Goal: Task Accomplishment & Management: Use online tool/utility

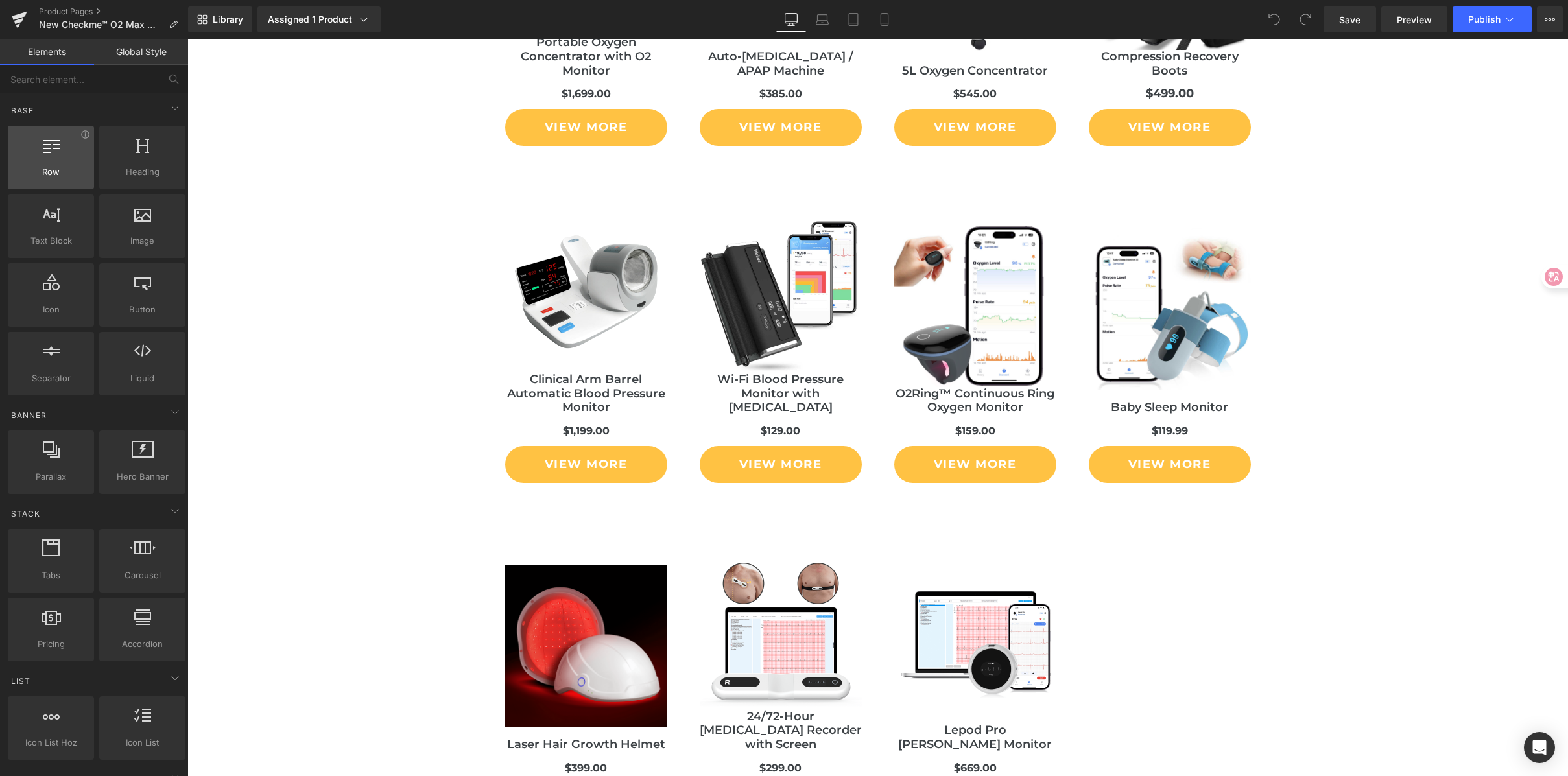
scroll to position [7400, 0]
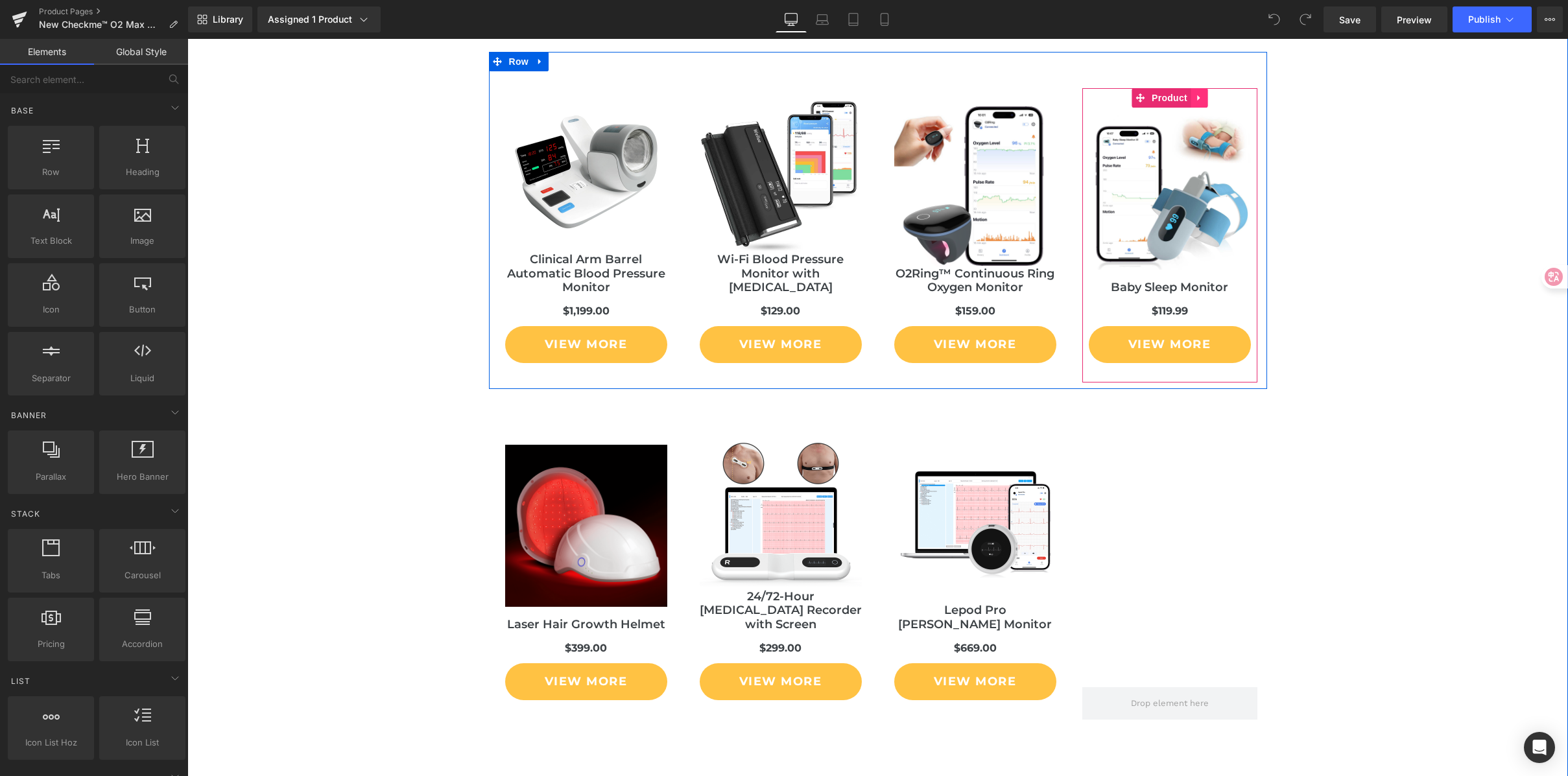
click at [1194, 95] on icon at bounding box center [1199, 98] width 9 height 10
click at [1190, 96] on icon at bounding box center [1191, 98] width 9 height 10
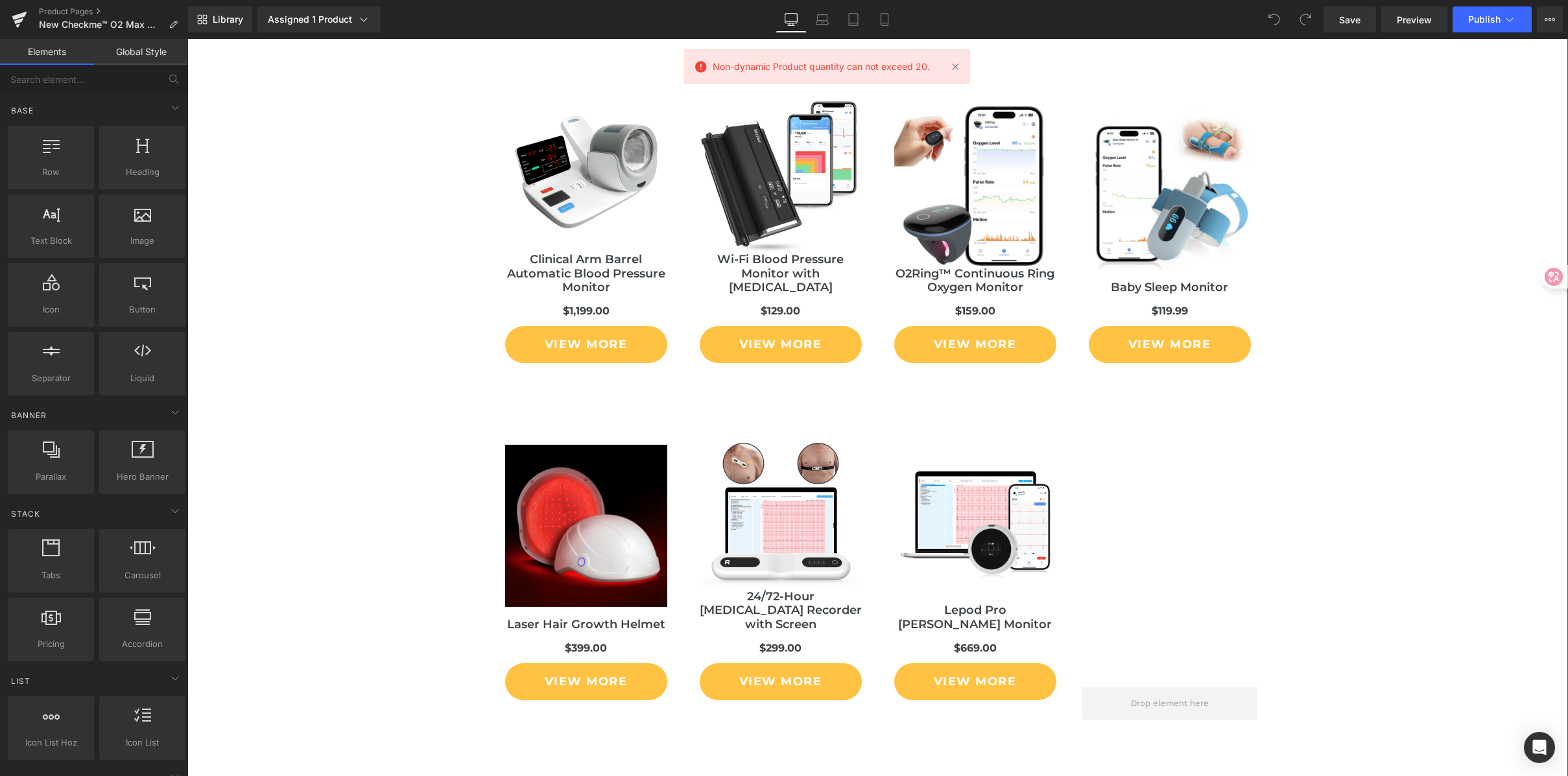
click at [1407, 162] on div "Liquid You May Also Like Heading Sale Off (P) Image Portable Oxygen Concentrato…" at bounding box center [878, 190] width 1381 height 1072
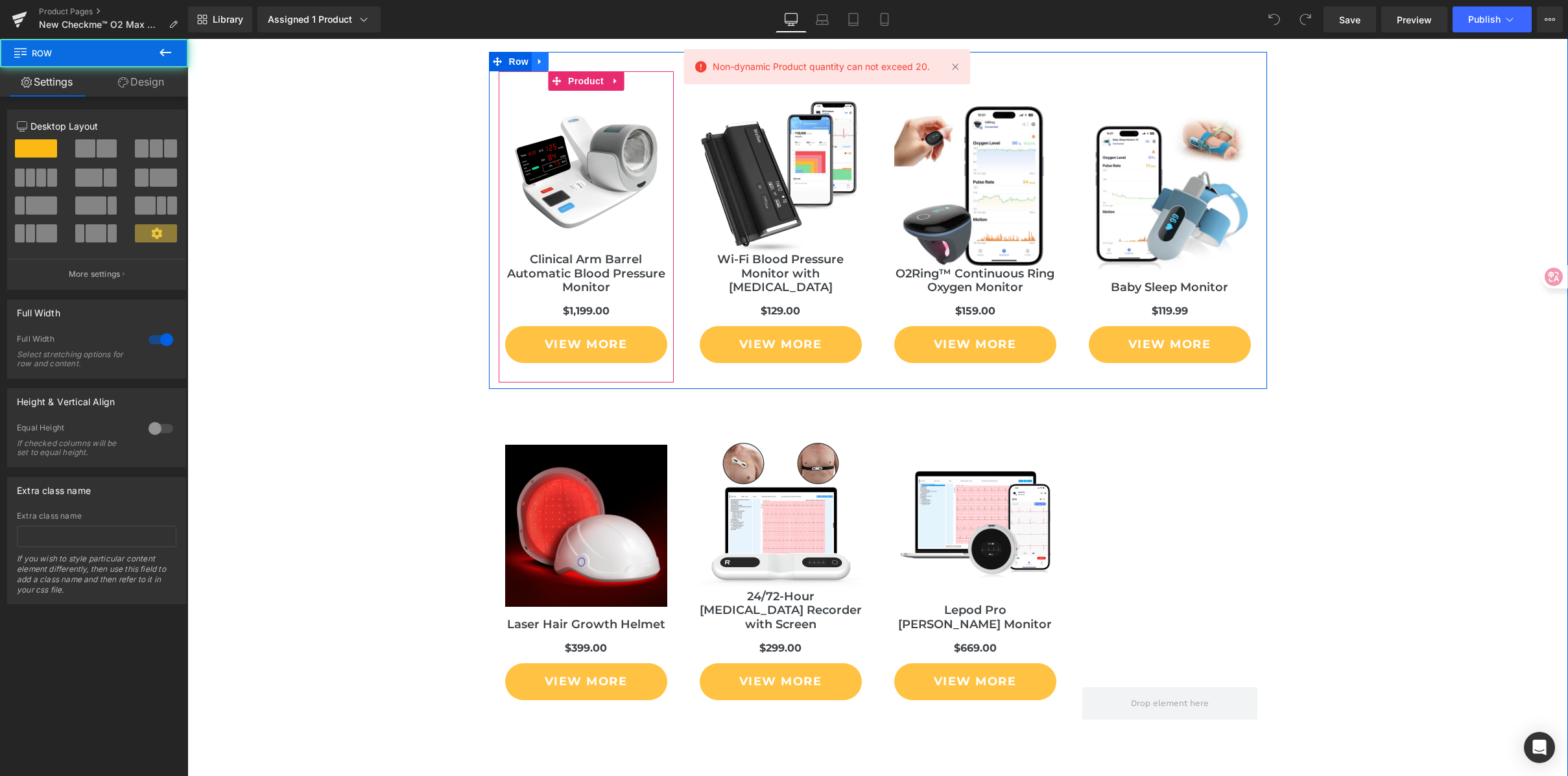
click at [542, 71] on link at bounding box center [540, 61] width 17 height 19
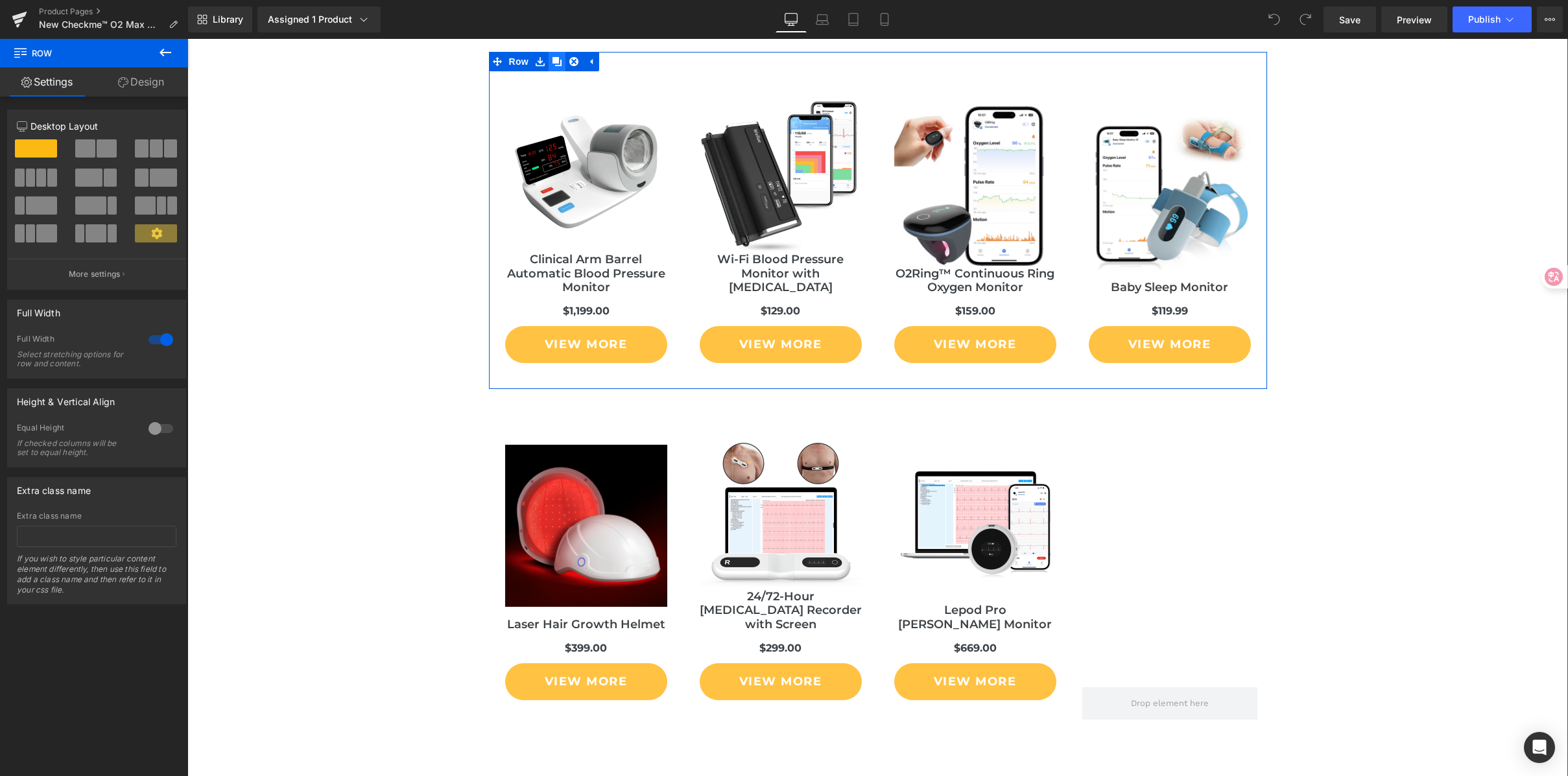
click at [553, 62] on icon at bounding box center [557, 61] width 9 height 9
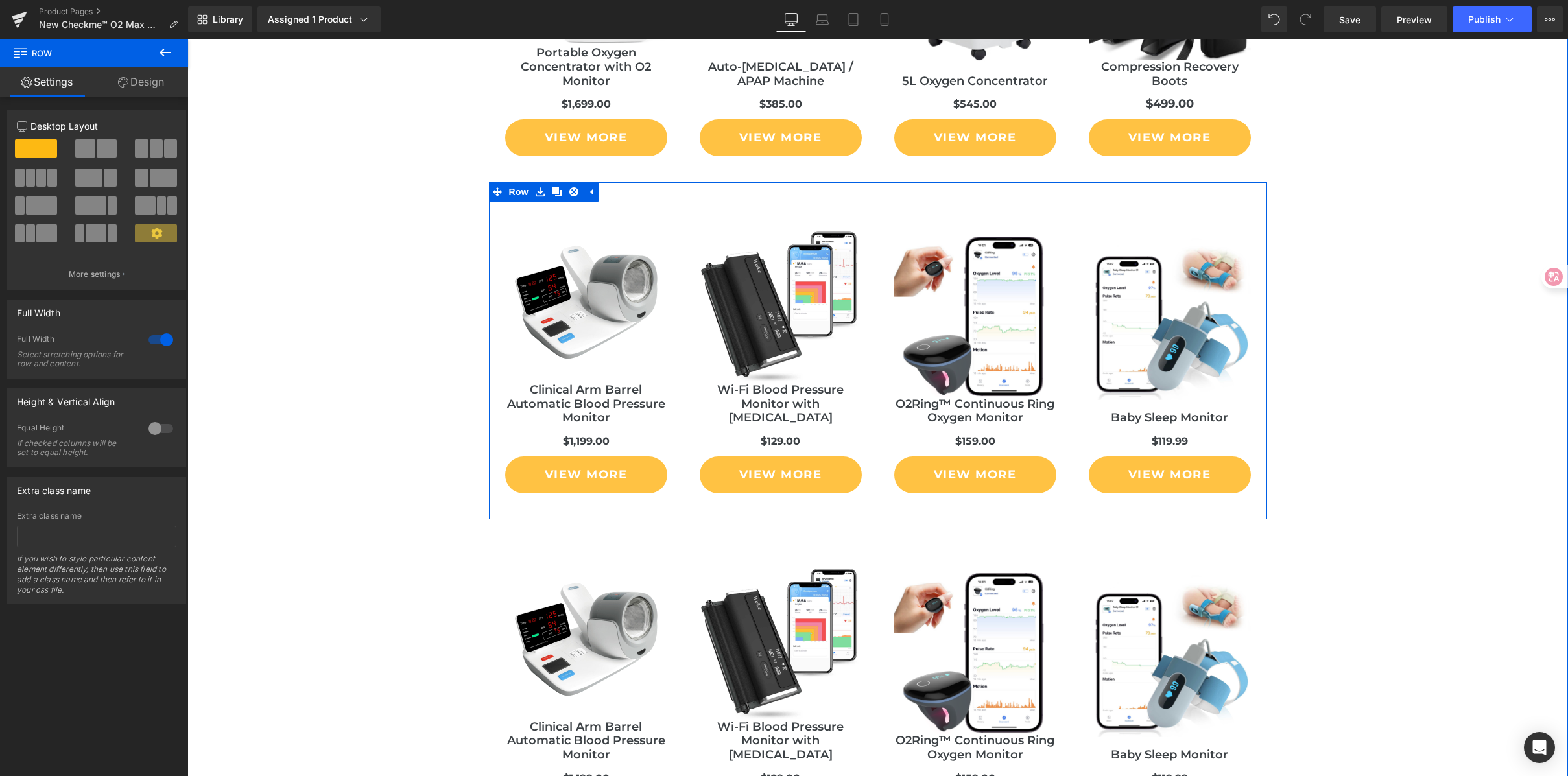
scroll to position [7086, 0]
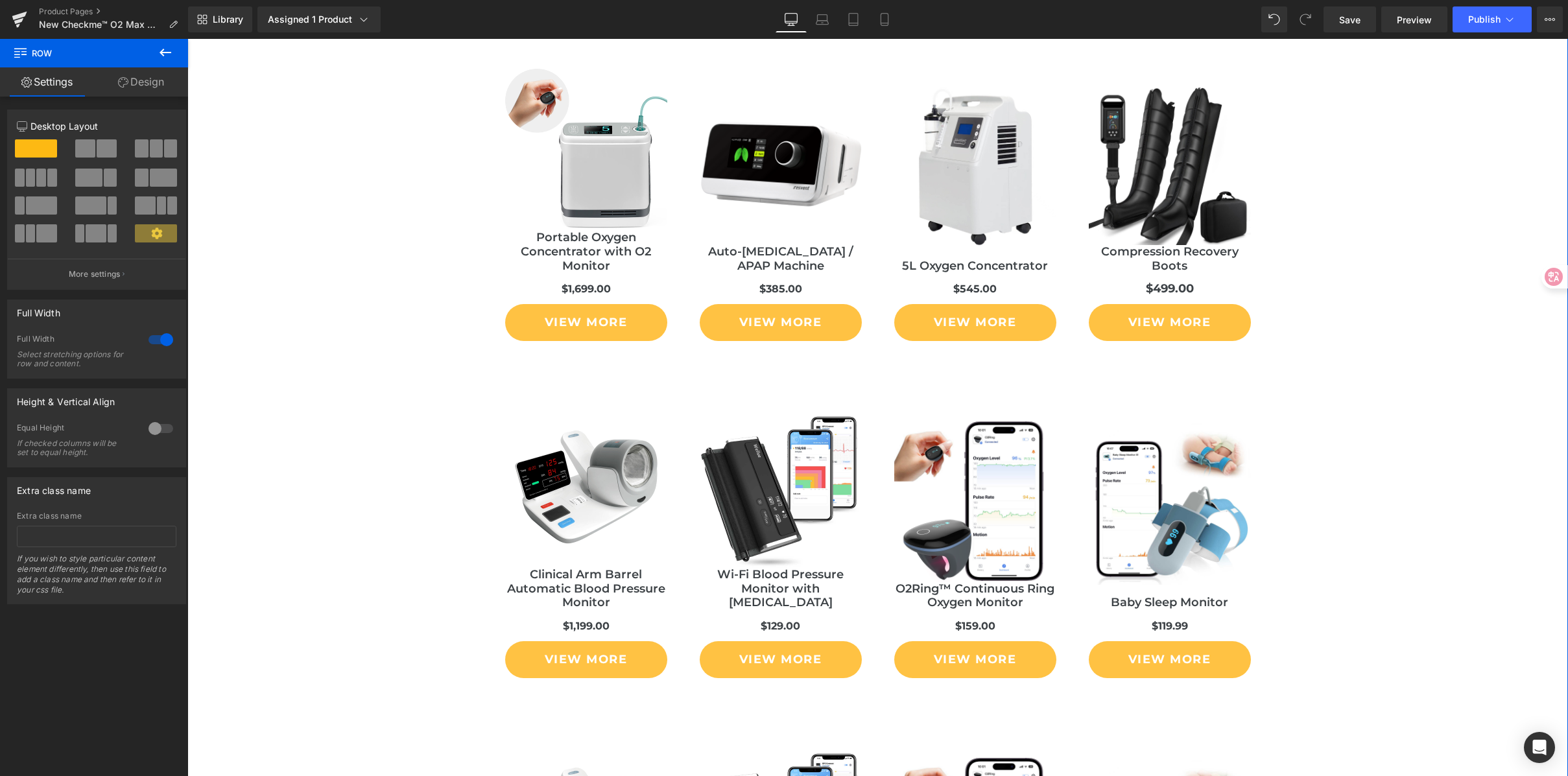
click at [1367, 391] on div "Liquid You May Also Like Heading Sale Off (P) Image Portable Oxygen Concentrato…" at bounding box center [878, 673] width 1381 height 1409
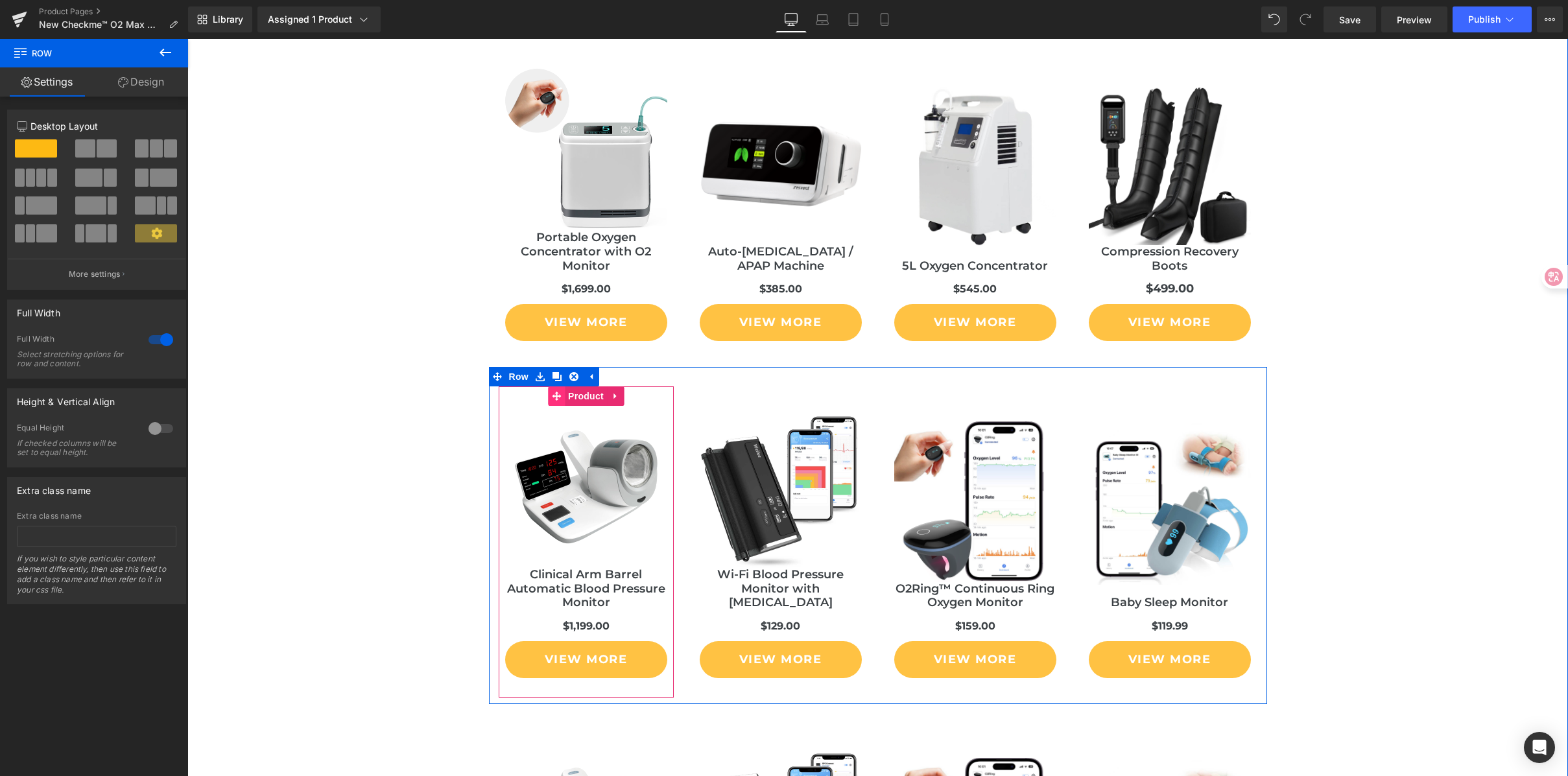
click at [552, 396] on icon at bounding box center [557, 396] width 9 height 9
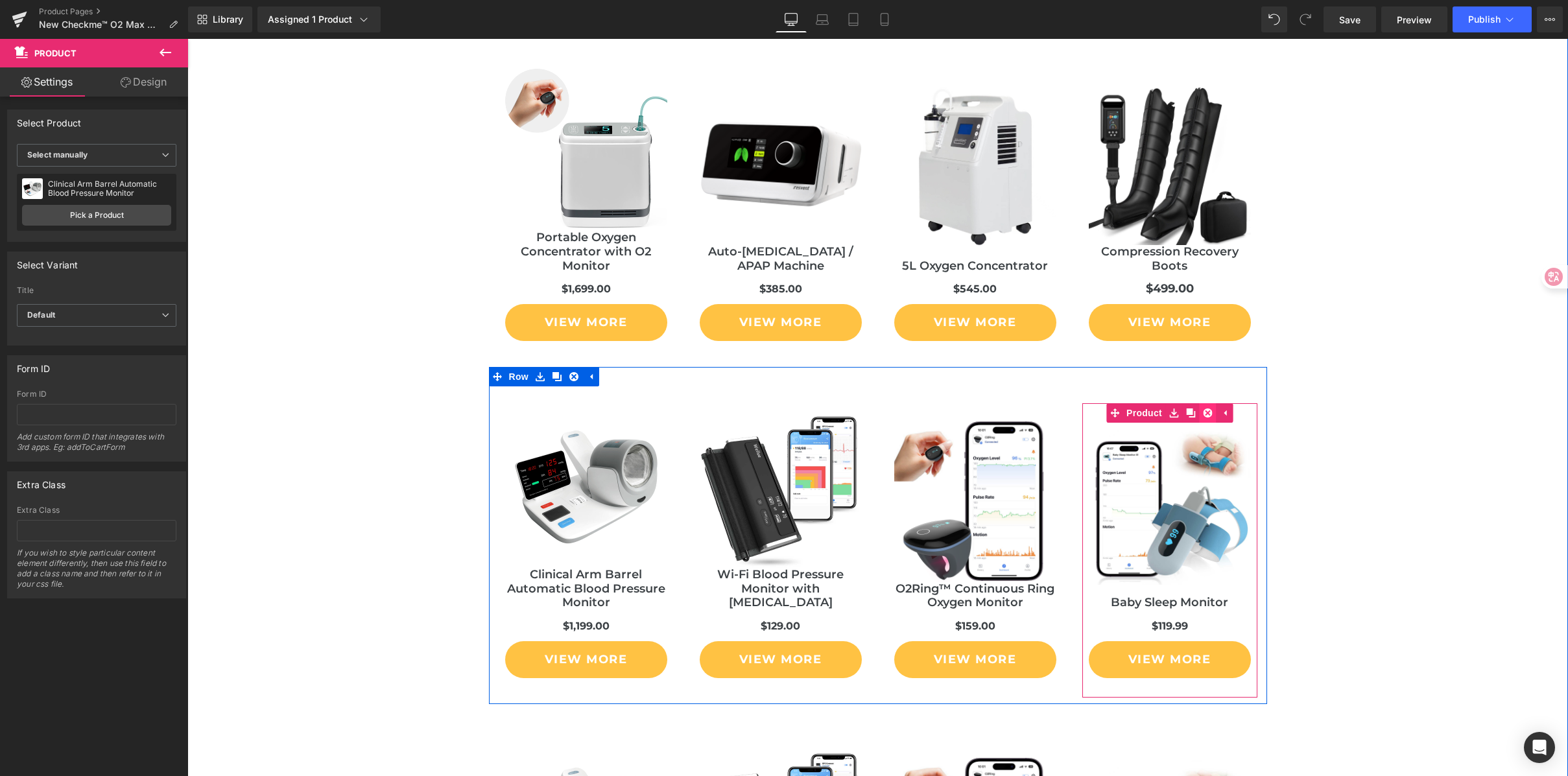
click at [1203, 413] on icon at bounding box center [1208, 413] width 9 height 9
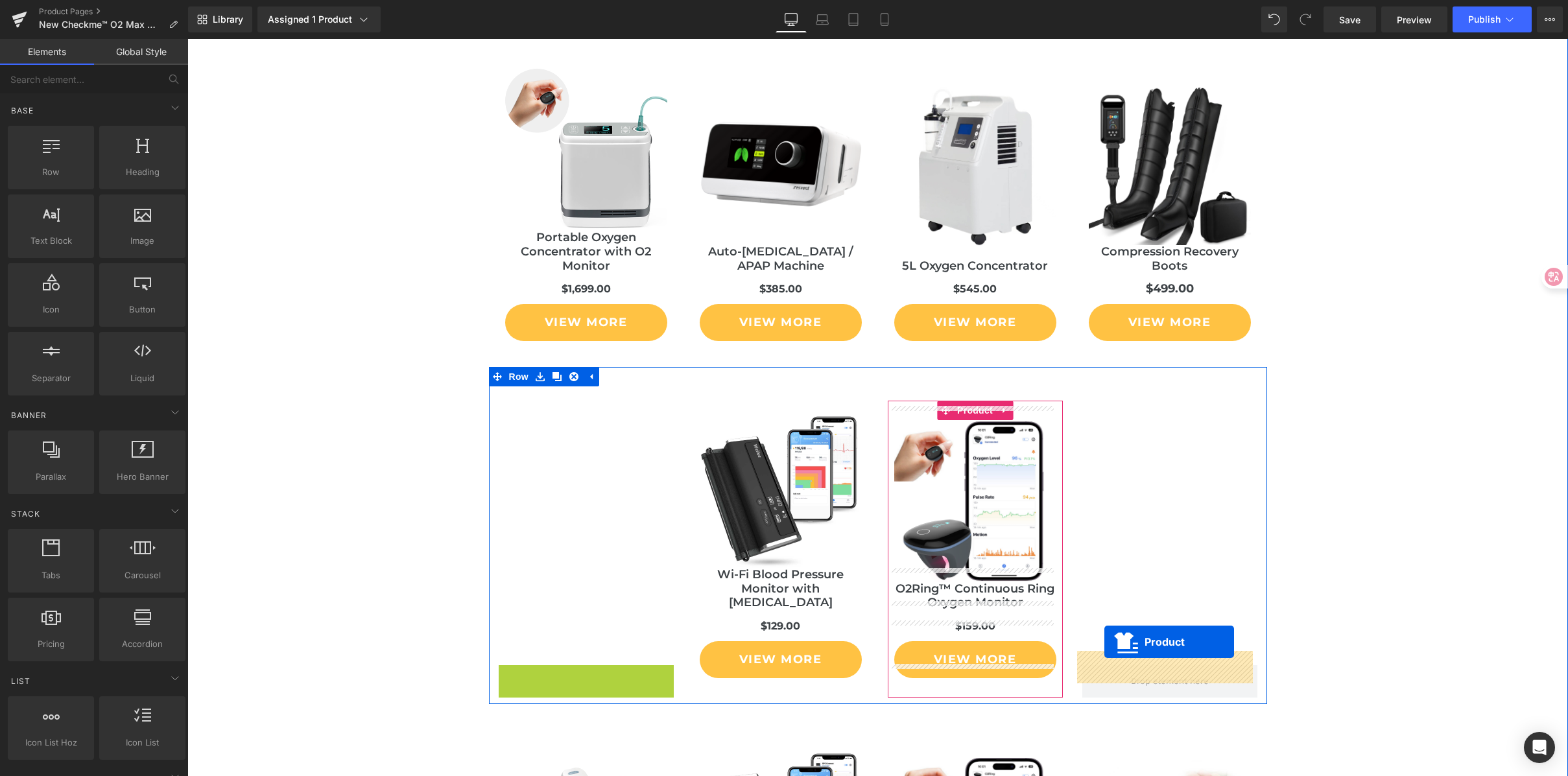
drag, startPoint x: 551, startPoint y: 395, endPoint x: 1103, endPoint y: 641, distance: 604.3
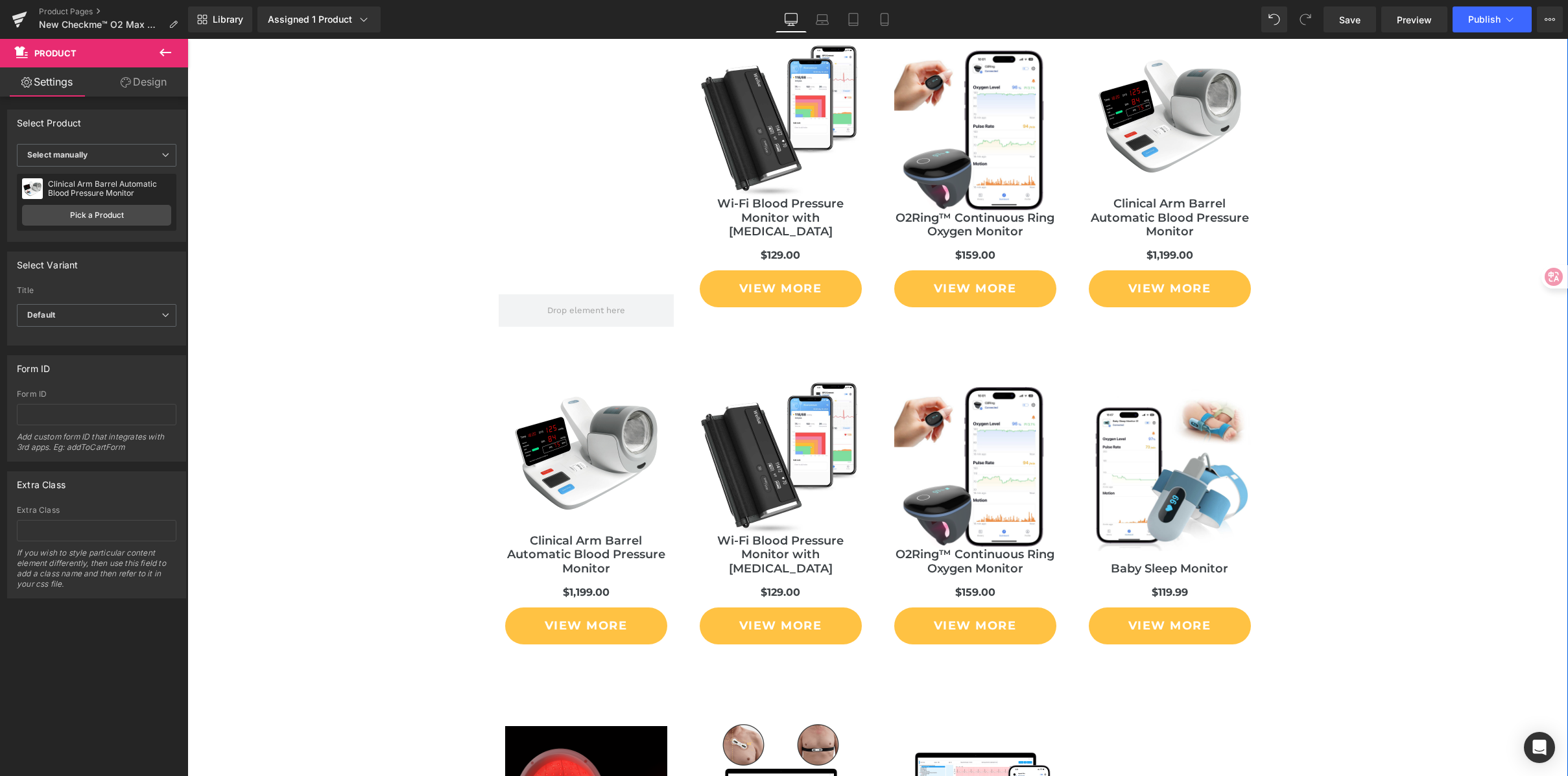
scroll to position [7440, 0]
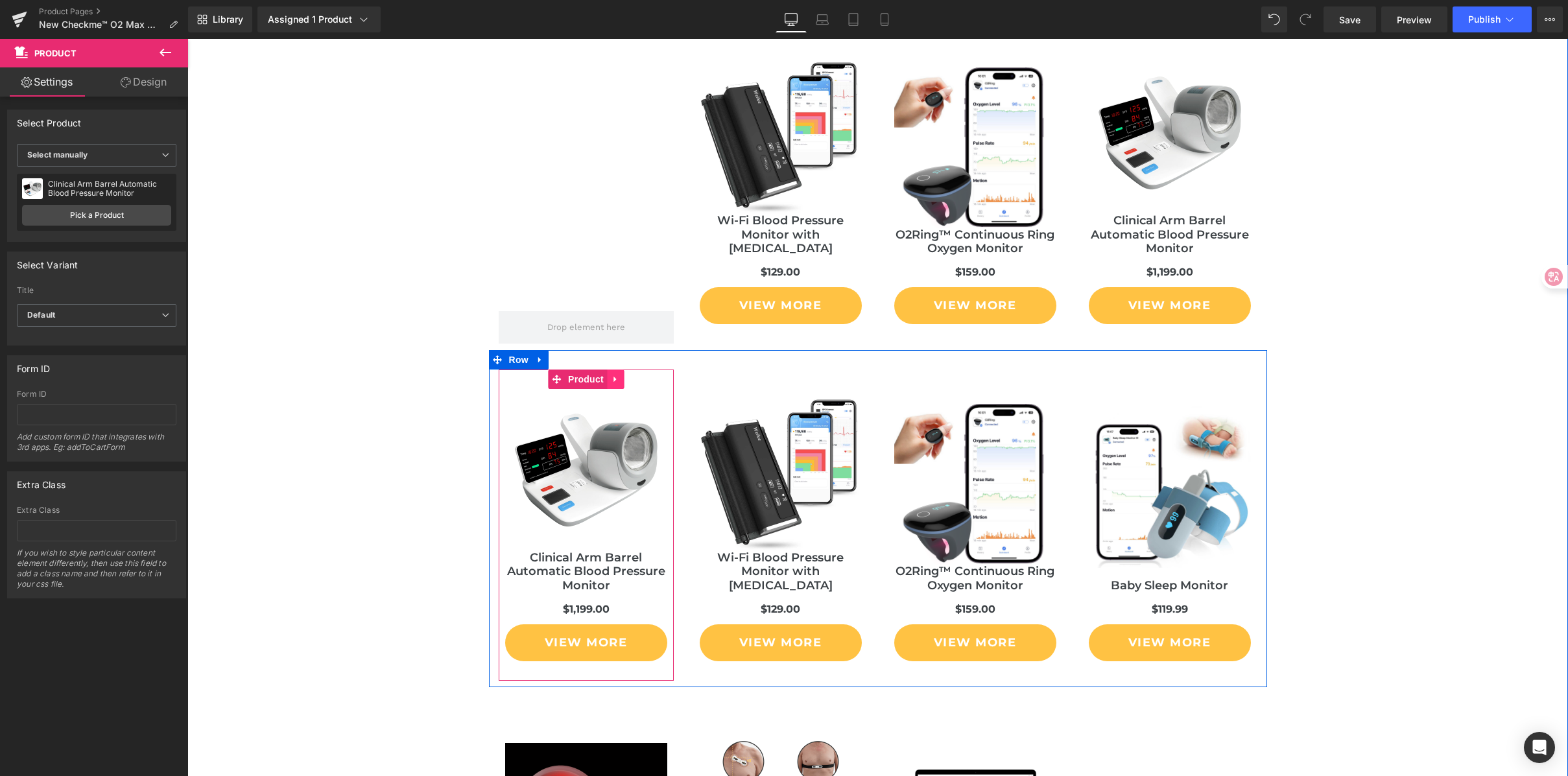
click at [614, 379] on icon at bounding box center [616, 379] width 9 height 10
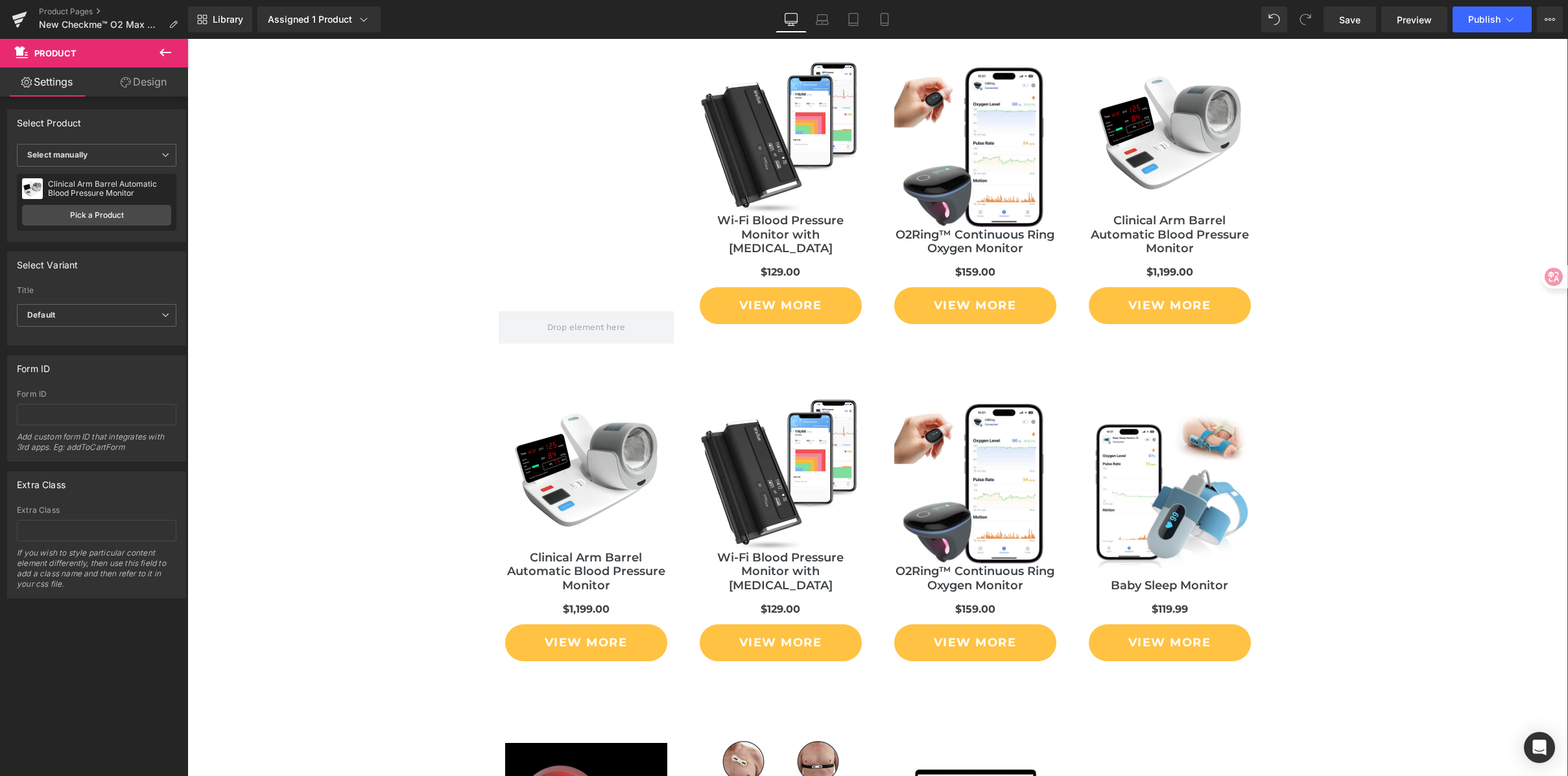
click at [1341, 417] on div "Liquid You May Also Like Heading Sale Off (P) Image Portable Oxygen Concentrato…" at bounding box center [878, 319] width 1381 height 1409
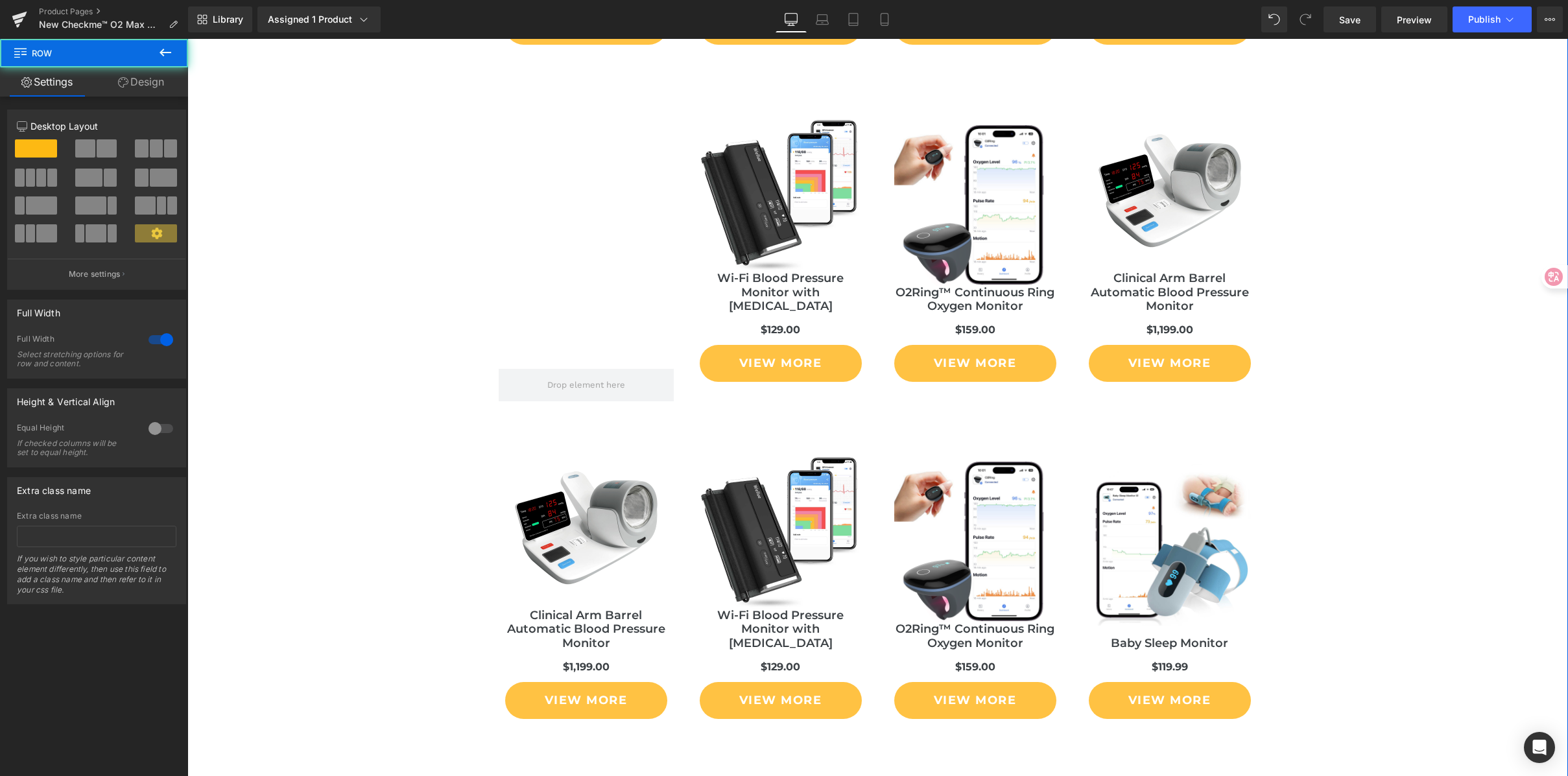
scroll to position [7374, 0]
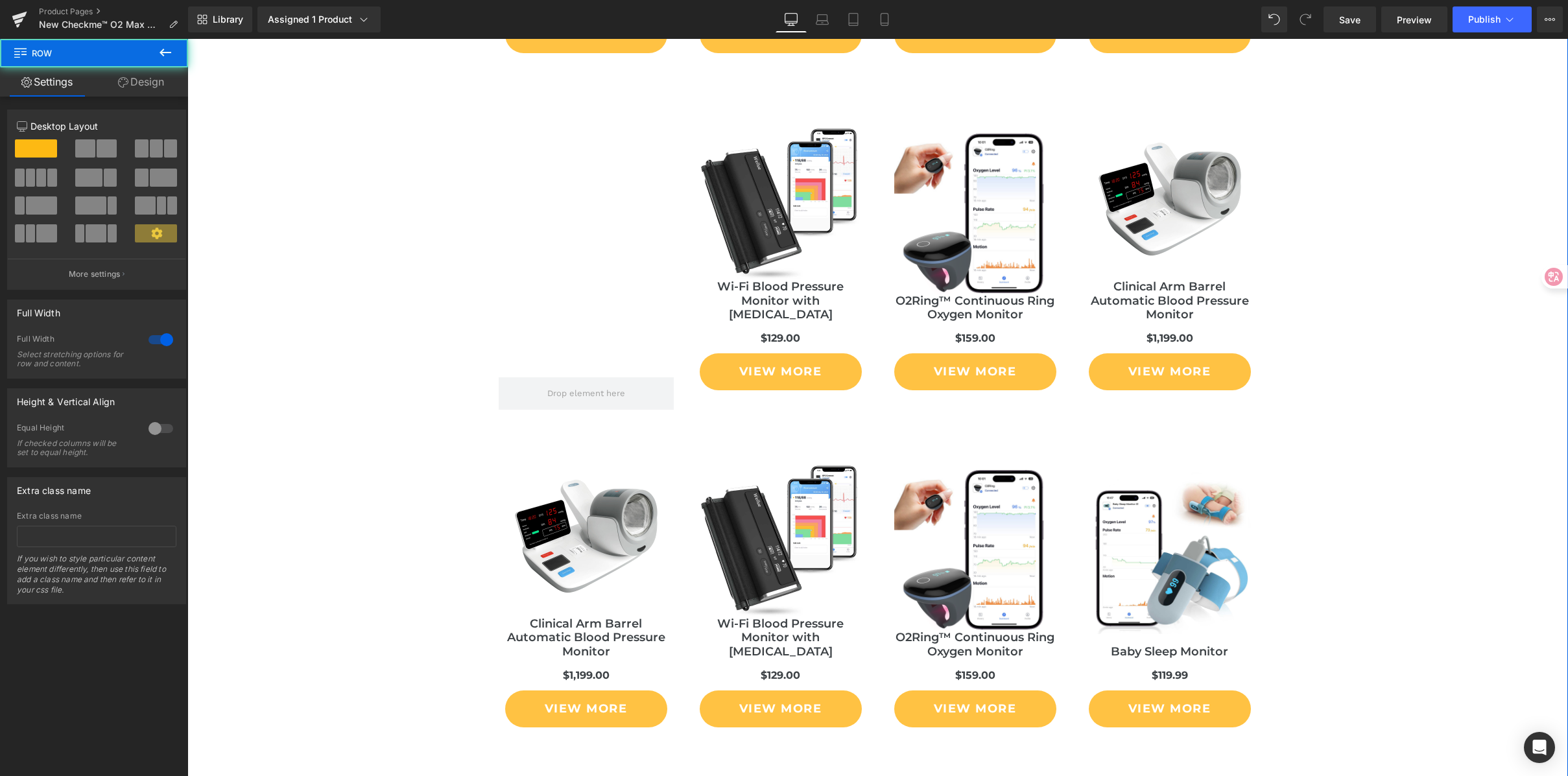
click at [1404, 469] on div "Liquid You May Also Like Heading Sale Off (P) Image Portable Oxygen Concentrato…" at bounding box center [878, 386] width 1381 height 1409
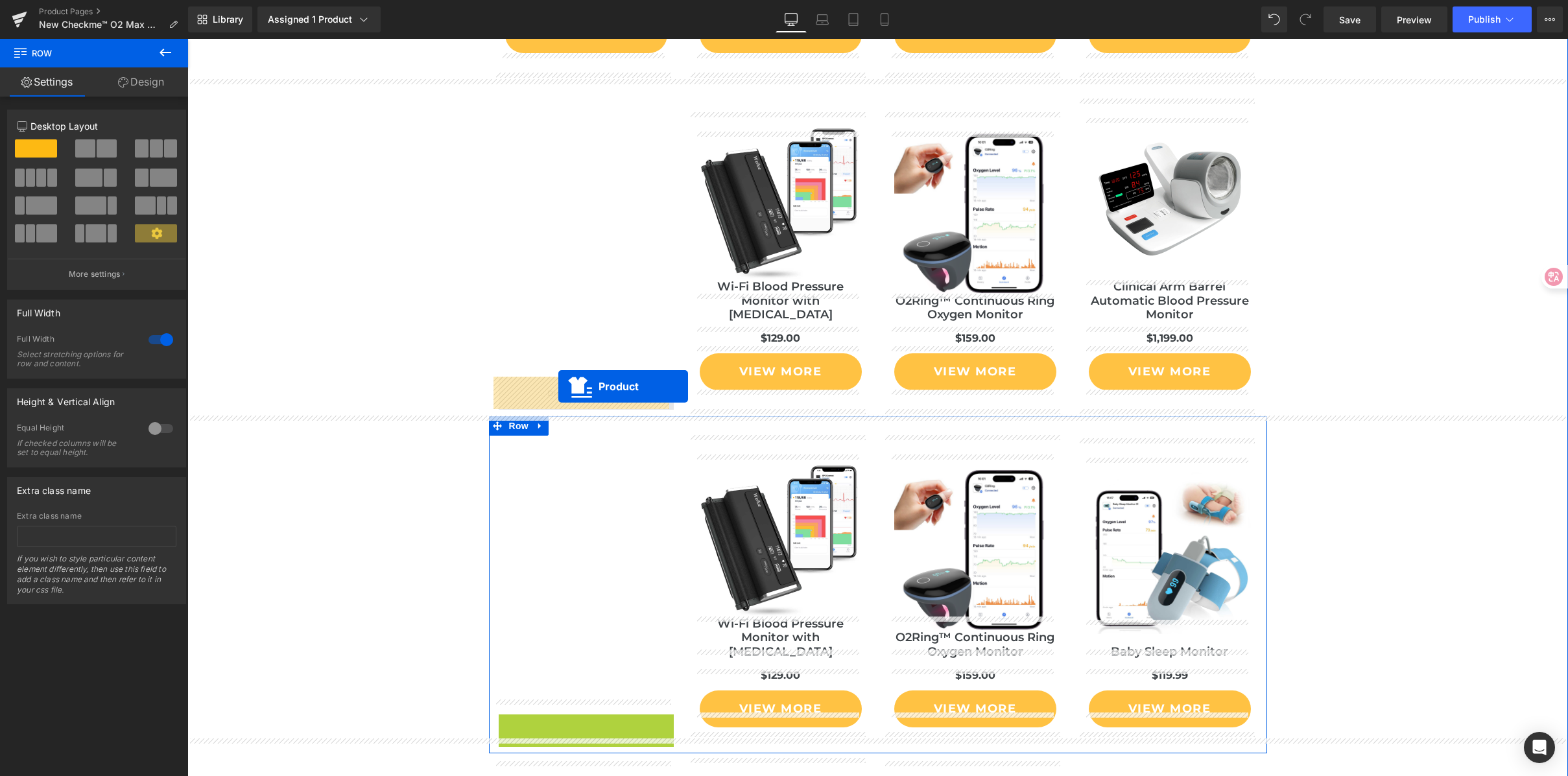
drag, startPoint x: 518, startPoint y: 442, endPoint x: 558, endPoint y: 386, distance: 68.8
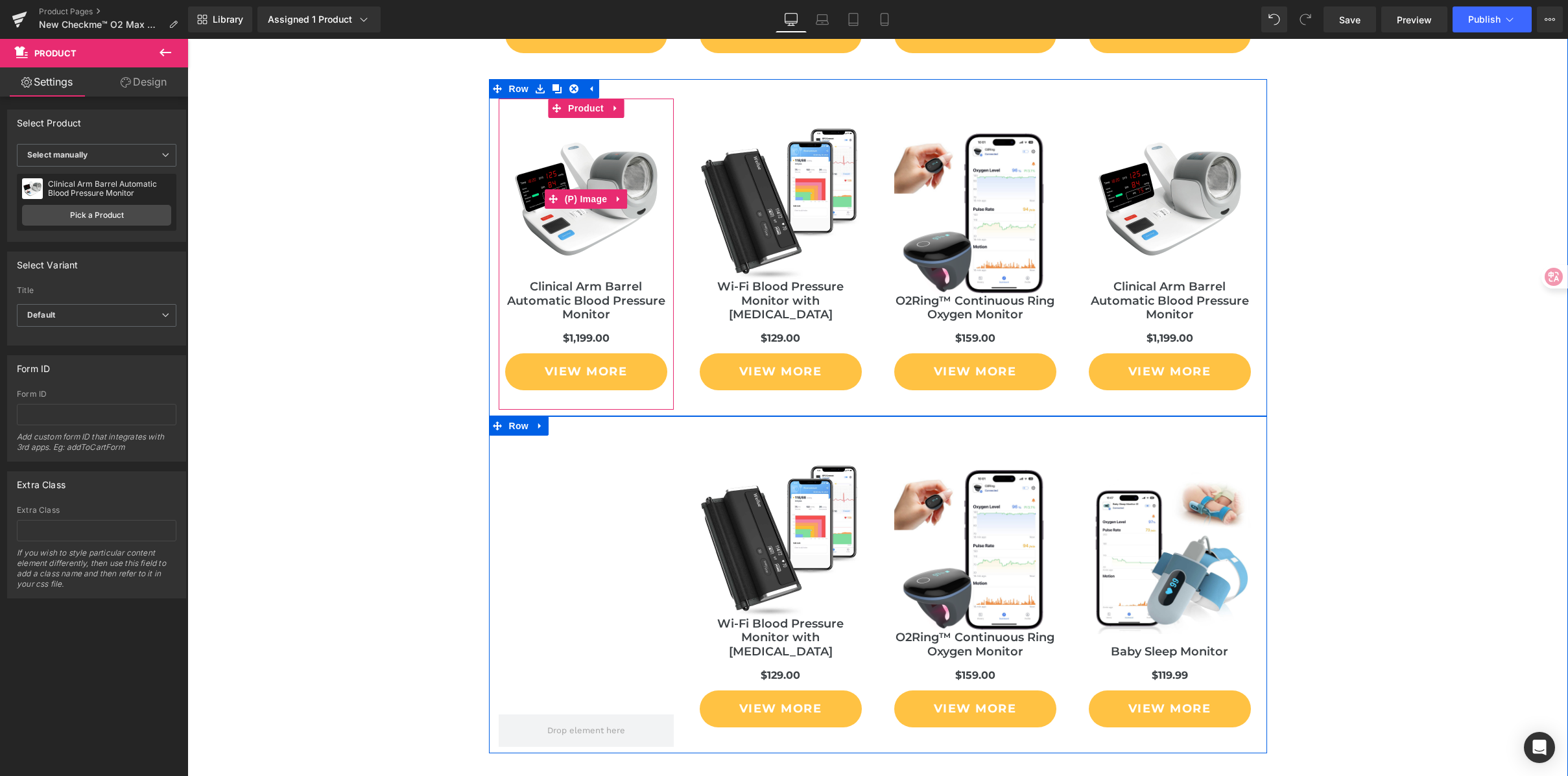
click at [601, 184] on img at bounding box center [586, 199] width 162 height 162
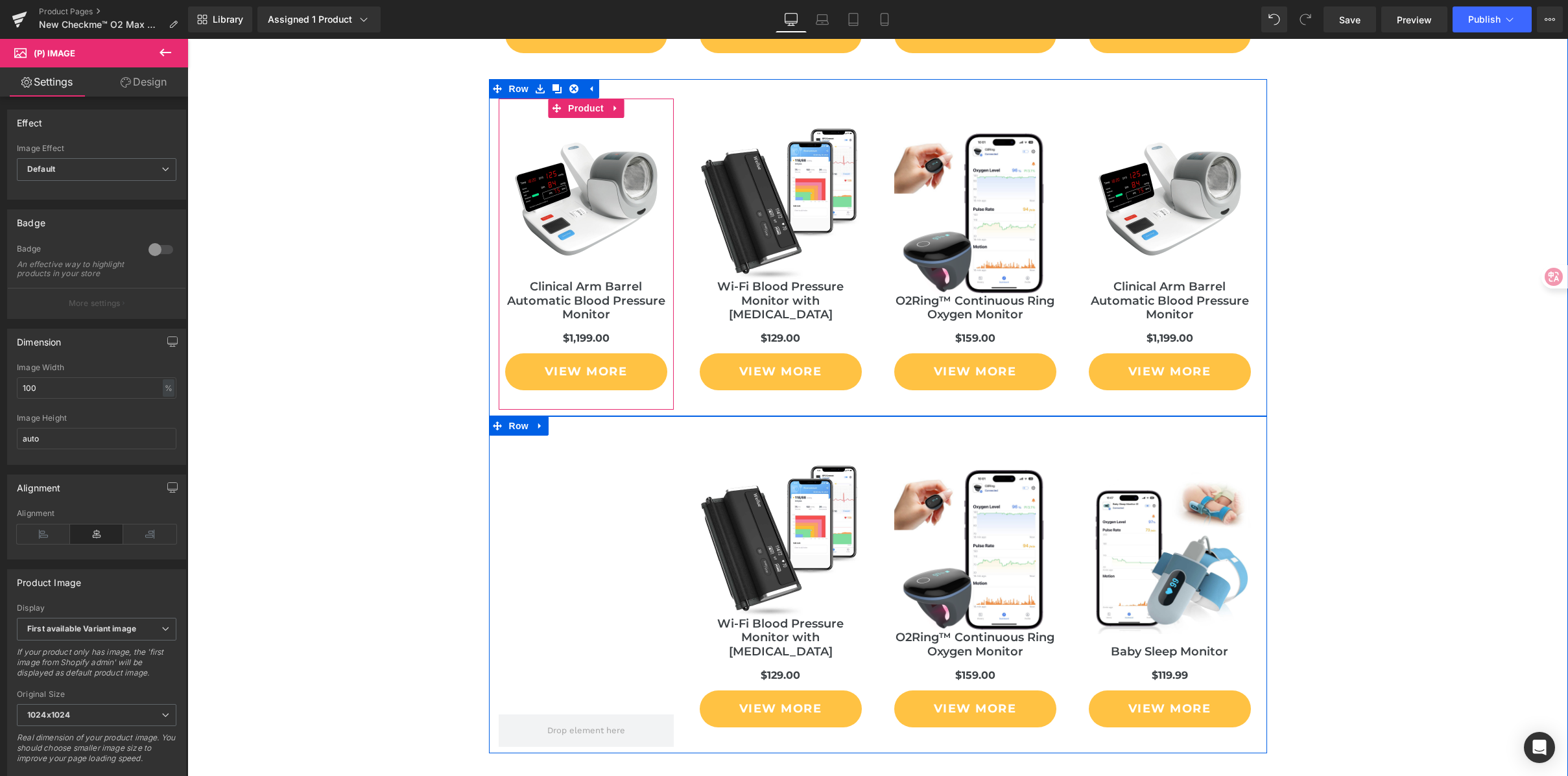
click at [592, 111] on span "Product" at bounding box center [585, 108] width 42 height 19
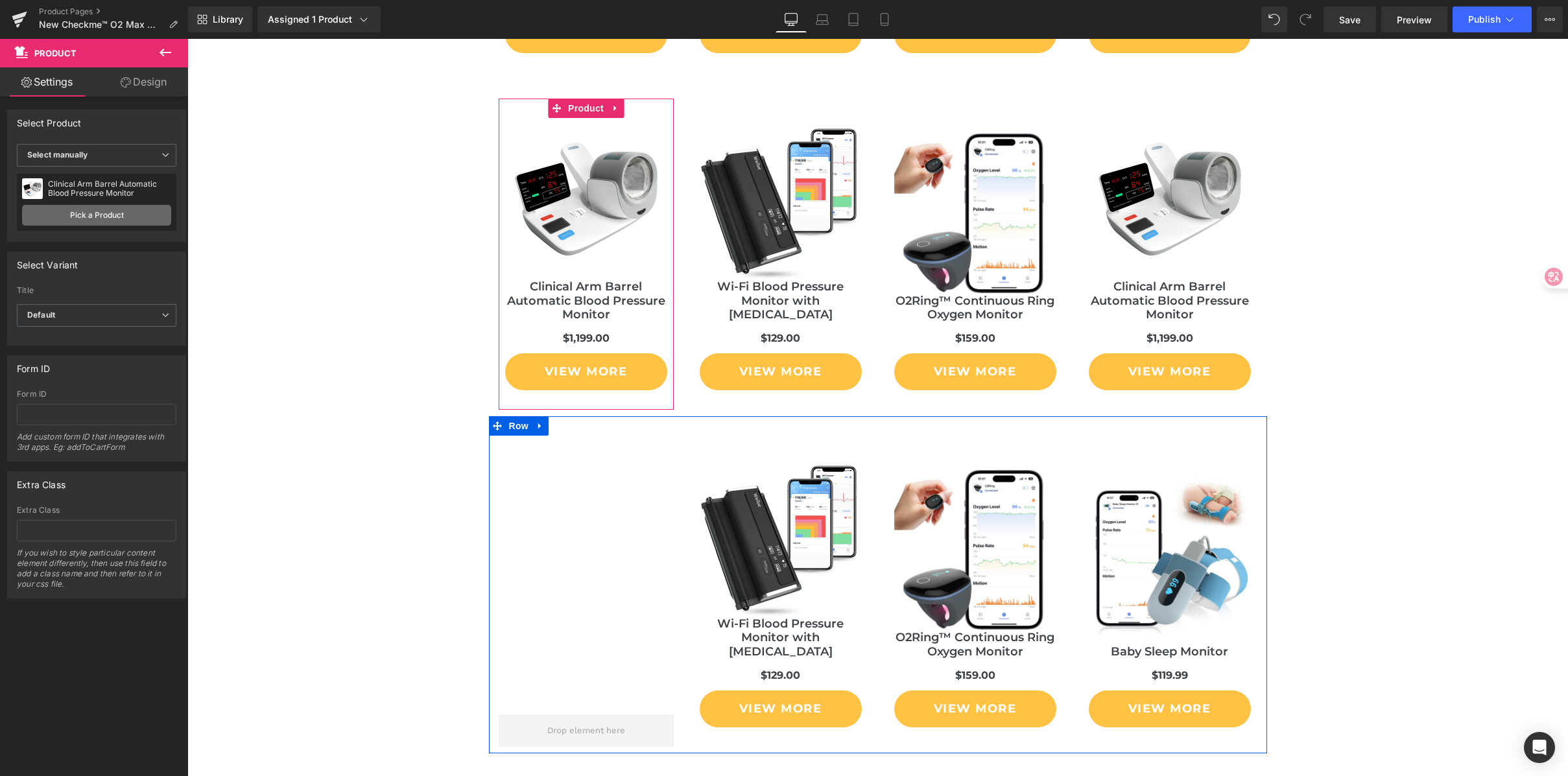
click at [72, 213] on link "Pick a Product" at bounding box center [96, 215] width 149 height 21
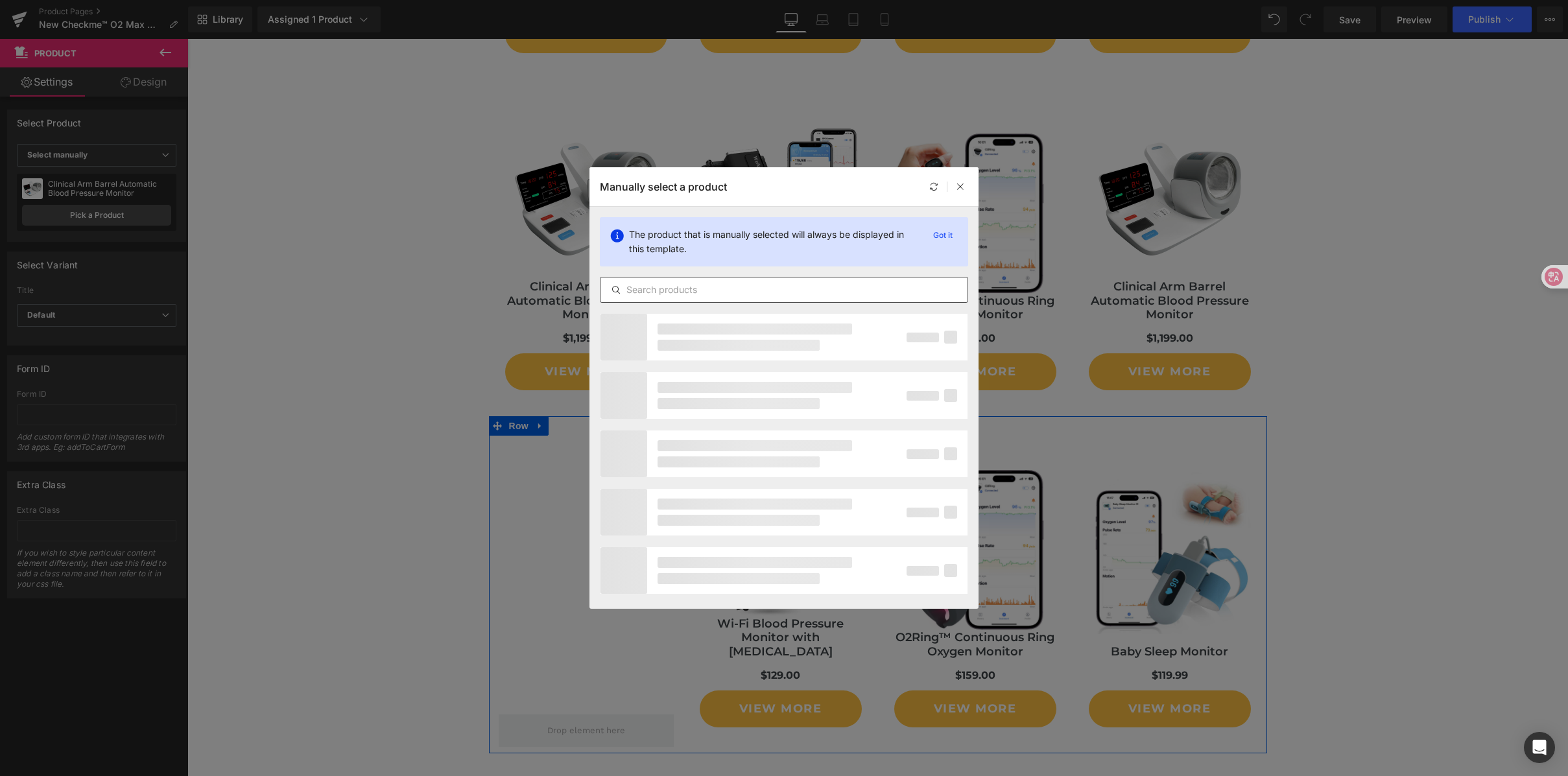
click at [0, 0] on input "text" at bounding box center [0, 0] width 0 height 0
type input "watch"
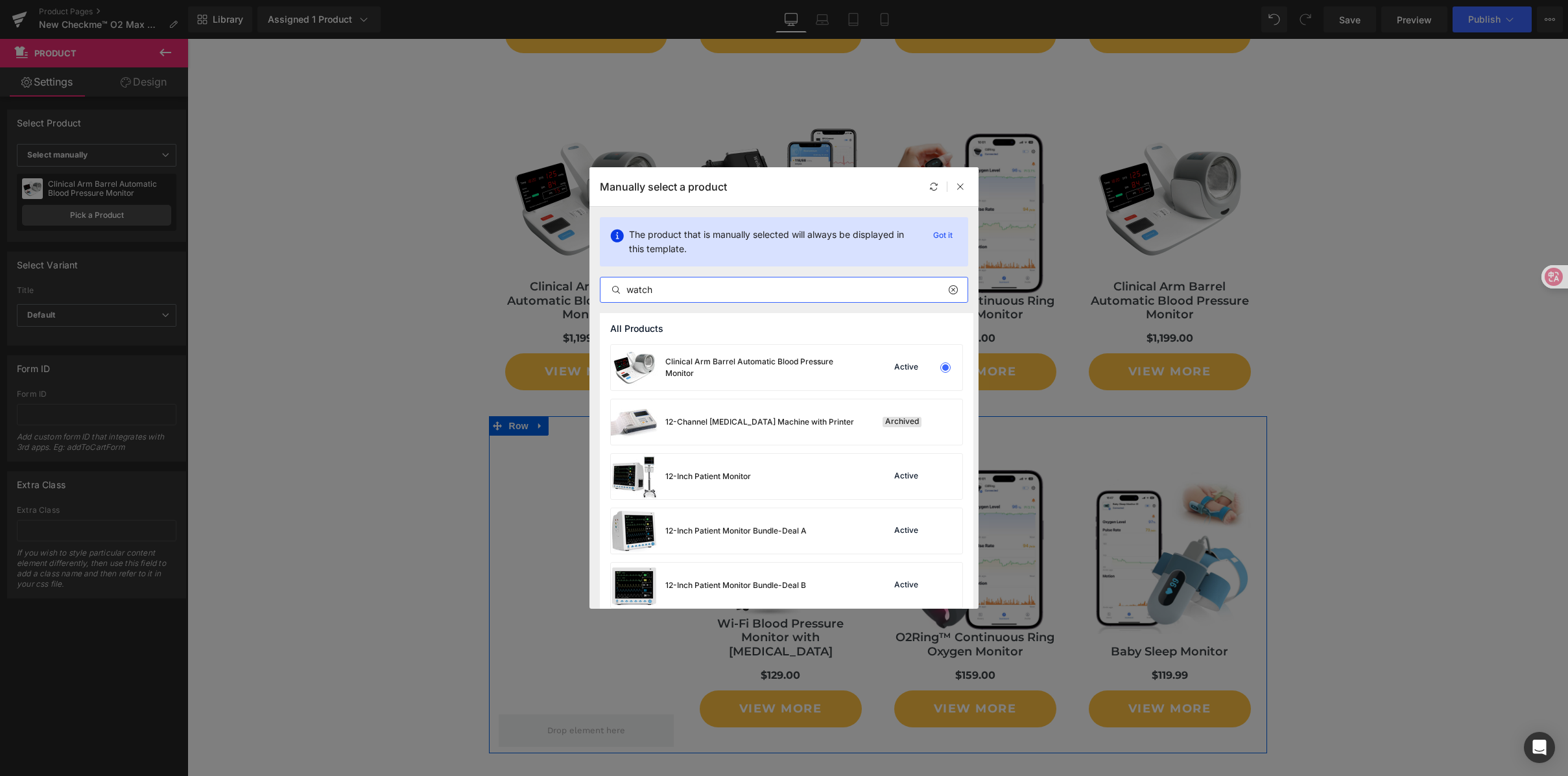
click at [0, 0] on input "watch" at bounding box center [0, 0] width 0 height 0
drag, startPoint x: 684, startPoint y: 291, endPoint x: 633, endPoint y: 287, distance: 51.2
click at [0, 0] on div "Manually select a product The product that is manually selected will always be …" at bounding box center [0, 0] width 0 height 0
click at [0, 0] on input "text" at bounding box center [0, 0] width 0 height 0
paste input "watch"
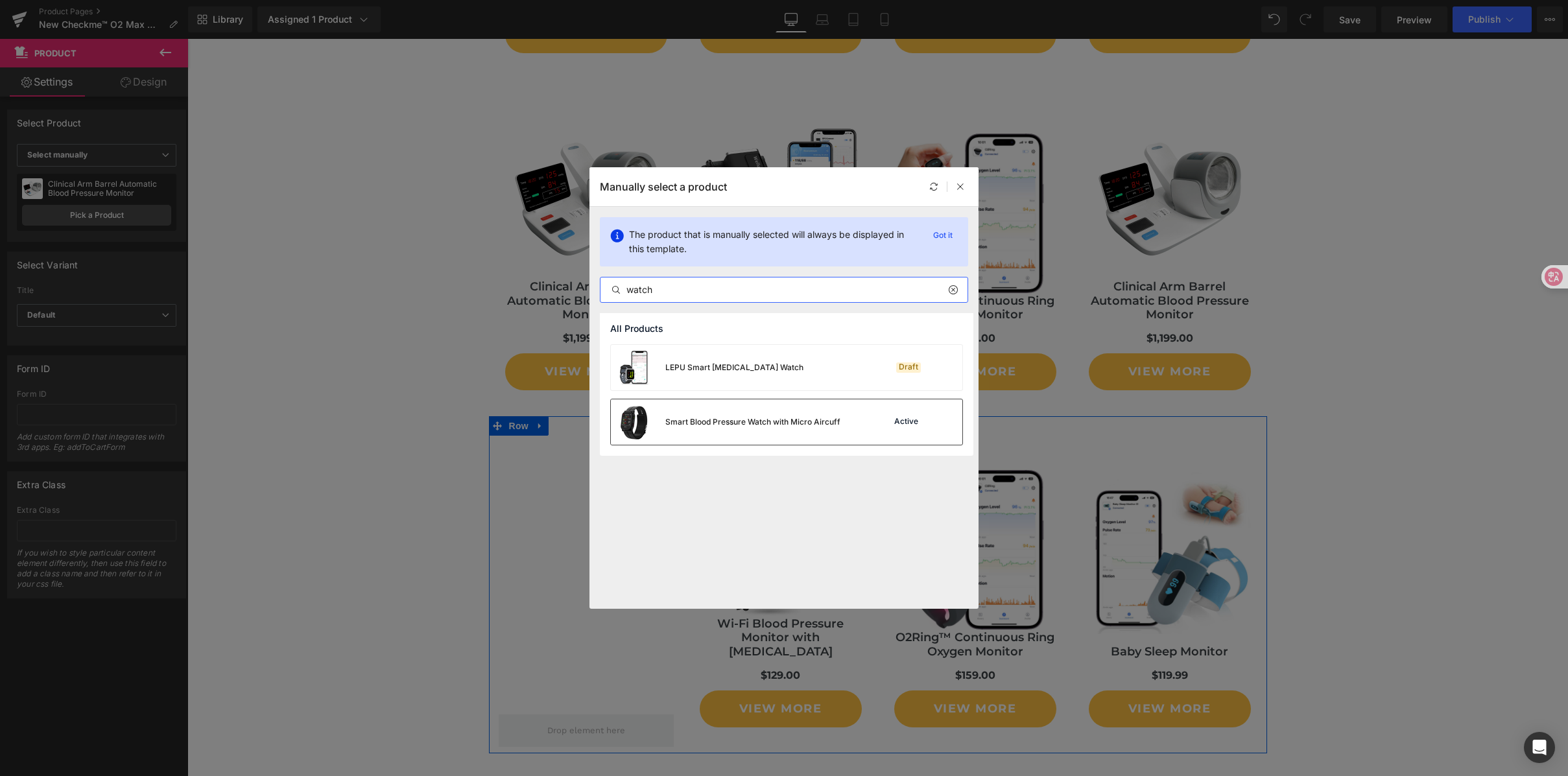
type input "watch"
click at [0, 0] on div "Smart Blood Pressure Watch with Micro Aircuff" at bounding box center [0, 0] width 0 height 0
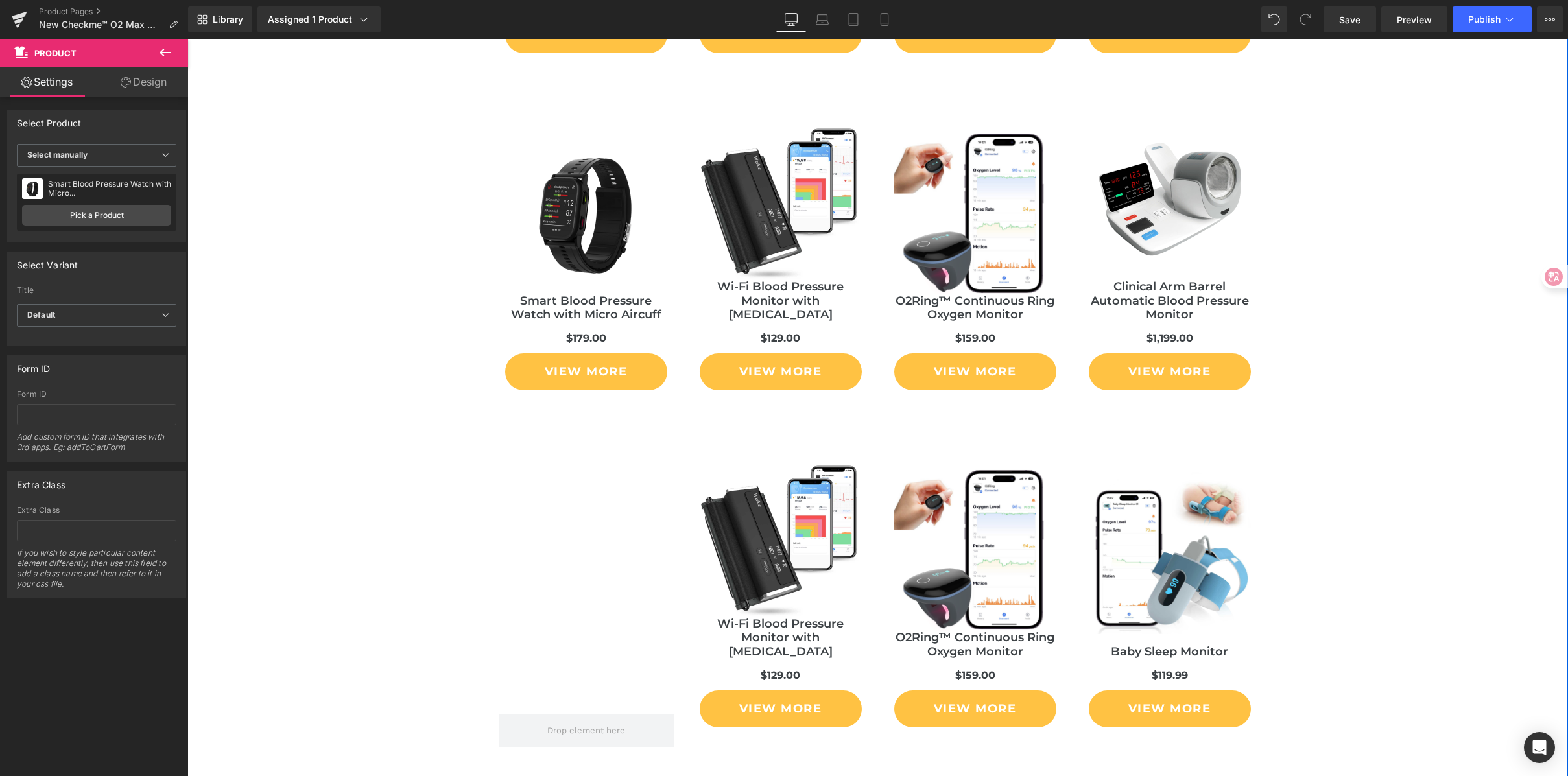
click at [1328, 321] on div "Liquid You May Also Like Heading Sale Off (P) Image Portable Oxygen Concentrato…" at bounding box center [878, 386] width 1381 height 1409
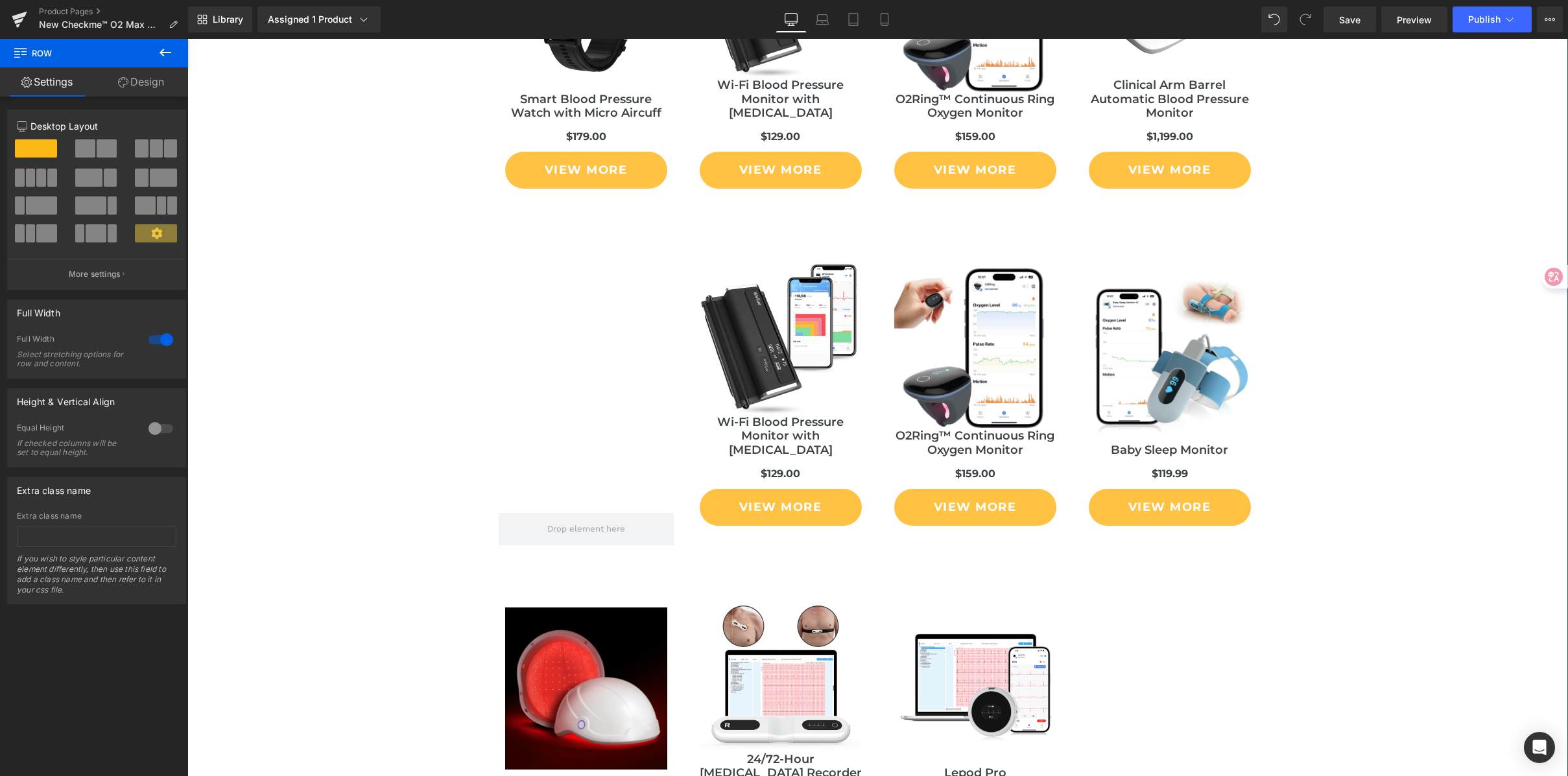
scroll to position [7572, 0]
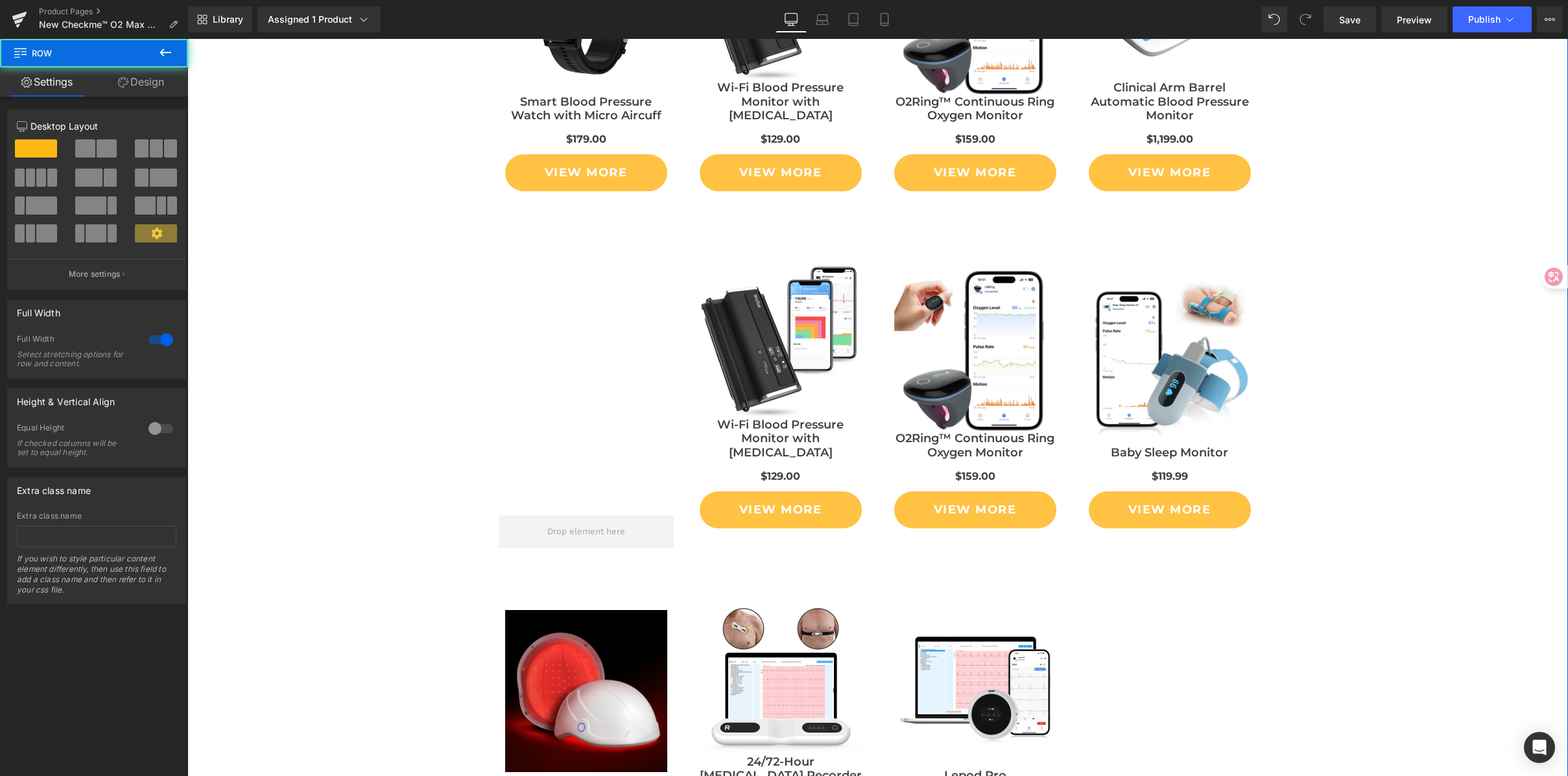
click at [1393, 261] on div "Liquid You May Also Like Heading Sale Off (P) Image Portable Oxygen Concentrato…" at bounding box center [878, 186] width 1381 height 1409
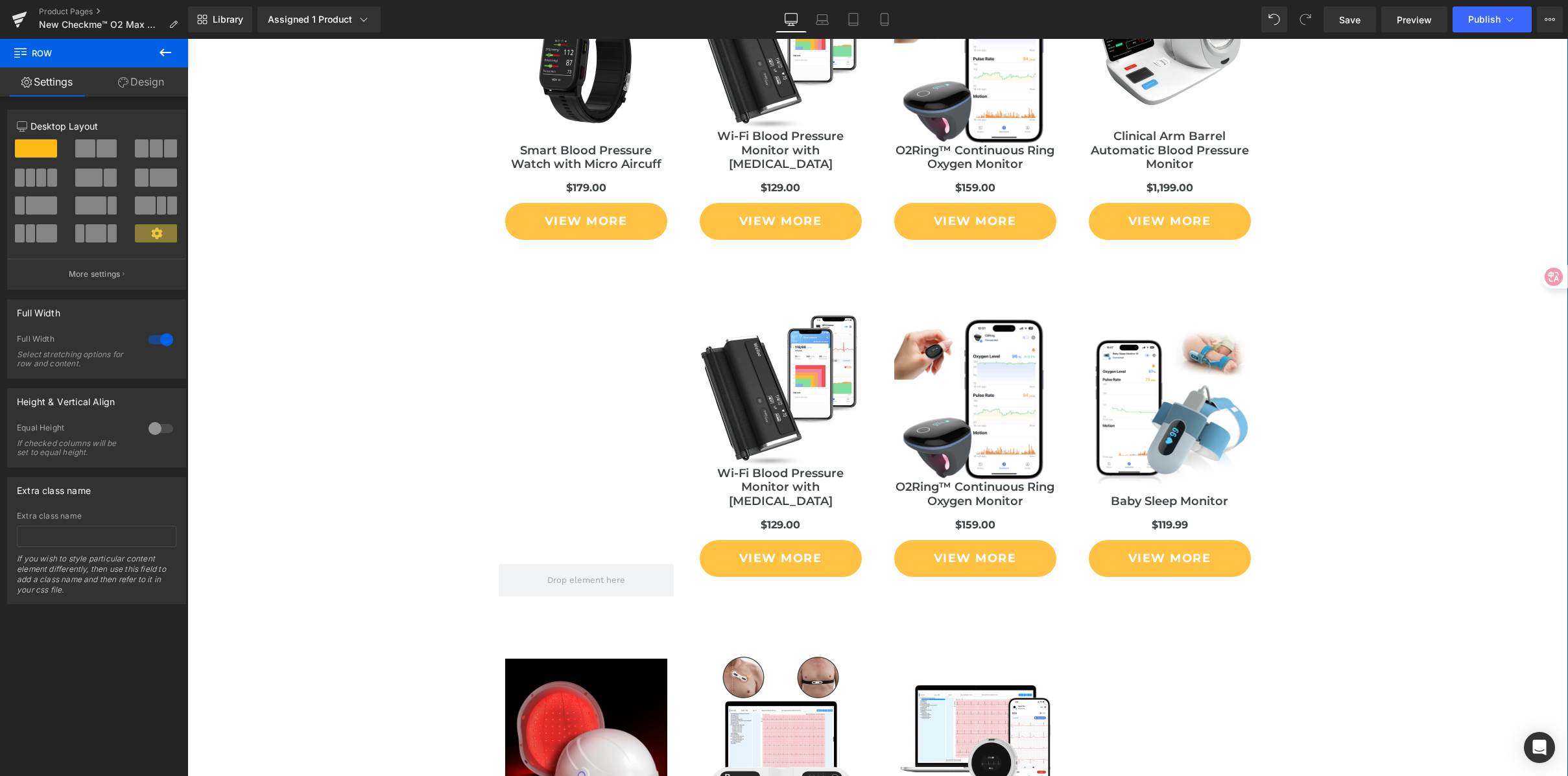
scroll to position [7551, 0]
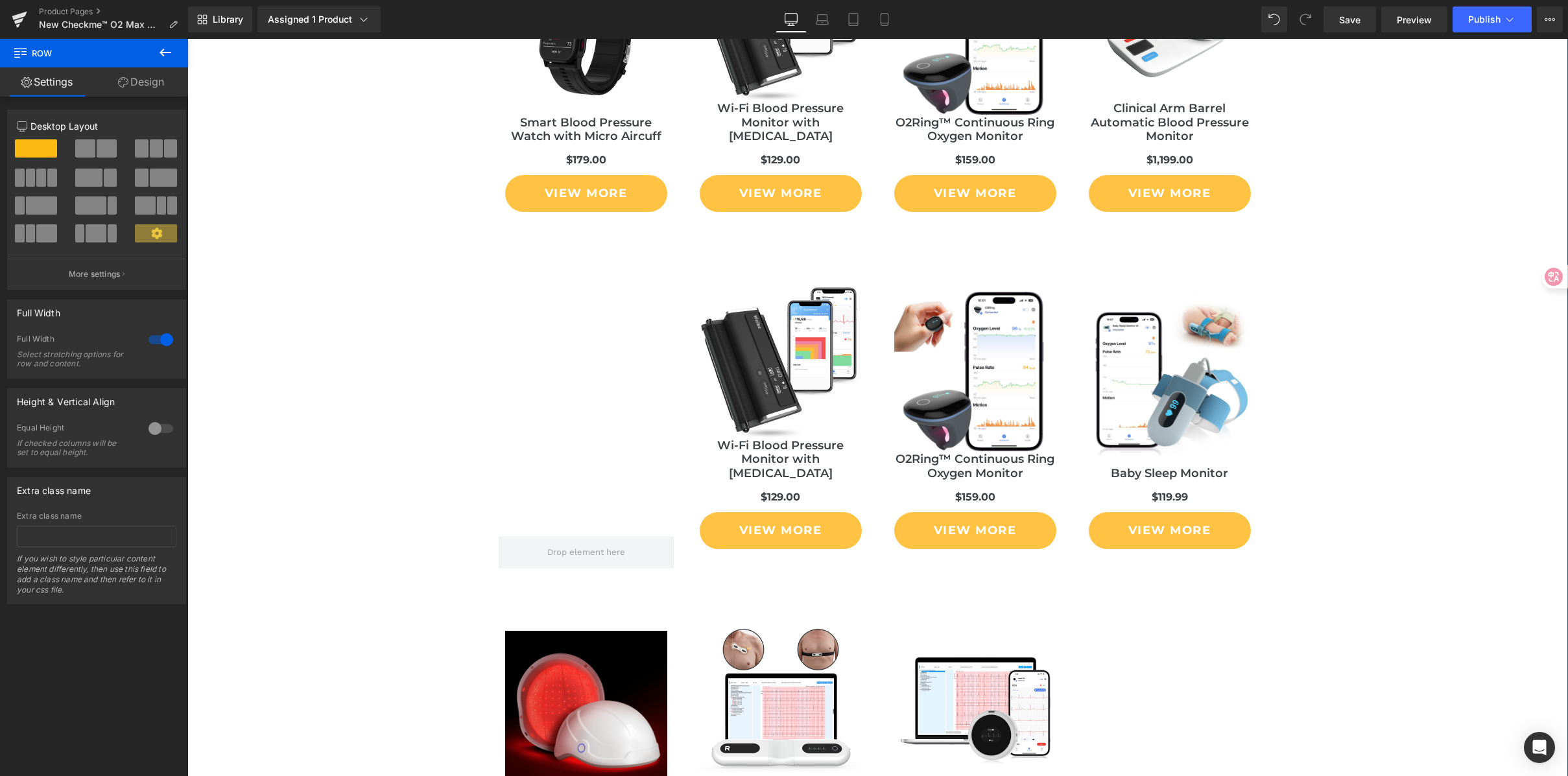
click at [1293, 301] on div "Liquid You May Also Like Heading Sale Off (P) Image Portable Oxygen Concentrato…" at bounding box center [878, 207] width 1381 height 1409
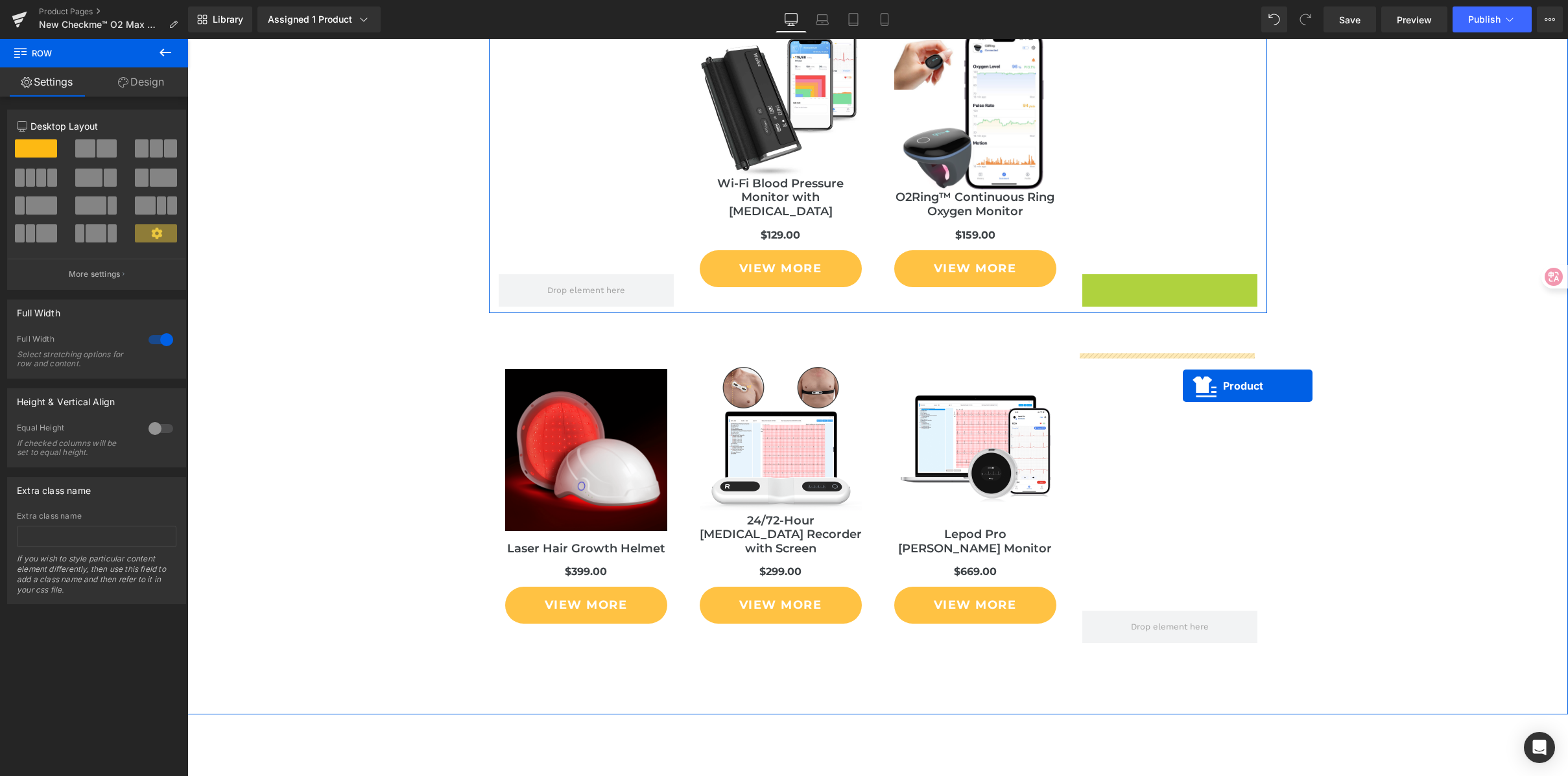
scroll to position [7870, 0]
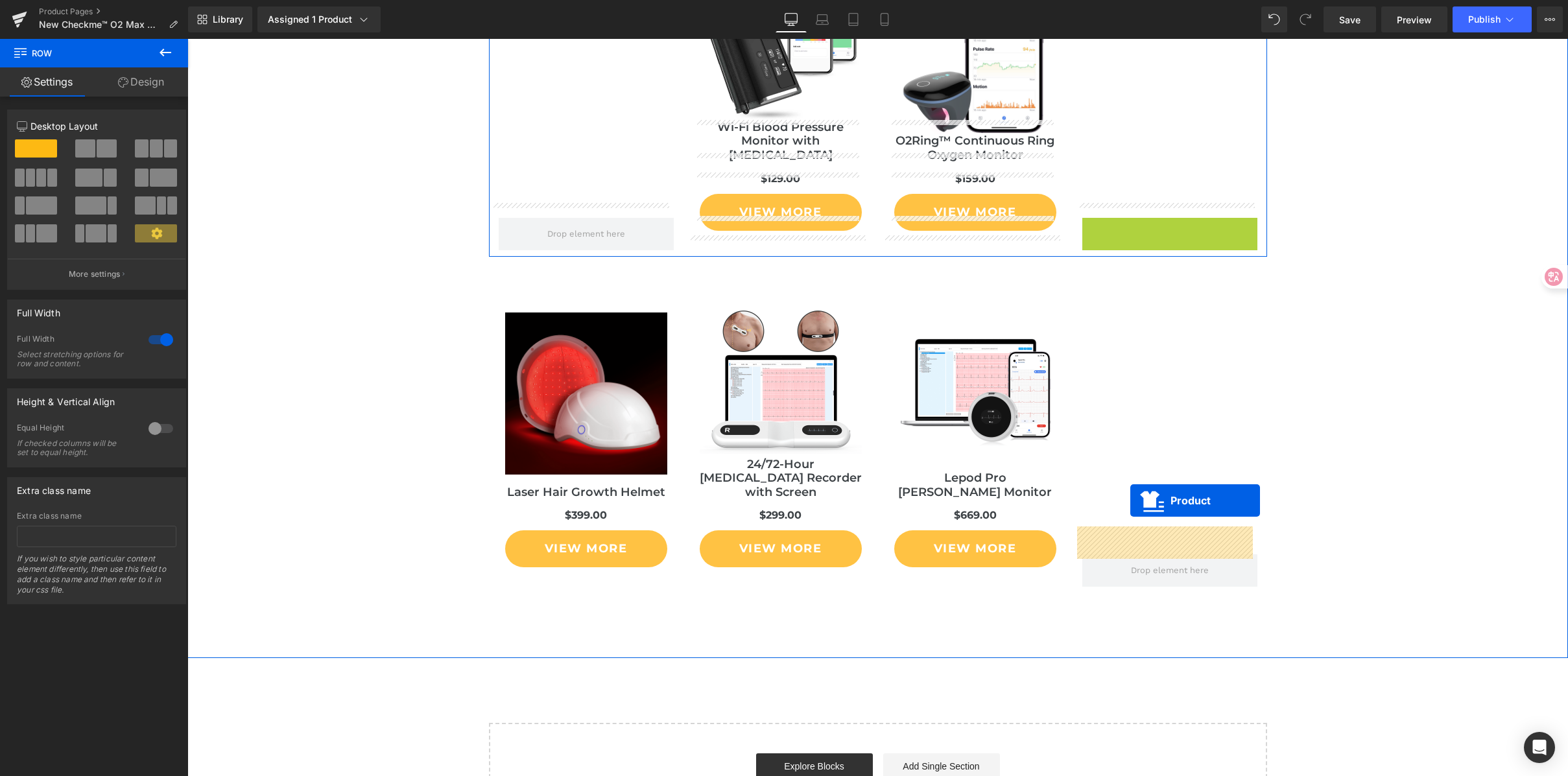
drag, startPoint x: 1135, startPoint y: 266, endPoint x: 1130, endPoint y: 501, distance: 235.1
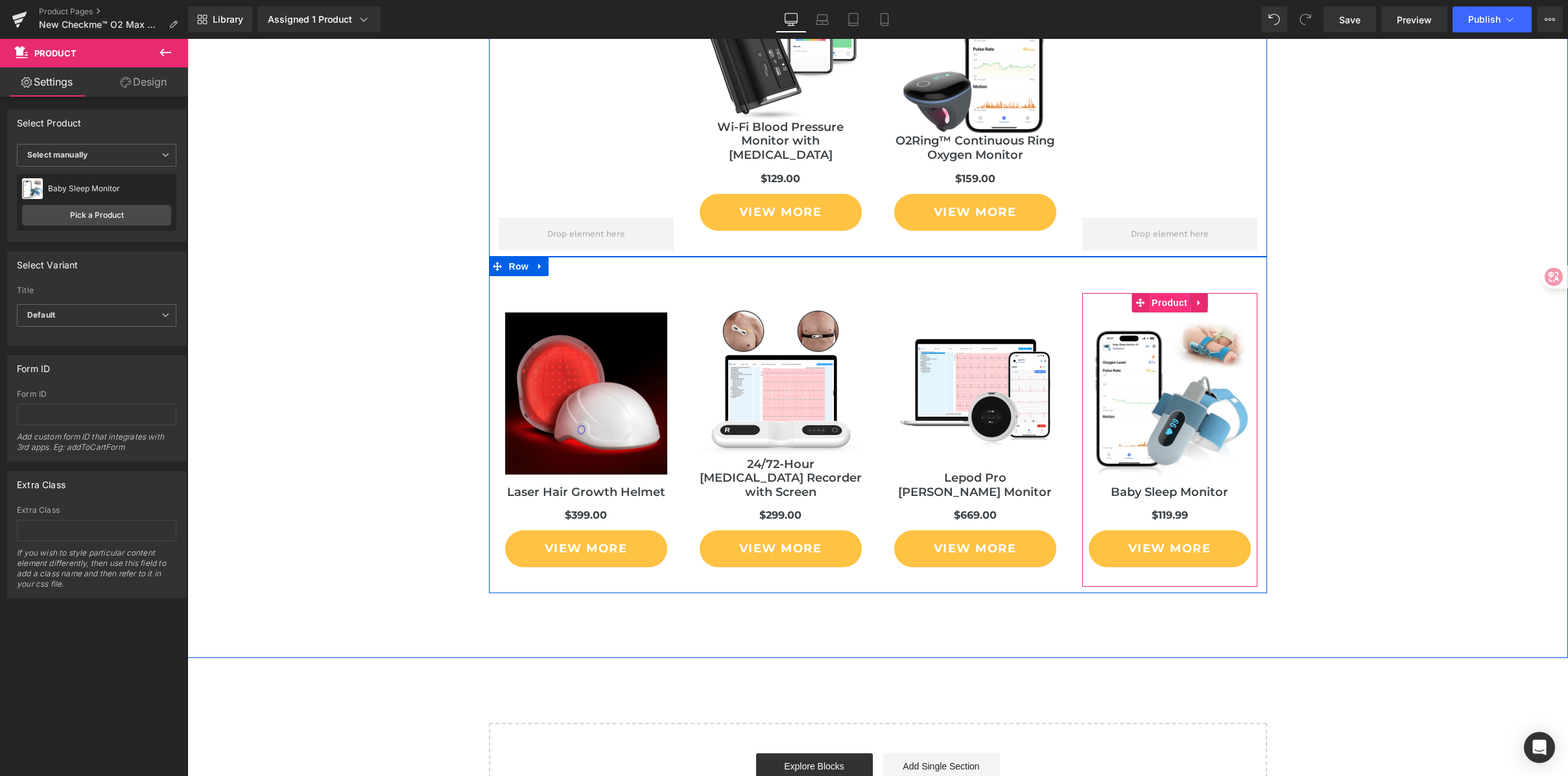
click at [1168, 293] on span "Product" at bounding box center [1169, 303] width 42 height 19
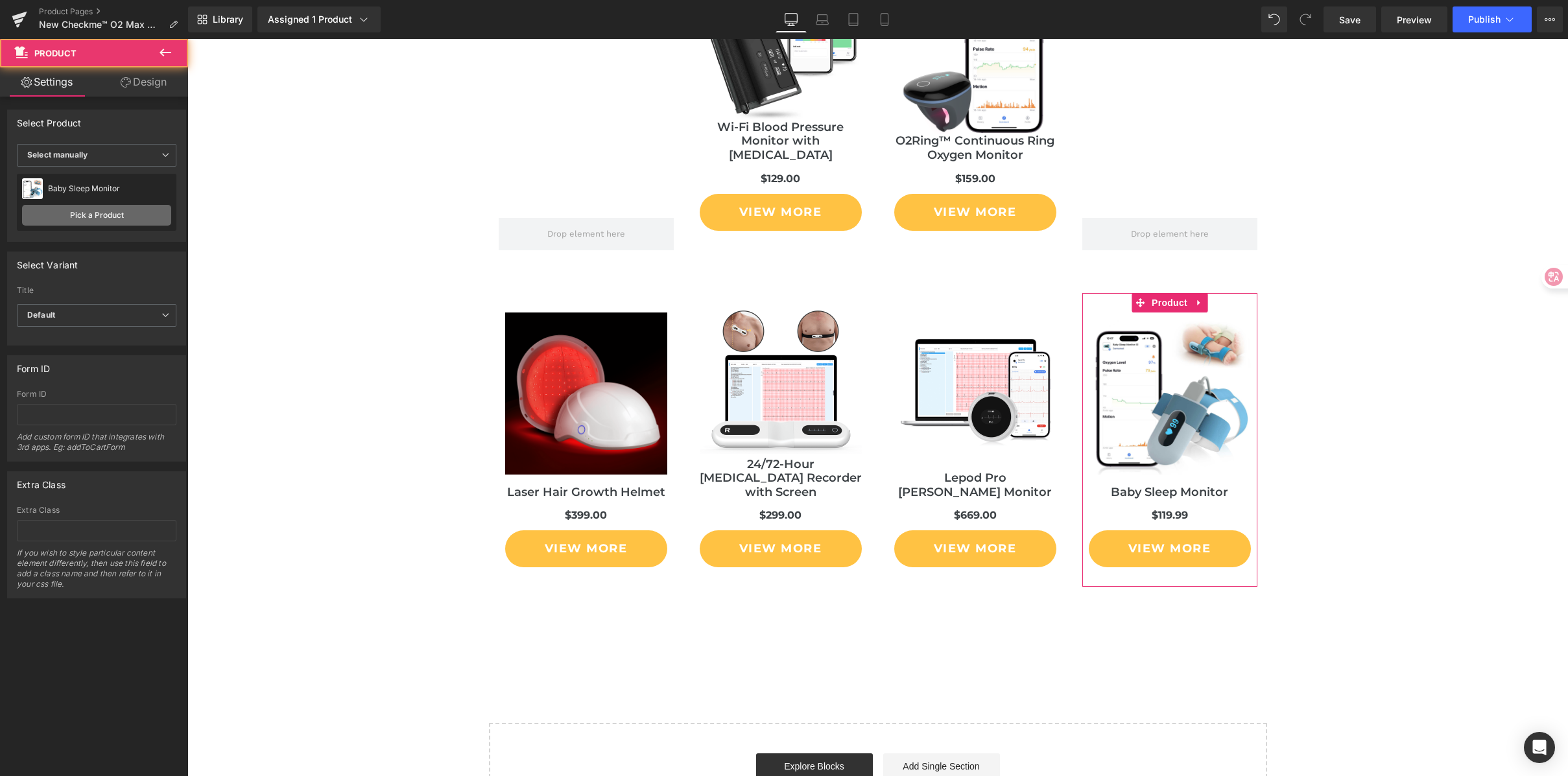
click at [122, 215] on link "Pick a Product" at bounding box center [96, 215] width 149 height 21
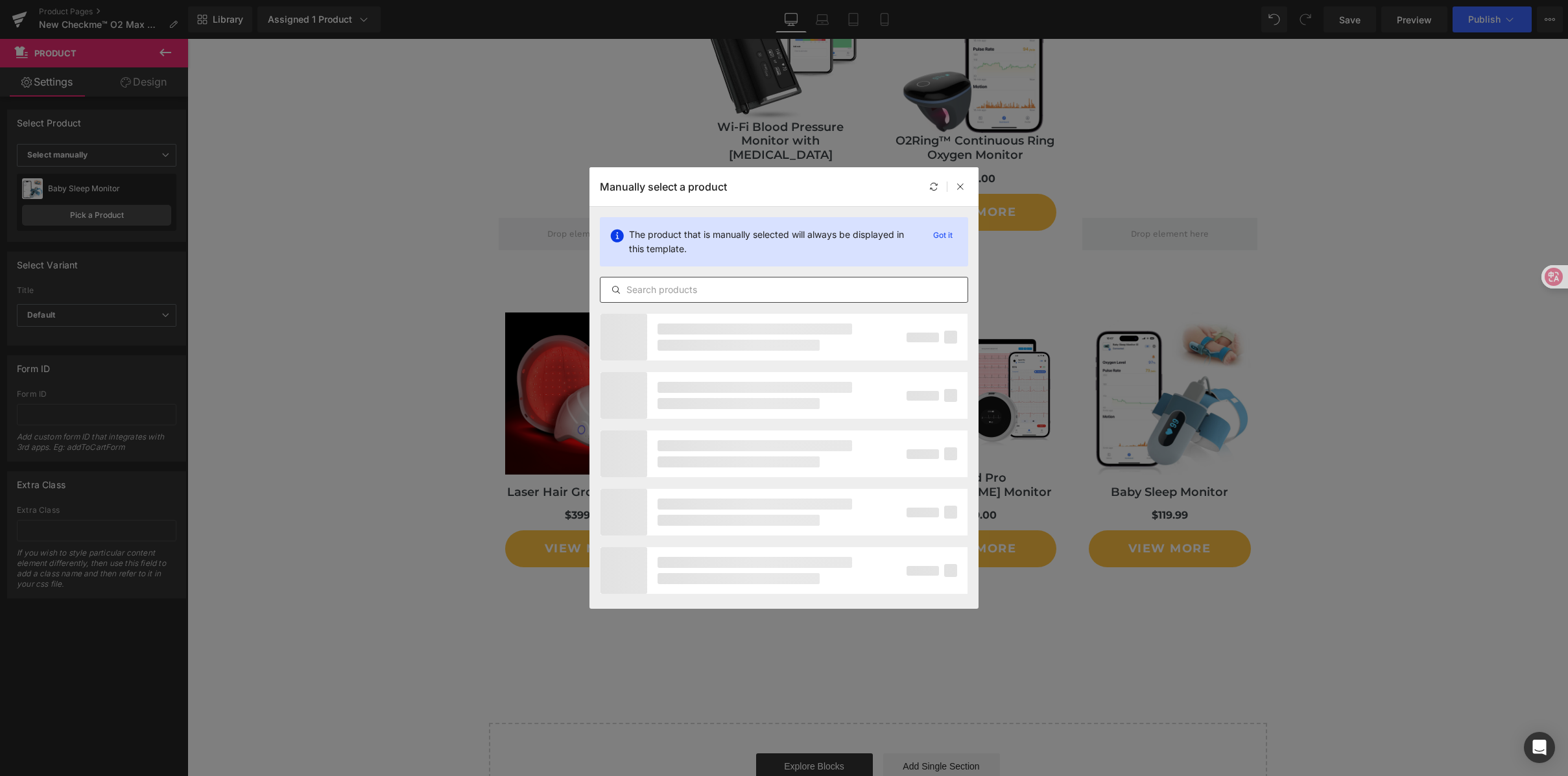
click at [0, 0] on input "text" at bounding box center [0, 0] width 0 height 0
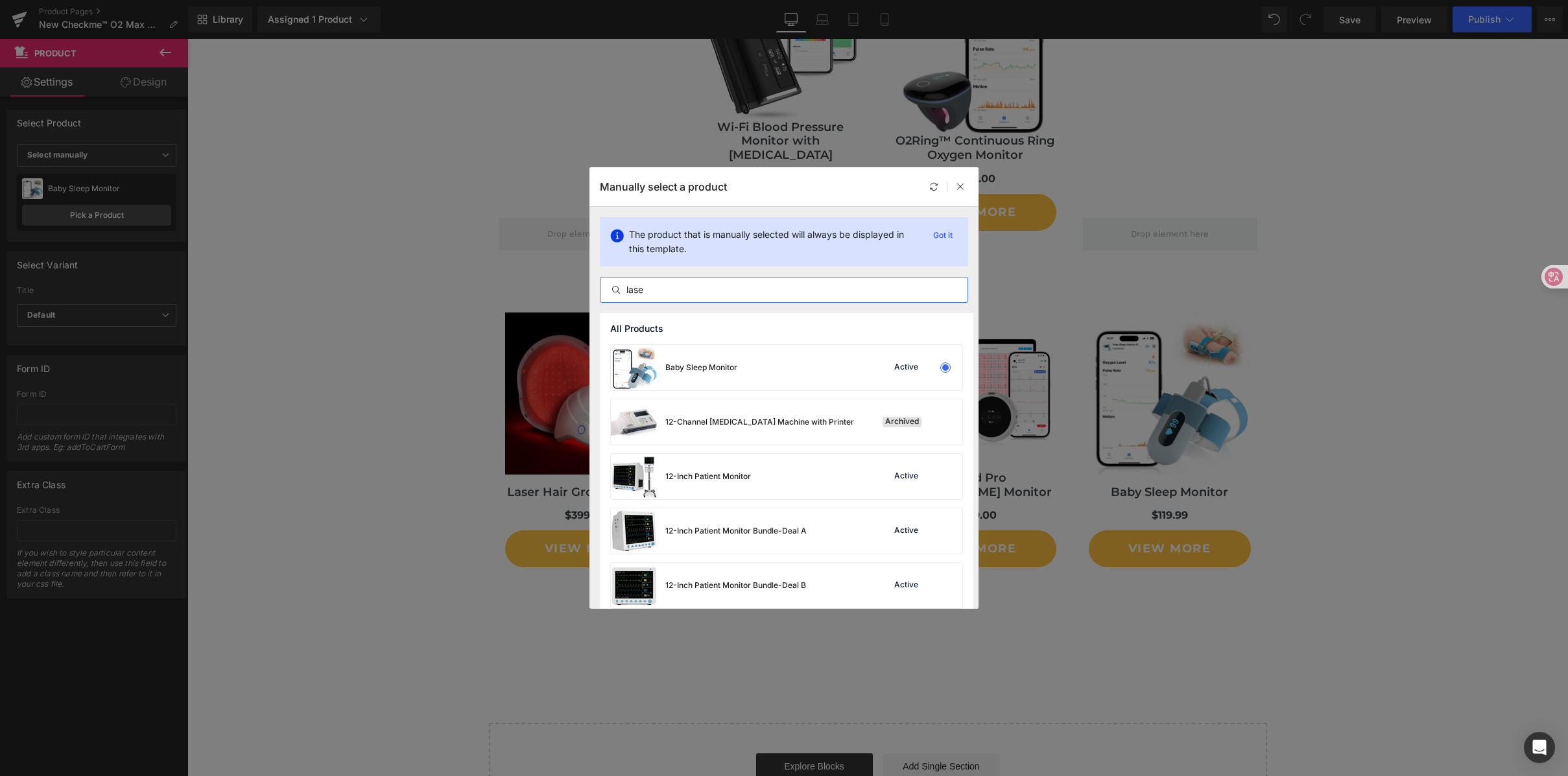
type input "laser"
click at [0, 0] on input "laser" at bounding box center [0, 0] width 0 height 0
drag, startPoint x: 667, startPoint y: 295, endPoint x: 593, endPoint y: 287, distance: 74.4
click at [0, 0] on div "The product that is manually selected will always be displayed in this template…" at bounding box center [0, 0] width 0 height 0
click at [0, 0] on input "text" at bounding box center [0, 0] width 0 height 0
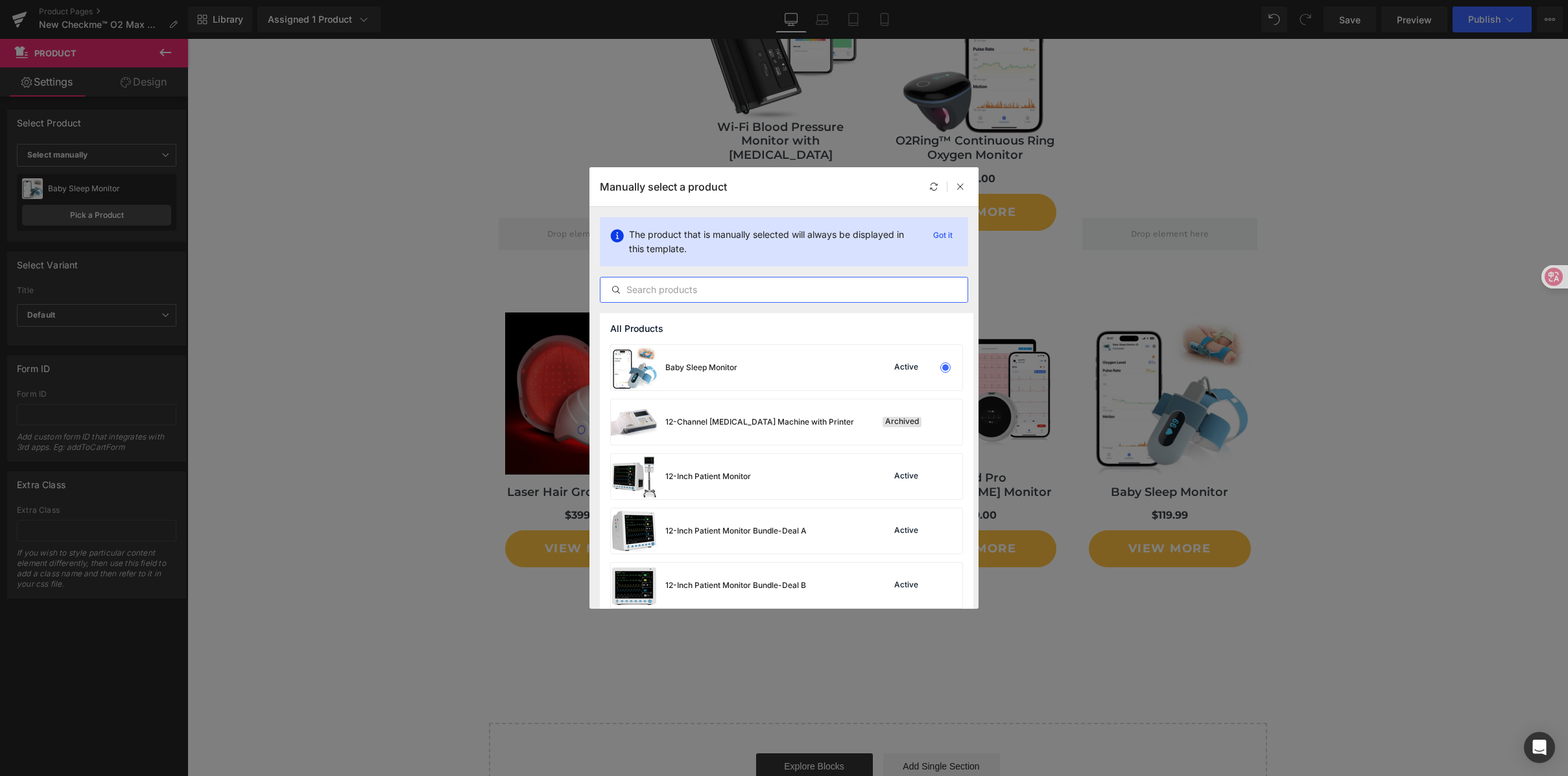
paste input "laser"
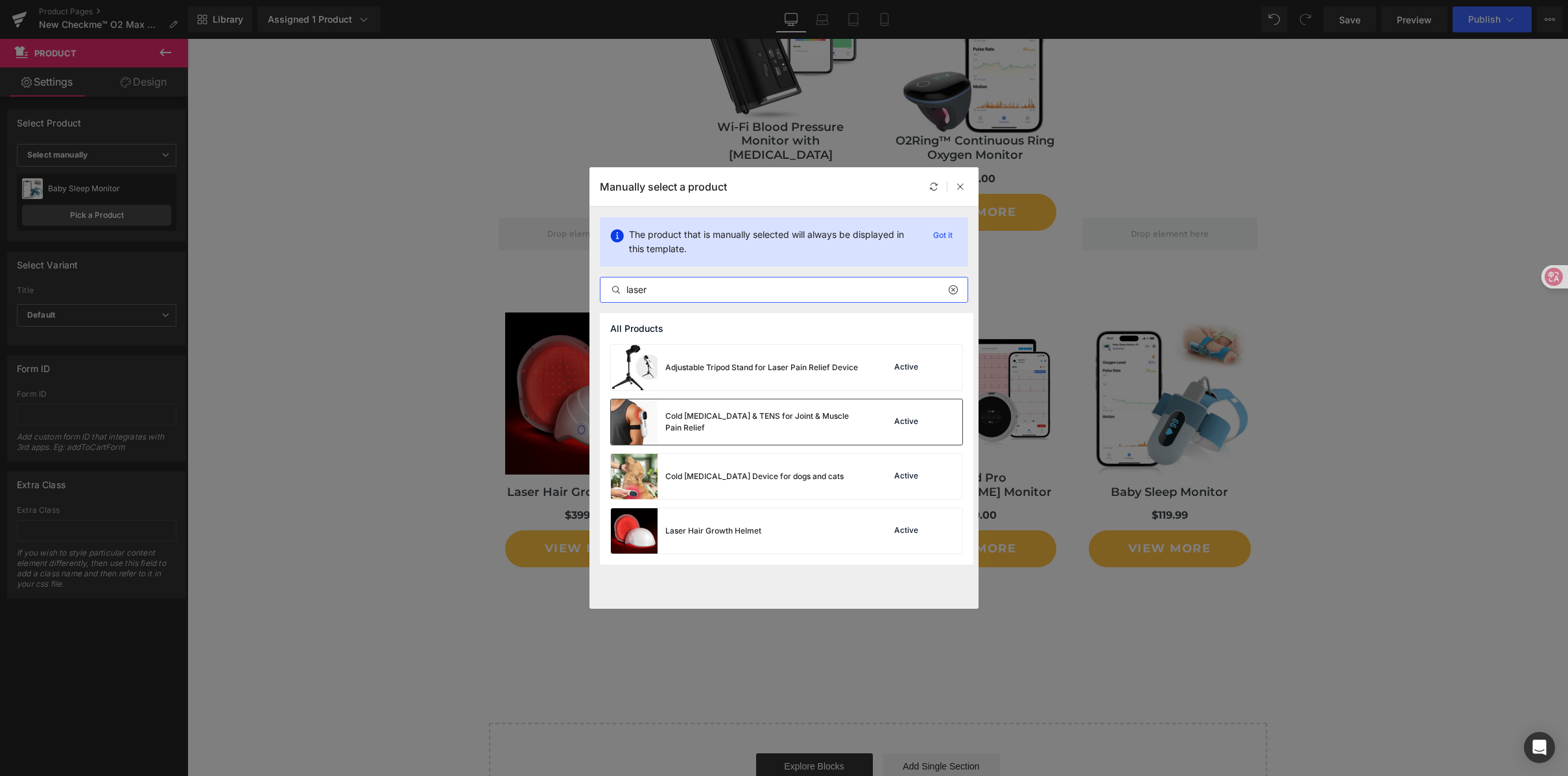
type input "laser"
click at [0, 0] on div "Cold [MEDICAL_DATA] & TENS for Joint & Muscle Pain Relief" at bounding box center [0, 0] width 0 height 0
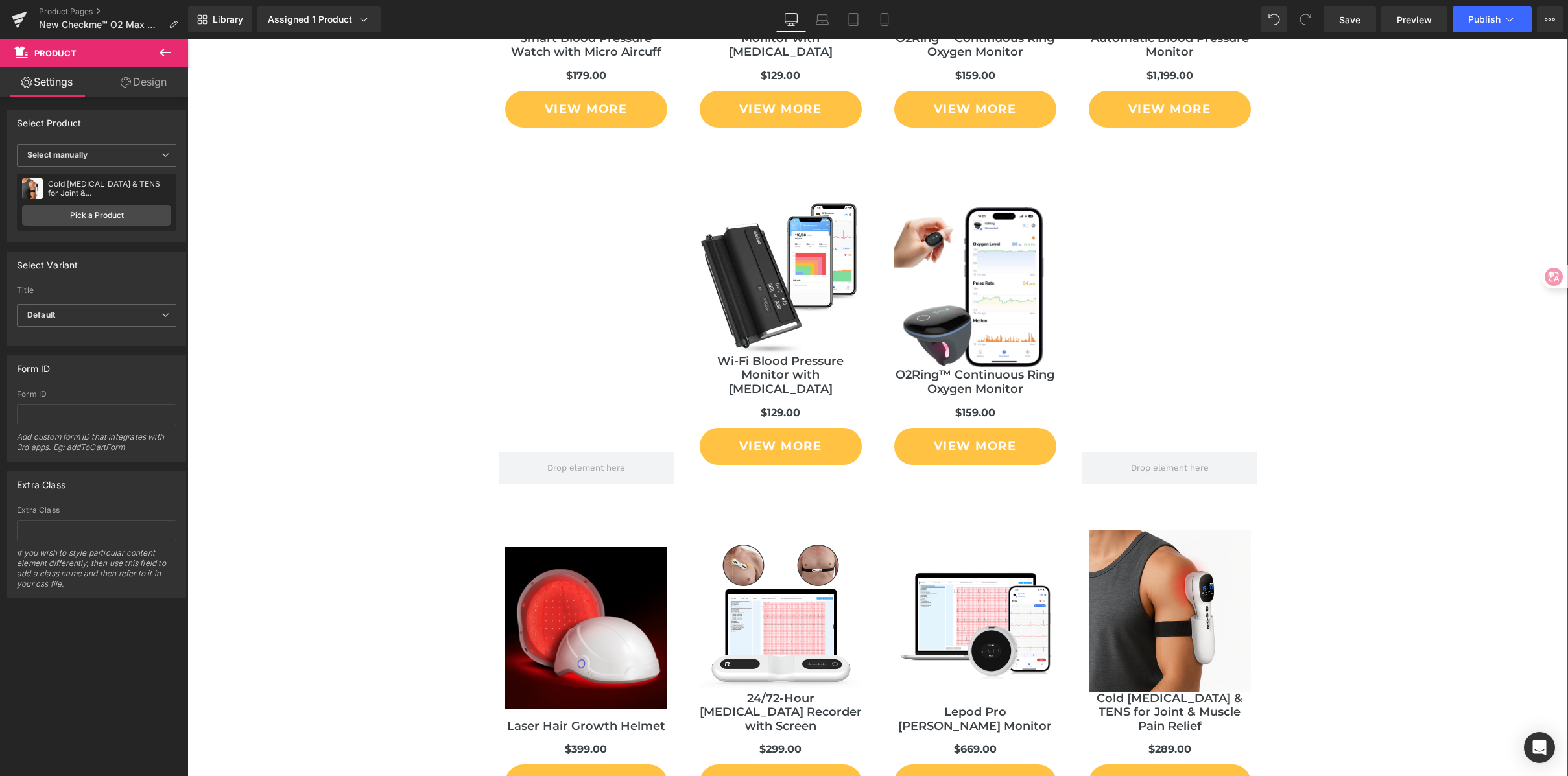
scroll to position [7533, 0]
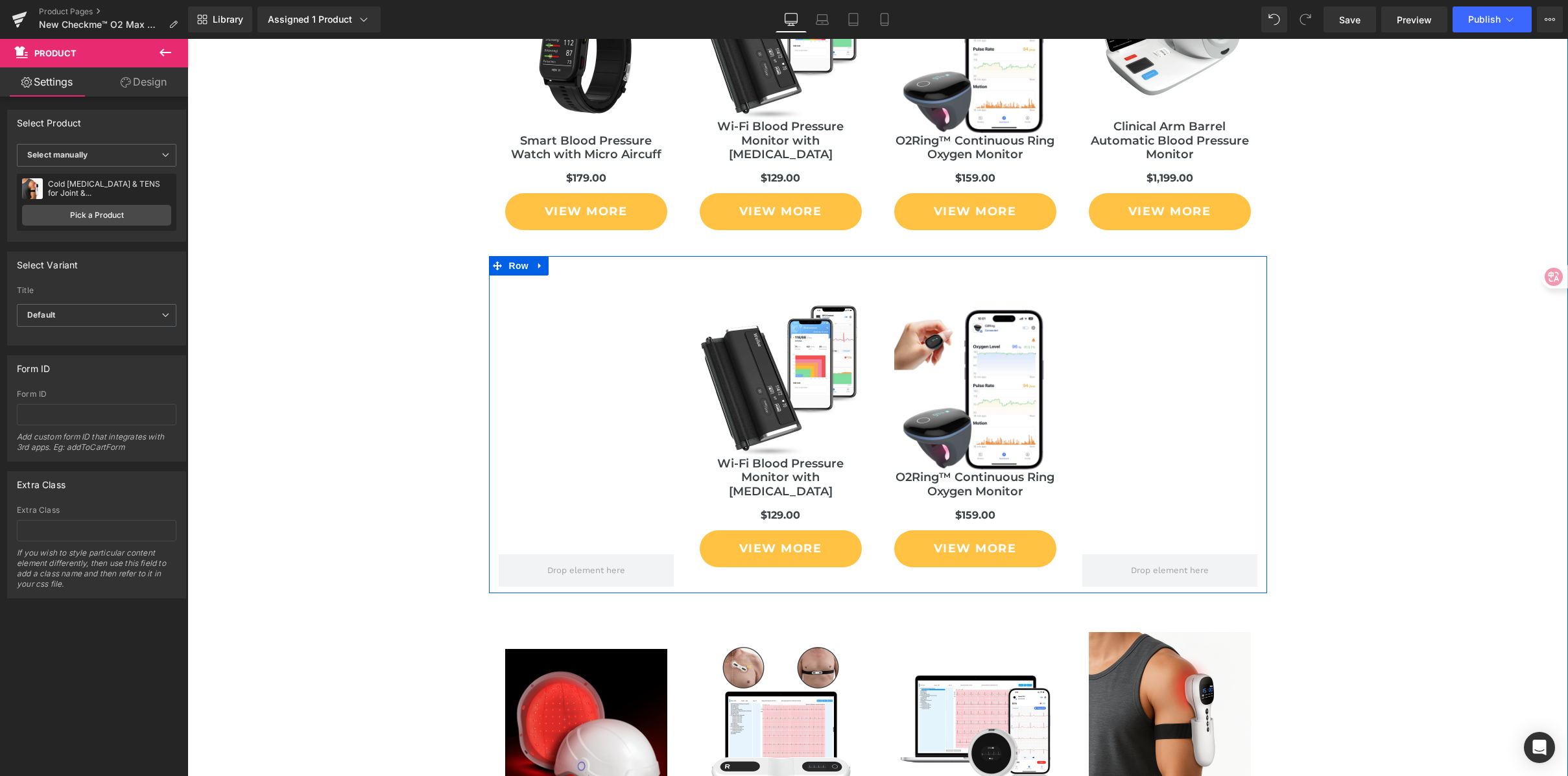
click at [1174, 320] on div at bounding box center [1170, 431] width 194 height 311
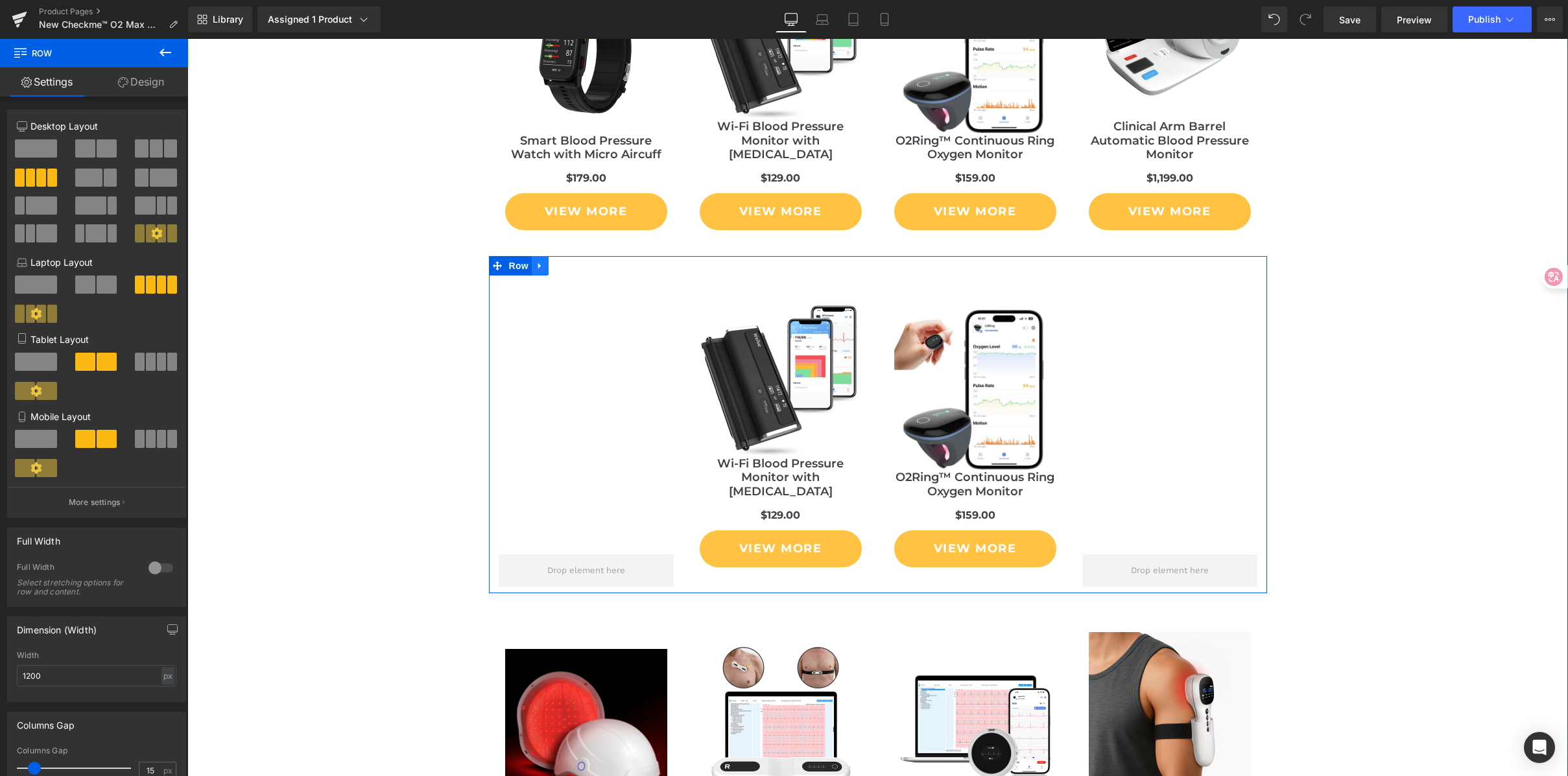
click at [535, 263] on icon at bounding box center [540, 265] width 9 height 10
click at [565, 266] on link at bounding box center [573, 265] width 17 height 19
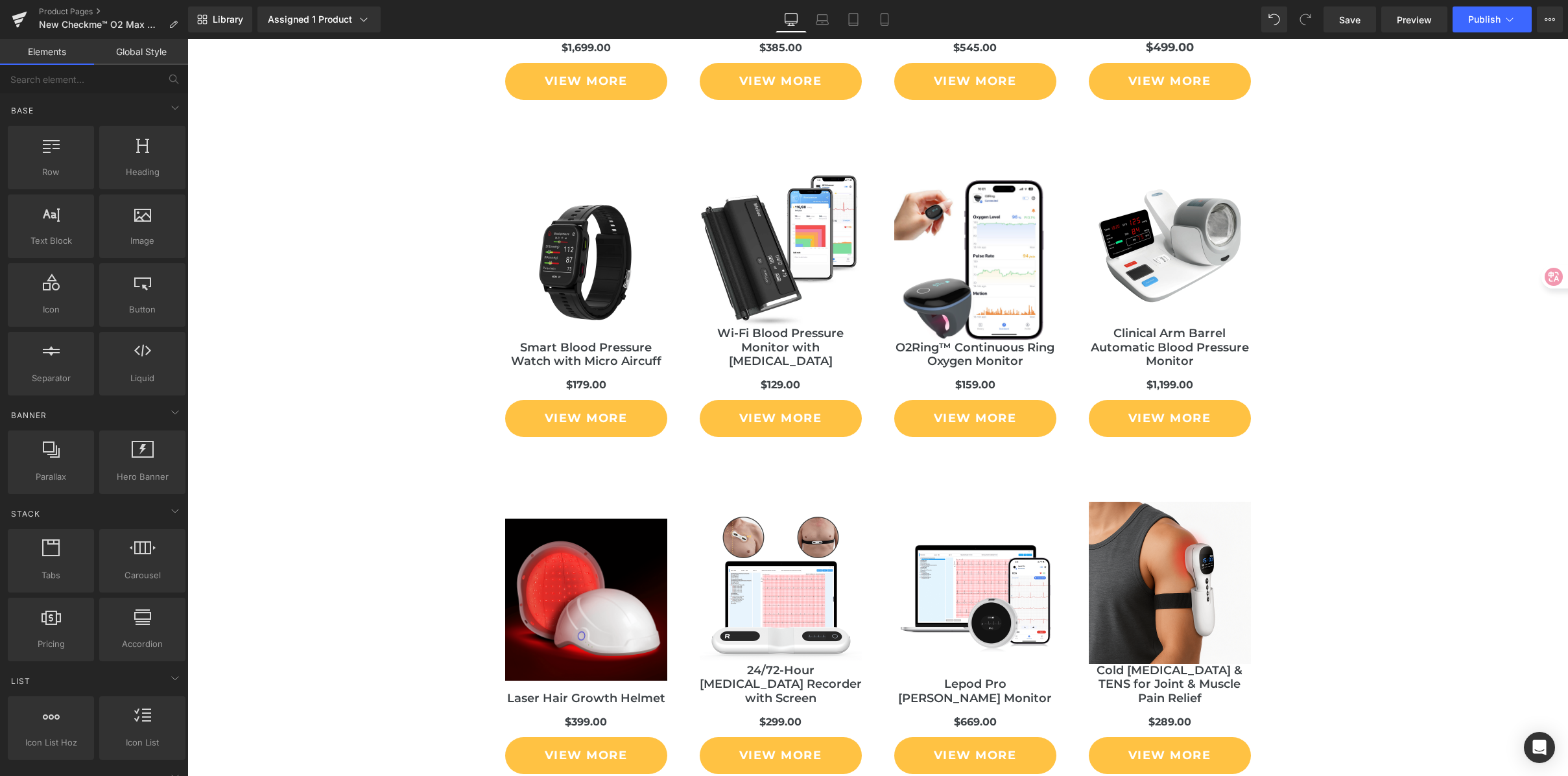
scroll to position [7363, 0]
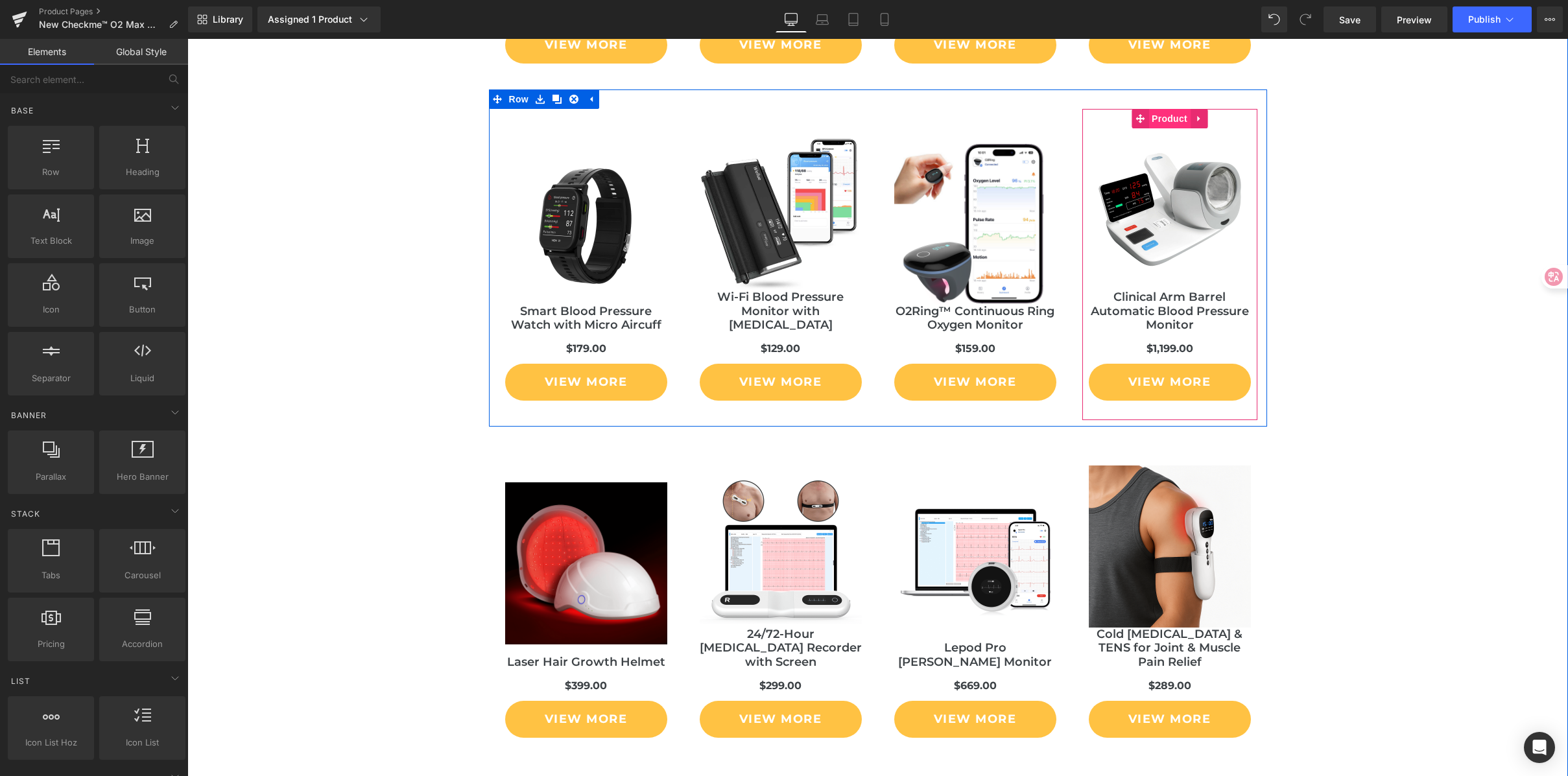
click at [1170, 121] on span "Product" at bounding box center [1169, 118] width 42 height 19
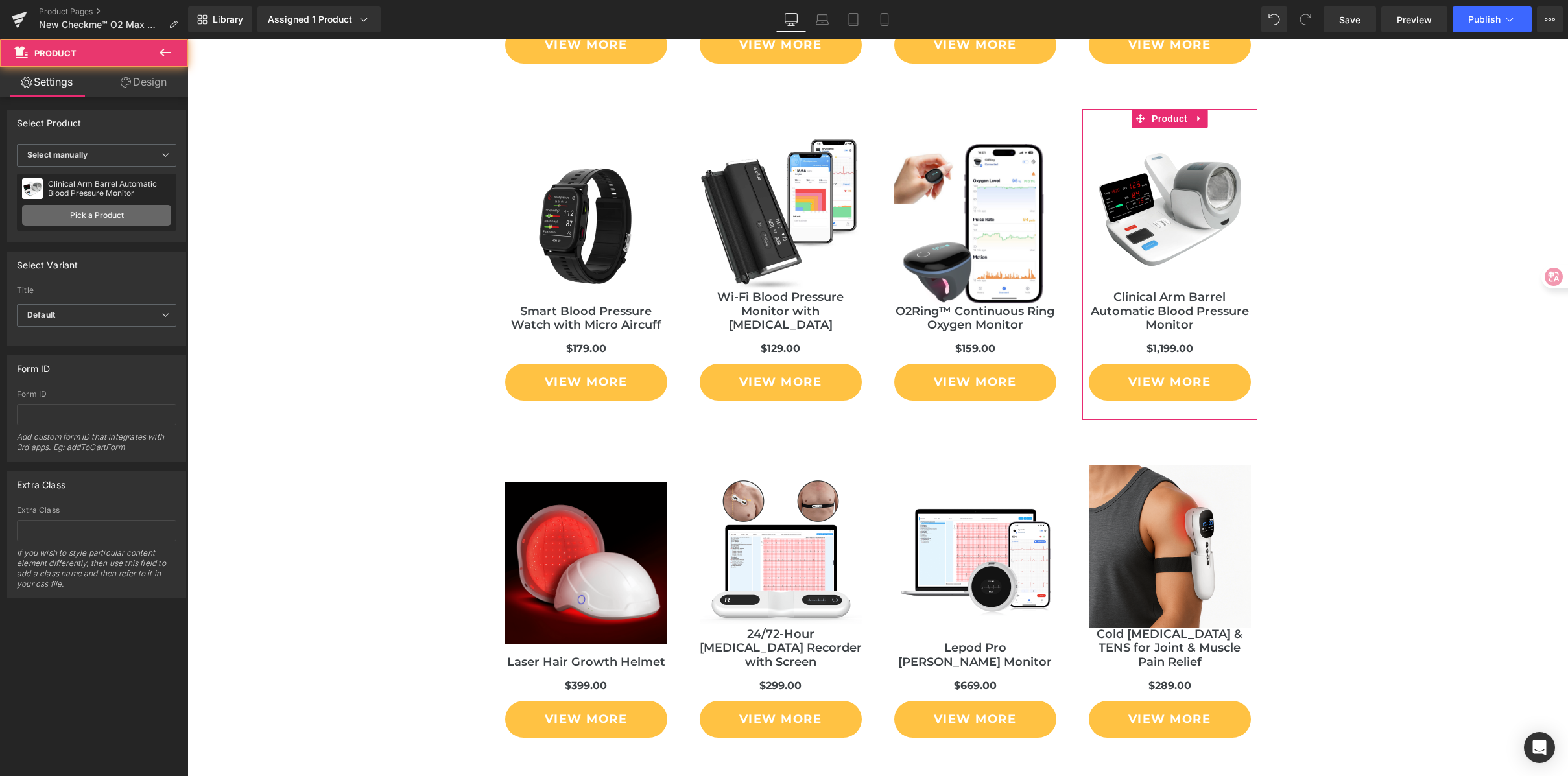
click at [100, 219] on link "Pick a Product" at bounding box center [96, 215] width 149 height 21
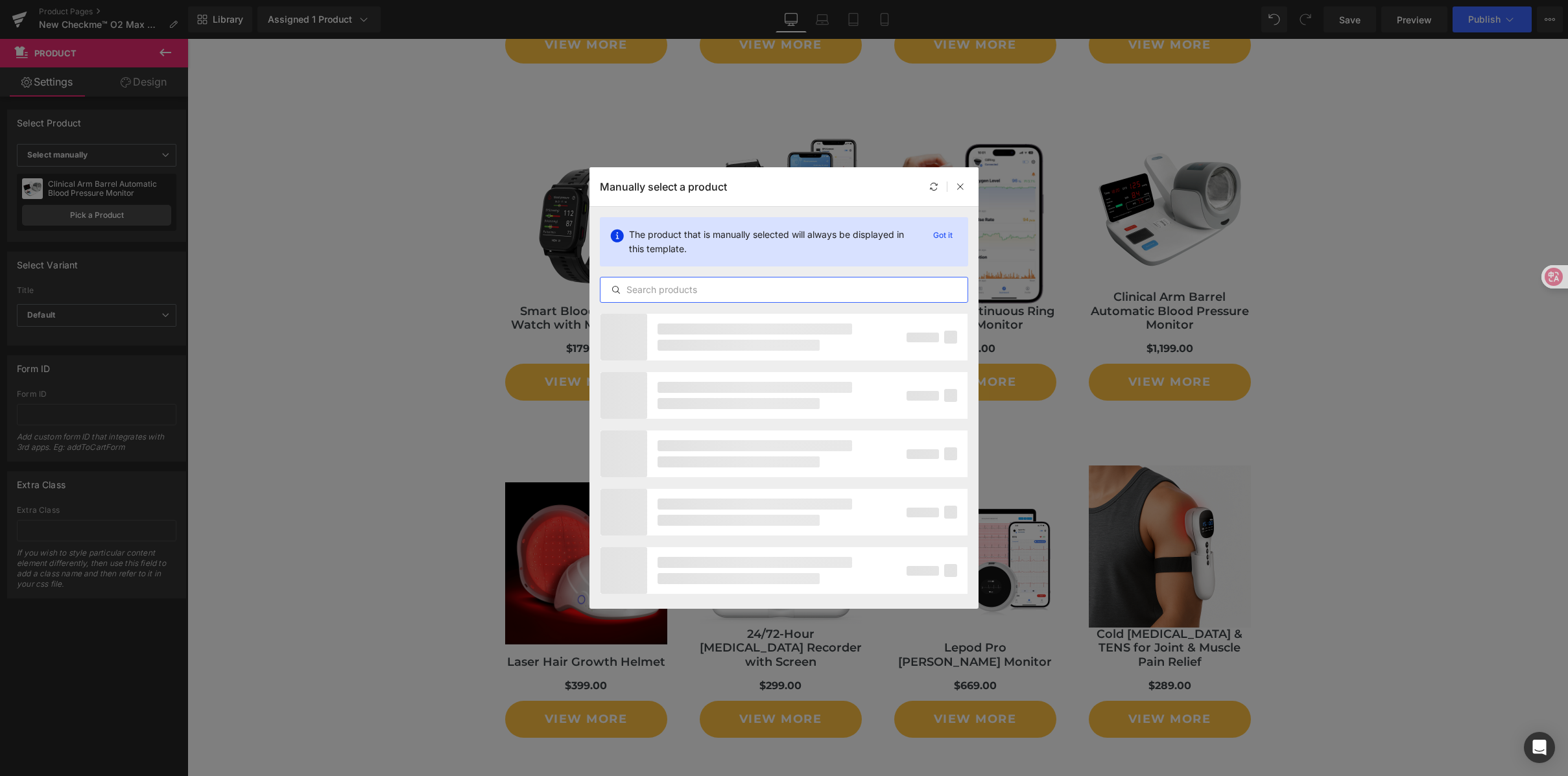
click at [661, 283] on input "text" at bounding box center [783, 289] width 367 height 15
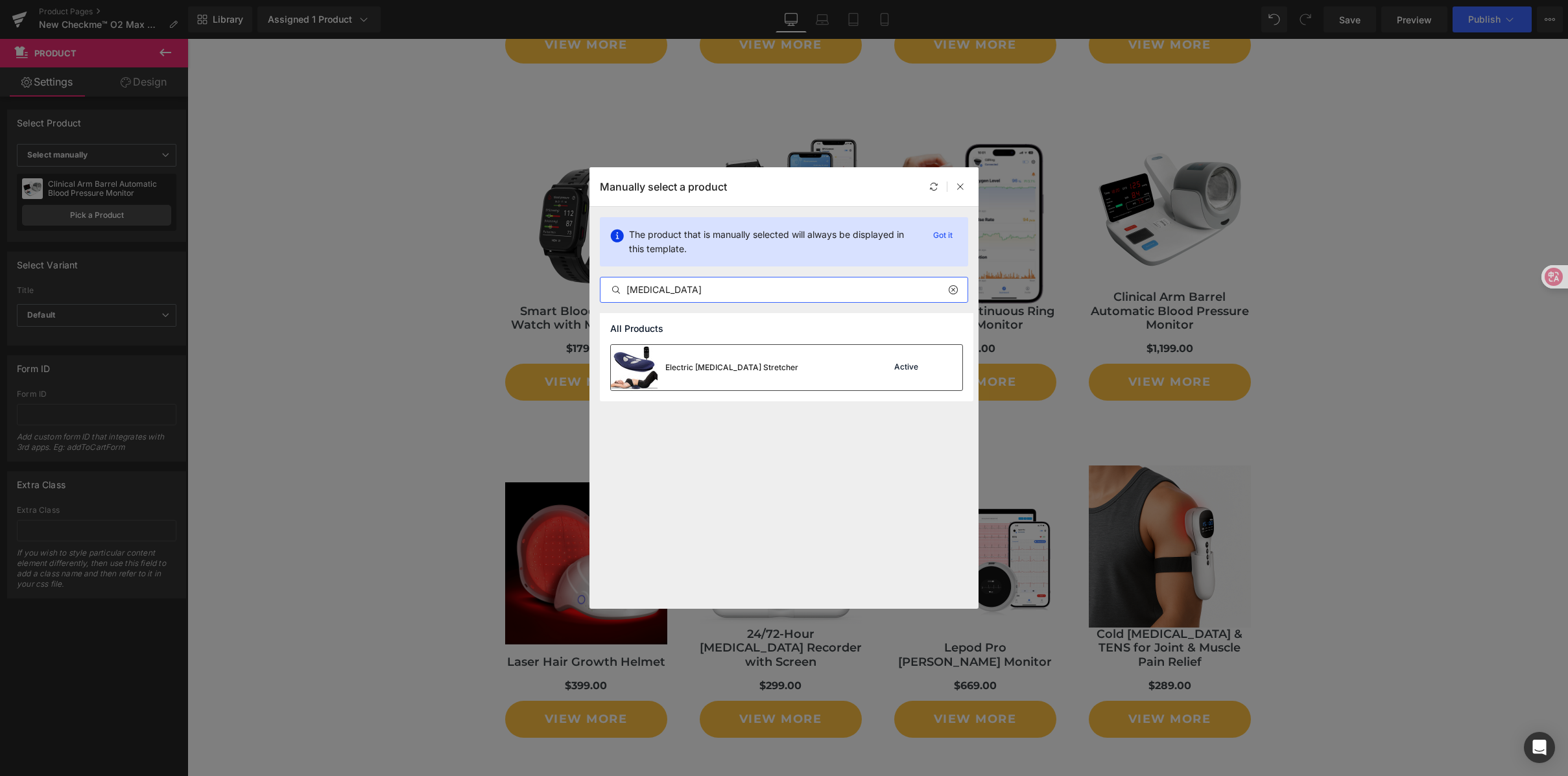
type input "[MEDICAL_DATA]"
click at [0, 0] on div "Electric [MEDICAL_DATA] Stretcher Active" at bounding box center [0, 0] width 0 height 0
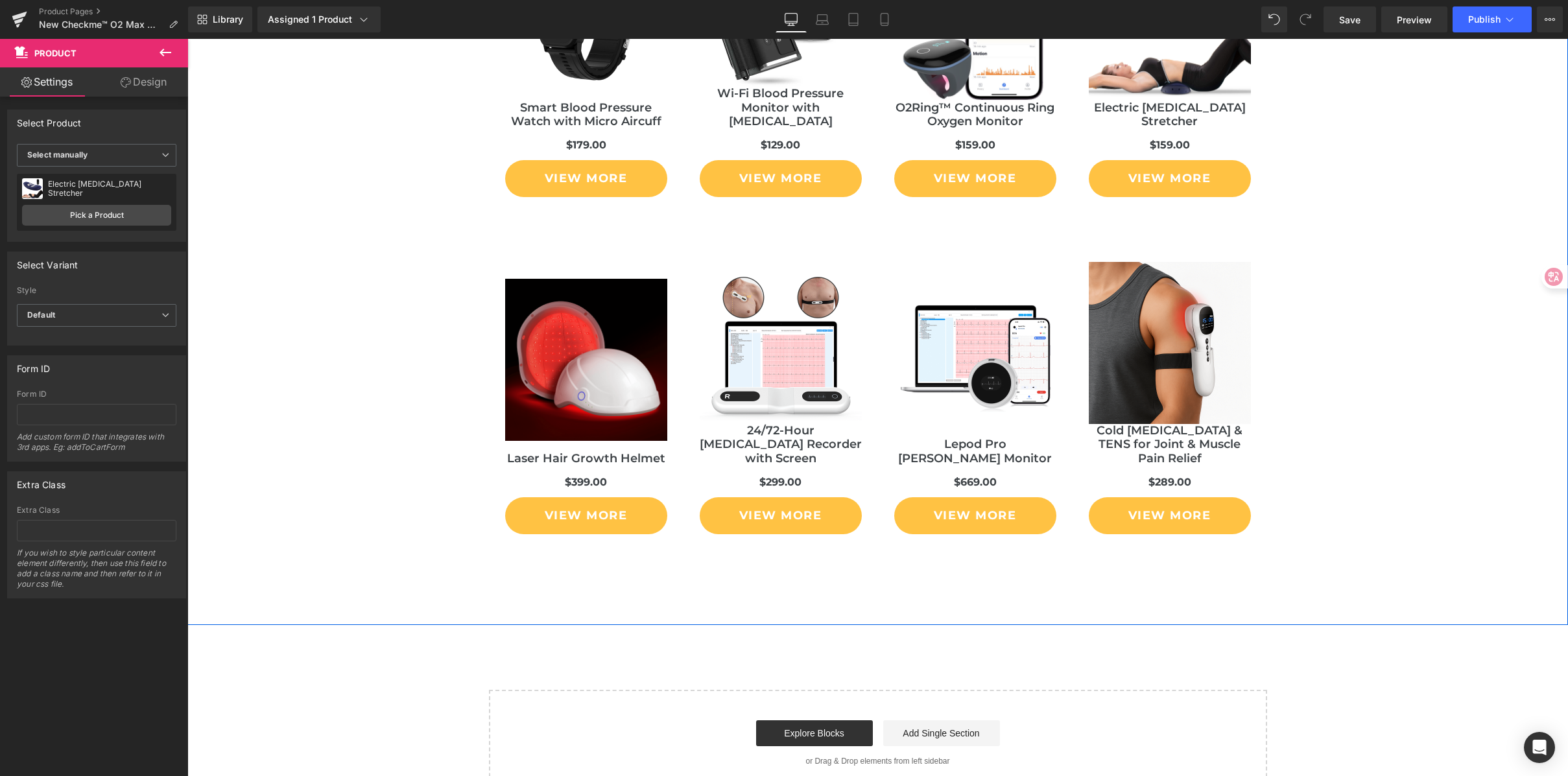
scroll to position [7583, 0]
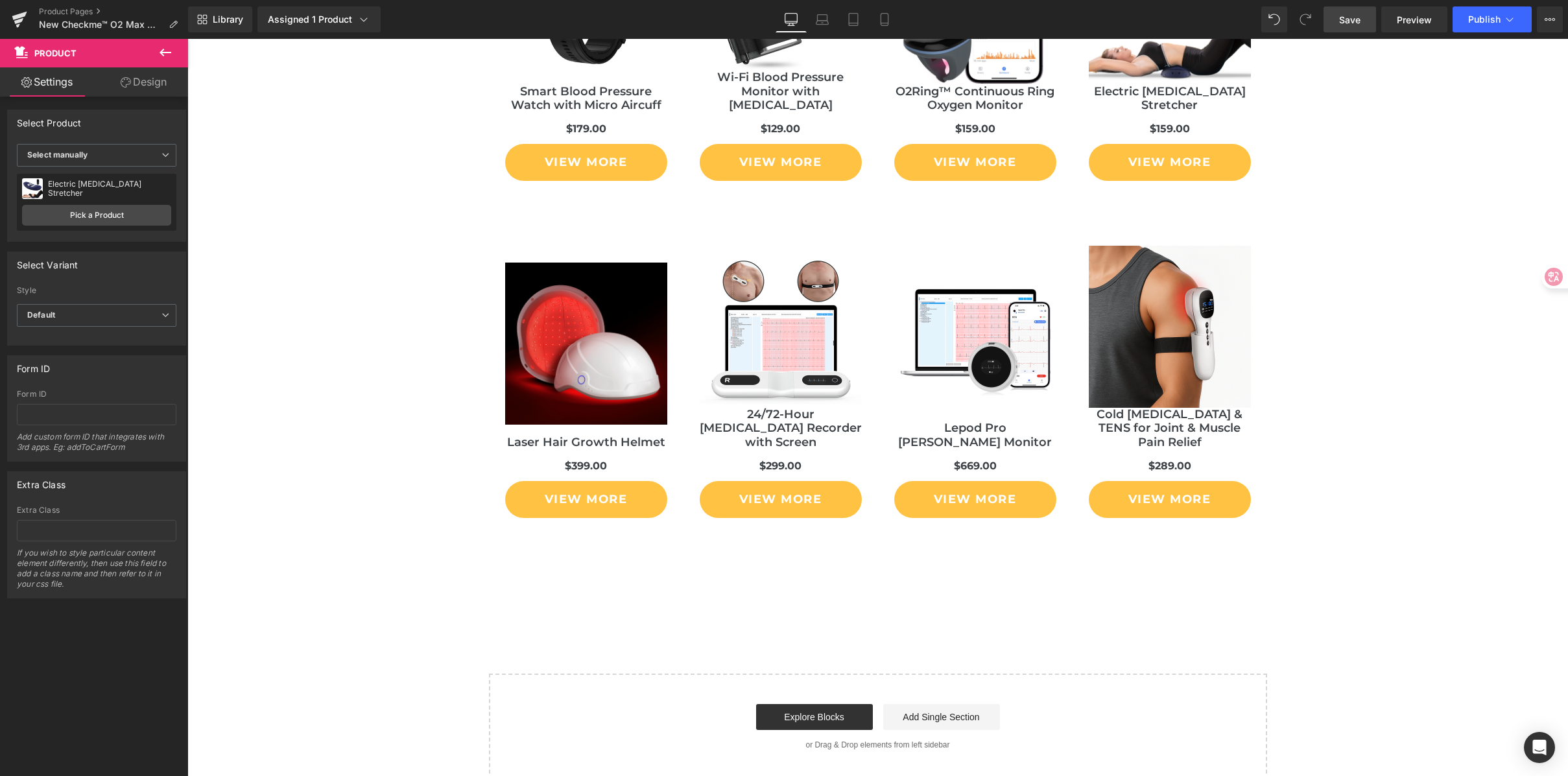
click at [1343, 21] on span "Save" at bounding box center [1350, 19] width 21 height 13
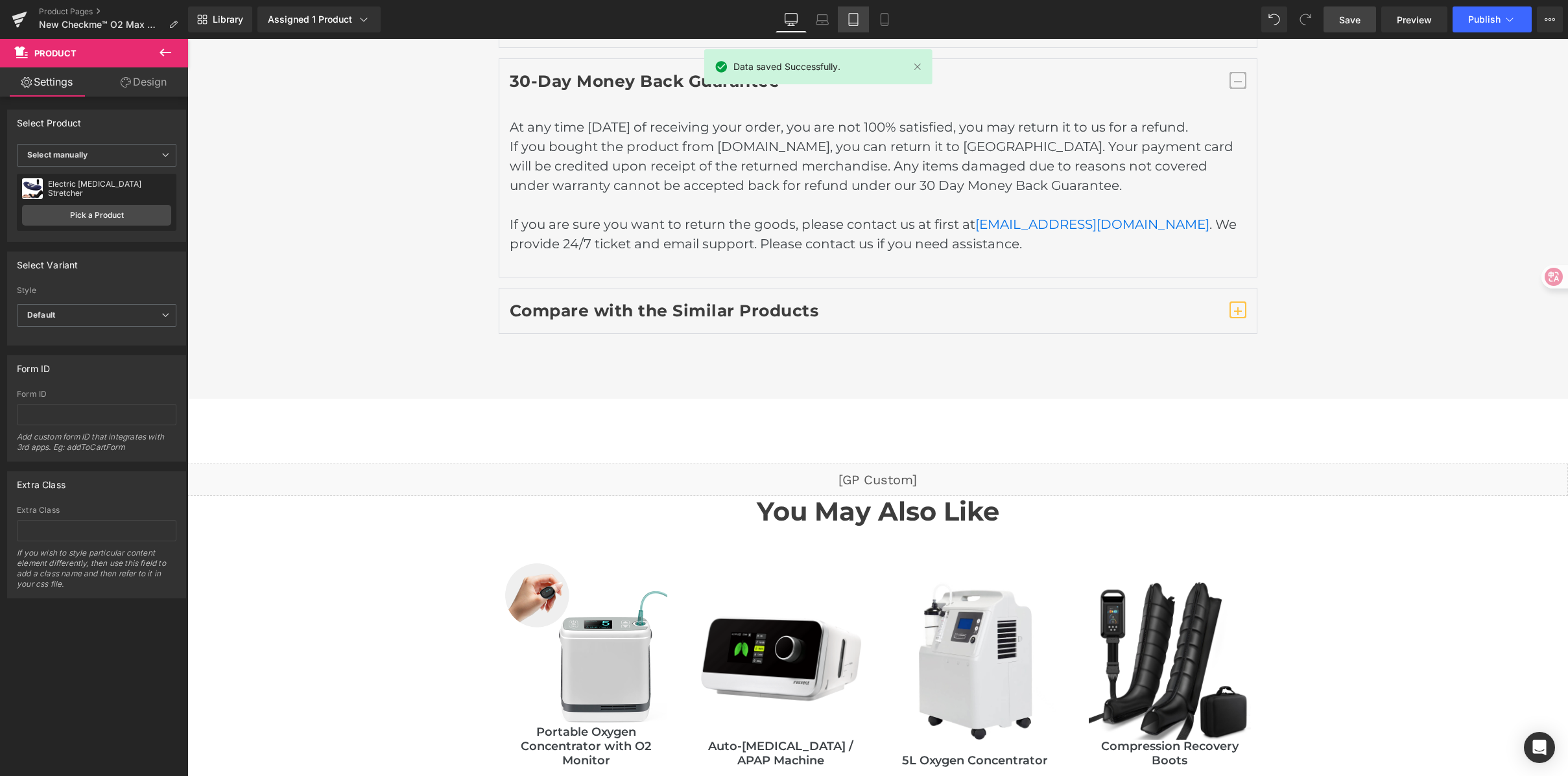
click at [845, 18] on link "Tablet" at bounding box center [854, 19] width 31 height 26
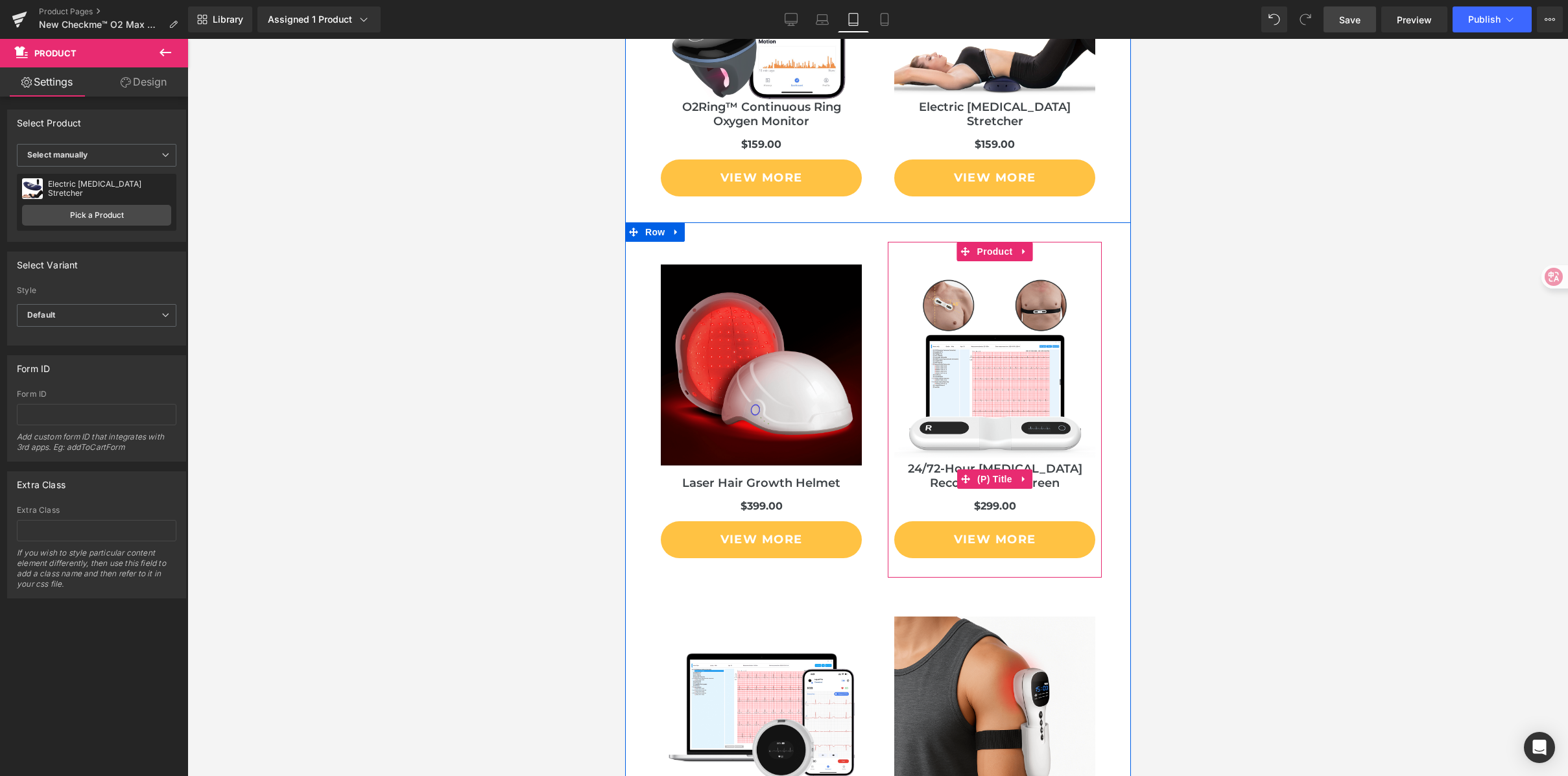
scroll to position [7978, 0]
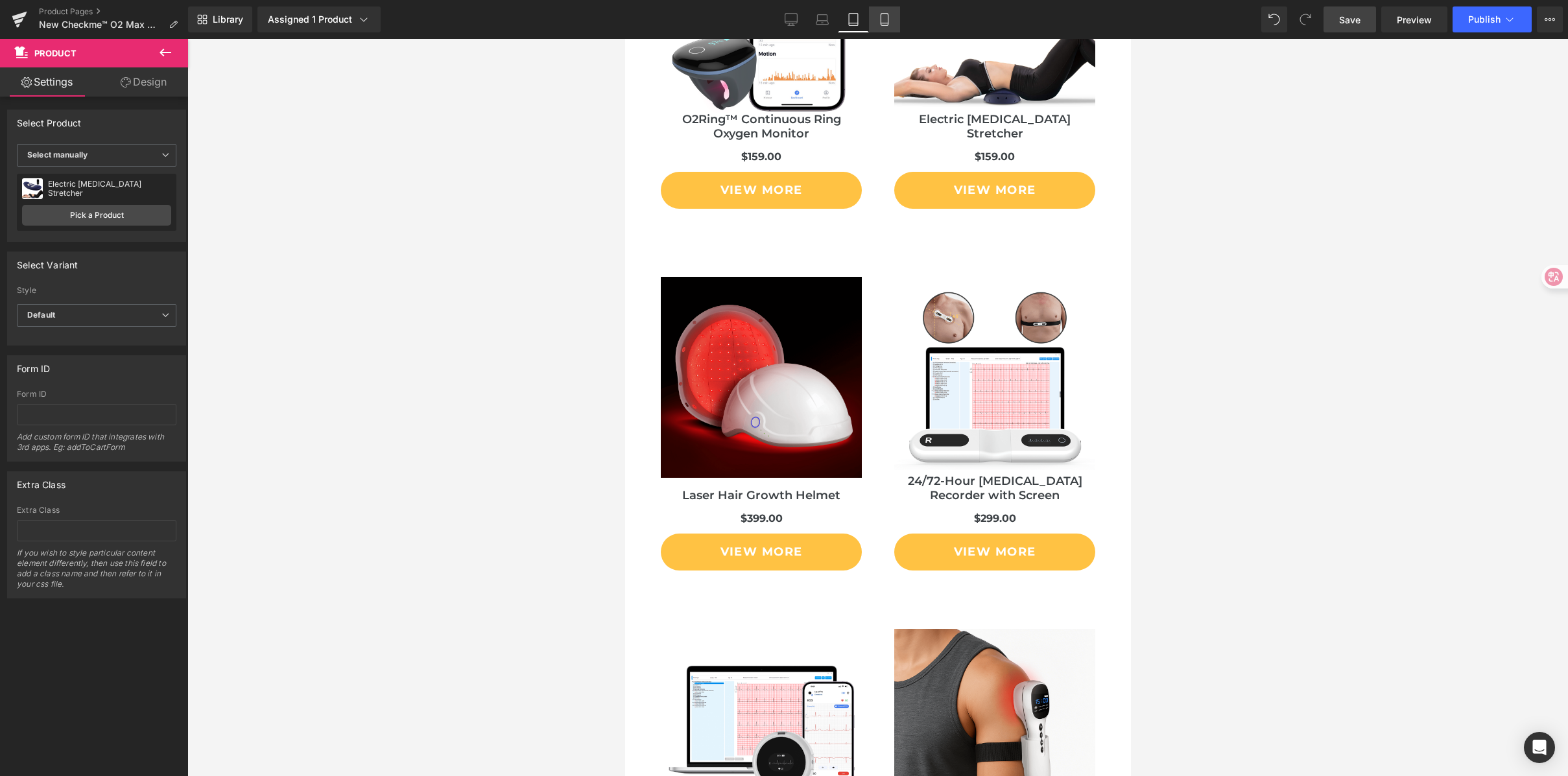
click at [884, 10] on link "Mobile" at bounding box center [884, 19] width 31 height 26
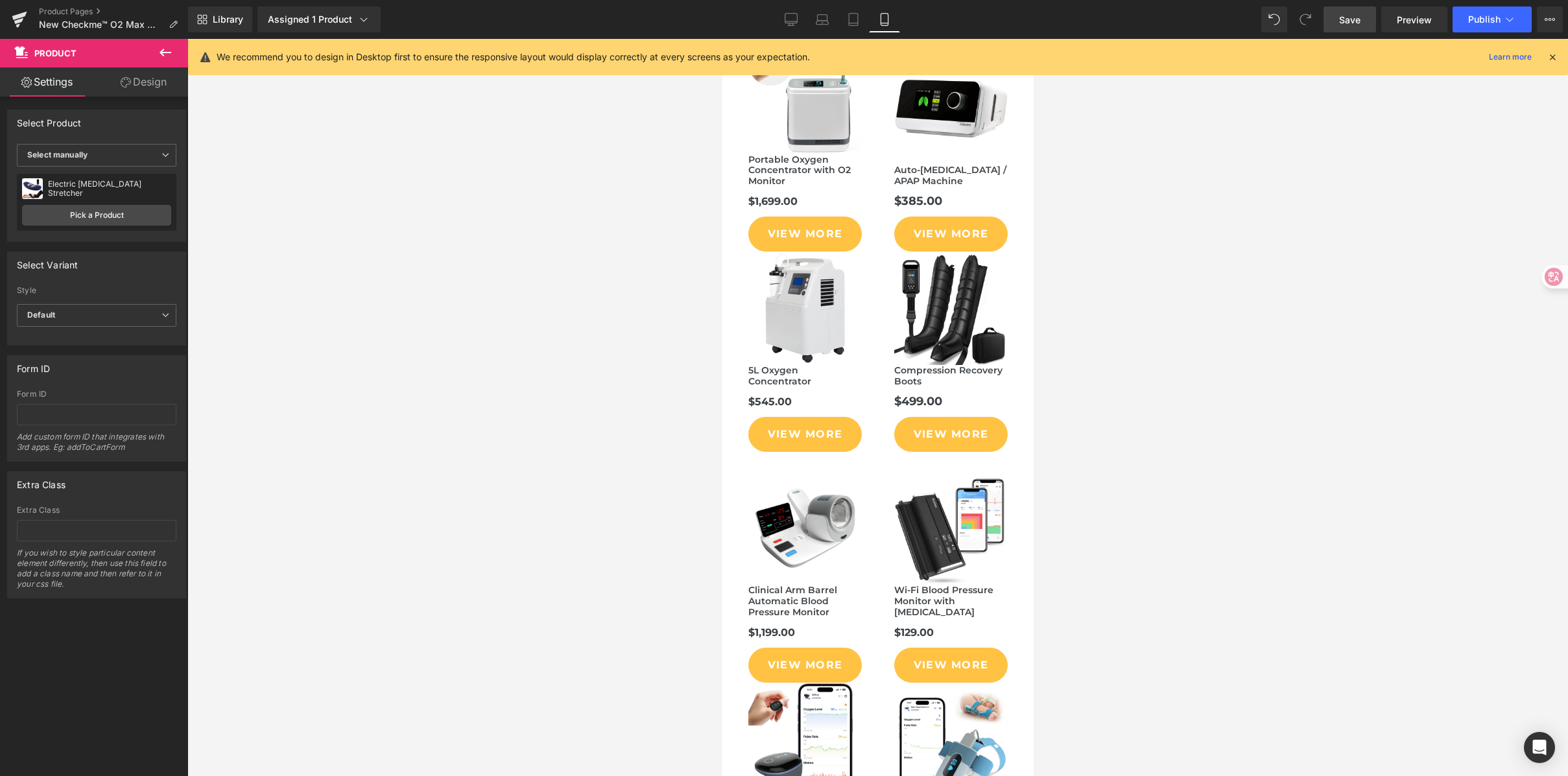
scroll to position [5798, 0]
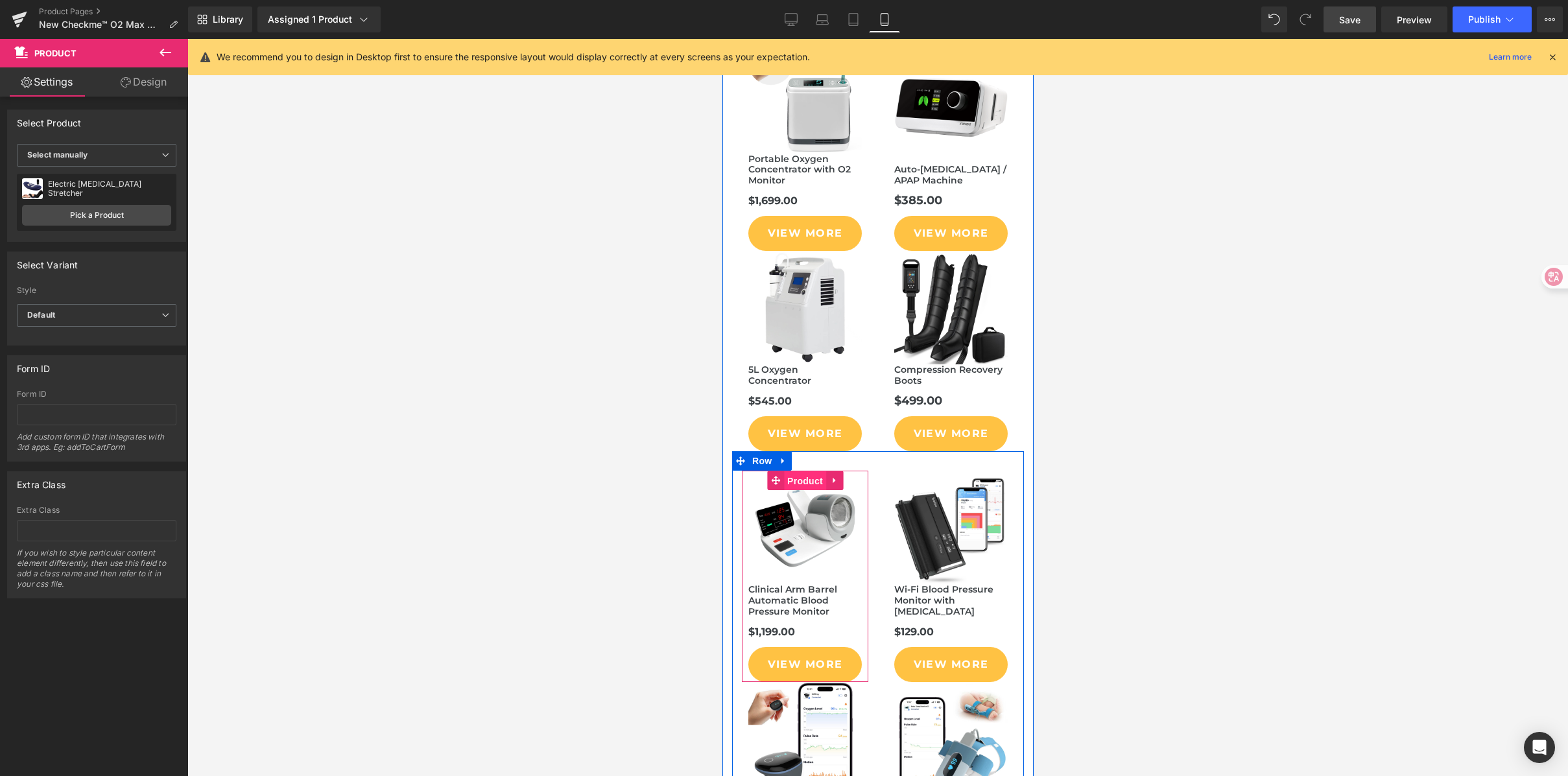
click at [799, 471] on span "Product" at bounding box center [804, 481] width 42 height 19
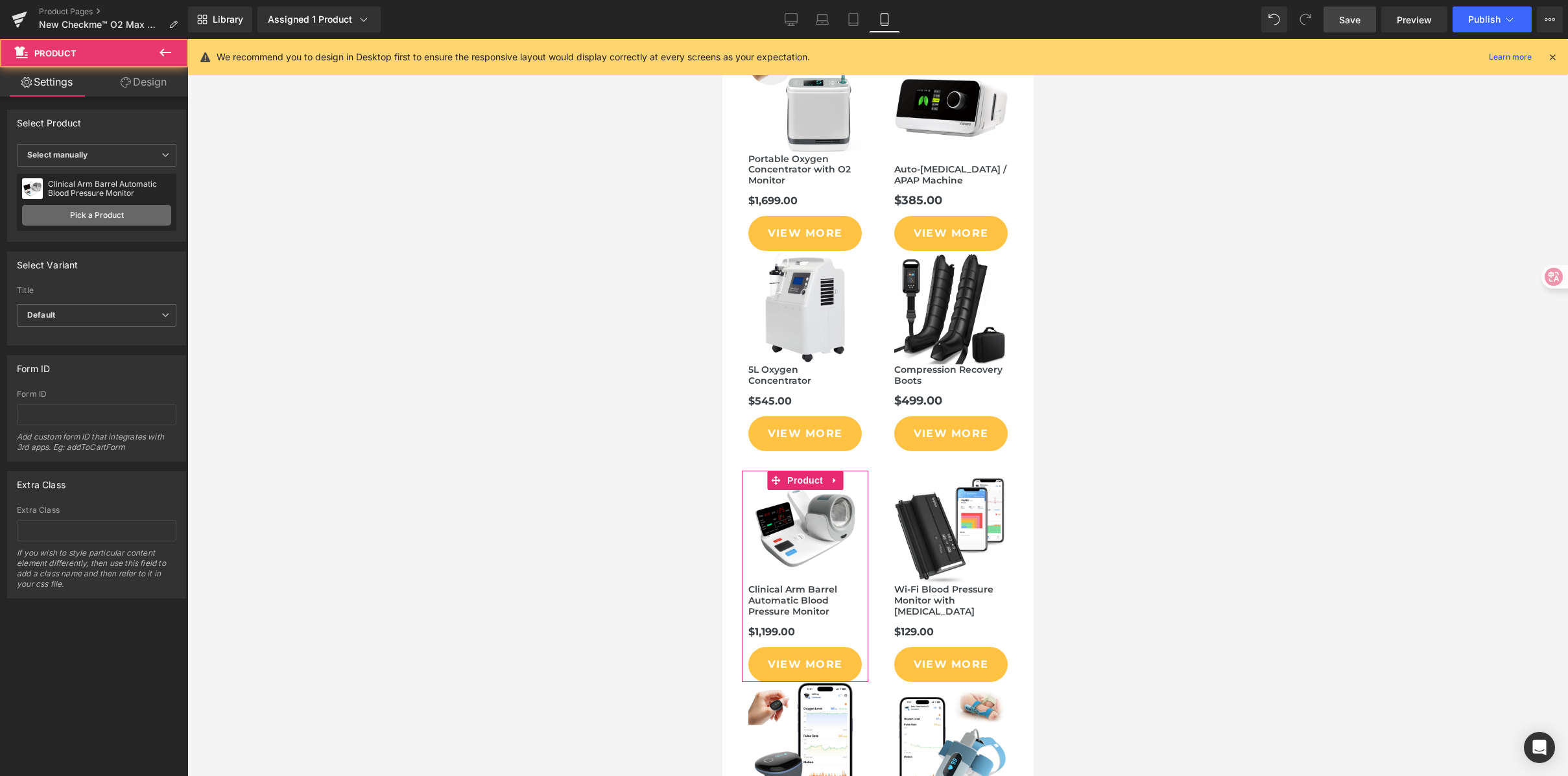
click at [146, 209] on link "Pick a Product" at bounding box center [96, 215] width 149 height 21
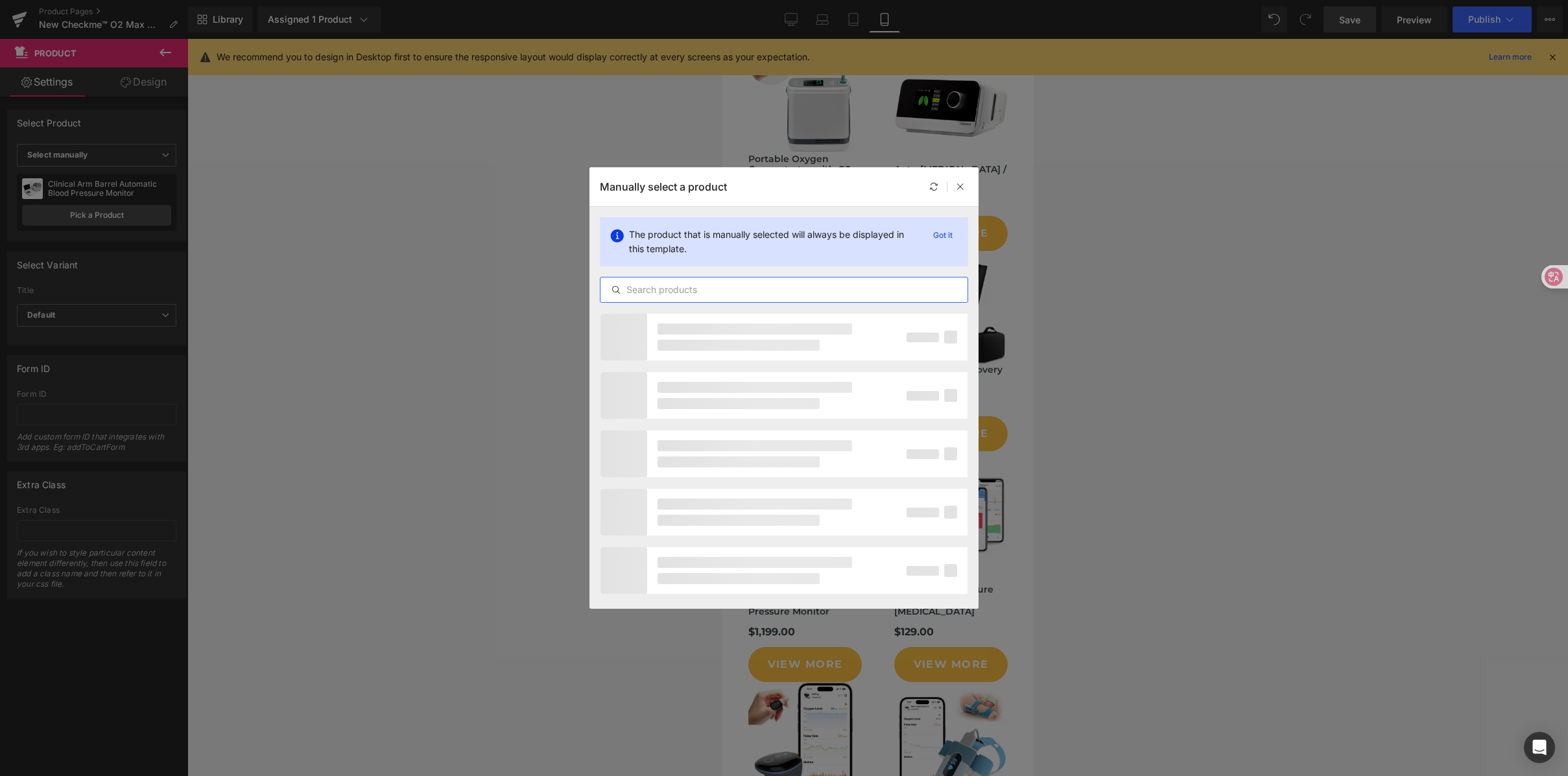
click at [654, 297] on input "text" at bounding box center [783, 289] width 367 height 15
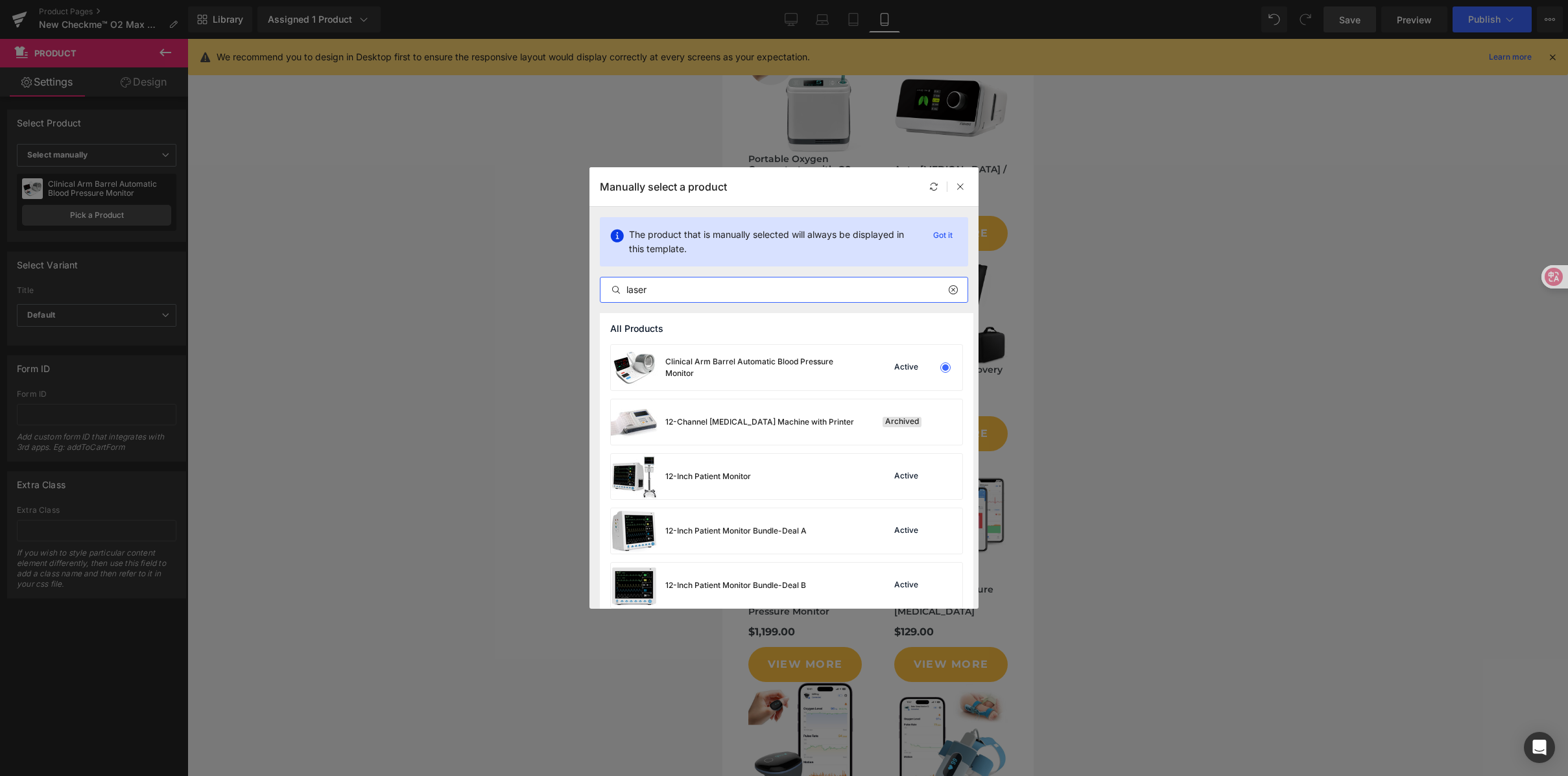
drag, startPoint x: 767, startPoint y: 292, endPoint x: 558, endPoint y: 283, distance: 209.2
click at [538, 285] on div "Manually select a product The product that is manually selected will always be …" at bounding box center [784, 388] width 1568 height 776
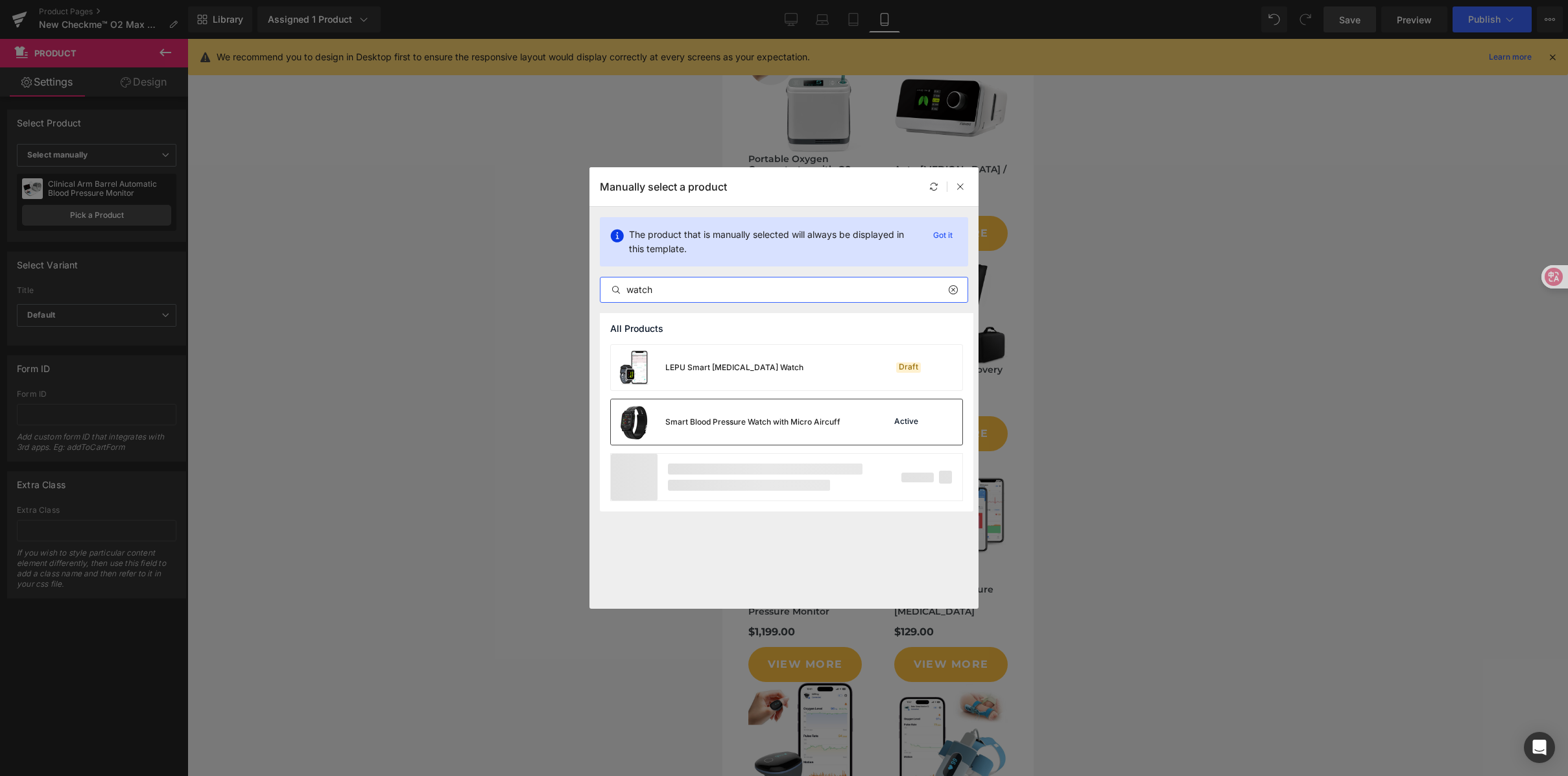
type input "watch"
click at [0, 0] on div "Smart Blood Pressure Watch with Micro Aircuff" at bounding box center [0, 0] width 0 height 0
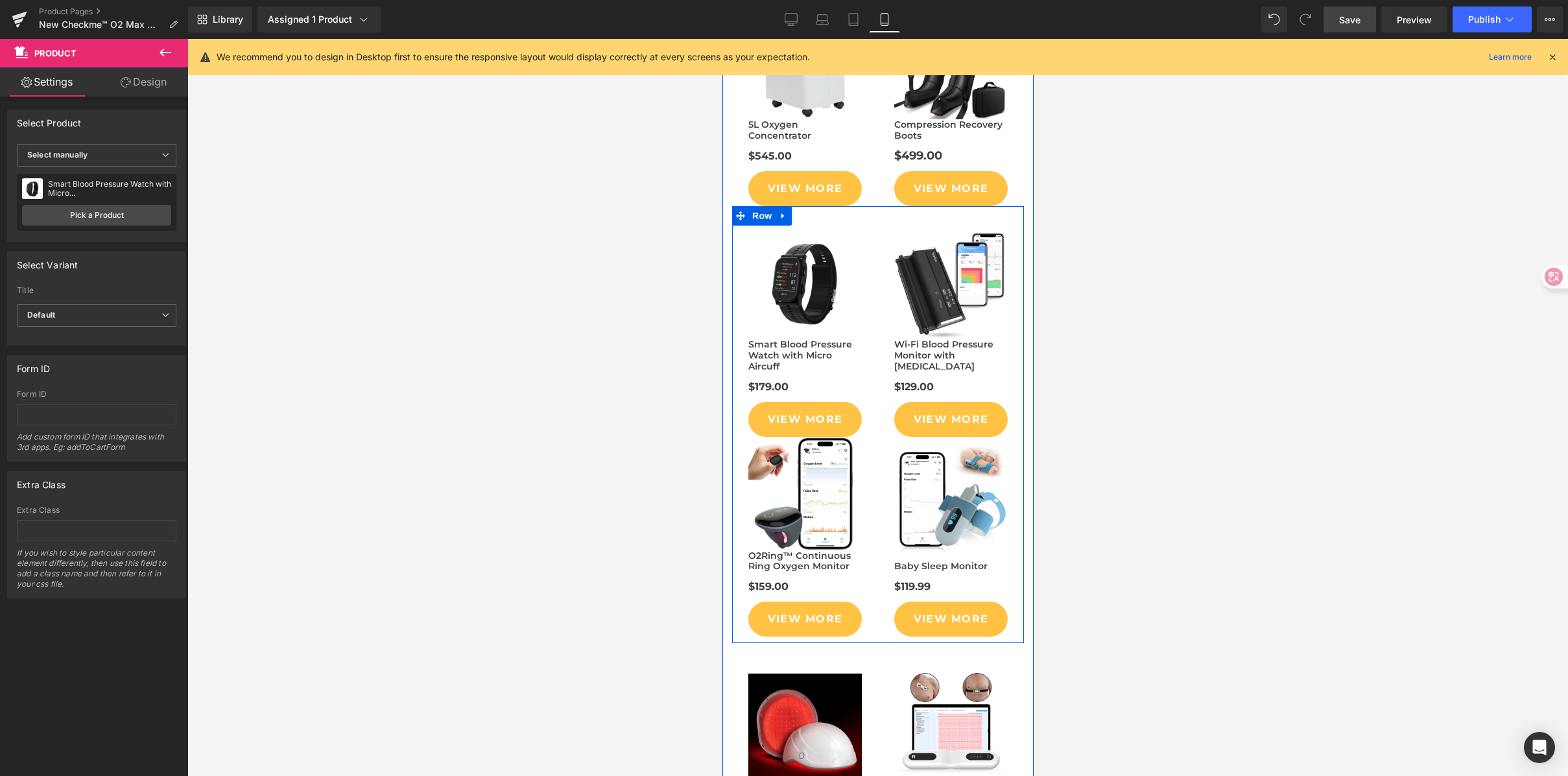
scroll to position [6046, 0]
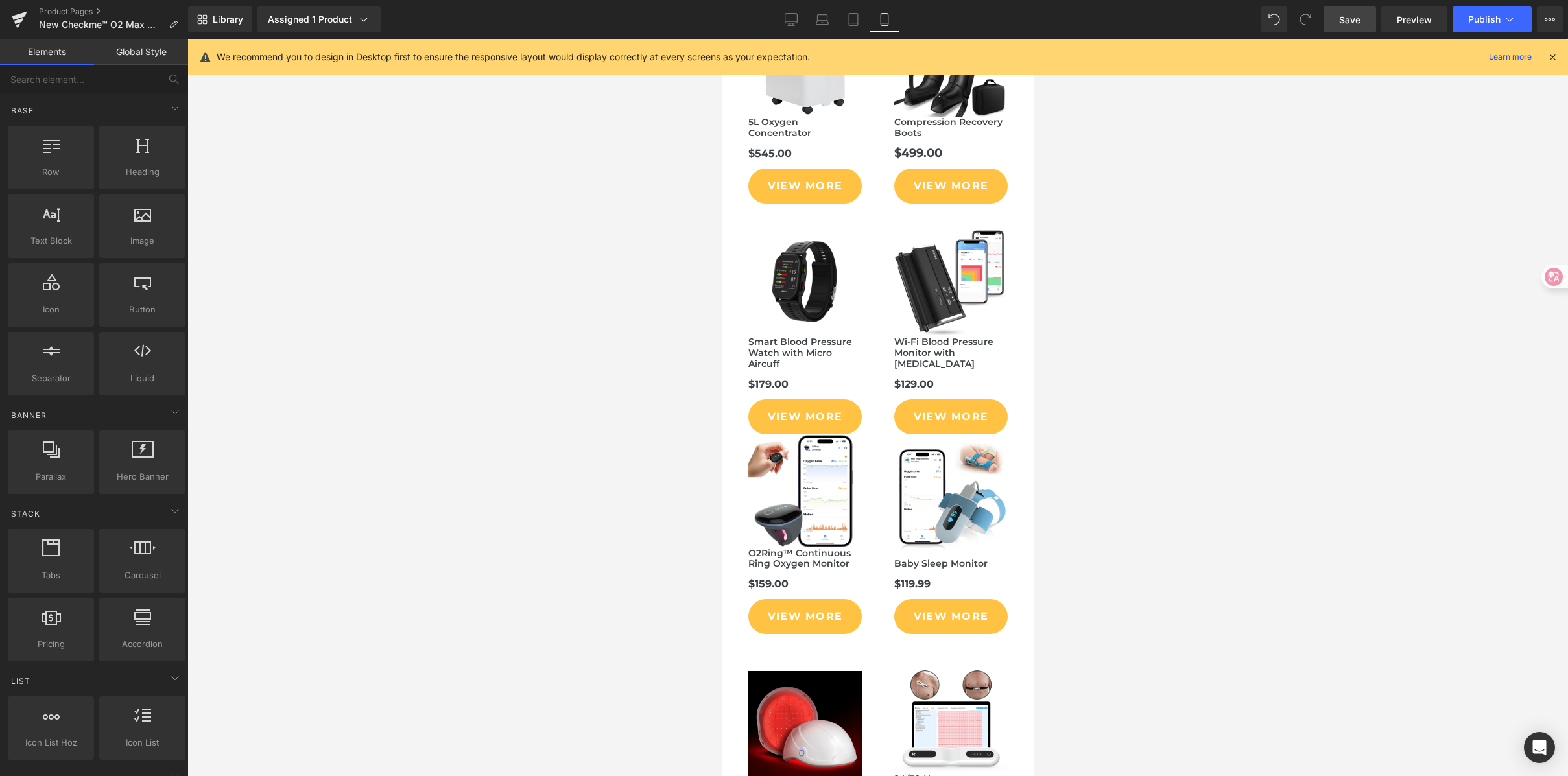
click at [1184, 325] on div at bounding box center [878, 407] width 1381 height 737
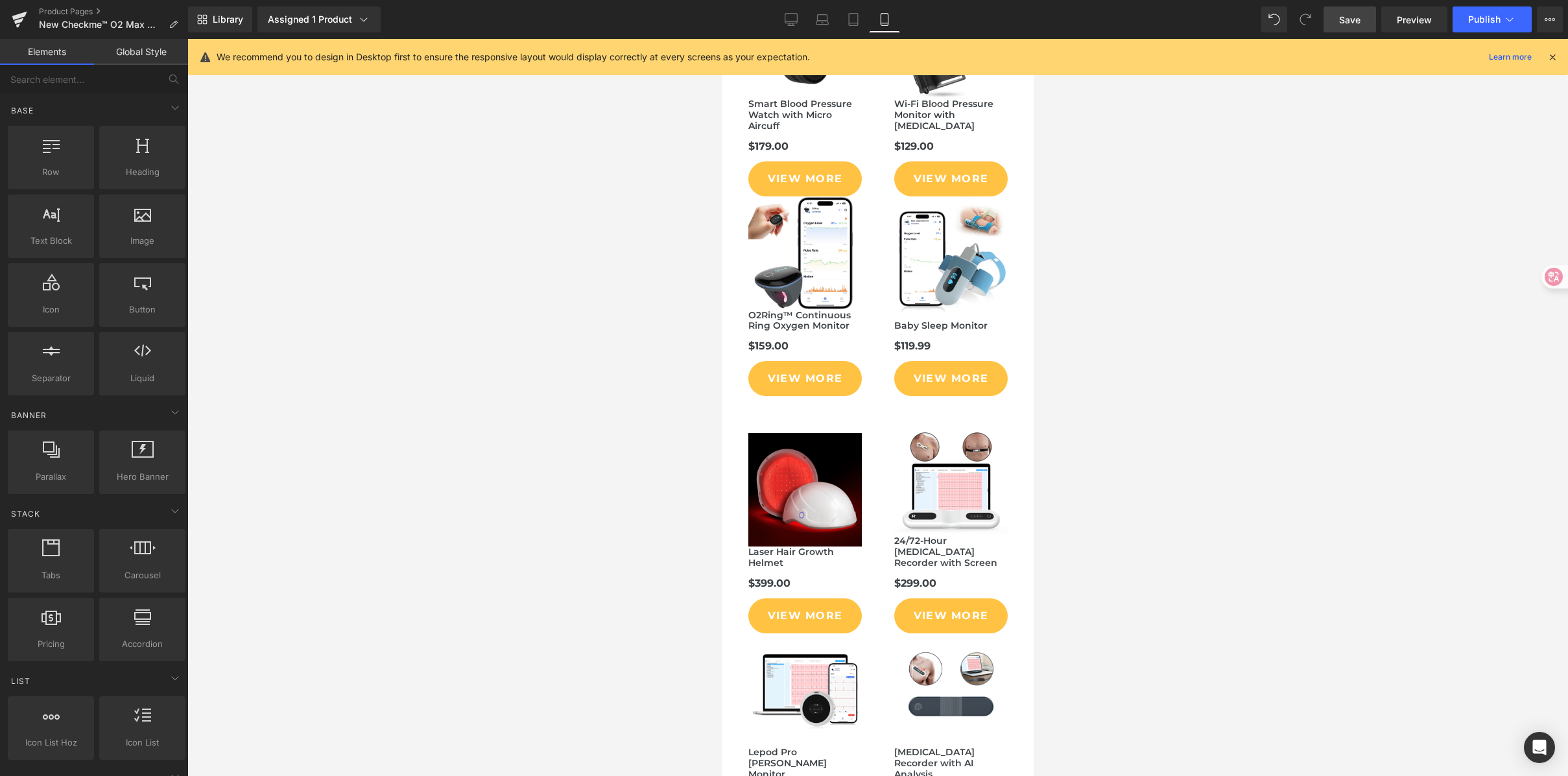
scroll to position [6286, 0]
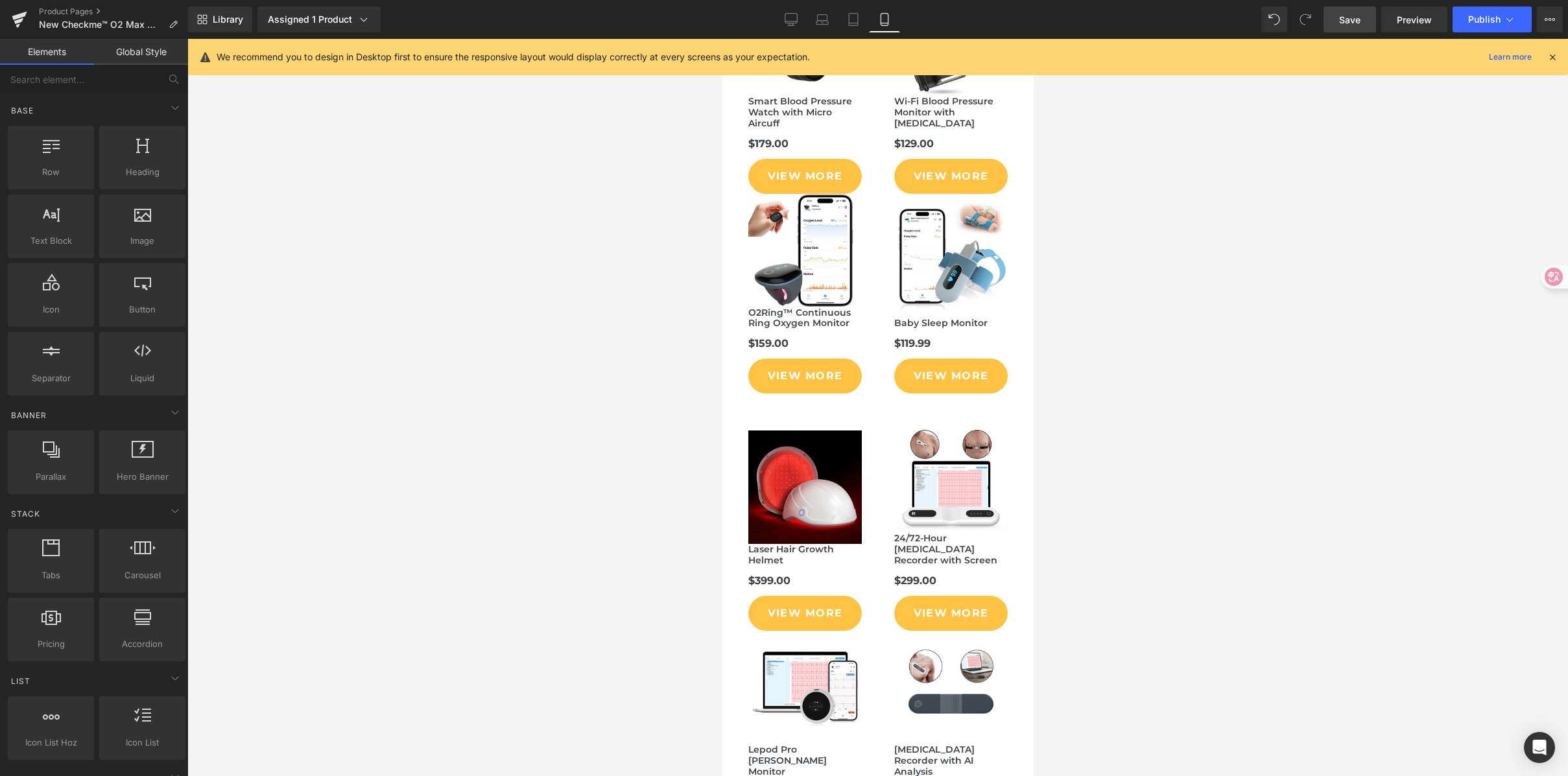
click at [1290, 491] on div at bounding box center [878, 407] width 1381 height 737
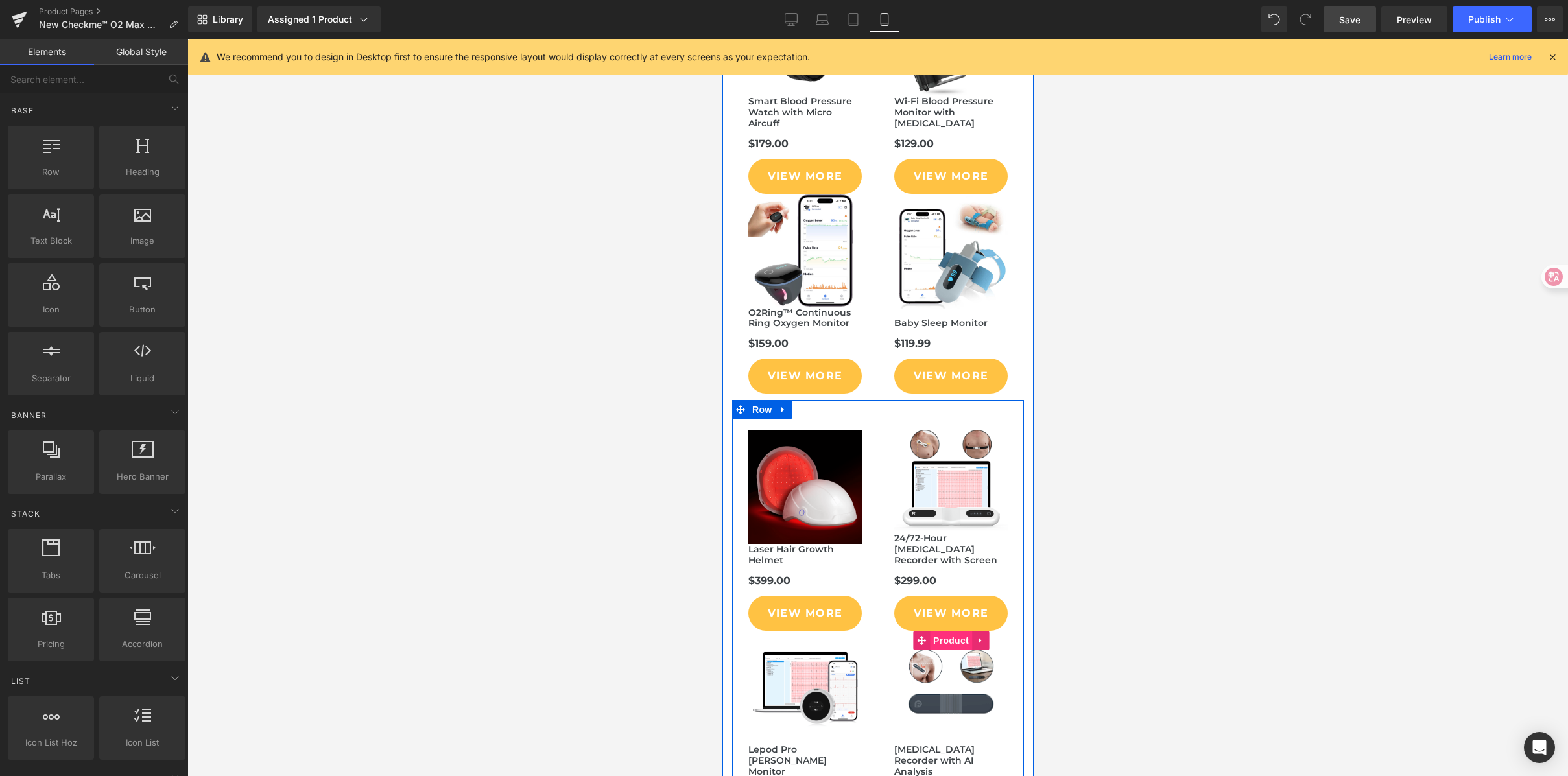
click at [936, 631] on span "Product" at bounding box center [950, 640] width 42 height 19
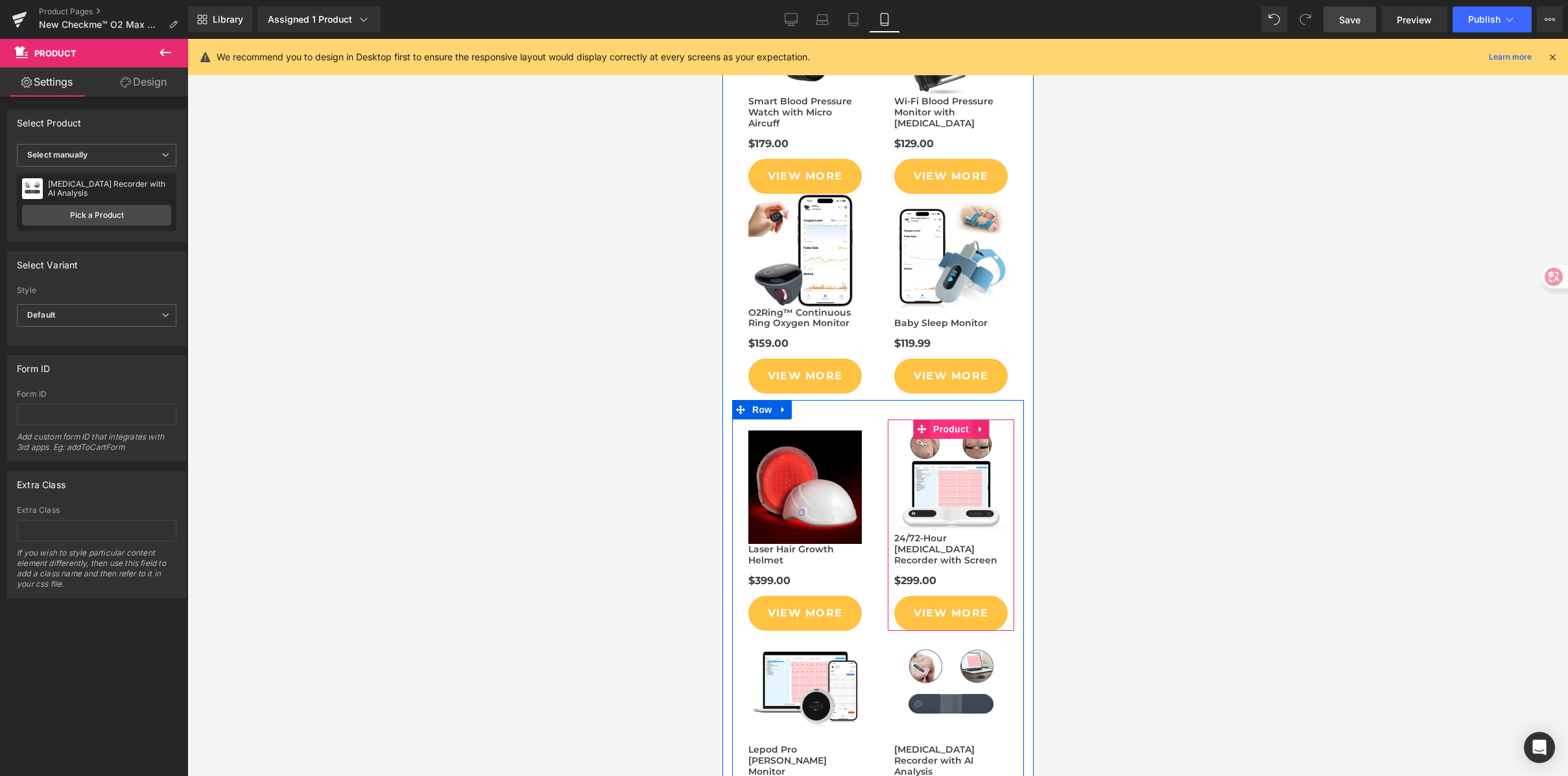
click at [950, 420] on span "Product" at bounding box center [950, 429] width 42 height 19
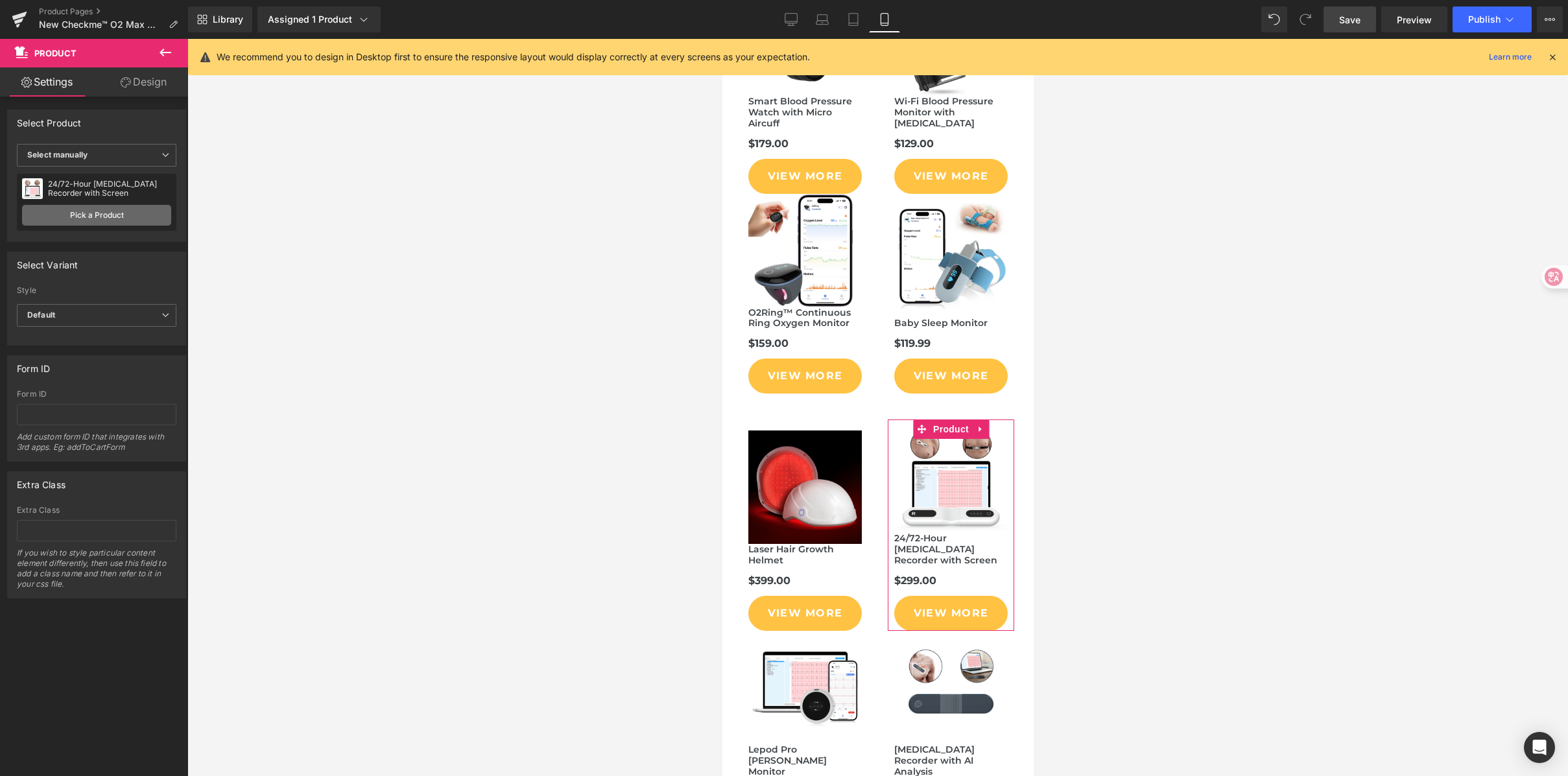
click at [114, 211] on link "Pick a Product" at bounding box center [96, 215] width 149 height 21
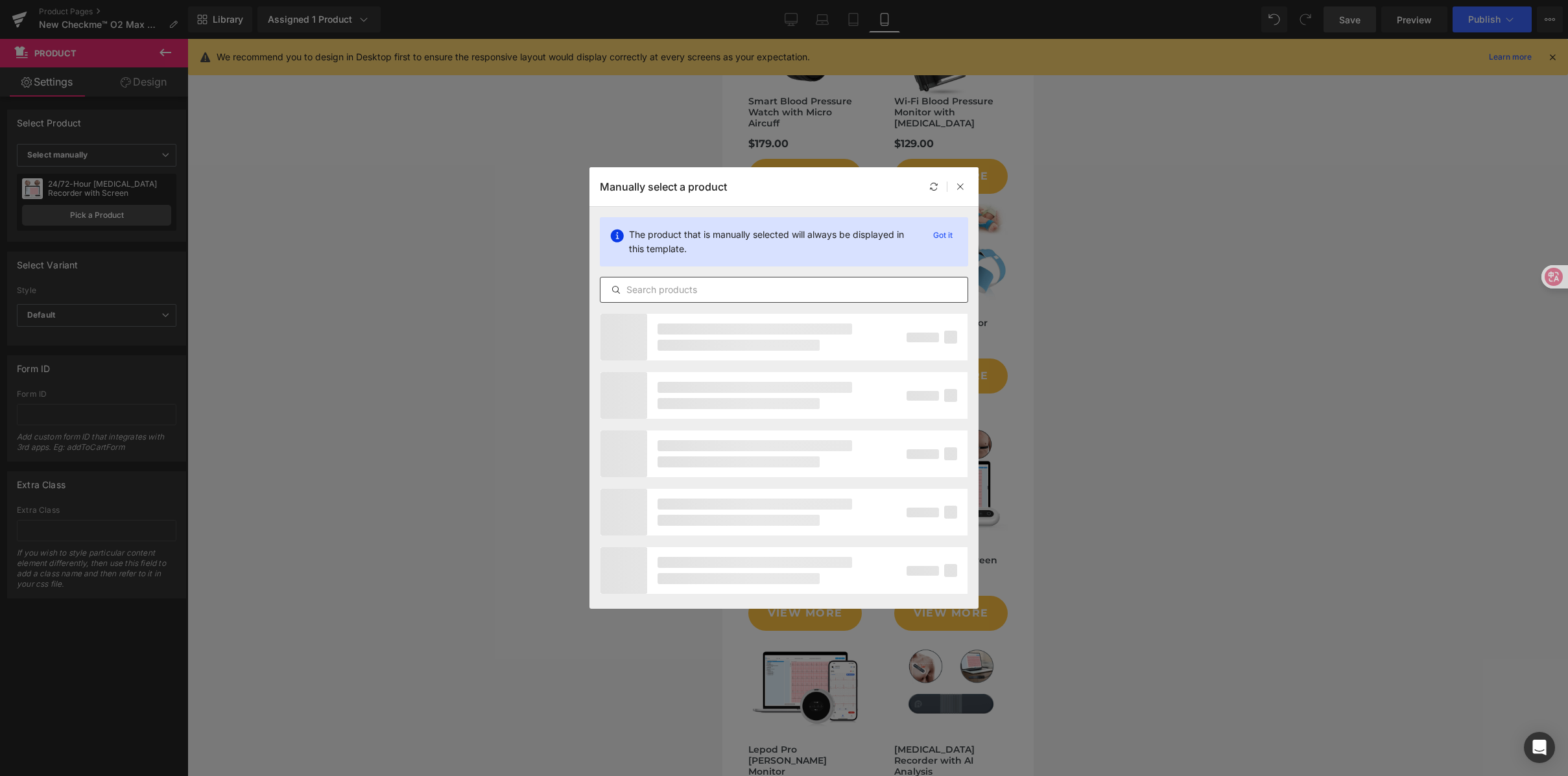
click at [0, 0] on input "text" at bounding box center [0, 0] width 0 height 0
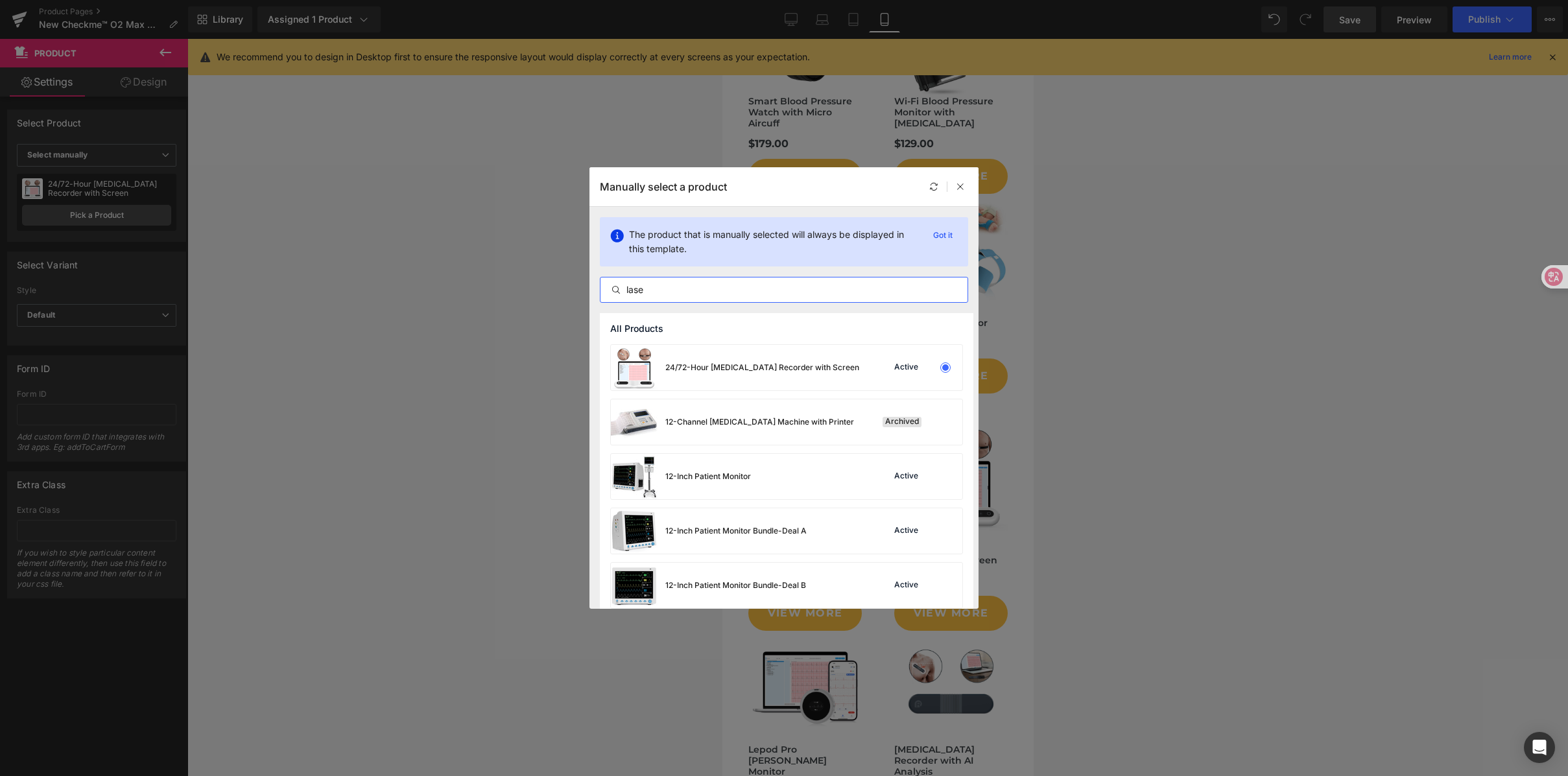
type input "laser"
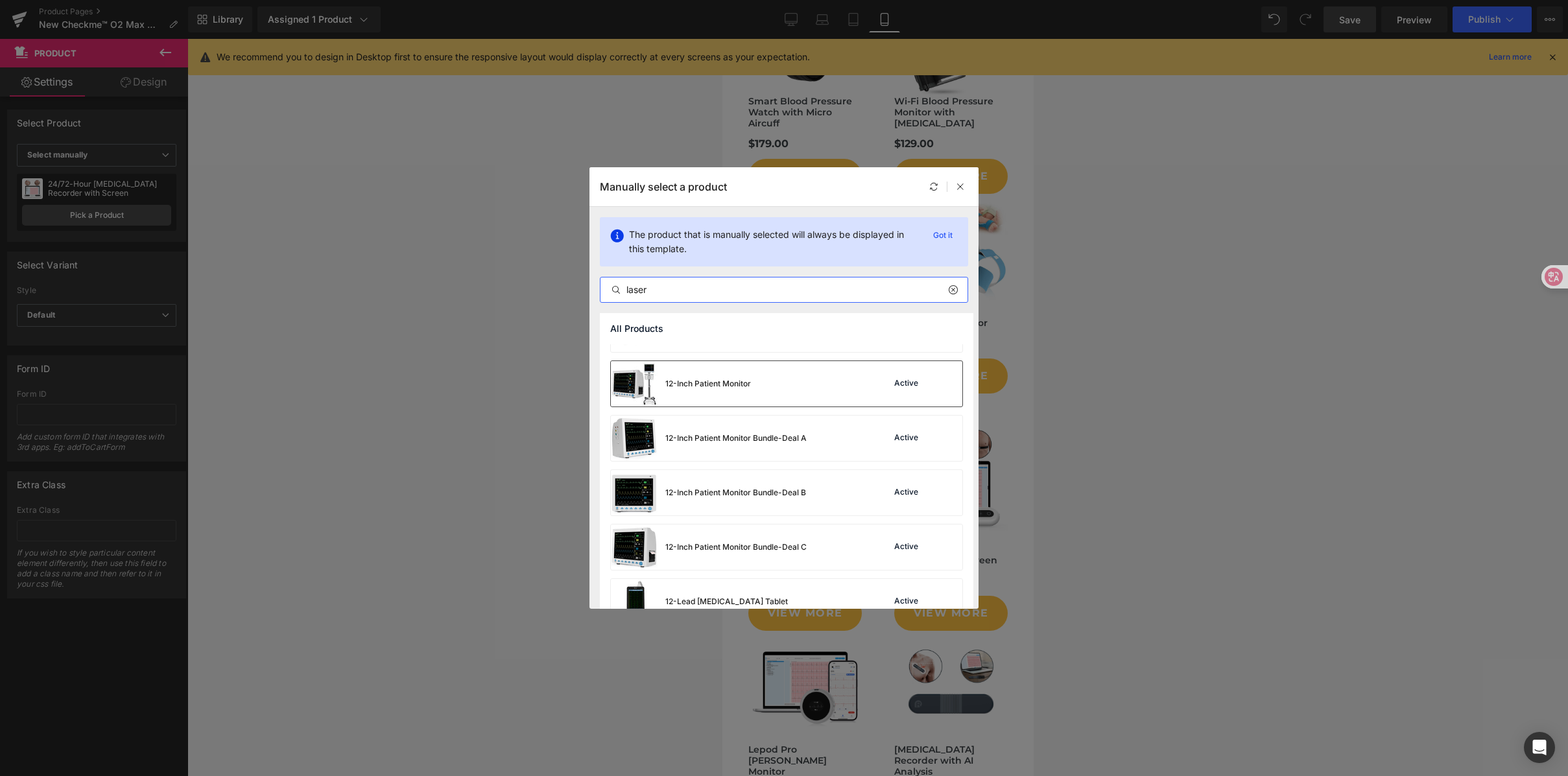
scroll to position [0, 0]
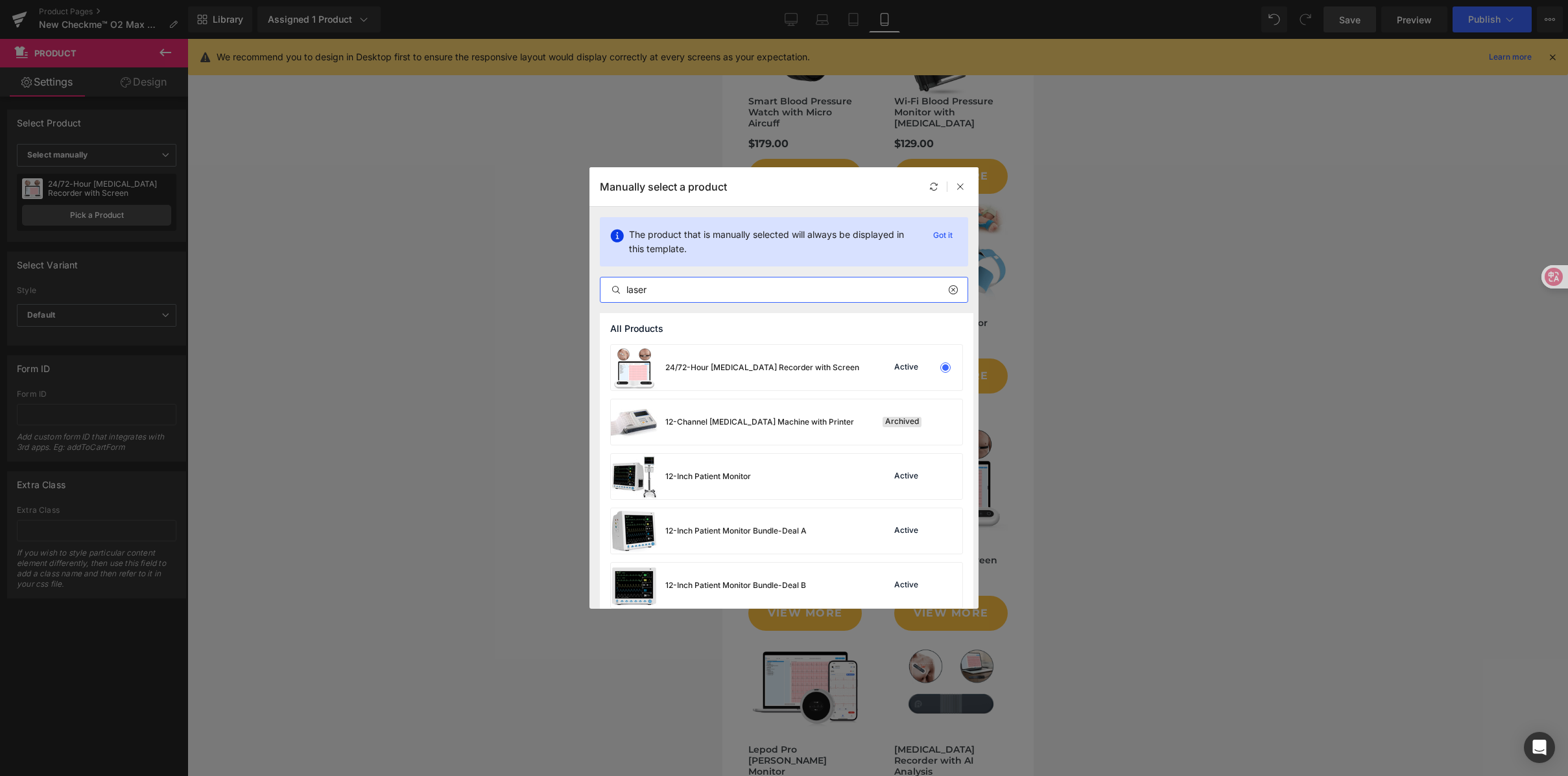
click at [0, 0] on input "laser" at bounding box center [0, 0] width 0 height 0
drag, startPoint x: 678, startPoint y: 290, endPoint x: 577, endPoint y: 289, distance: 101.0
click at [0, 0] on div "Manually select a product The product that is manually selected will always be …" at bounding box center [0, 0] width 0 height 0
click at [0, 0] on input "text" at bounding box center [0, 0] width 0 height 0
paste input "laser"
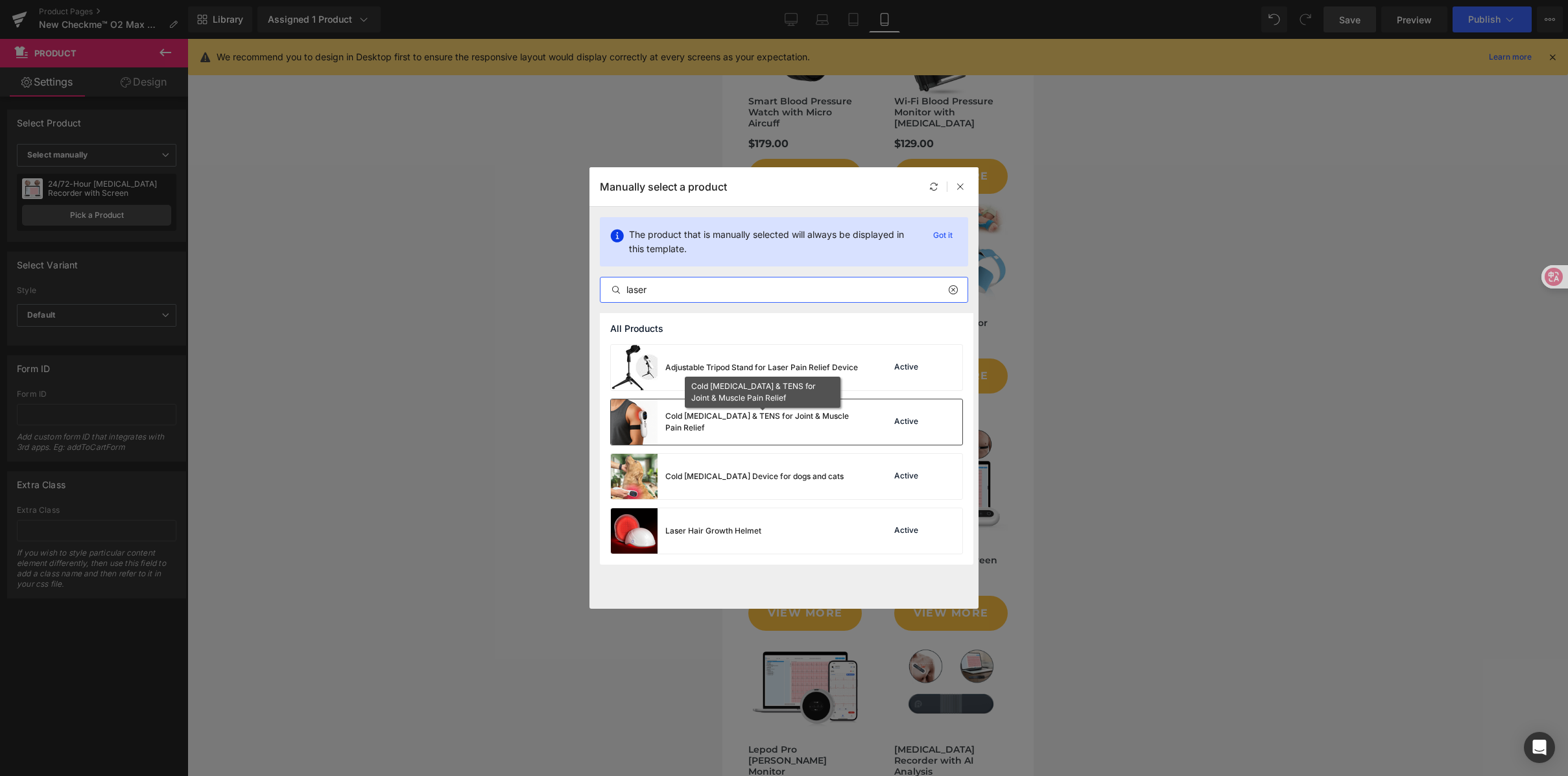
type input "laser"
click at [0, 0] on div "Cold [MEDICAL_DATA] & TENS for Joint & Muscle Pain Relief" at bounding box center [0, 0] width 0 height 0
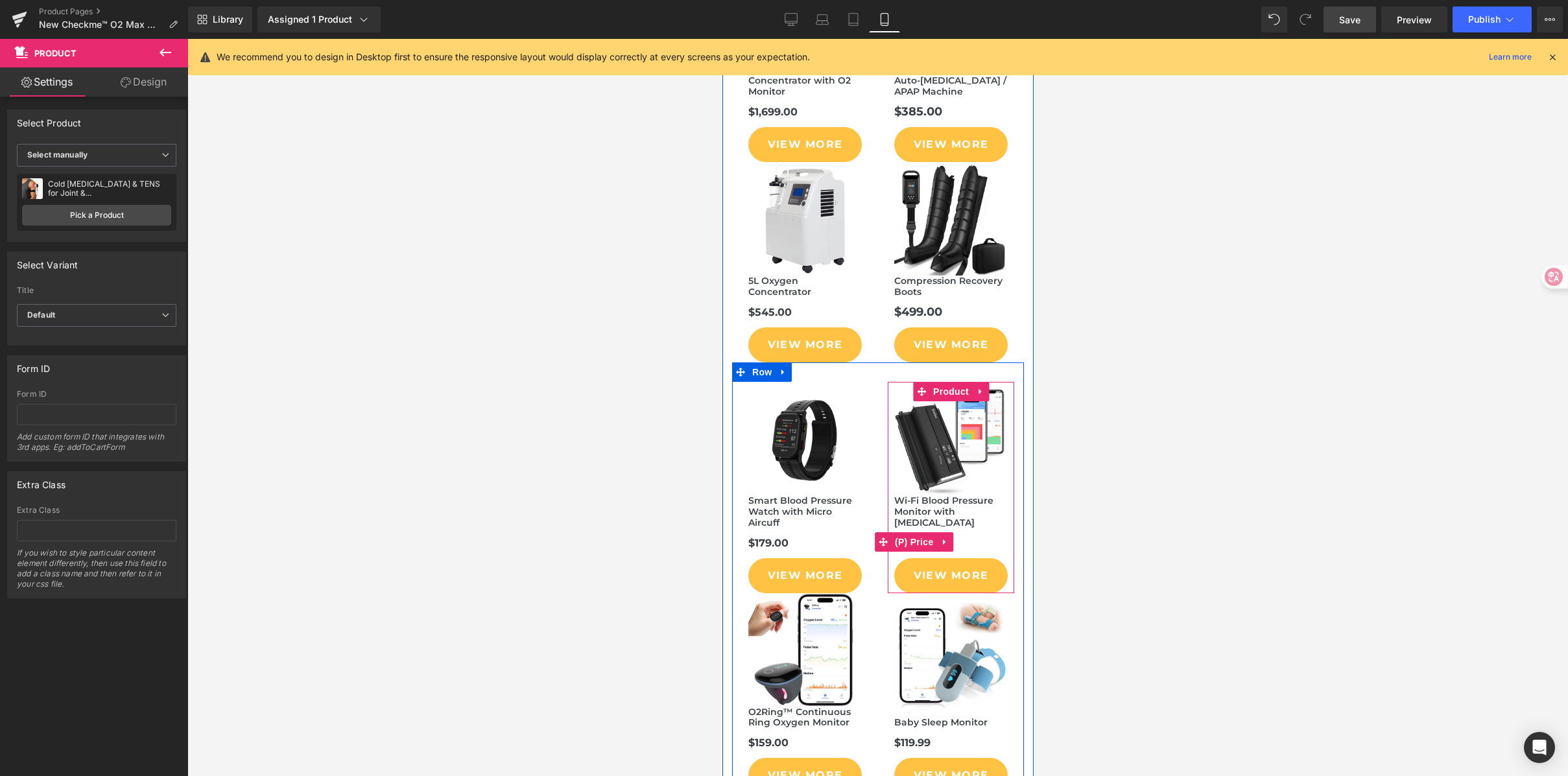
scroll to position [5887, 0]
click at [938, 595] on span "Product" at bounding box center [950, 604] width 42 height 19
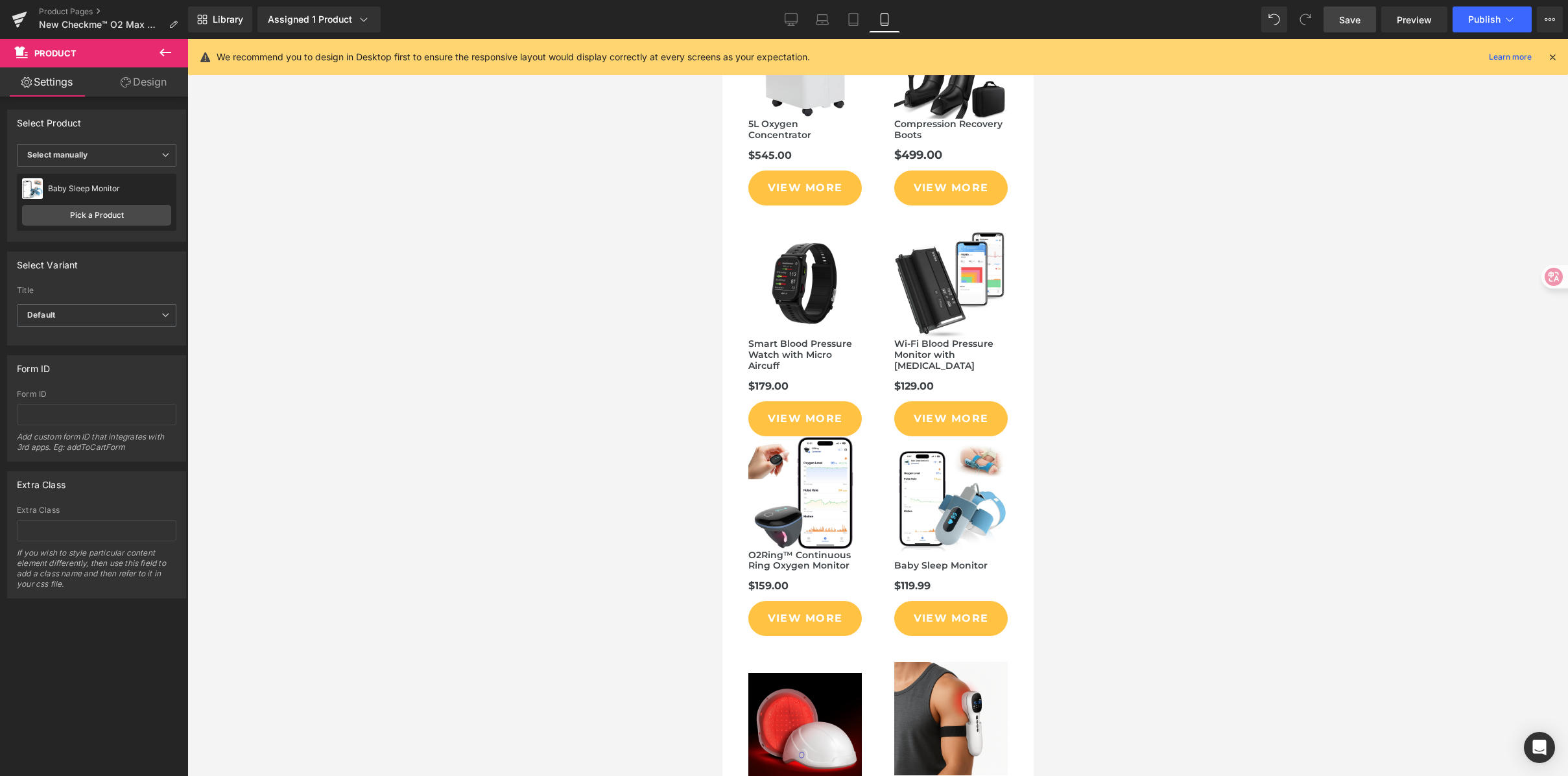
scroll to position [6046, 0]
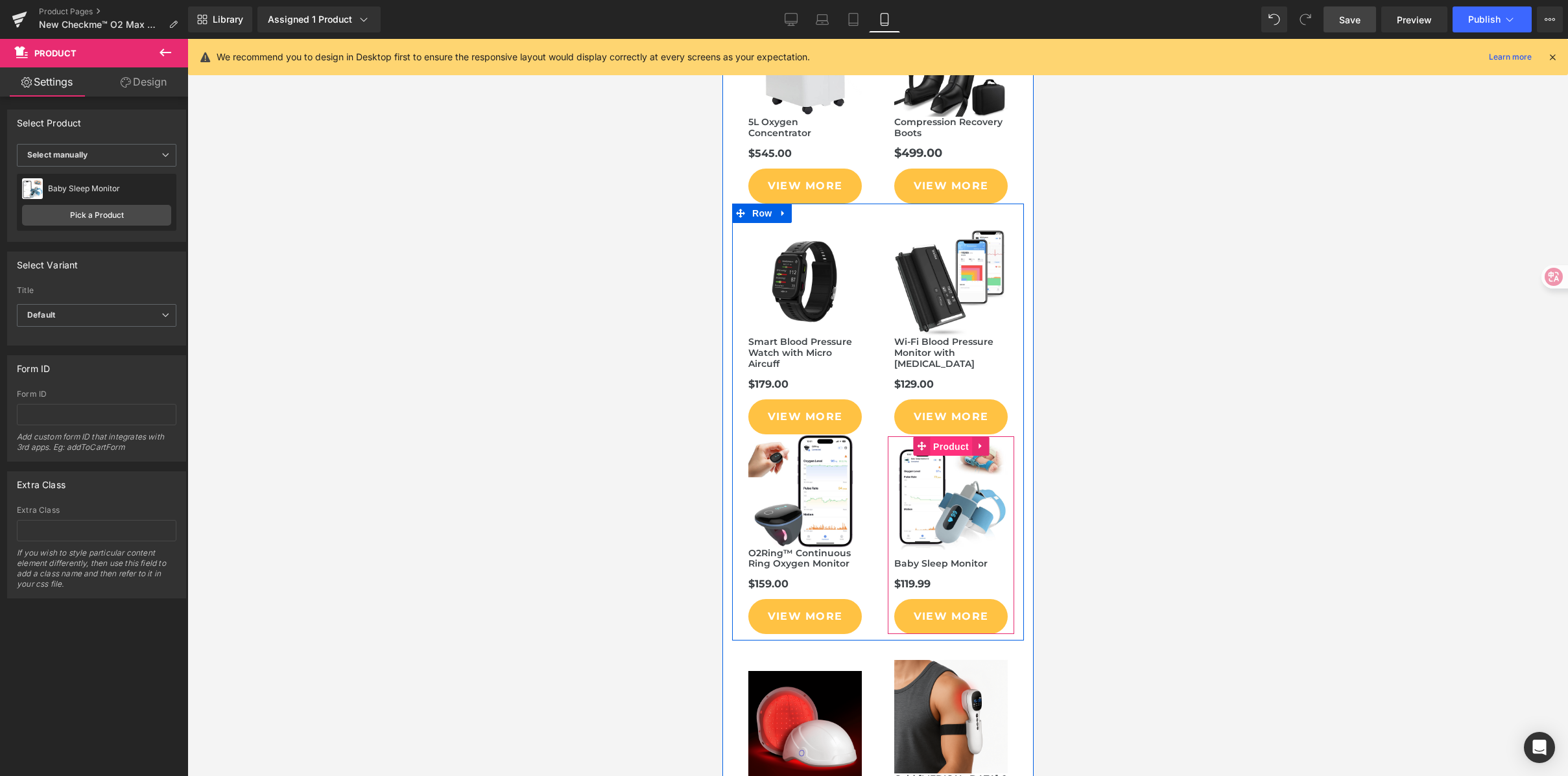
click at [941, 437] on span "Product" at bounding box center [950, 446] width 42 height 19
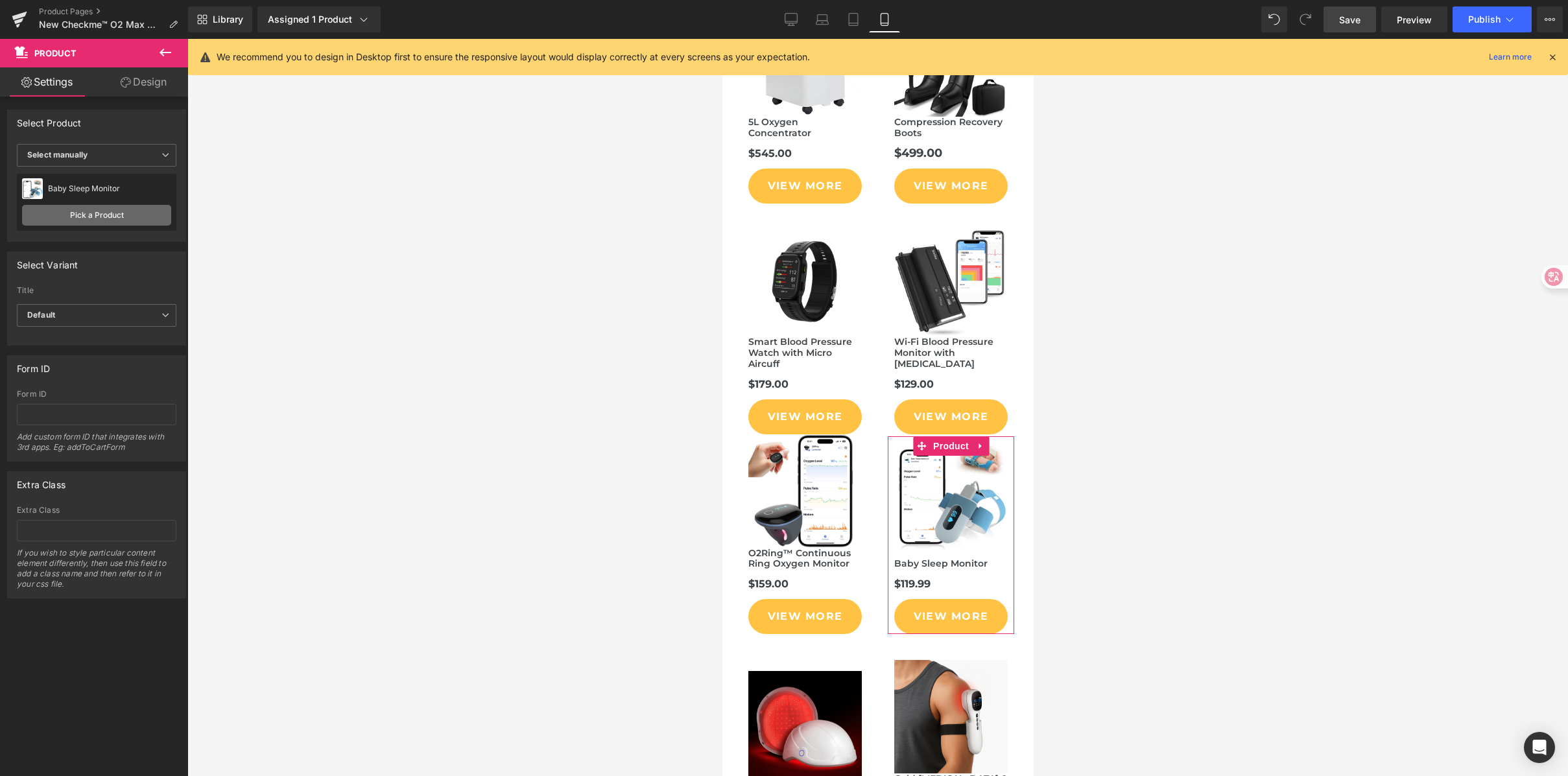
click at [147, 219] on link "Pick a Product" at bounding box center [96, 215] width 149 height 21
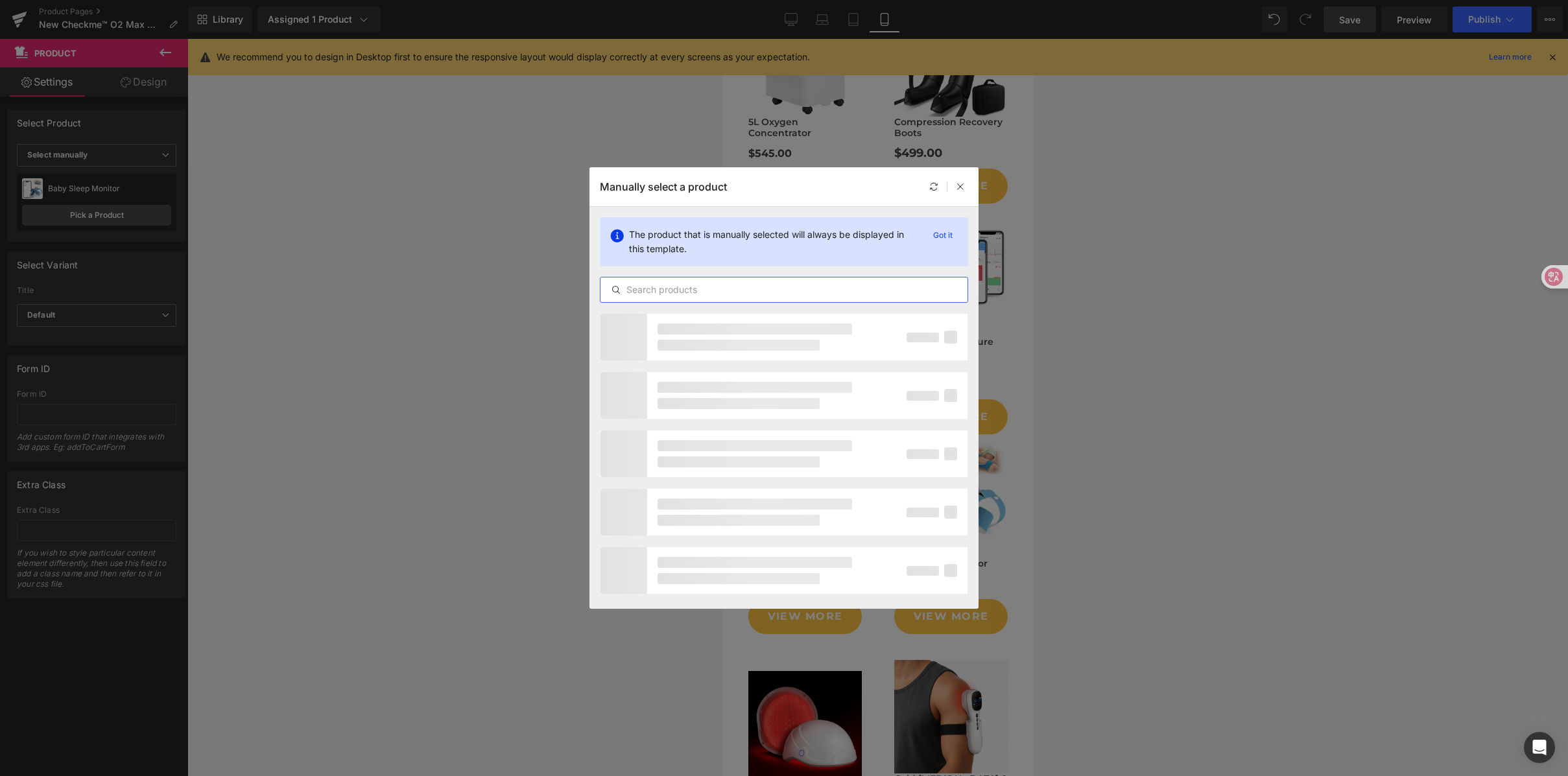
click at [733, 288] on input "text" at bounding box center [783, 289] width 367 height 15
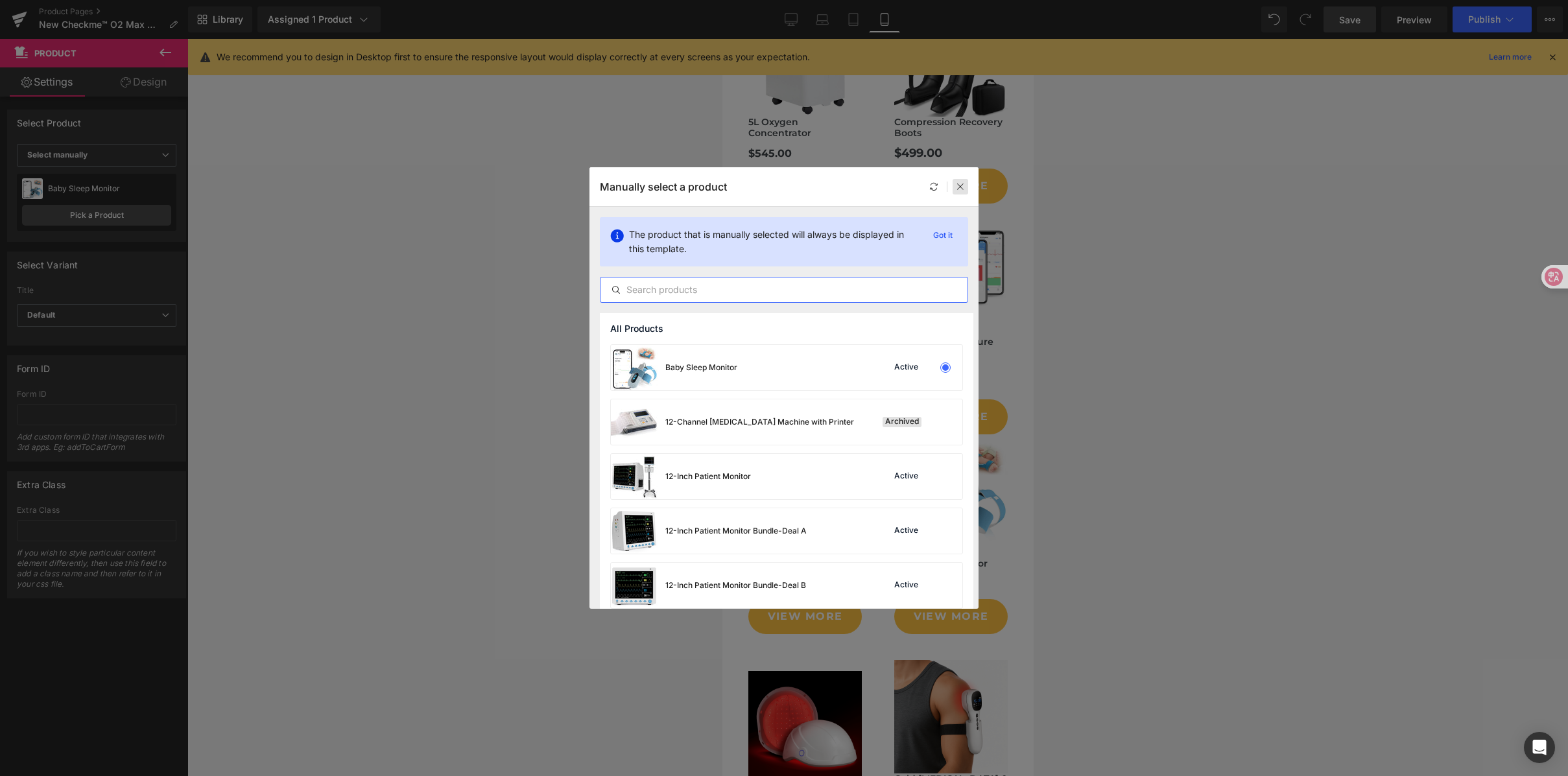
click at [964, 180] on div at bounding box center [960, 186] width 15 height 15
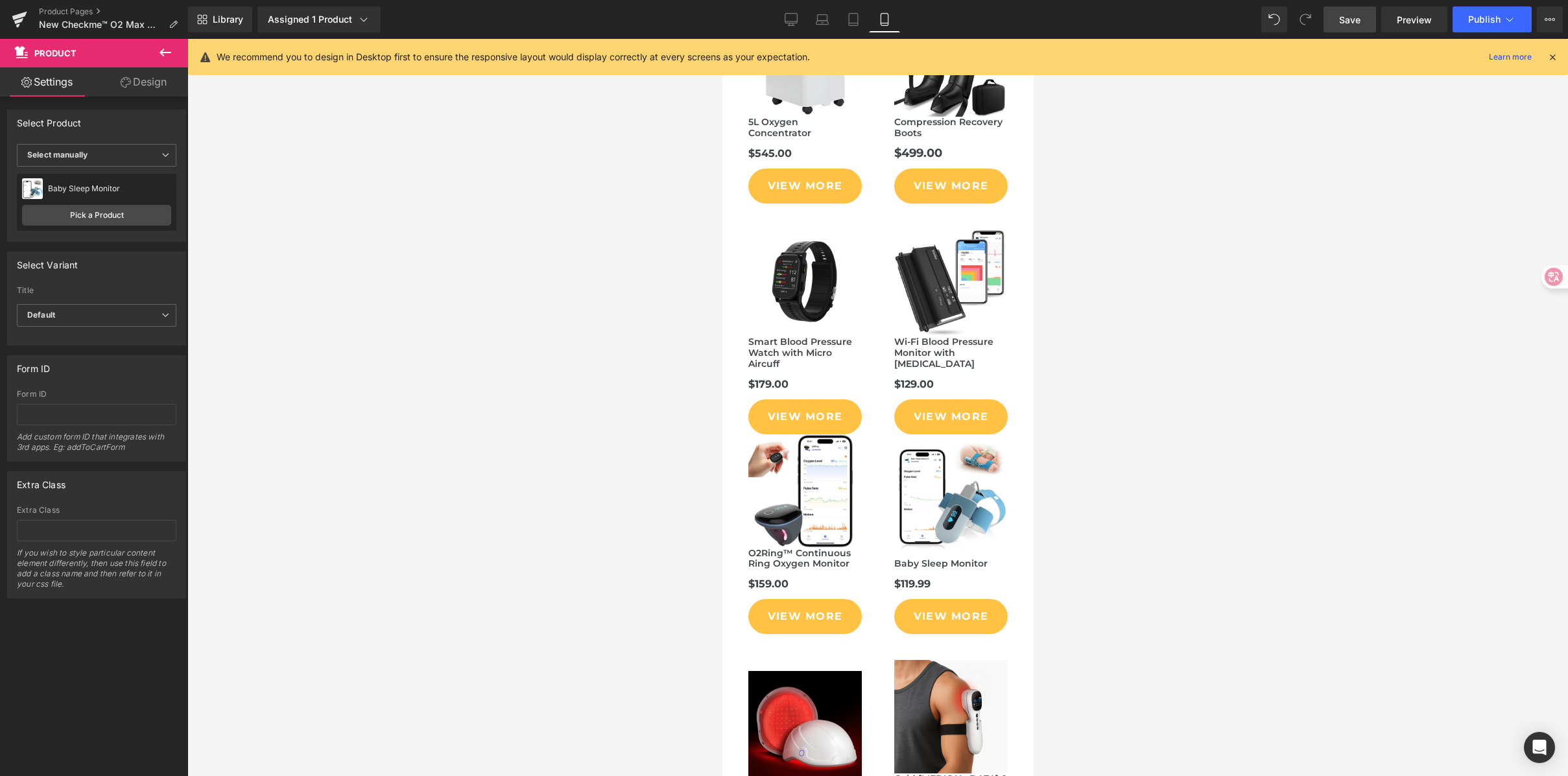
click at [1130, 202] on div at bounding box center [878, 407] width 1381 height 737
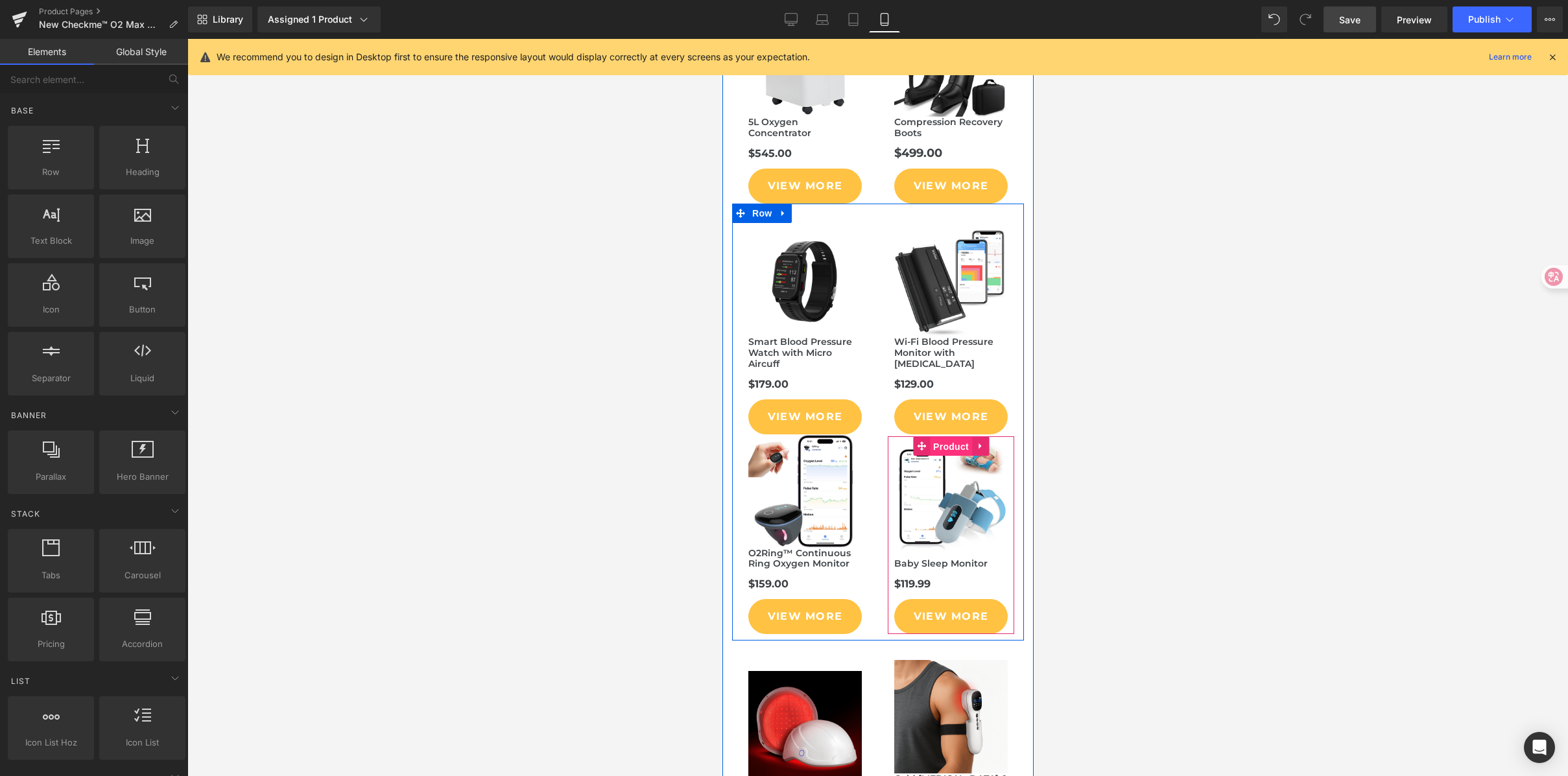
click at [952, 437] on span "Product" at bounding box center [950, 446] width 42 height 19
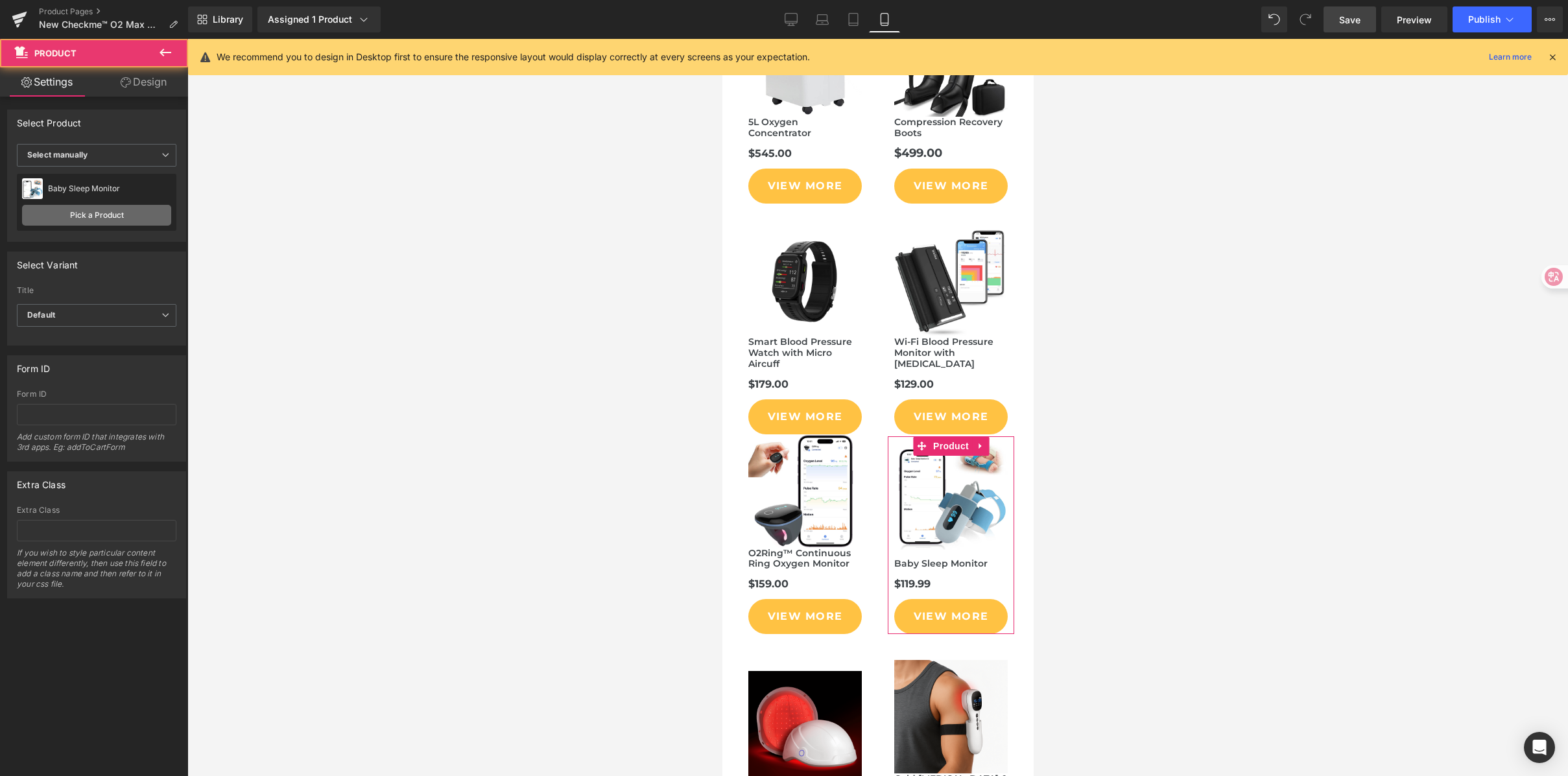
click at [82, 219] on link "Pick a Product" at bounding box center [96, 215] width 149 height 21
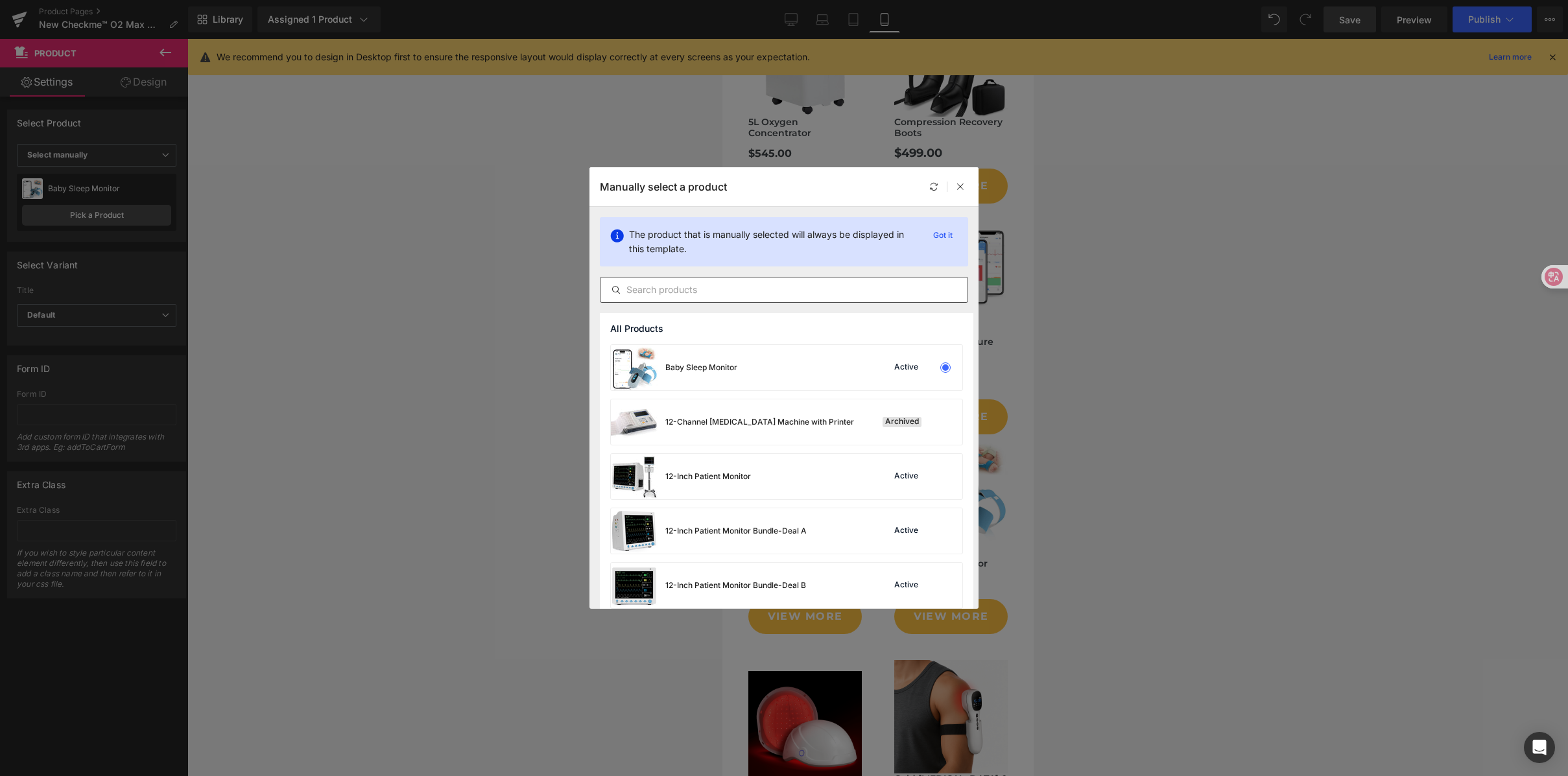
click at [728, 292] on input "text" at bounding box center [783, 289] width 367 height 15
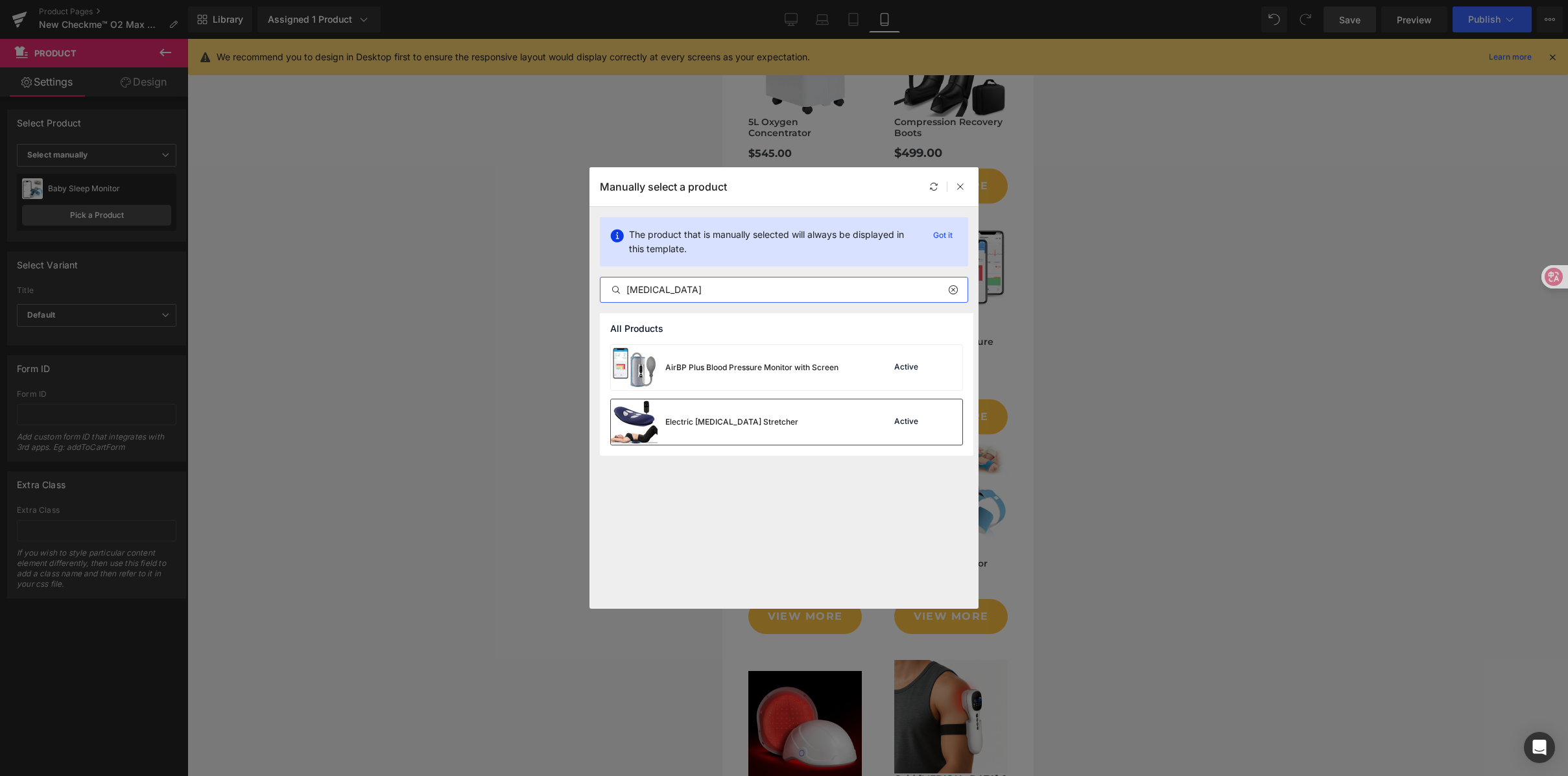
type input "[MEDICAL_DATA]"
click at [0, 0] on div "Electric [MEDICAL_DATA] Stretcher Active" at bounding box center [0, 0] width 0 height 0
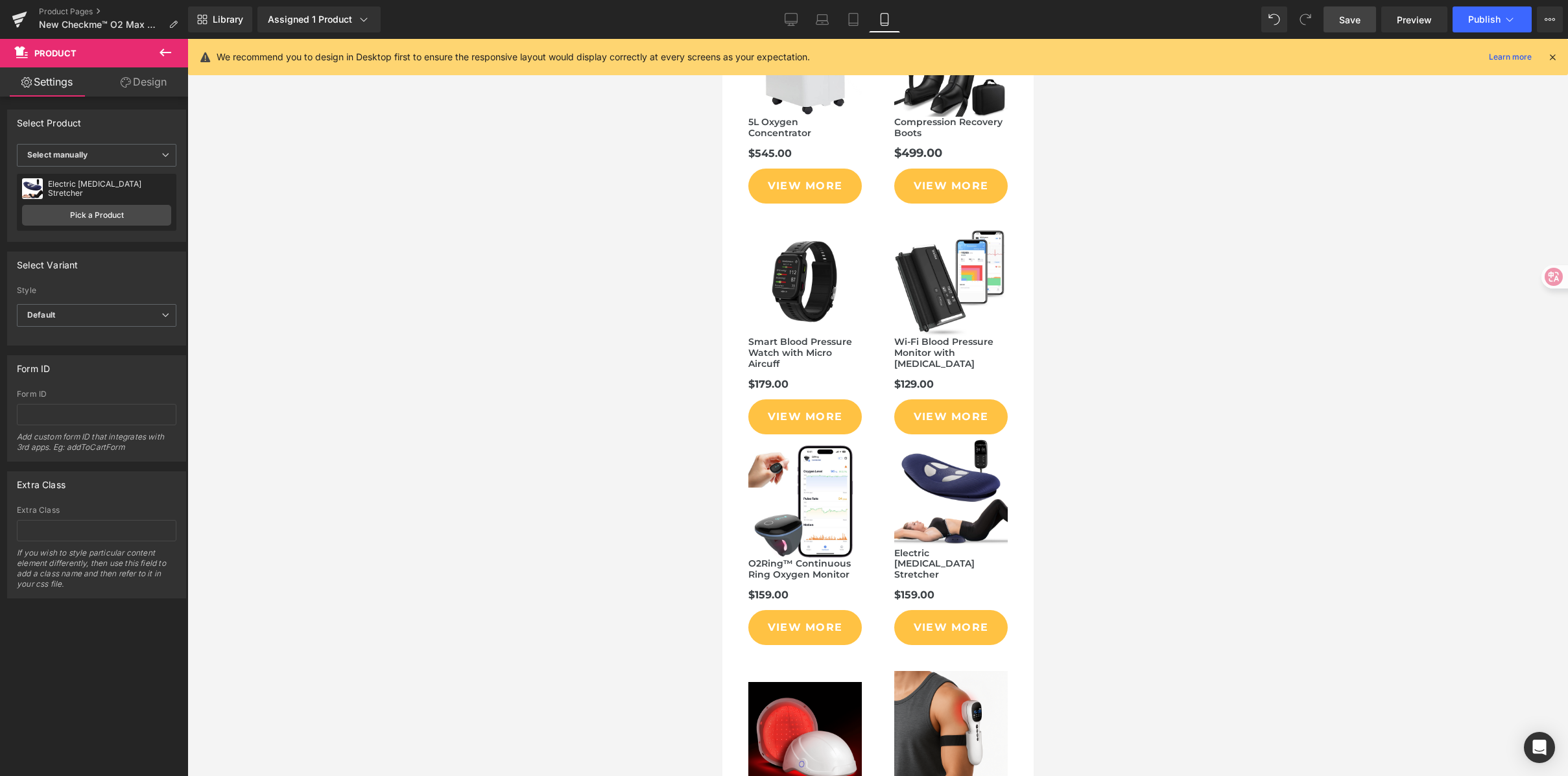
click at [1365, 26] on link "Save" at bounding box center [1349, 19] width 53 height 26
click at [1482, 17] on span "Publish" at bounding box center [1484, 19] width 33 height 11
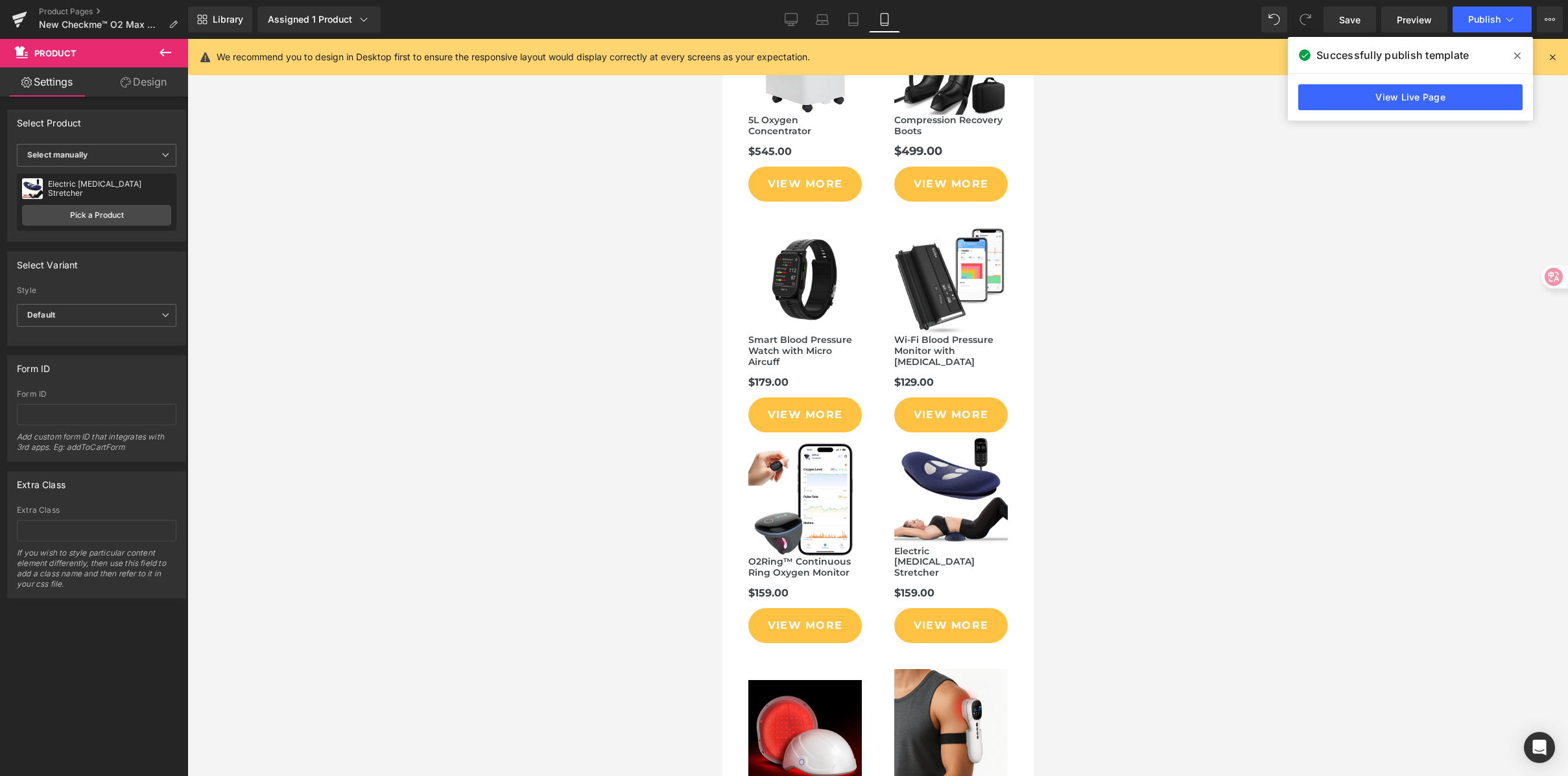
scroll to position [6048, 0]
click at [16, 15] on icon at bounding box center [19, 15] width 15 height 9
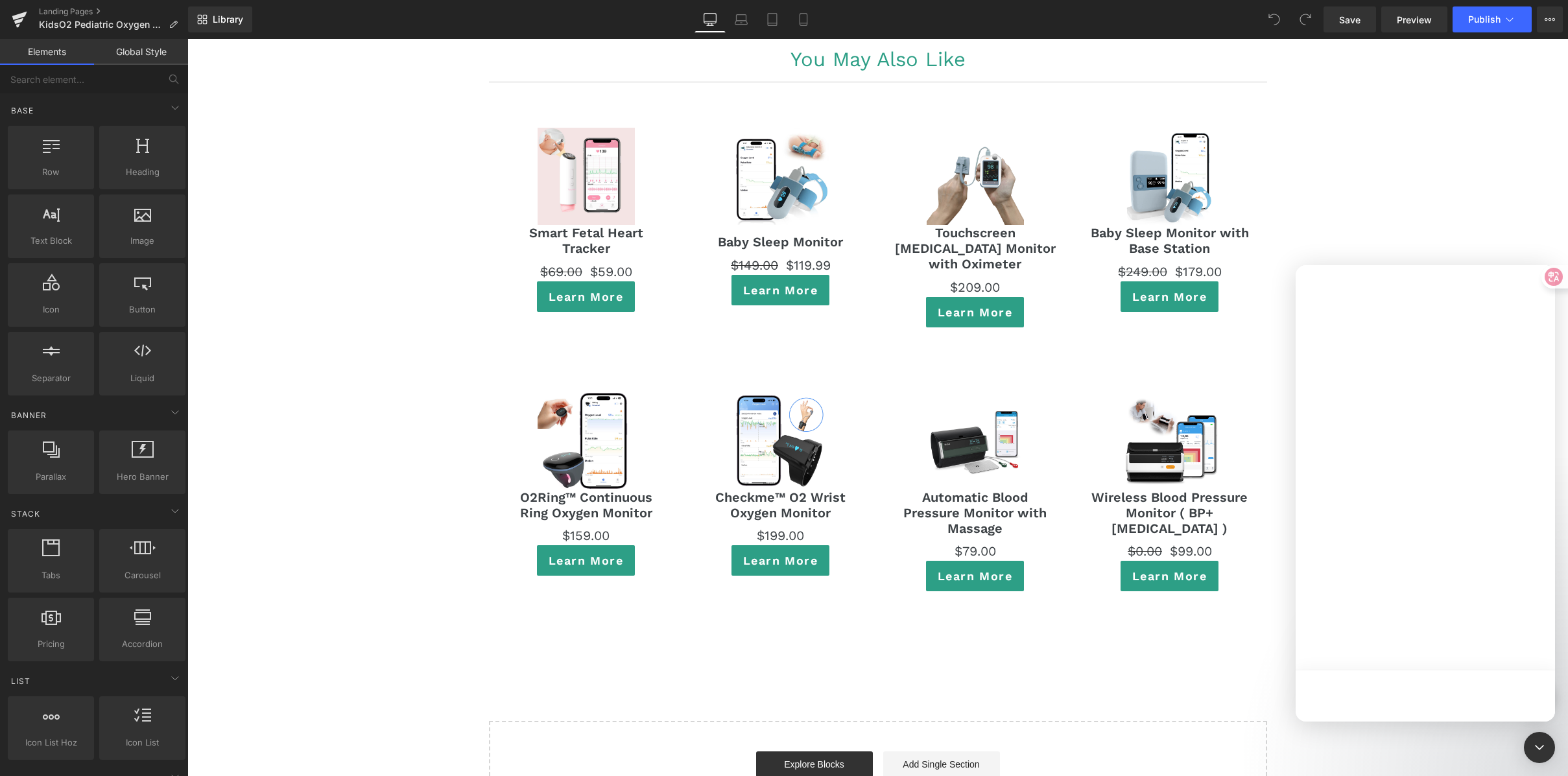
click at [0, 0] on div at bounding box center [0, 0] width 0 height 0
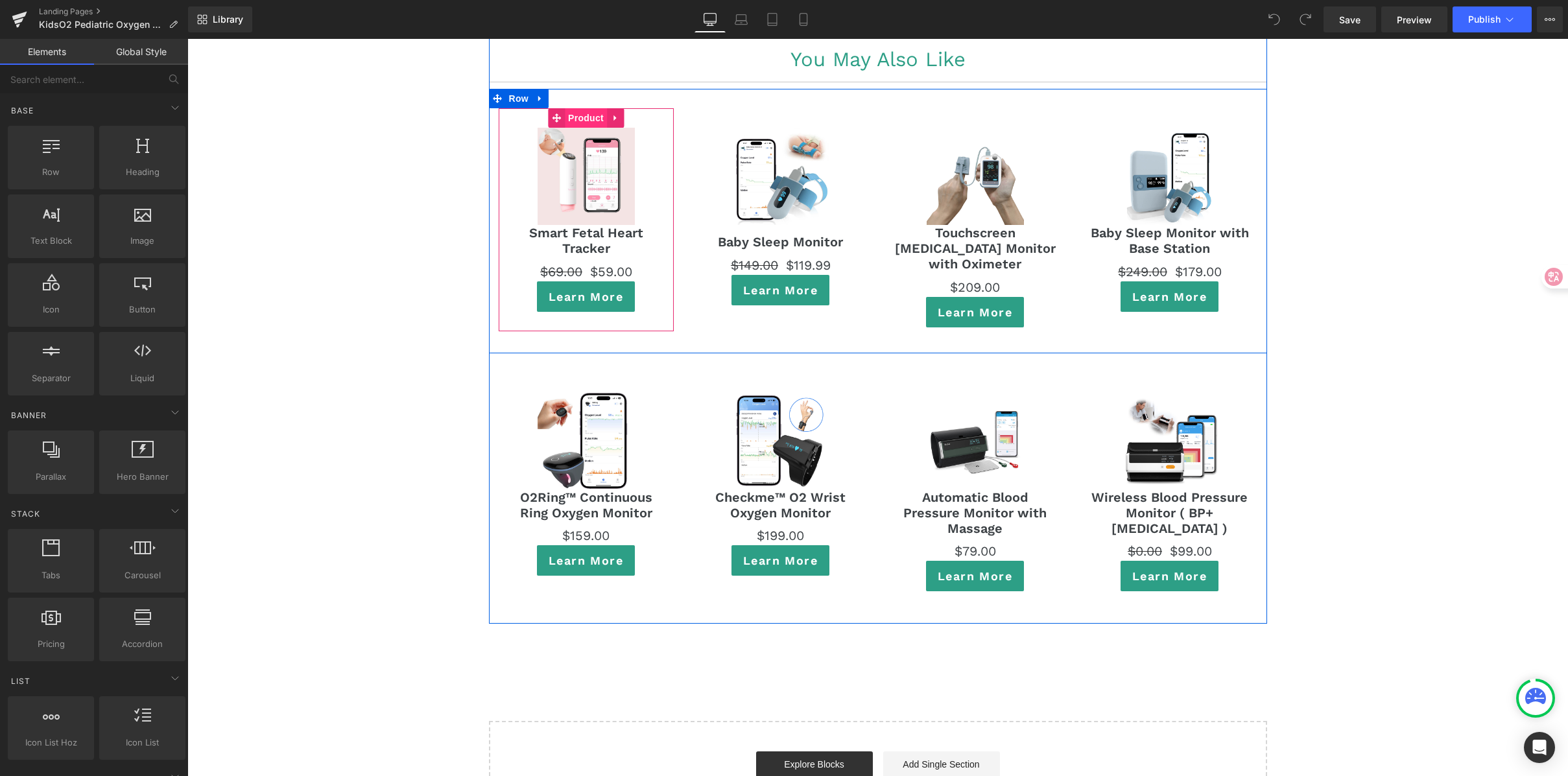
click at [587, 108] on span "Product" at bounding box center [585, 118] width 42 height 19
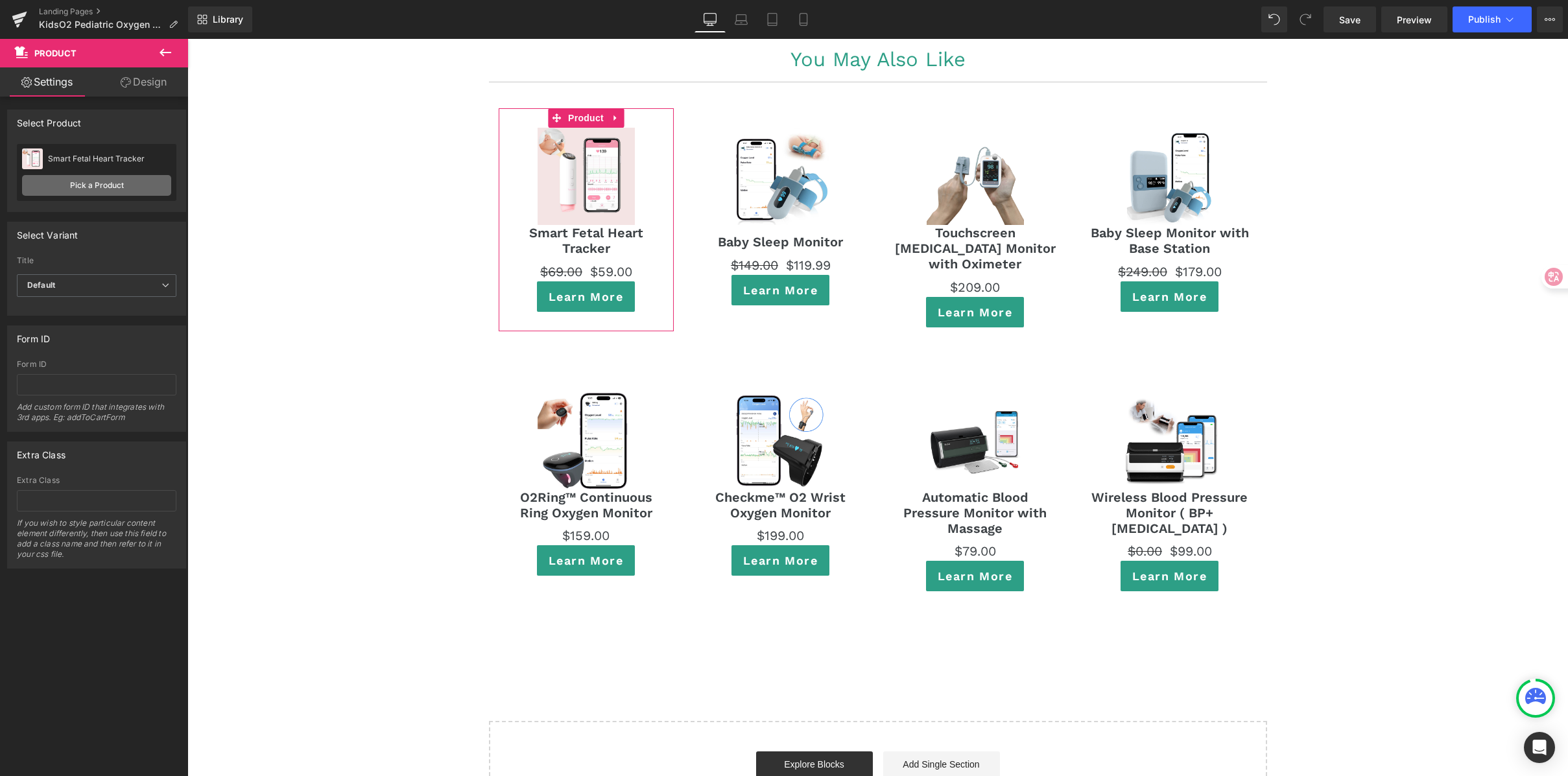
click at [101, 181] on link "Pick a Product" at bounding box center [96, 185] width 149 height 21
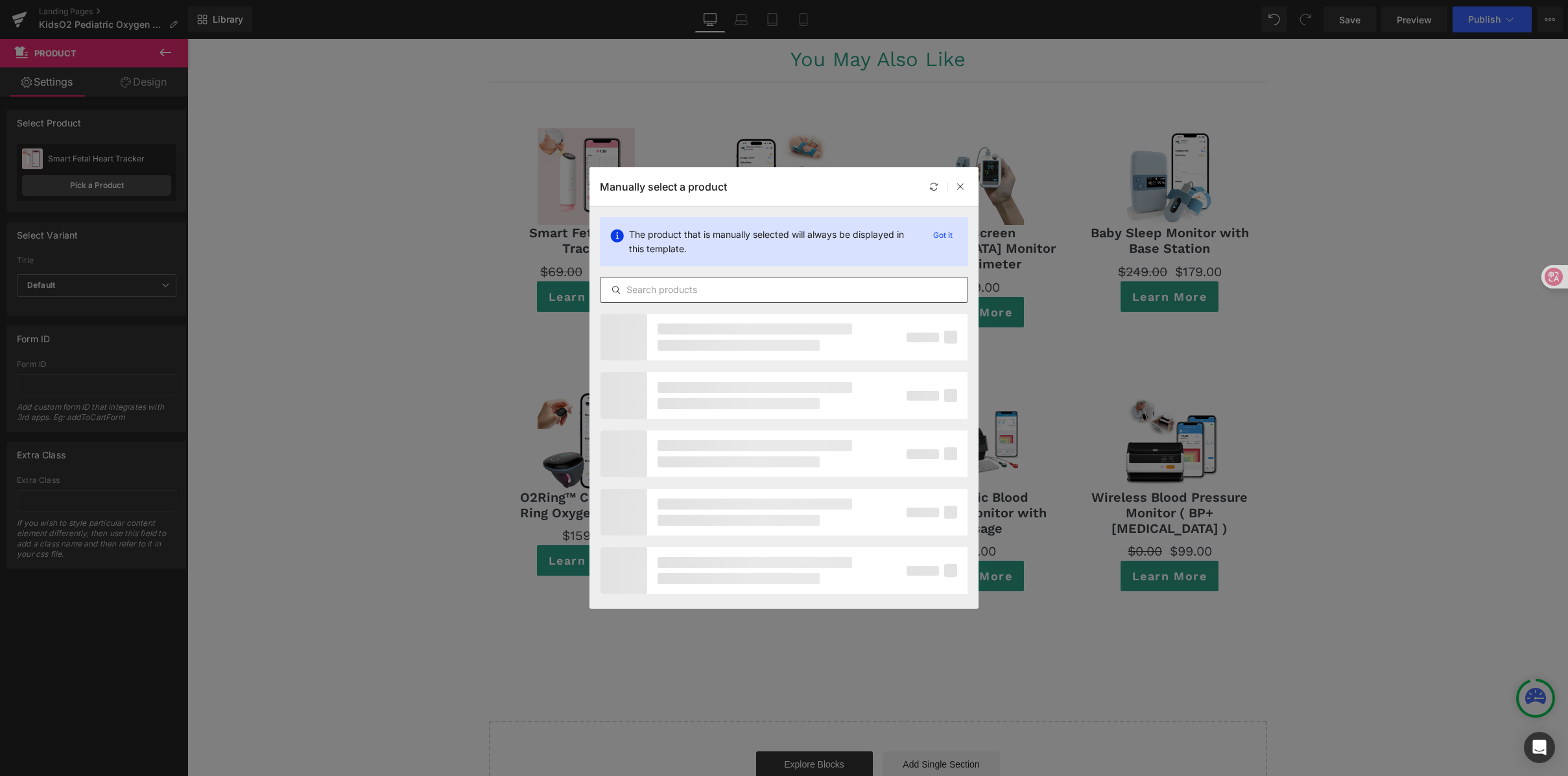
click at [0, 0] on input "text" at bounding box center [0, 0] width 0 height 0
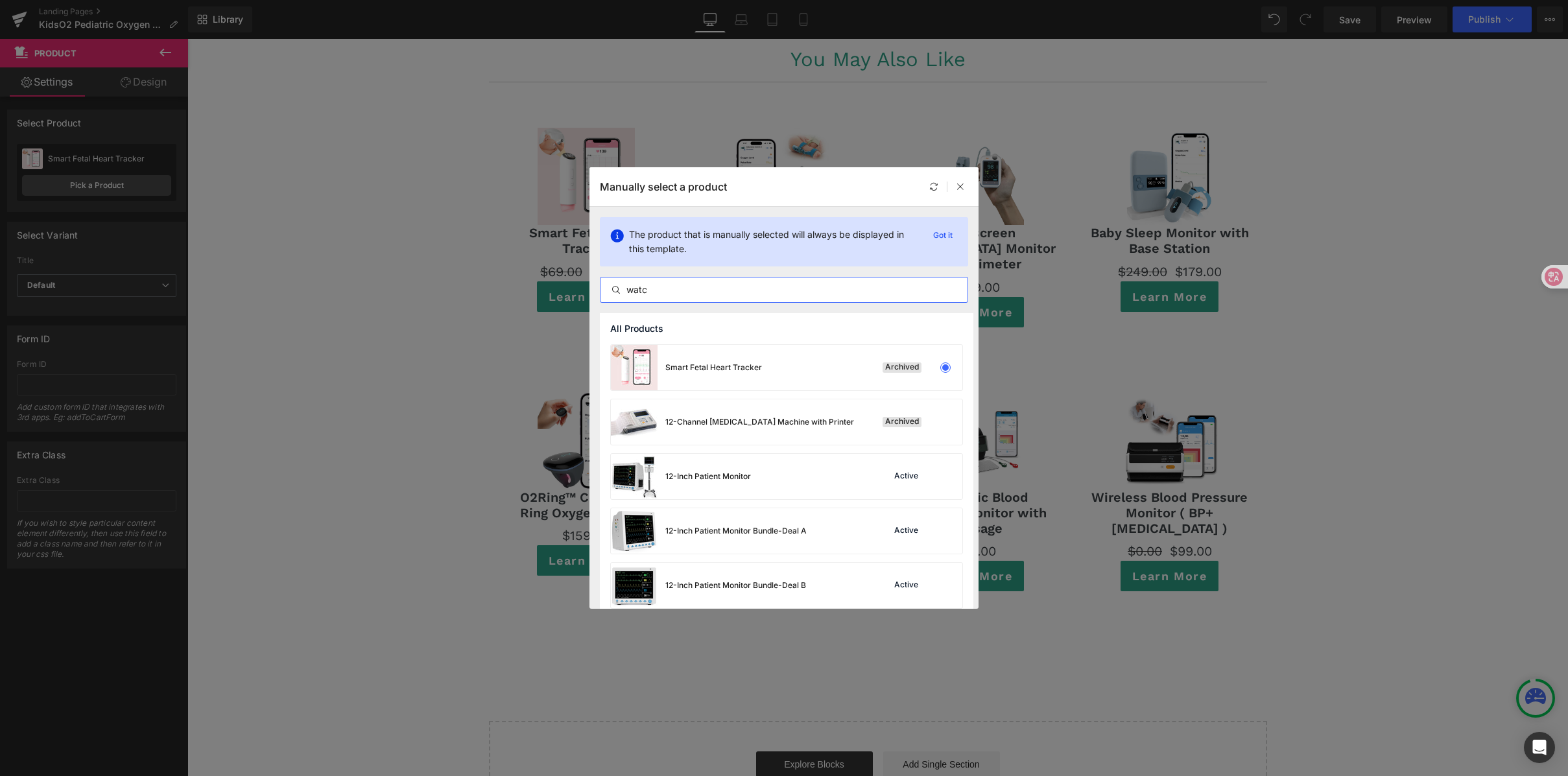
type input "watch"
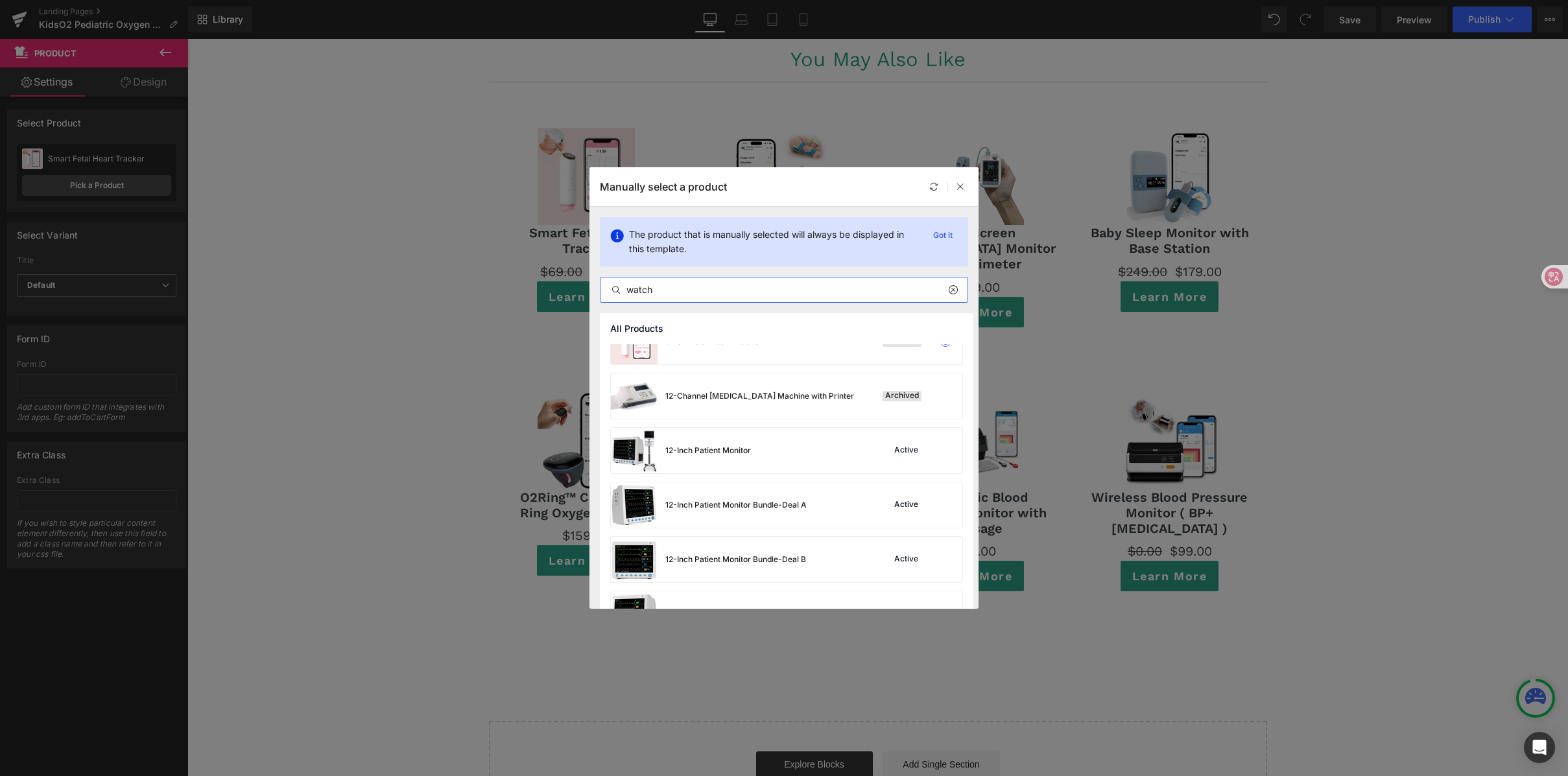
scroll to position [28, 0]
drag, startPoint x: 662, startPoint y: 291, endPoint x: 579, endPoint y: 287, distance: 83.1
click at [0, 0] on div "Manually select a product The product that is manually selected will always be …" at bounding box center [0, 0] width 0 height 0
click at [0, 0] on input "text" at bounding box center [0, 0] width 0 height 0
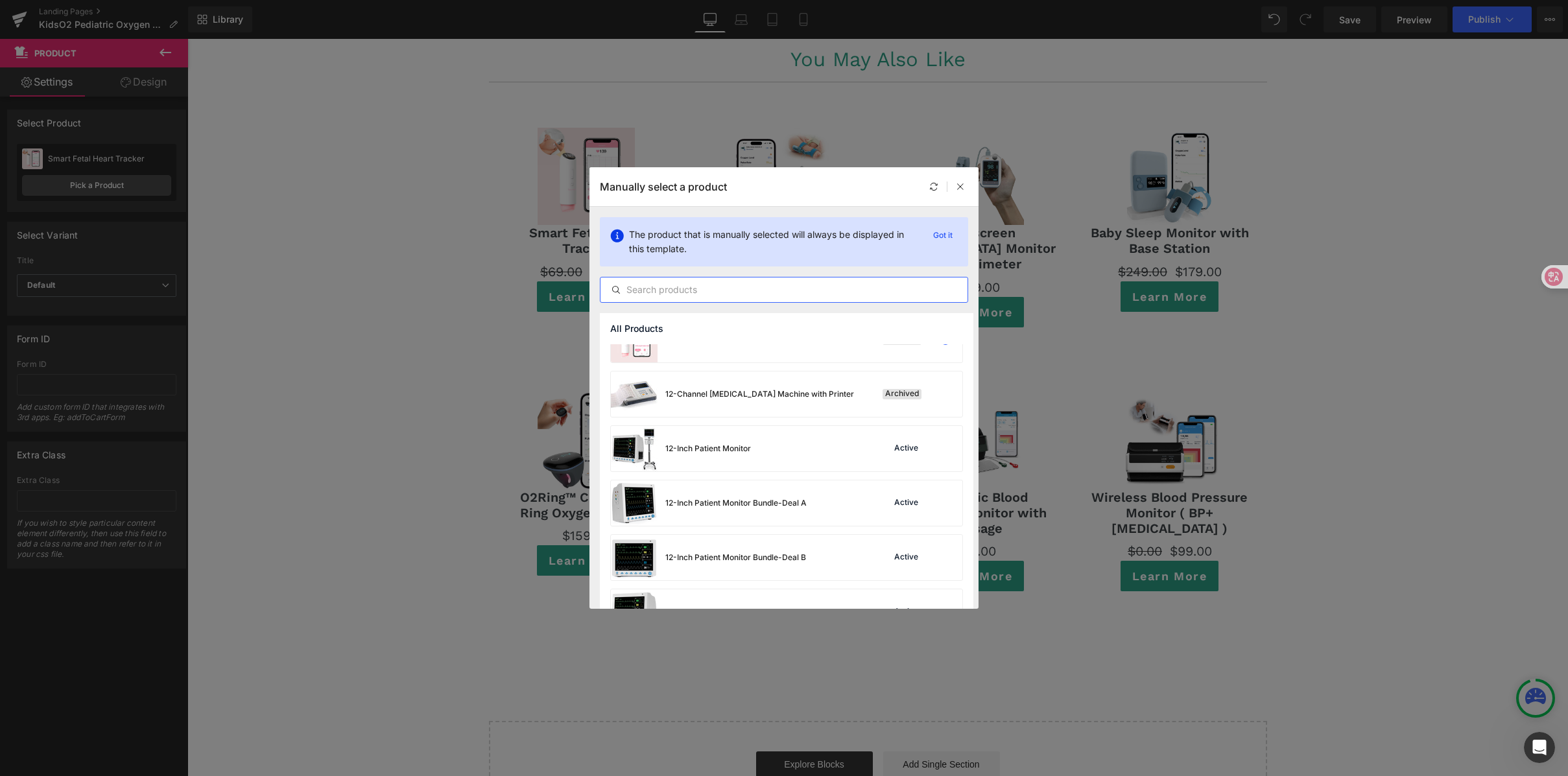
paste input "watch"
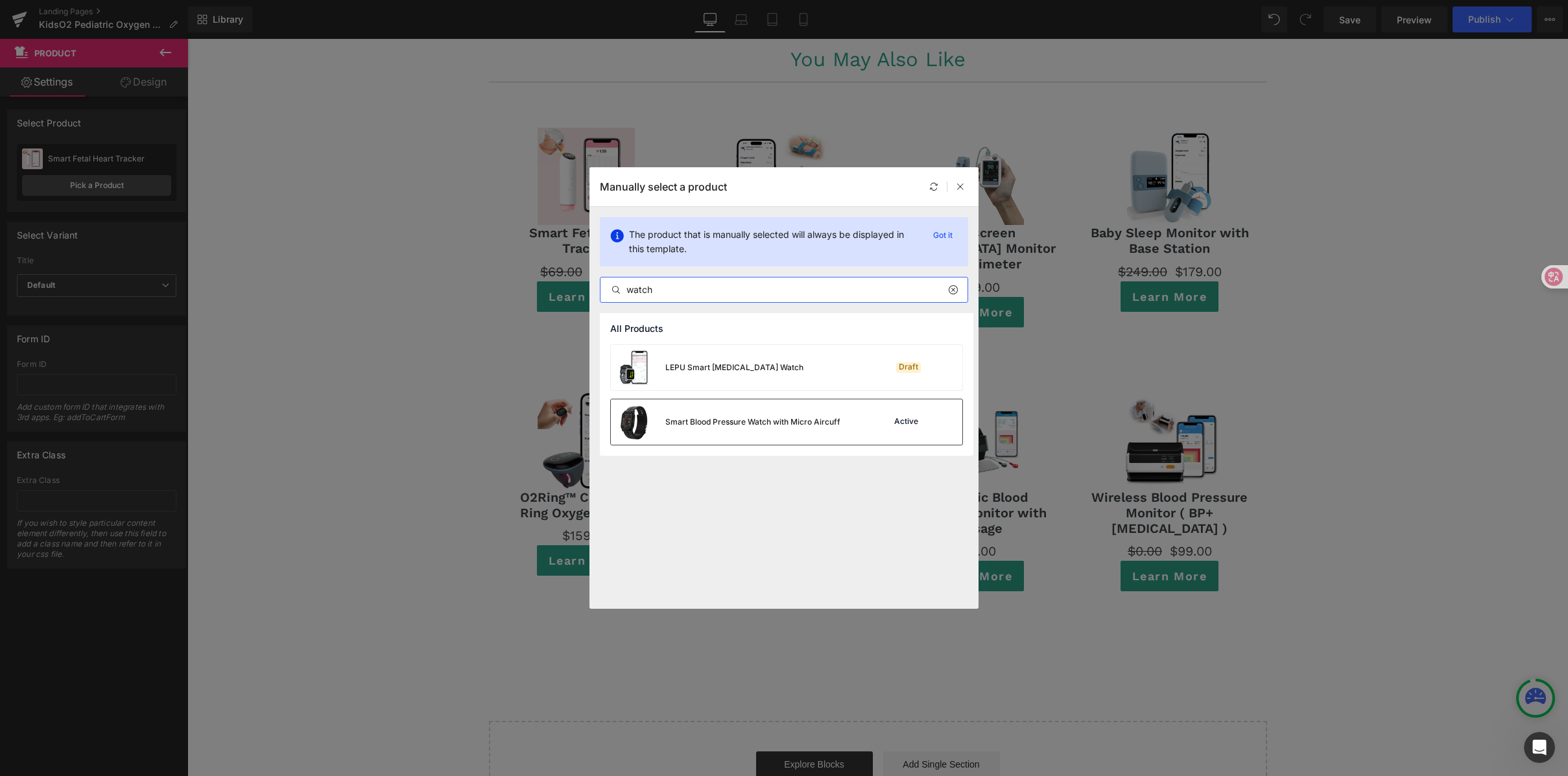
type input "watch"
click at [0, 0] on div "Smart Blood Pressure Watch with Micro Aircuff" at bounding box center [0, 0] width 0 height 0
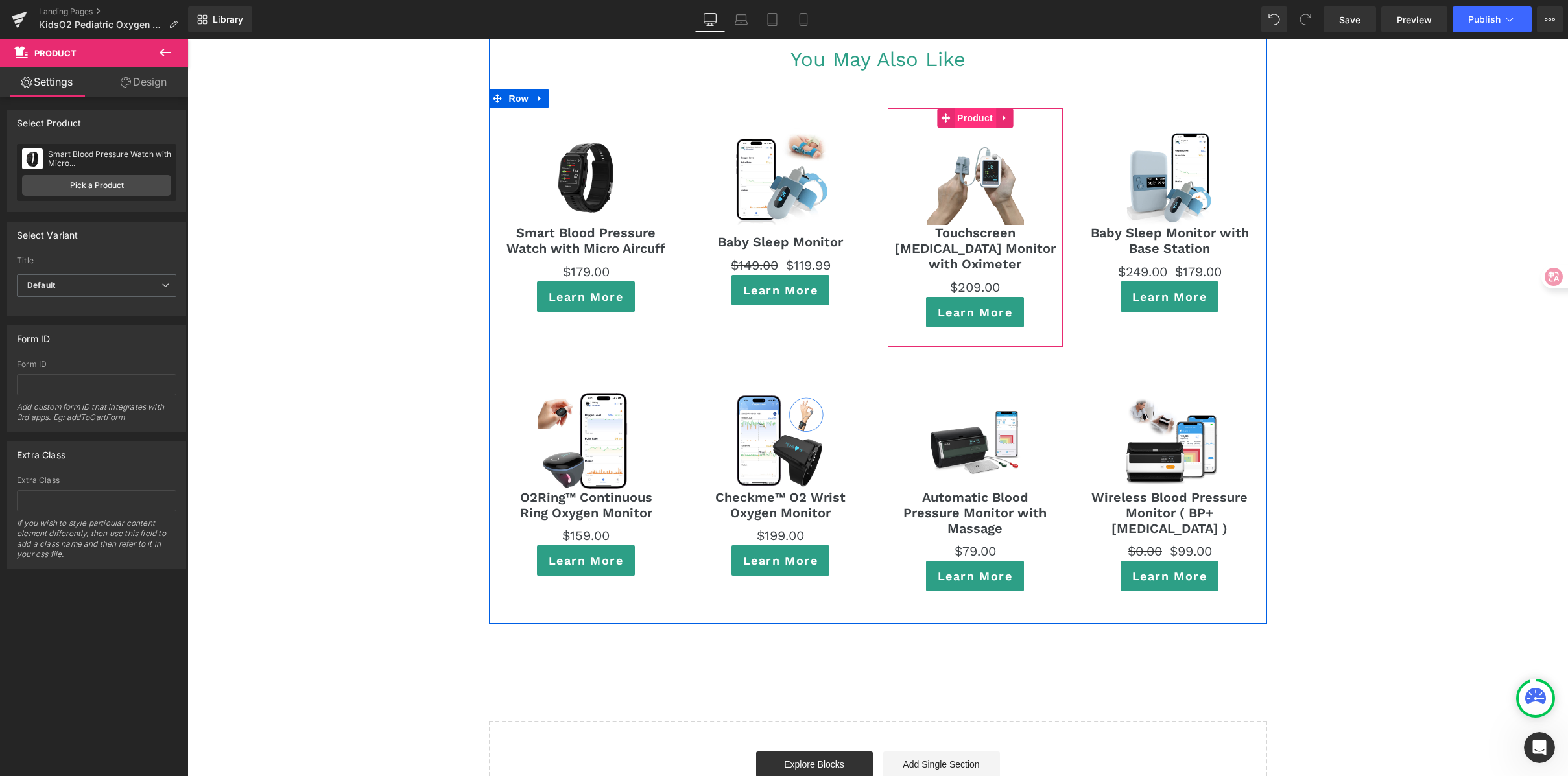
click at [977, 108] on span "Product" at bounding box center [974, 118] width 42 height 19
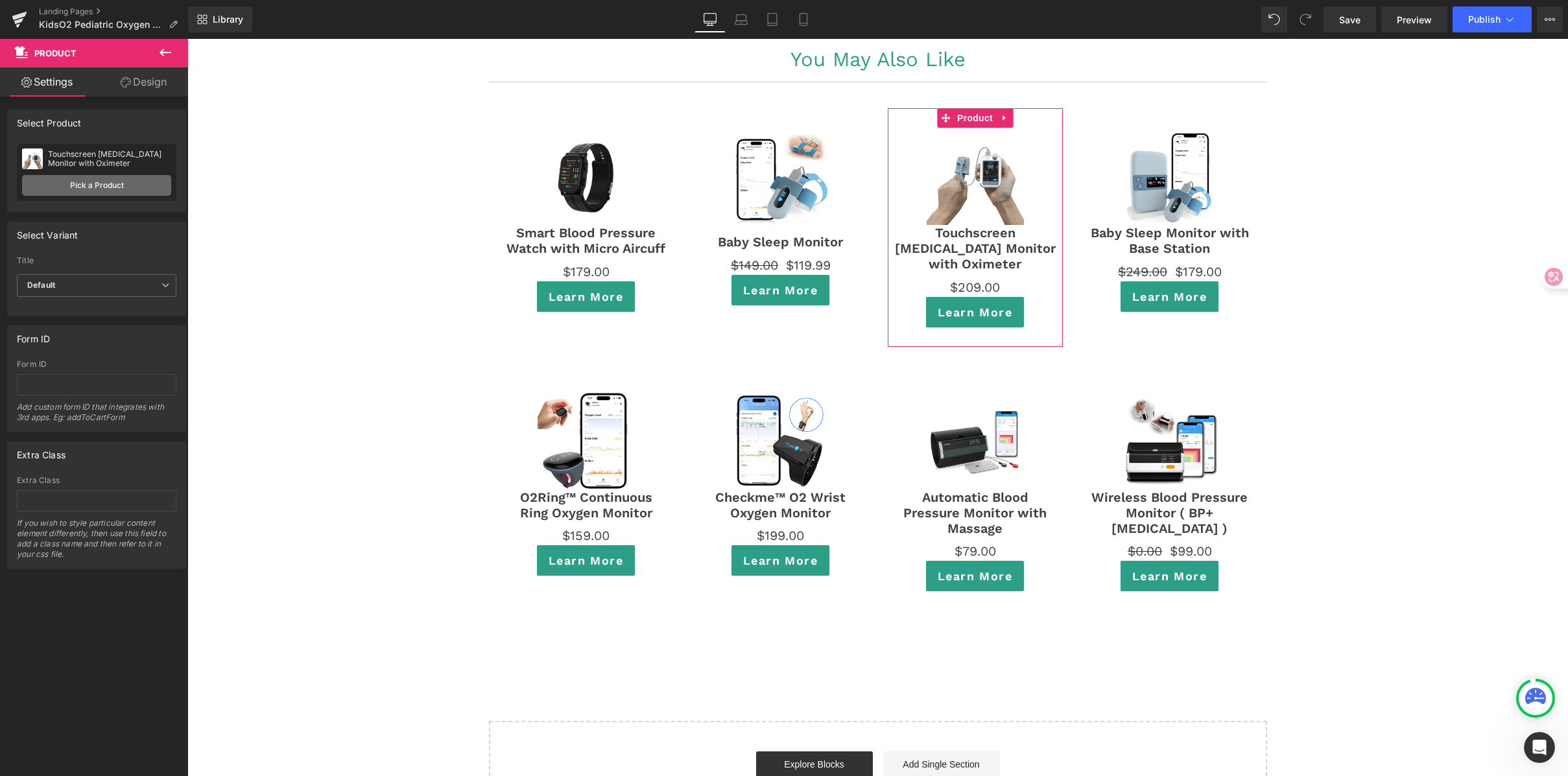
click at [122, 192] on link "Pick a Product" at bounding box center [96, 185] width 149 height 21
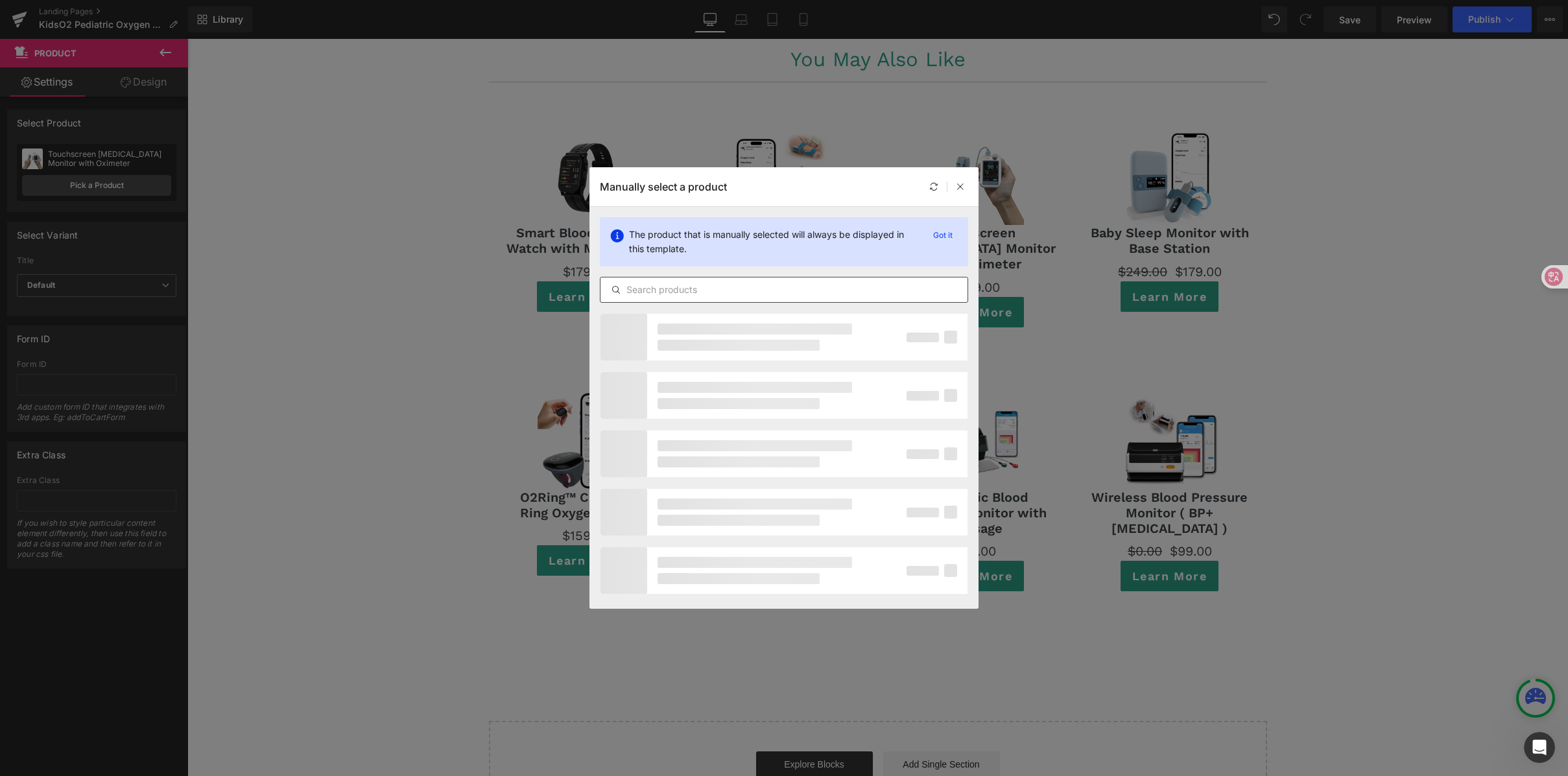
click at [0, 0] on input "text" at bounding box center [0, 0] width 0 height 0
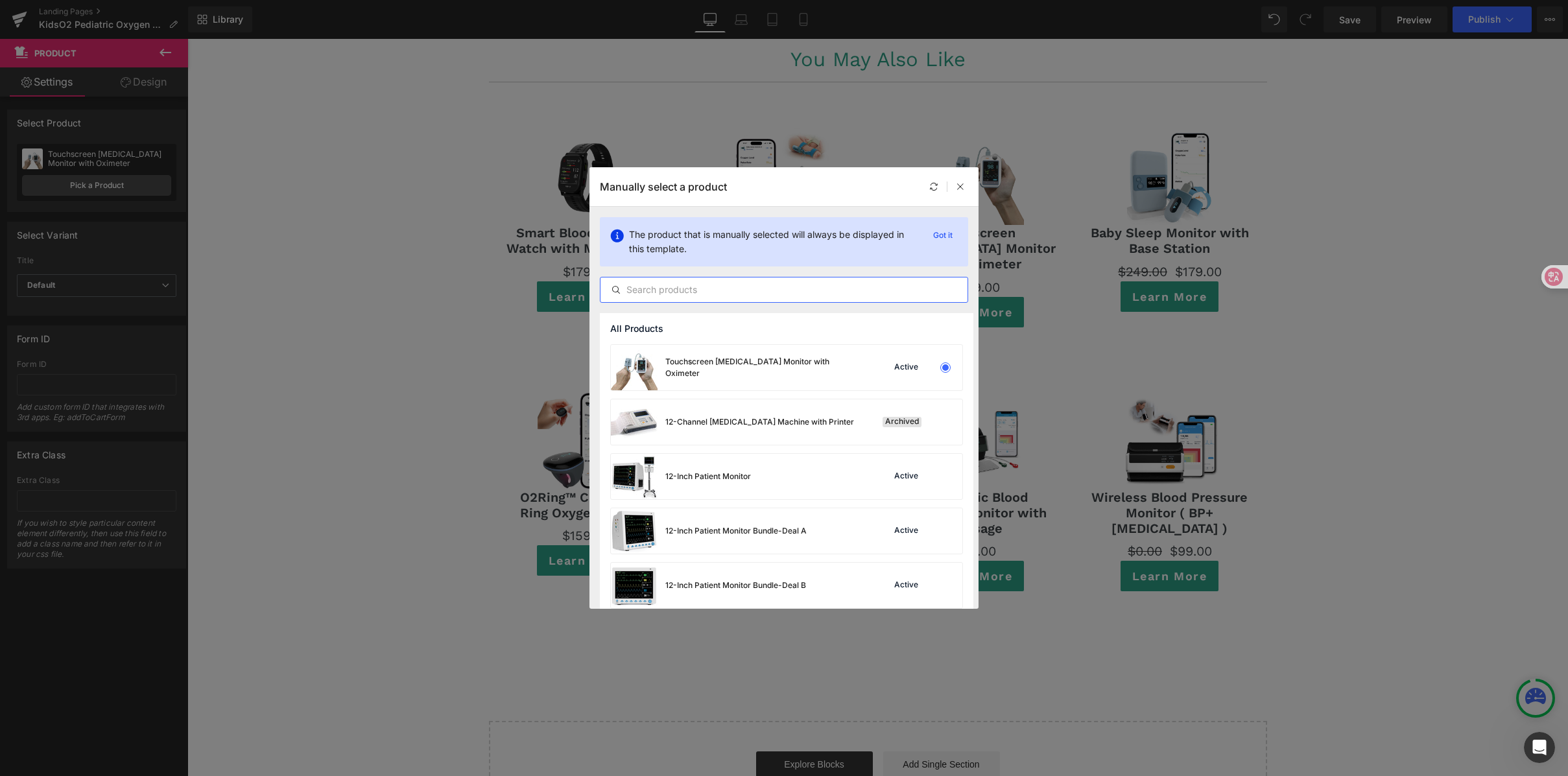
click at [0, 0] on input "text" at bounding box center [0, 0] width 0 height 0
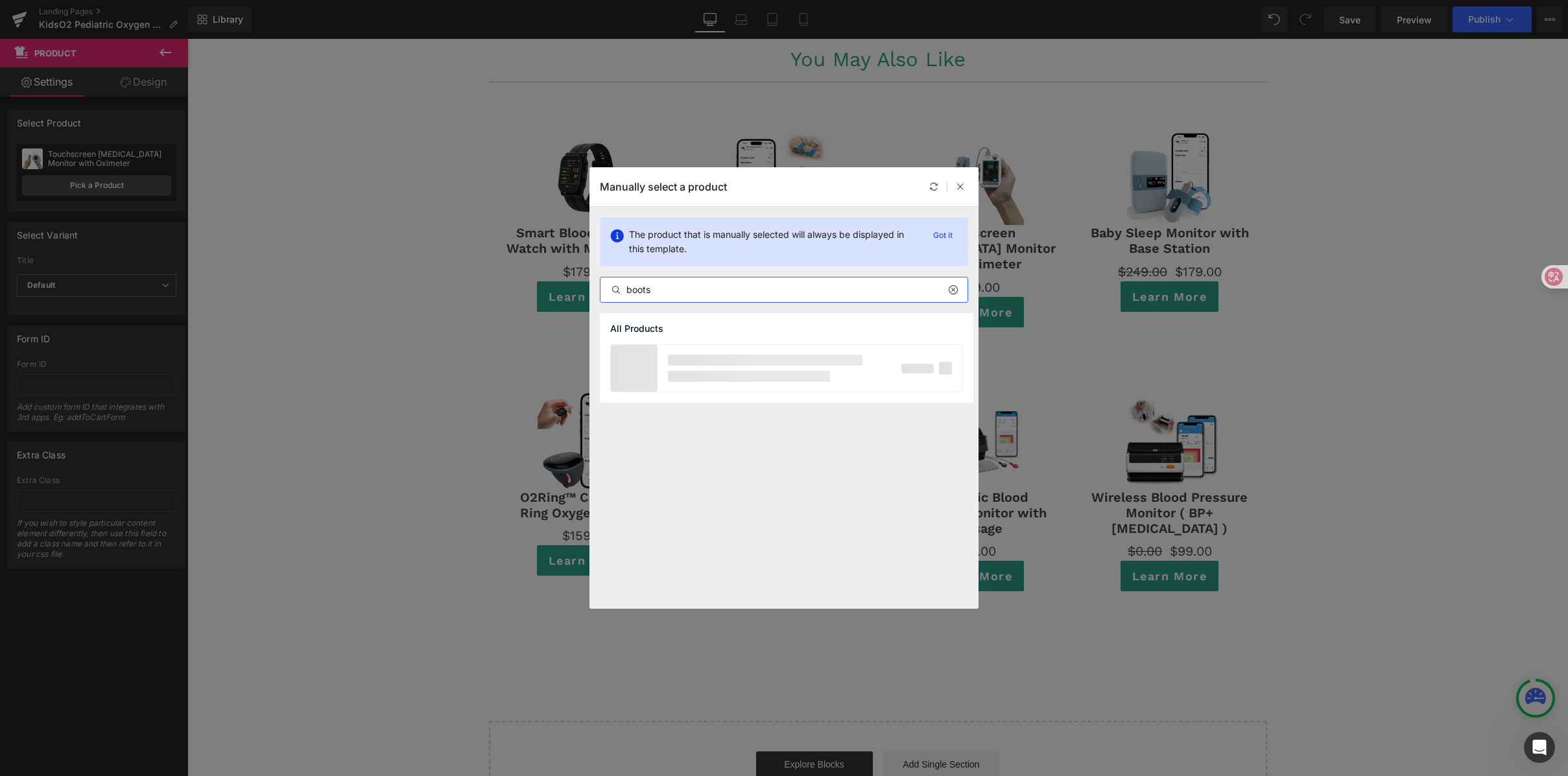
click at [0, 0] on input "boots" at bounding box center [0, 0] width 0 height 0
type input "boots"
click at [0, 0] on div "Compression Recovery Boots Active" at bounding box center [0, 0] width 0 height 0
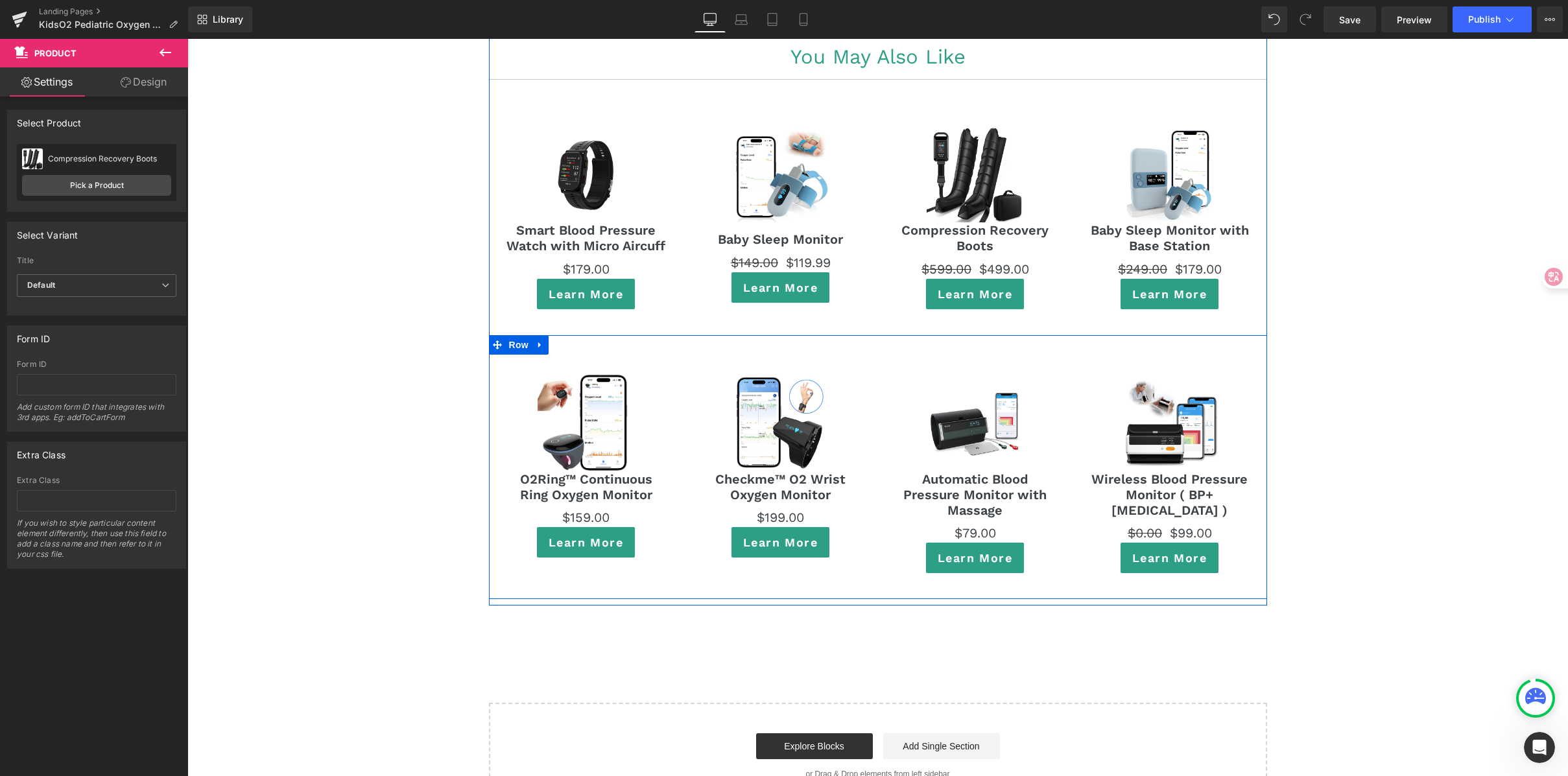
scroll to position [7230, 0]
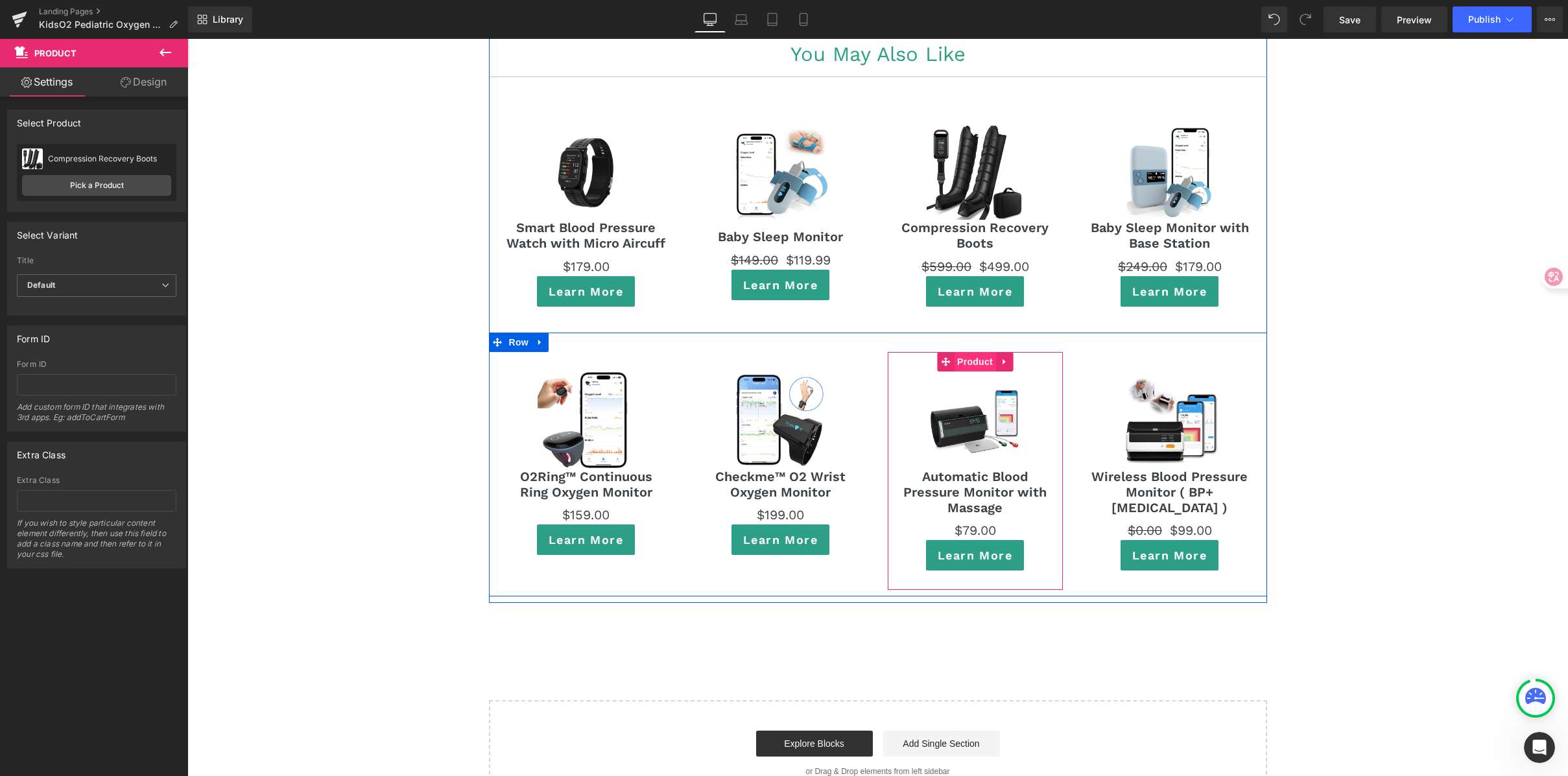
click at [977, 352] on span "Product" at bounding box center [974, 362] width 42 height 19
click at [977, 353] on span "Product" at bounding box center [974, 362] width 42 height 19
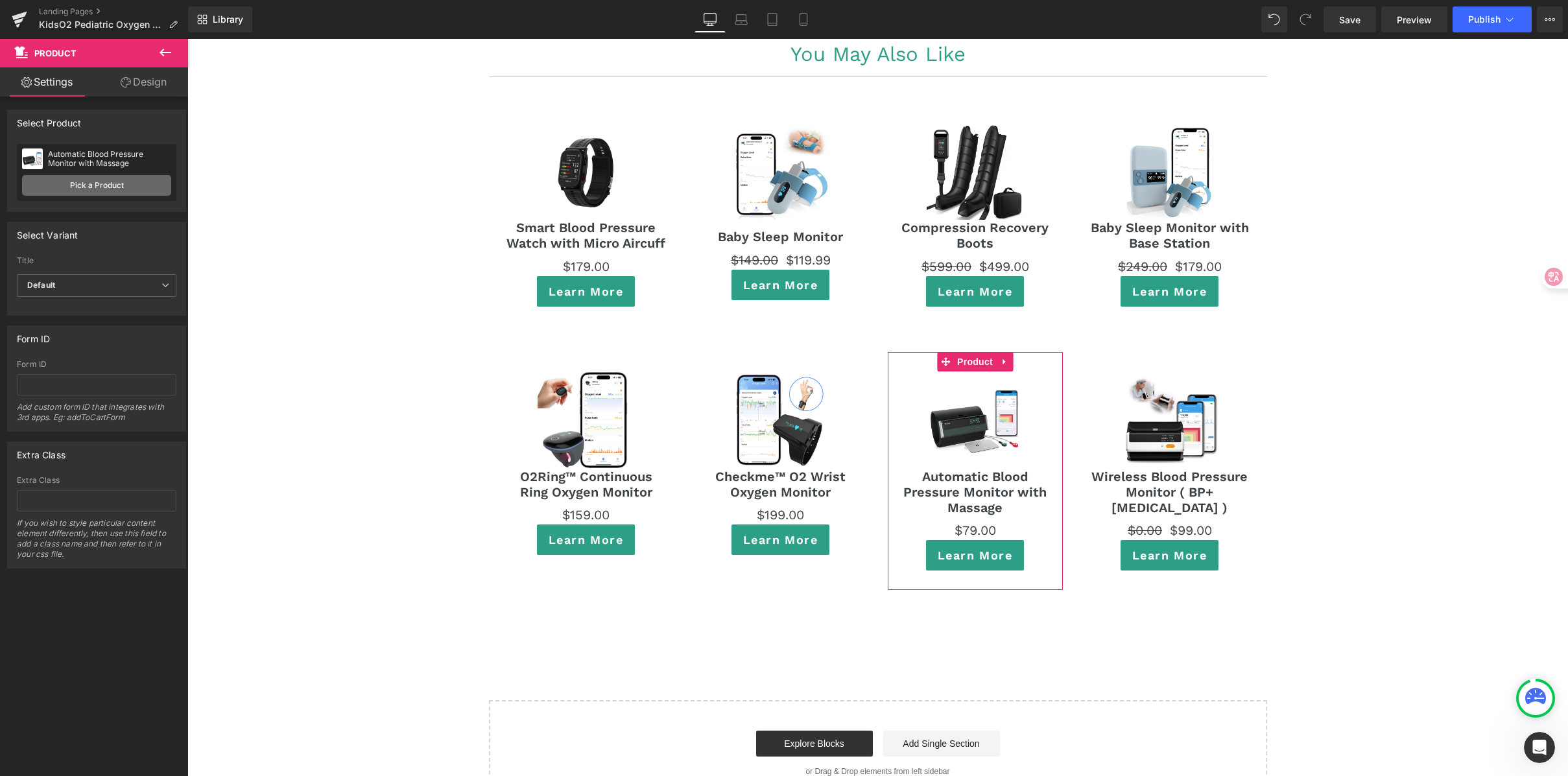
click at [131, 180] on link "Pick a Product" at bounding box center [96, 185] width 149 height 21
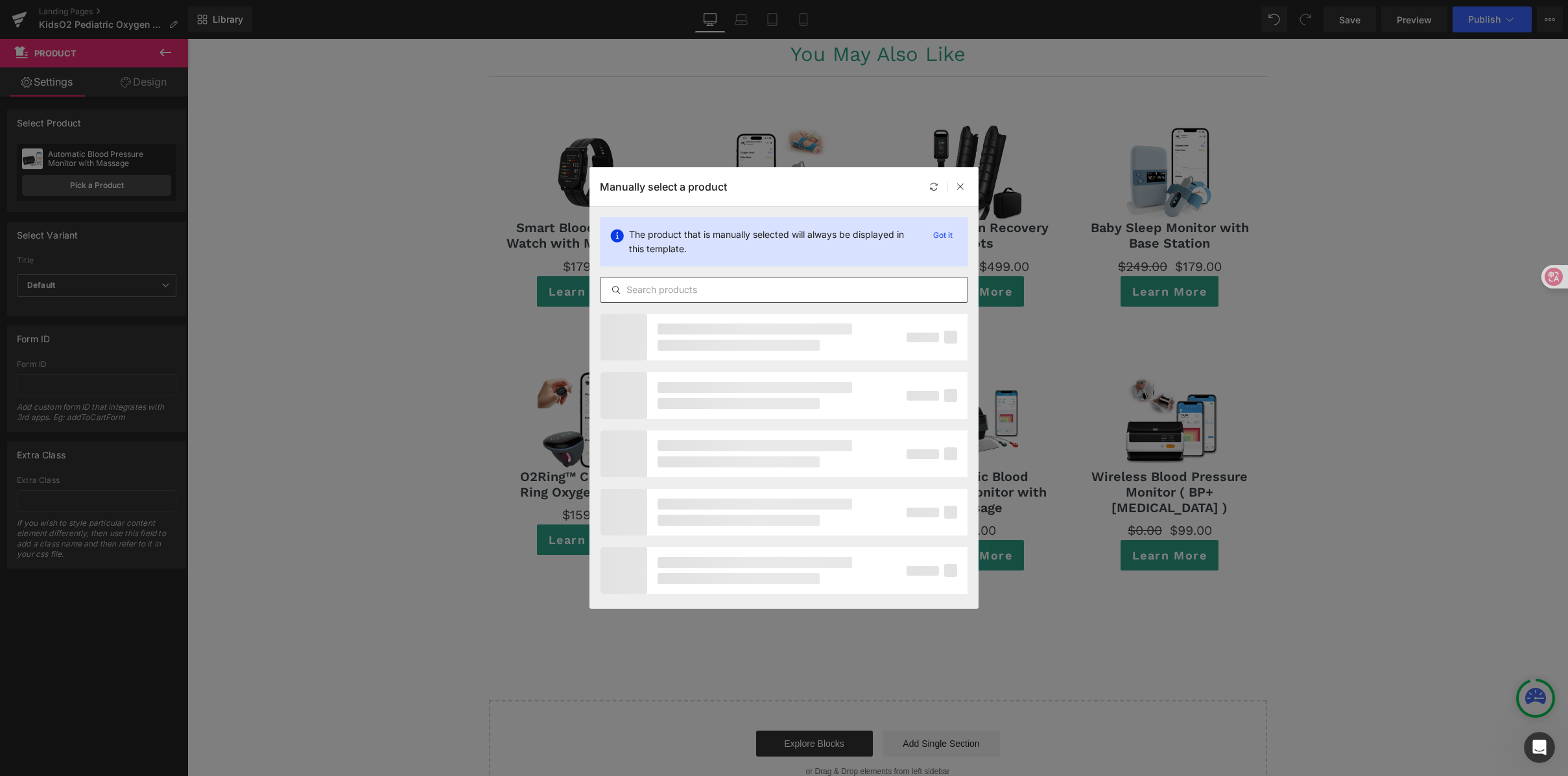
click at [0, 0] on input "text" at bounding box center [0, 0] width 0 height 0
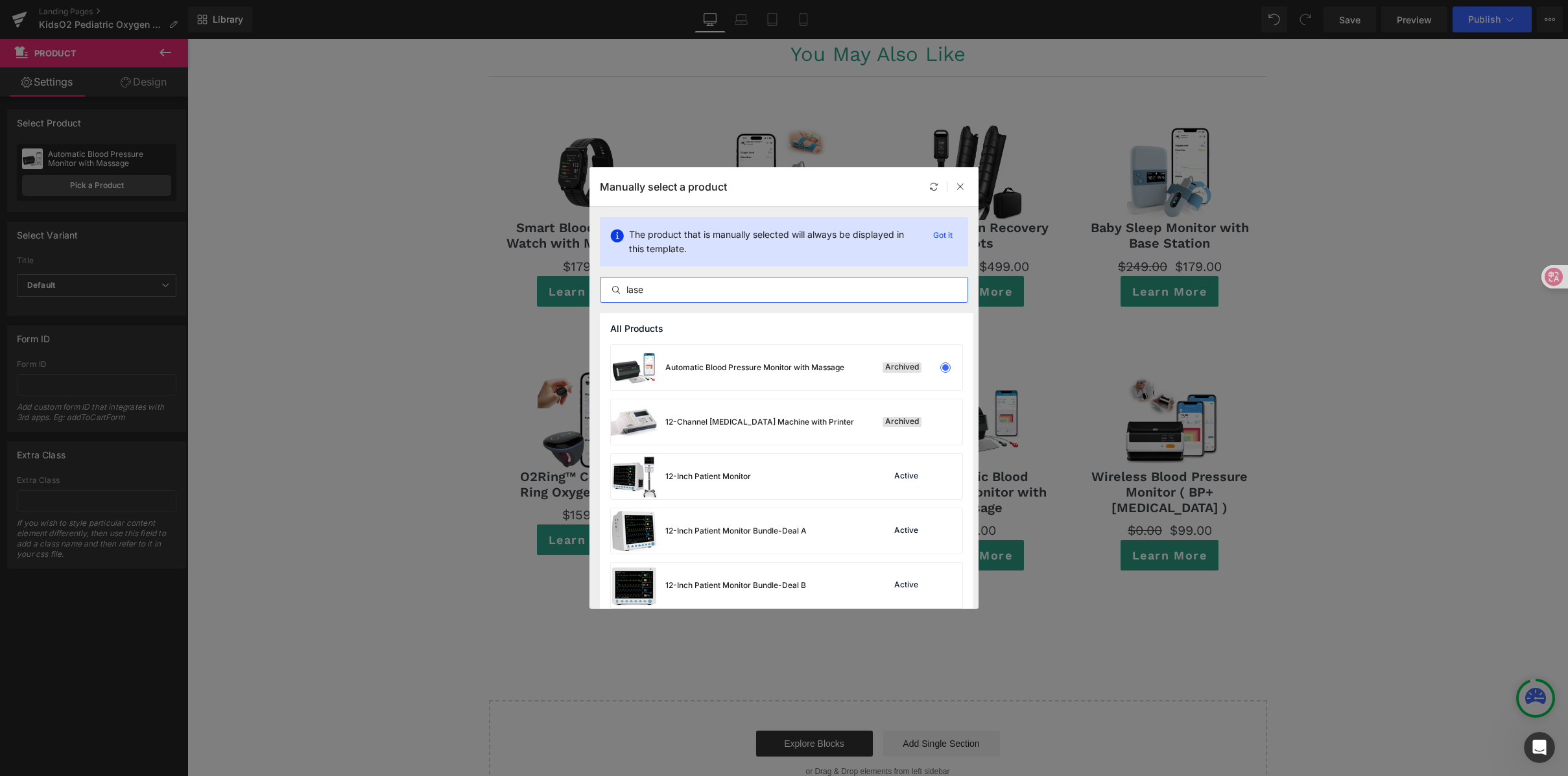
type input "laser"
click at [0, 0] on input "laser" at bounding box center [0, 0] width 0 height 0
drag, startPoint x: 672, startPoint y: 292, endPoint x: 614, endPoint y: 281, distance: 59.0
click at [587, 277] on div "Manually select a product The product that is manually selected will always be …" at bounding box center [784, 388] width 1568 height 776
click at [0, 0] on input "text" at bounding box center [0, 0] width 0 height 0
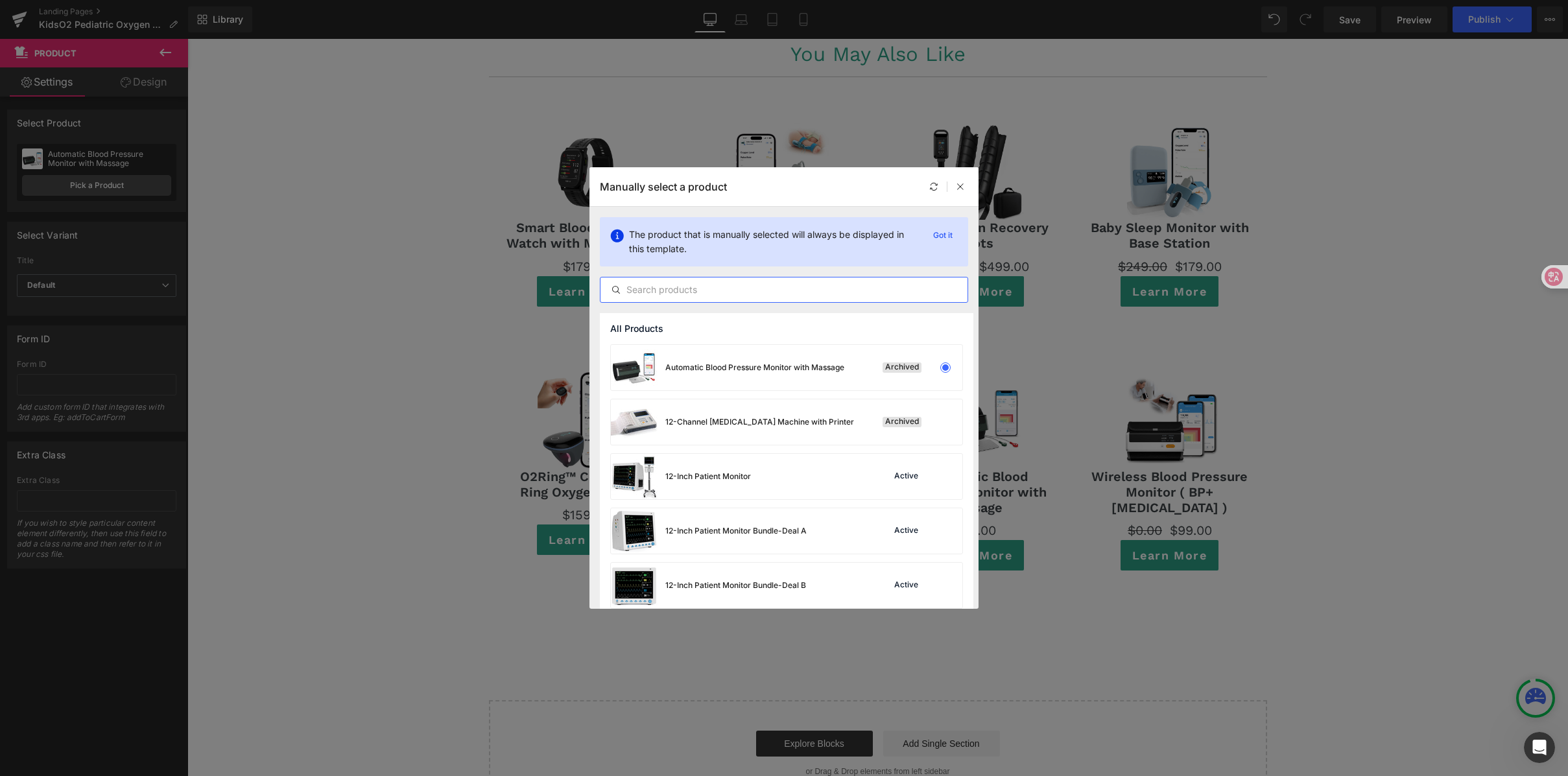
paste input "laser"
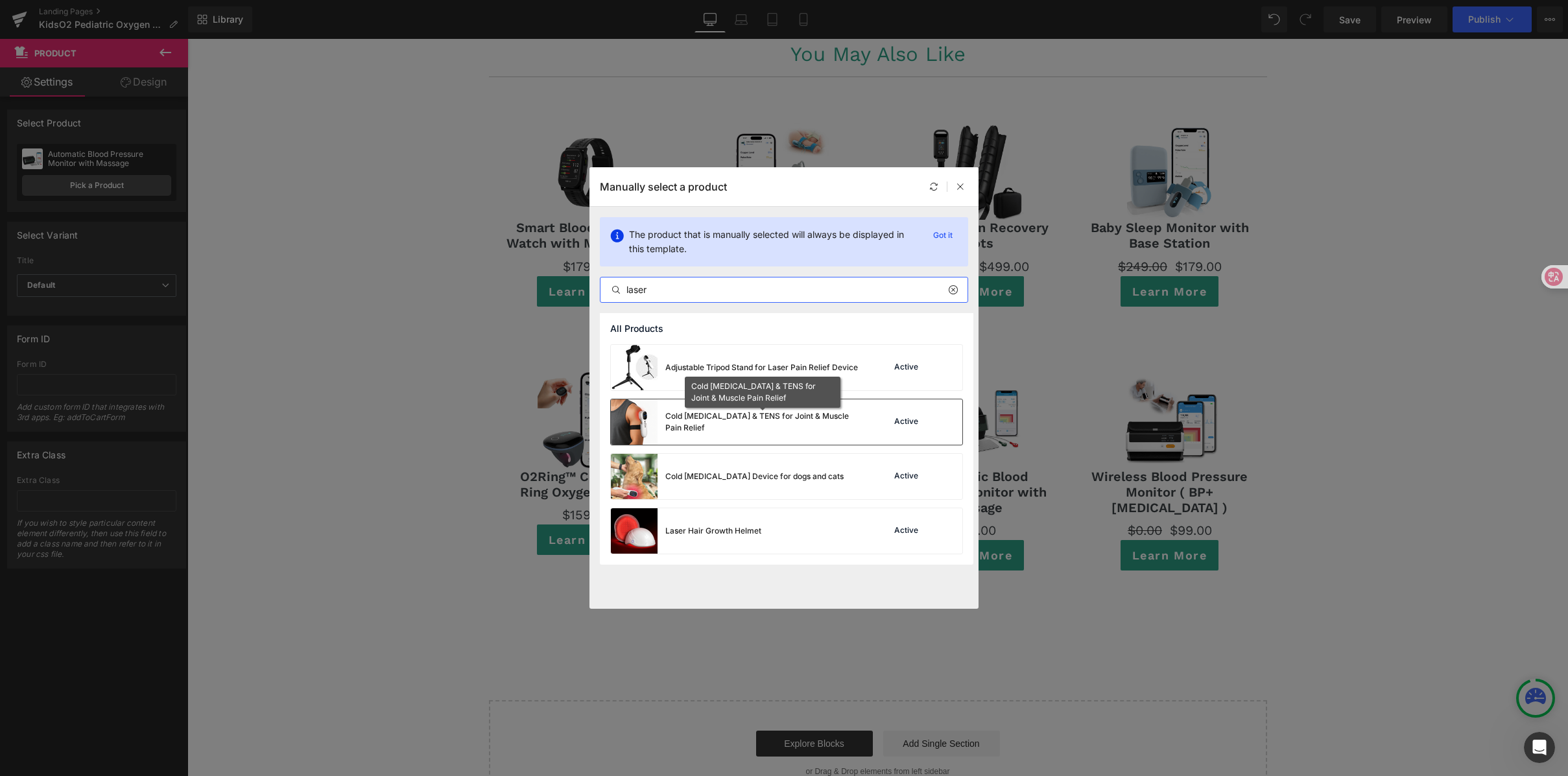
type input "laser"
click at [0, 0] on div "Cold [MEDICAL_DATA] & TENS for Joint & Muscle Pain Relief" at bounding box center [0, 0] width 0 height 0
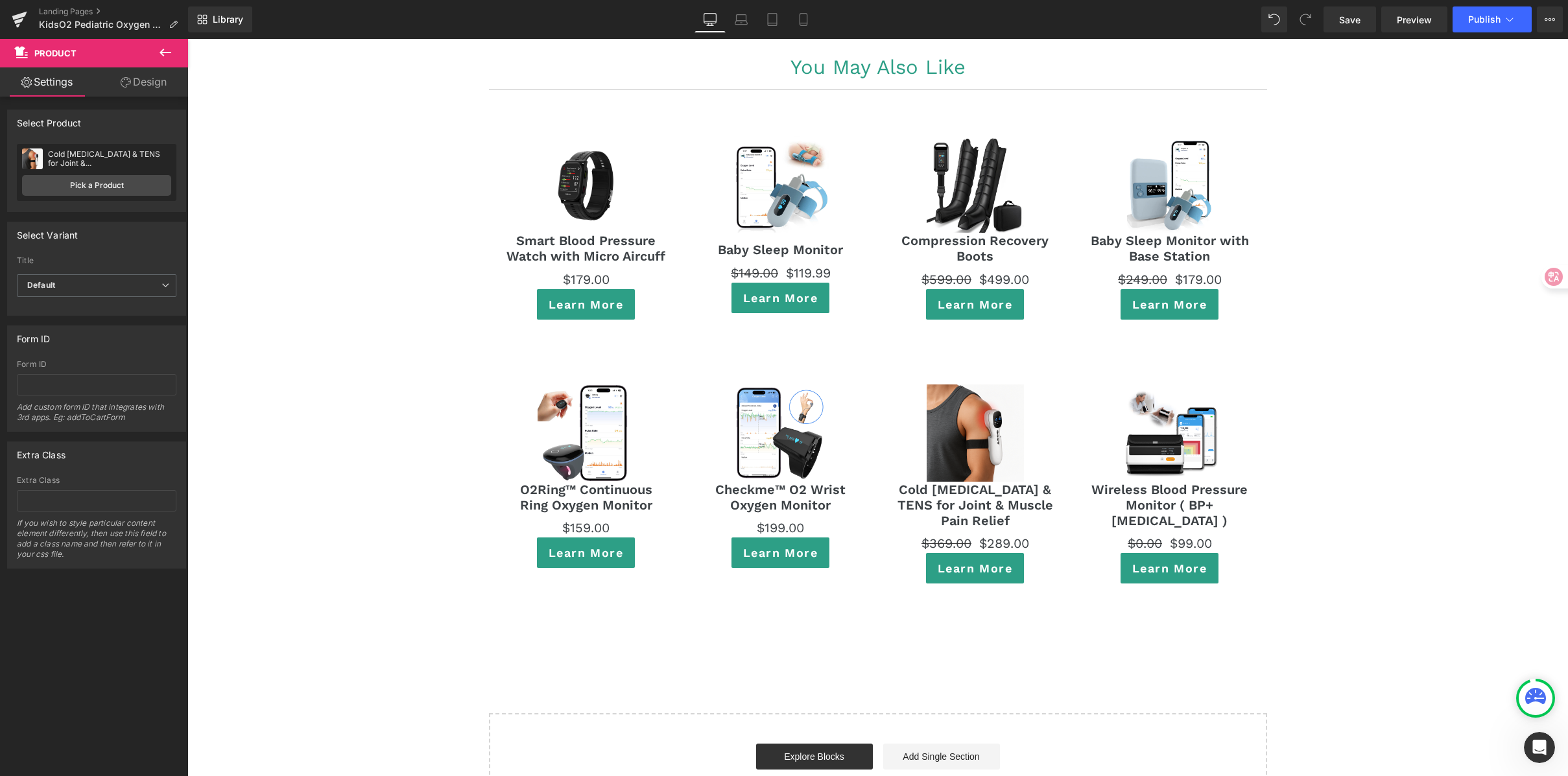
scroll to position [7215, 0]
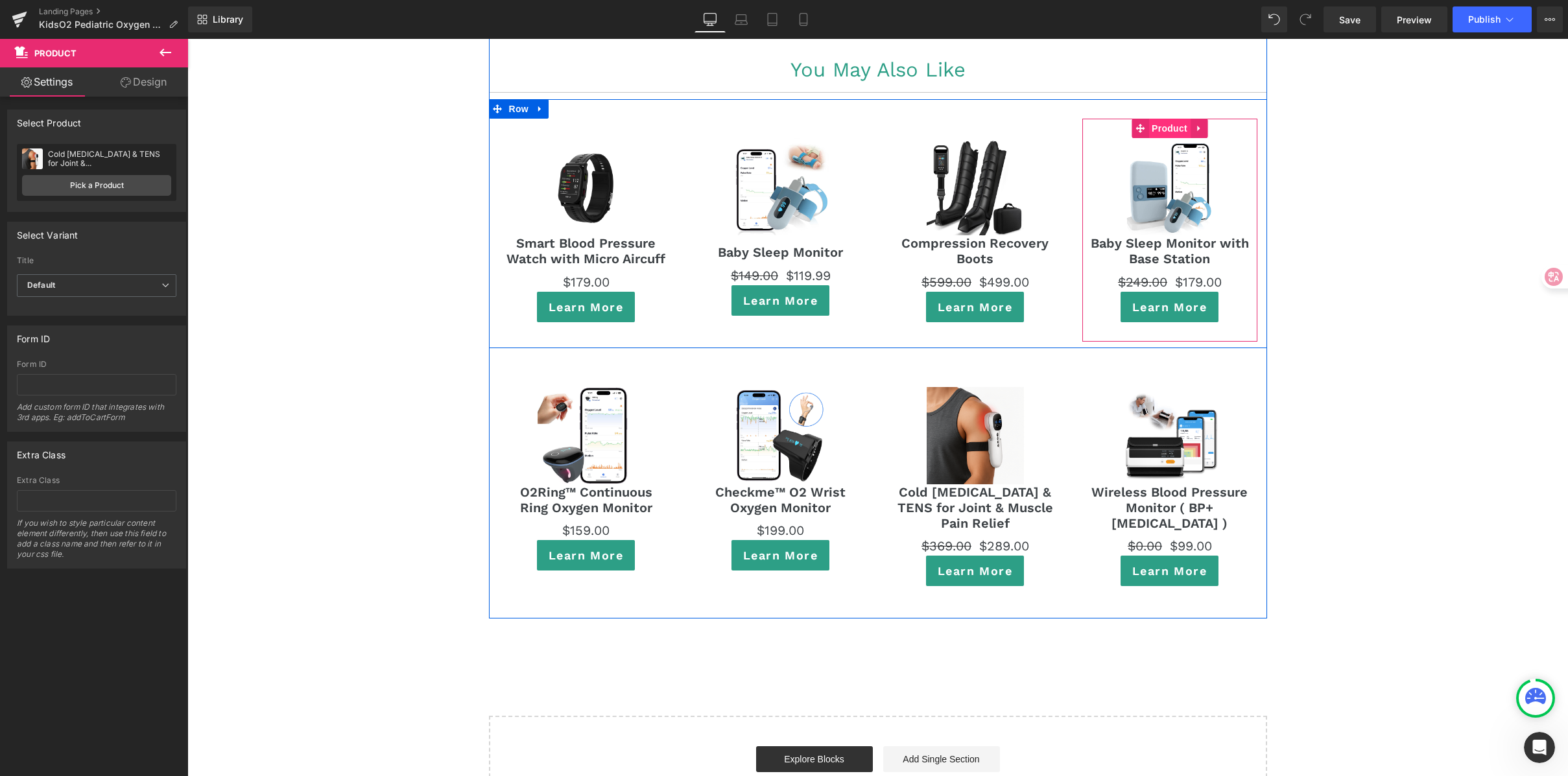
click at [1151, 119] on span "Product" at bounding box center [1169, 128] width 42 height 19
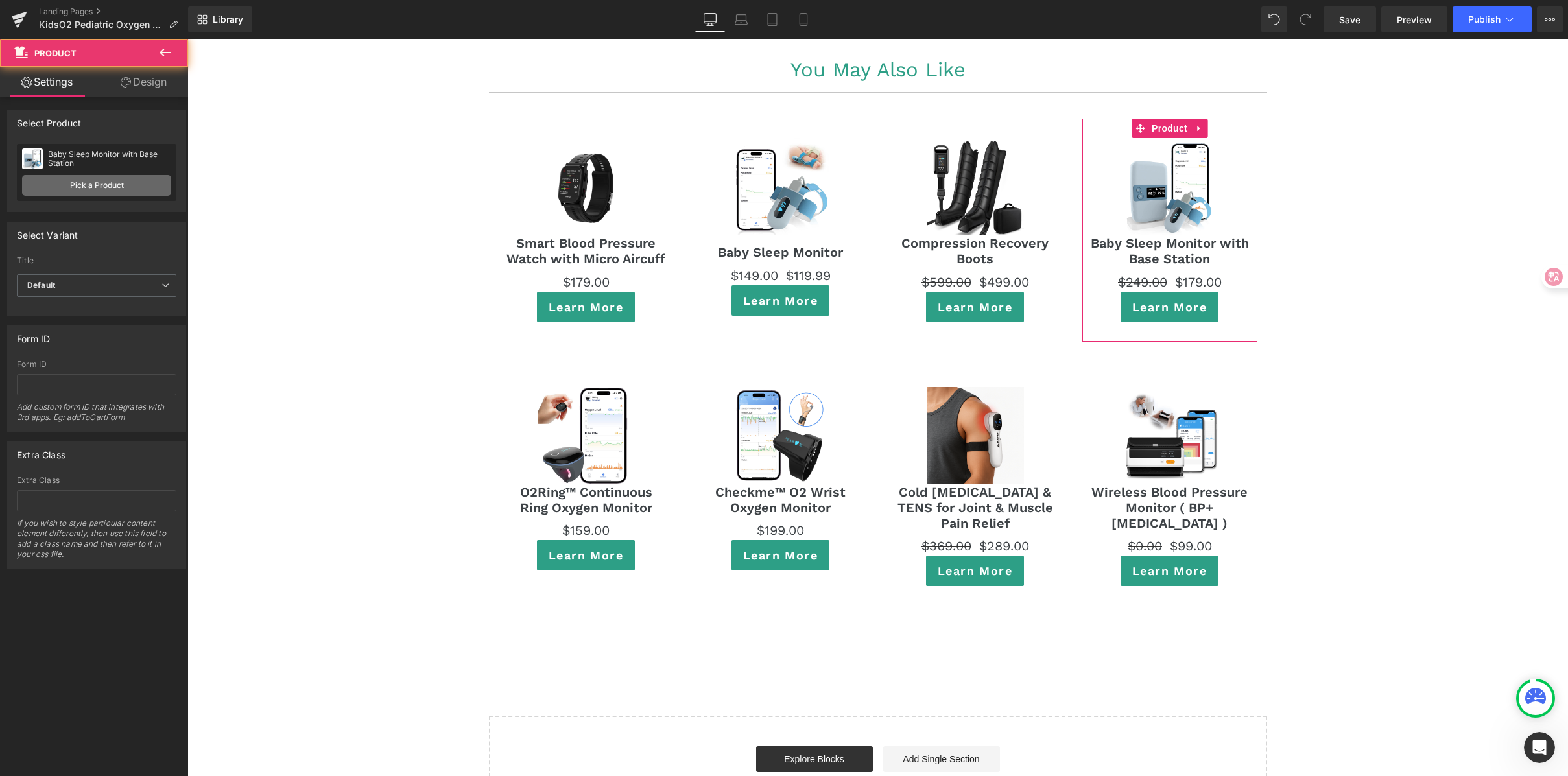
click at [98, 184] on link "Pick a Product" at bounding box center [96, 185] width 149 height 21
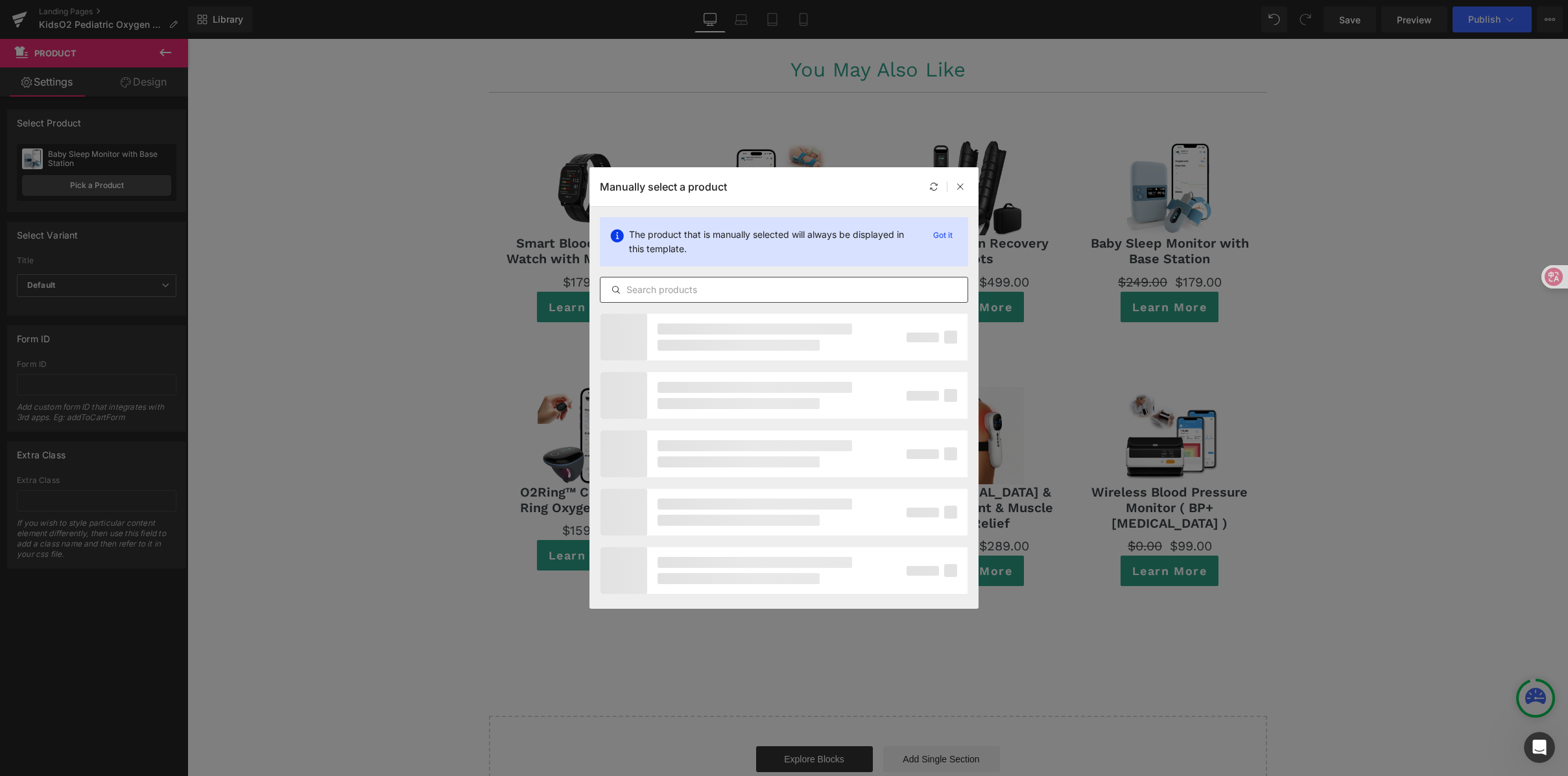
click at [0, 0] on input "text" at bounding box center [0, 0] width 0 height 0
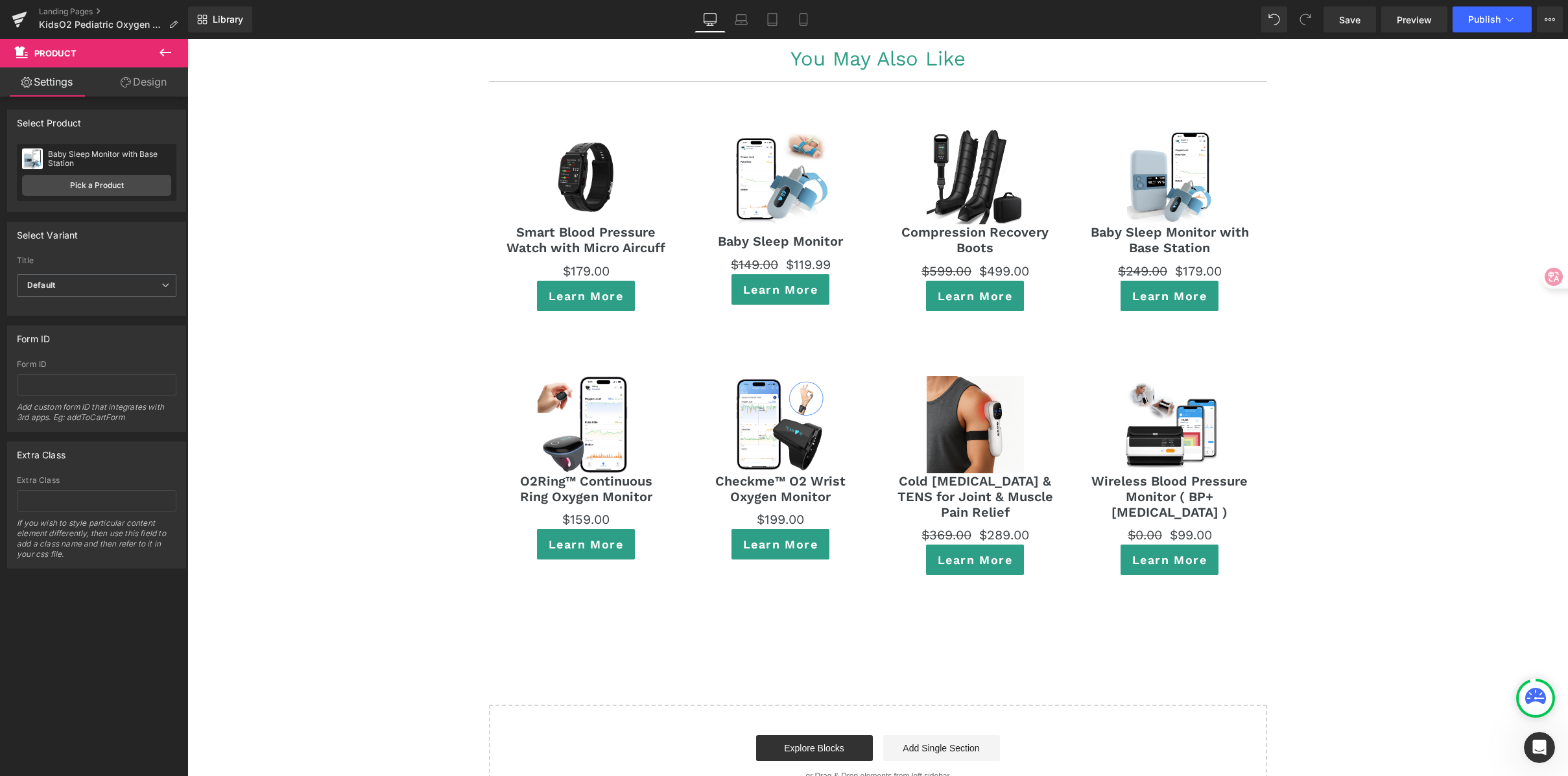
scroll to position [7236, 0]
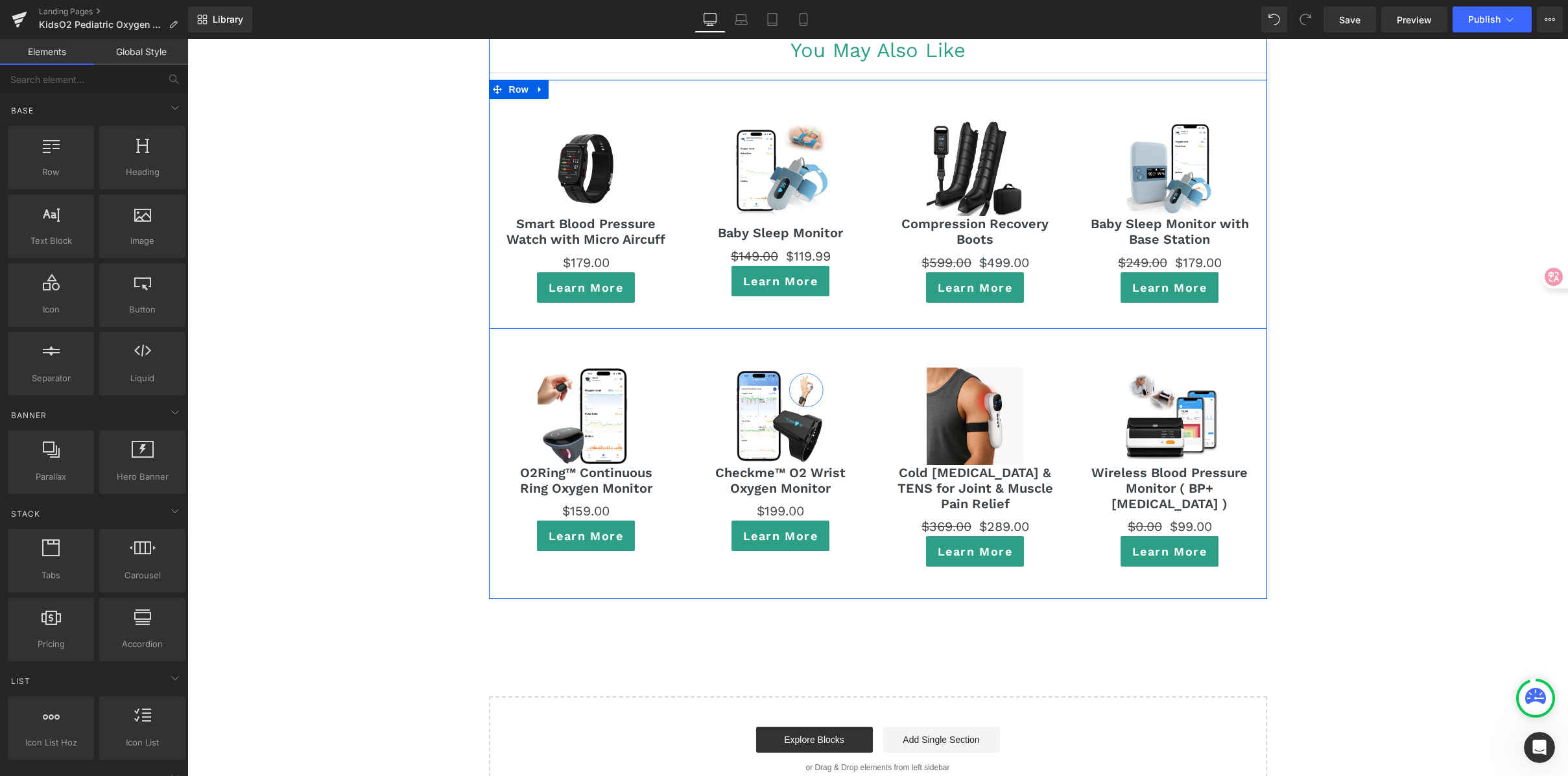
scroll to position [7233, 0]
click at [535, 86] on icon at bounding box center [540, 90] width 9 height 10
click at [555, 86] on icon at bounding box center [557, 90] width 9 height 9
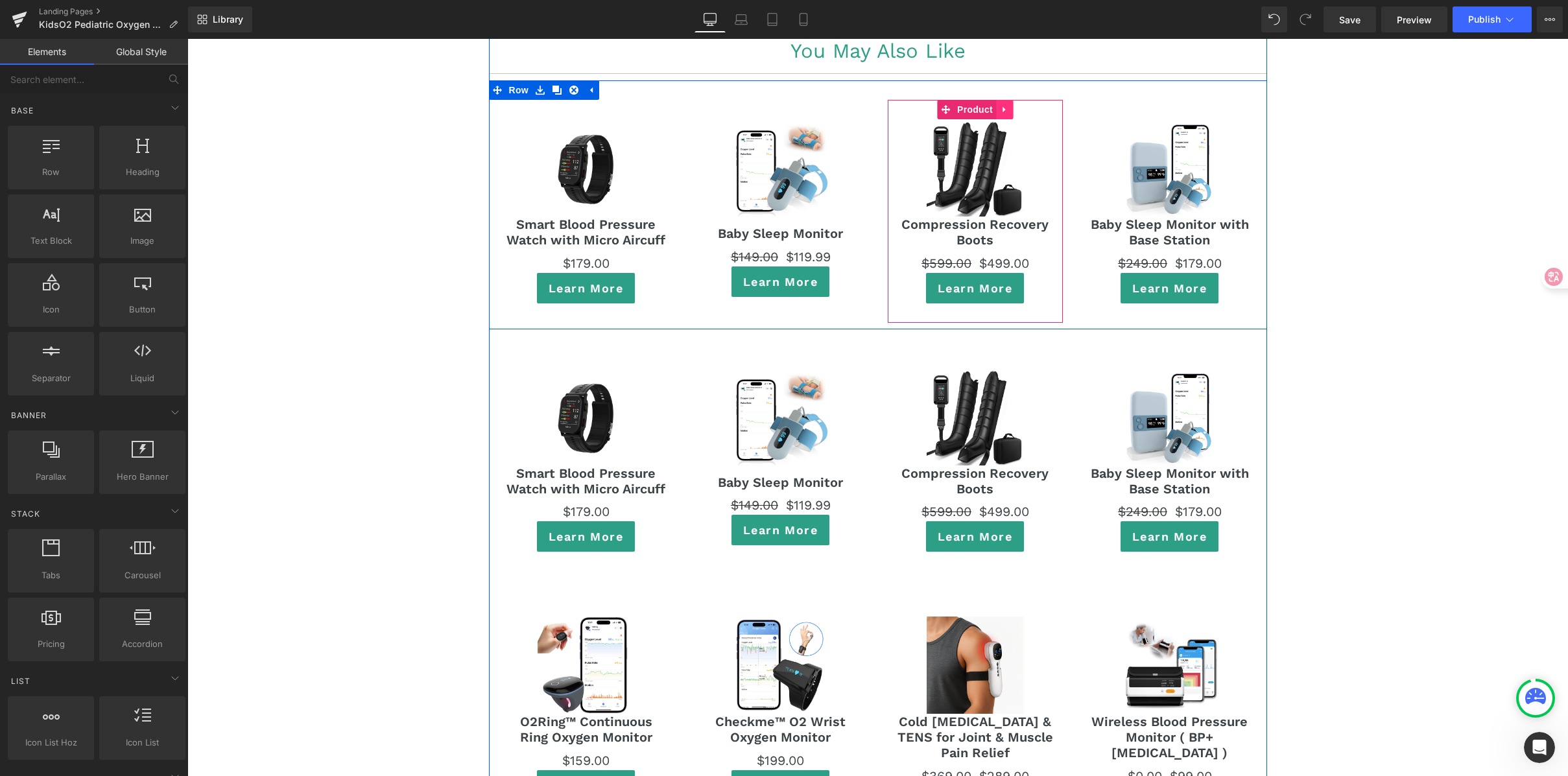
click at [1000, 105] on icon at bounding box center [1005, 110] width 9 height 10
click at [1009, 105] on icon at bounding box center [1013, 110] width 9 height 9
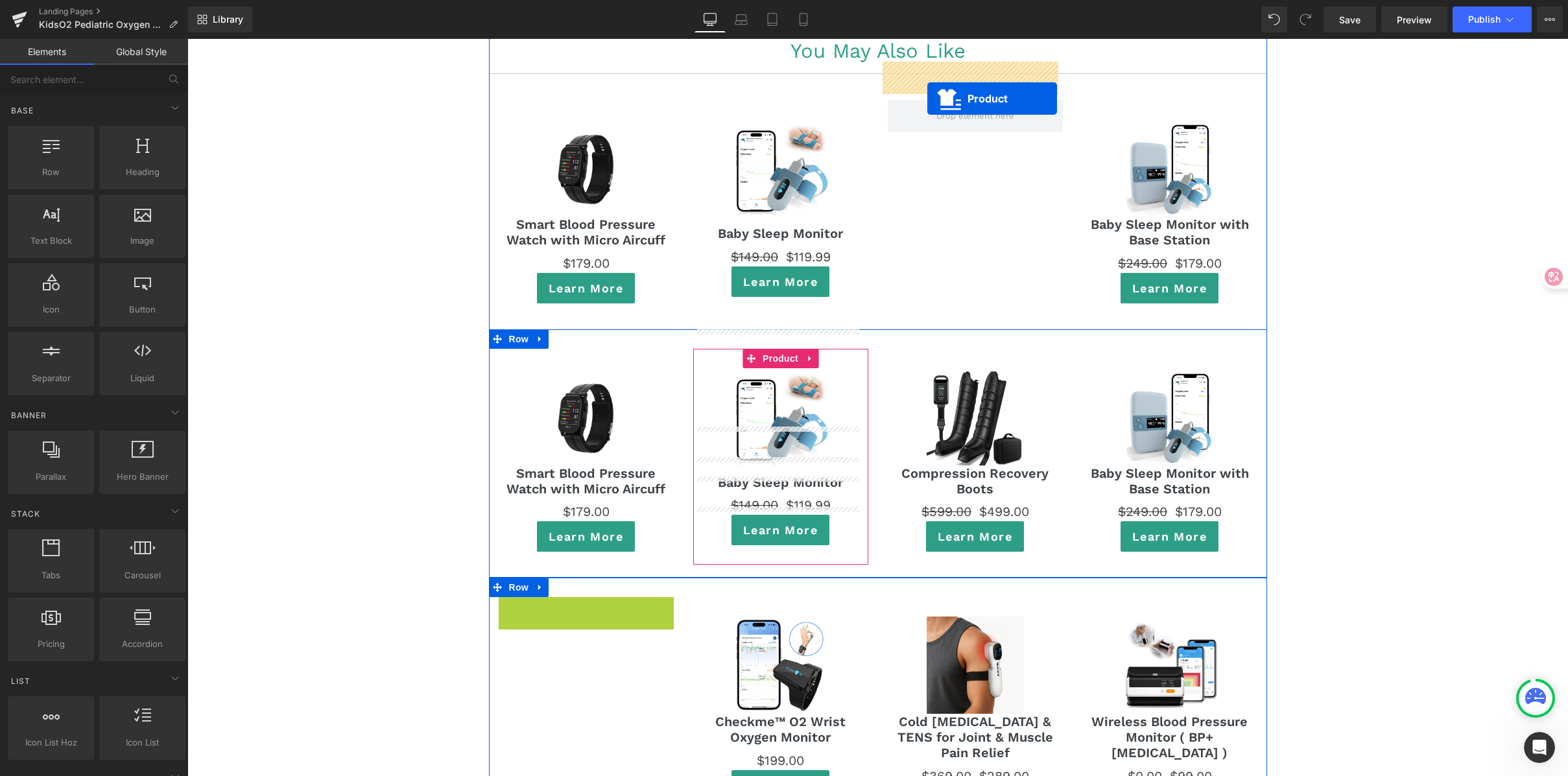
drag, startPoint x: 549, startPoint y: 572, endPoint x: 927, endPoint y: 98, distance: 606.3
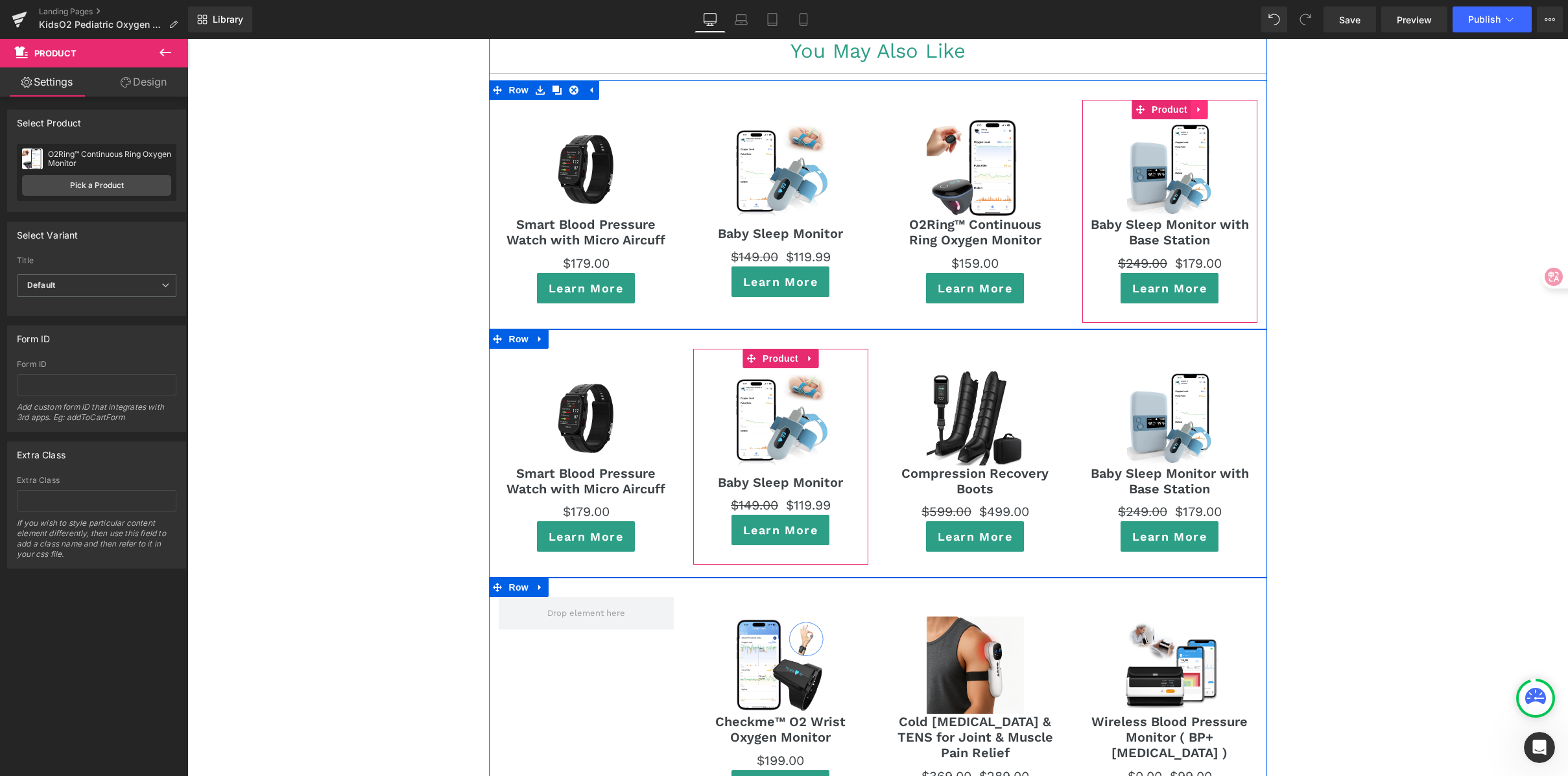
click at [1194, 105] on icon at bounding box center [1199, 110] width 9 height 10
click at [1203, 105] on icon at bounding box center [1208, 110] width 9 height 9
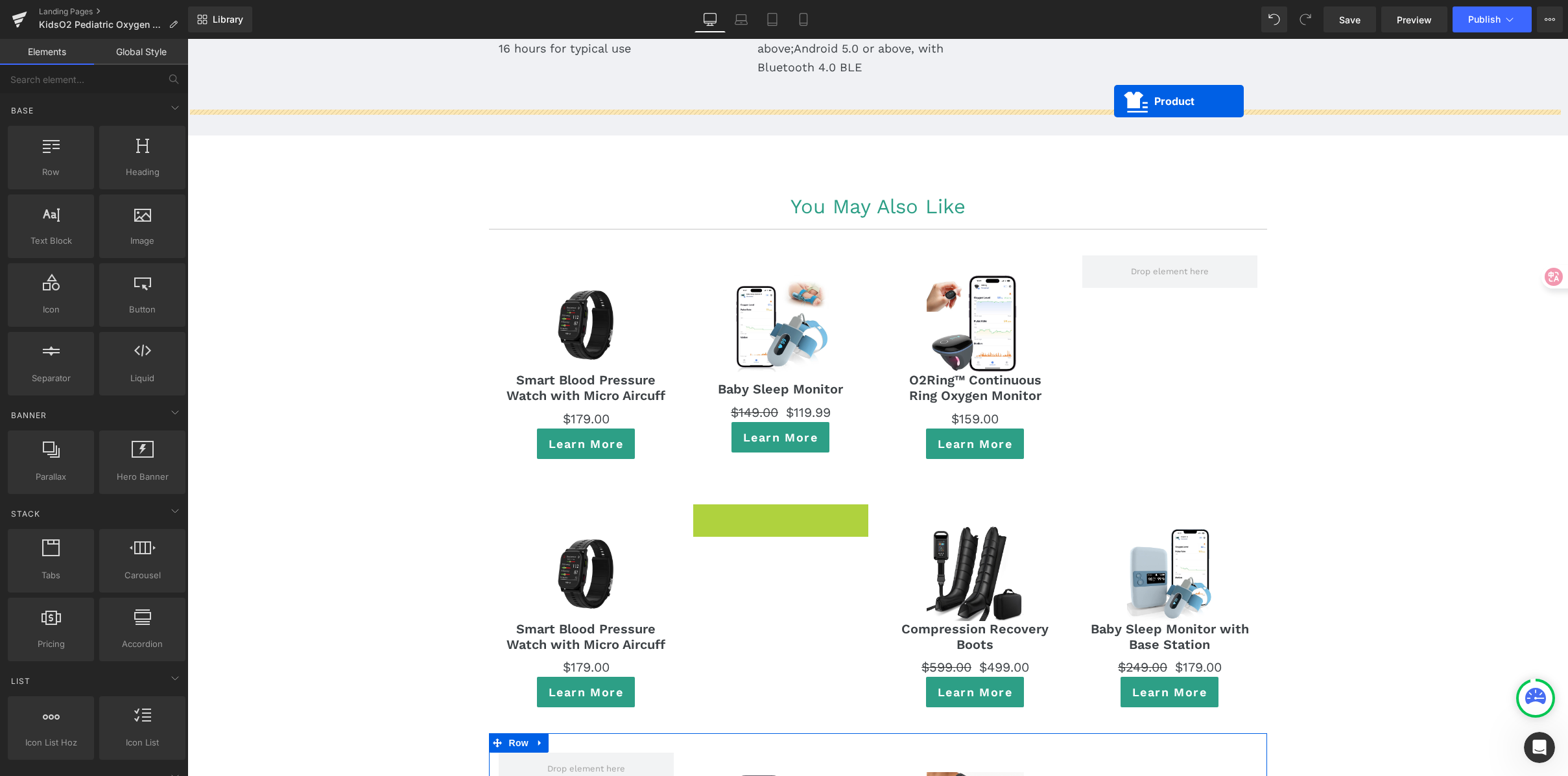
scroll to position [7052, 0]
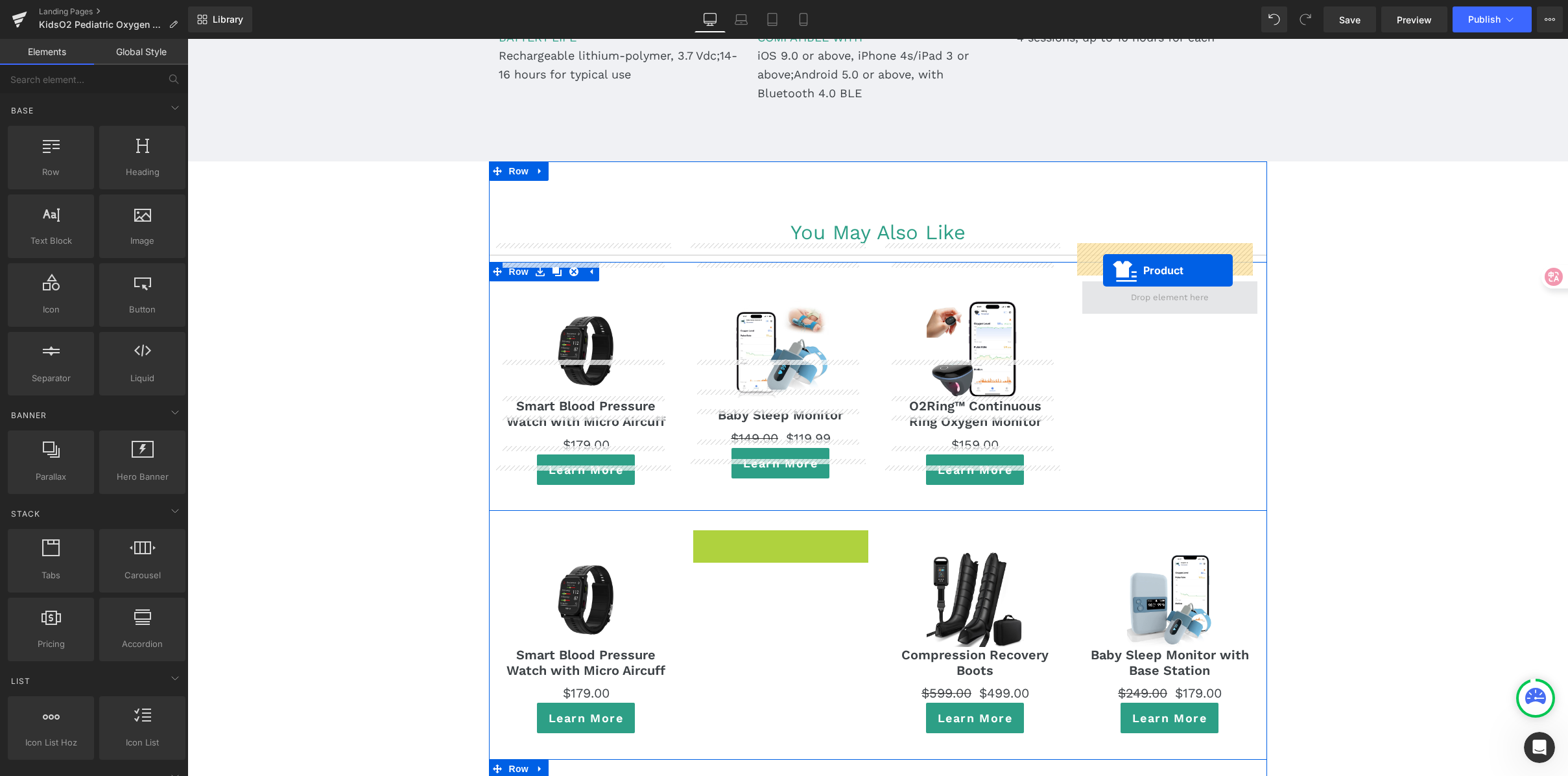
drag, startPoint x: 771, startPoint y: 320, endPoint x: 1103, endPoint y: 271, distance: 335.6
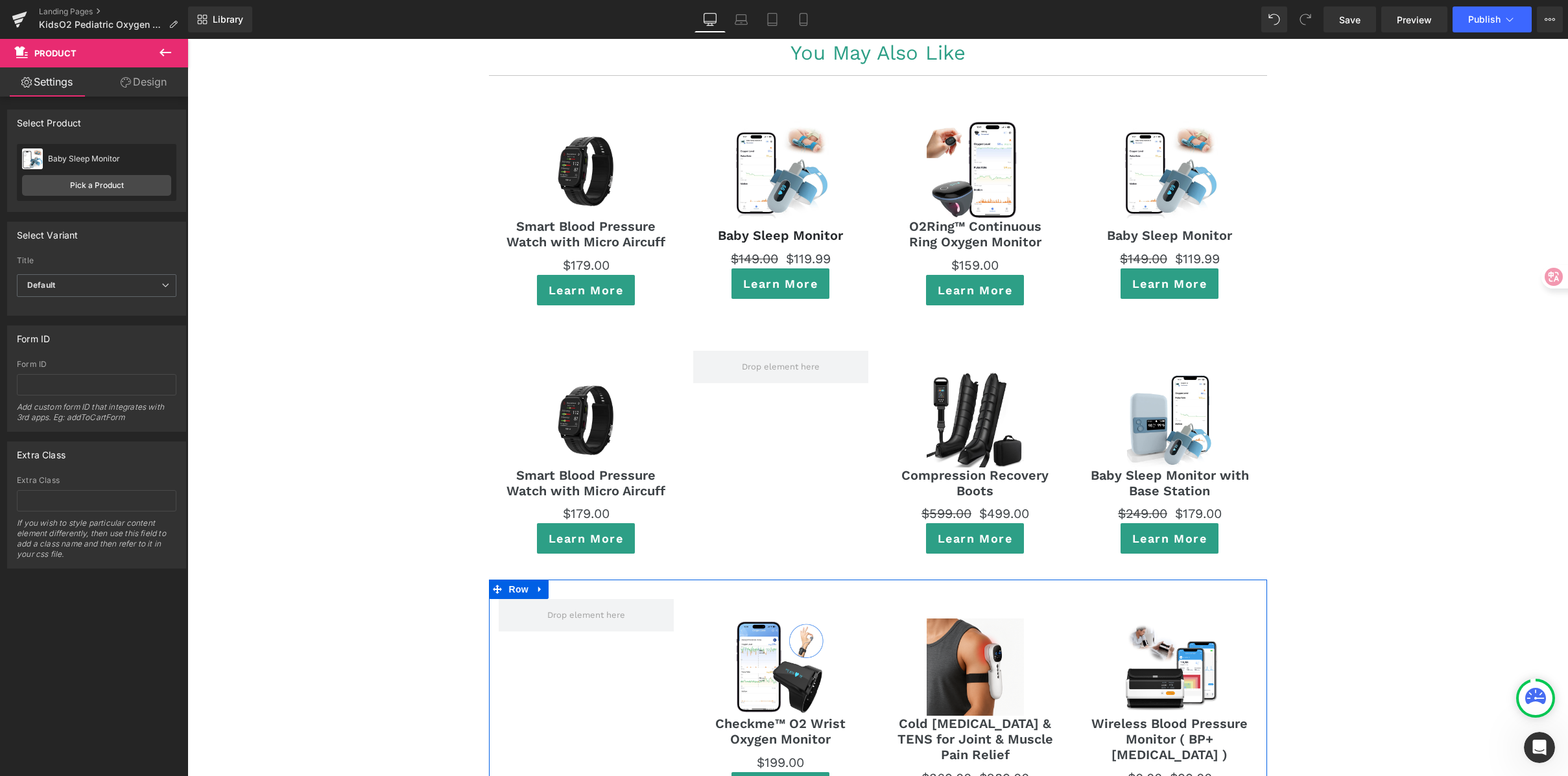
scroll to position [7230, 0]
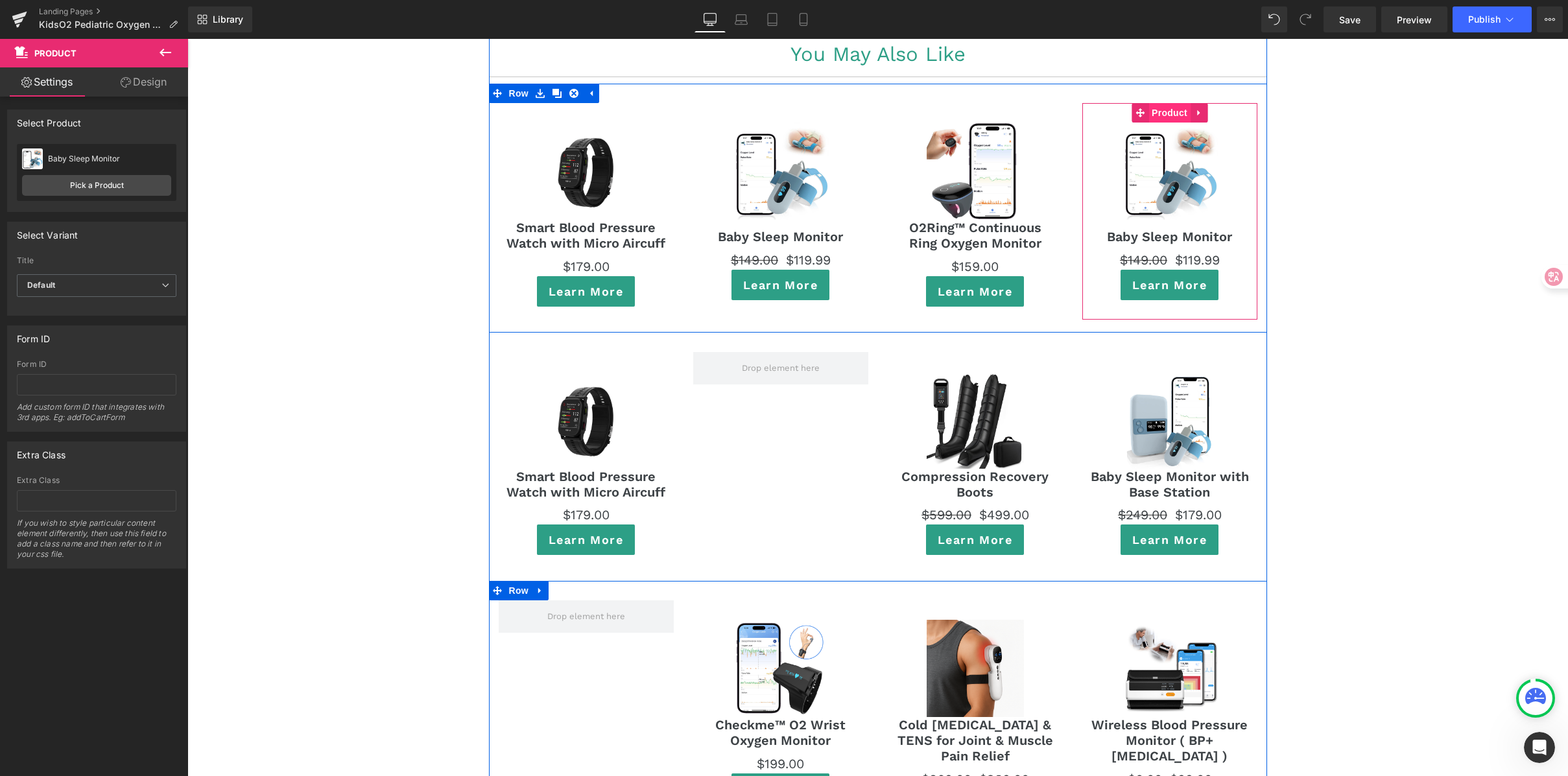
click at [1162, 103] on span "Product" at bounding box center [1169, 112] width 42 height 19
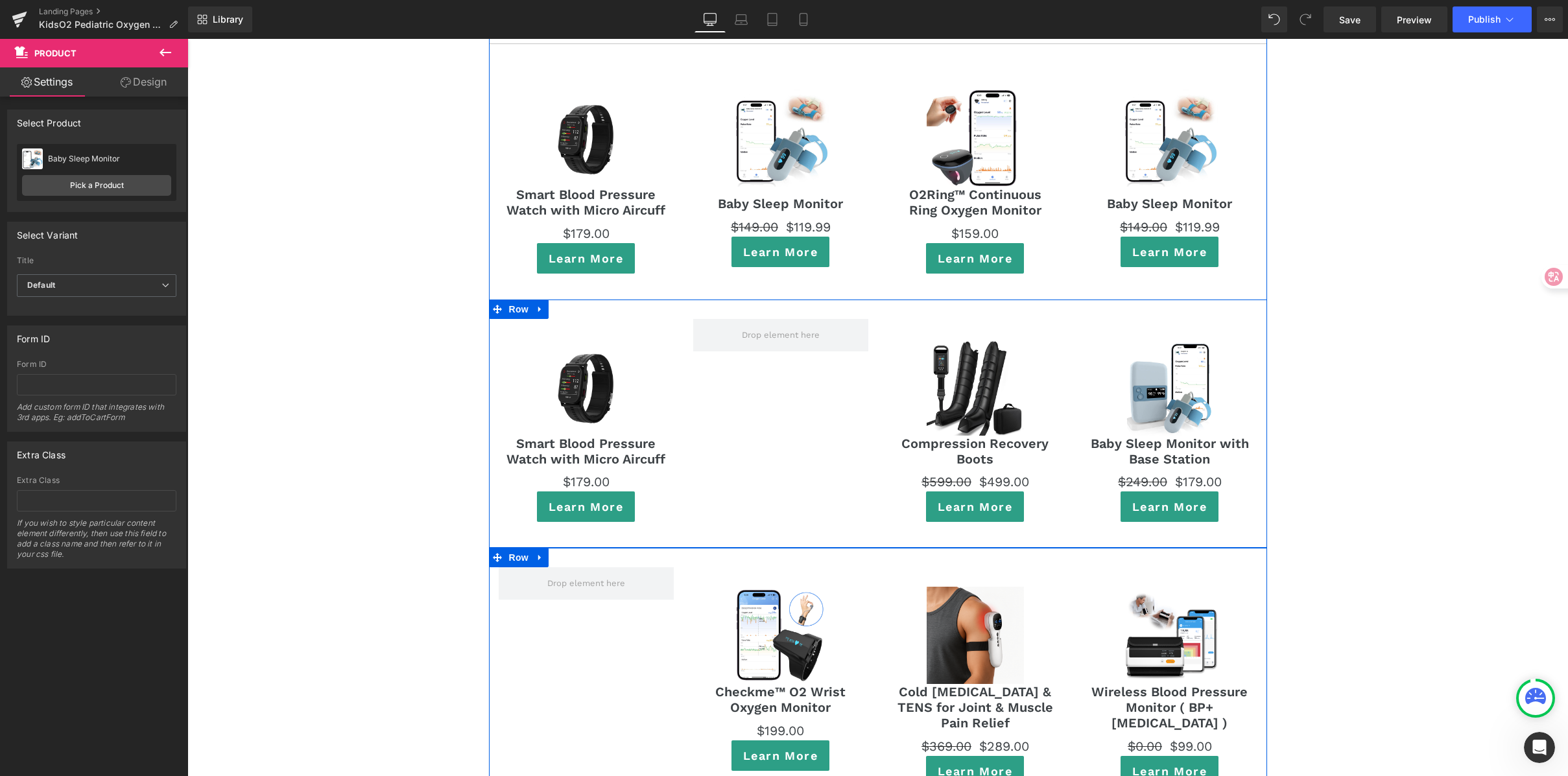
scroll to position [7266, 0]
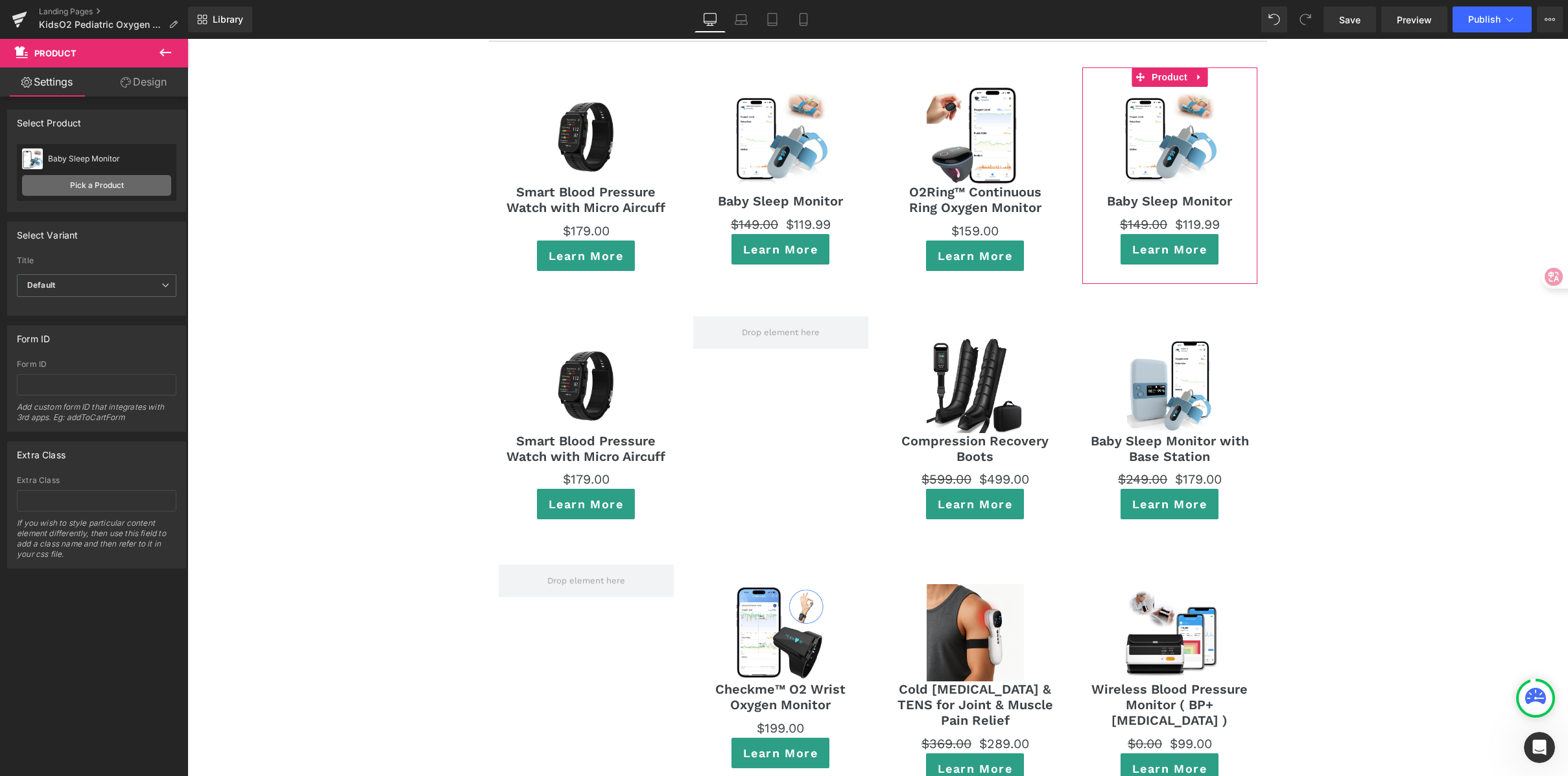
click at [91, 191] on link "Pick a Product" at bounding box center [96, 185] width 149 height 21
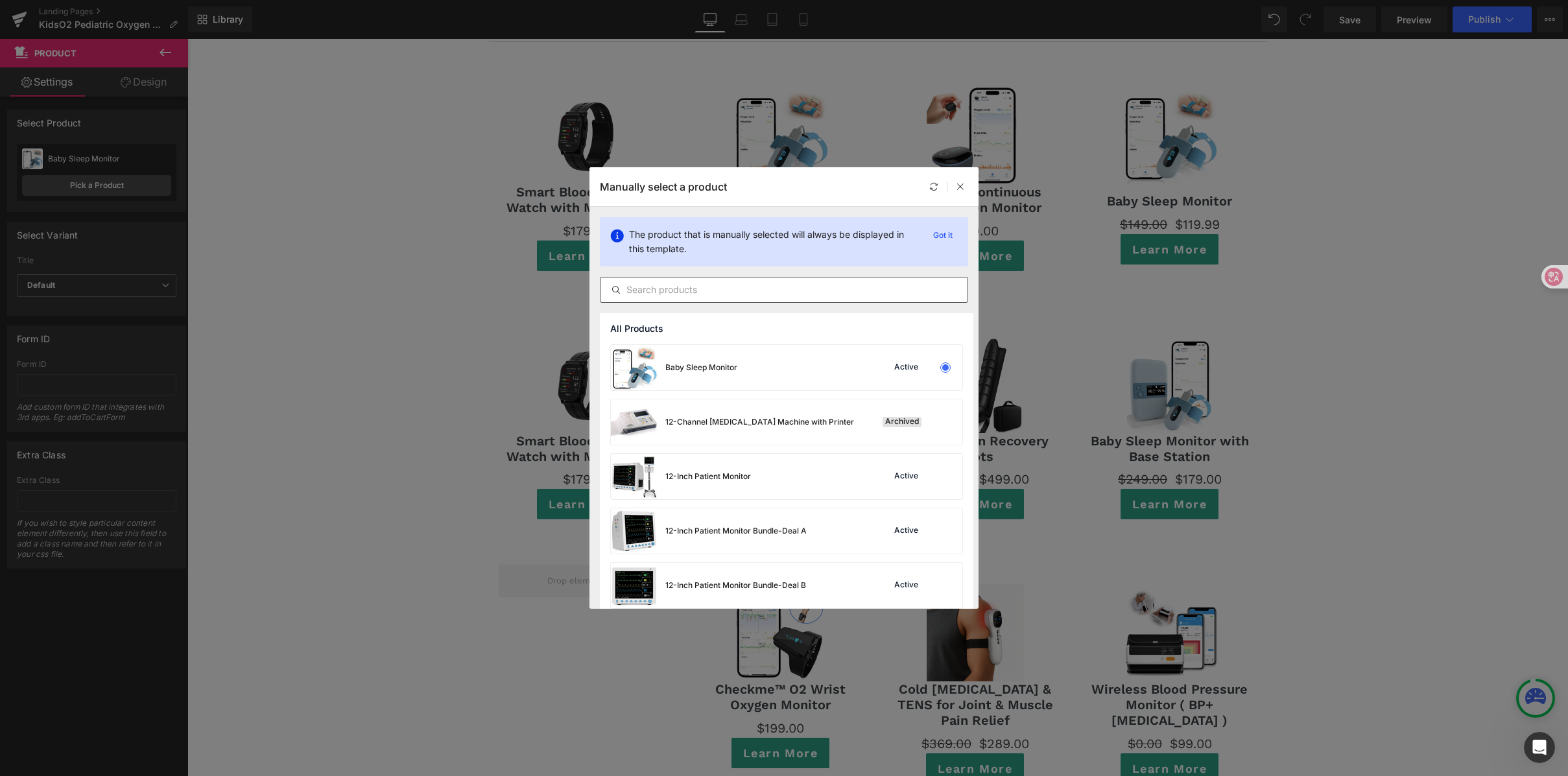
click at [0, 0] on input "text" at bounding box center [0, 0] width 0 height 0
type input "wrist"
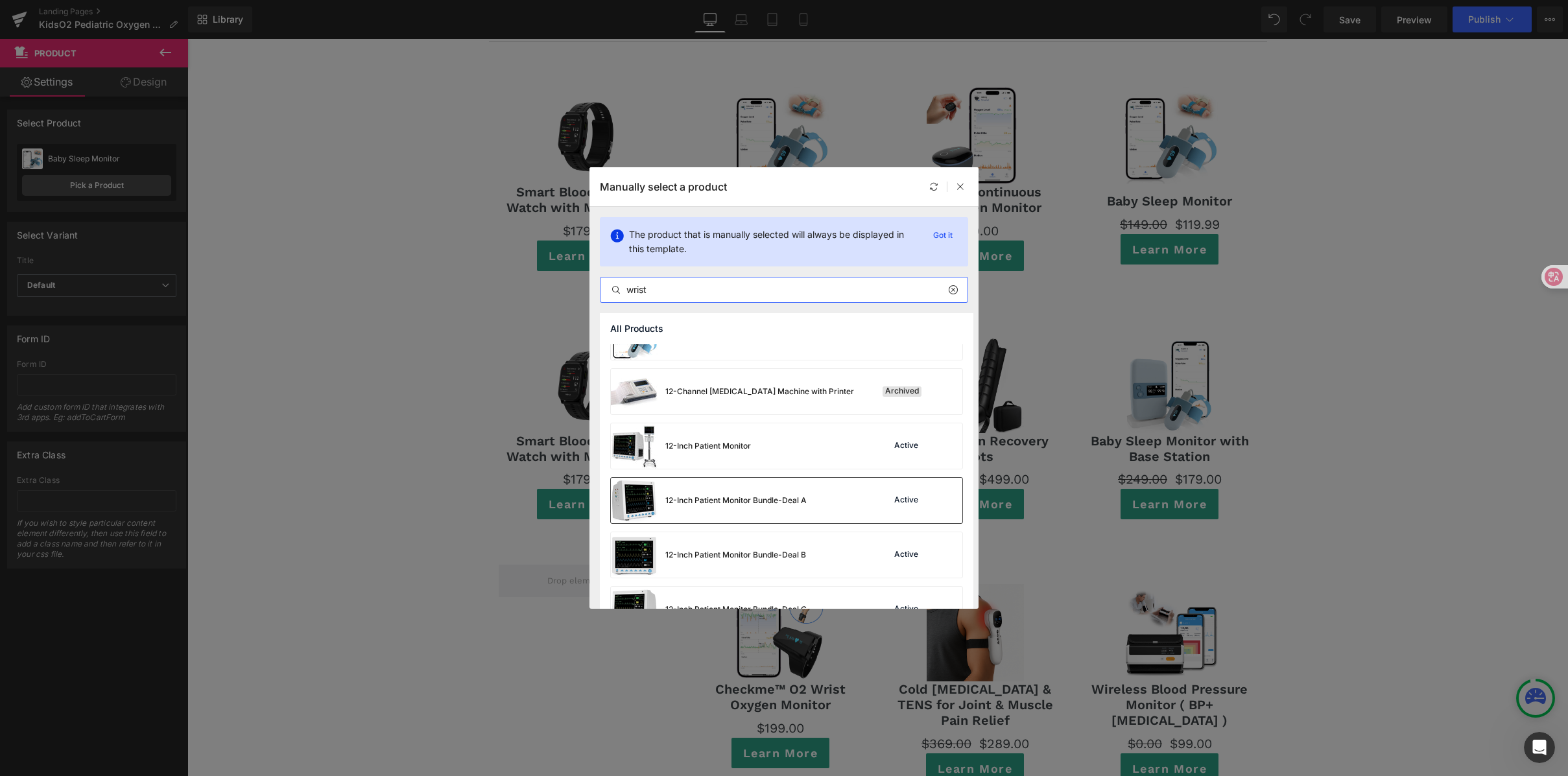
scroll to position [47, 0]
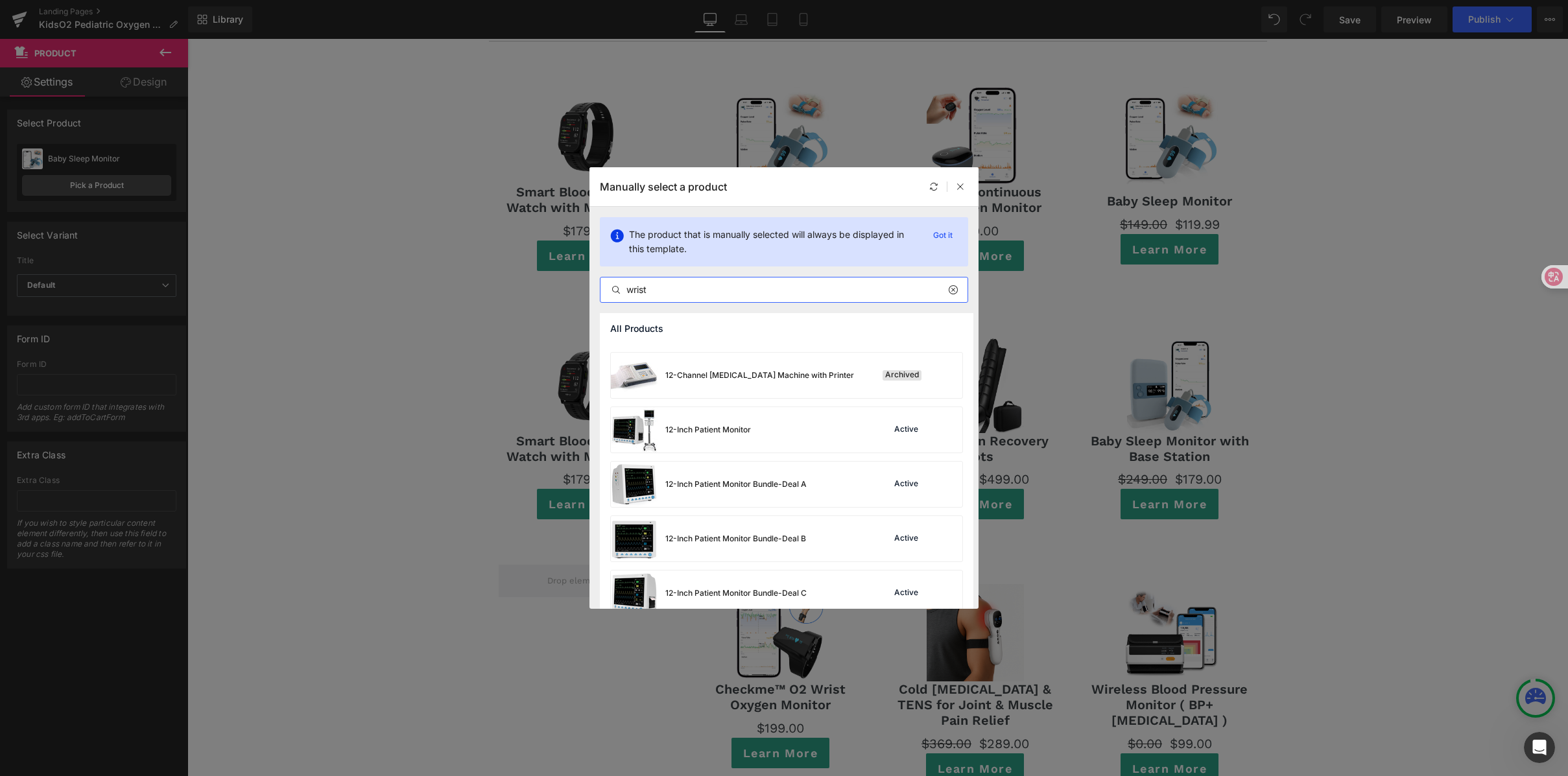
drag, startPoint x: 597, startPoint y: 286, endPoint x: 570, endPoint y: 285, distance: 27.0
click at [570, 285] on div "Manually select a product The product that is manually selected will always be …" at bounding box center [784, 388] width 1568 height 776
click at [0, 0] on input "text" at bounding box center [0, 0] width 0 height 0
paste input "wrist"
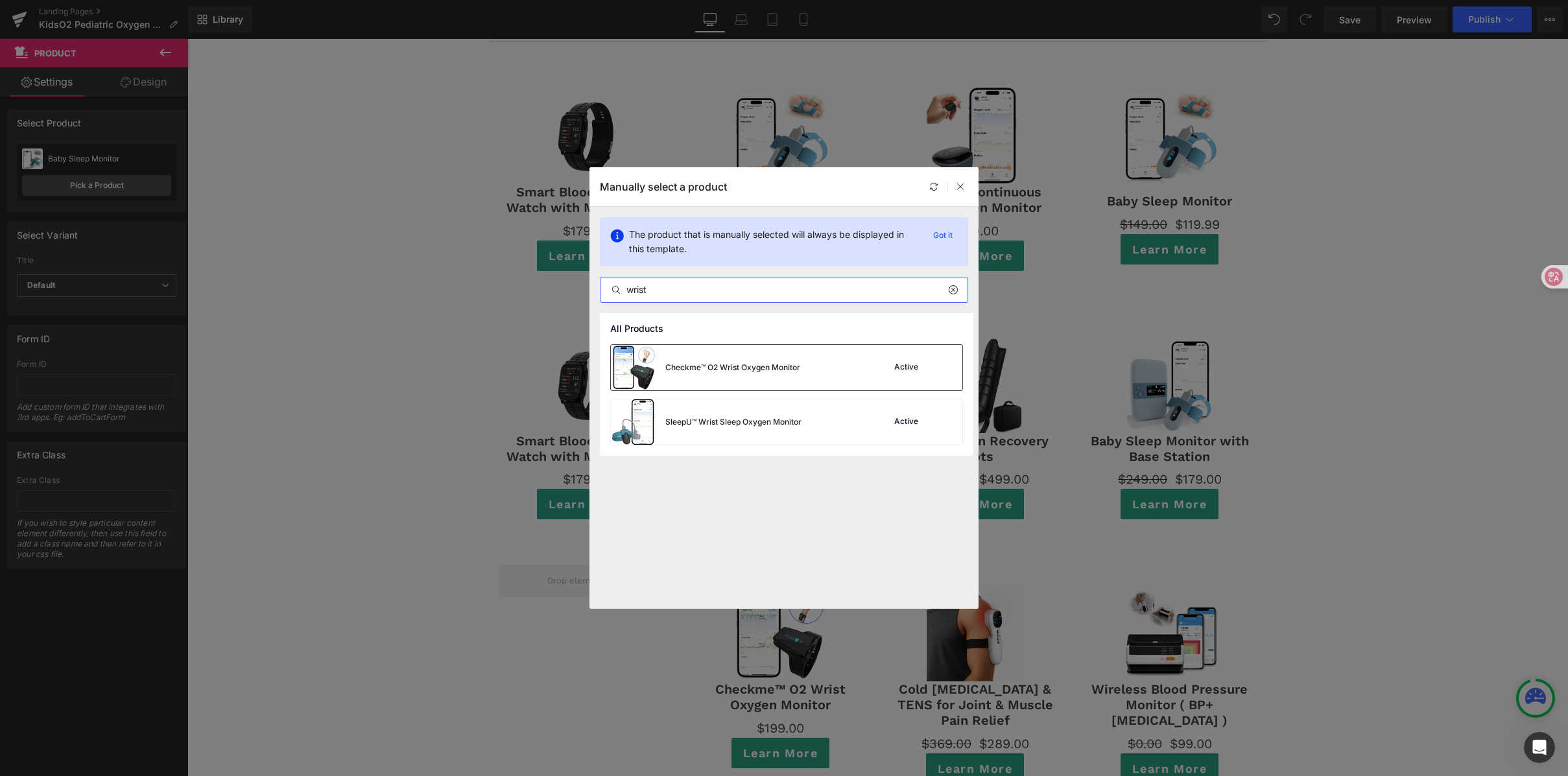
type input "wrist"
click at [813, 364] on div "Checkme™ O2 Wrist Oxygen Monitor Active" at bounding box center [787, 368] width 352 height 45
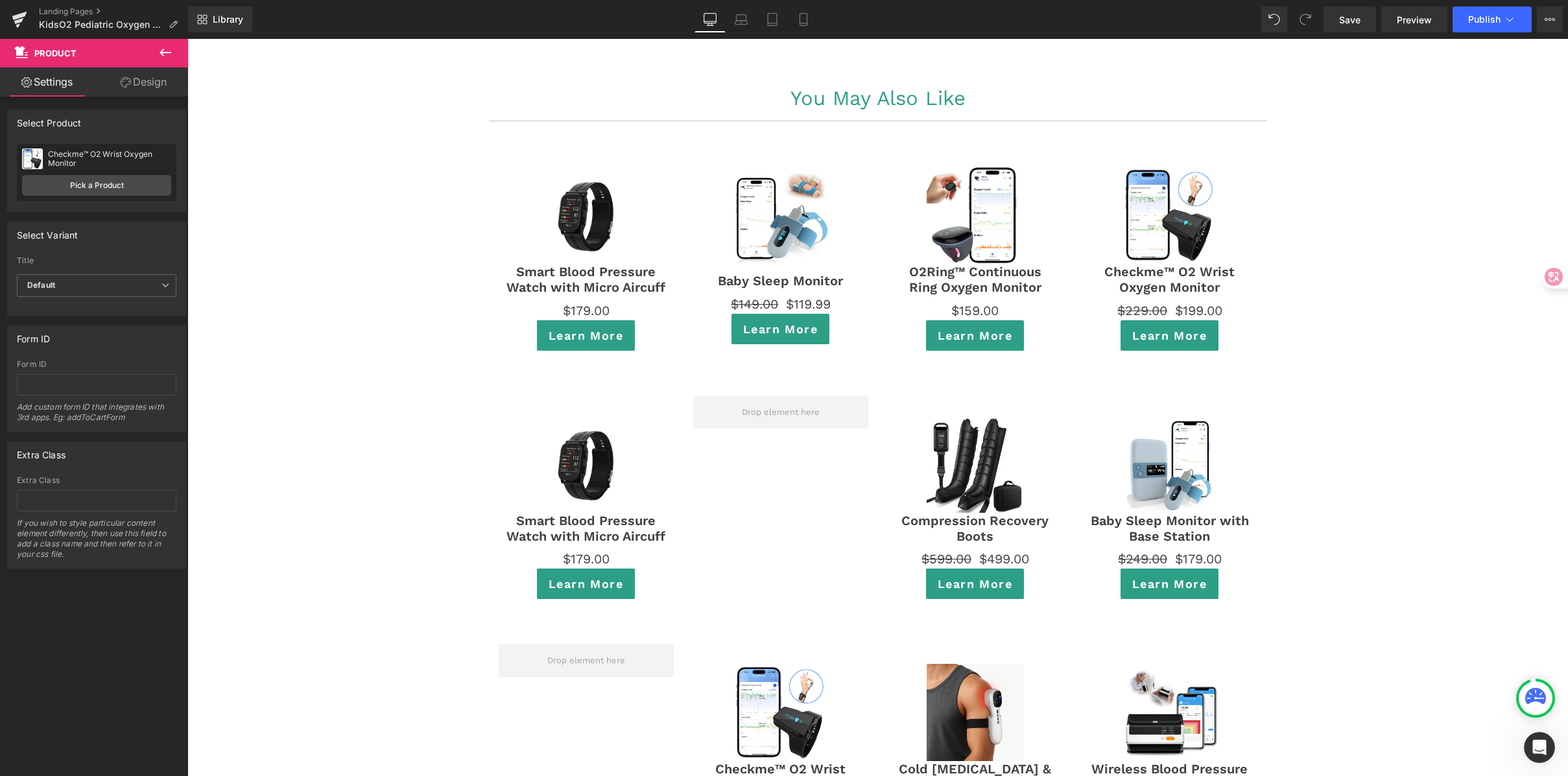
scroll to position [7166, 0]
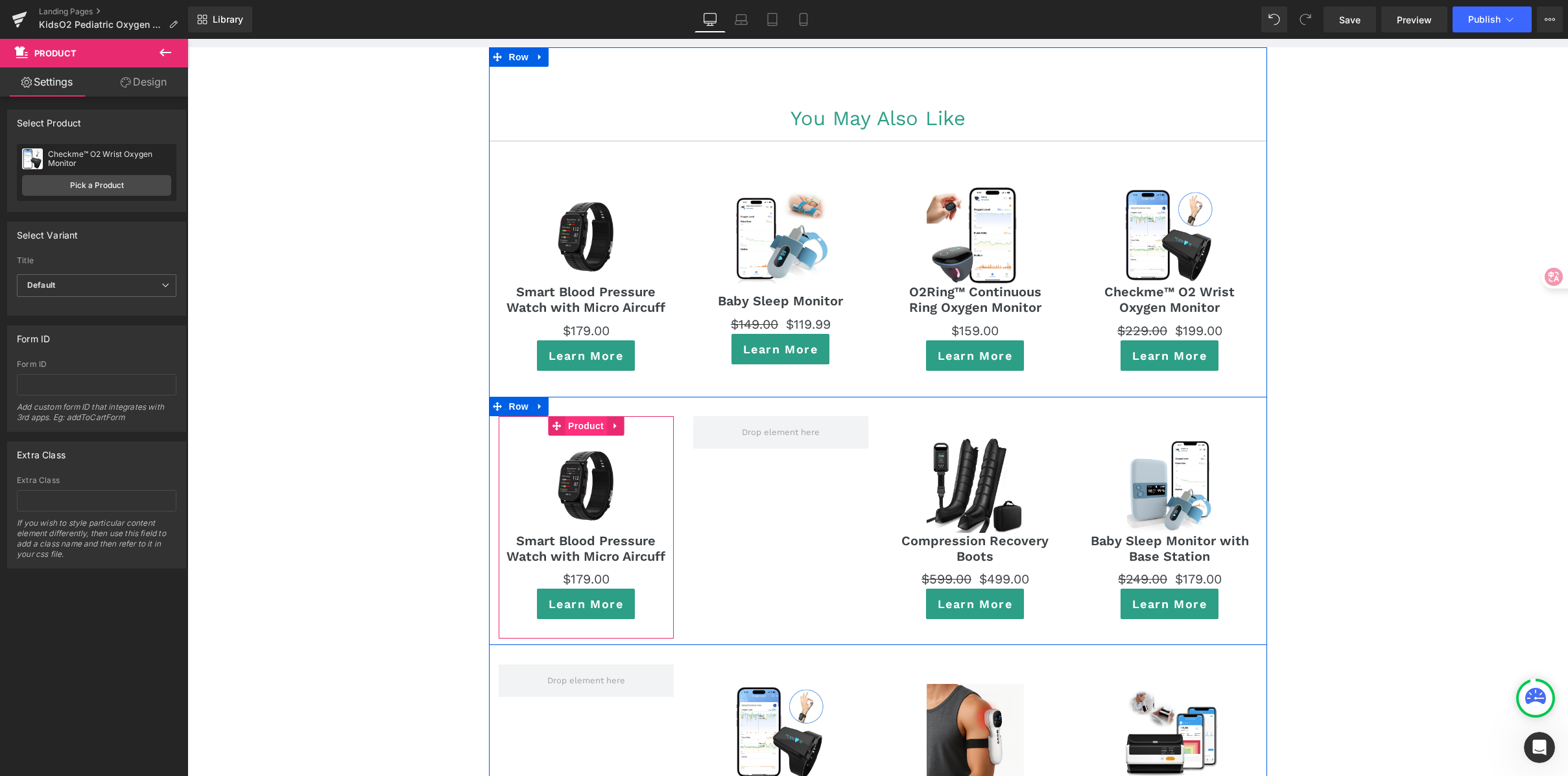
click at [581, 416] on span "Product" at bounding box center [585, 426] width 42 height 19
click at [588, 416] on span "Product" at bounding box center [585, 426] width 42 height 19
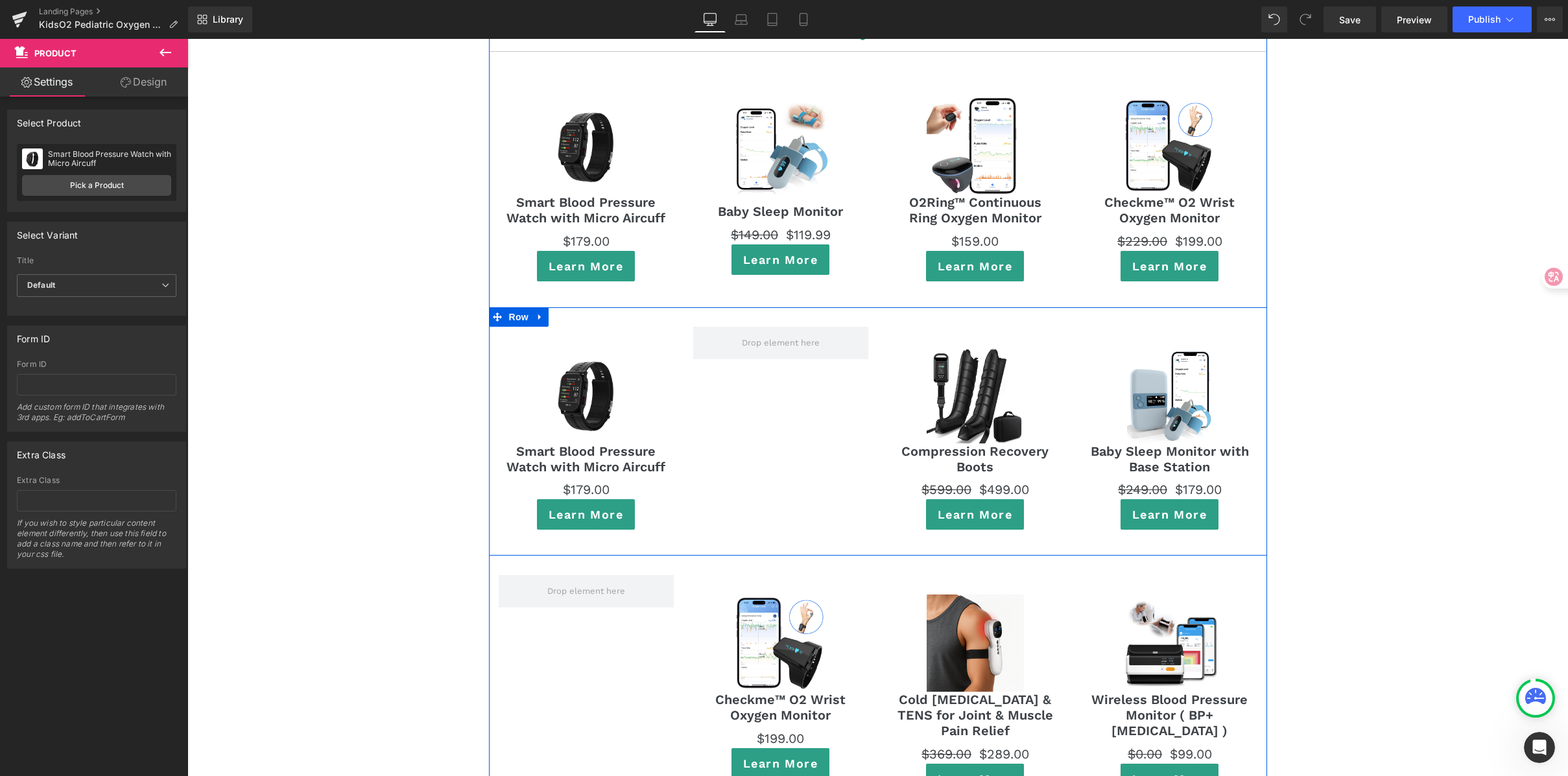
scroll to position [7258, 0]
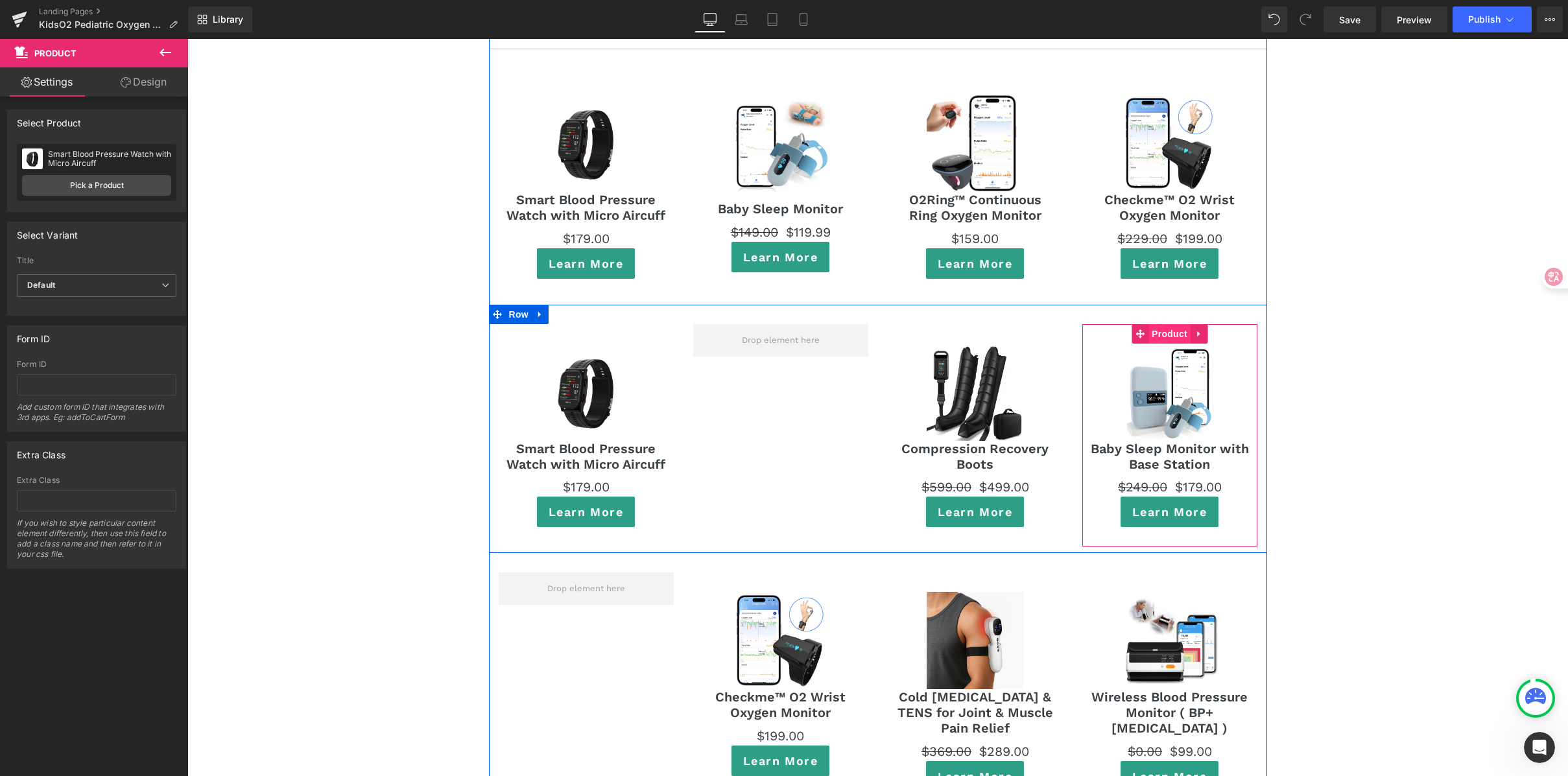
click at [1171, 324] on span "Product" at bounding box center [1169, 334] width 42 height 19
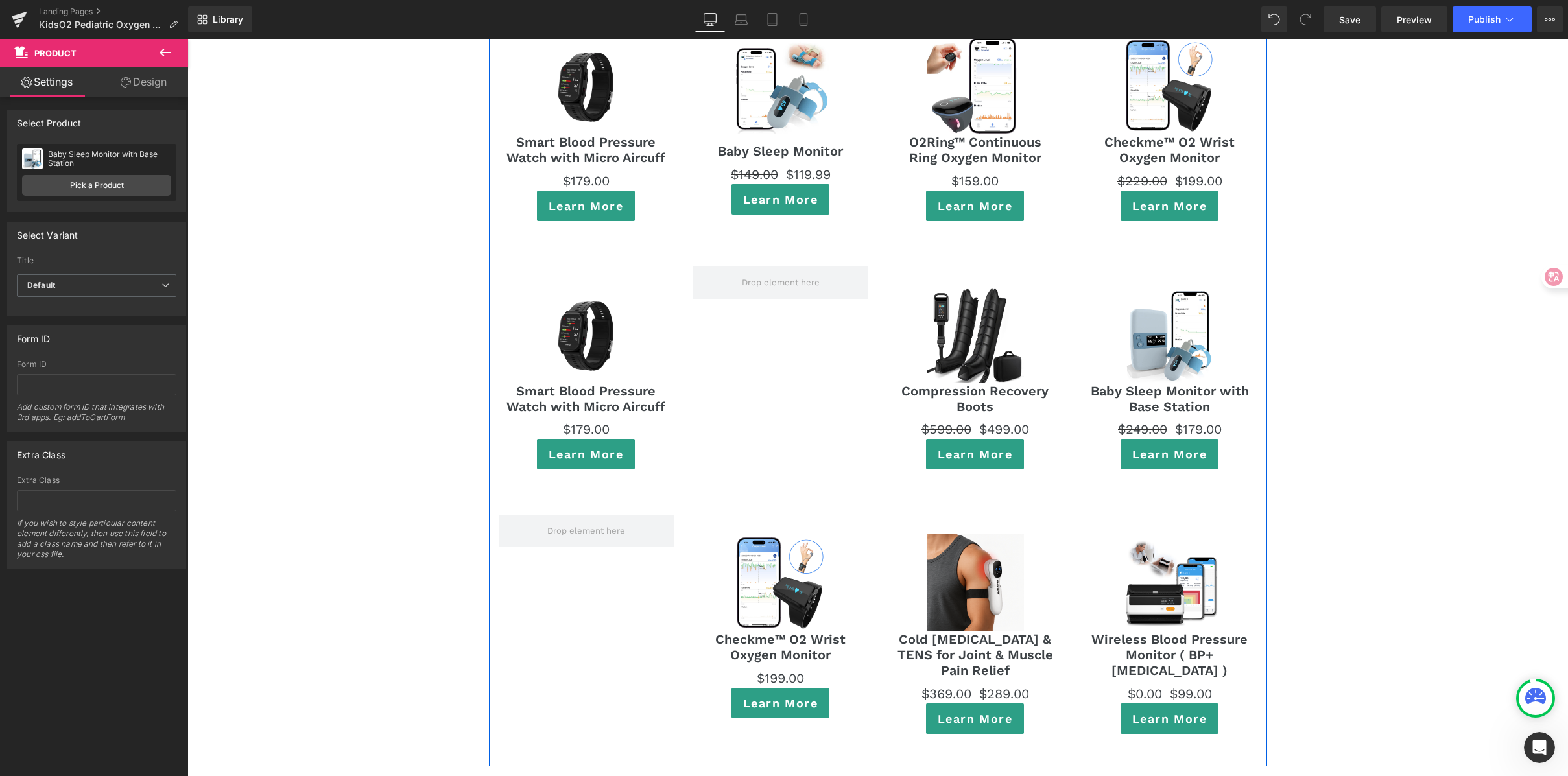
scroll to position [7315, 0]
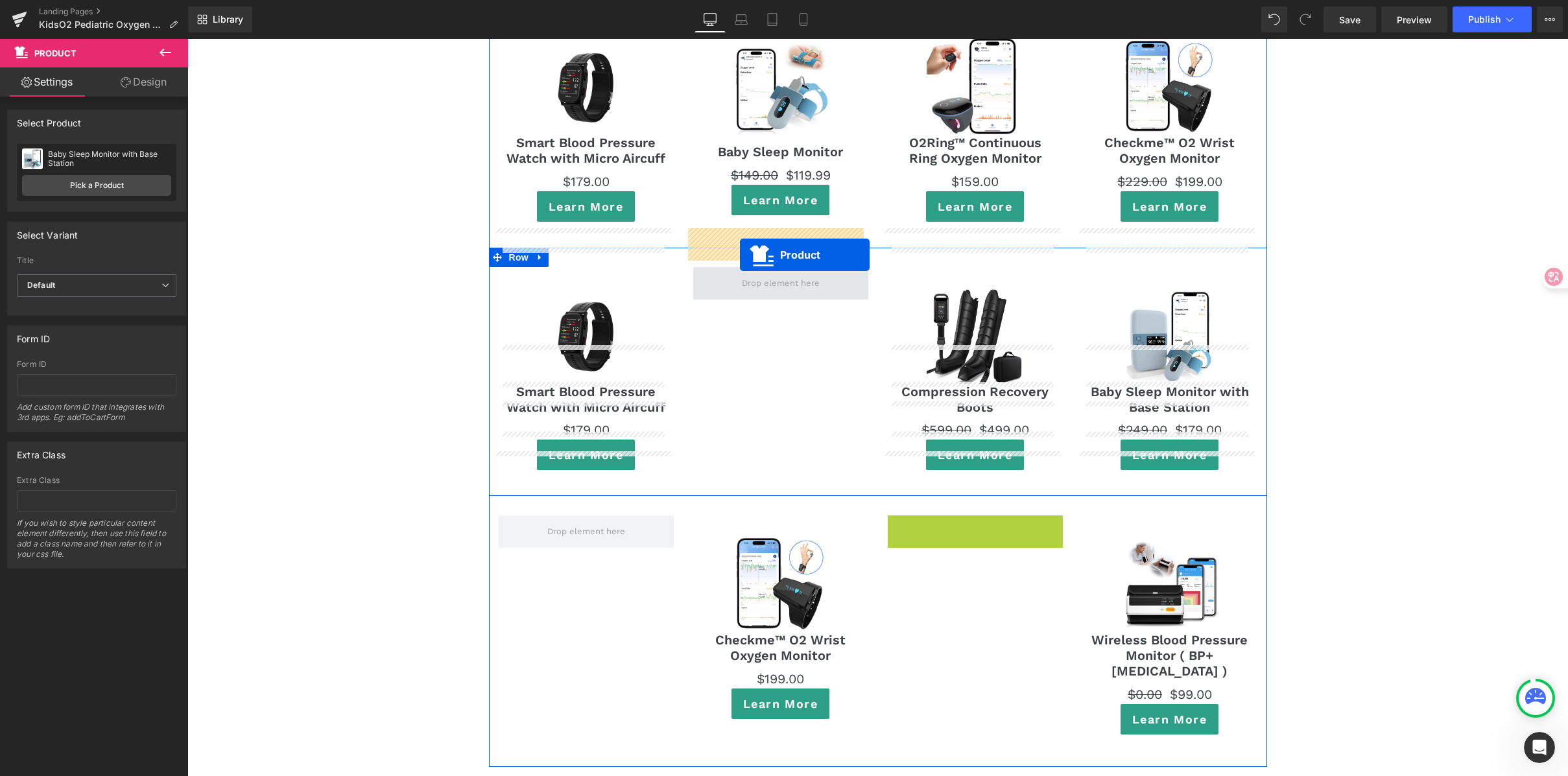
drag, startPoint x: 940, startPoint y: 485, endPoint x: 740, endPoint y: 255, distance: 304.8
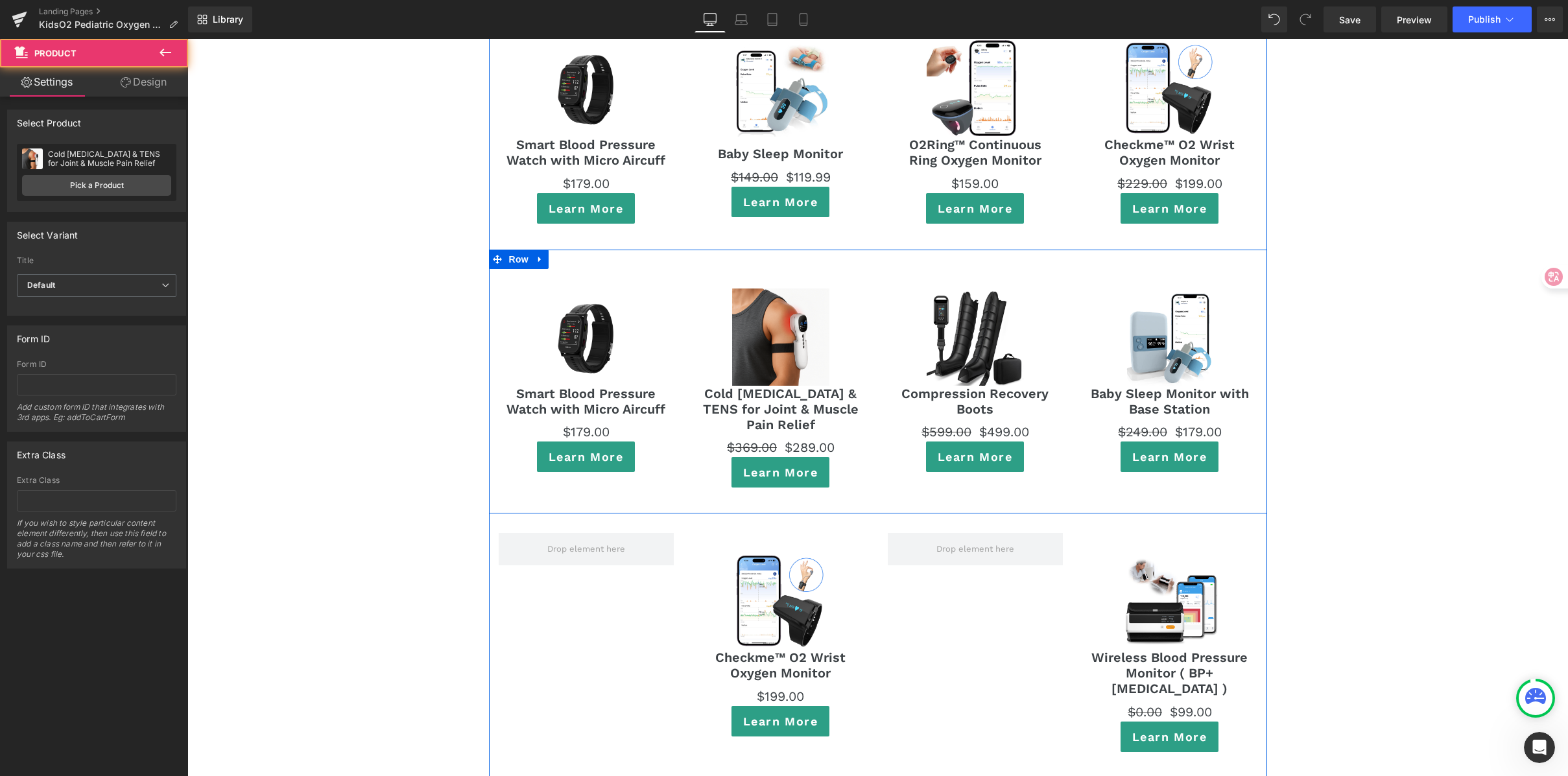
scroll to position [7312, 0]
click at [580, 270] on span "Product" at bounding box center [585, 279] width 42 height 19
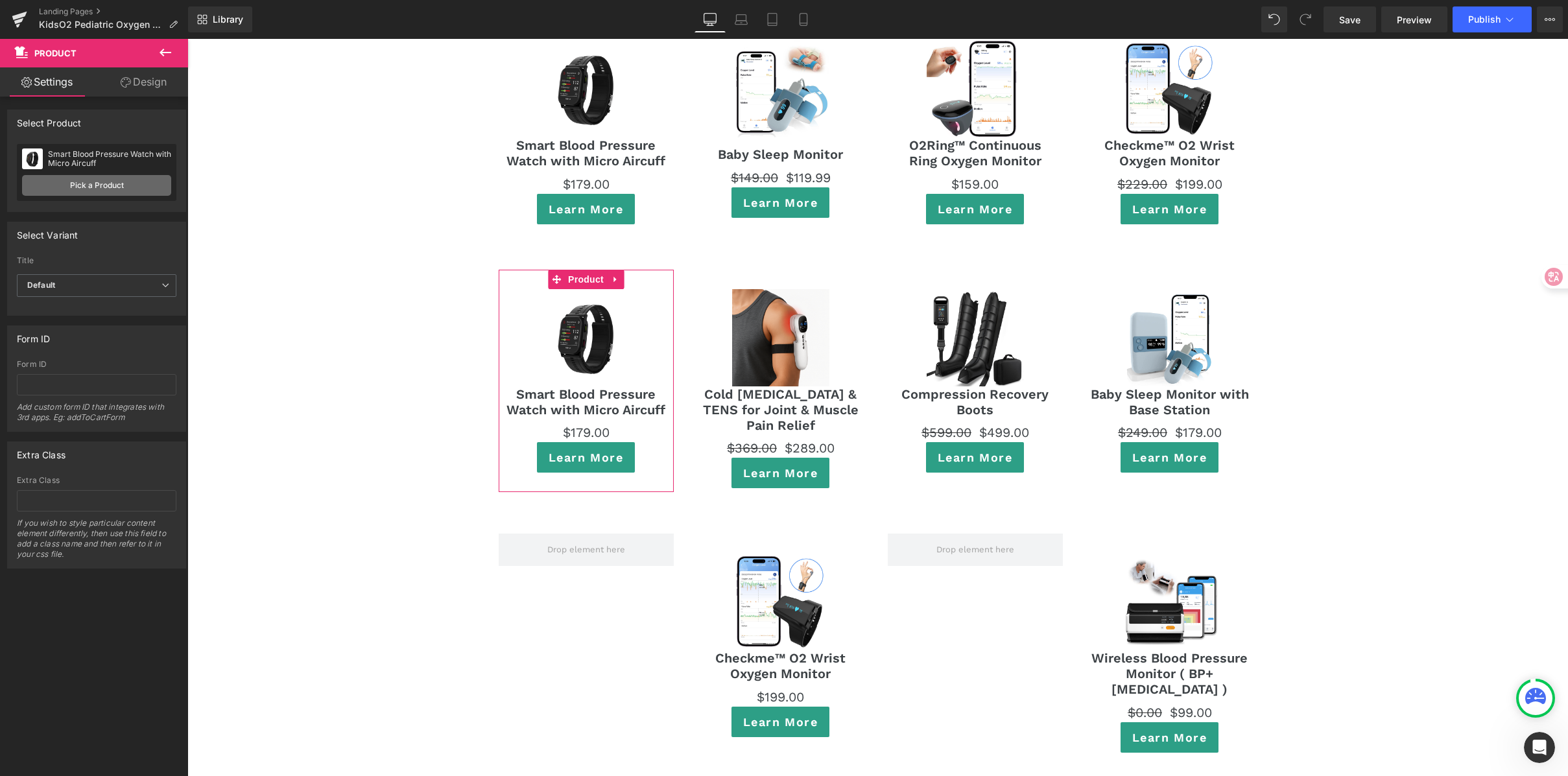
click at [103, 185] on link "Pick a Product" at bounding box center [96, 185] width 149 height 21
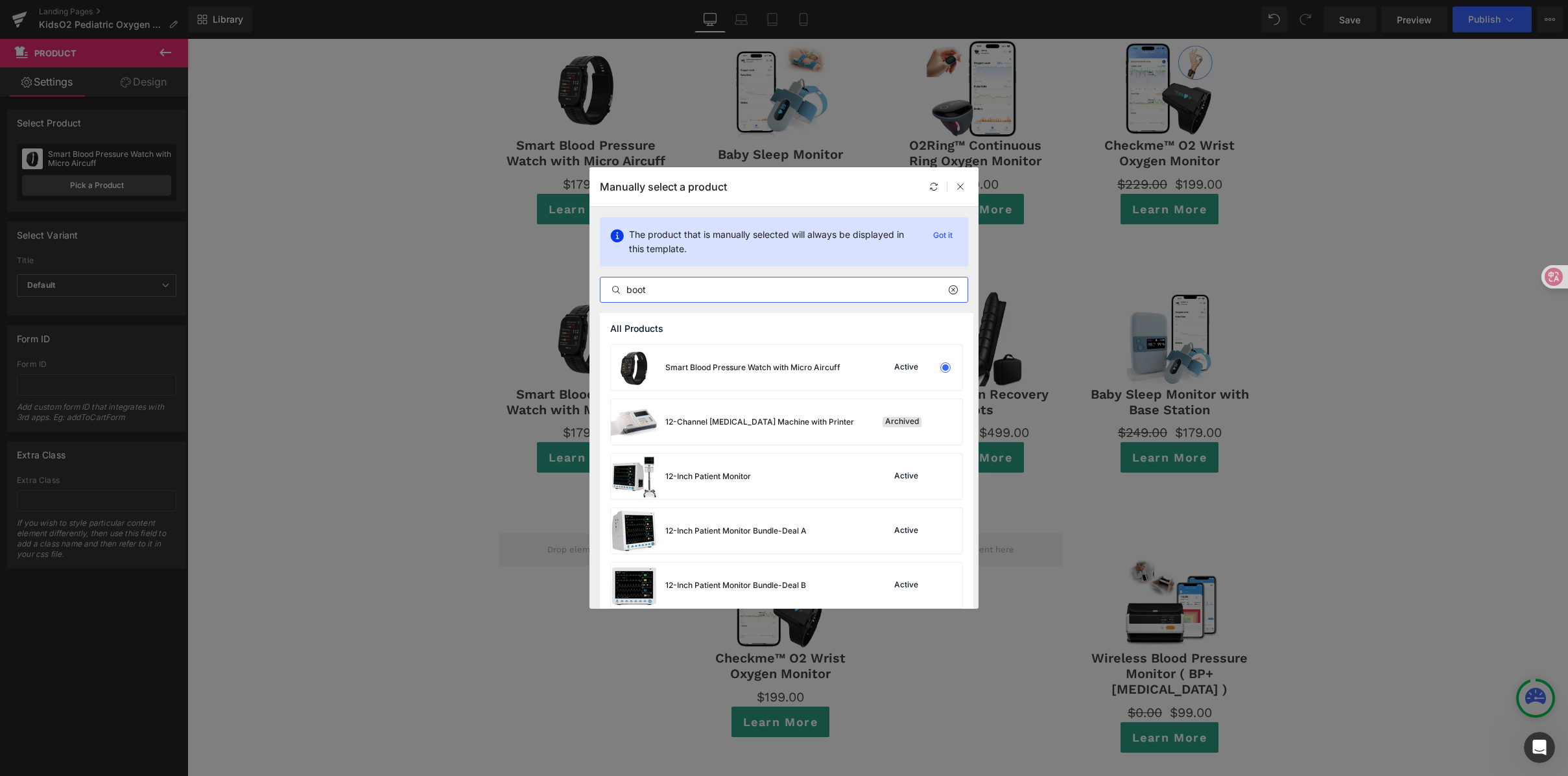
drag, startPoint x: 669, startPoint y: 287, endPoint x: 603, endPoint y: 285, distance: 66.0
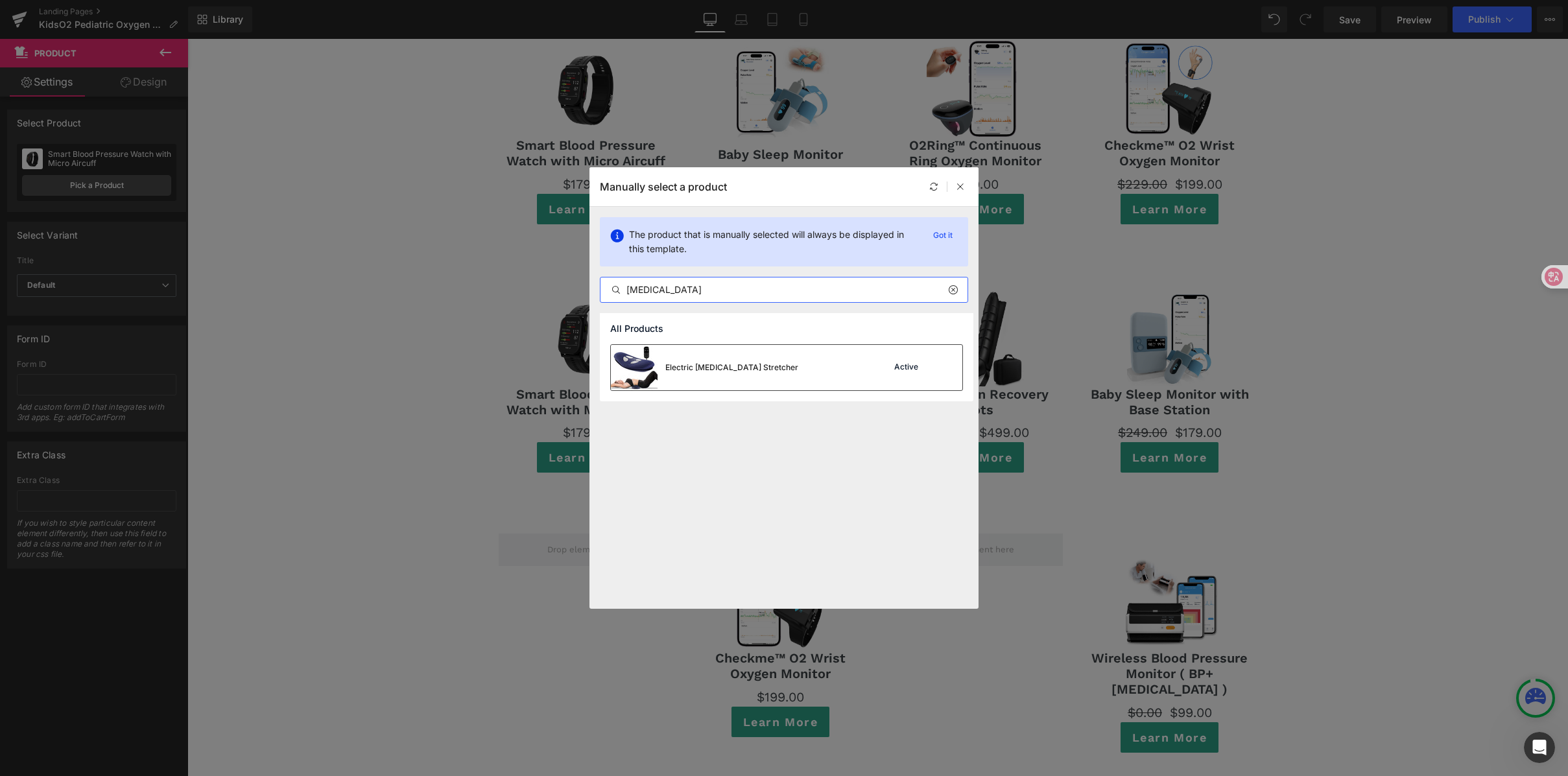
type input "[MEDICAL_DATA]"
click at [0, 0] on div "Electric [MEDICAL_DATA] Stretcher" at bounding box center [0, 0] width 0 height 0
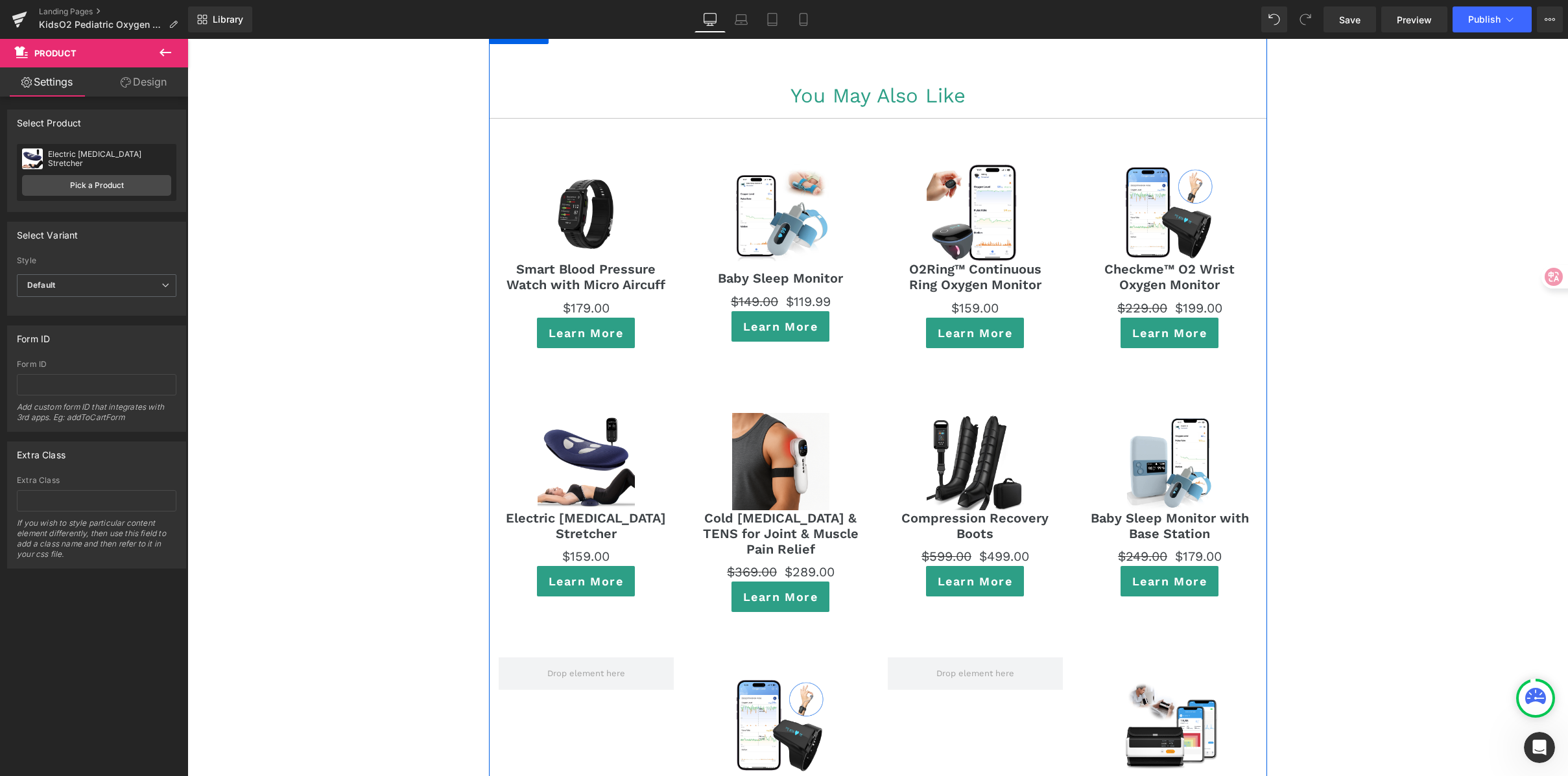
scroll to position [7169, 0]
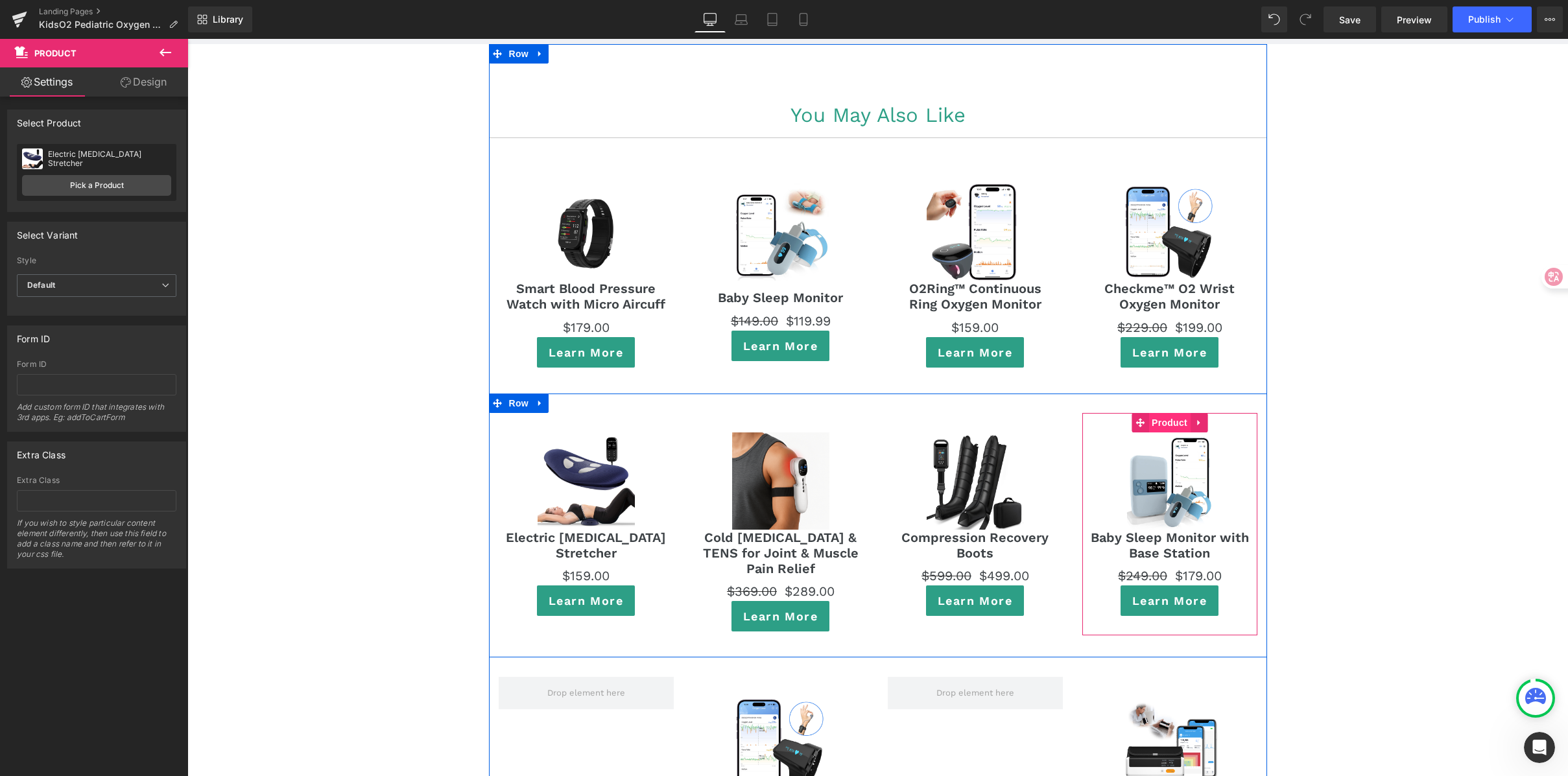
click at [1164, 413] on span "Product" at bounding box center [1169, 422] width 42 height 19
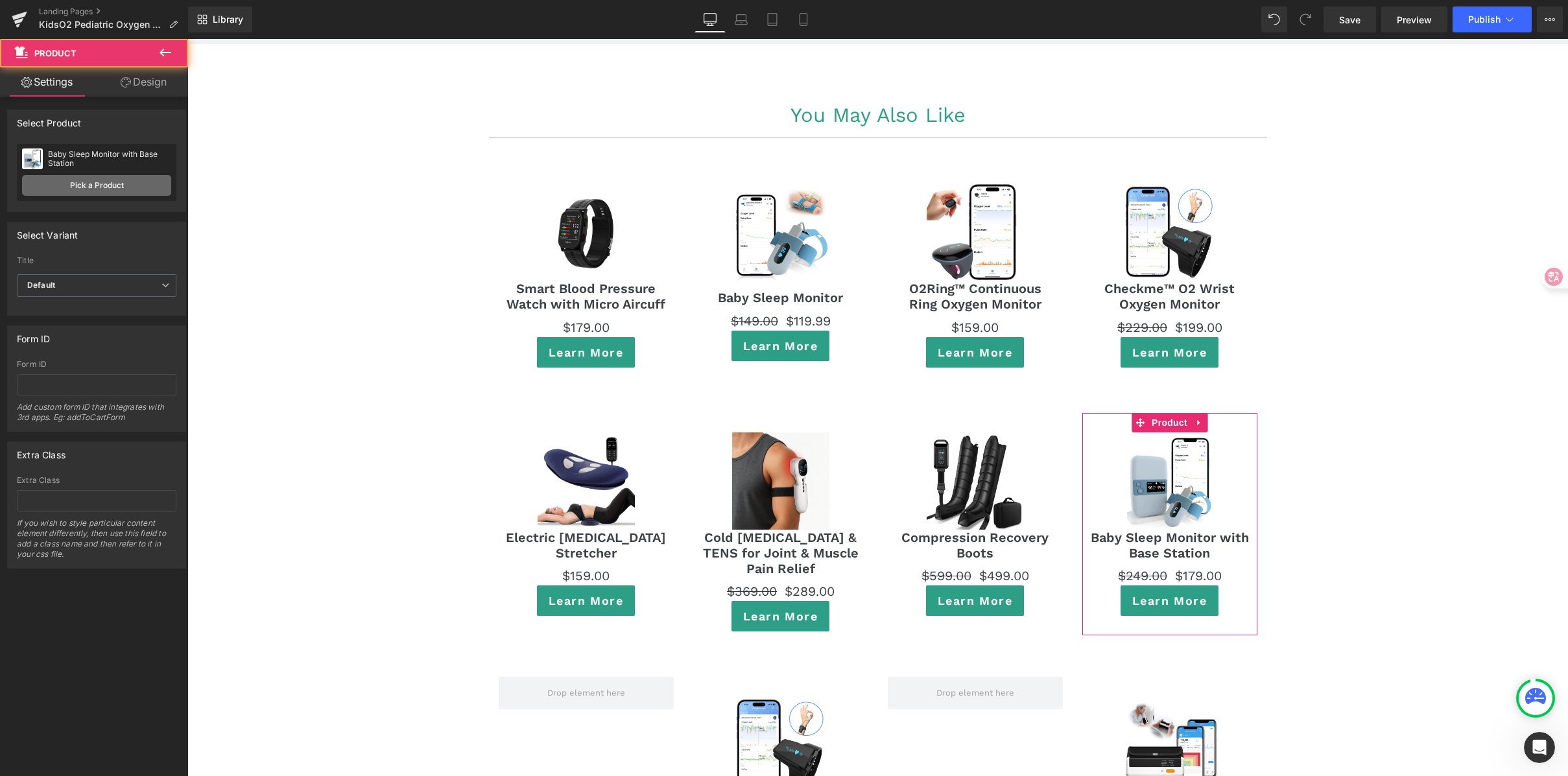
click at [140, 184] on link "Pick a Product" at bounding box center [96, 185] width 149 height 21
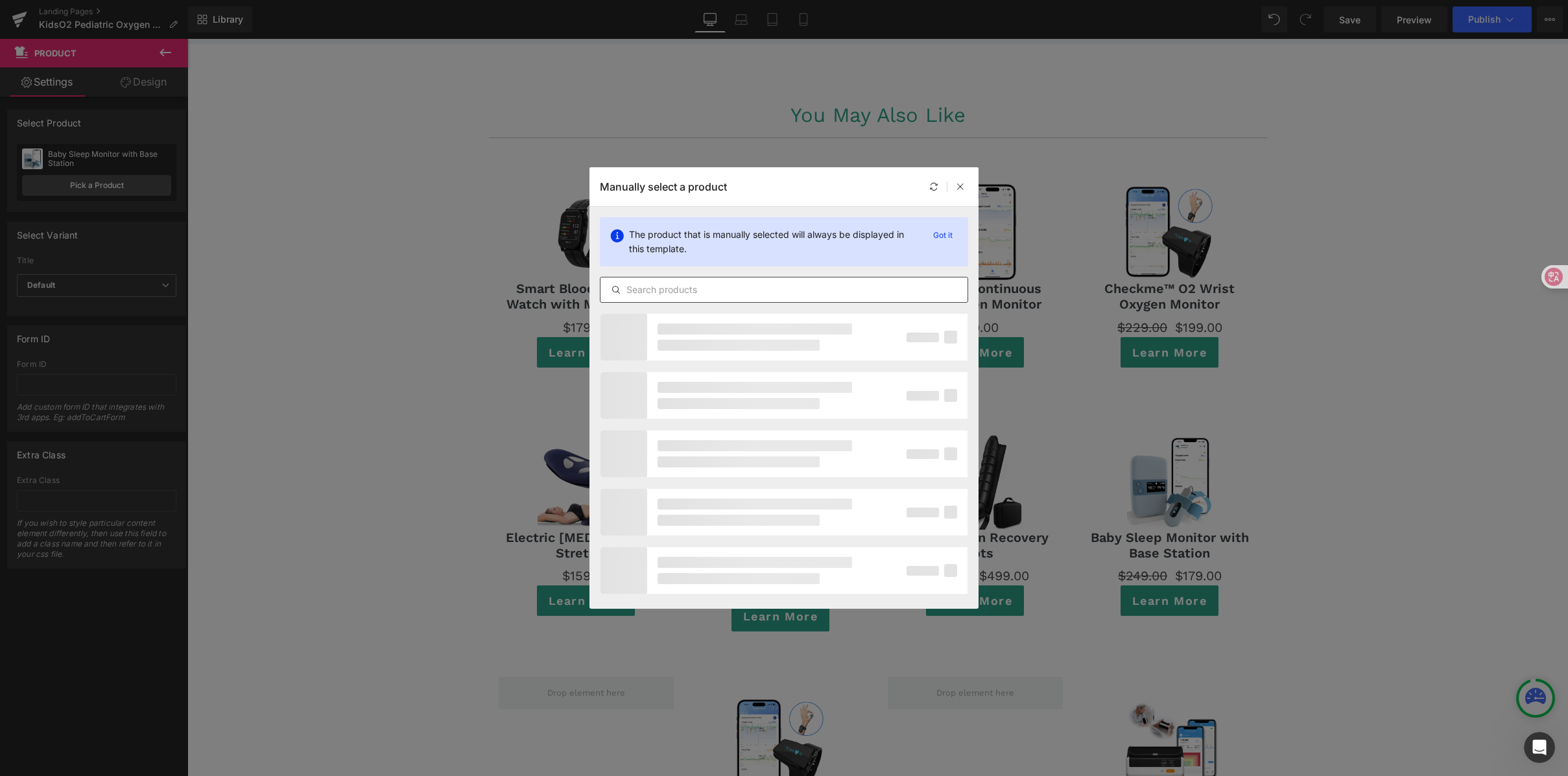
click at [0, 0] on input "text" at bounding box center [0, 0] width 0 height 0
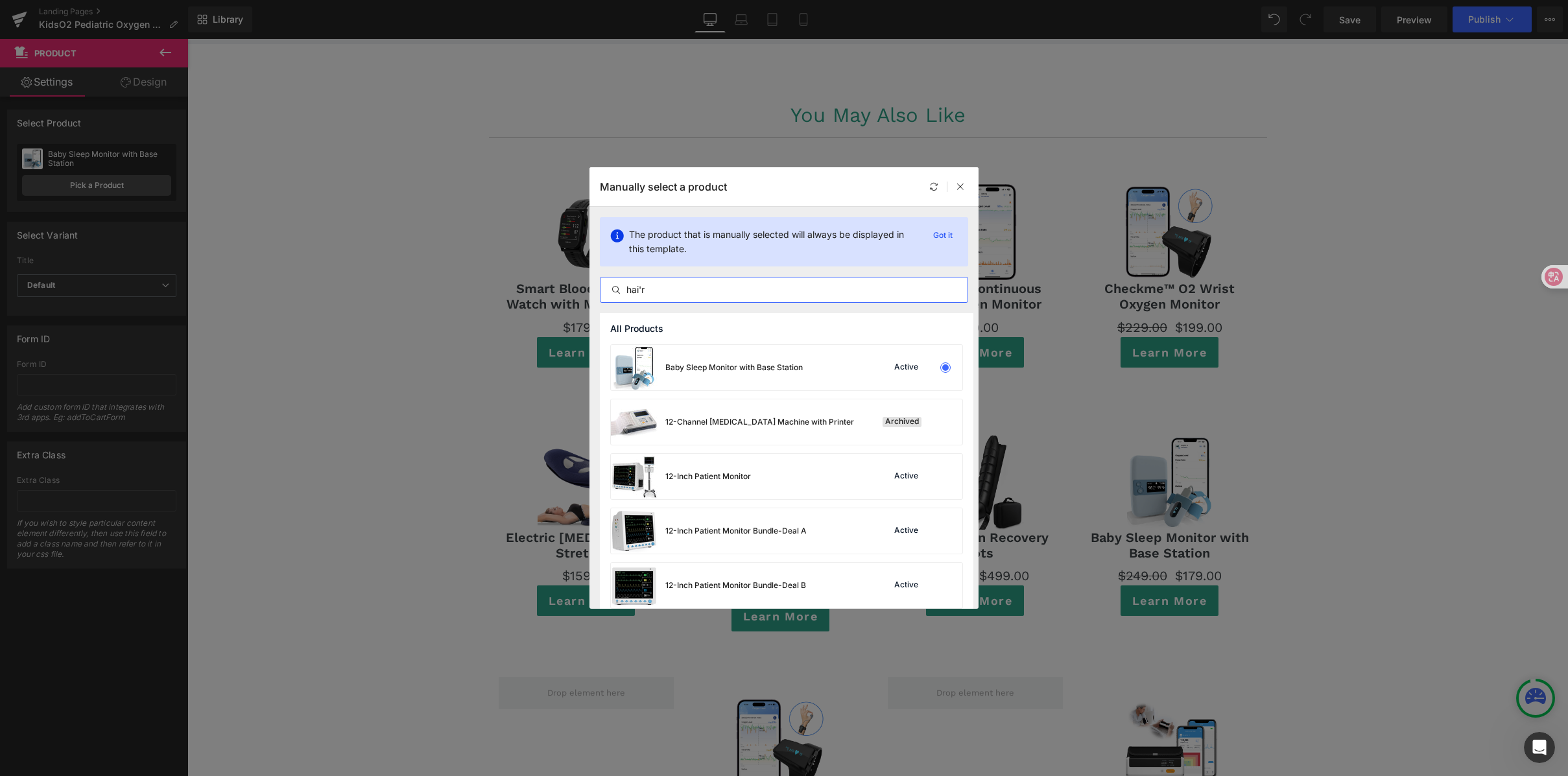
type input "hair"
drag, startPoint x: 674, startPoint y: 289, endPoint x: 592, endPoint y: 277, distance: 82.9
click at [0, 0] on div "The product that is manually selected will always be displayed in this template…" at bounding box center [0, 0] width 0 height 0
click at [0, 0] on input "text" at bounding box center [0, 0] width 0 height 0
paste input "hair"
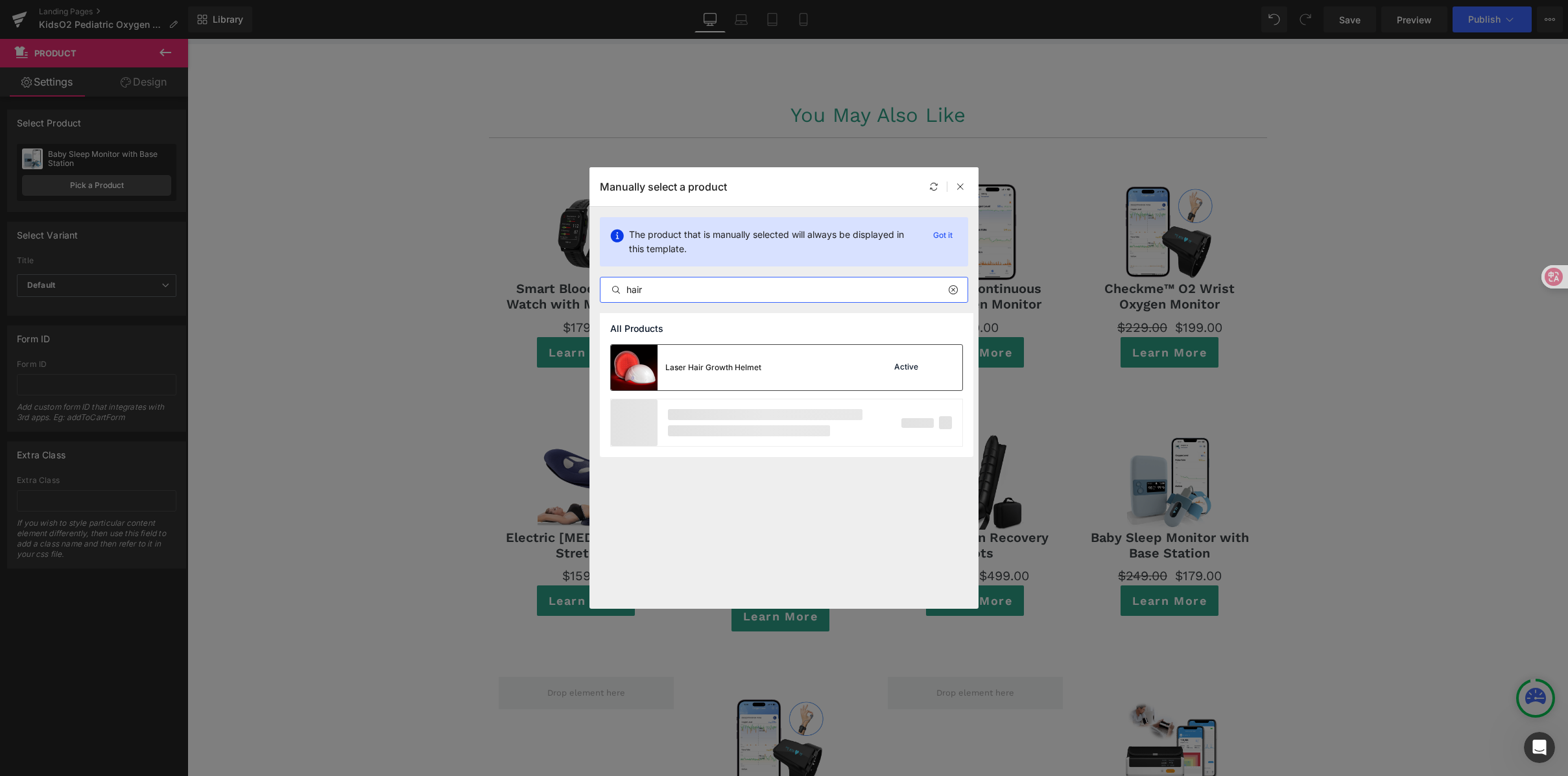
type input "hair"
click at [0, 0] on div "Laser Hair Growth Helmet" at bounding box center [0, 0] width 0 height 0
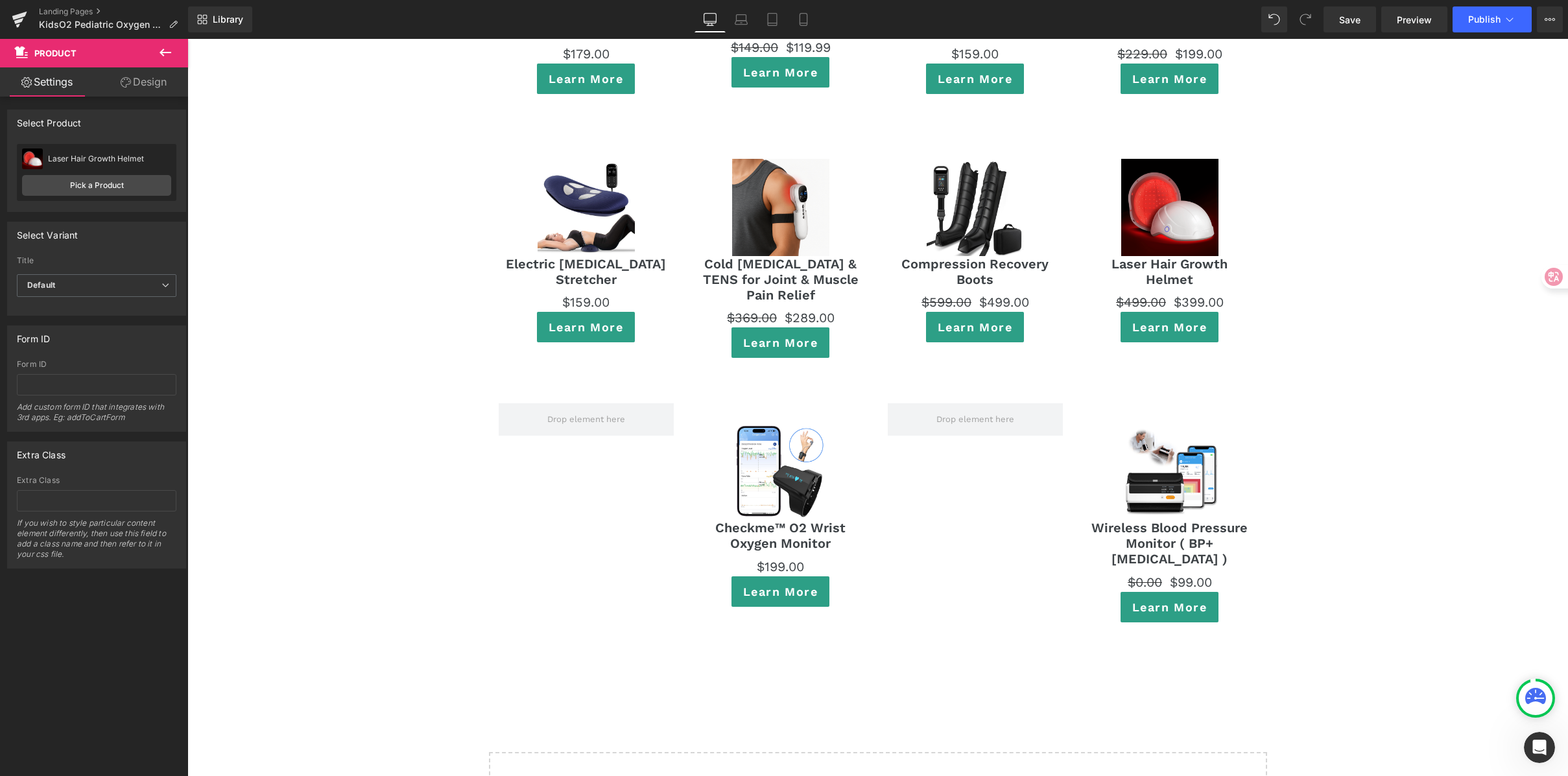
scroll to position [7473, 0]
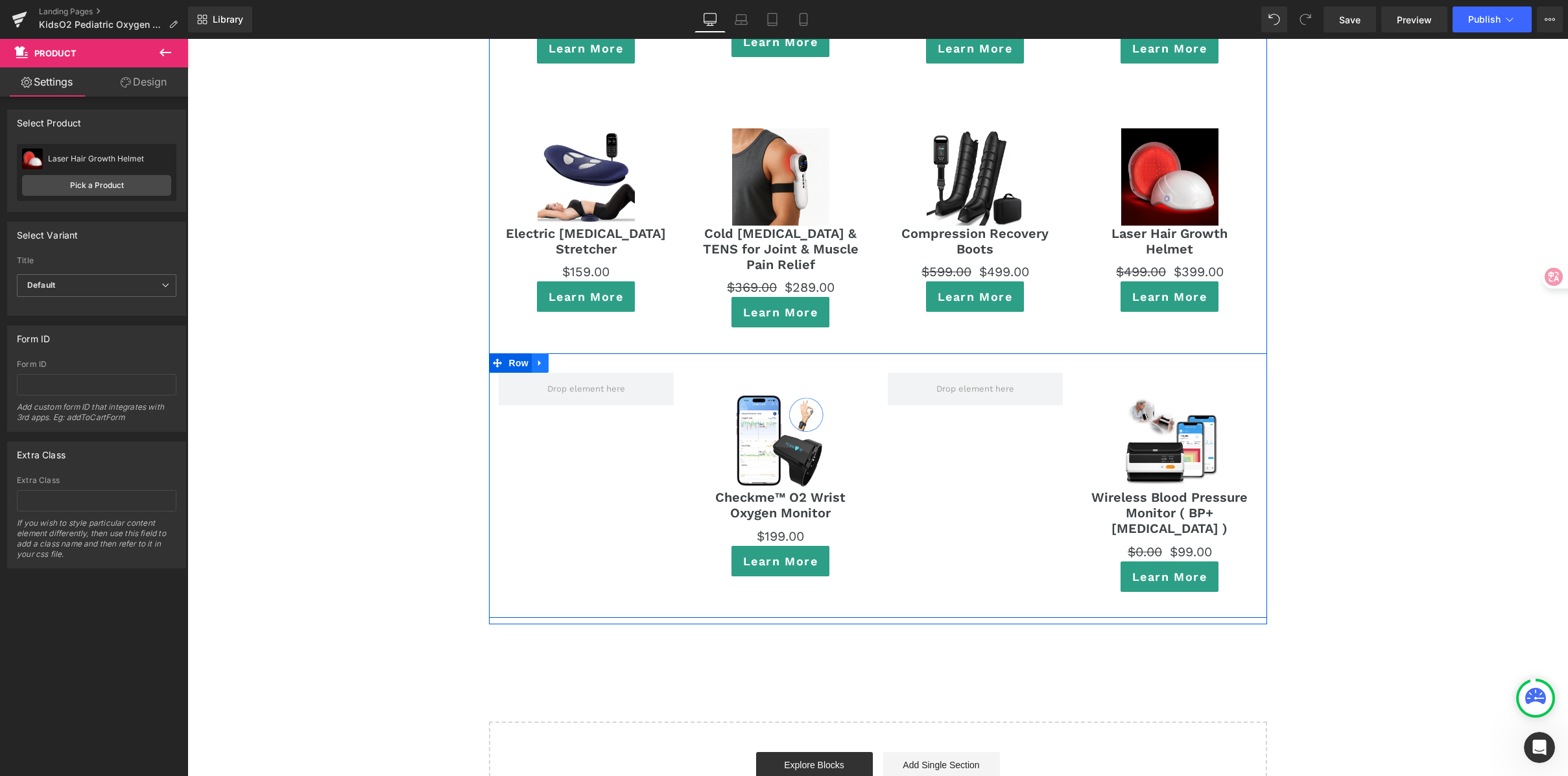
click at [535, 359] on icon at bounding box center [540, 364] width 9 height 10
click at [569, 359] on icon at bounding box center [574, 364] width 9 height 10
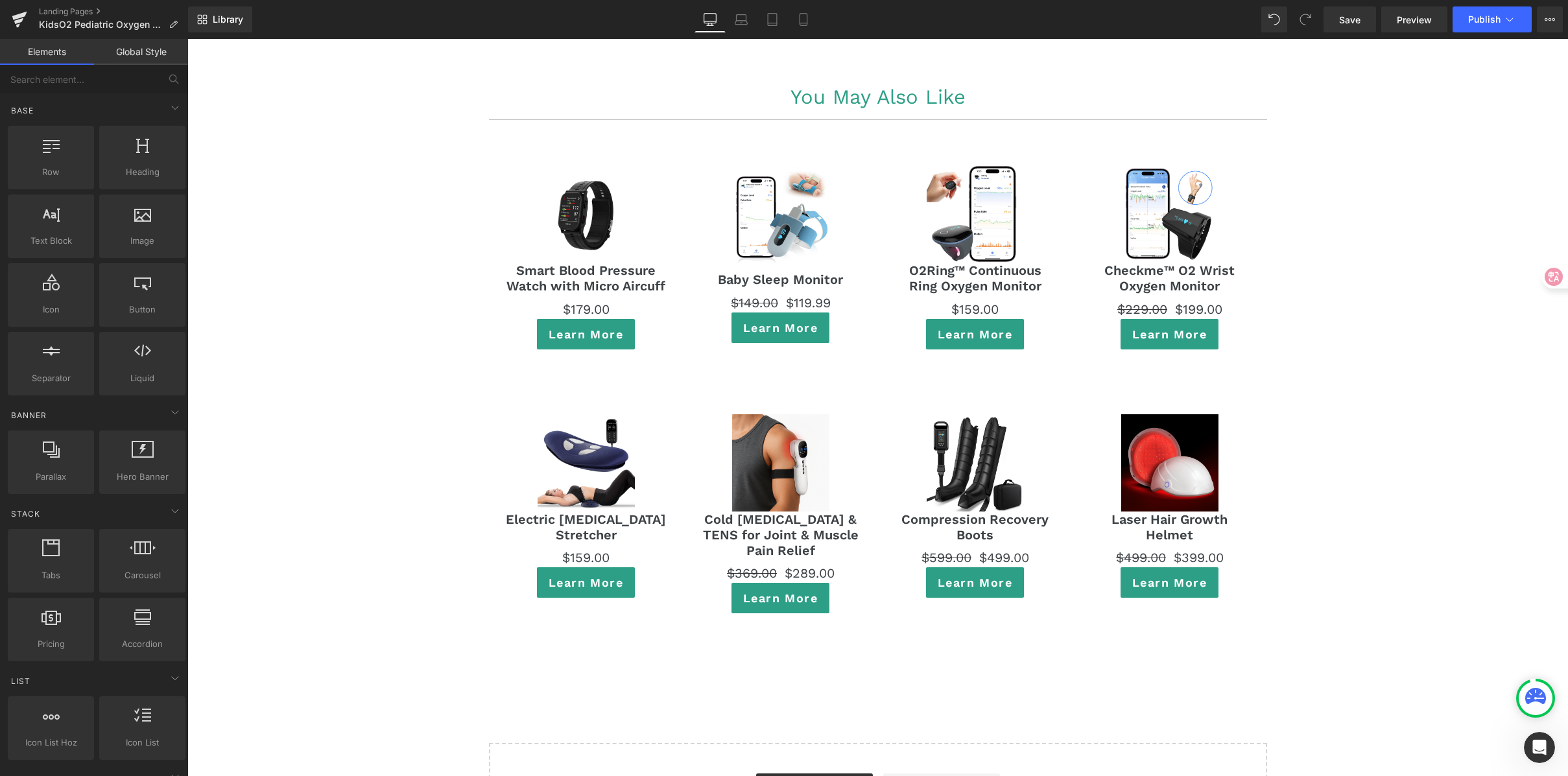
scroll to position [7186, 0]
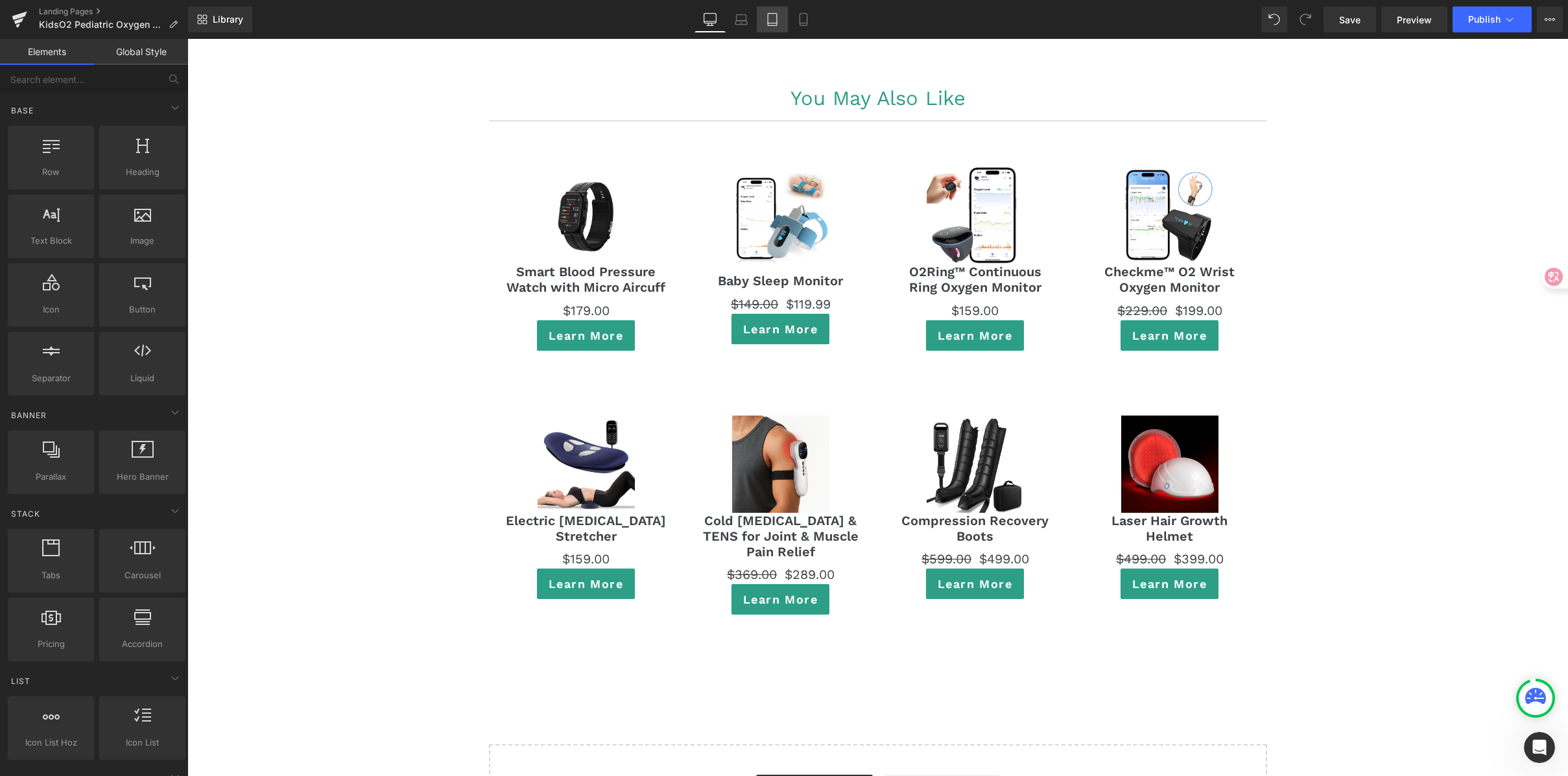
click at [778, 15] on icon at bounding box center [772, 19] width 13 height 13
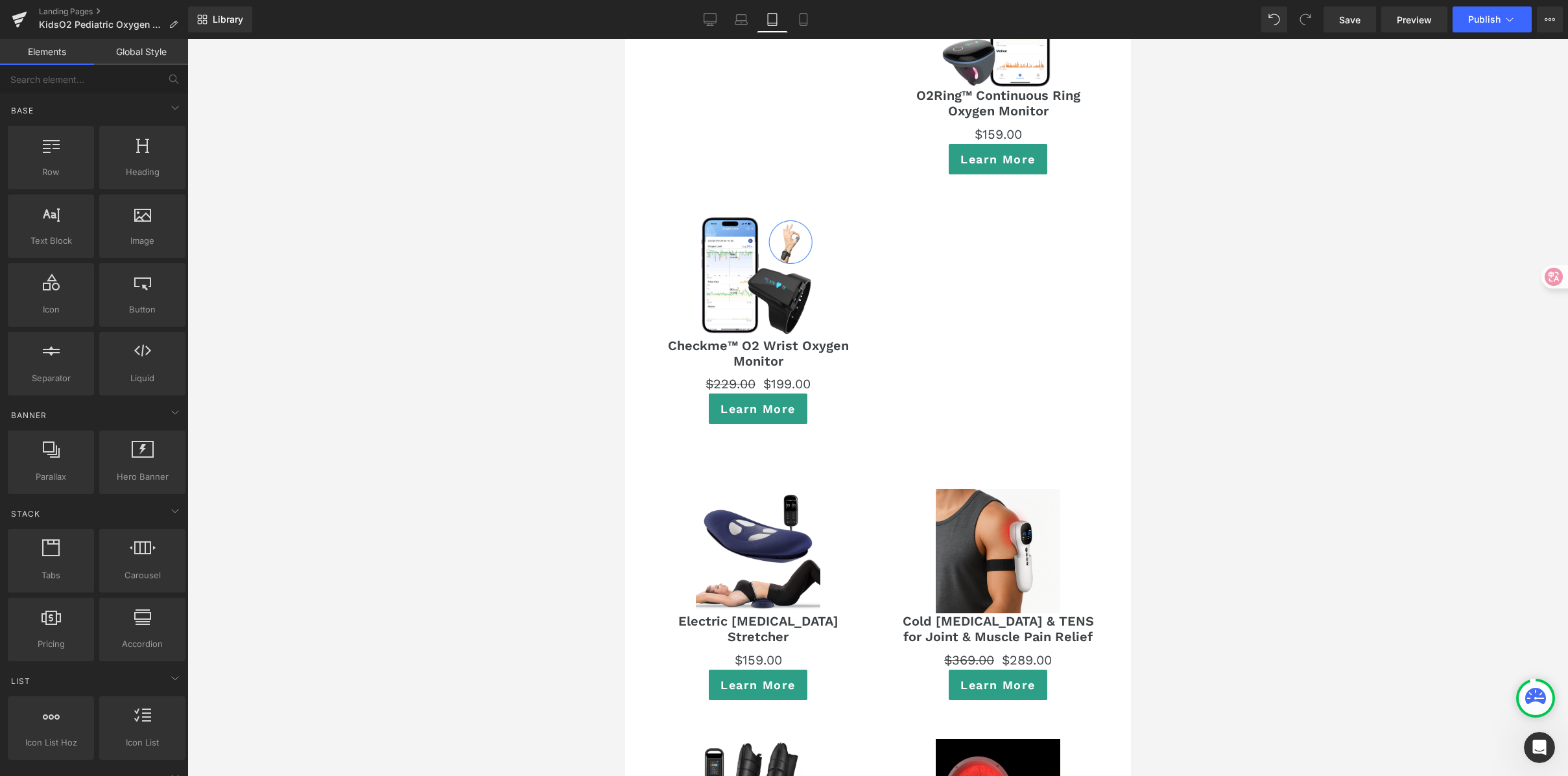
click at [965, 261] on div "Sale Off (P) Image Smart Blood Pressure Watch with Micro Aircuff (P) Title $0 $…" at bounding box center [878, 66] width 480 height 770
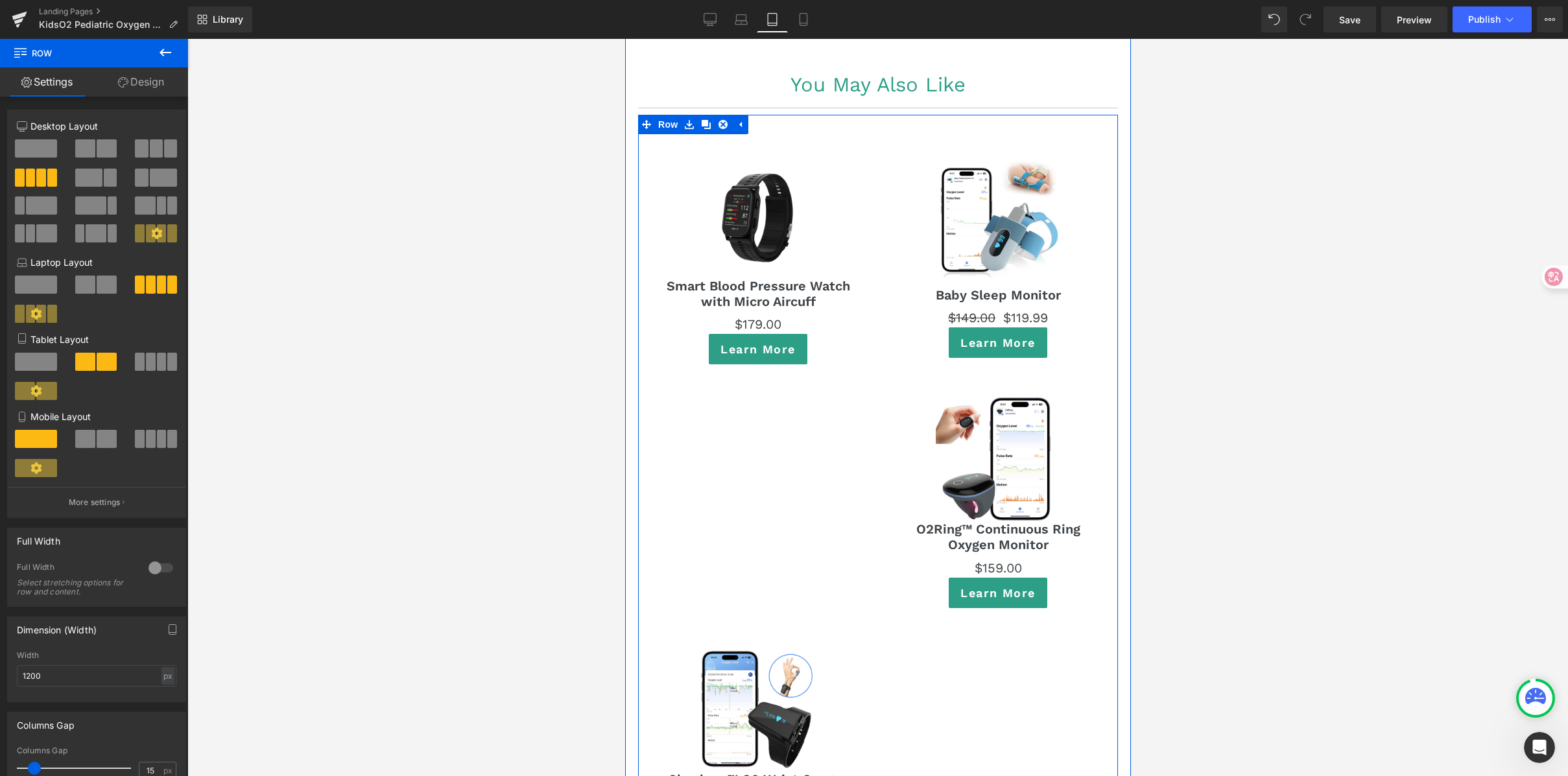
scroll to position [7541, 0]
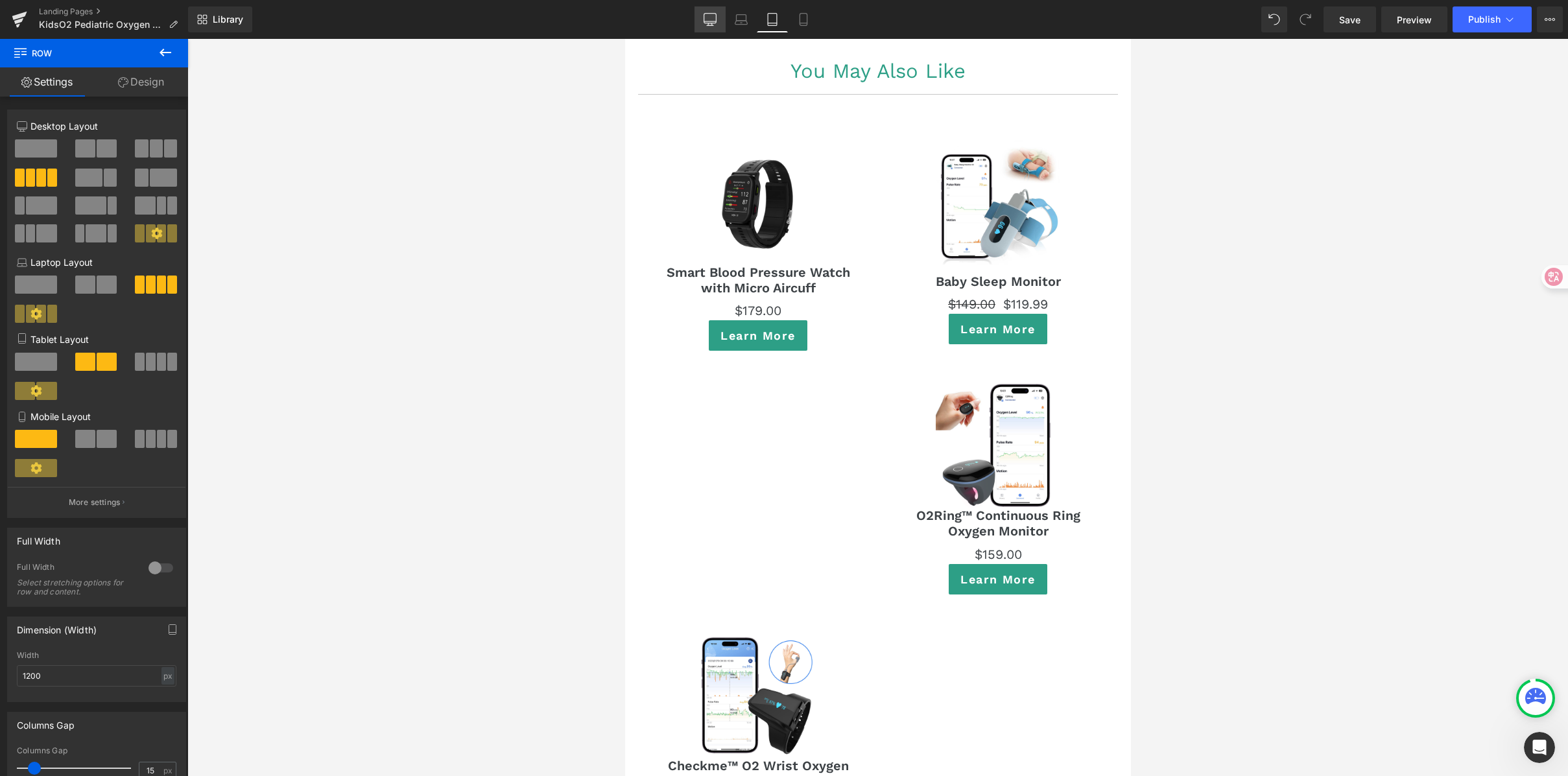
click at [720, 15] on link "Desktop" at bounding box center [710, 19] width 31 height 26
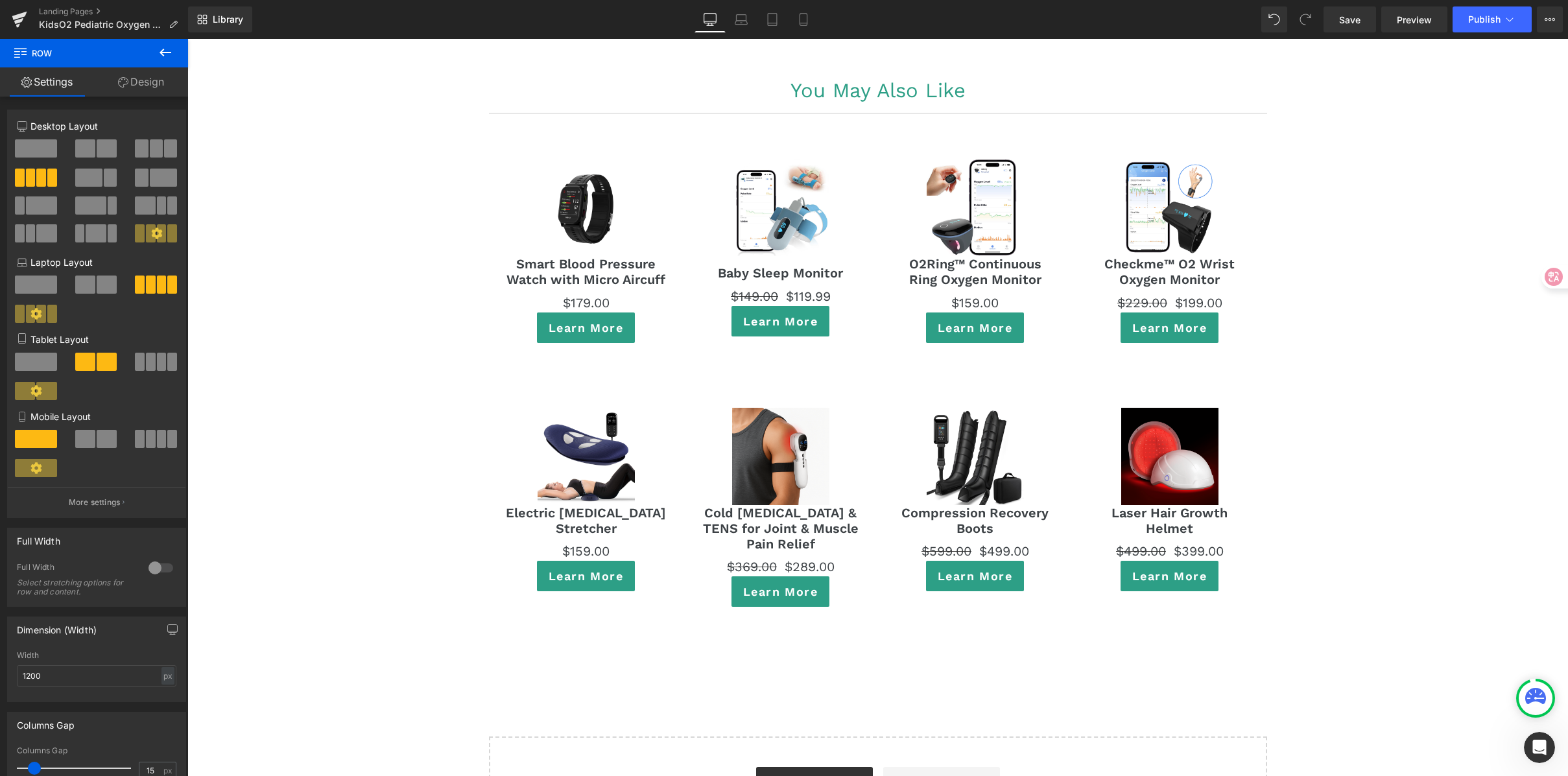
scroll to position [7196, 0]
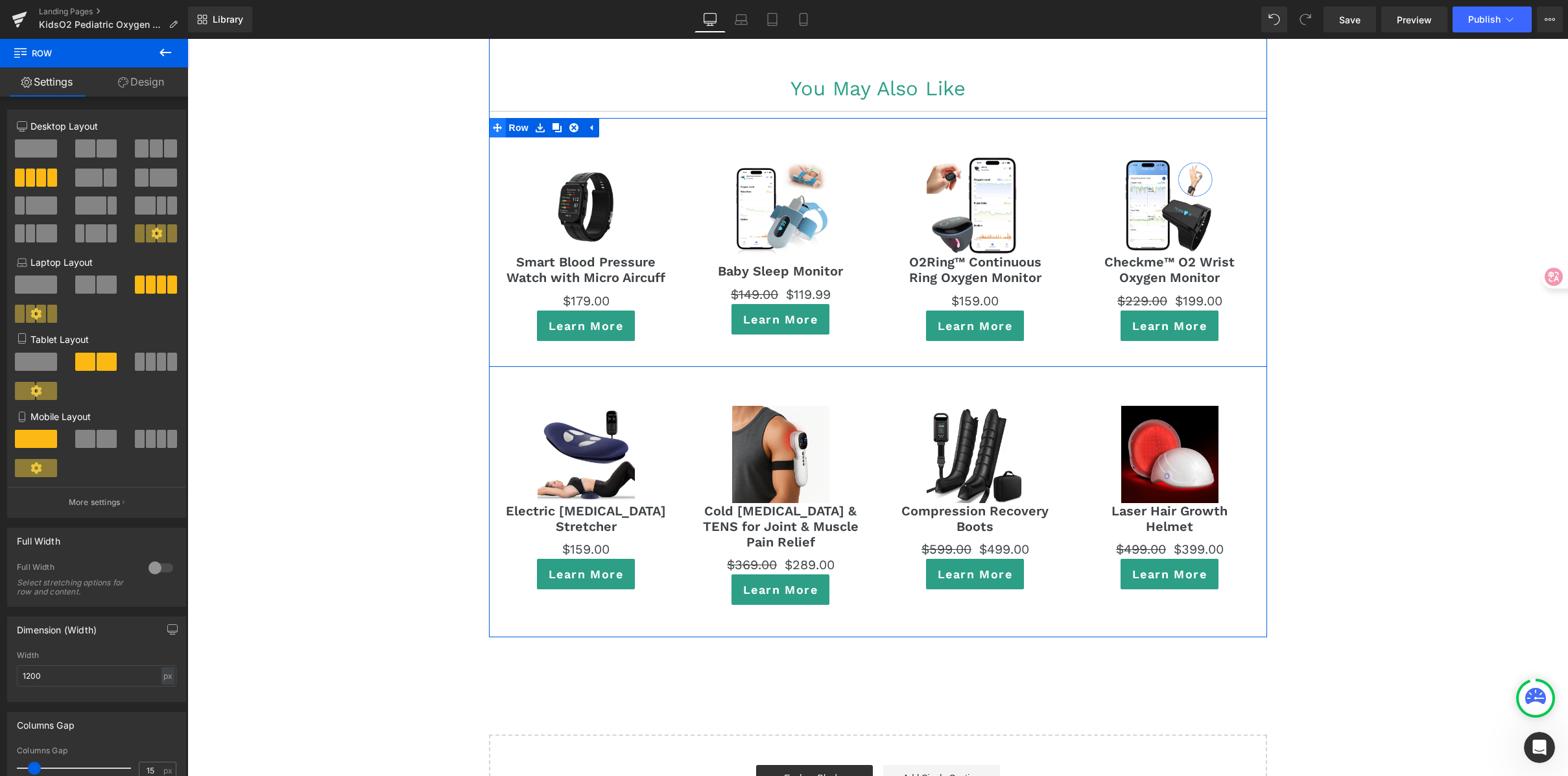
click at [498, 118] on span at bounding box center [497, 128] width 17 height 19
click at [142, 81] on link "Design" at bounding box center [141, 82] width 94 height 29
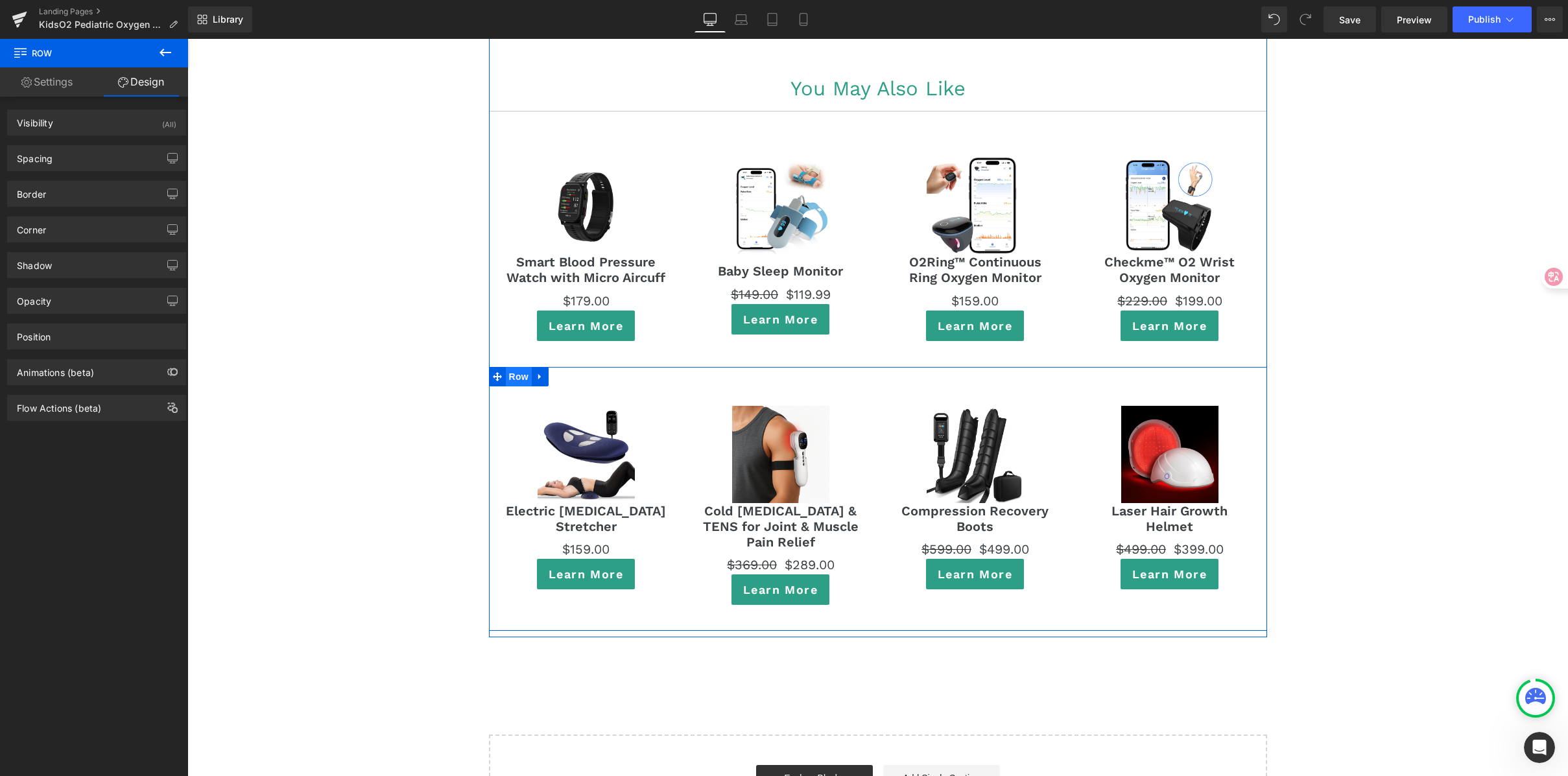
click at [506, 367] on span "Row" at bounding box center [519, 376] width 26 height 19
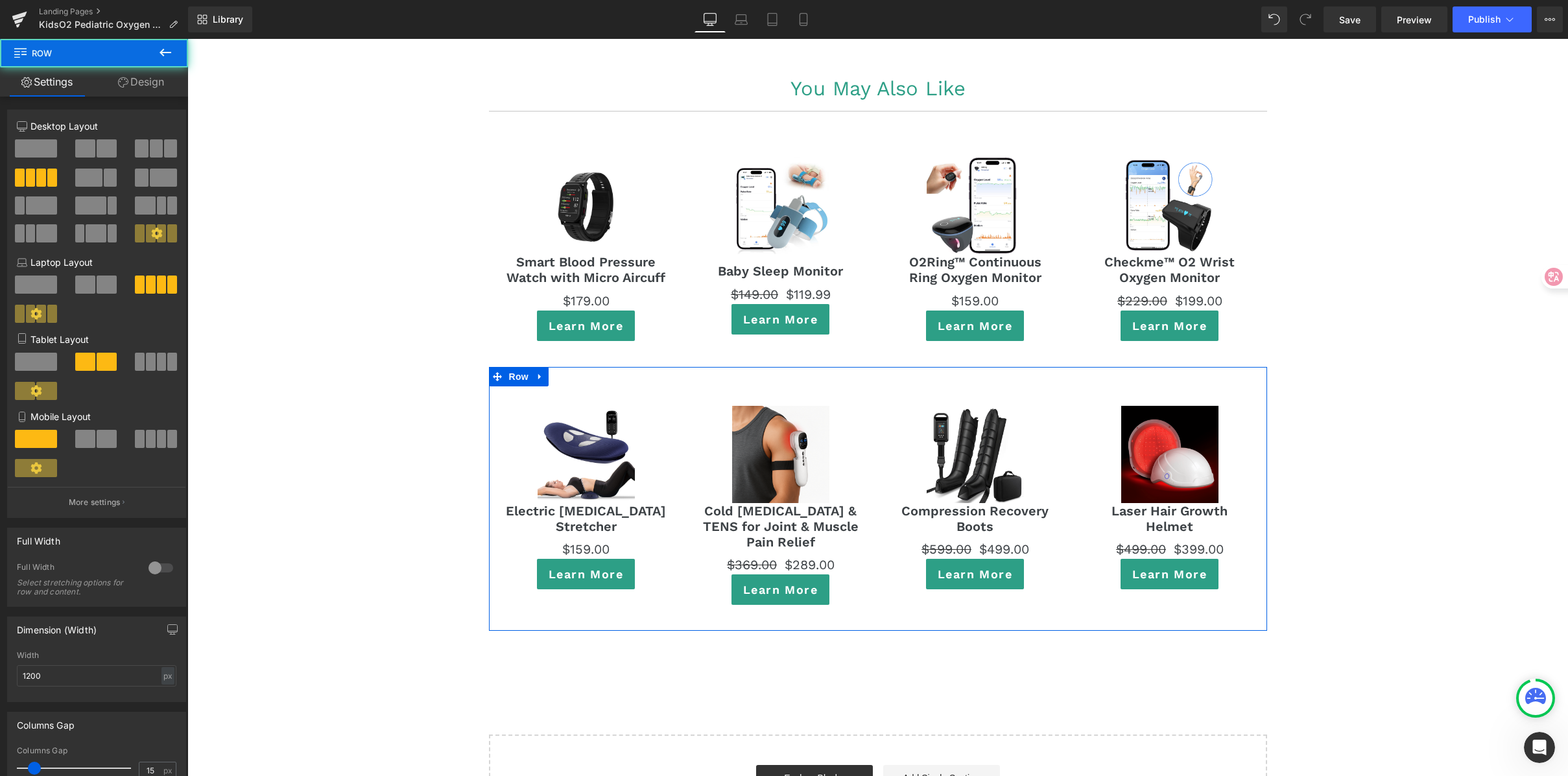
click at [145, 73] on link "Design" at bounding box center [141, 82] width 94 height 29
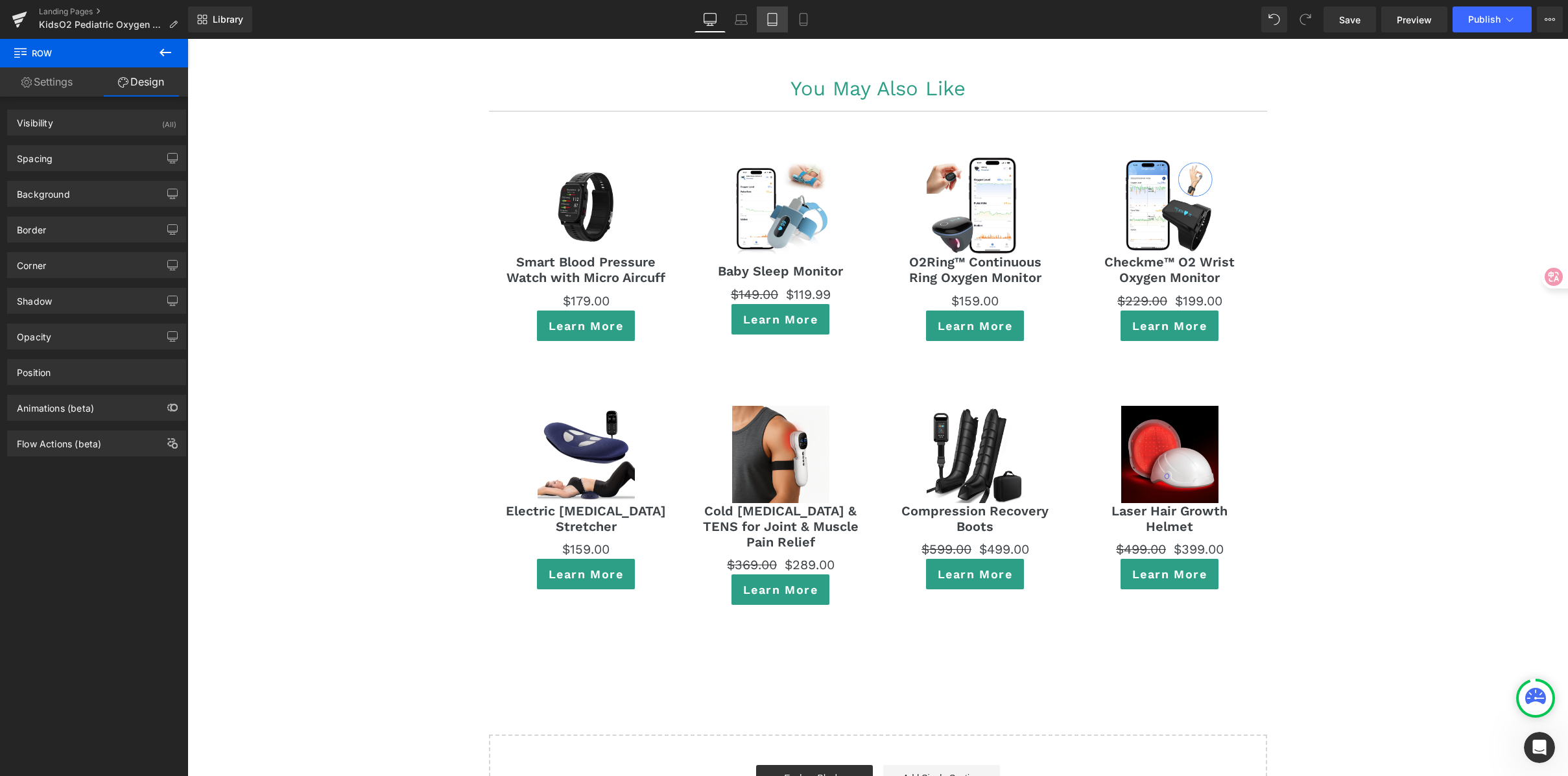
click at [779, 17] on icon at bounding box center [772, 19] width 13 height 13
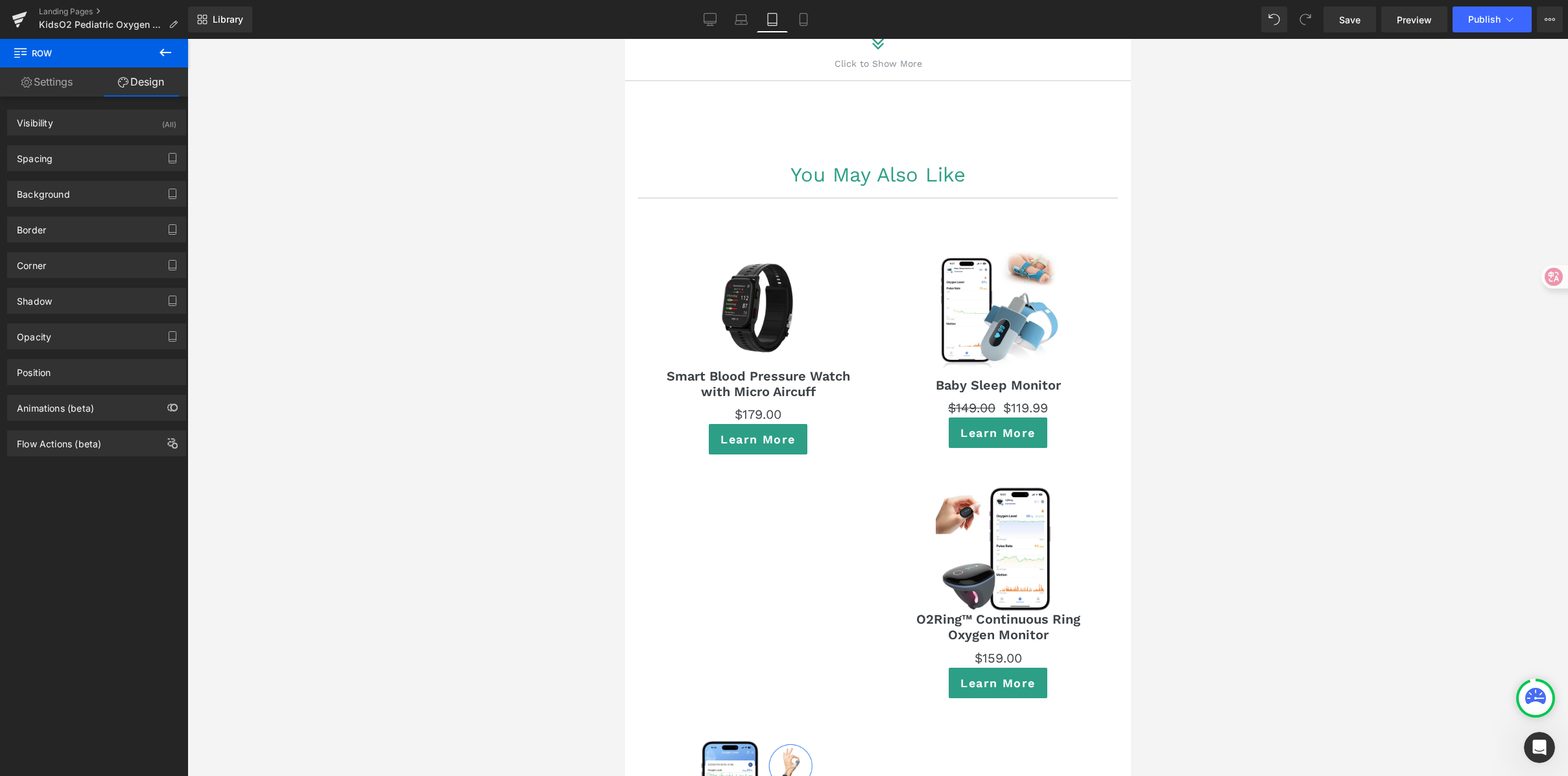
scroll to position [7605, 0]
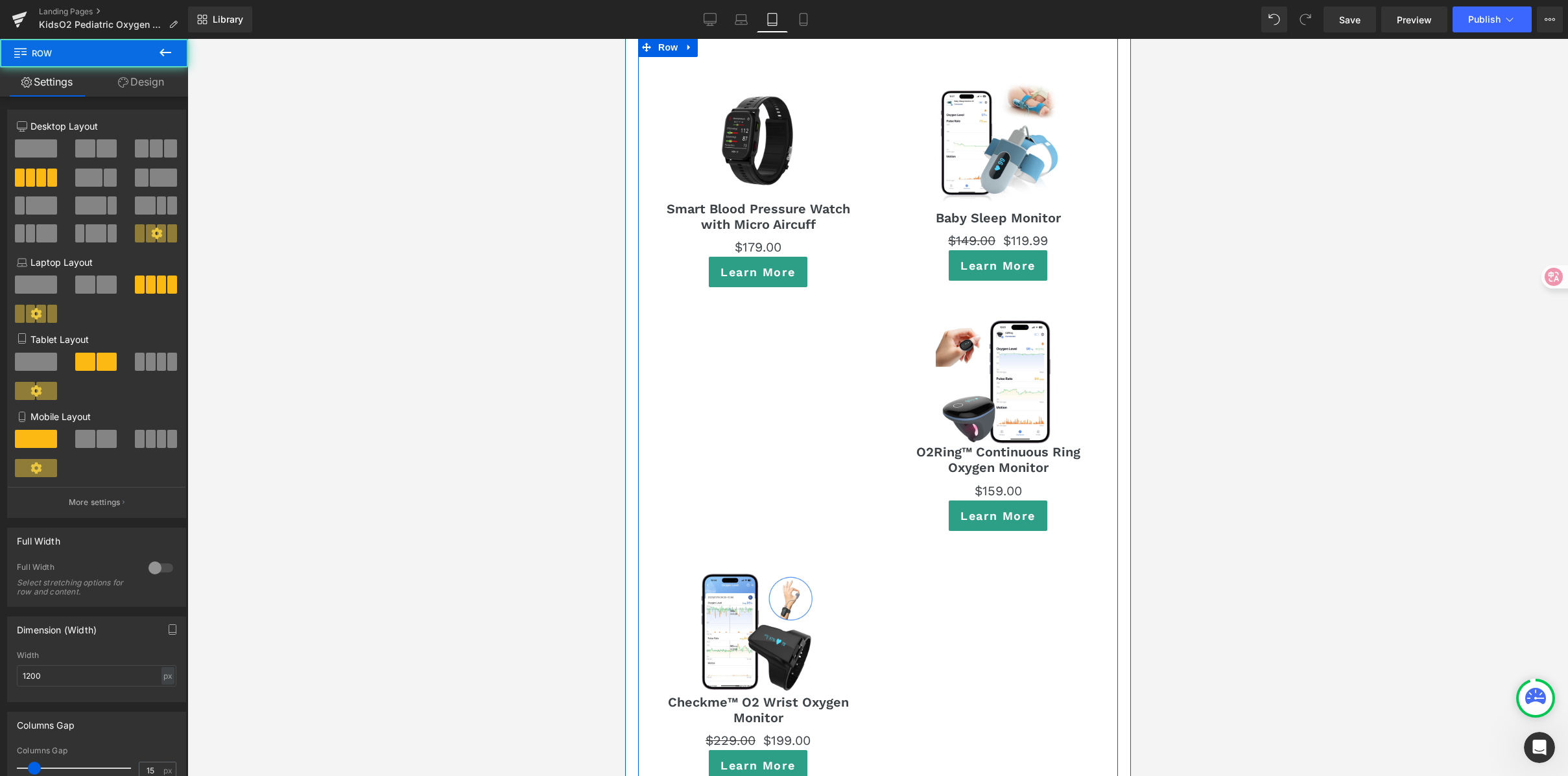
click at [753, 381] on div "Sale Off (P) Image Smart Blood Pressure Watch with Micro Aircuff (P) Title $0 $…" at bounding box center [878, 422] width 480 height 770
click at [803, 310] on div "Sale Off (P) Image Smart Blood Pressure Watch with Micro Aircuff (P) Title $0 $…" at bounding box center [878, 422] width 480 height 770
click at [749, 551] on span "Product" at bounding box center [755, 560] width 42 height 19
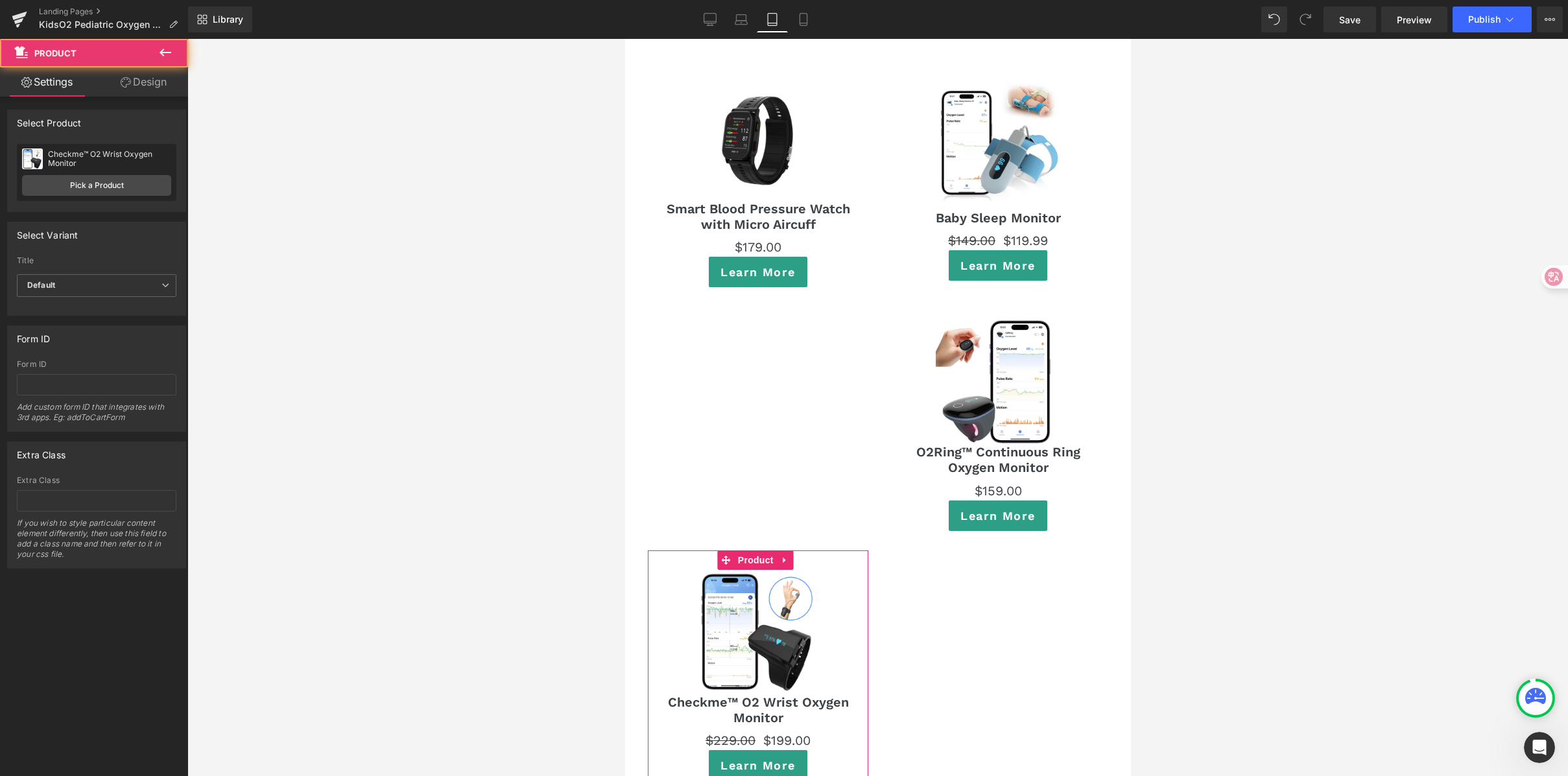
click at [143, 77] on link "Design" at bounding box center [144, 82] width 94 height 29
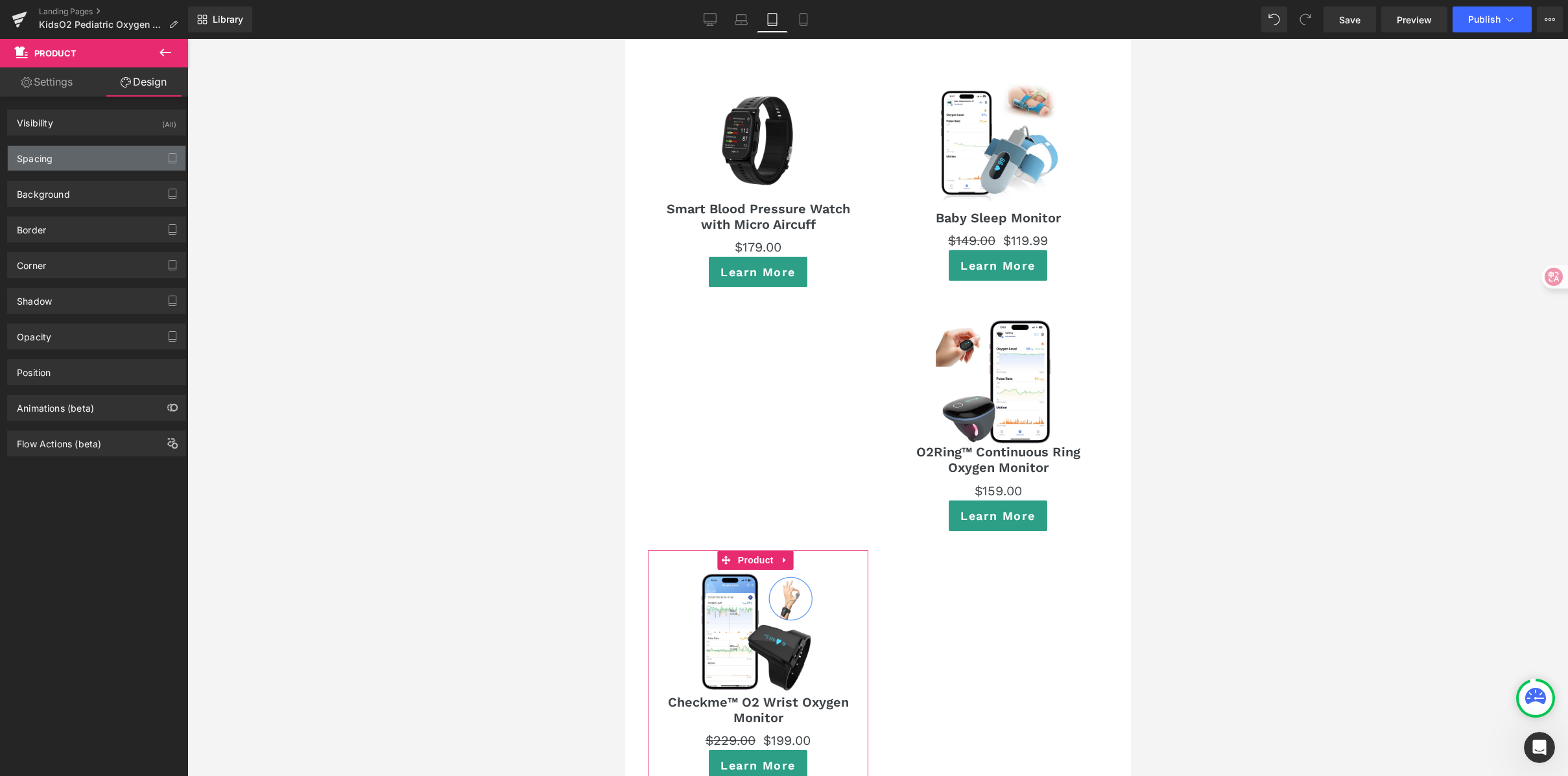
click at [123, 156] on div "Spacing" at bounding box center [97, 158] width 178 height 25
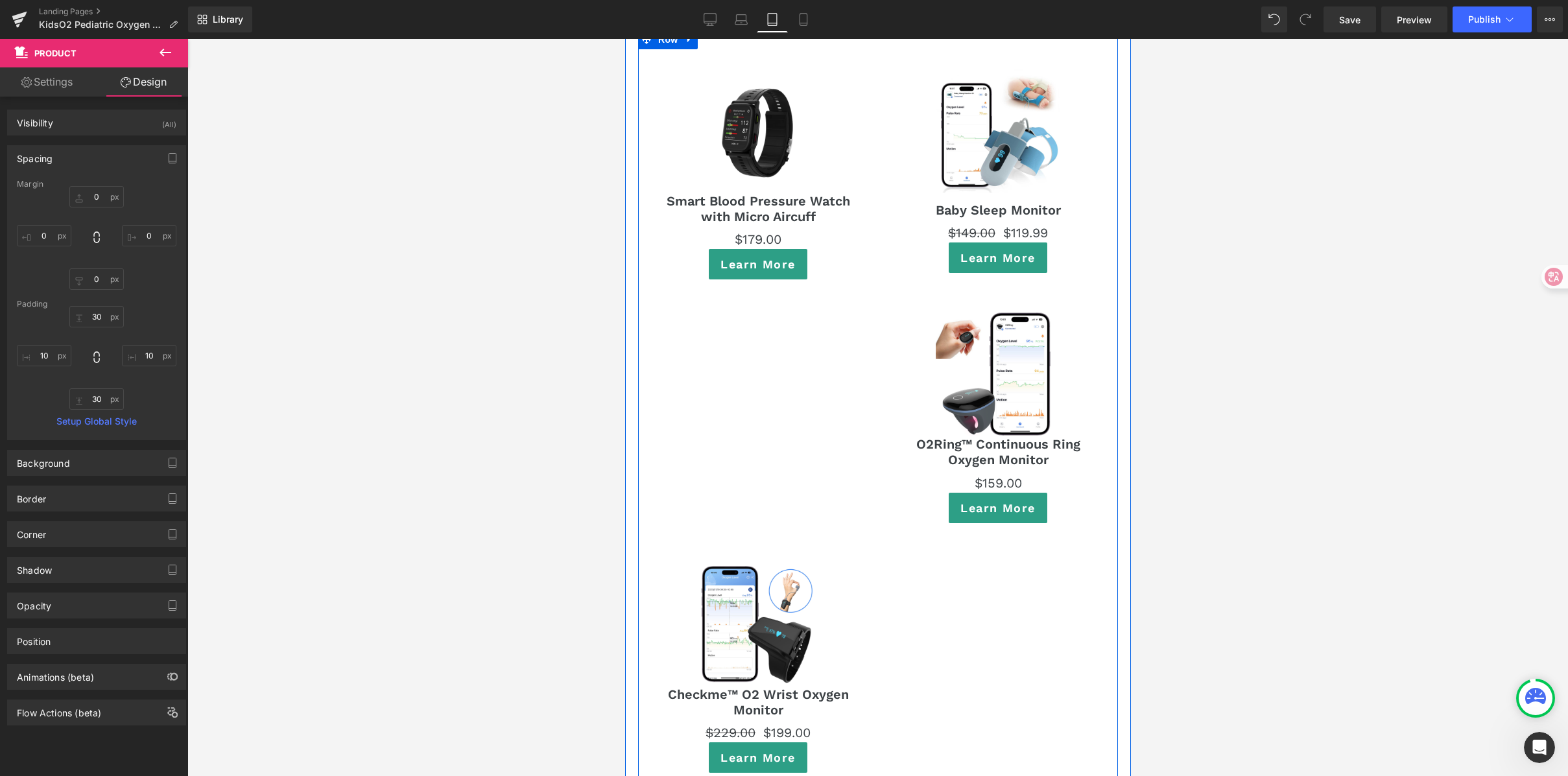
click at [805, 321] on div "Sale Off (P) Image Smart Blood Pressure Watch with Micro Aircuff (P) Title $0 $…" at bounding box center [878, 415] width 480 height 770
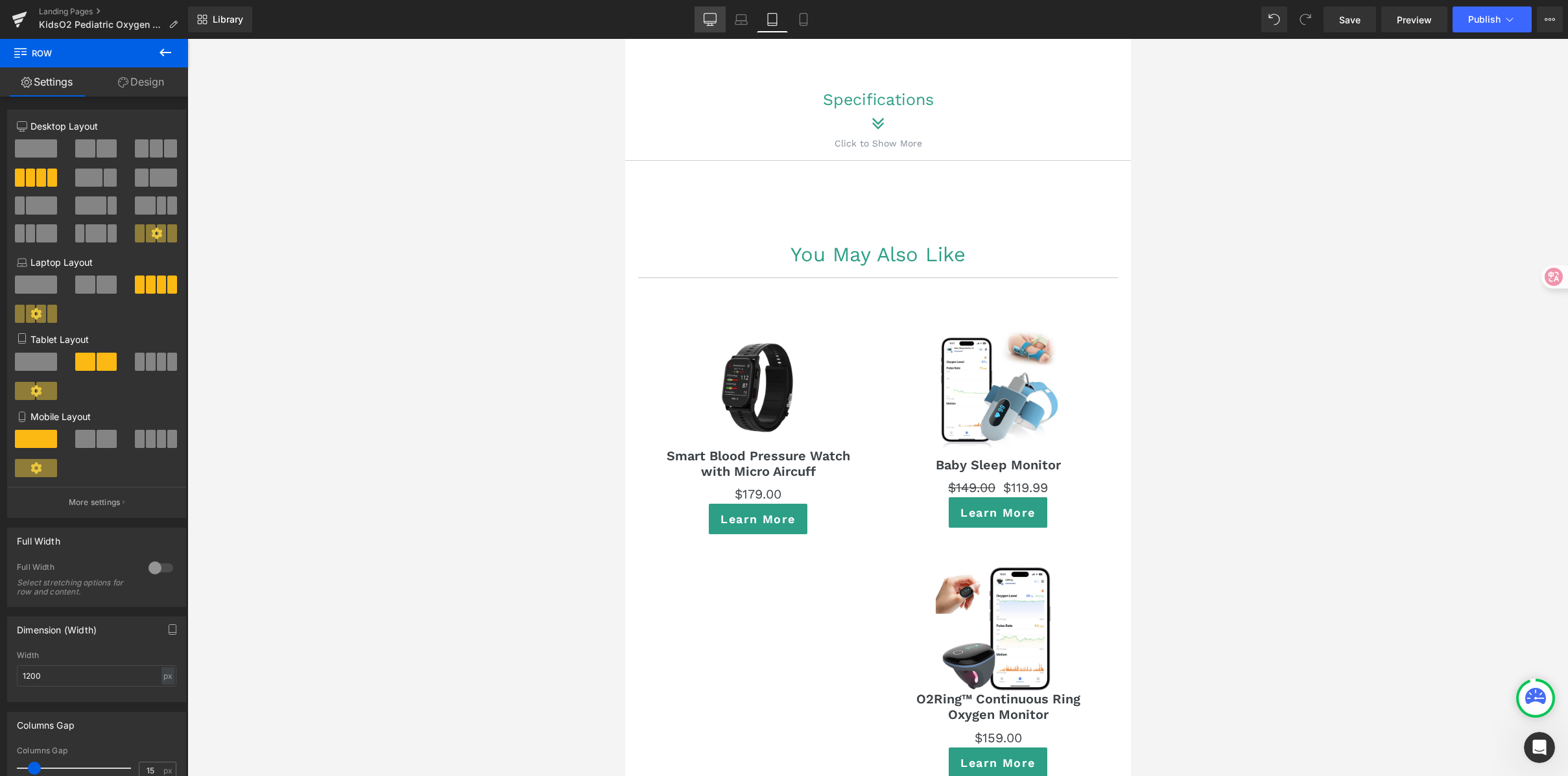
click at [714, 22] on icon at bounding box center [710, 19] width 13 height 13
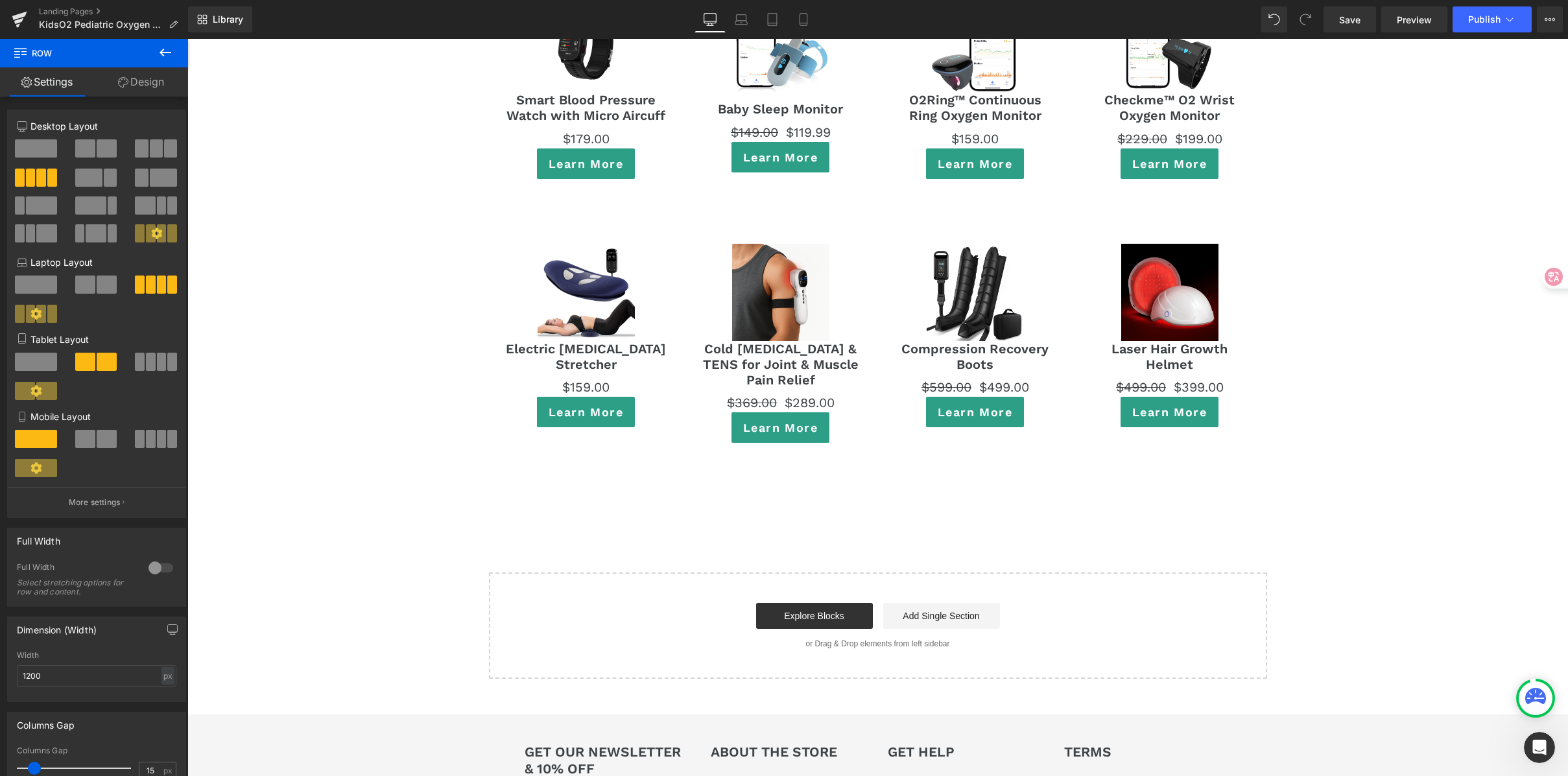
scroll to position [7009, 0]
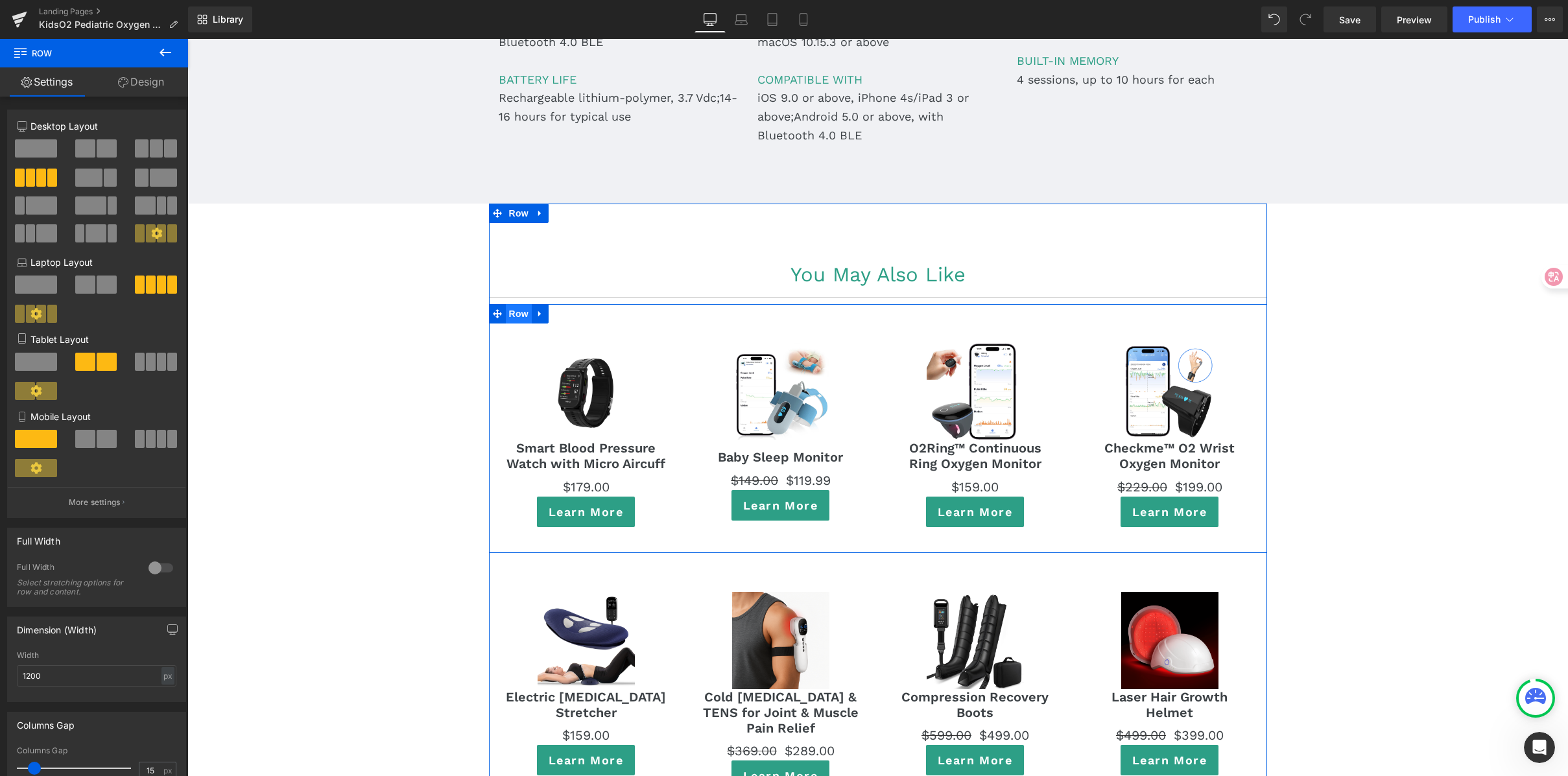
click at [506, 304] on span "Row" at bounding box center [519, 313] width 26 height 19
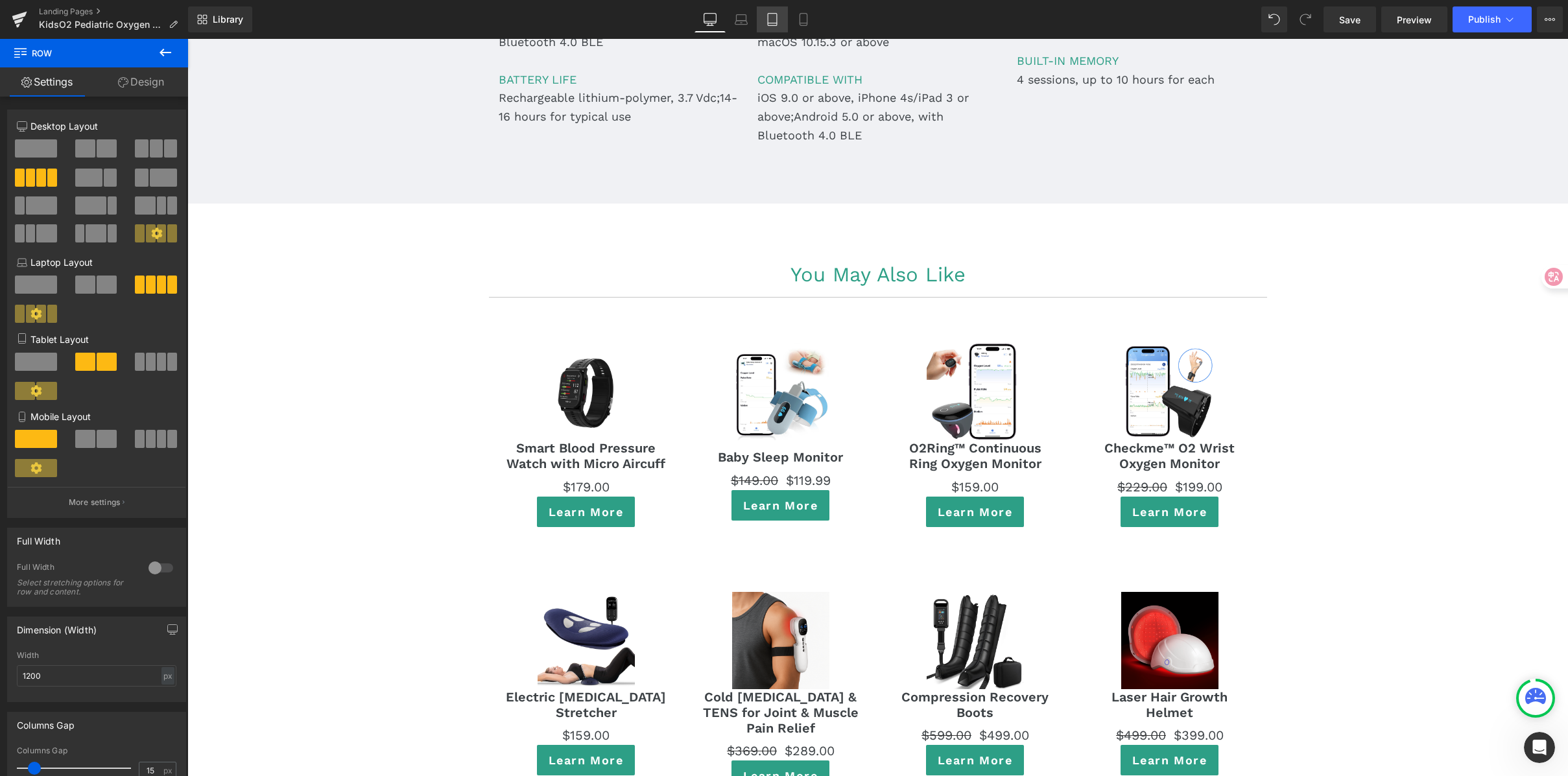
click at [776, 15] on icon at bounding box center [772, 19] width 13 height 13
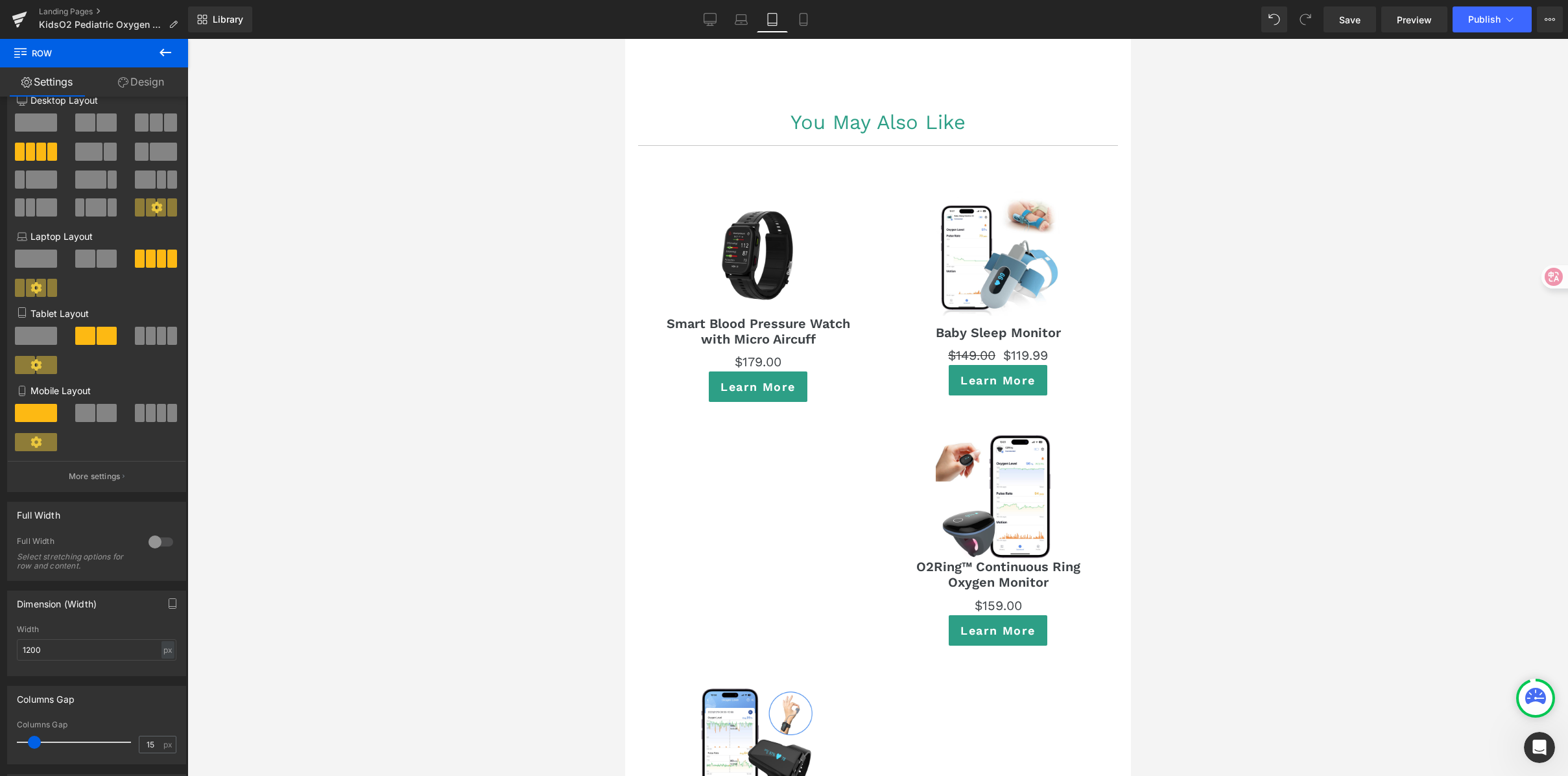
scroll to position [7442, 0]
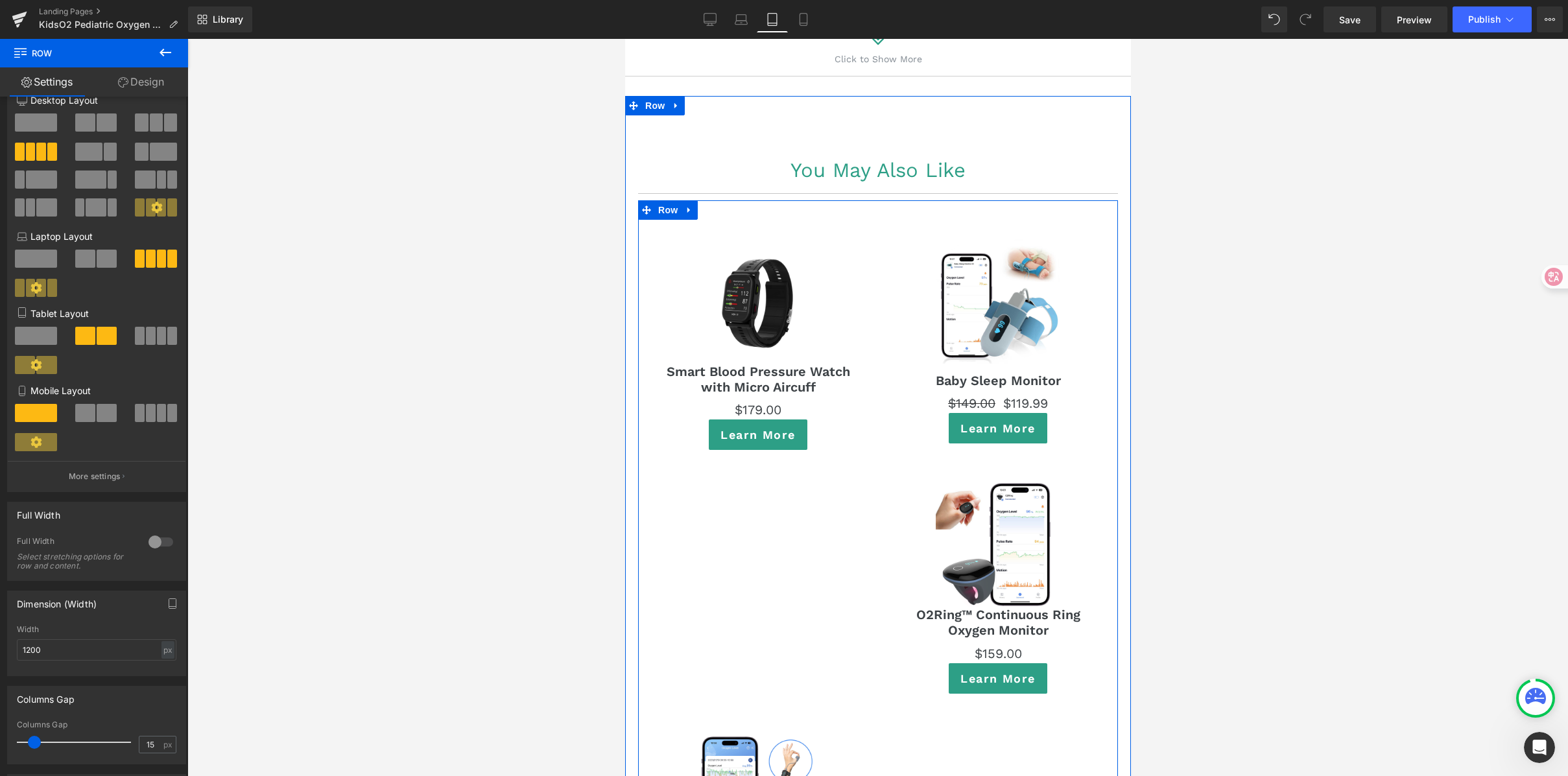
click at [745, 513] on div "Sale Off (P) Image Smart Blood Pressure Watch with Micro Aircuff (P) Title $0 $…" at bounding box center [878, 586] width 480 height 770
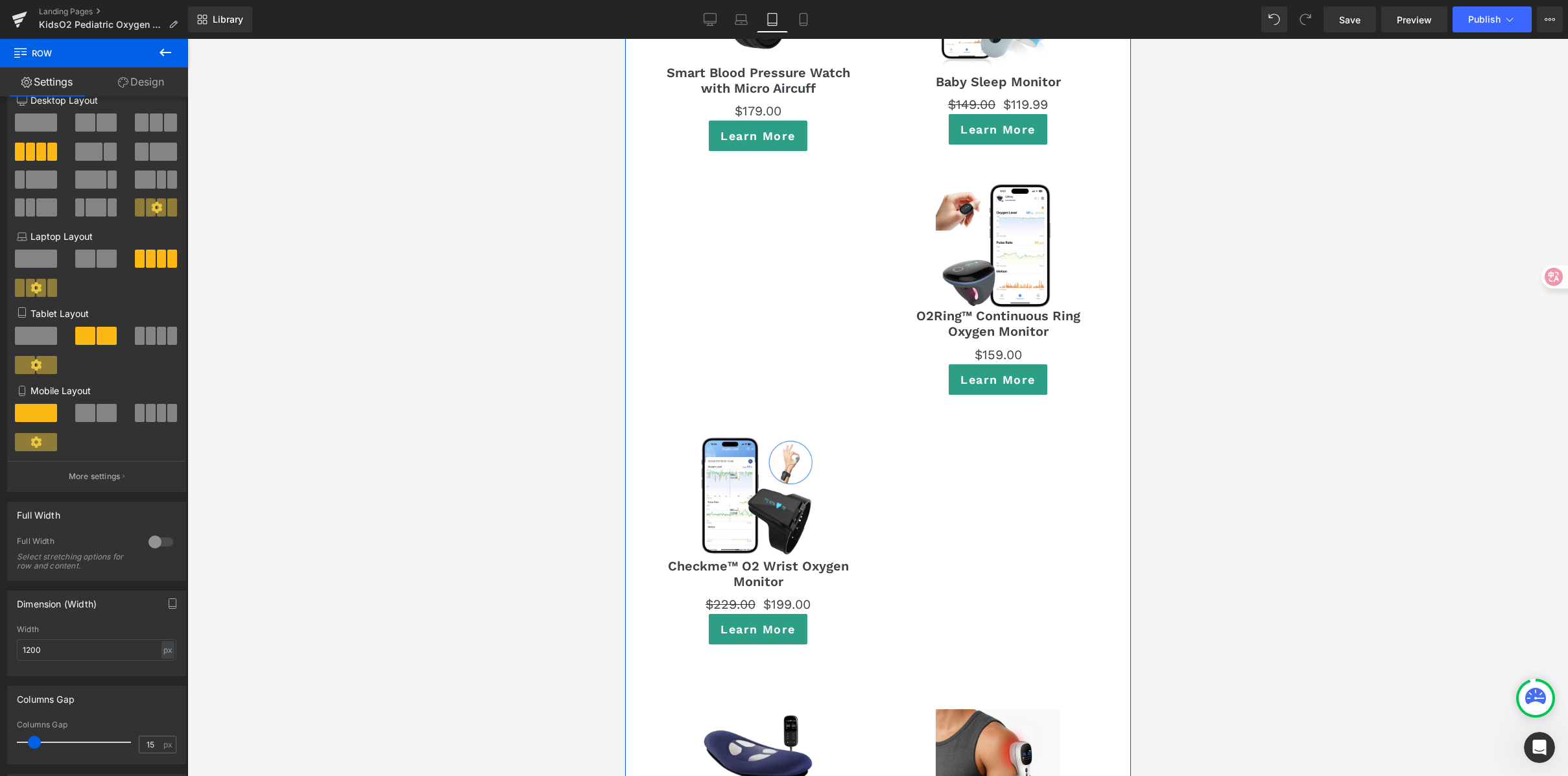
scroll to position [7722, 0]
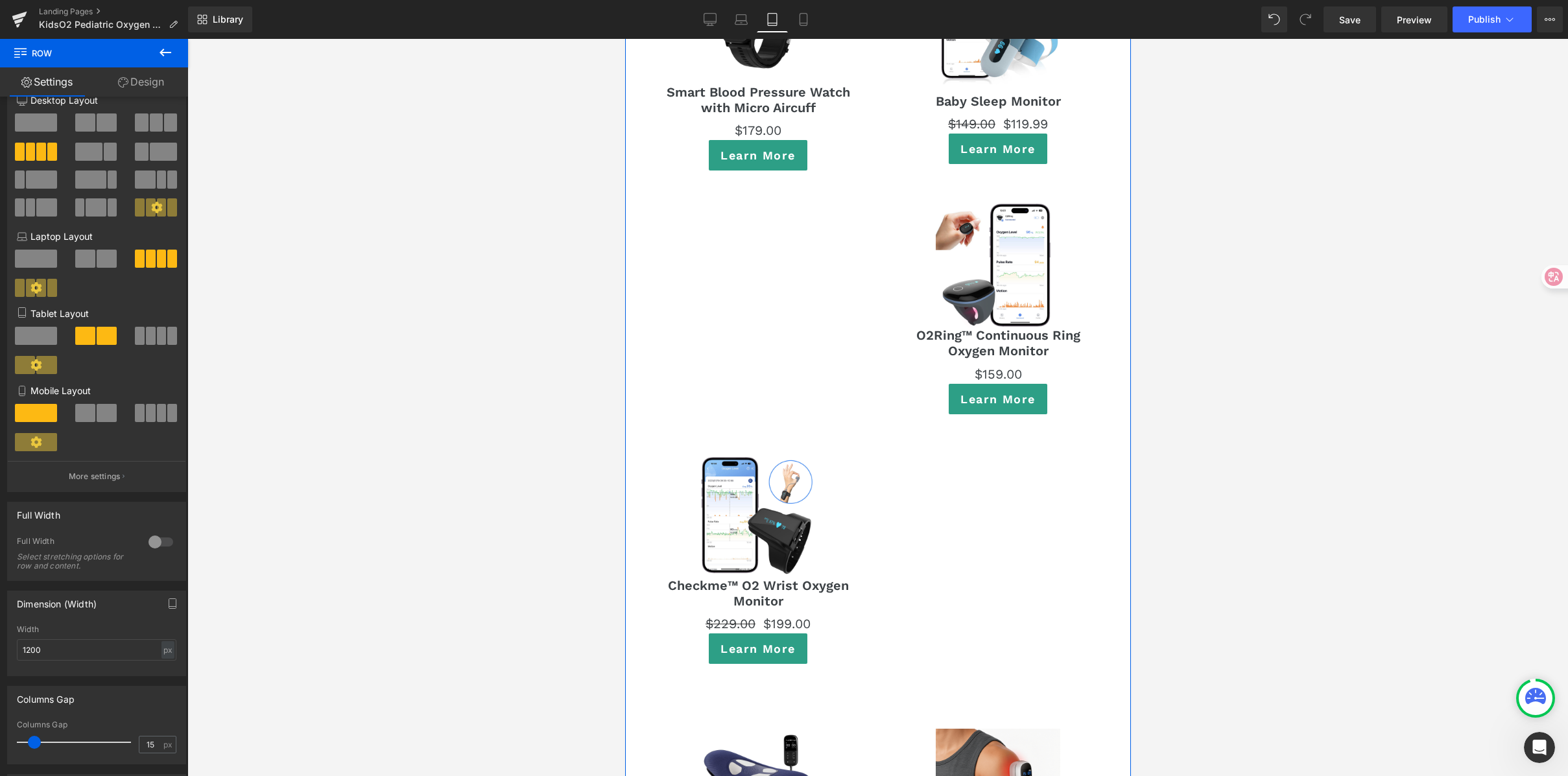
click at [946, 432] on div "Sale Off (P) Image Smart Blood Pressure Watch with Micro Aircuff (P) Title $0 $…" at bounding box center [878, 306] width 480 height 770
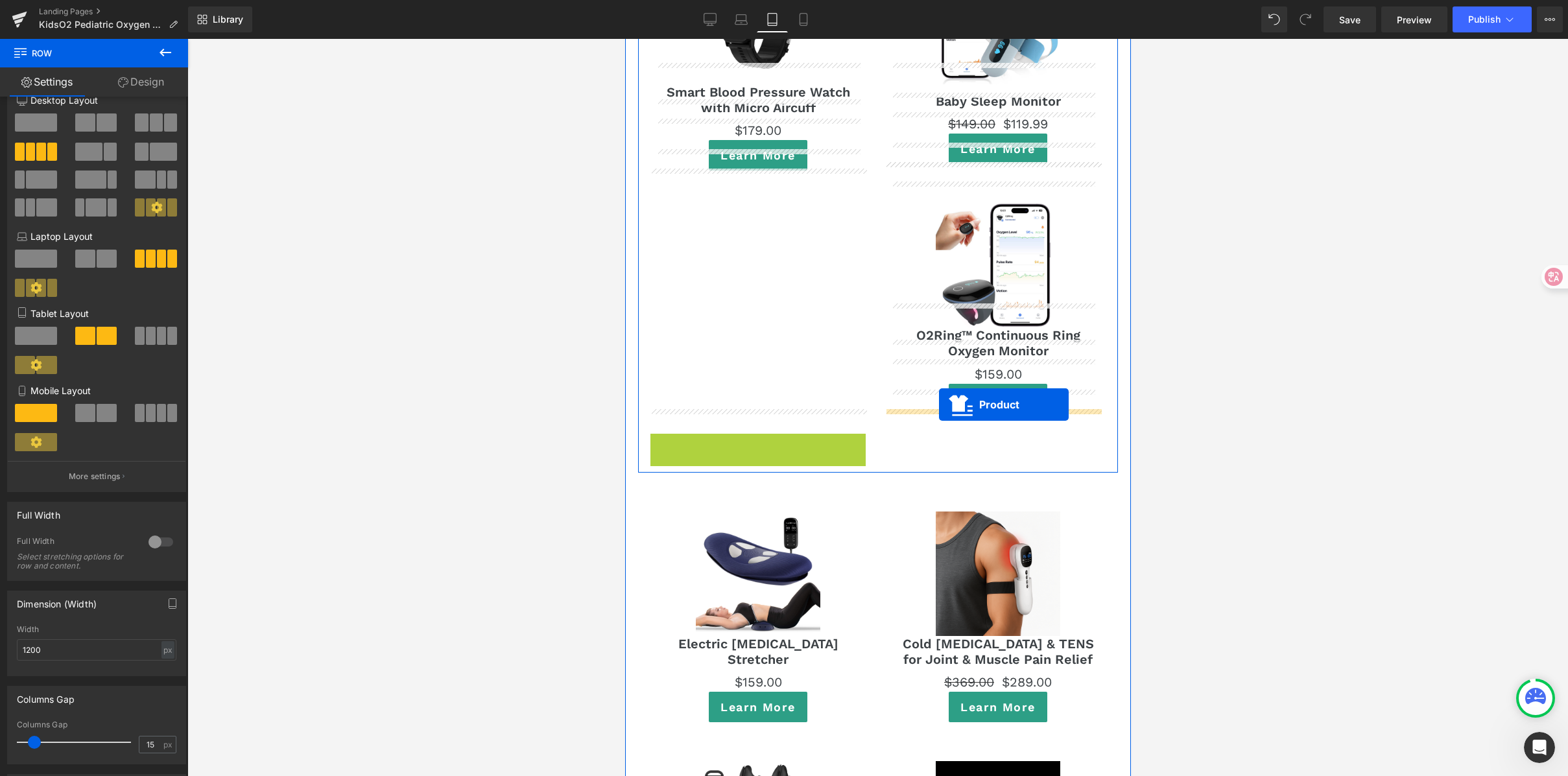
drag, startPoint x: 725, startPoint y: 416, endPoint x: 938, endPoint y: 404, distance: 213.3
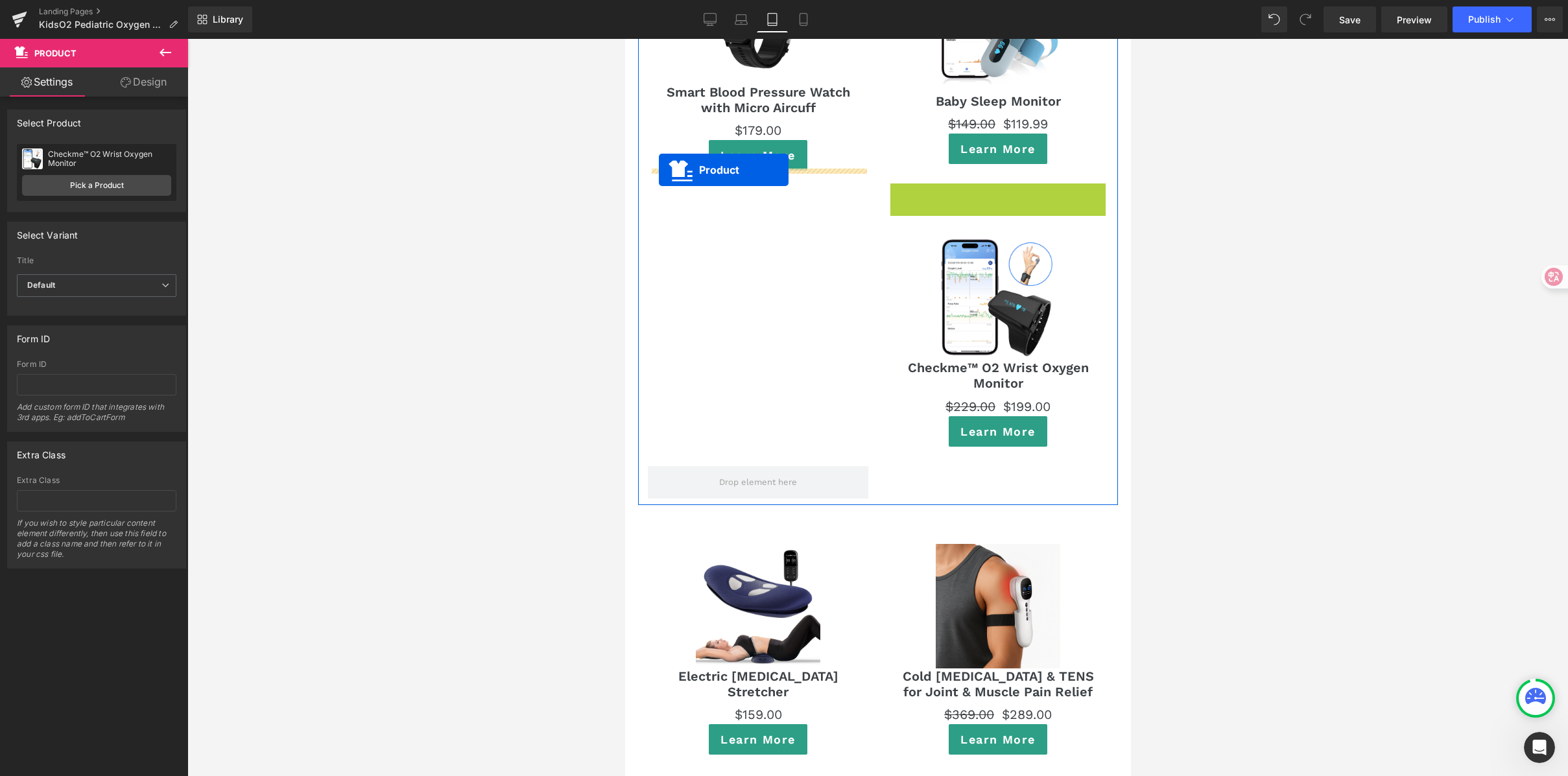
drag, startPoint x: 958, startPoint y: 169, endPoint x: 658, endPoint y: 170, distance: 300.0
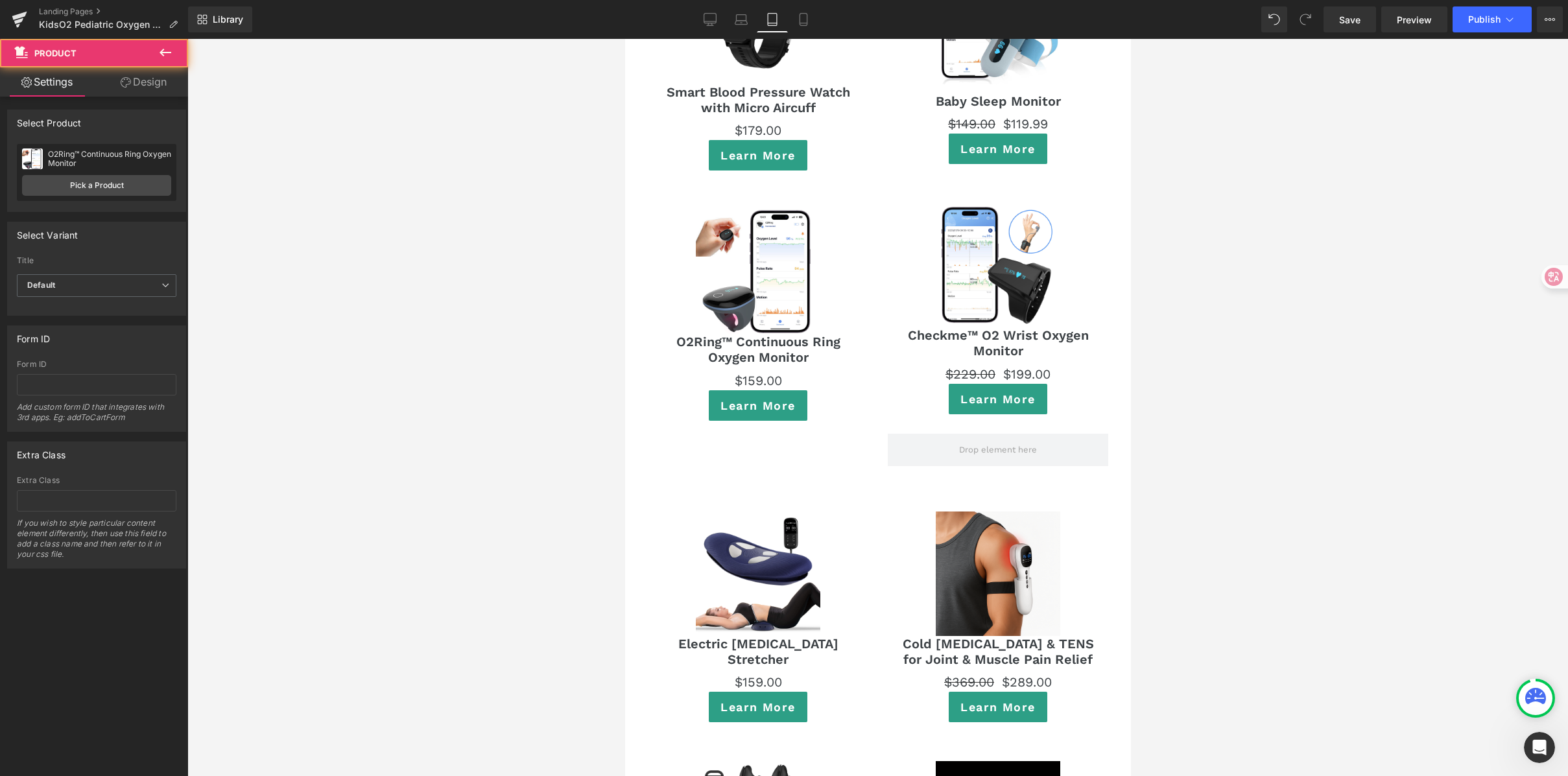
click at [1239, 236] on div at bounding box center [878, 407] width 1381 height 737
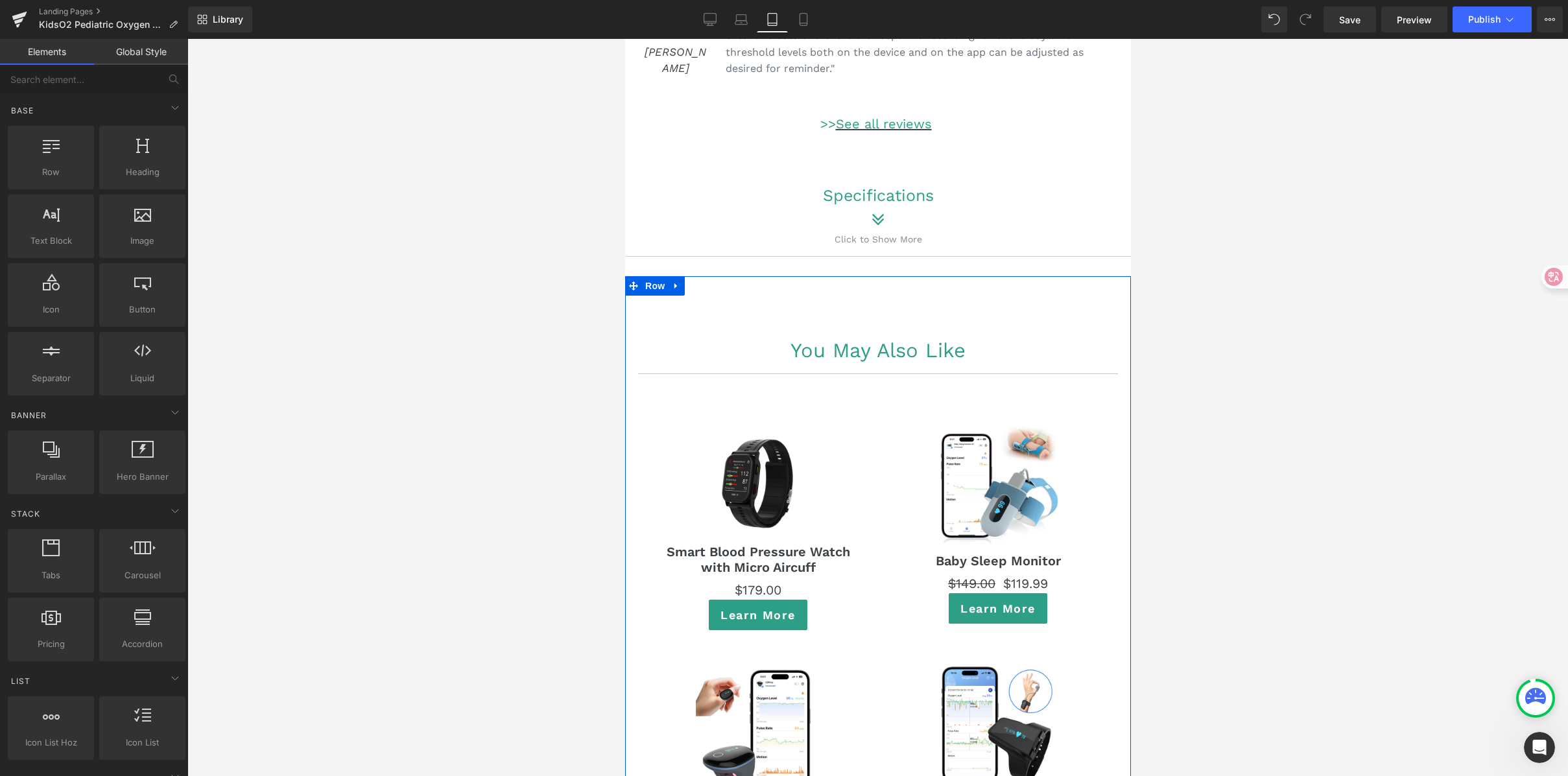
scroll to position [7162, 0]
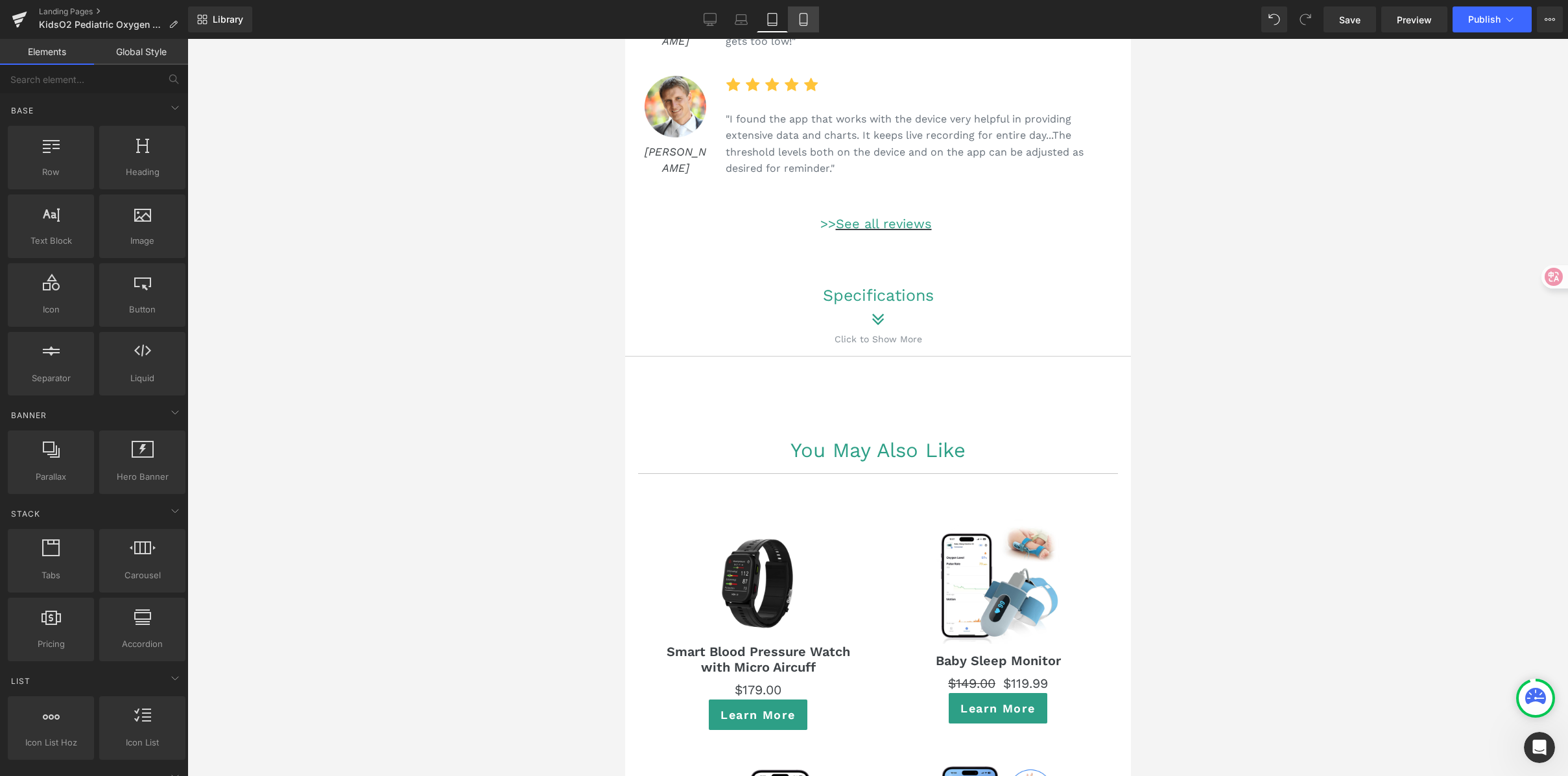
click at [813, 21] on link "Mobile" at bounding box center [803, 19] width 31 height 26
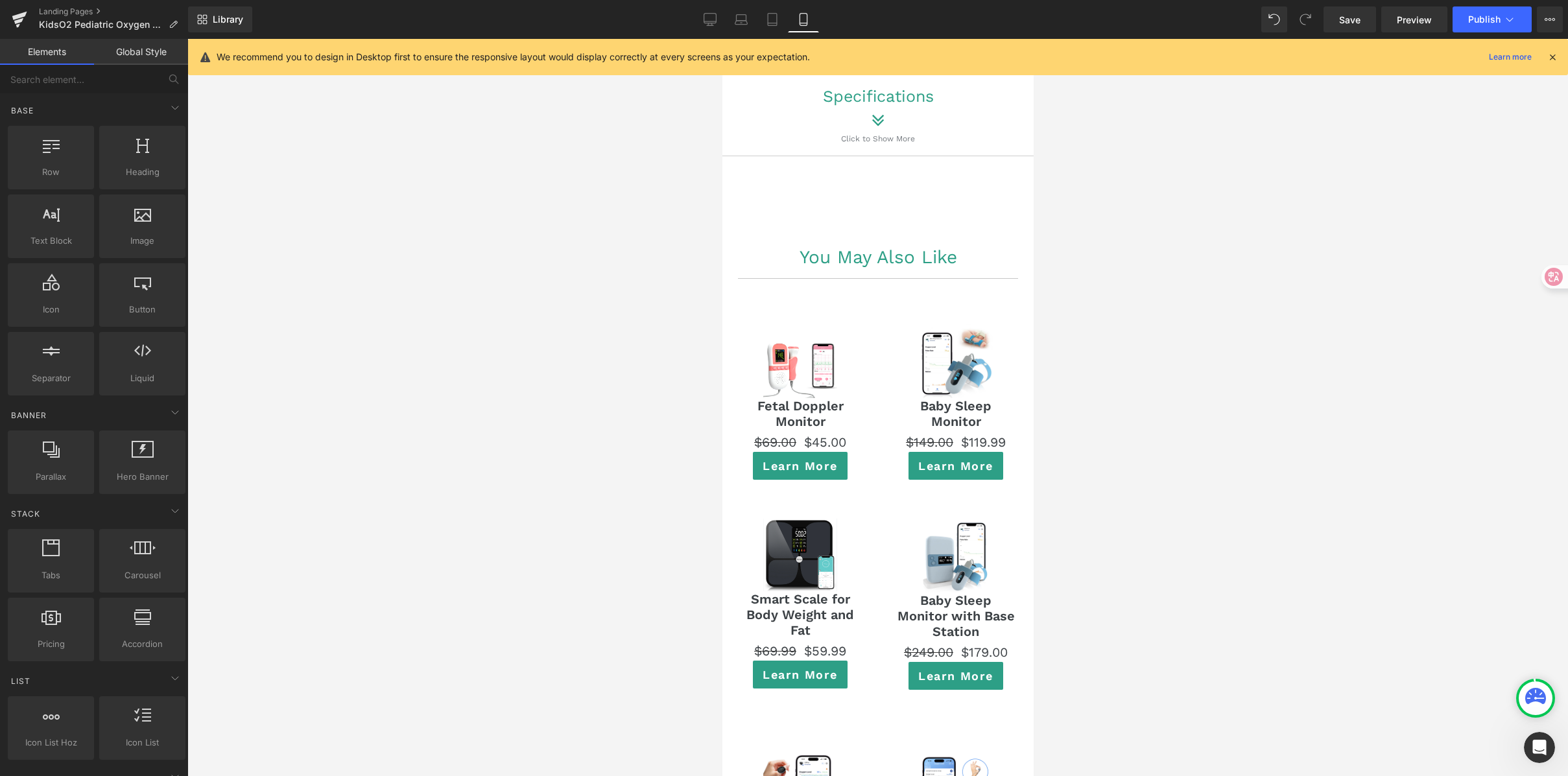
scroll to position [8561, 0]
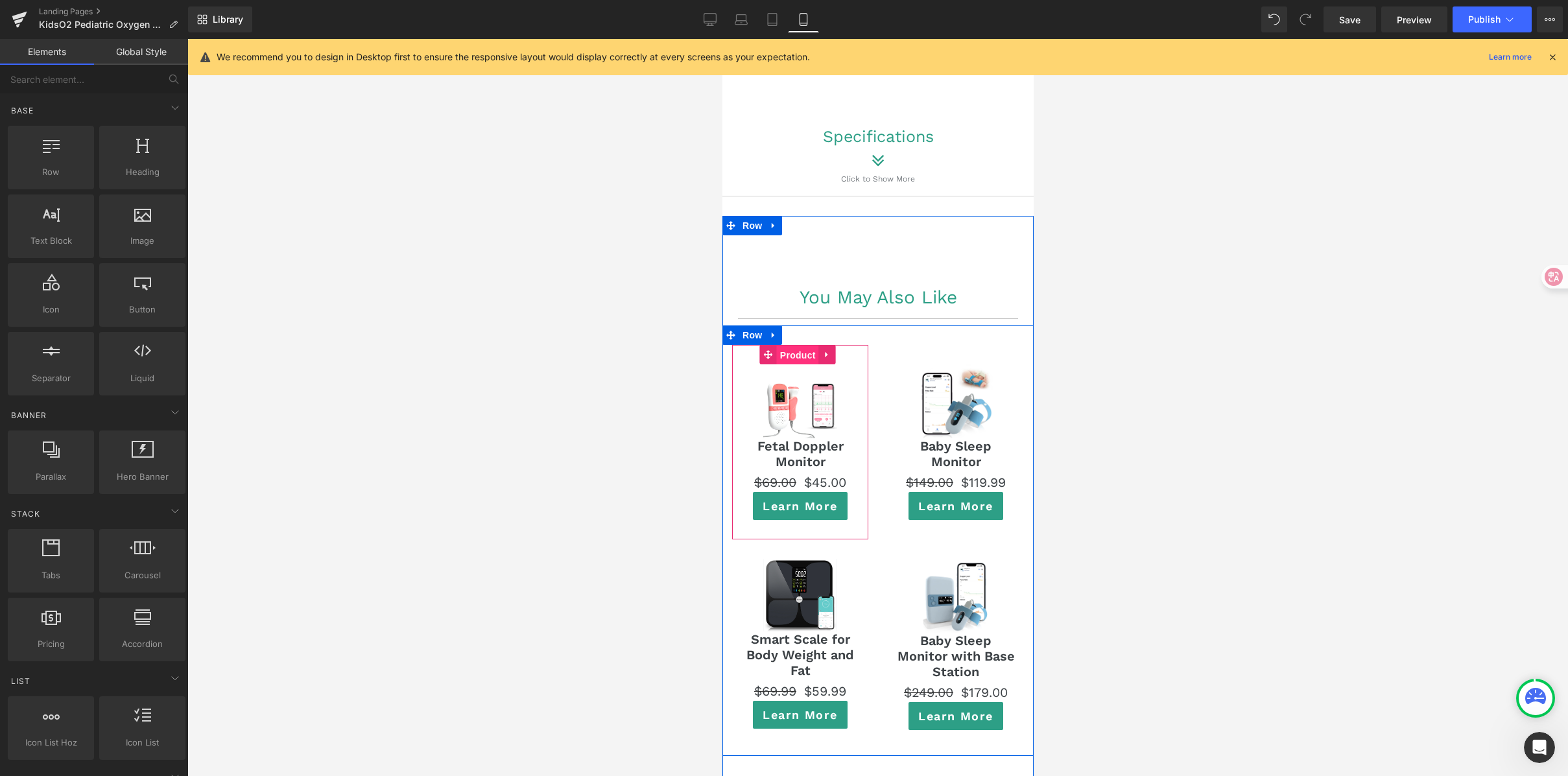
click at [797, 346] on span "Product" at bounding box center [797, 355] width 42 height 19
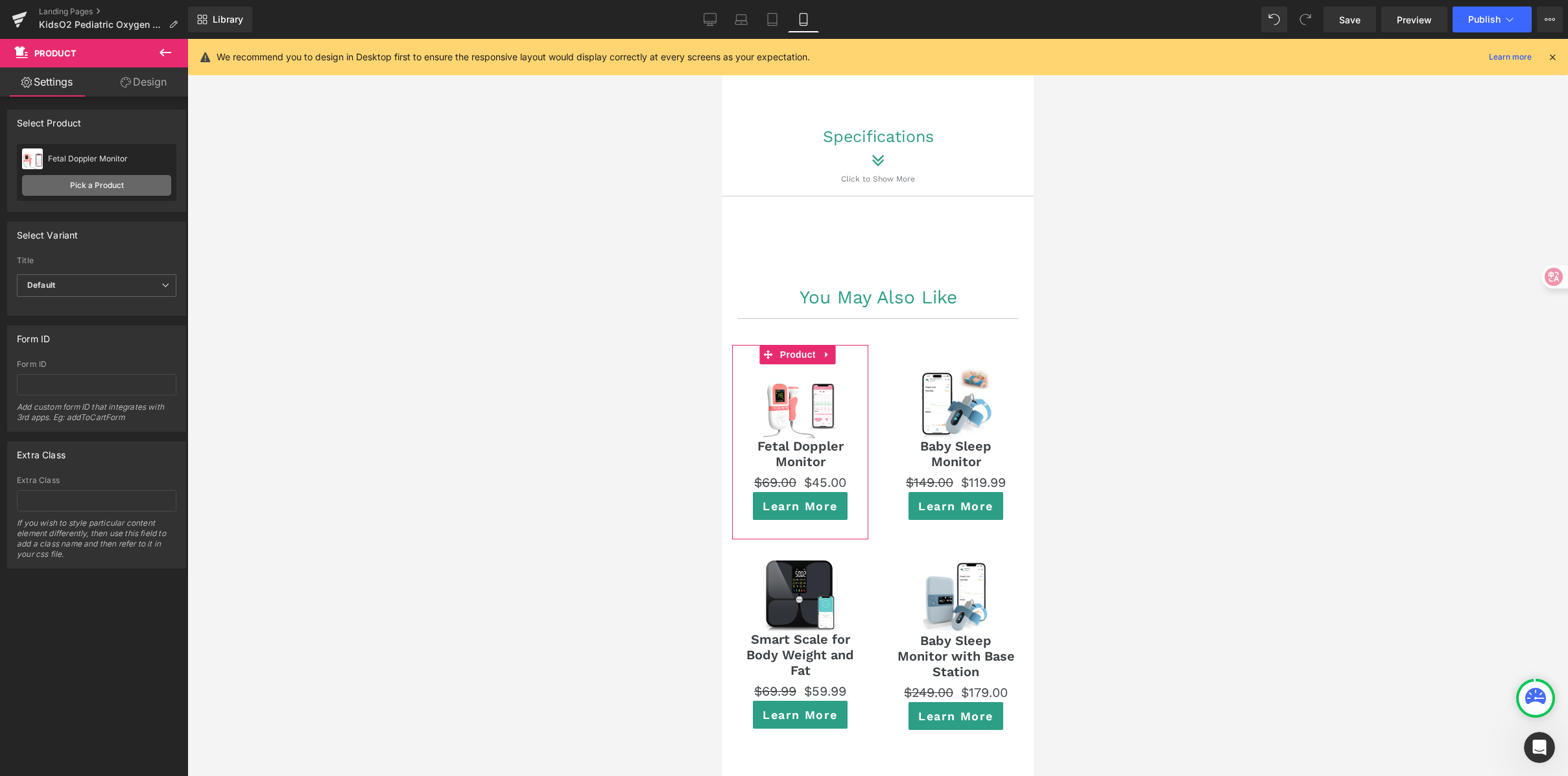
click at [43, 177] on link "Pick a Product" at bounding box center [96, 185] width 149 height 21
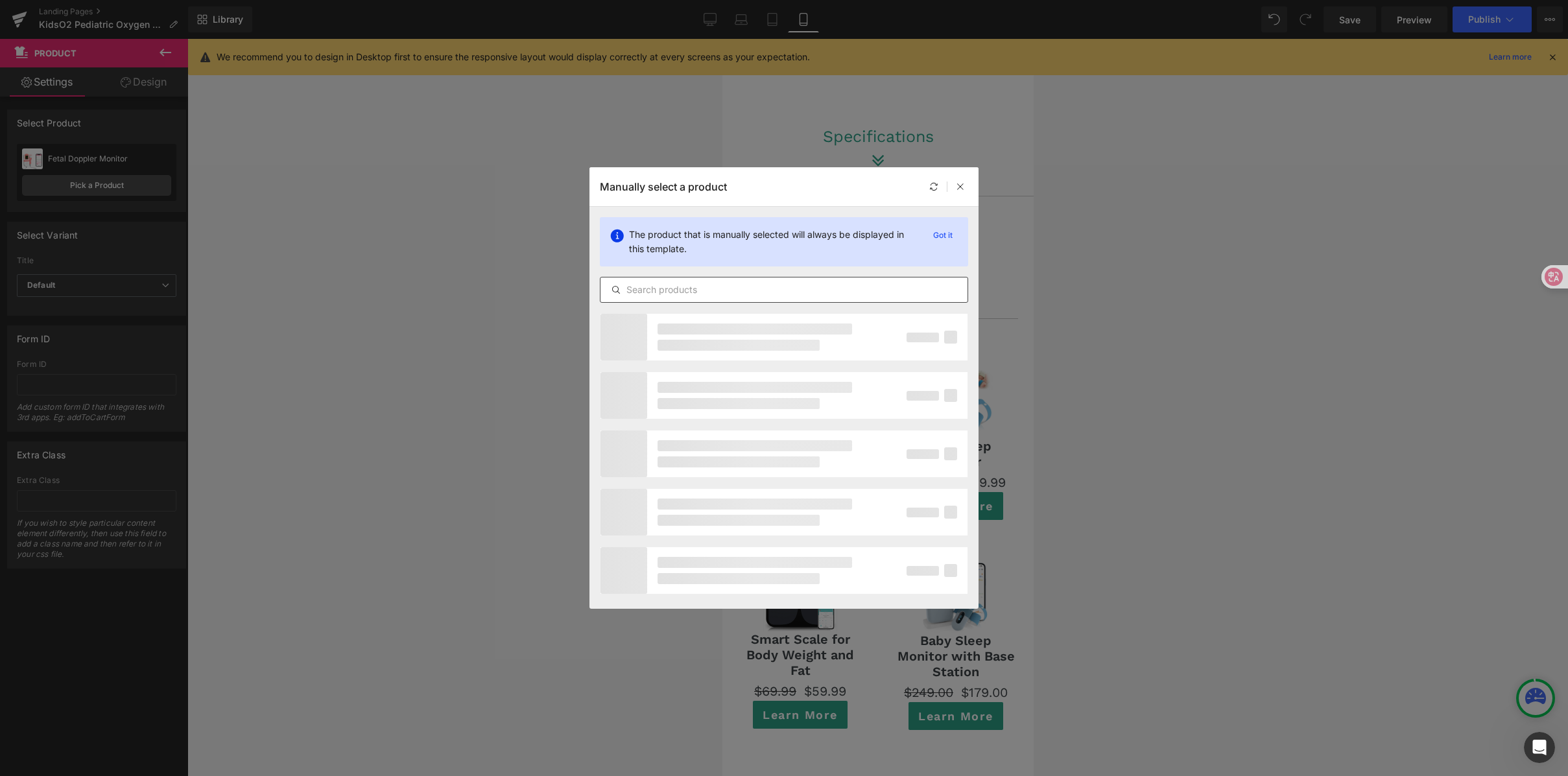
click at [655, 285] on input "text" at bounding box center [783, 289] width 367 height 15
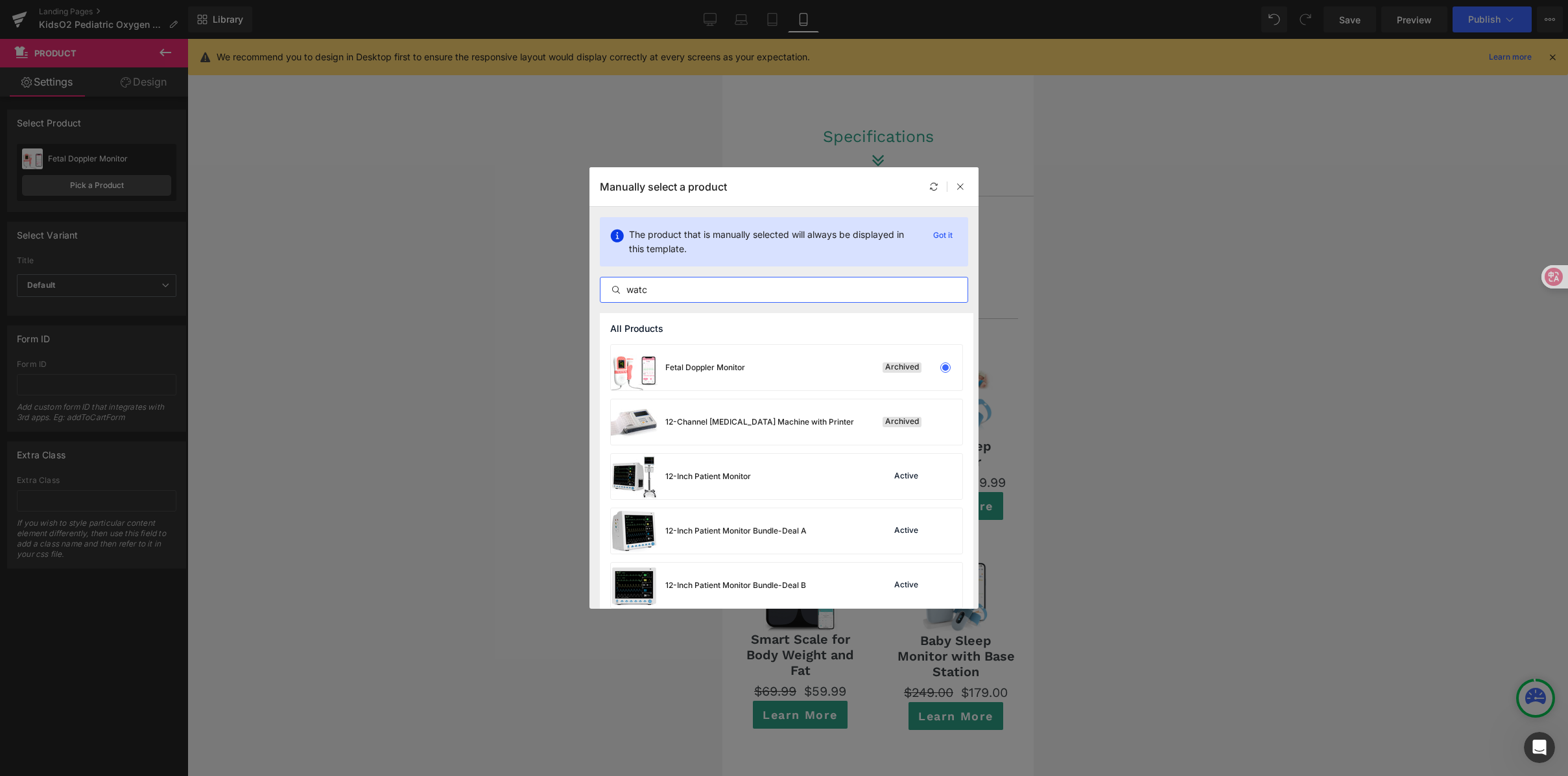
type input "watch"
click at [666, 293] on input "watch" at bounding box center [783, 289] width 367 height 15
drag, startPoint x: 664, startPoint y: 289, endPoint x: 595, endPoint y: 287, distance: 69.0
click at [595, 287] on div "The product that is manually selected will always be displayed in this template…" at bounding box center [784, 260] width 389 height 106
click at [720, 294] on input "text" at bounding box center [783, 289] width 367 height 15
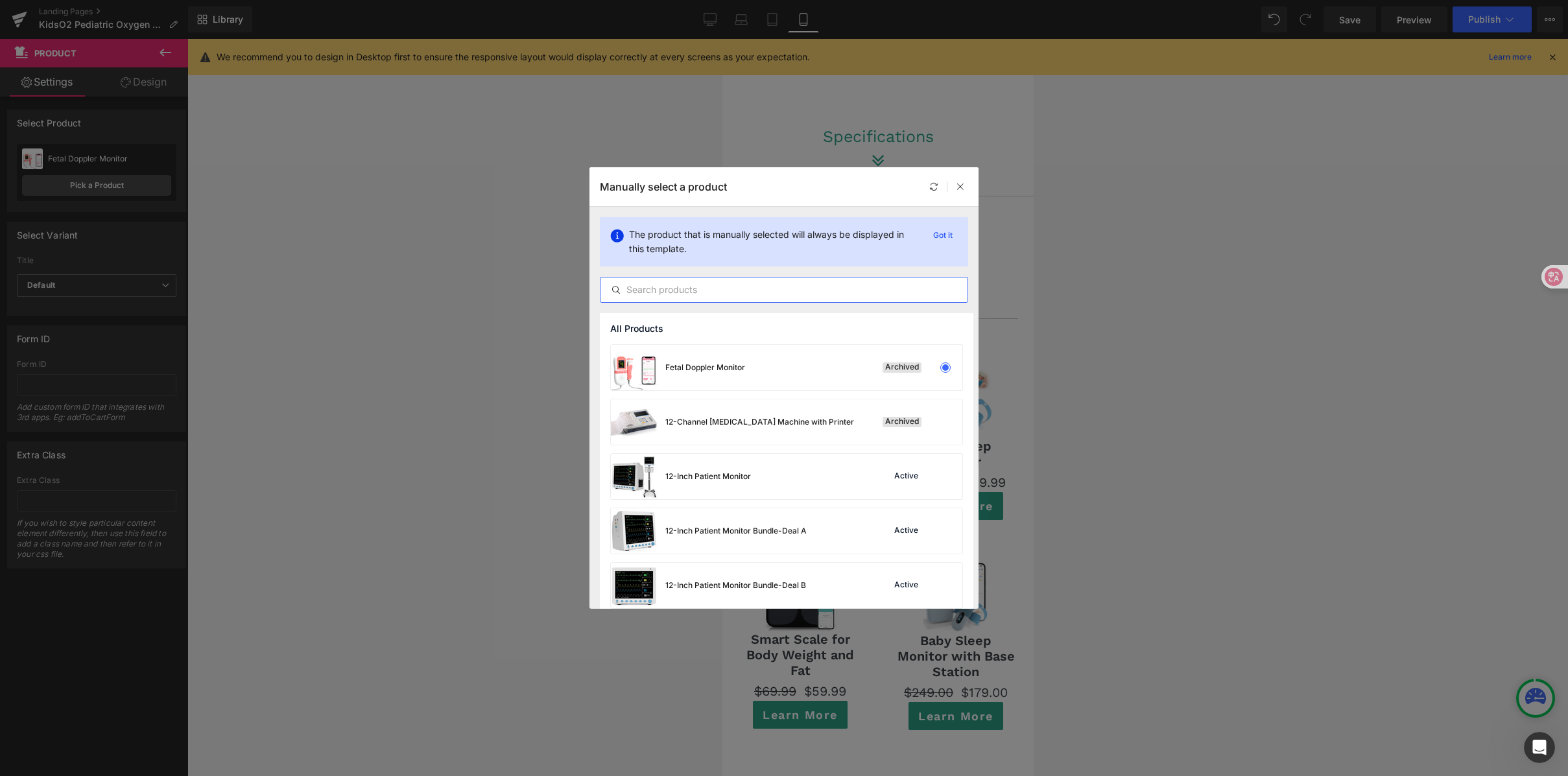
paste input "watch"
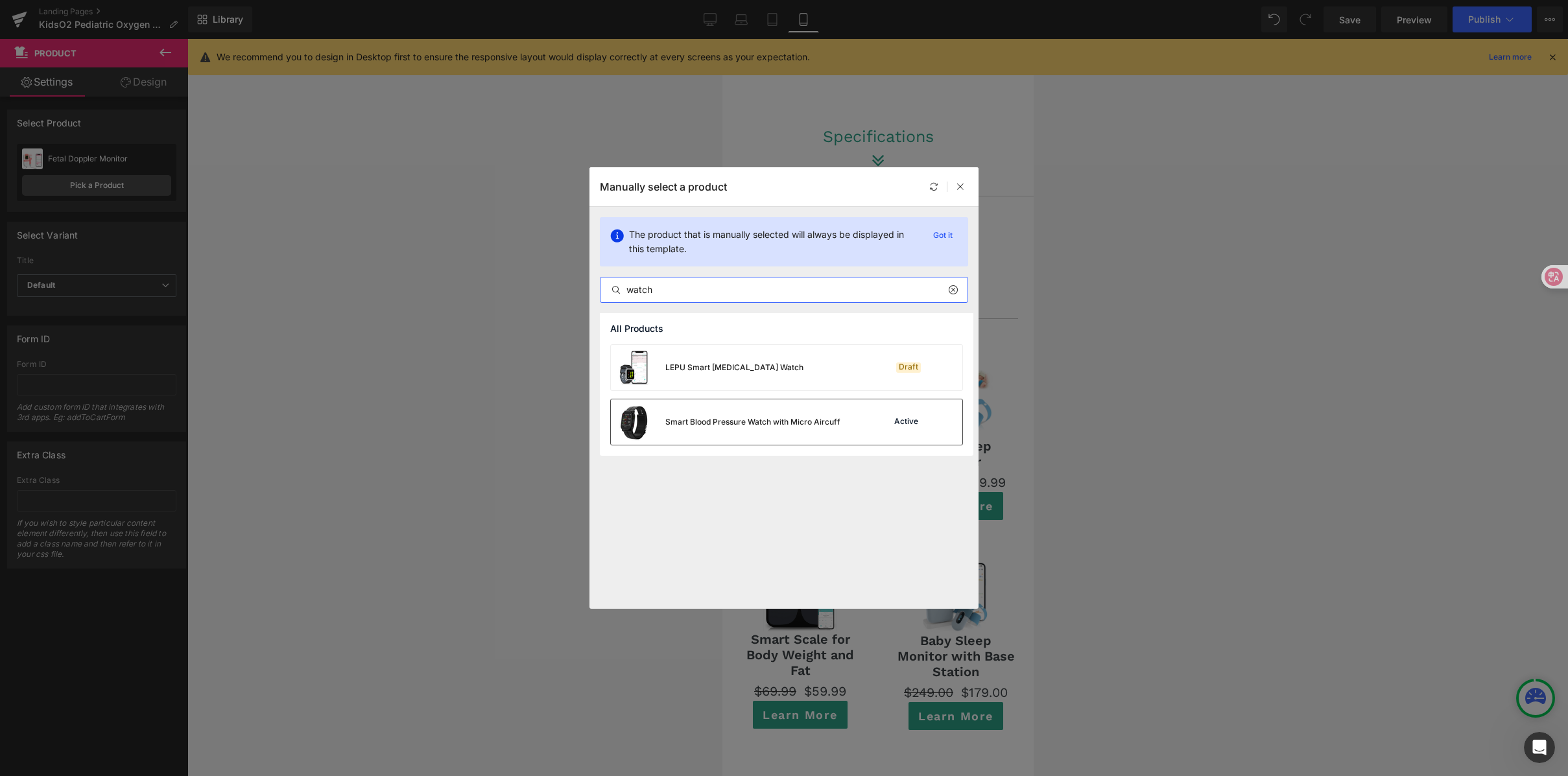
type input "watch"
click at [796, 403] on div "Smart Blood Pressure Watch with Micro Aircuff" at bounding box center [725, 422] width 229 height 45
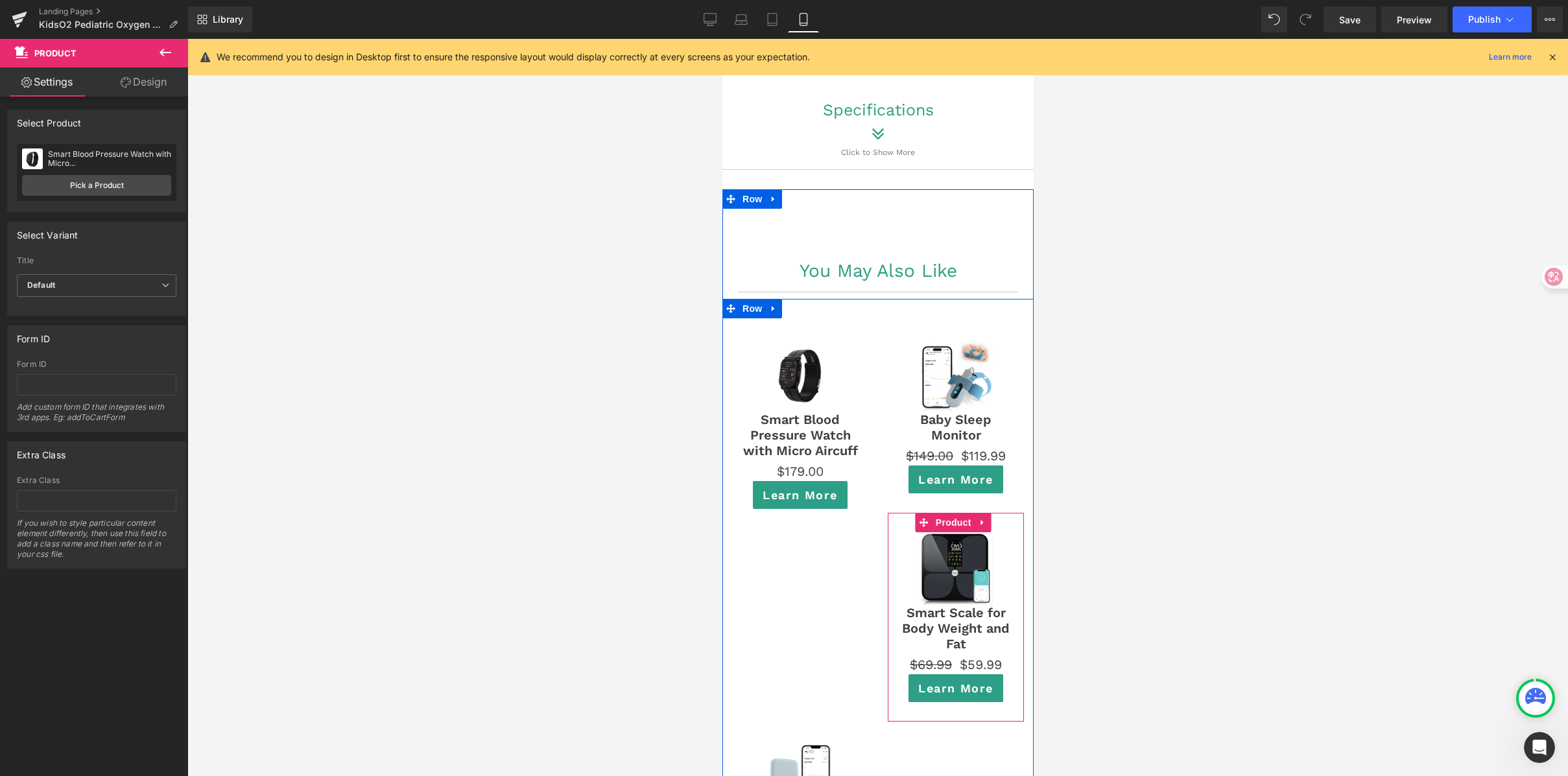
scroll to position [8601, 0]
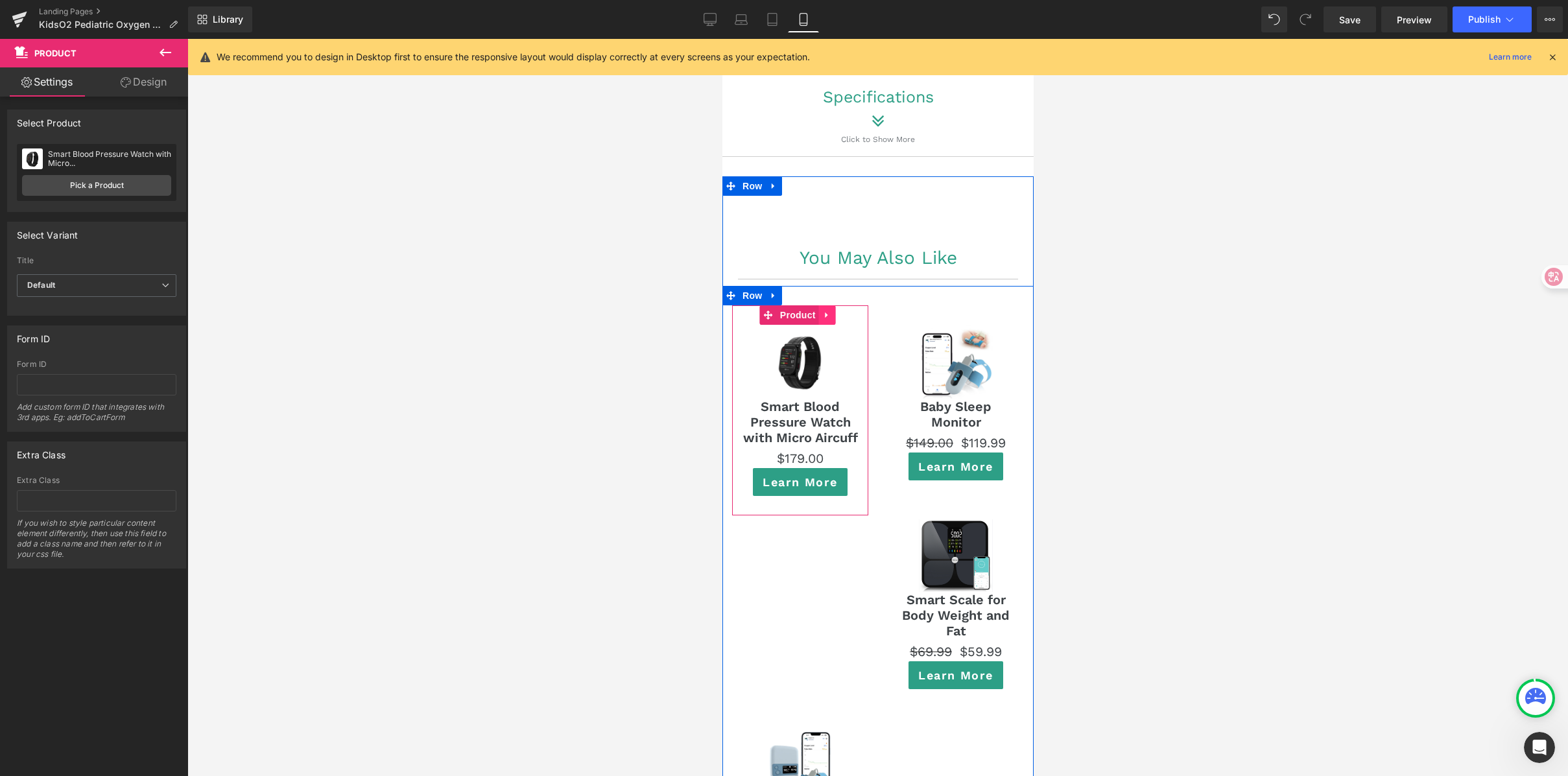
click at [825, 311] on icon at bounding box center [827, 315] width 9 height 10
click at [814, 311] on icon at bounding box center [819, 315] width 9 height 10
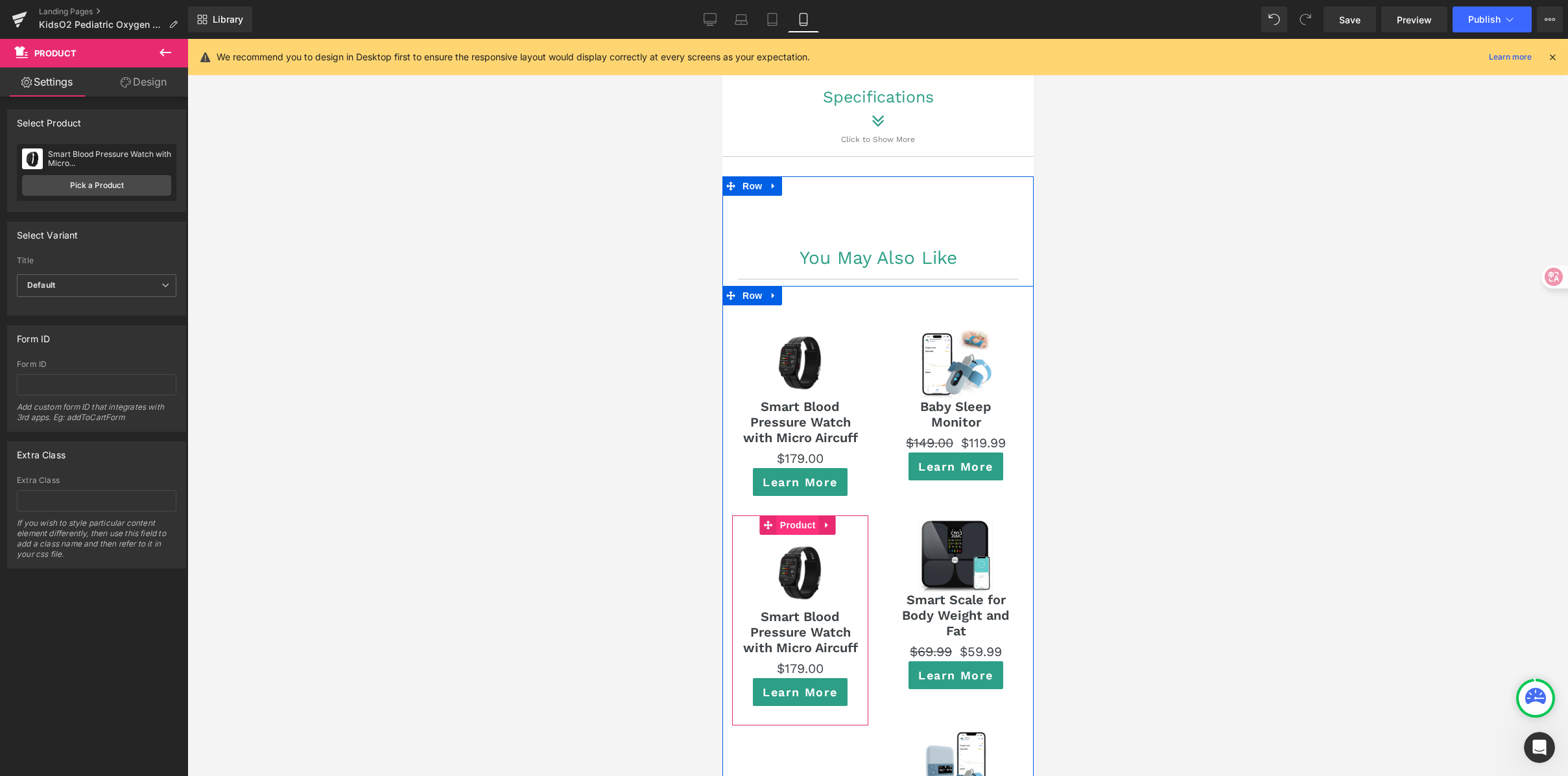
click at [800, 515] on span "Product" at bounding box center [797, 525] width 42 height 19
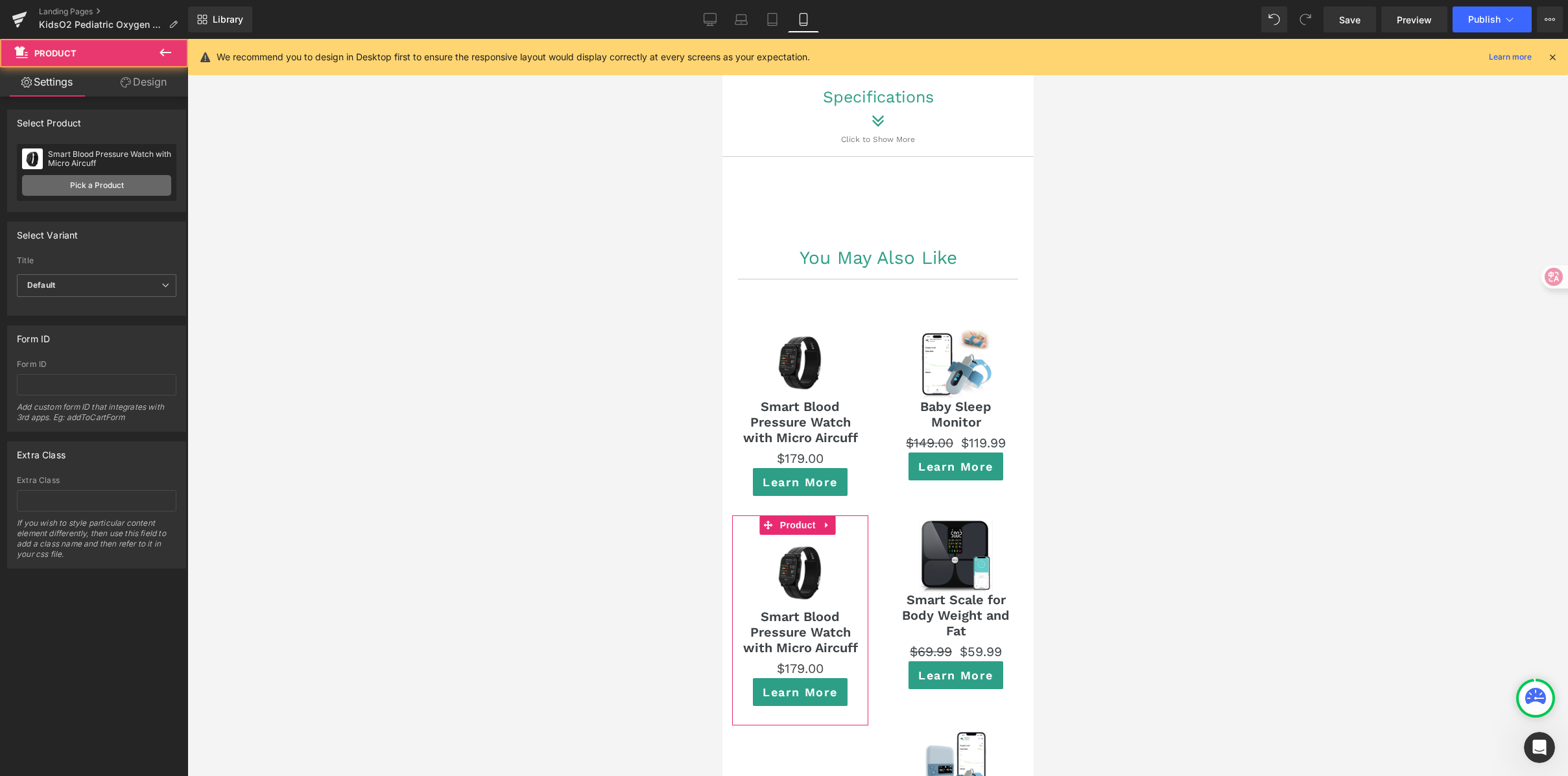
click at [100, 185] on link "Pick a Product" at bounding box center [96, 185] width 149 height 21
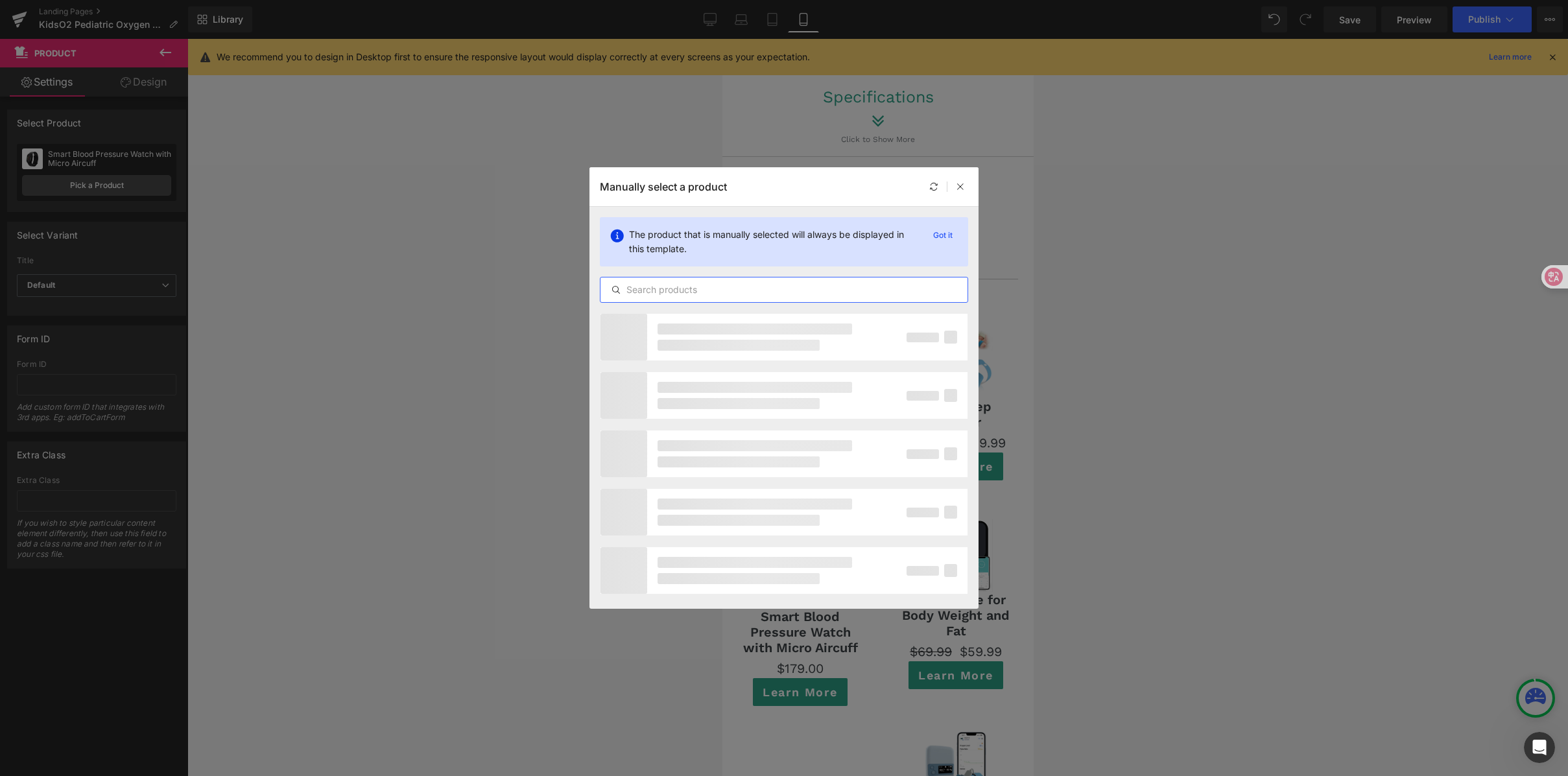
click at [721, 283] on input "text" at bounding box center [783, 289] width 367 height 15
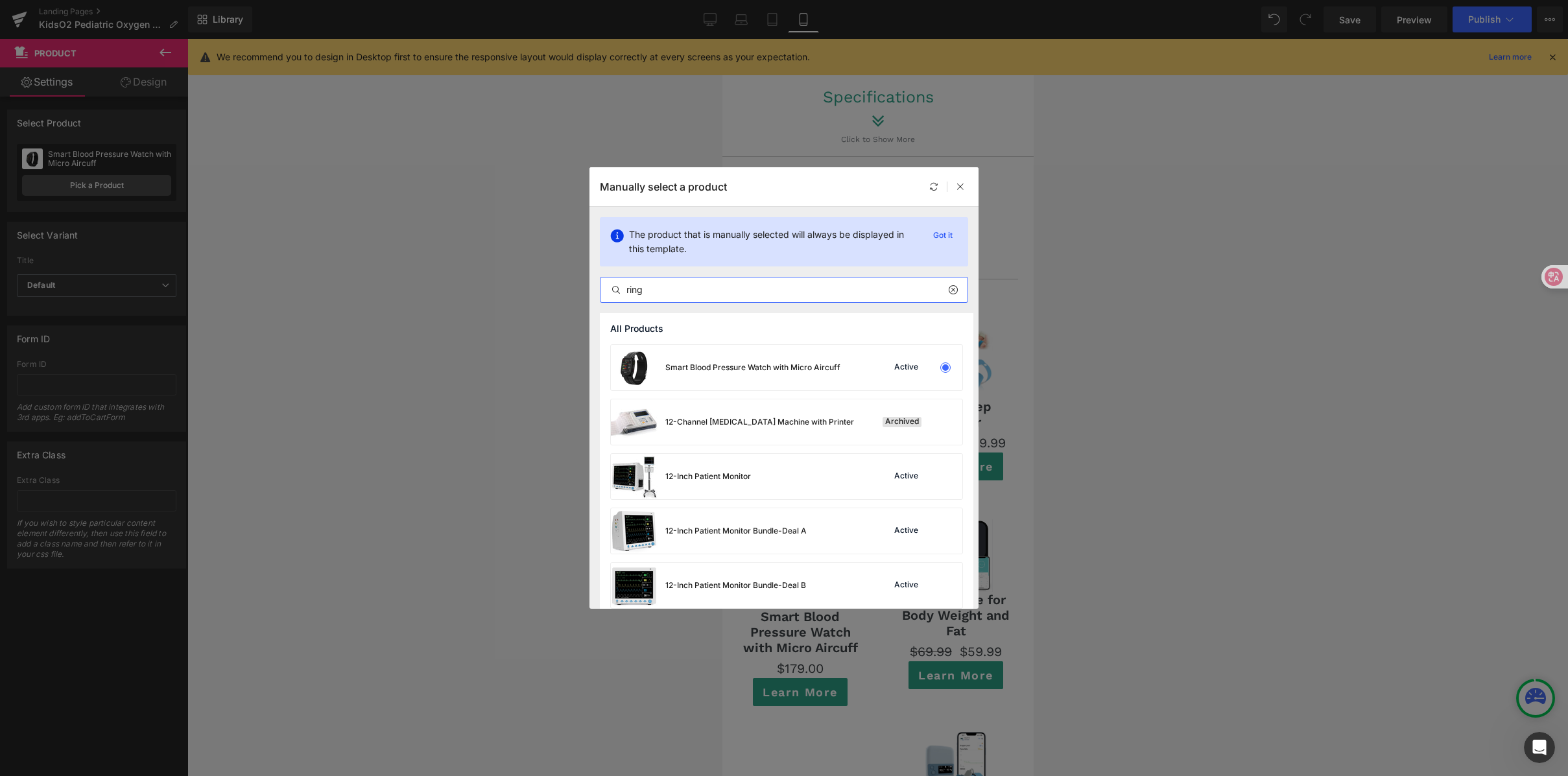
click at [627, 293] on input "ring" at bounding box center [783, 289] width 367 height 15
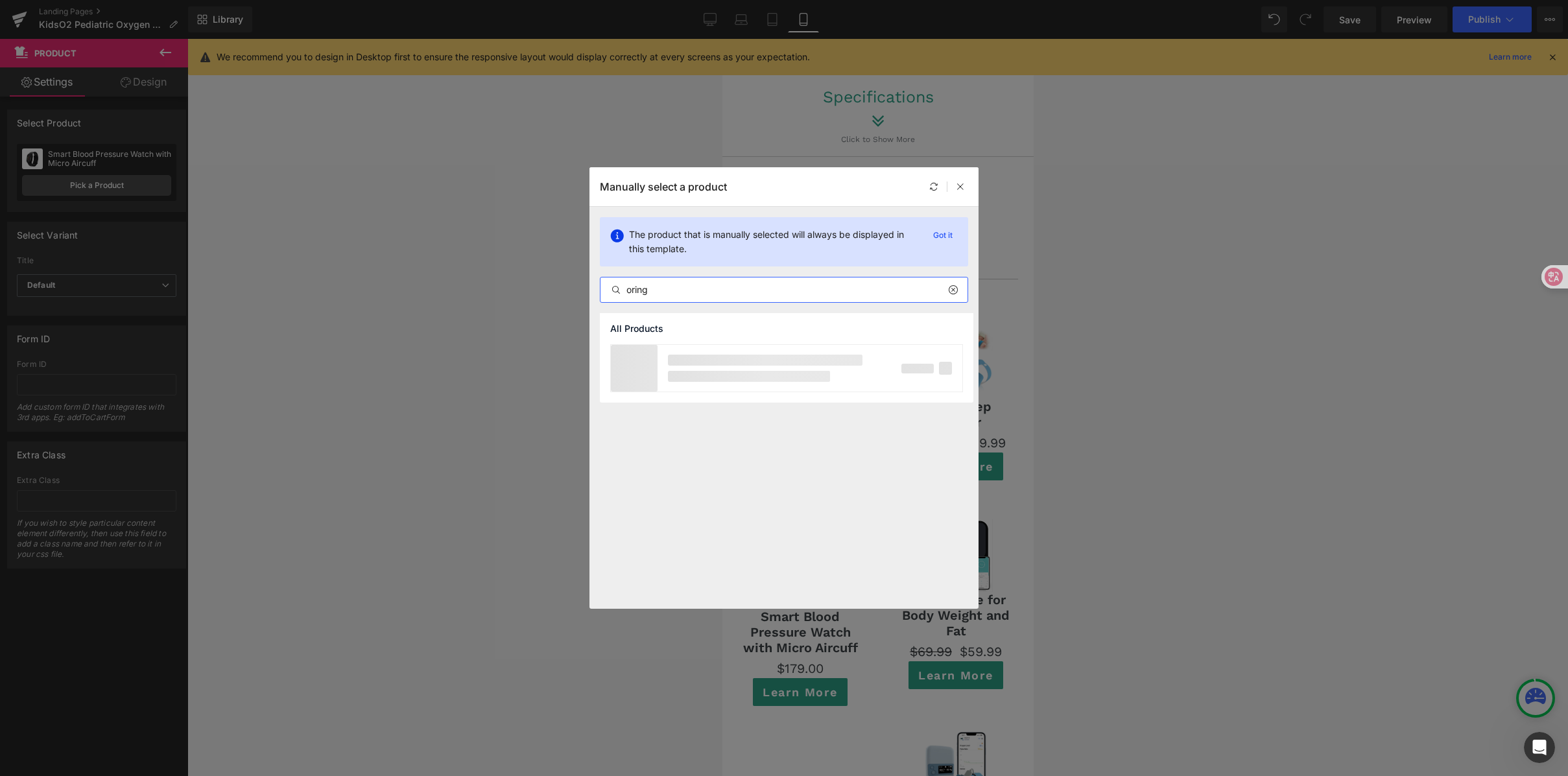
type input "o2ring"
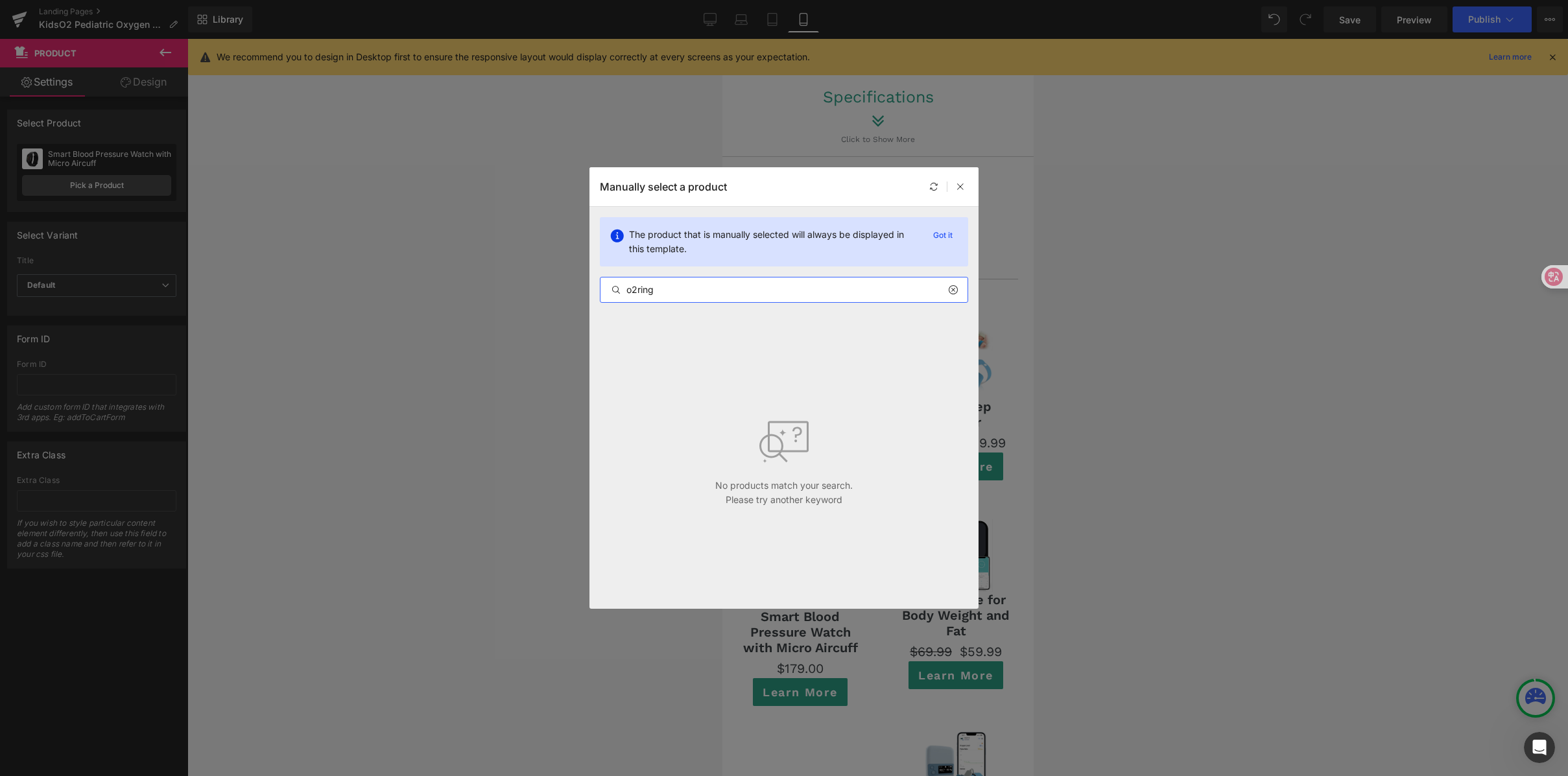
drag, startPoint x: 676, startPoint y: 284, endPoint x: 600, endPoint y: 273, distance: 76.8
click at [590, 276] on div "The product that is manually selected will always be displayed in this template…" at bounding box center [784, 260] width 389 height 106
drag, startPoint x: 661, startPoint y: 293, endPoint x: 608, endPoint y: 289, distance: 53.2
click at [608, 289] on input "o2ring" at bounding box center [783, 289] width 367 height 15
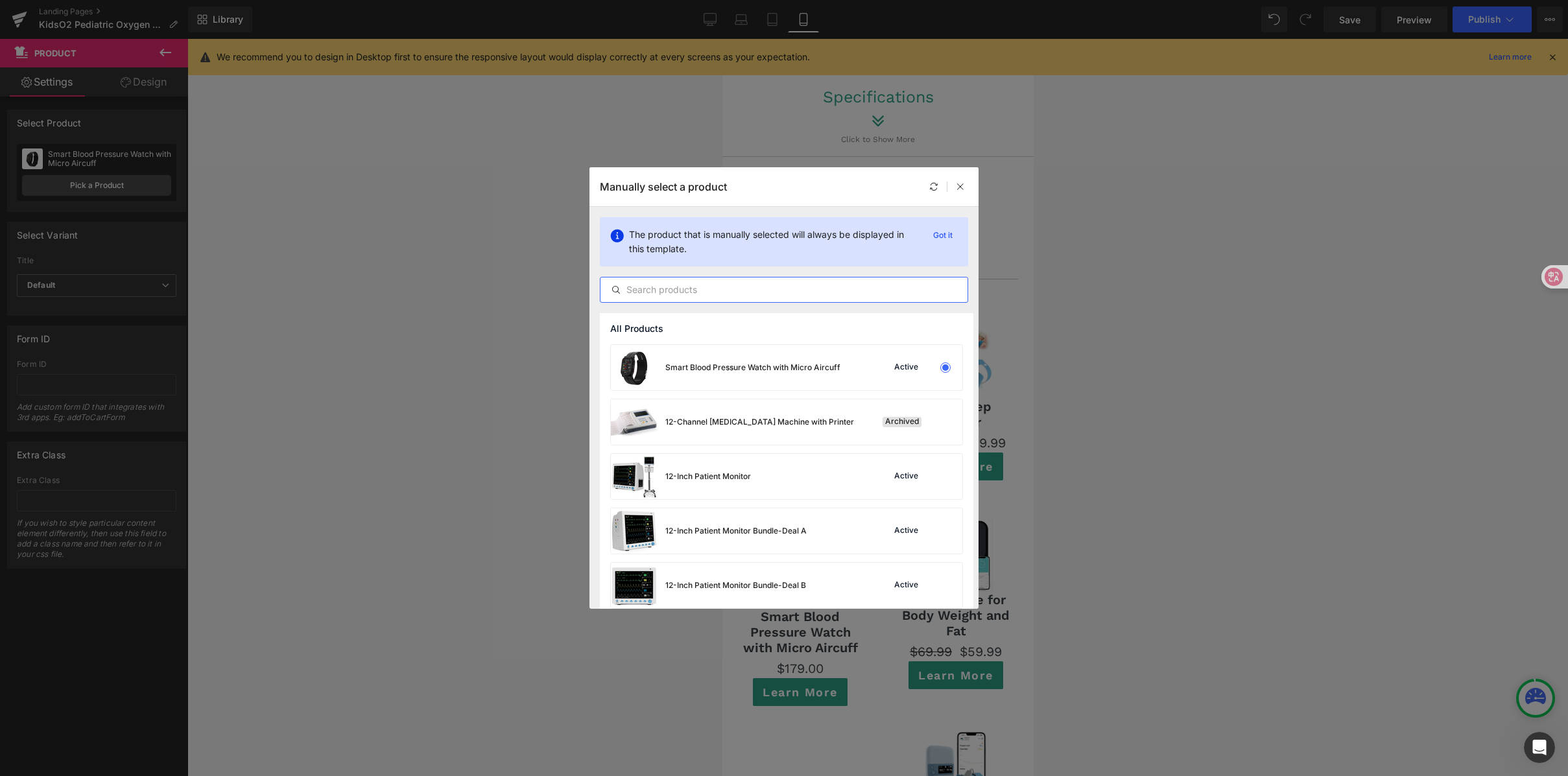
click at [658, 297] on input "text" at bounding box center [783, 289] width 367 height 15
paste input "o2ring"
type input "o2ring"
click at [835, 409] on div "O2Ring™ Continuous Ring Oxygen Monitor Active" at bounding box center [787, 422] width 352 height 45
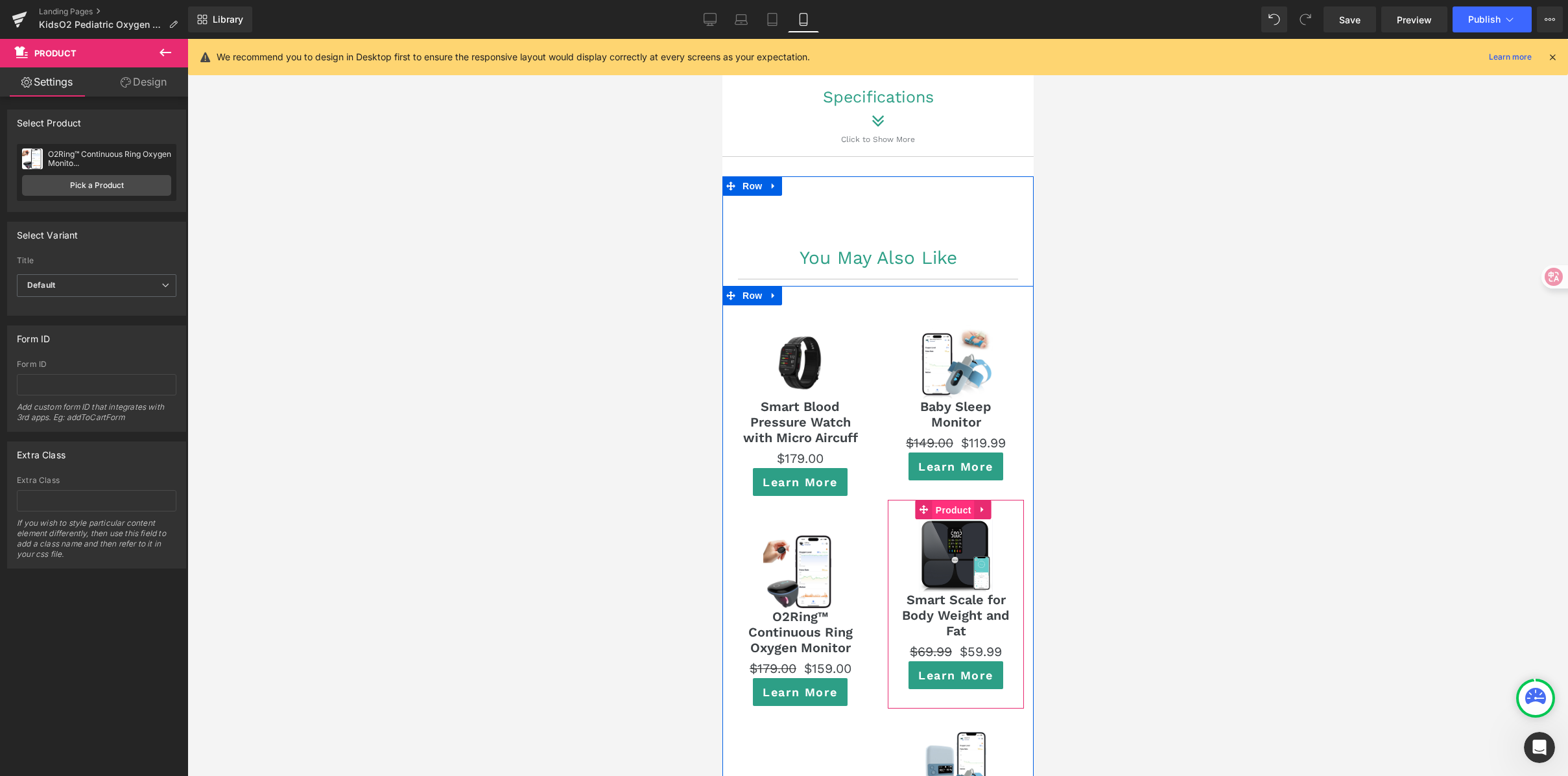
click at [948, 501] on span "Product" at bounding box center [952, 510] width 42 height 19
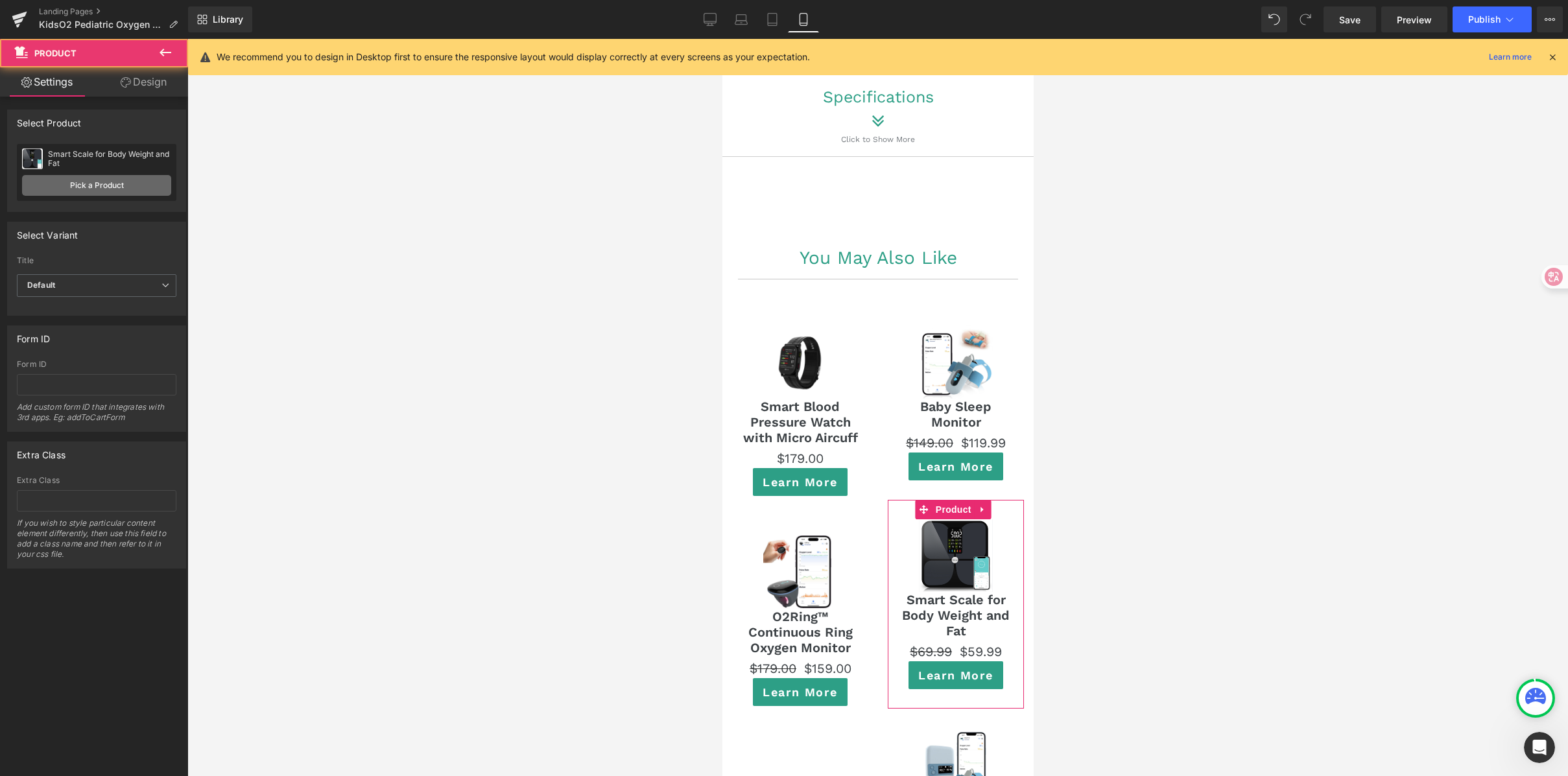
click at [104, 184] on link "Pick a Product" at bounding box center [96, 185] width 149 height 21
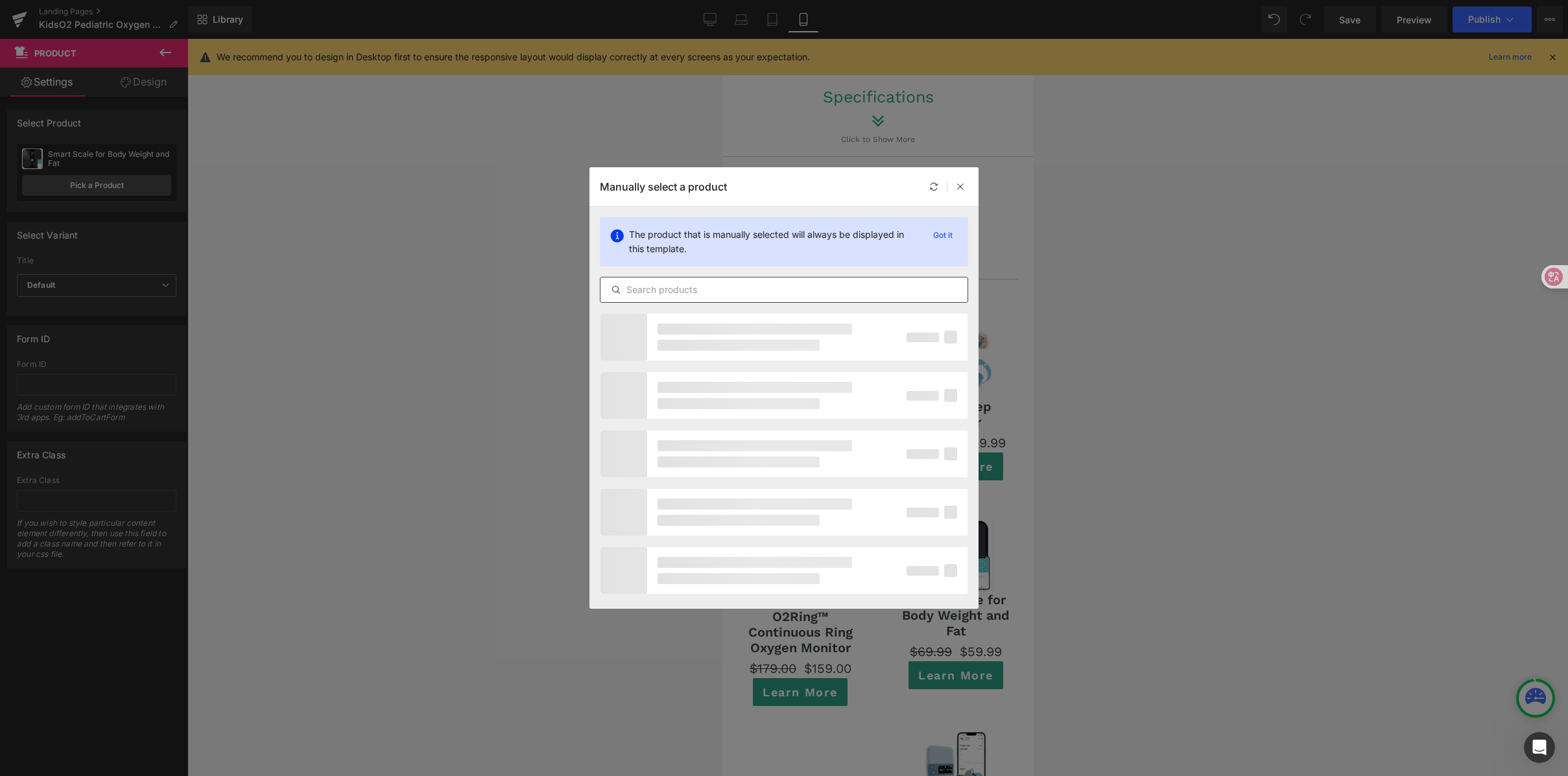
click at [654, 278] on div at bounding box center [783, 289] width 368 height 26
click at [686, 289] on input "text" at bounding box center [783, 289] width 367 height 15
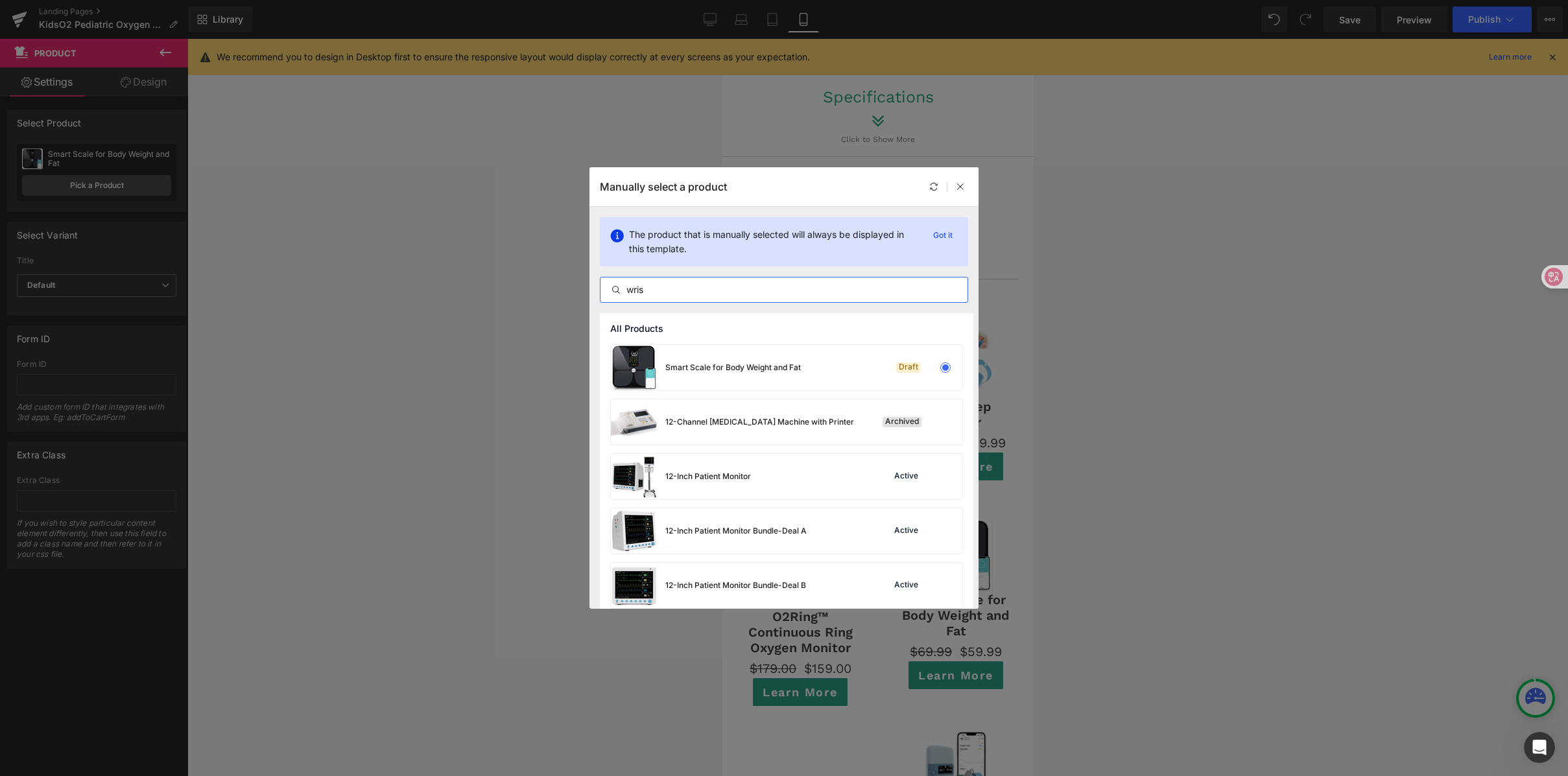
type input "wrist"
drag, startPoint x: 614, startPoint y: 287, endPoint x: 577, endPoint y: 287, distance: 37.0
click at [567, 287] on div "Manually select a product The product that is manually selected will always be …" at bounding box center [784, 388] width 1568 height 776
click at [646, 293] on input "text" at bounding box center [783, 289] width 367 height 15
paste input "wrist"
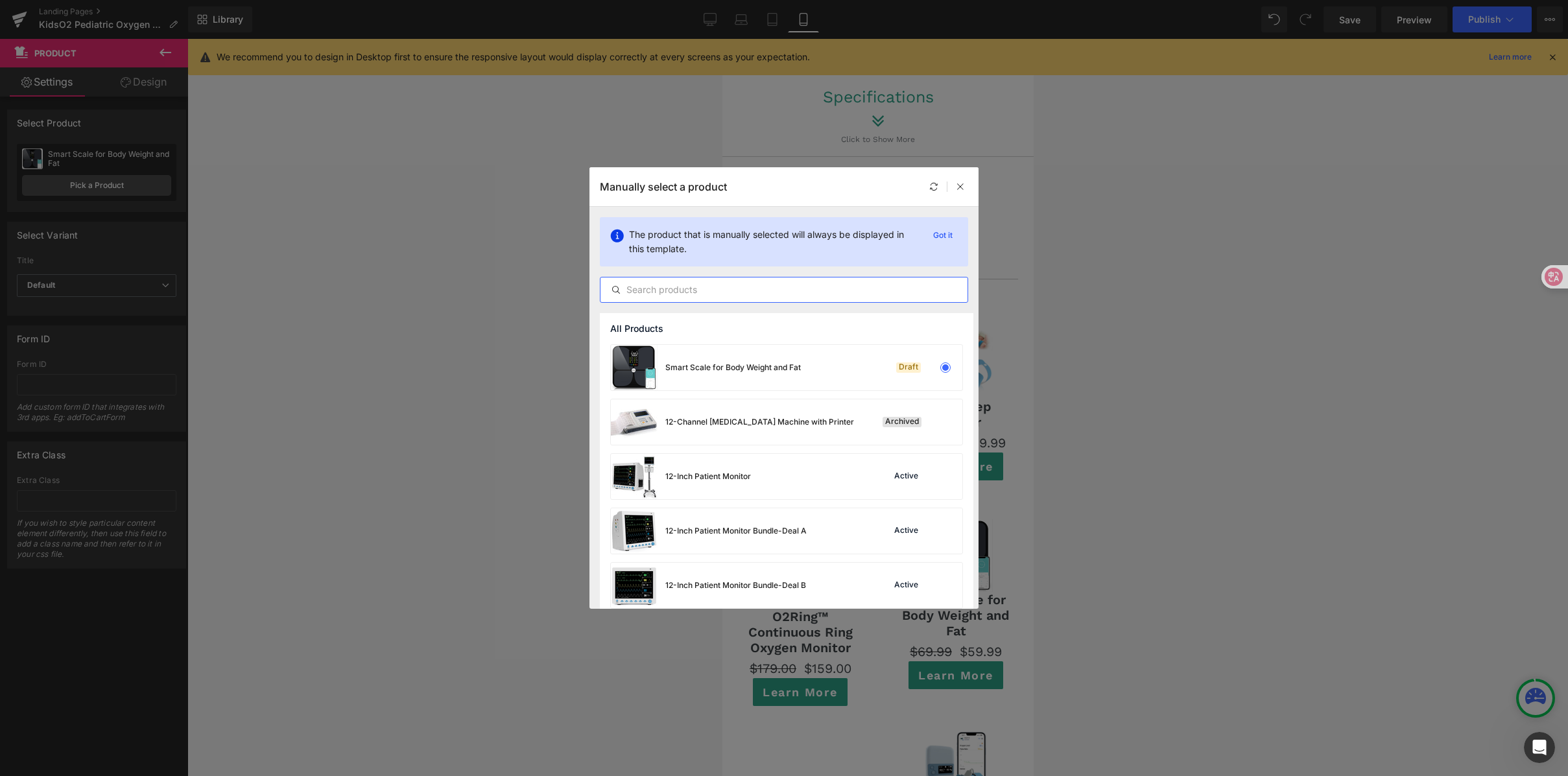
type input "wrist"
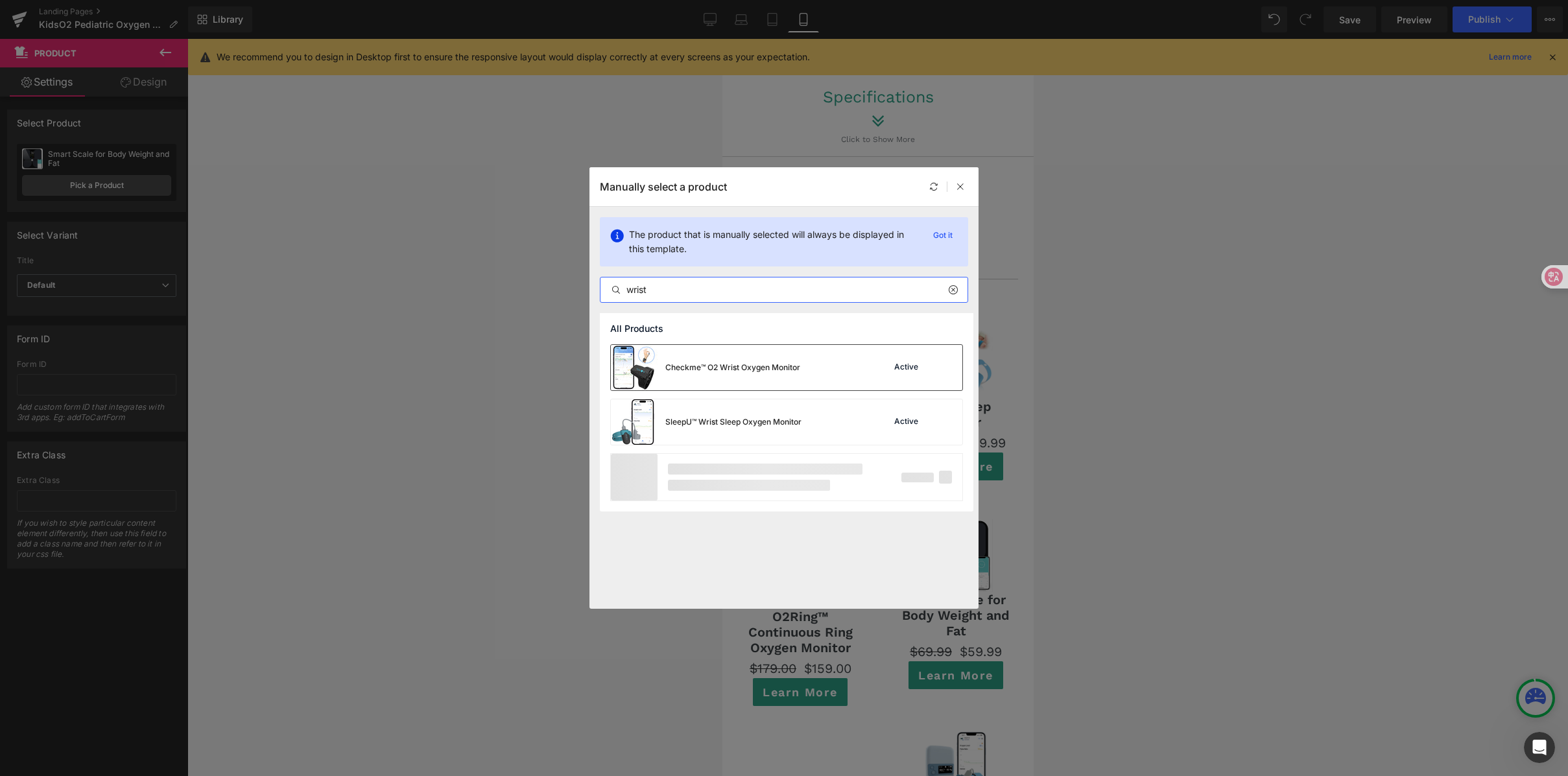
click at [793, 366] on div "Checkme™ O2 Wrist Oxygen Monitor" at bounding box center [733, 367] width 135 height 11
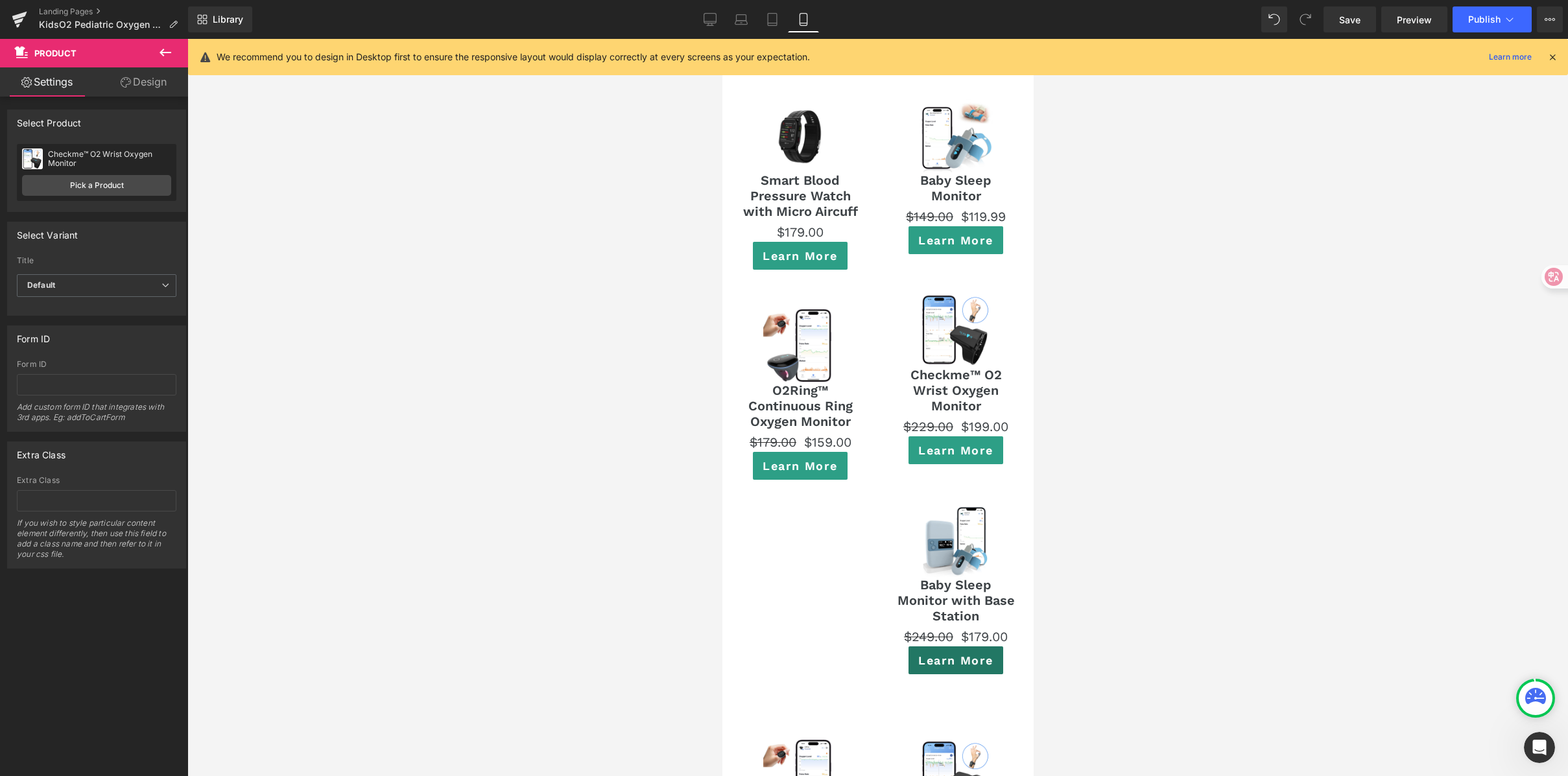
scroll to position [8860, 0]
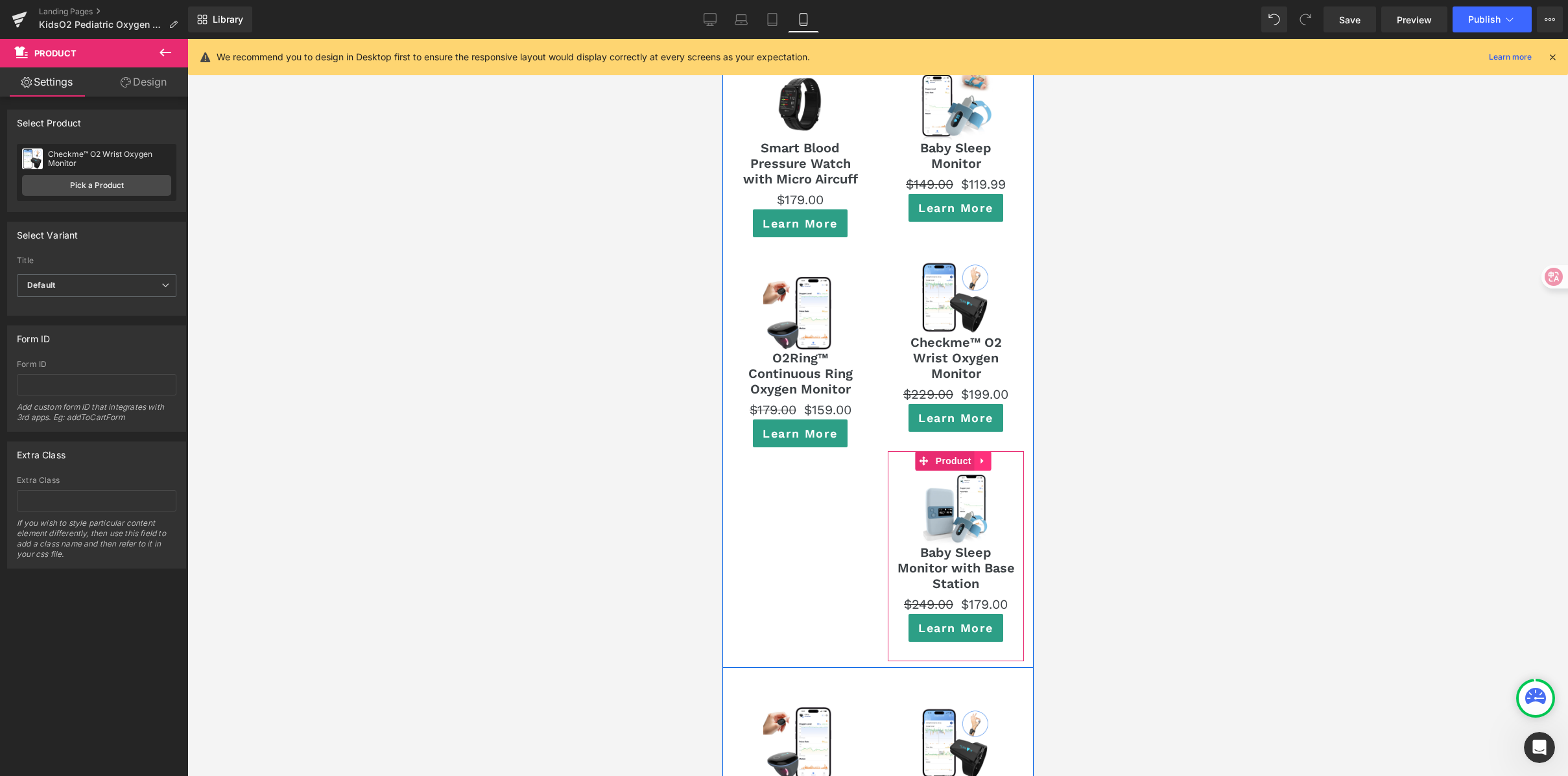
click at [978, 457] on icon at bounding box center [983, 461] width 9 height 10
click at [983, 451] on link at bounding box center [991, 461] width 17 height 19
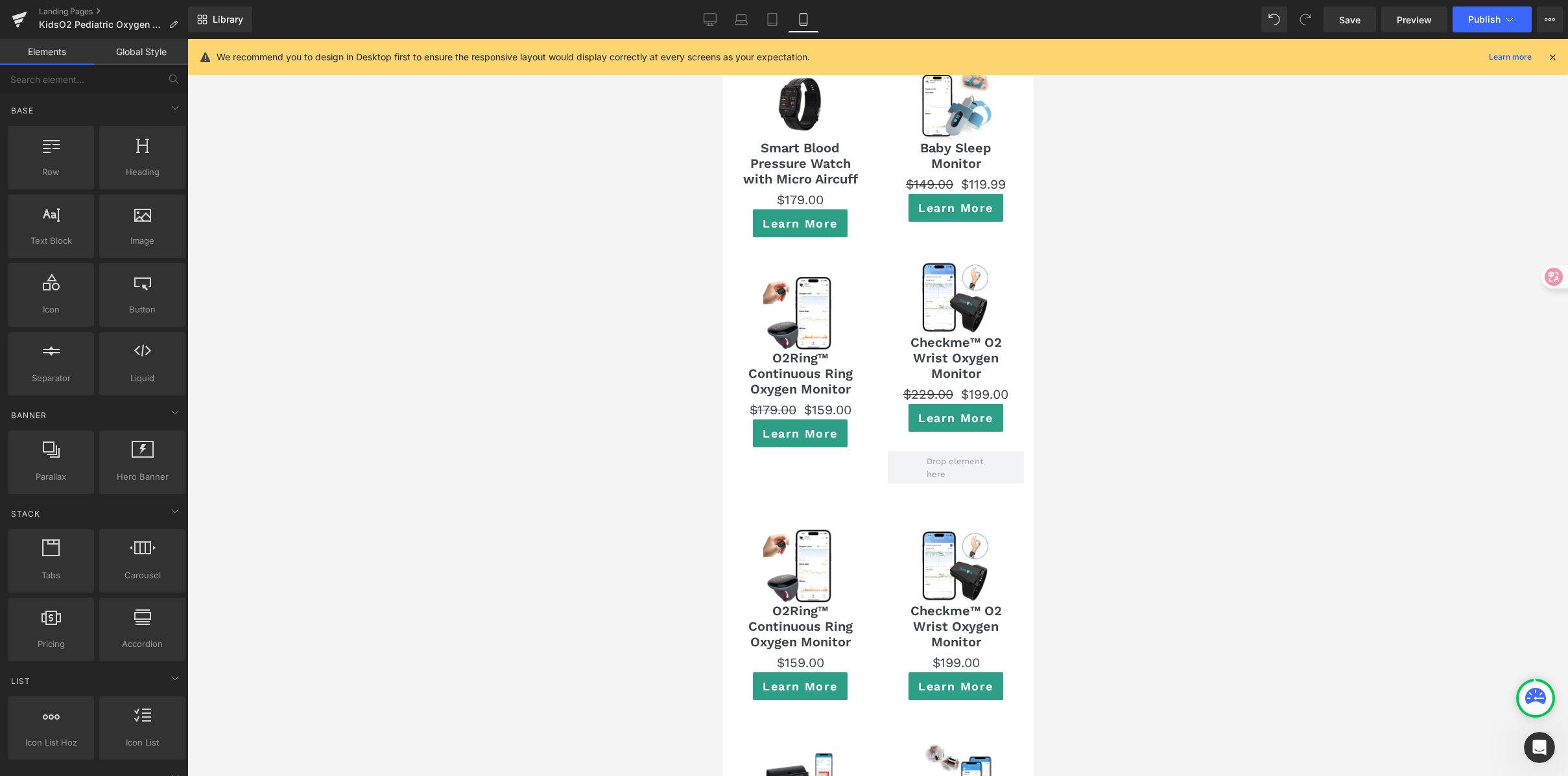
scroll to position [9149, 0]
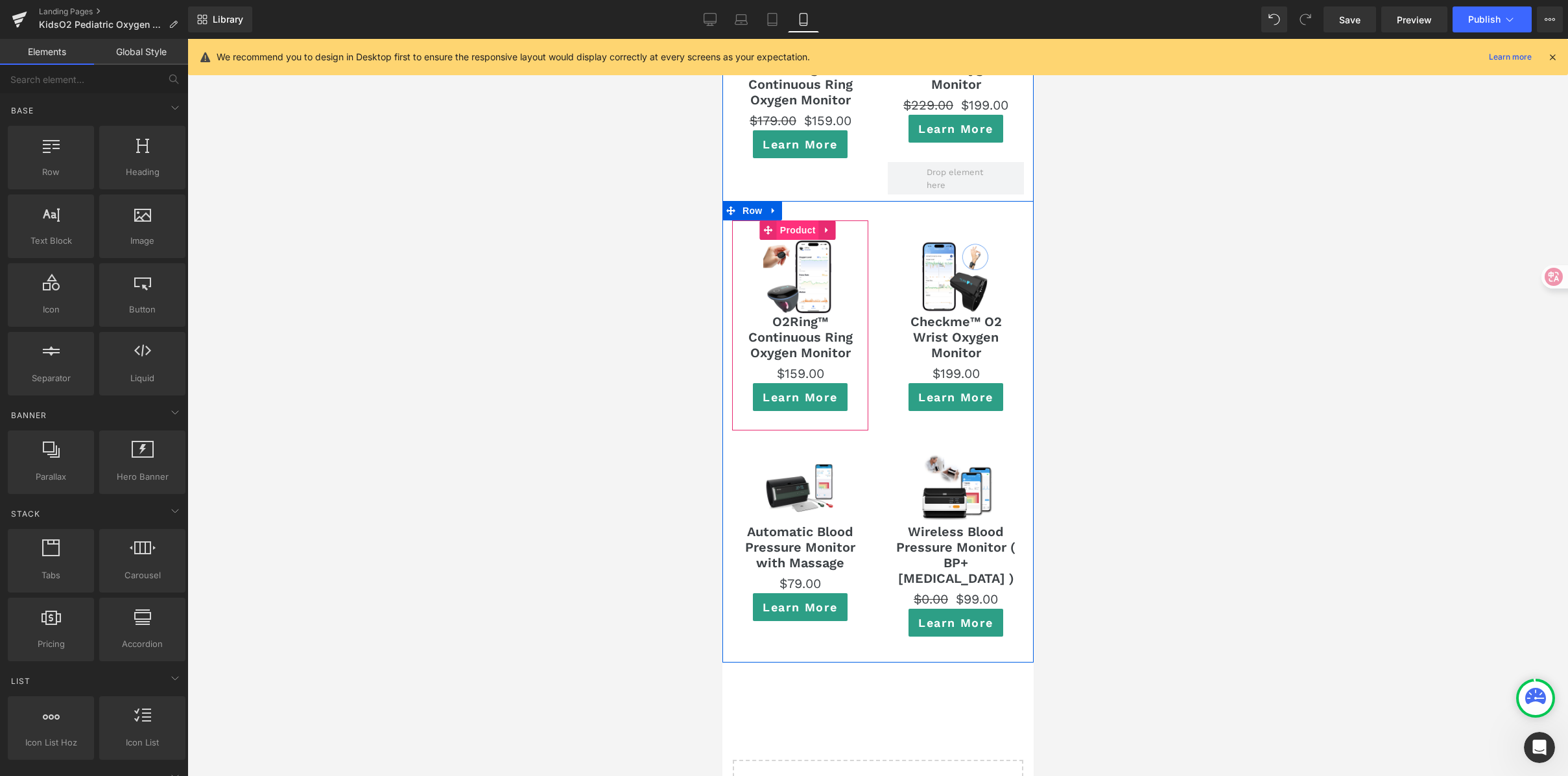
click at [793, 221] on span "Product" at bounding box center [797, 230] width 42 height 19
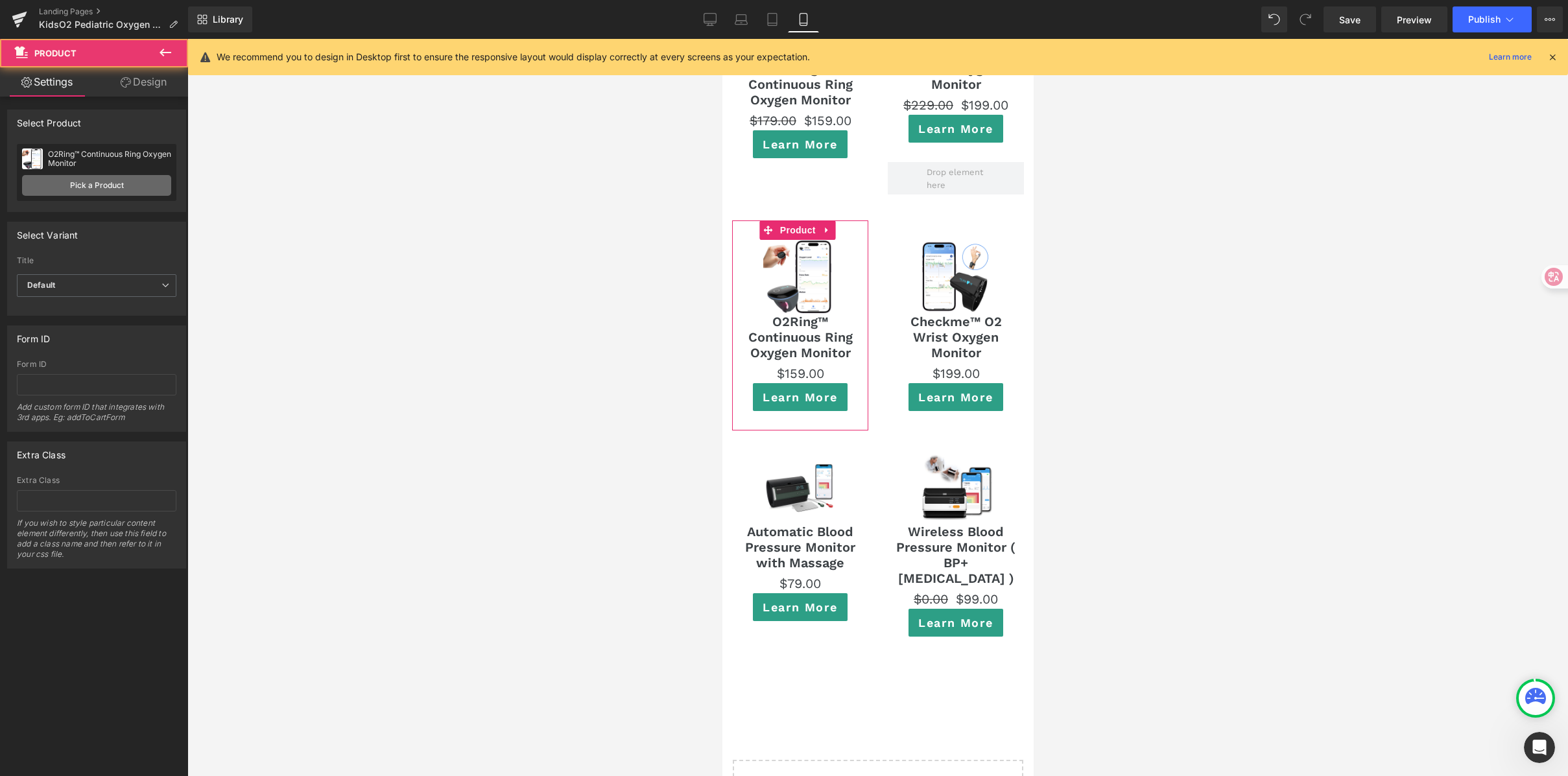
click at [76, 181] on link "Pick a Product" at bounding box center [96, 185] width 149 height 21
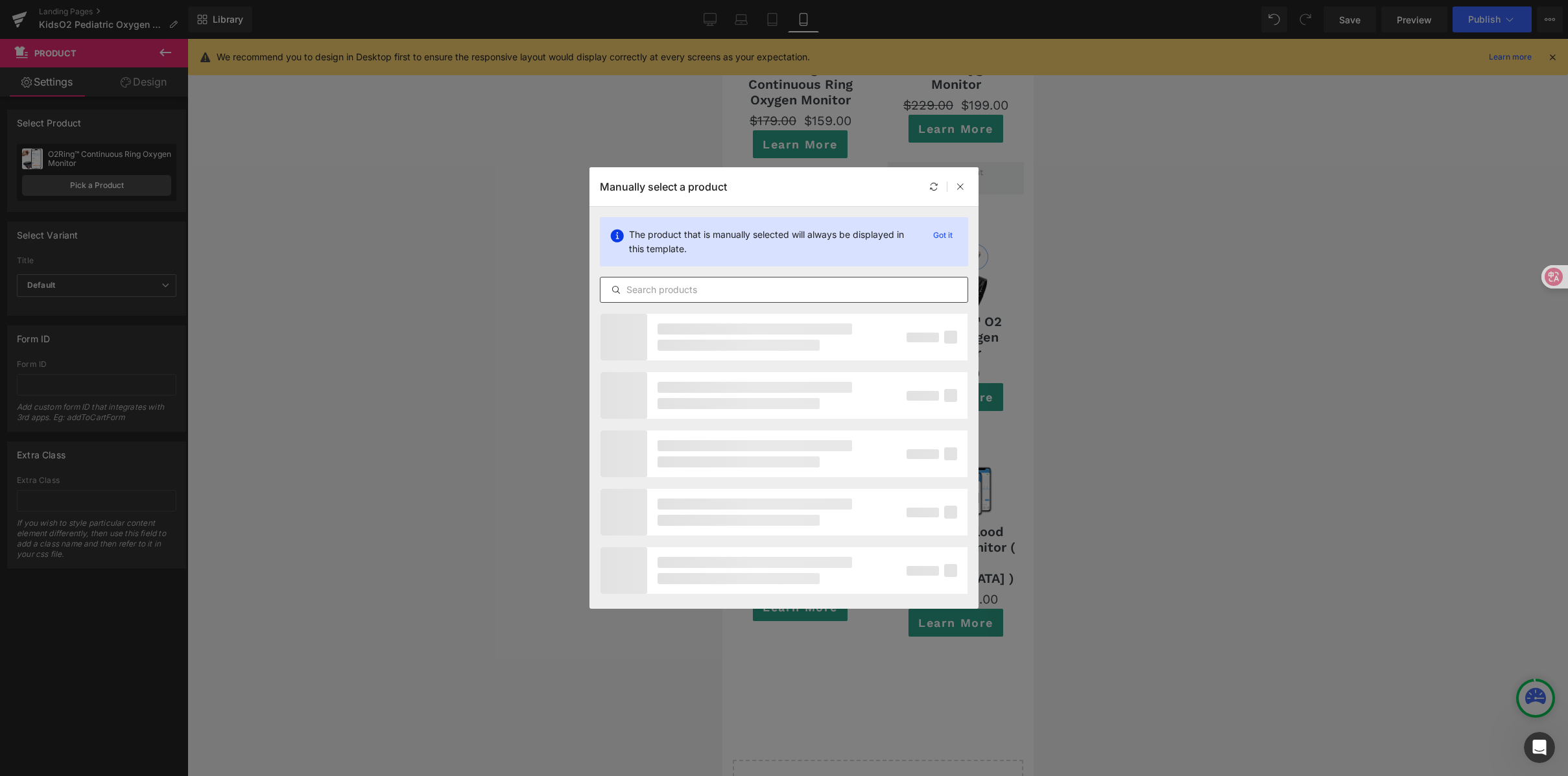
click at [659, 292] on input "text" at bounding box center [783, 289] width 367 height 15
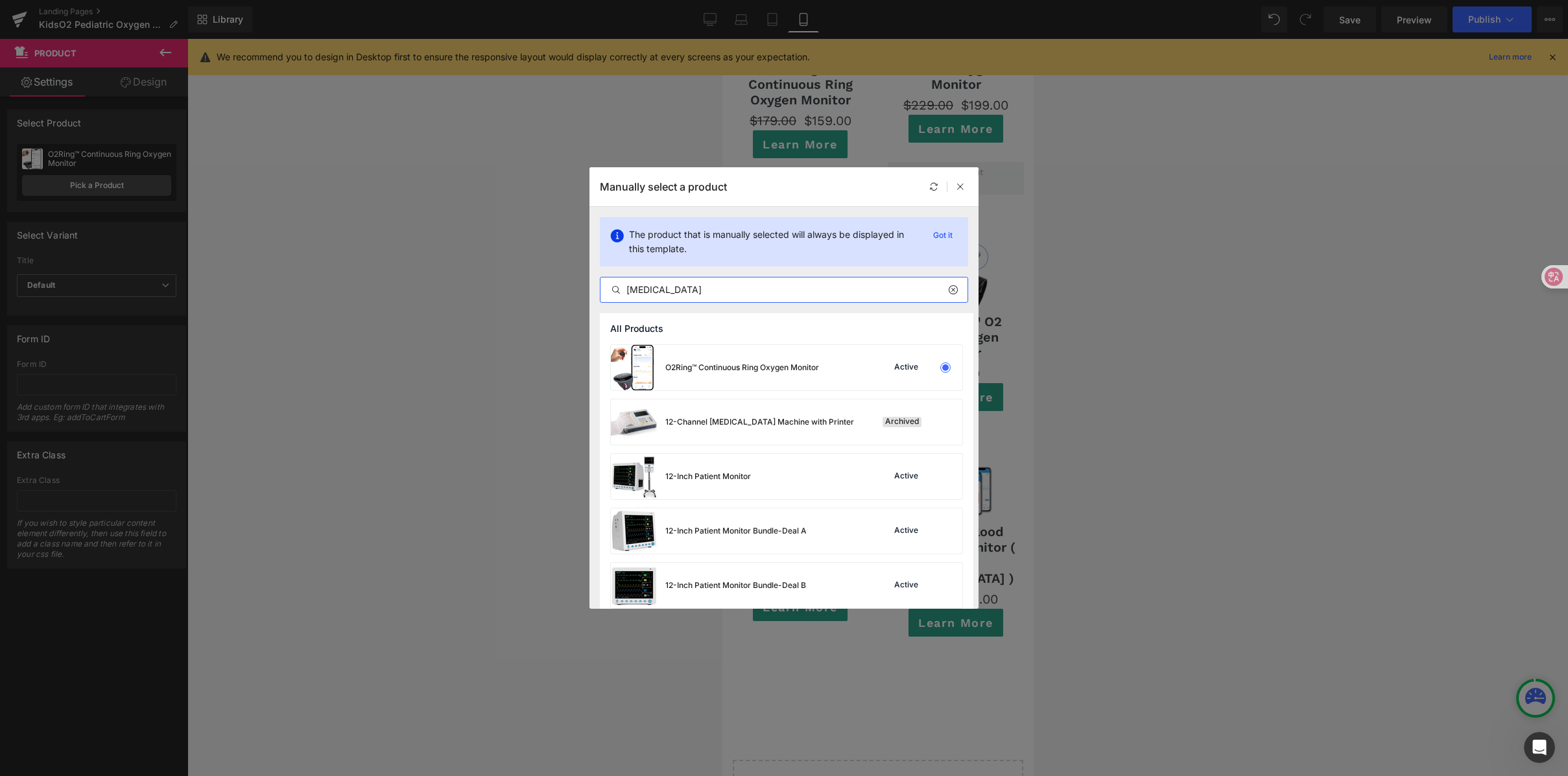
type input "[MEDICAL_DATA]"
click at [704, 297] on input "[MEDICAL_DATA]" at bounding box center [783, 289] width 367 height 15
drag, startPoint x: 674, startPoint y: 293, endPoint x: 601, endPoint y: 285, distance: 73.4
click at [581, 286] on div "Manually select a product The product that is manually selected will always be …" at bounding box center [784, 388] width 1568 height 776
click at [729, 285] on input "text" at bounding box center [783, 289] width 367 height 15
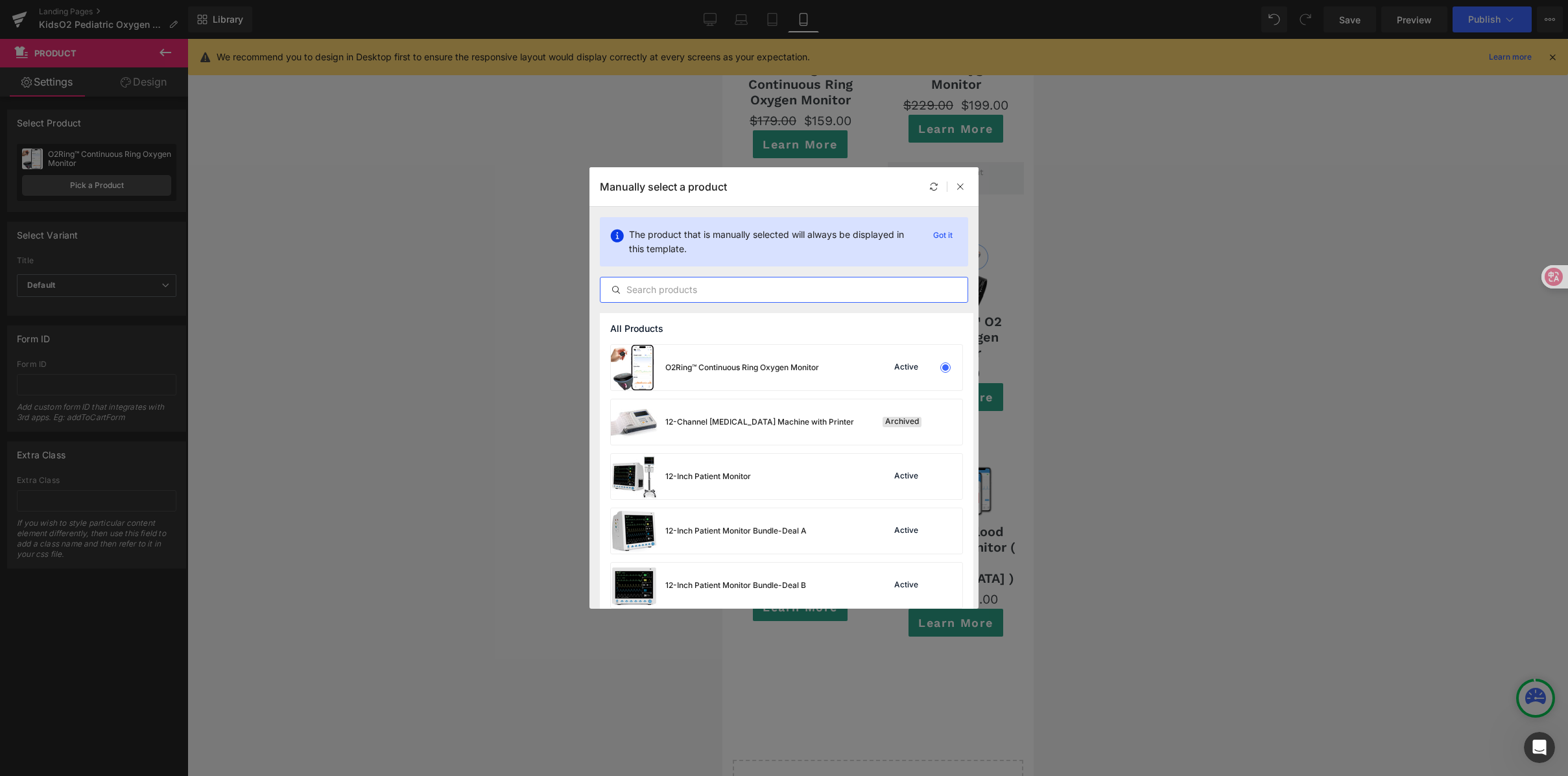
paste input "[MEDICAL_DATA]"
type input "[MEDICAL_DATA]"
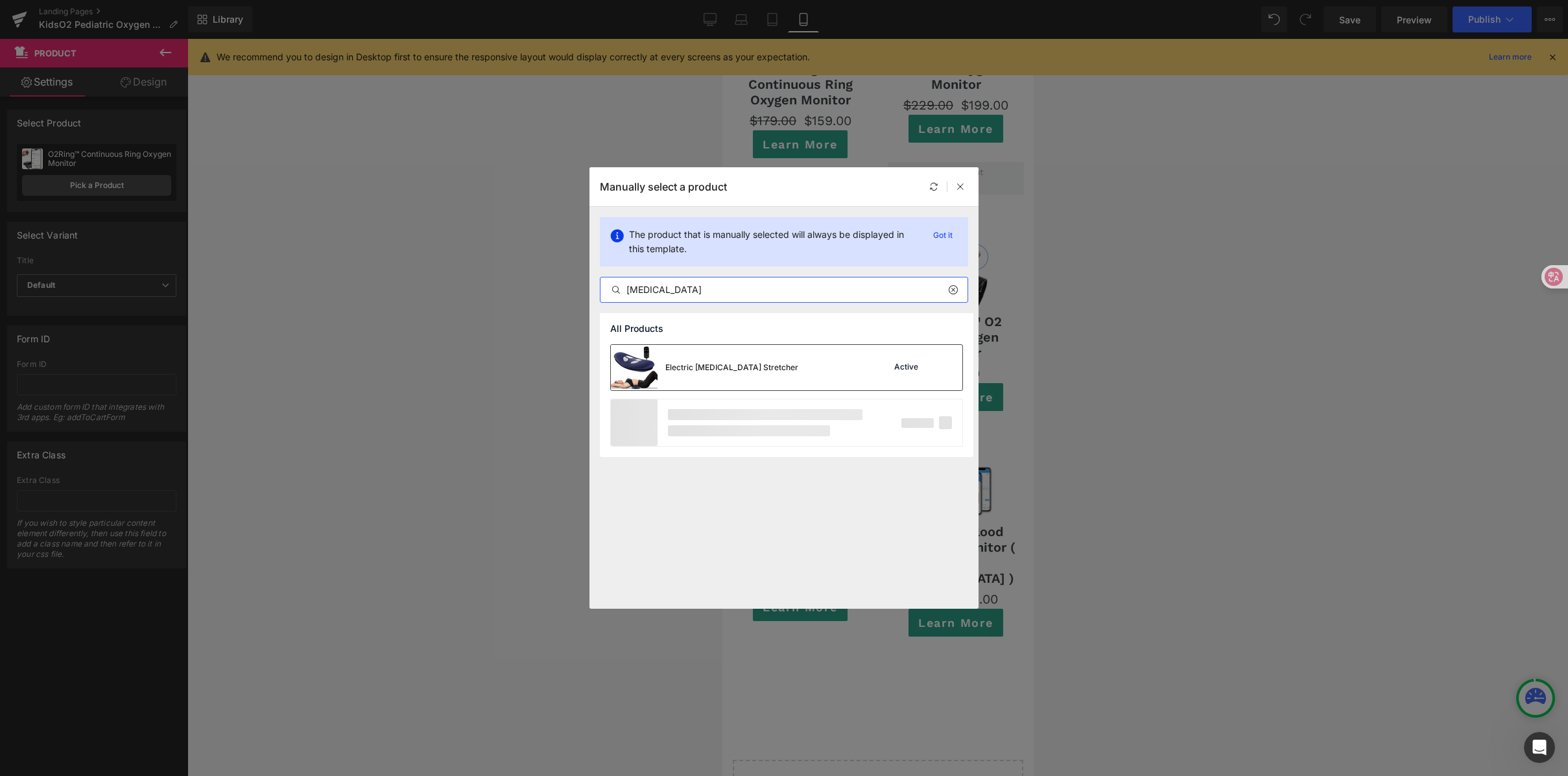
click at [763, 381] on div "Electric [MEDICAL_DATA] Stretcher Active" at bounding box center [787, 368] width 352 height 45
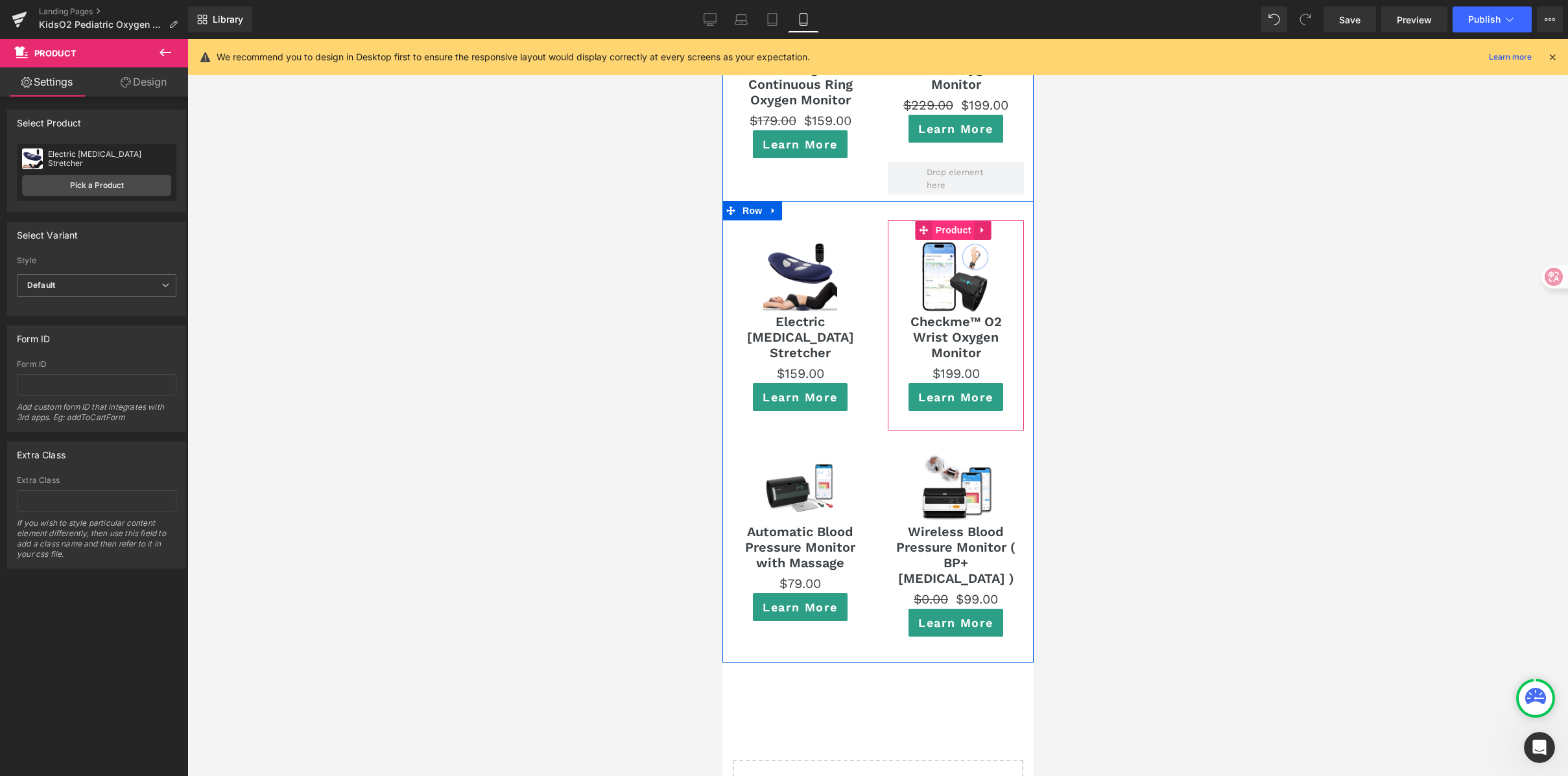
click at [944, 221] on span "Product" at bounding box center [952, 230] width 42 height 19
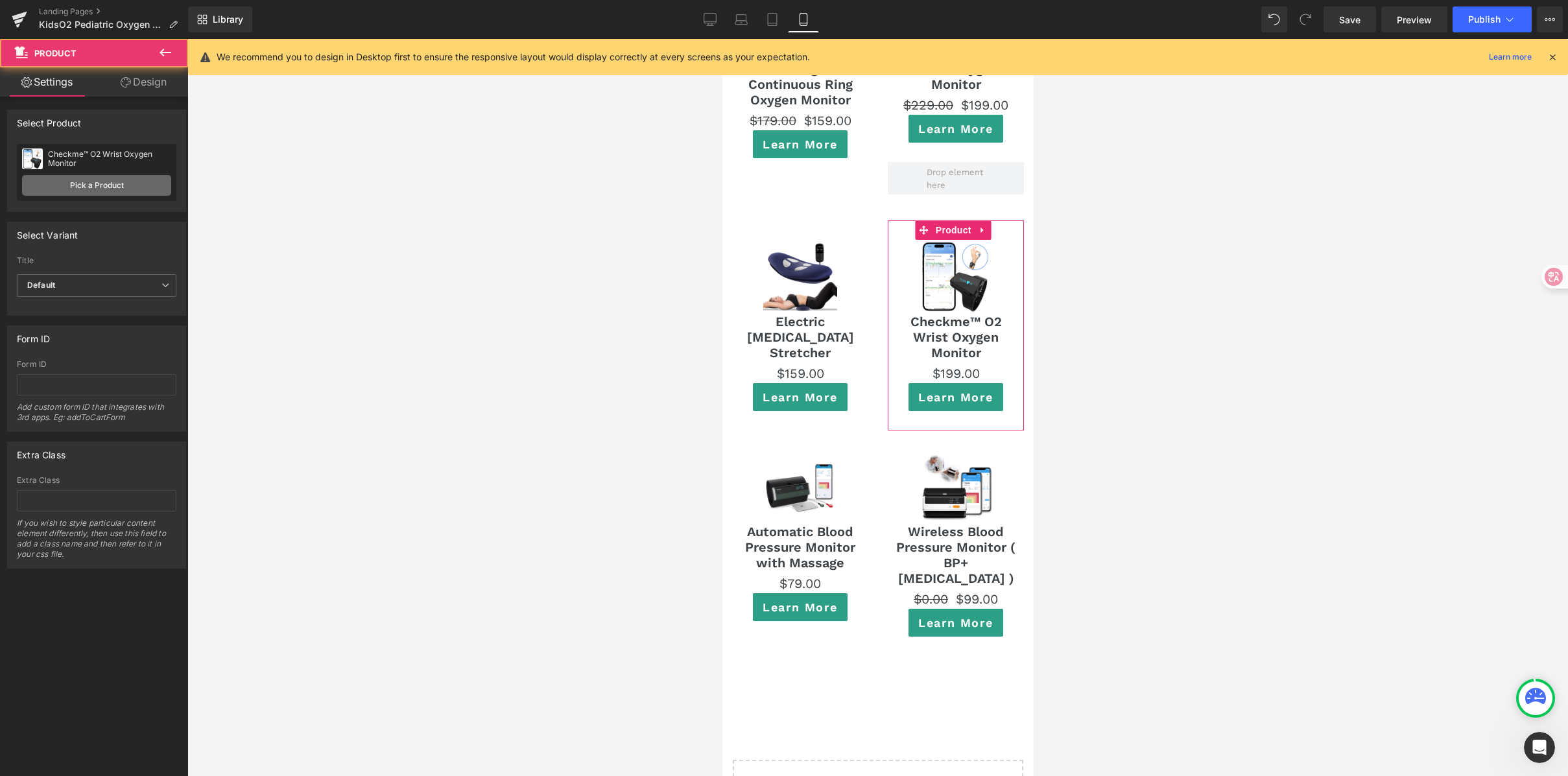
click at [92, 189] on link "Pick a Product" at bounding box center [96, 185] width 149 height 21
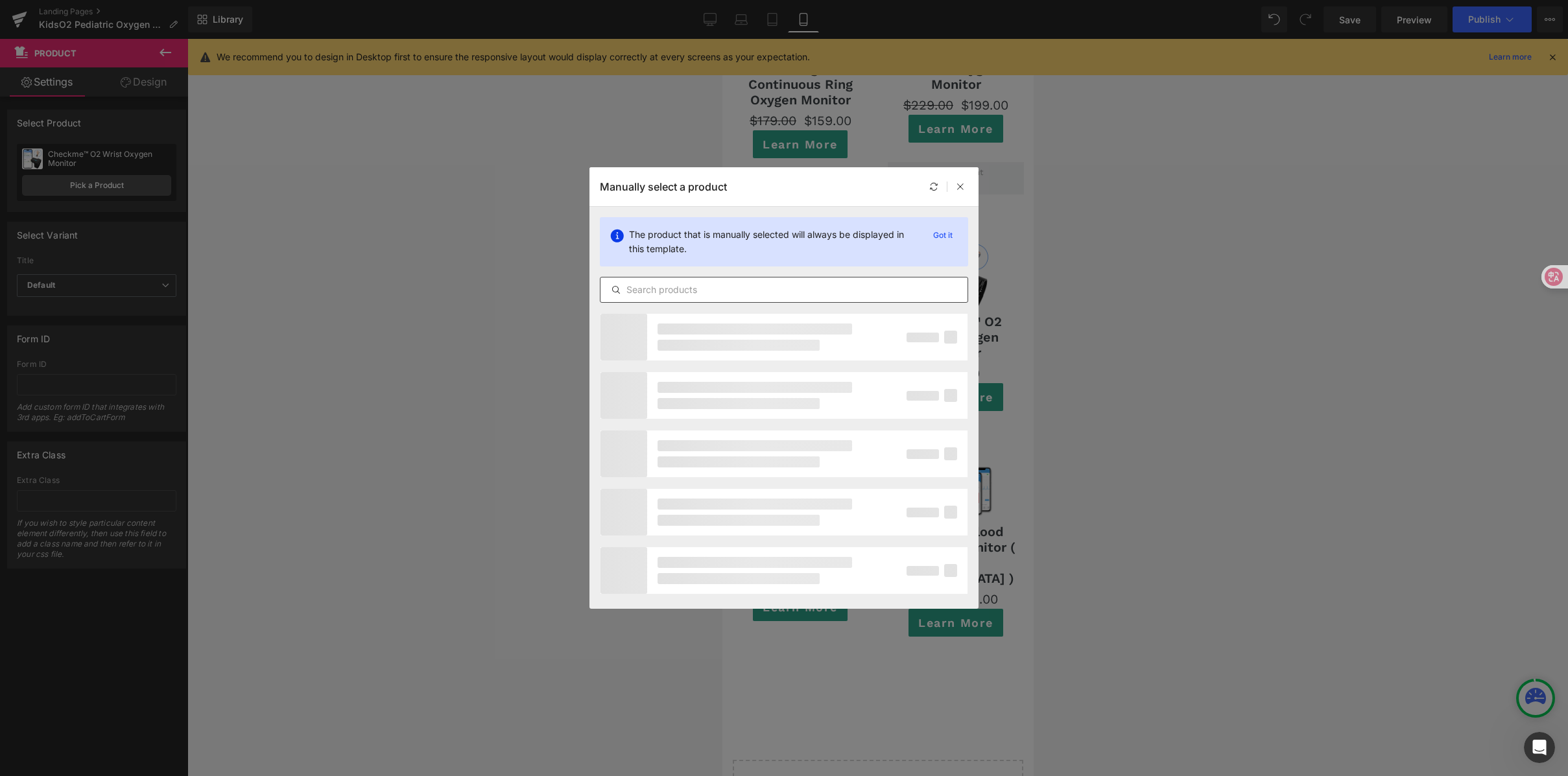
click at [718, 277] on div at bounding box center [783, 289] width 368 height 26
click at [735, 293] on input "text" at bounding box center [783, 289] width 367 height 15
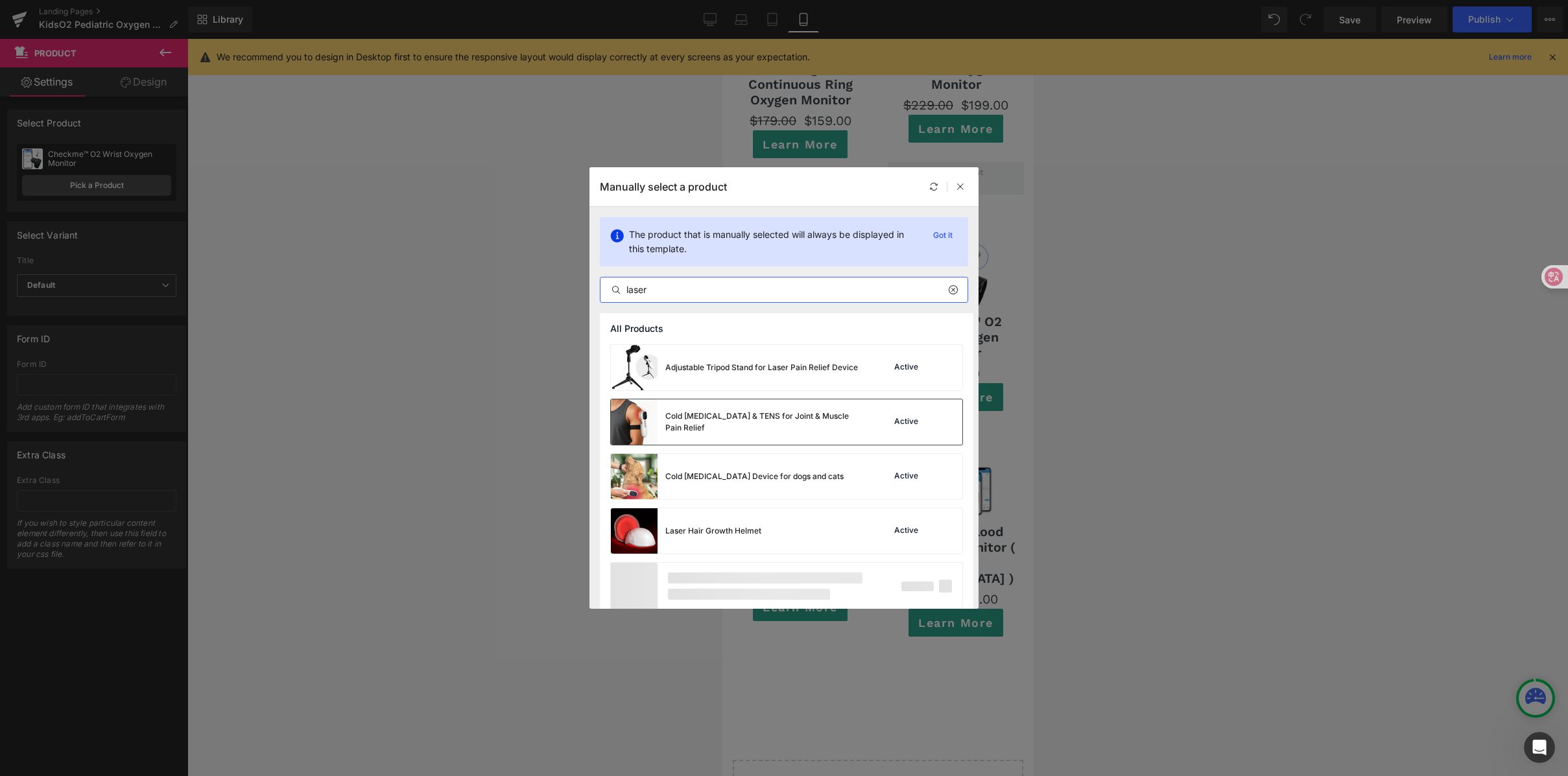
type input "laser"
drag, startPoint x: 751, startPoint y: 423, endPoint x: 76, endPoint y: 374, distance: 676.8
click at [751, 423] on div "Cold [MEDICAL_DATA] & TENS for Joint & Muscle Pain Relief" at bounding box center [762, 422] width 194 height 23
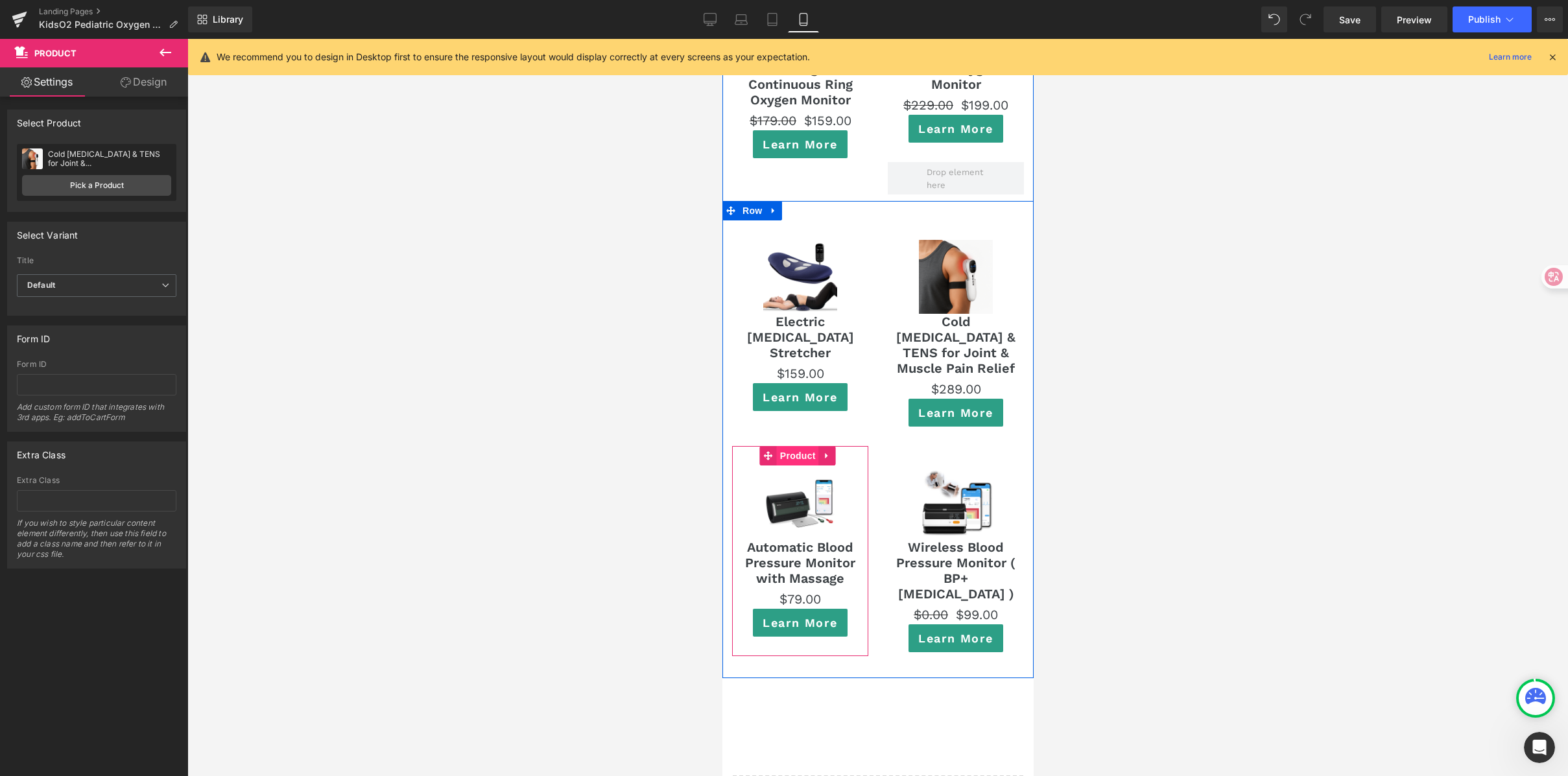
click at [796, 446] on span "Product" at bounding box center [797, 456] width 42 height 19
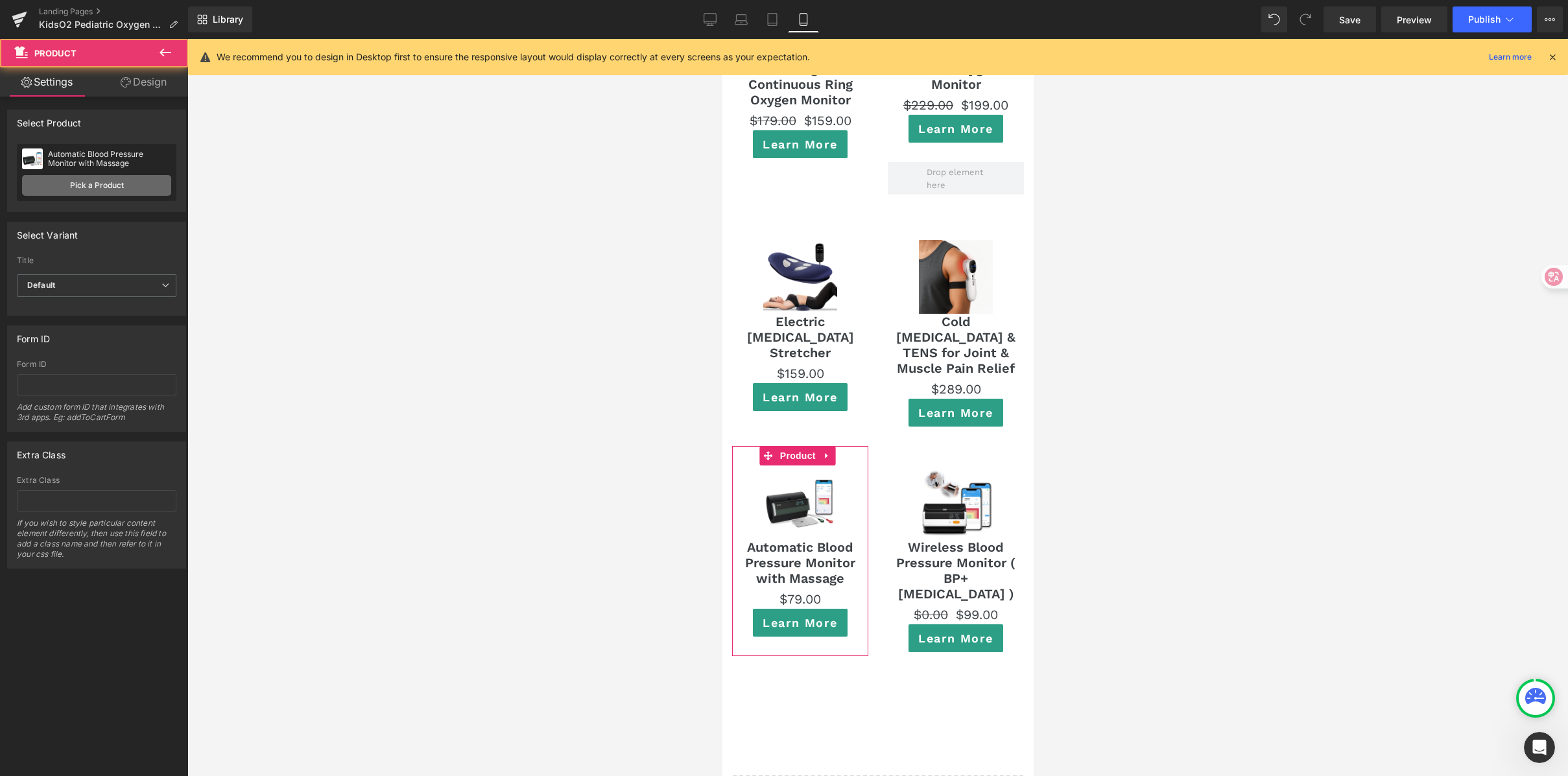
click at [139, 193] on link "Pick a Product" at bounding box center [96, 185] width 149 height 21
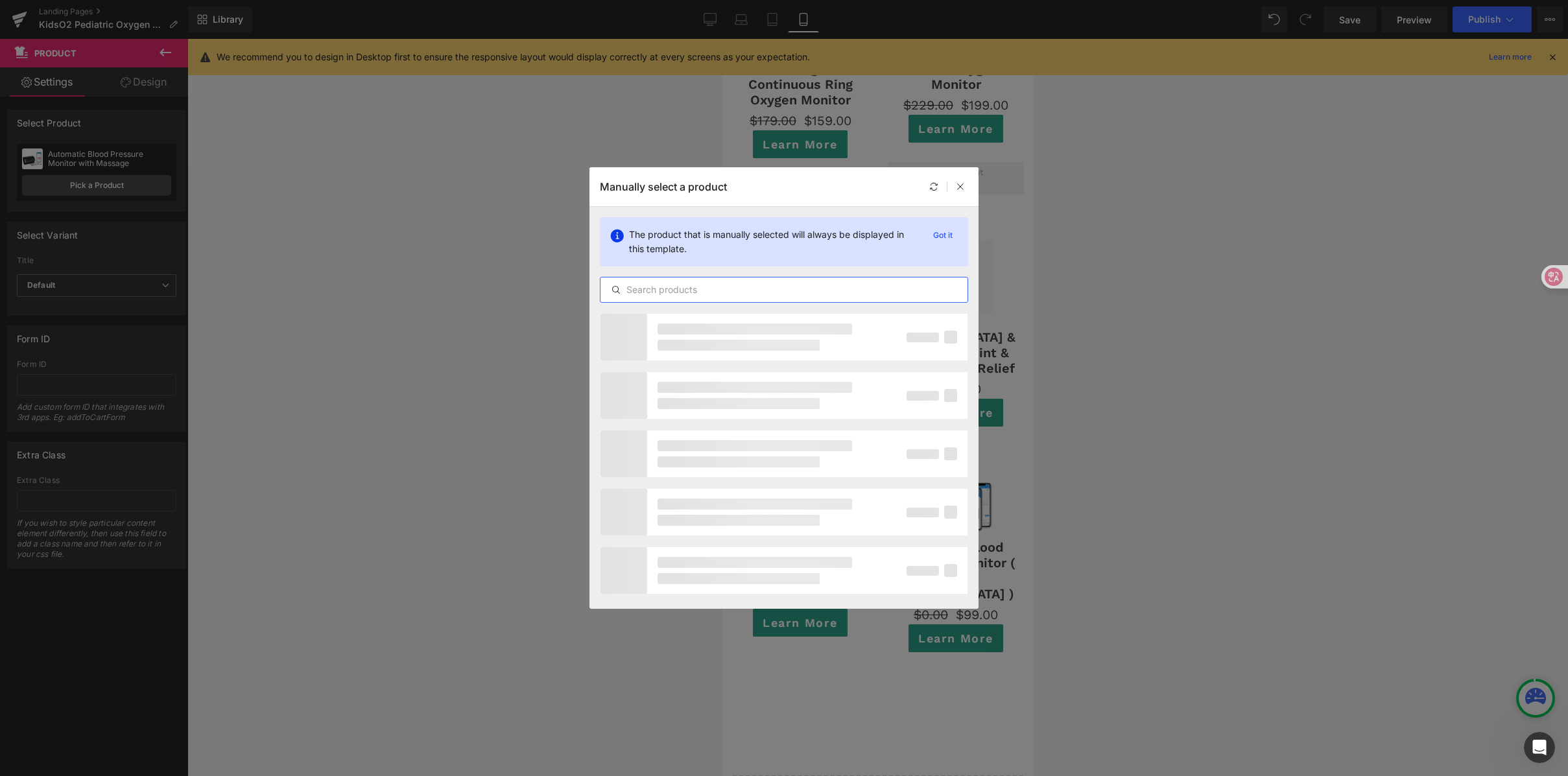
click at [696, 287] on input "text" at bounding box center [783, 289] width 367 height 15
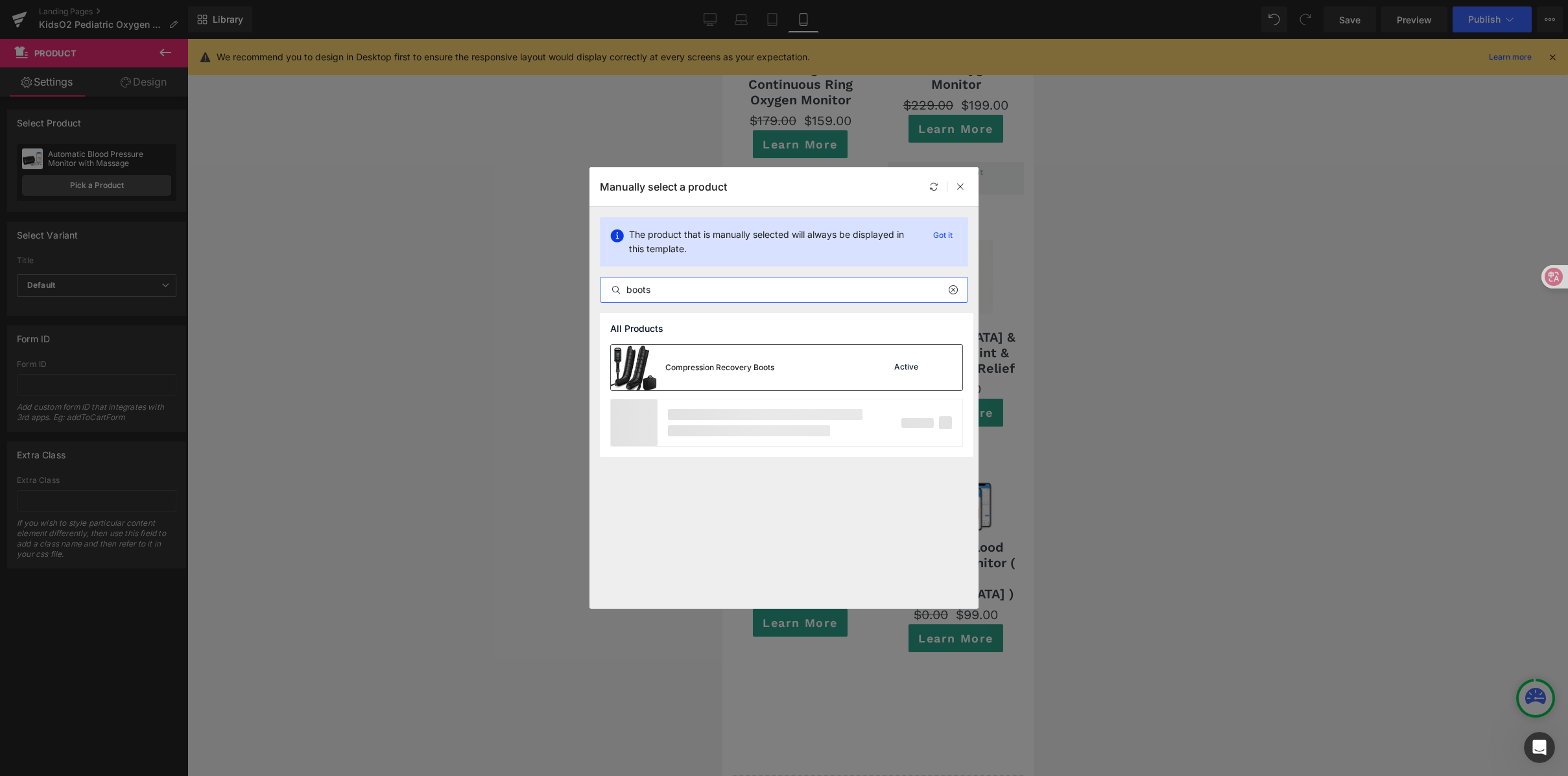
type input "boots"
click at [853, 358] on div "Compression Recovery Boots Active" at bounding box center [787, 368] width 352 height 45
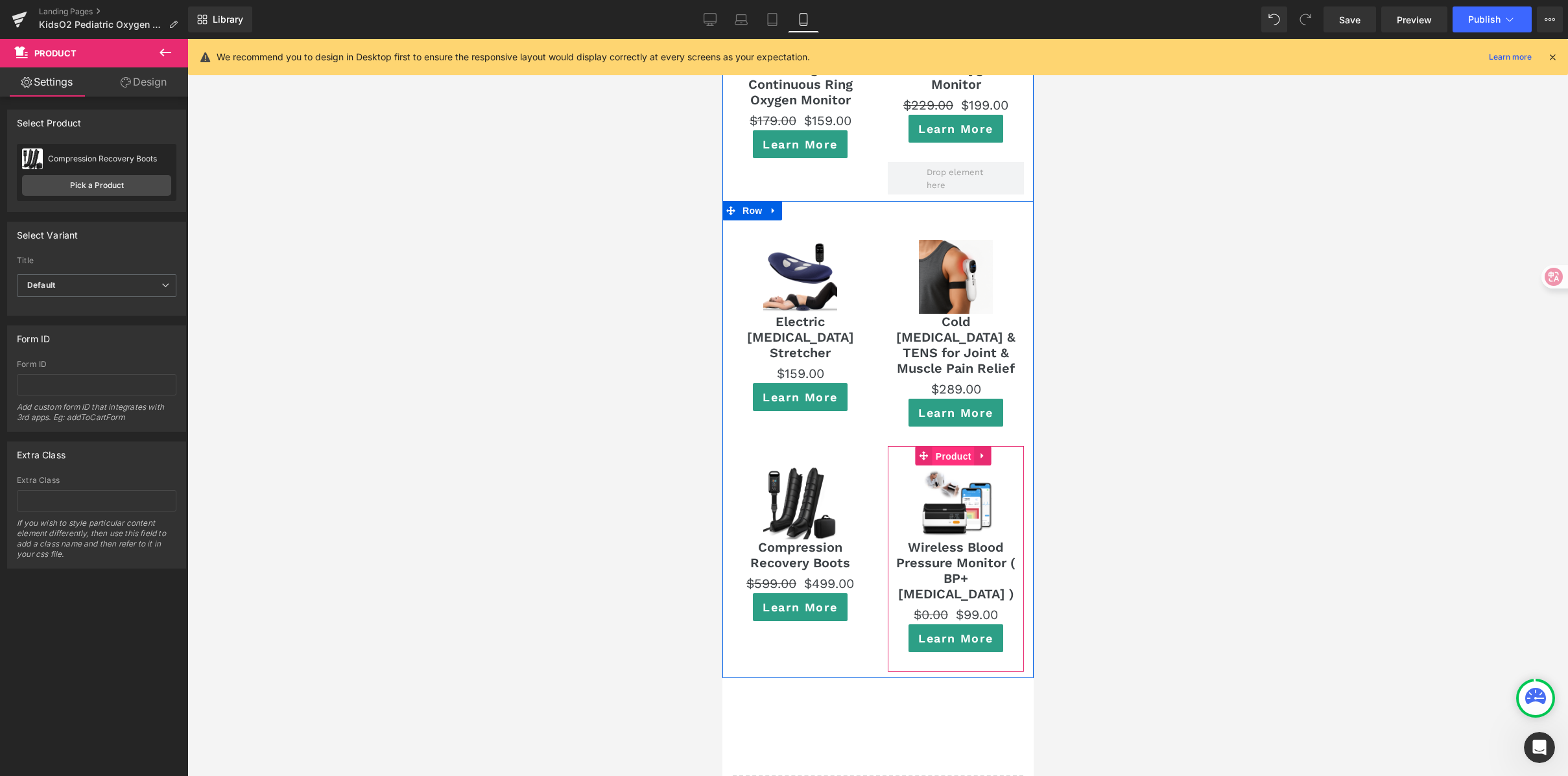
click at [956, 446] on span "Product" at bounding box center [952, 456] width 42 height 19
click at [70, 180] on link "Pick a Product" at bounding box center [96, 185] width 149 height 21
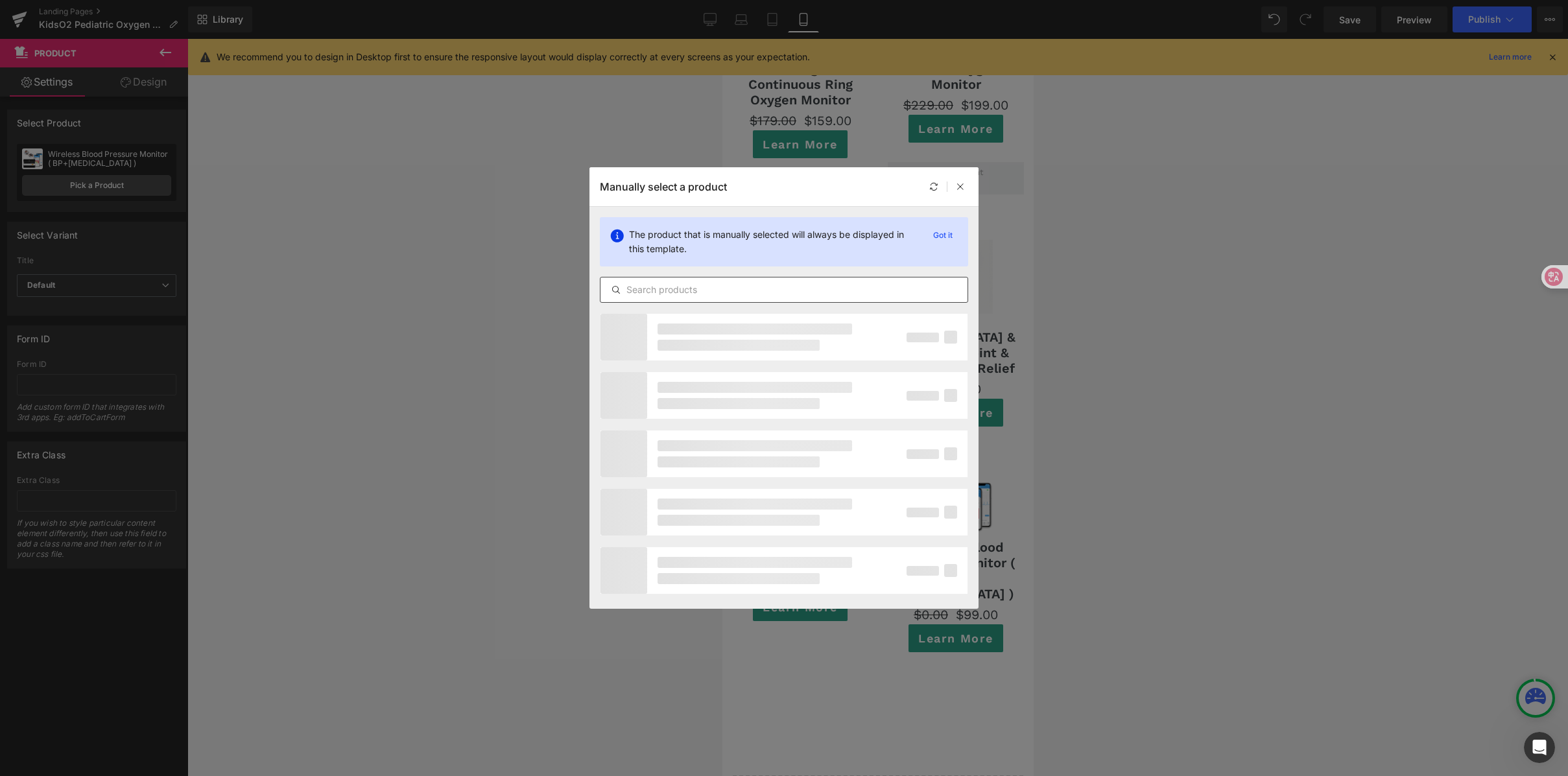
click at [734, 287] on input "text" at bounding box center [783, 289] width 367 height 15
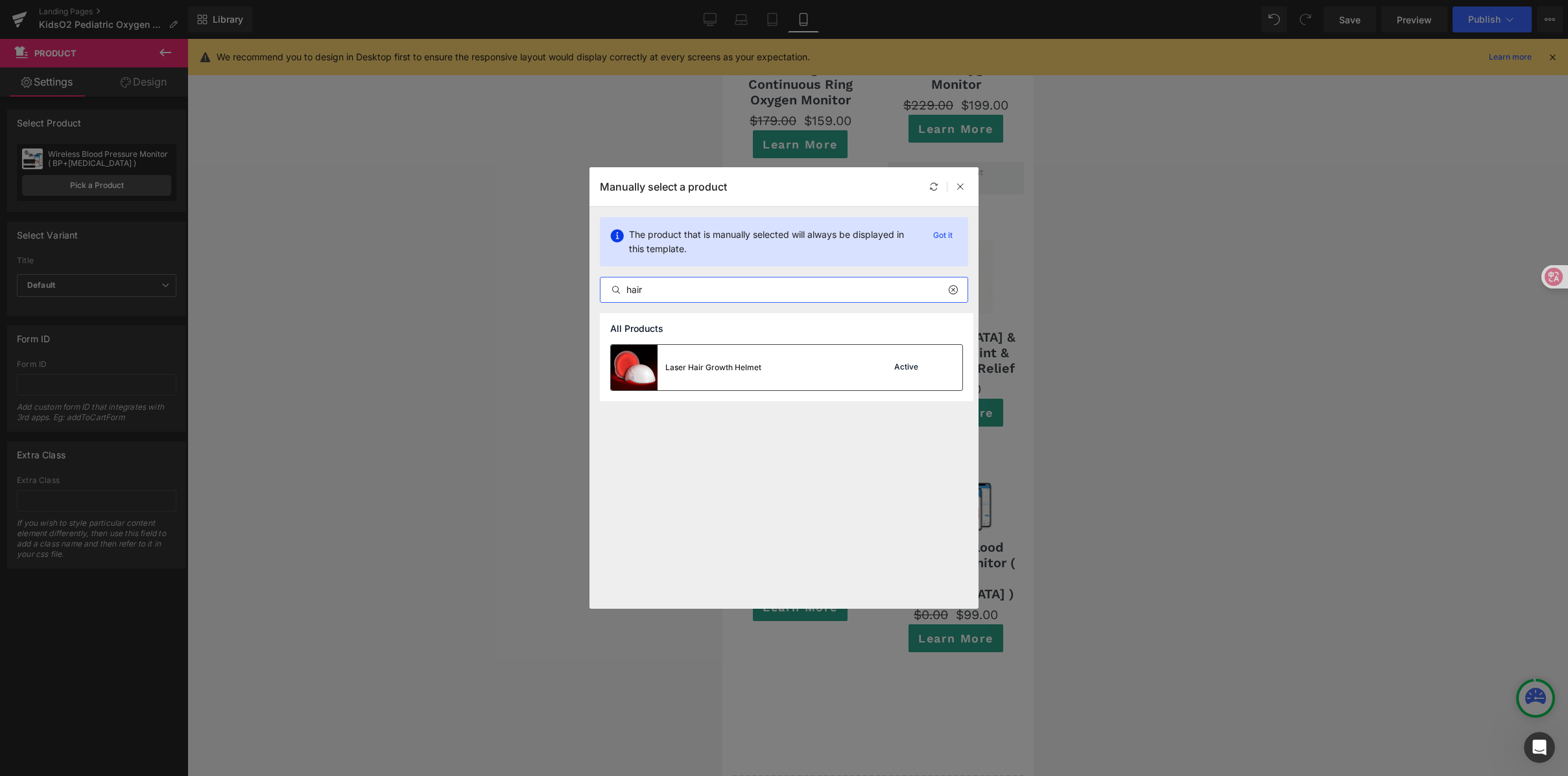
type input "hair"
drag, startPoint x: 778, startPoint y: 359, endPoint x: 57, endPoint y: 319, distance: 722.1
click at [778, 359] on div "Laser Hair Growth Helmet Active" at bounding box center [787, 368] width 352 height 45
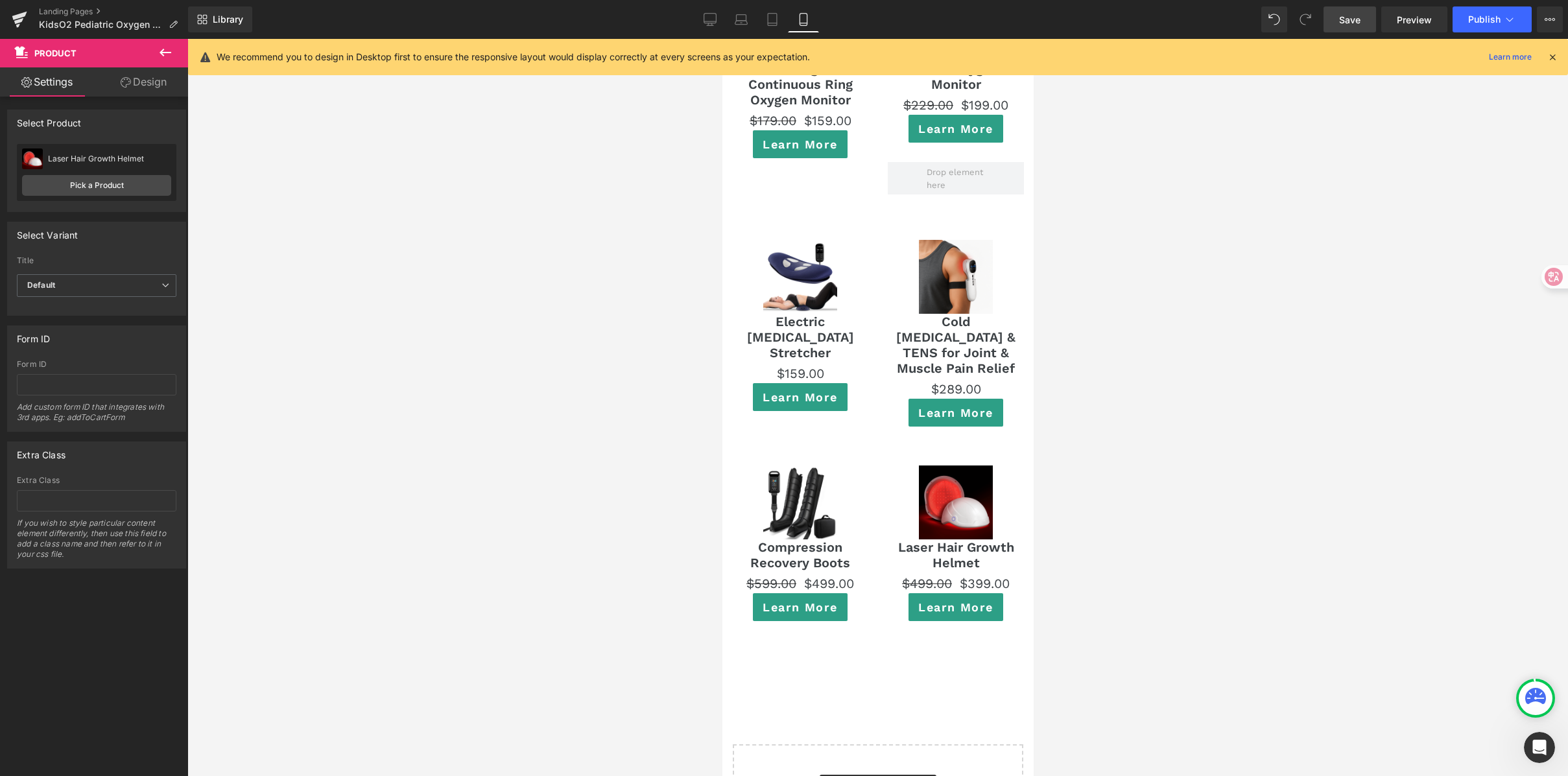
click at [1367, 25] on link "Save" at bounding box center [1349, 19] width 53 height 26
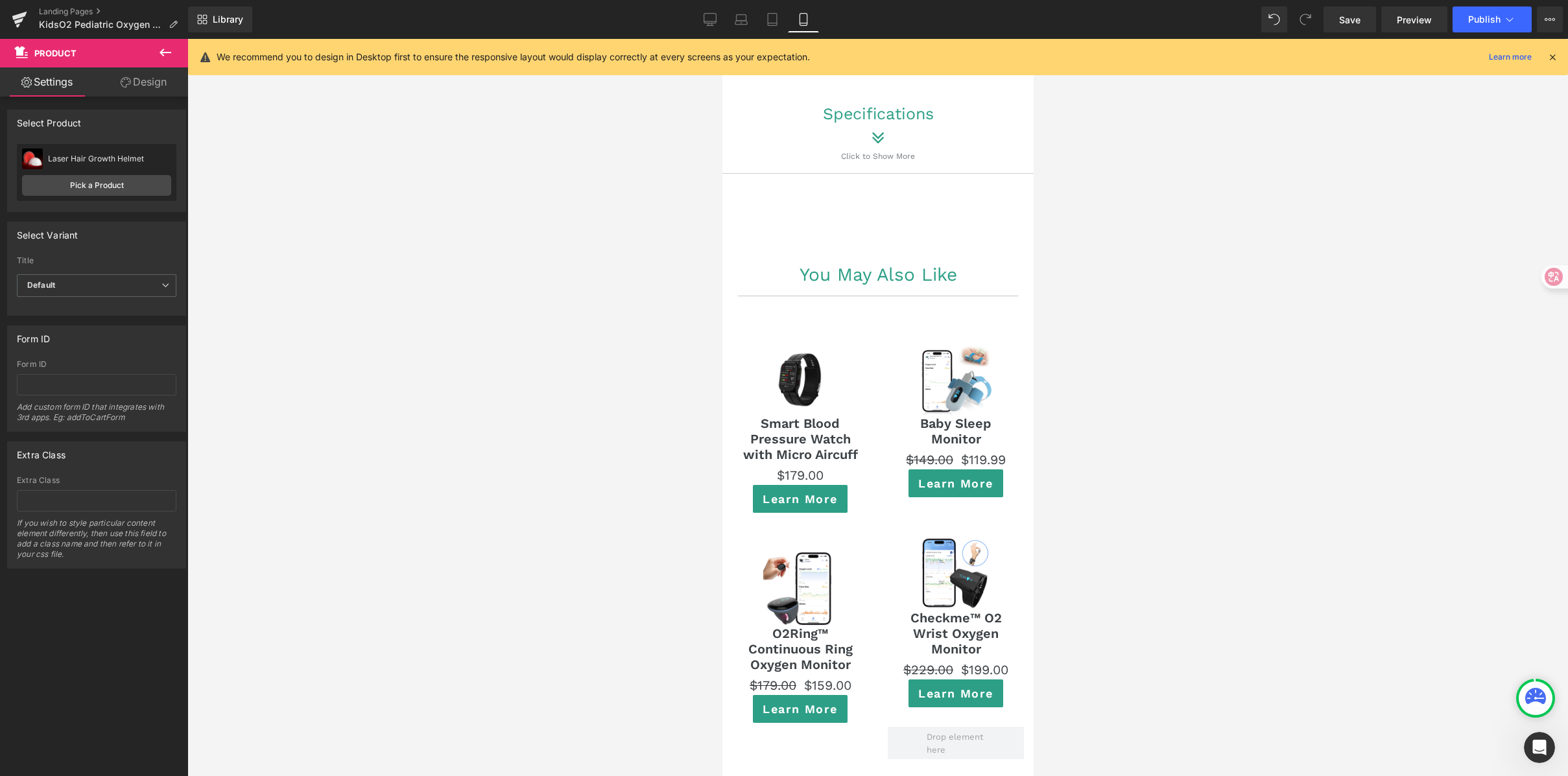
scroll to position [8585, 0]
click at [1474, 16] on span "Publish" at bounding box center [1484, 19] width 33 height 11
click at [1349, 29] on link "Save" at bounding box center [1349, 19] width 53 height 26
click at [1468, 19] on span "Publish" at bounding box center [1484, 19] width 33 height 11
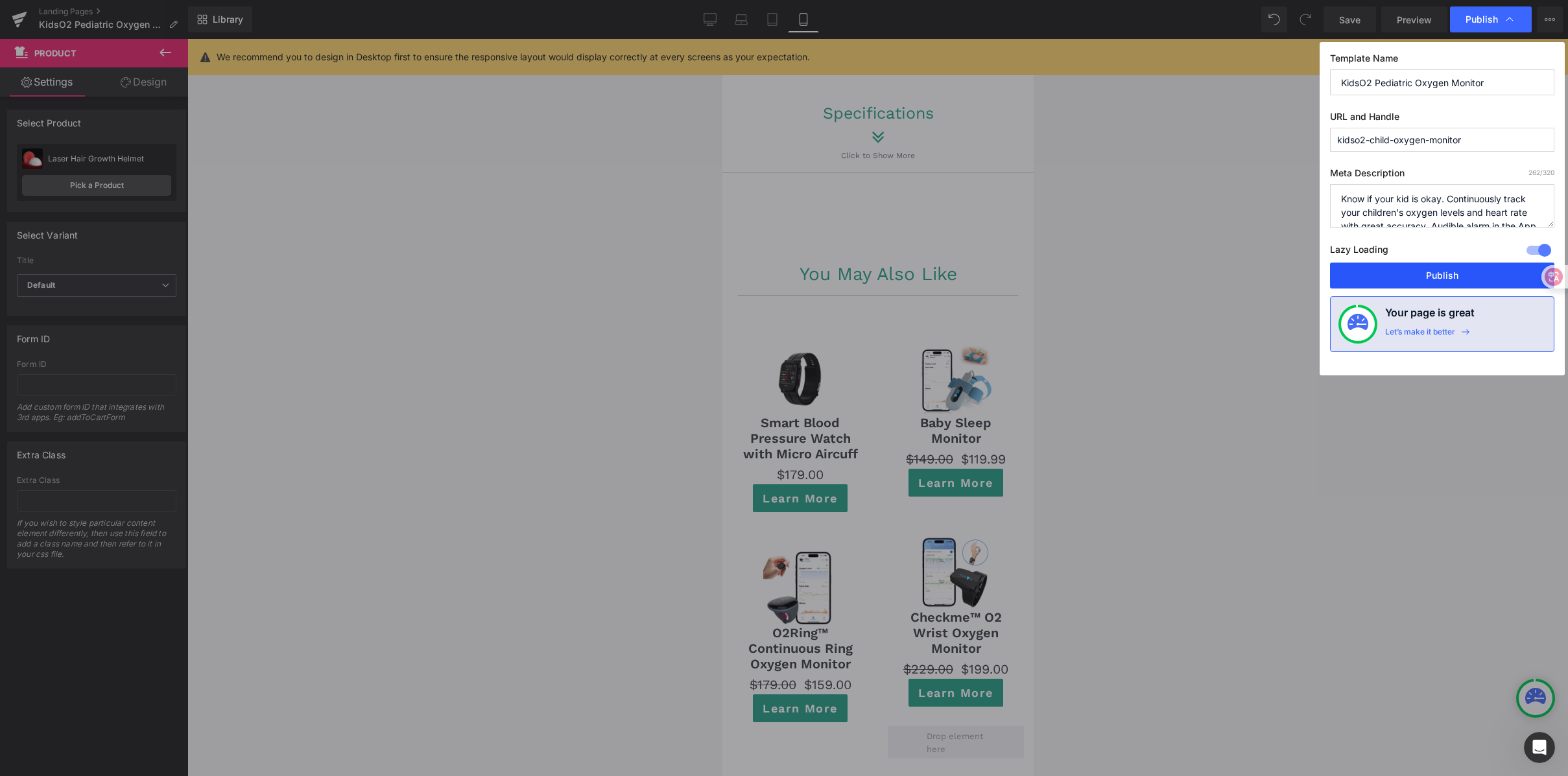
click at [1408, 276] on button "Publish" at bounding box center [1442, 275] width 225 height 26
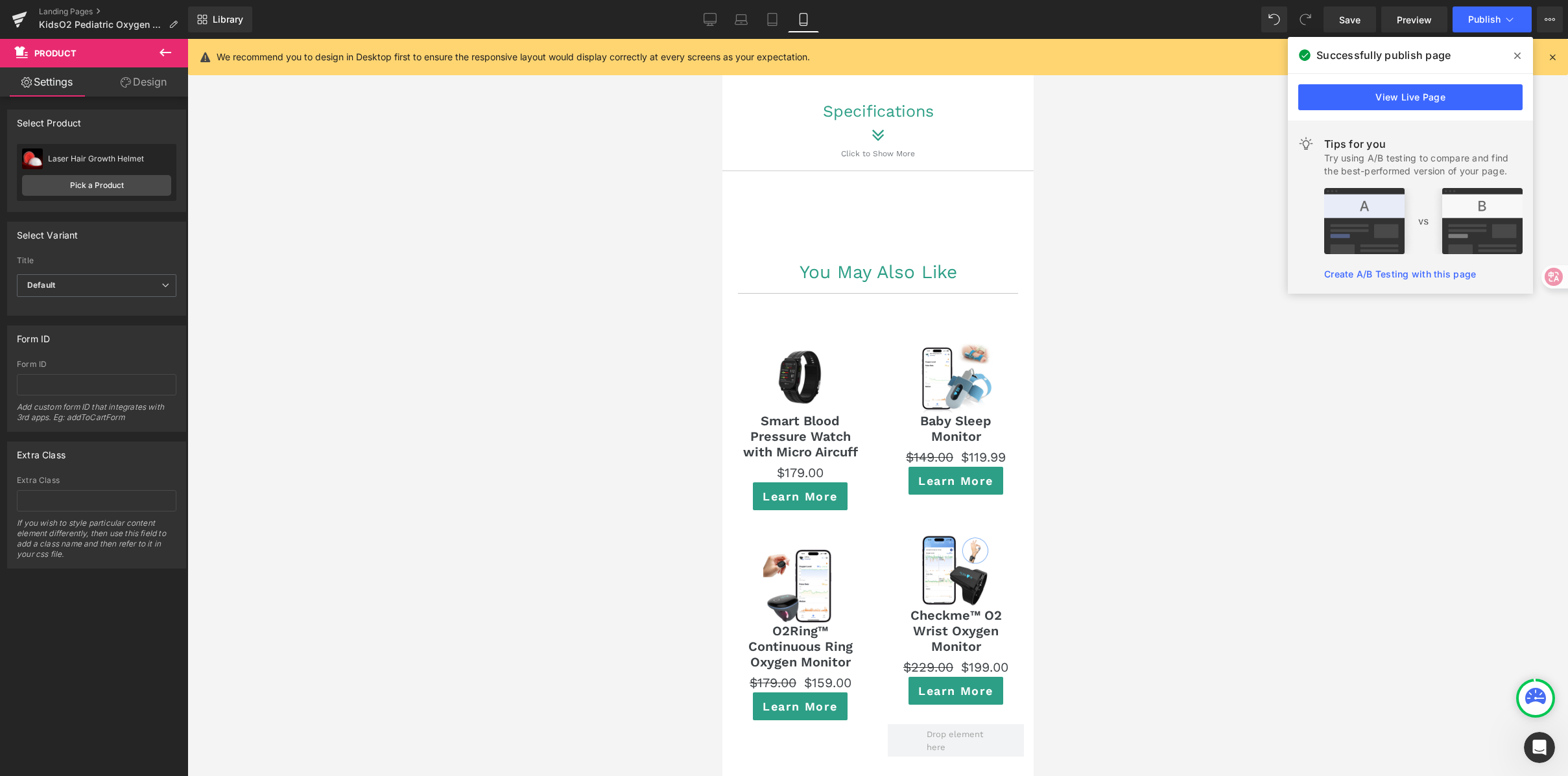
scroll to position [8587, 0]
click at [712, 17] on icon at bounding box center [710, 19] width 13 height 13
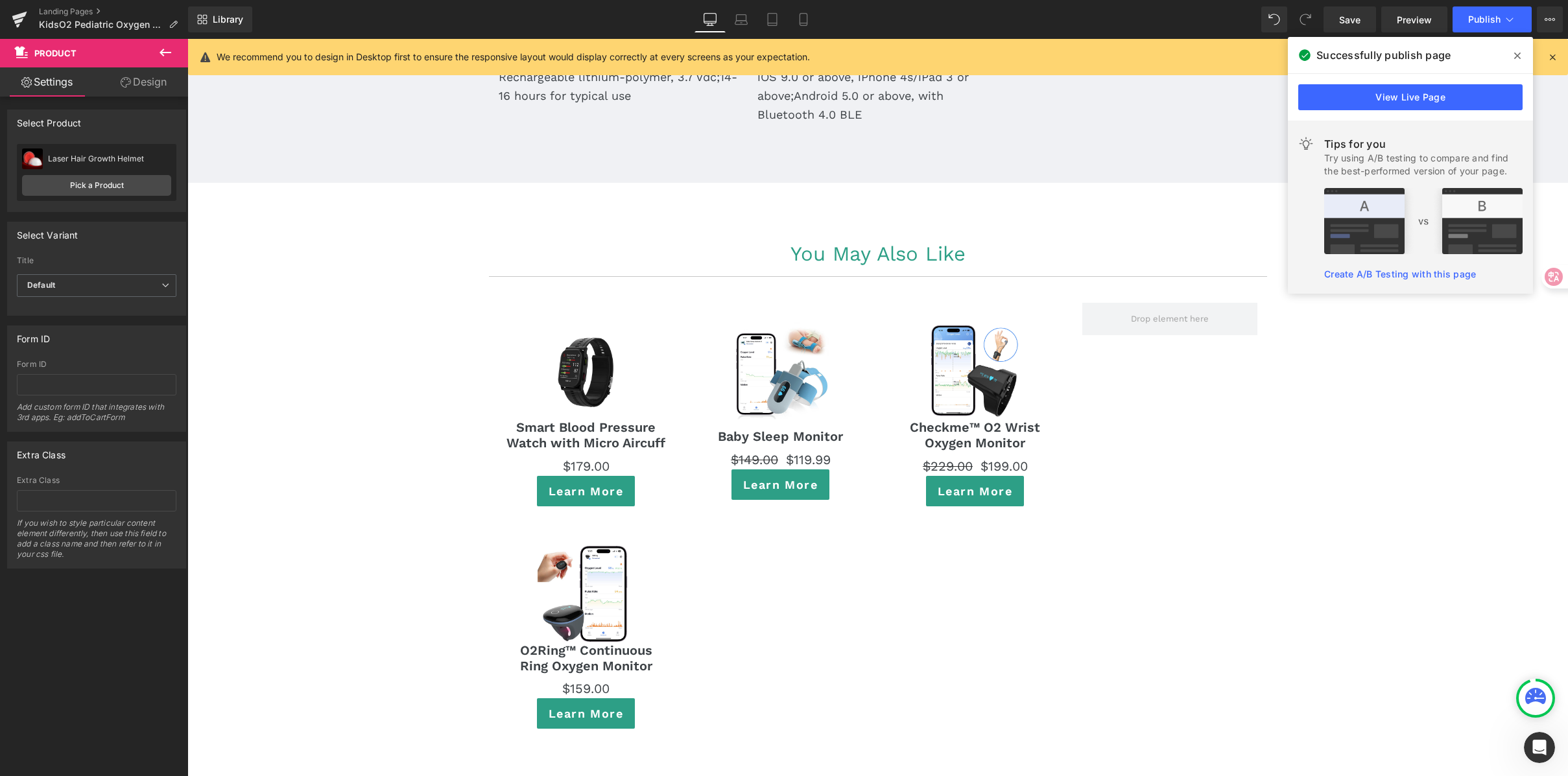
scroll to position [7031, 0]
click at [1105, 403] on div "Sale Off (P) Image Smart Blood Pressure Watch with Micro Aircuff (P) Title $0 $…" at bounding box center [878, 518] width 778 height 471
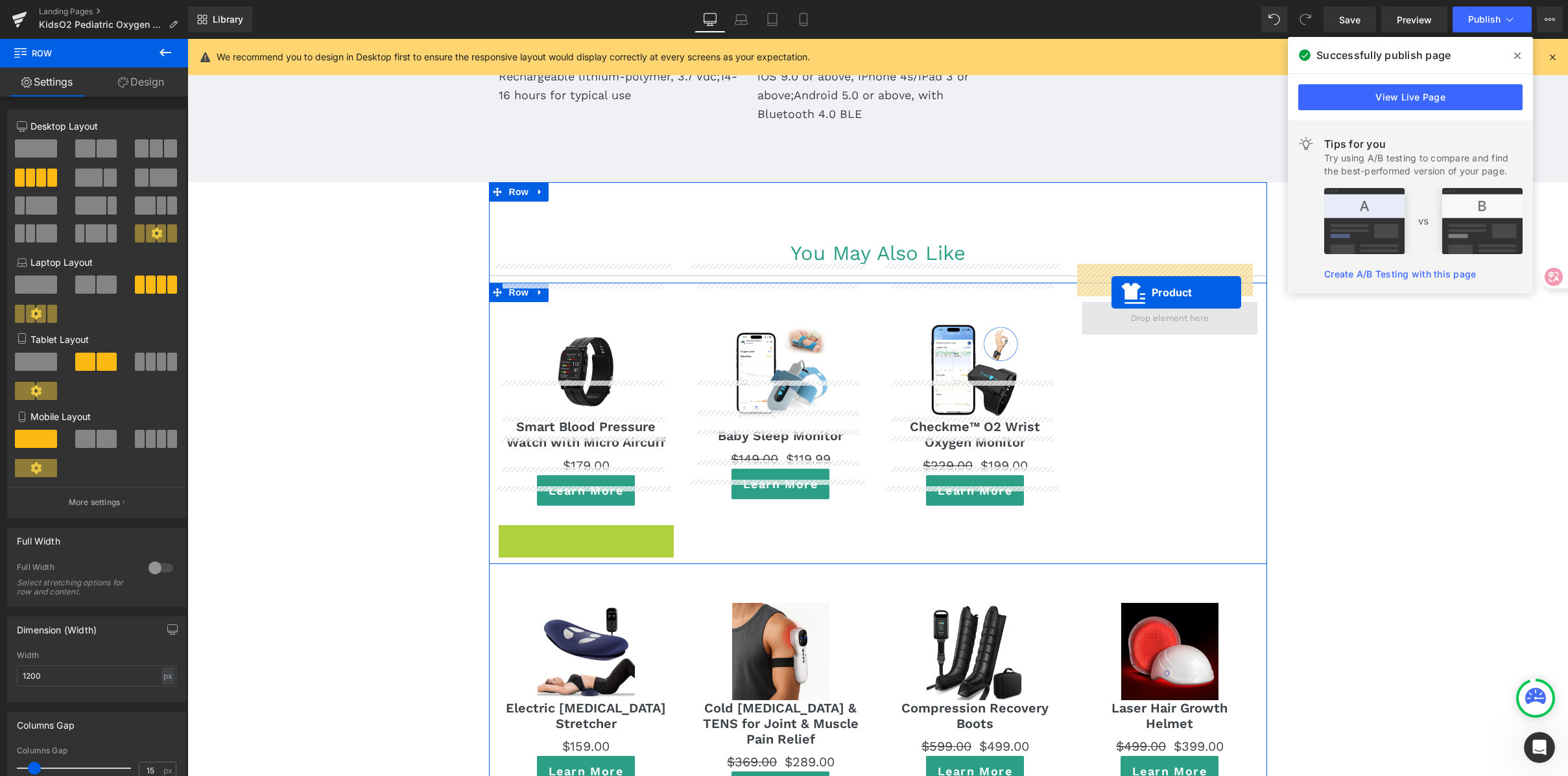
drag, startPoint x: 547, startPoint y: 496, endPoint x: 1112, endPoint y: 293, distance: 600.4
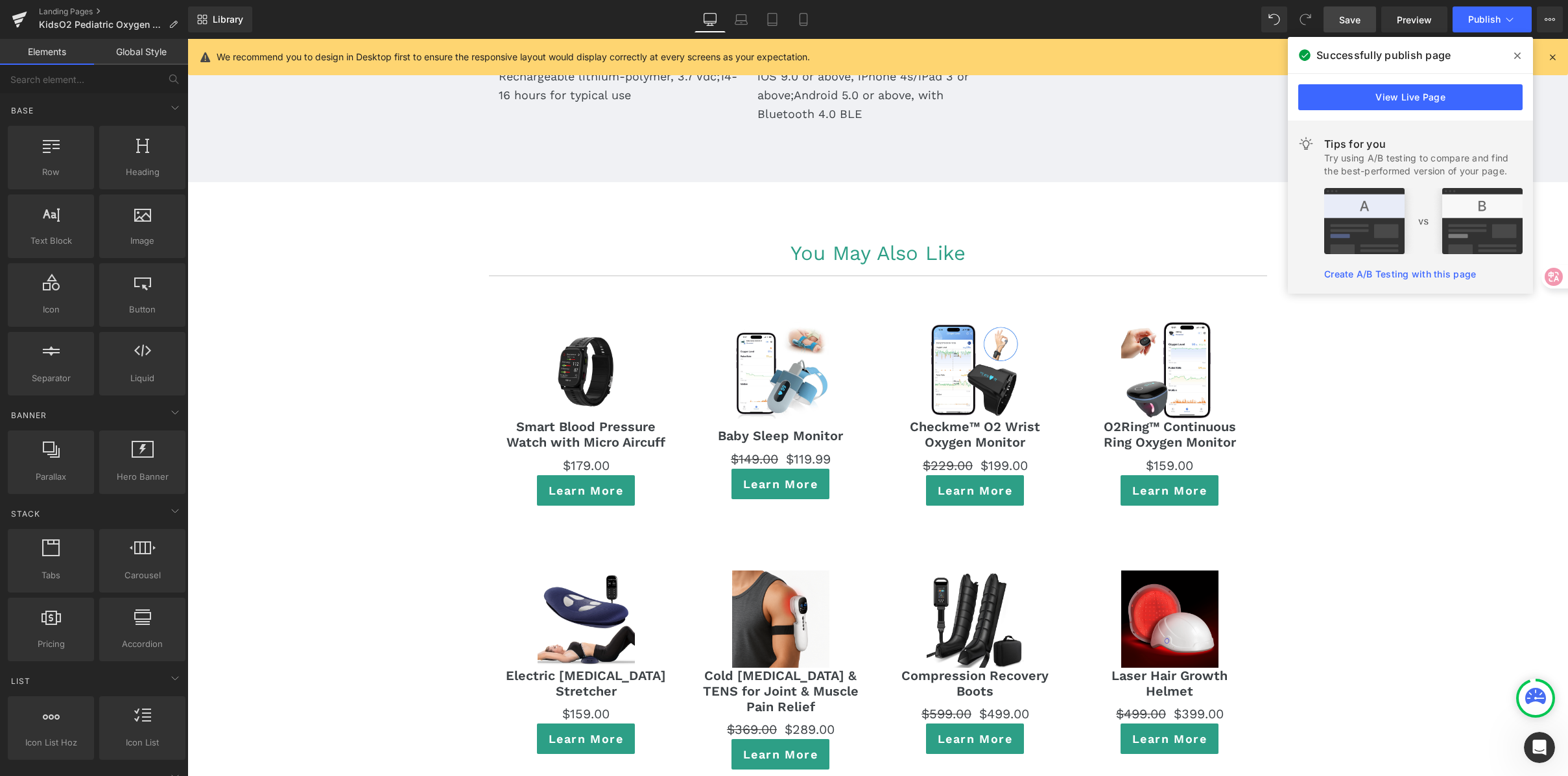
click at [1359, 13] on span "Save" at bounding box center [1350, 19] width 21 height 13
click at [1520, 53] on icon at bounding box center [1518, 56] width 7 height 7
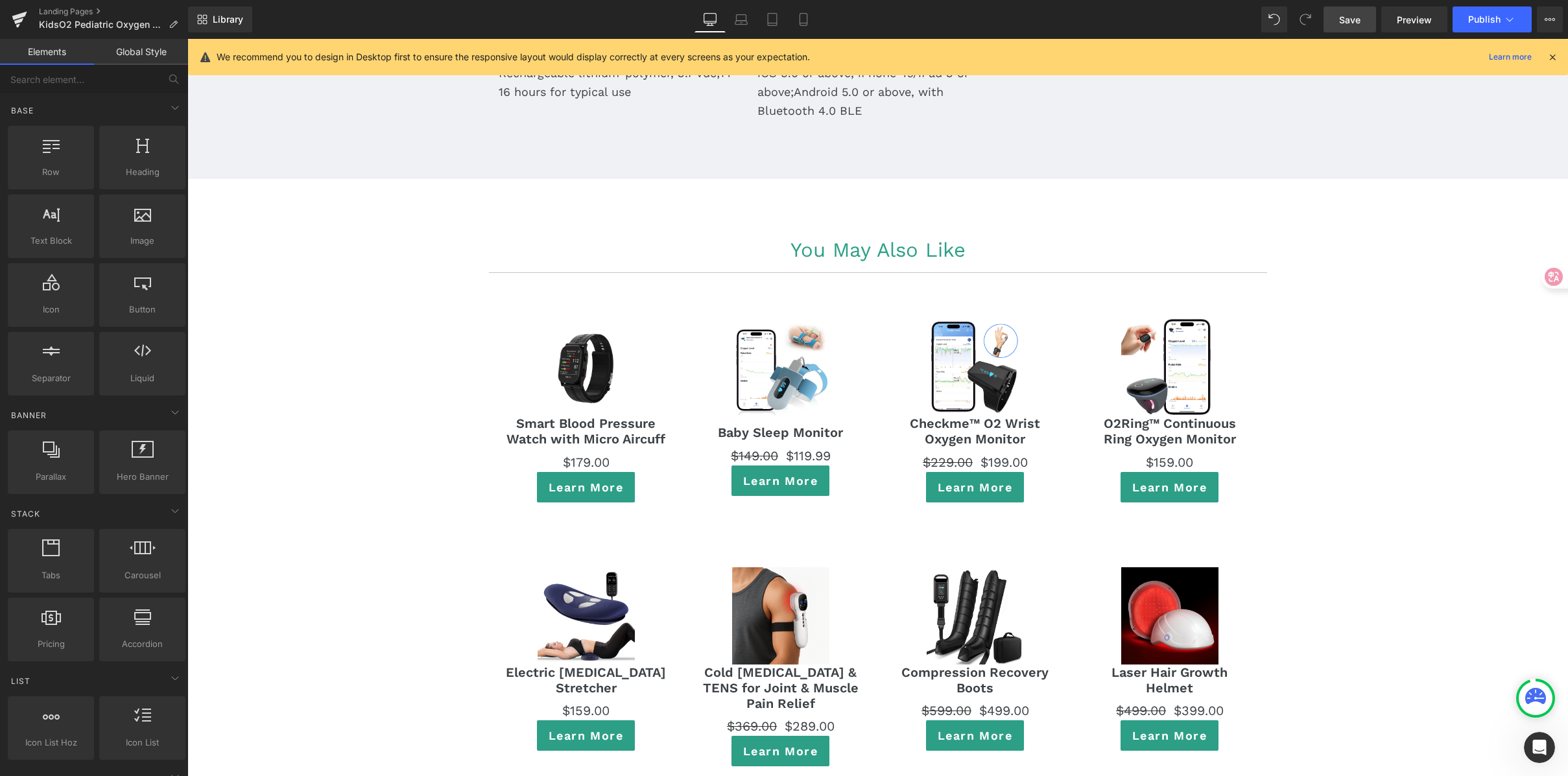
scroll to position [7036, 0]
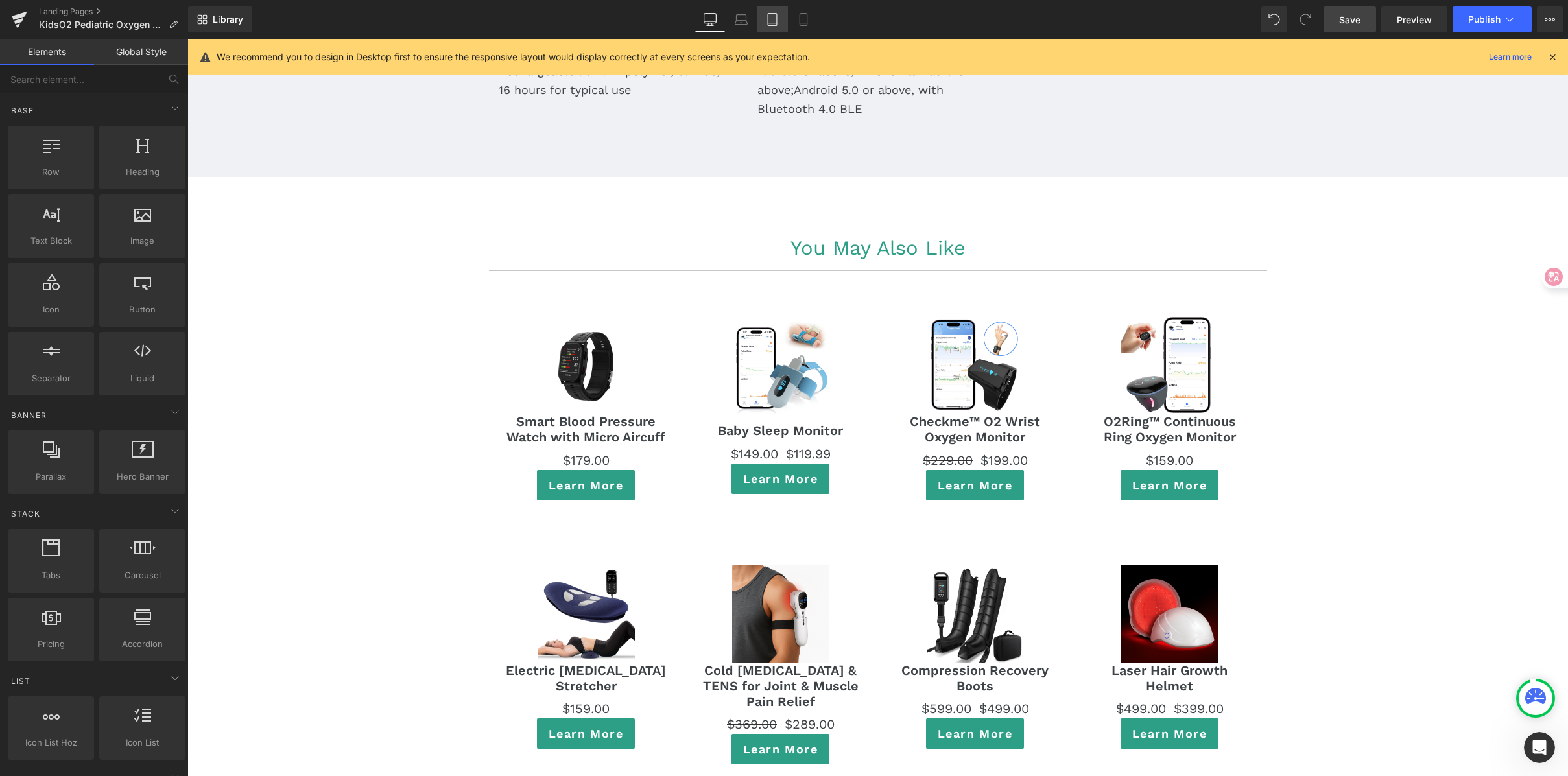
click at [784, 27] on link "Tablet" at bounding box center [772, 19] width 31 height 26
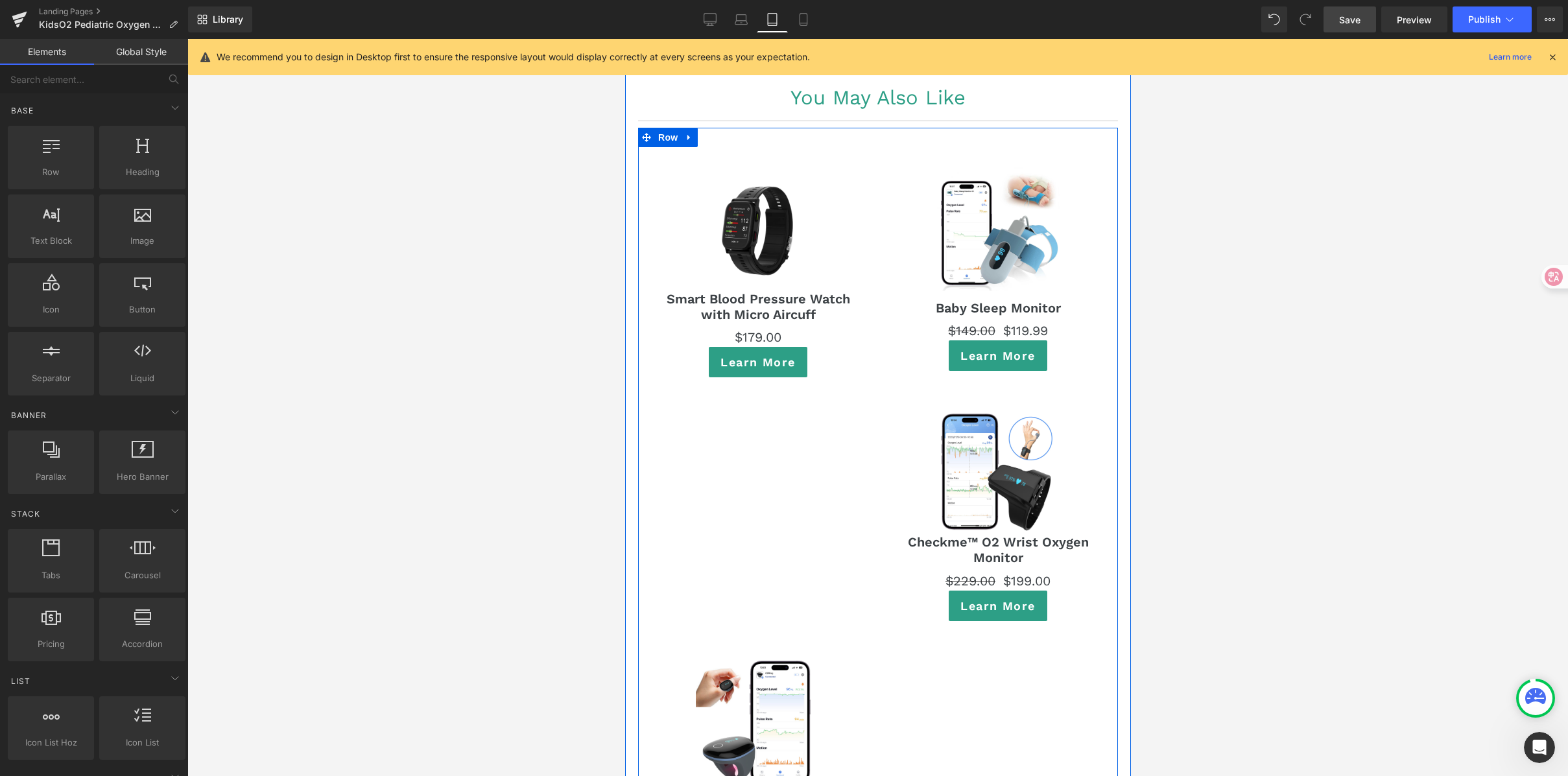
scroll to position [7549, 0]
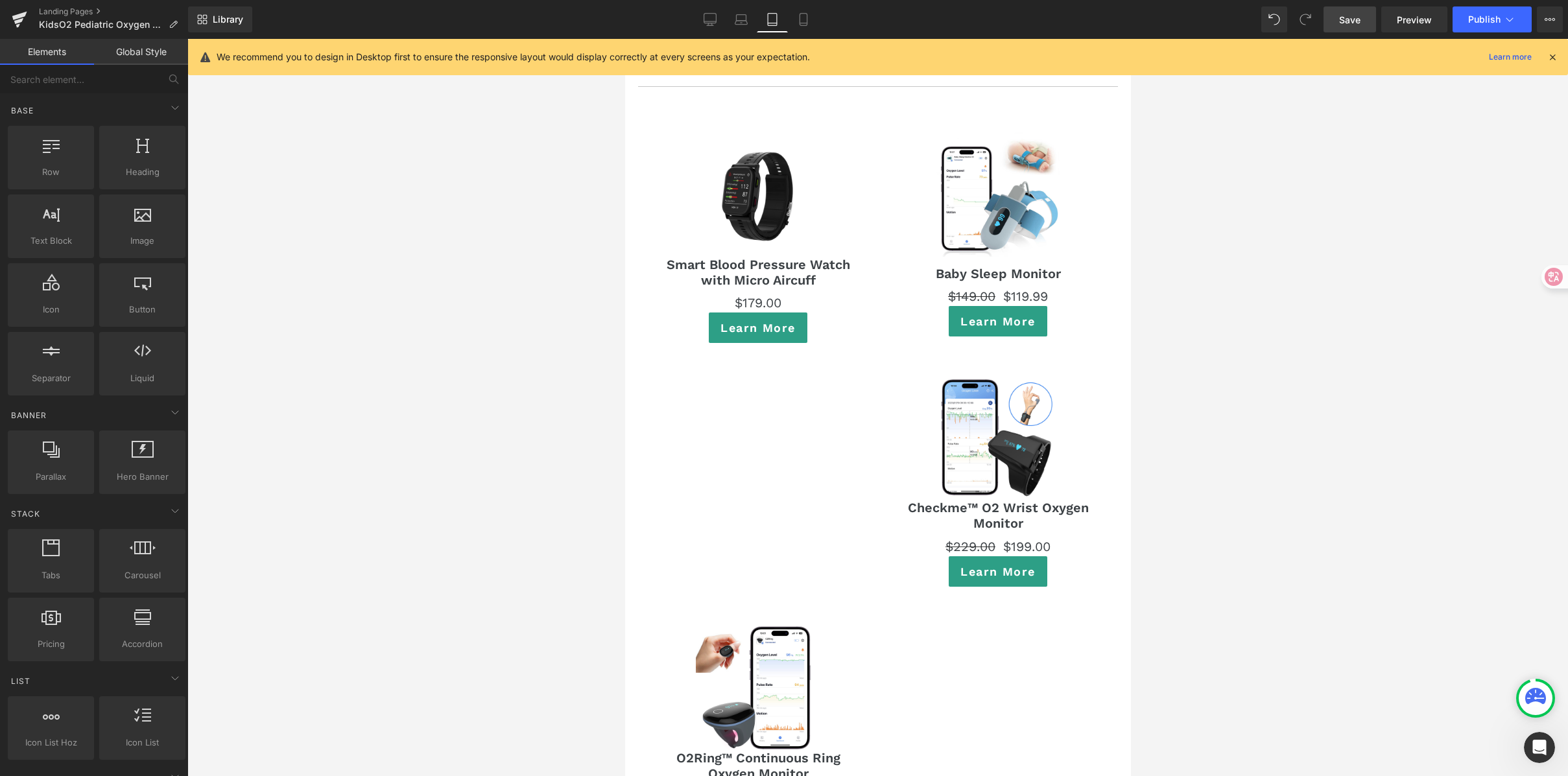
drag, startPoint x: 1187, startPoint y: 475, endPoint x: 307, endPoint y: 376, distance: 885.6
click at [1187, 475] on div at bounding box center [878, 407] width 1381 height 737
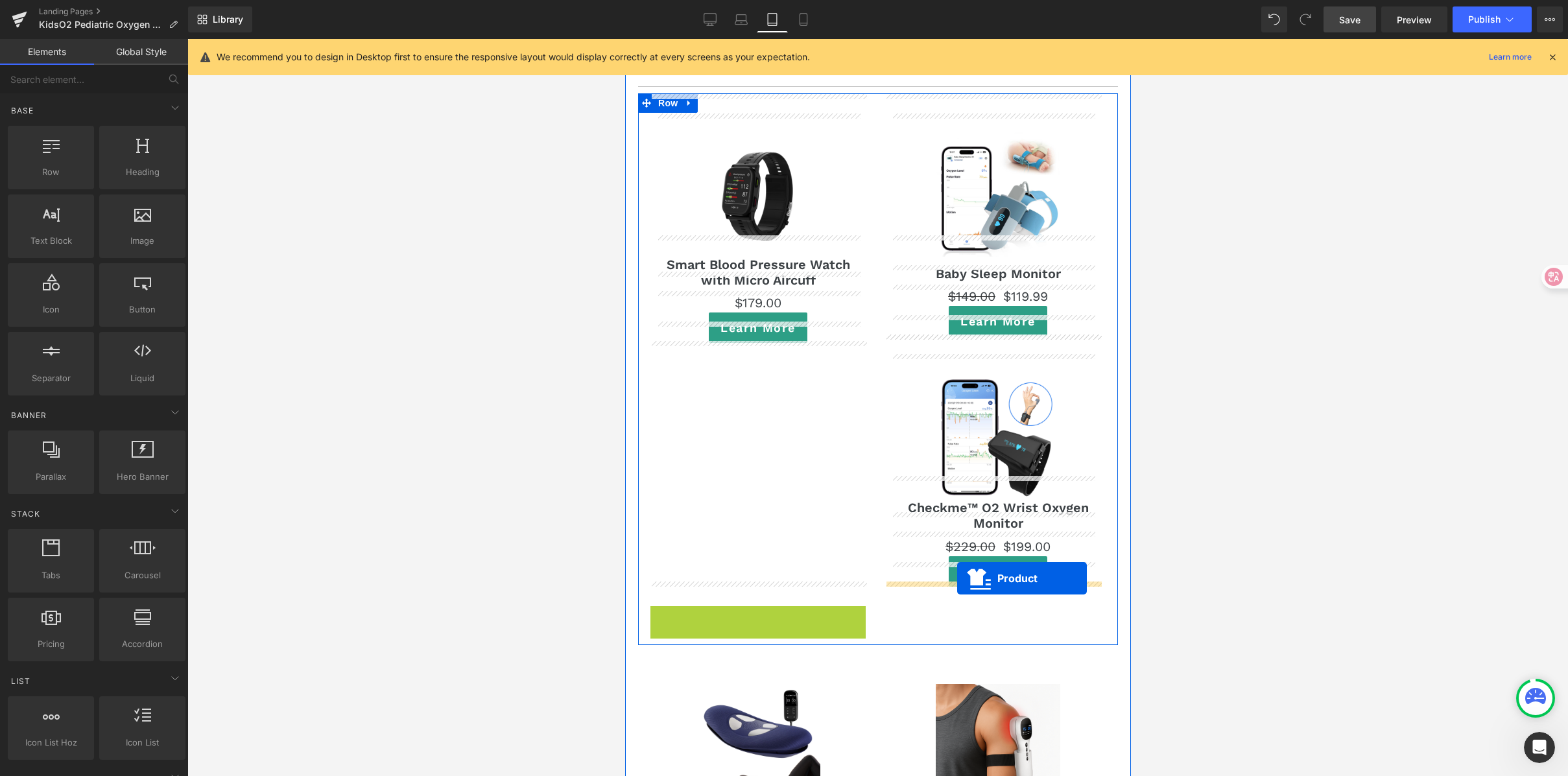
drag, startPoint x: 733, startPoint y: 590, endPoint x: 956, endPoint y: 578, distance: 223.3
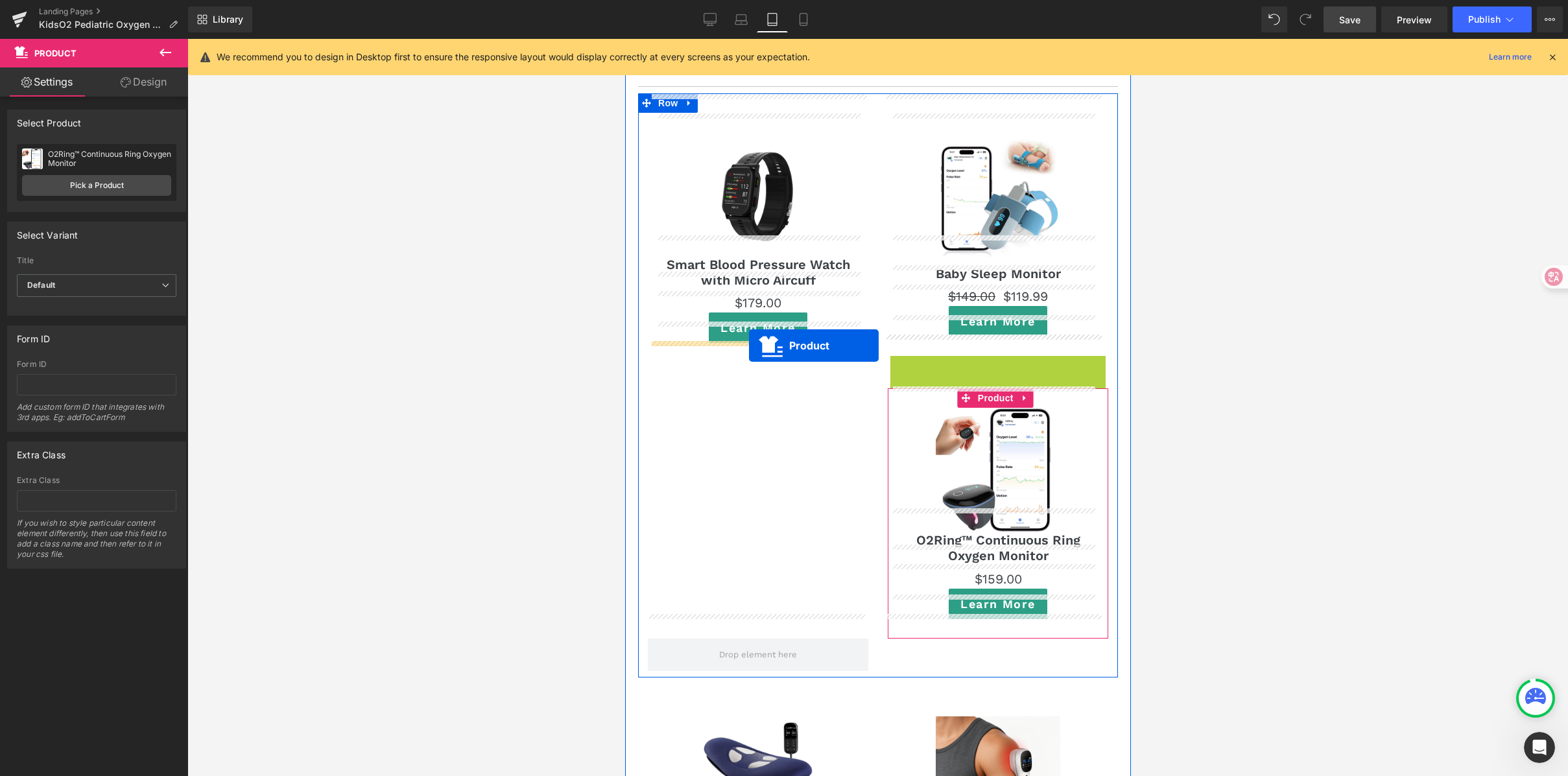
drag, startPoint x: 970, startPoint y: 344, endPoint x: 749, endPoint y: 346, distance: 221.0
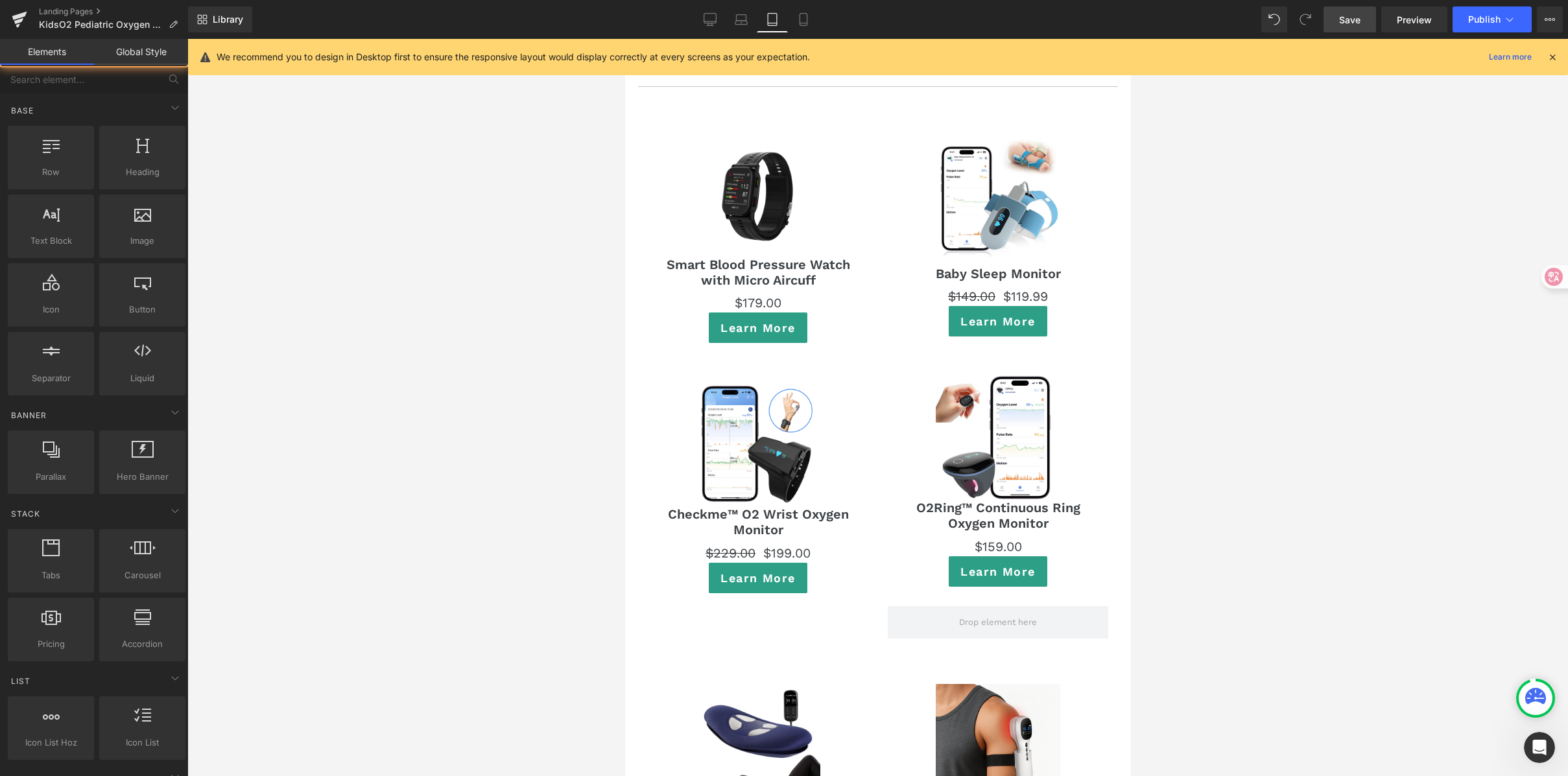
click at [1277, 405] on div at bounding box center [878, 407] width 1381 height 737
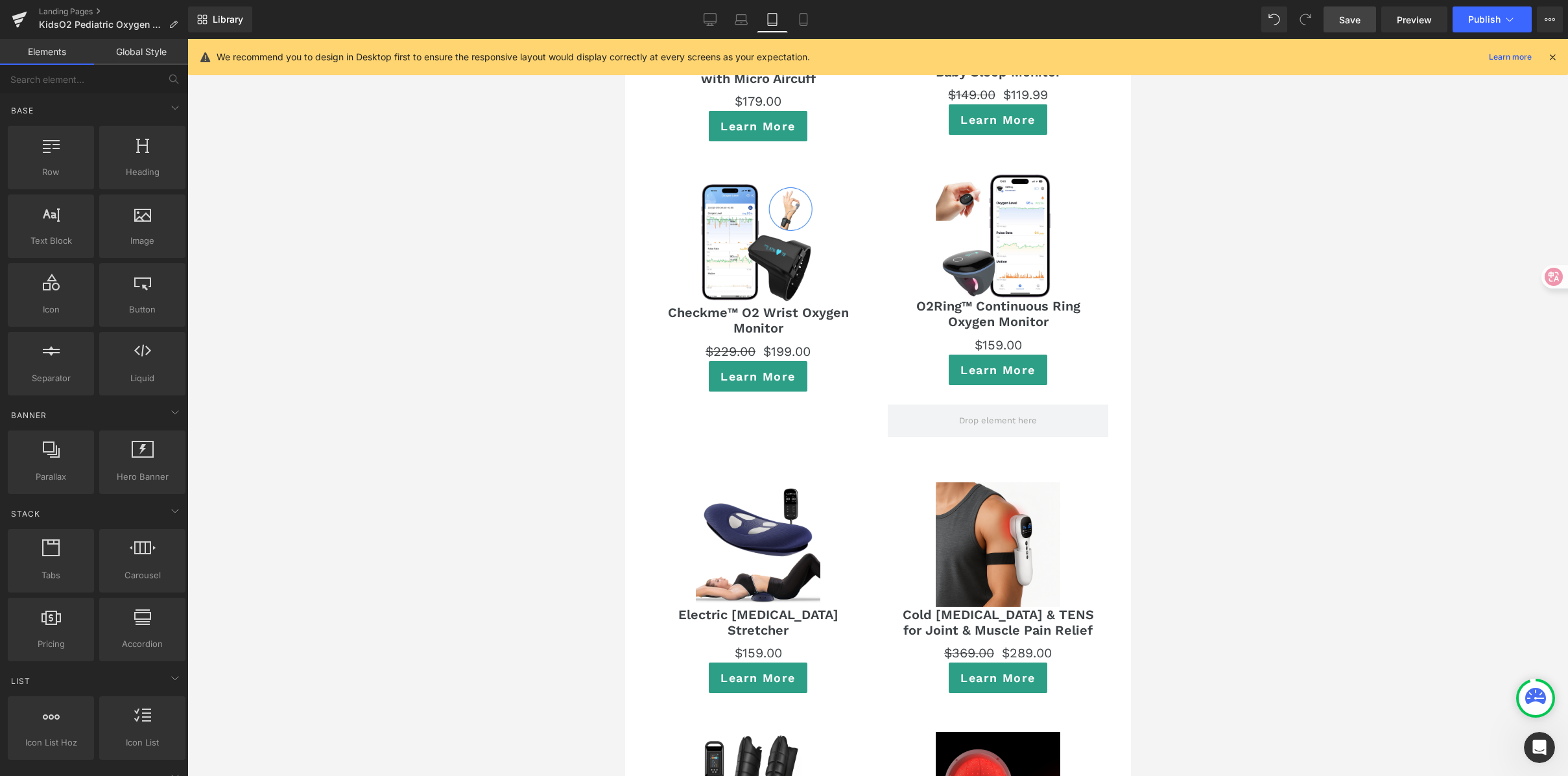
scroll to position [7803, 0]
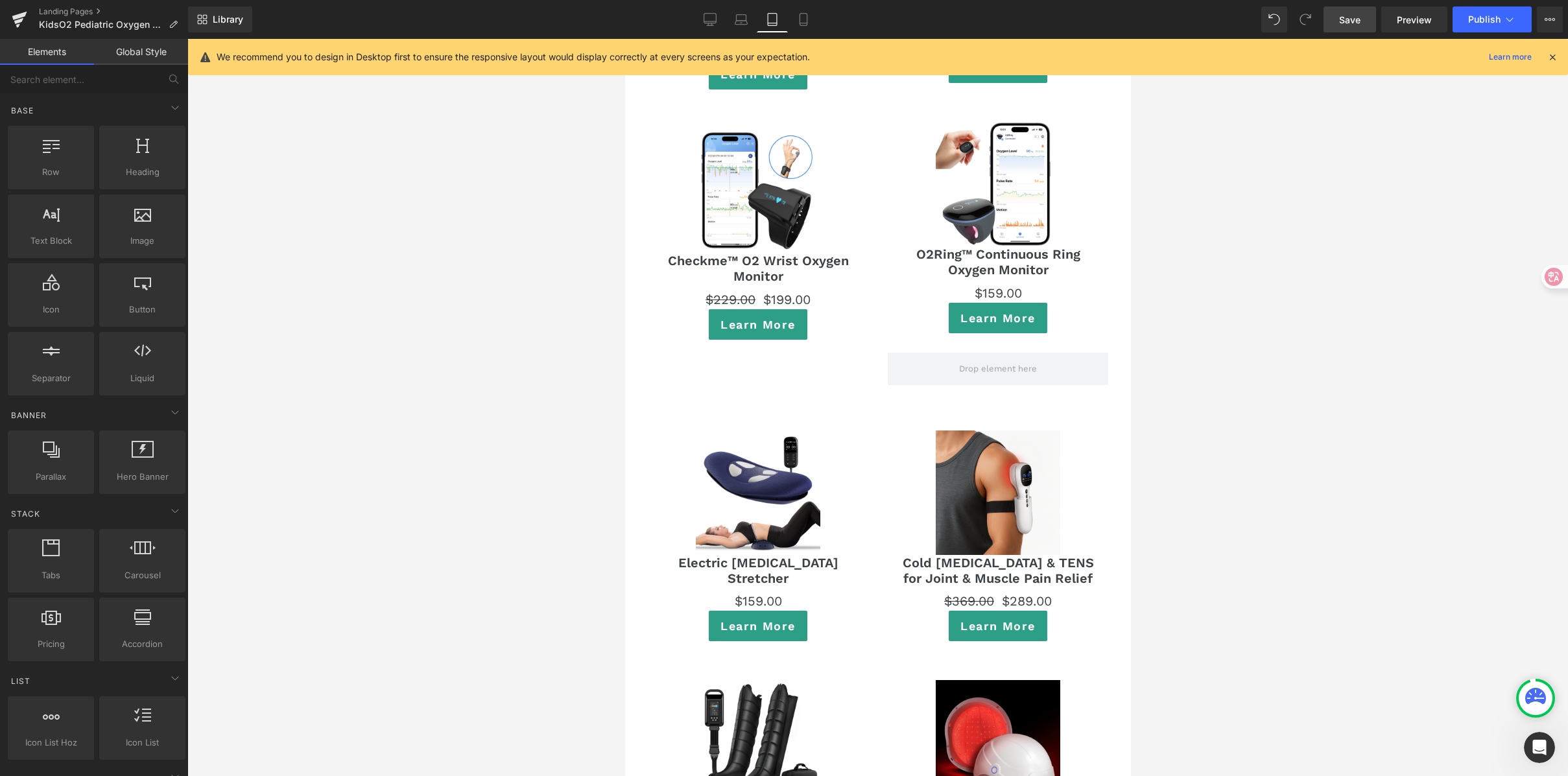
click at [1355, 13] on span "Save" at bounding box center [1350, 19] width 21 height 13
click at [1460, 25] on button "Publish" at bounding box center [1492, 19] width 79 height 26
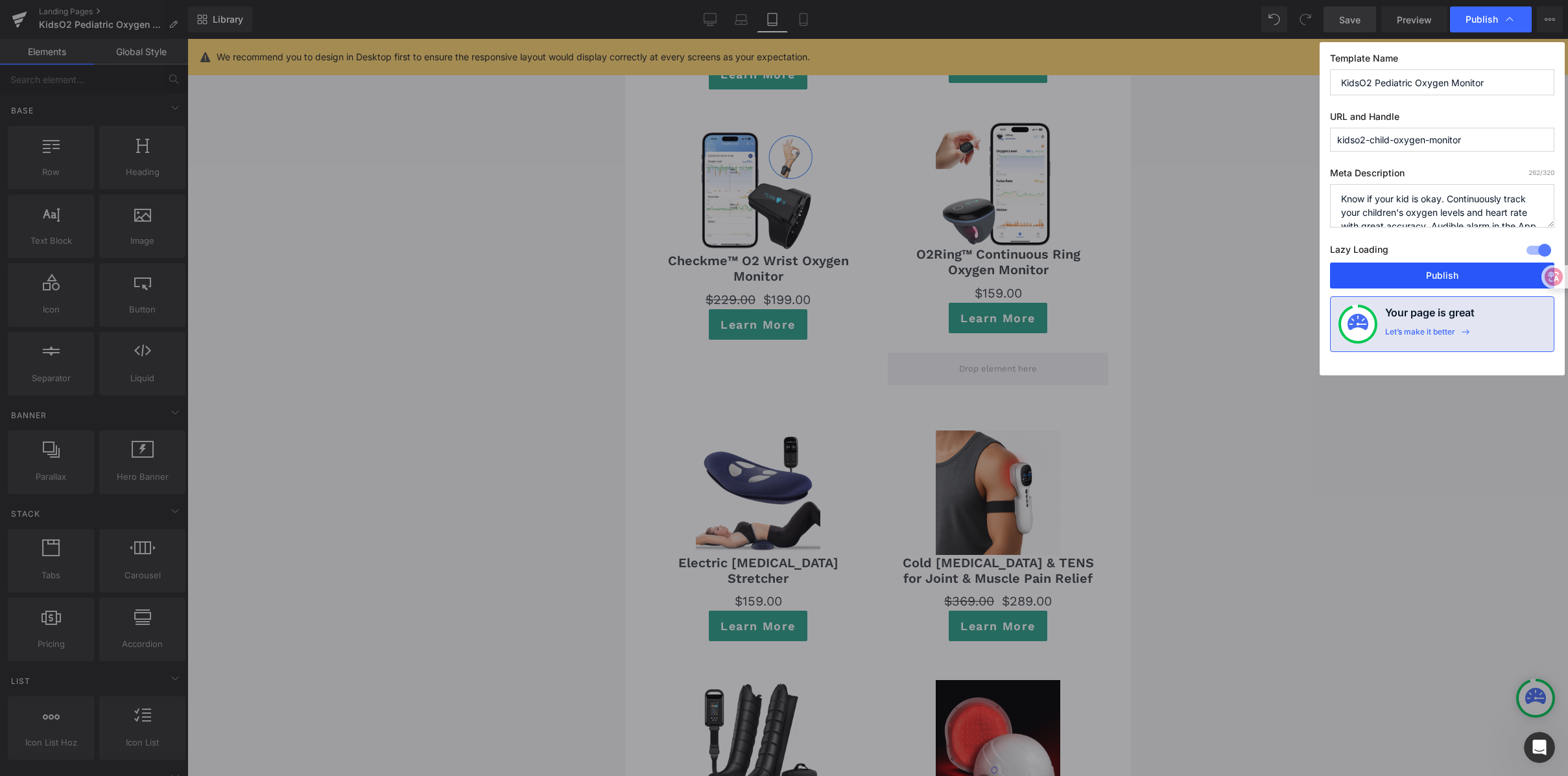
click at [1415, 269] on button "Publish" at bounding box center [1442, 275] width 225 height 26
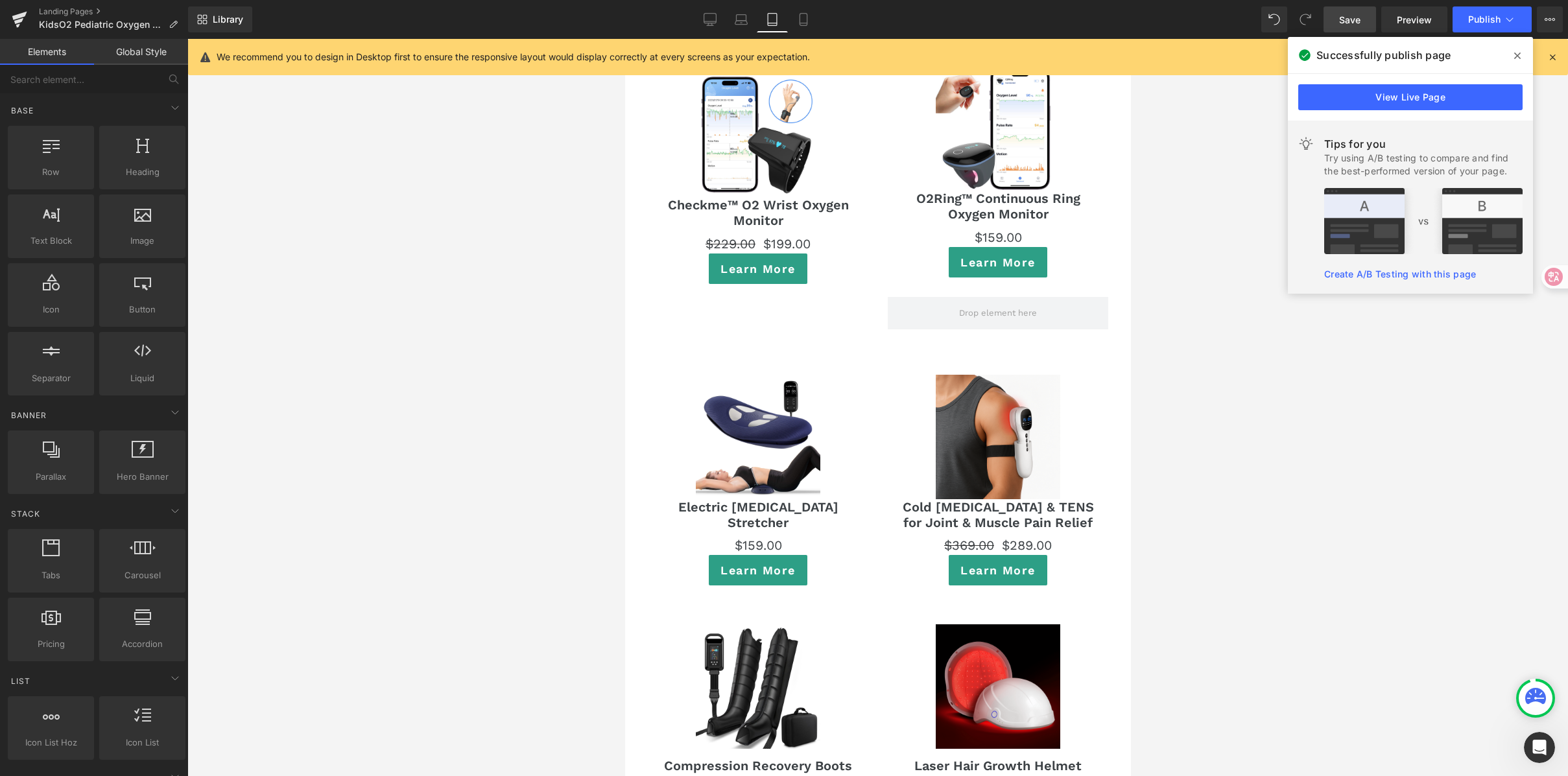
scroll to position [7861, 0]
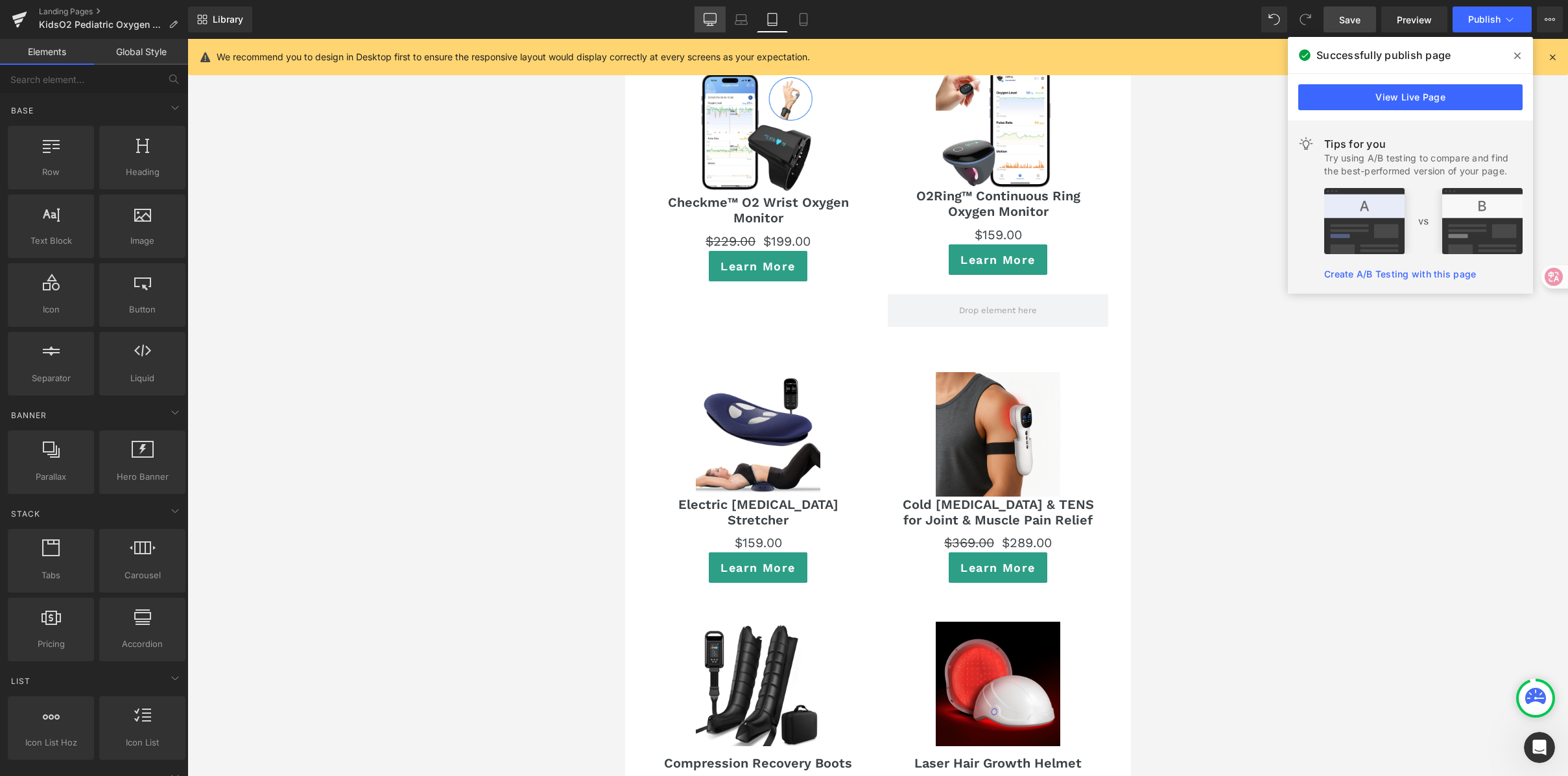
click at [708, 13] on icon at bounding box center [710, 19] width 13 height 13
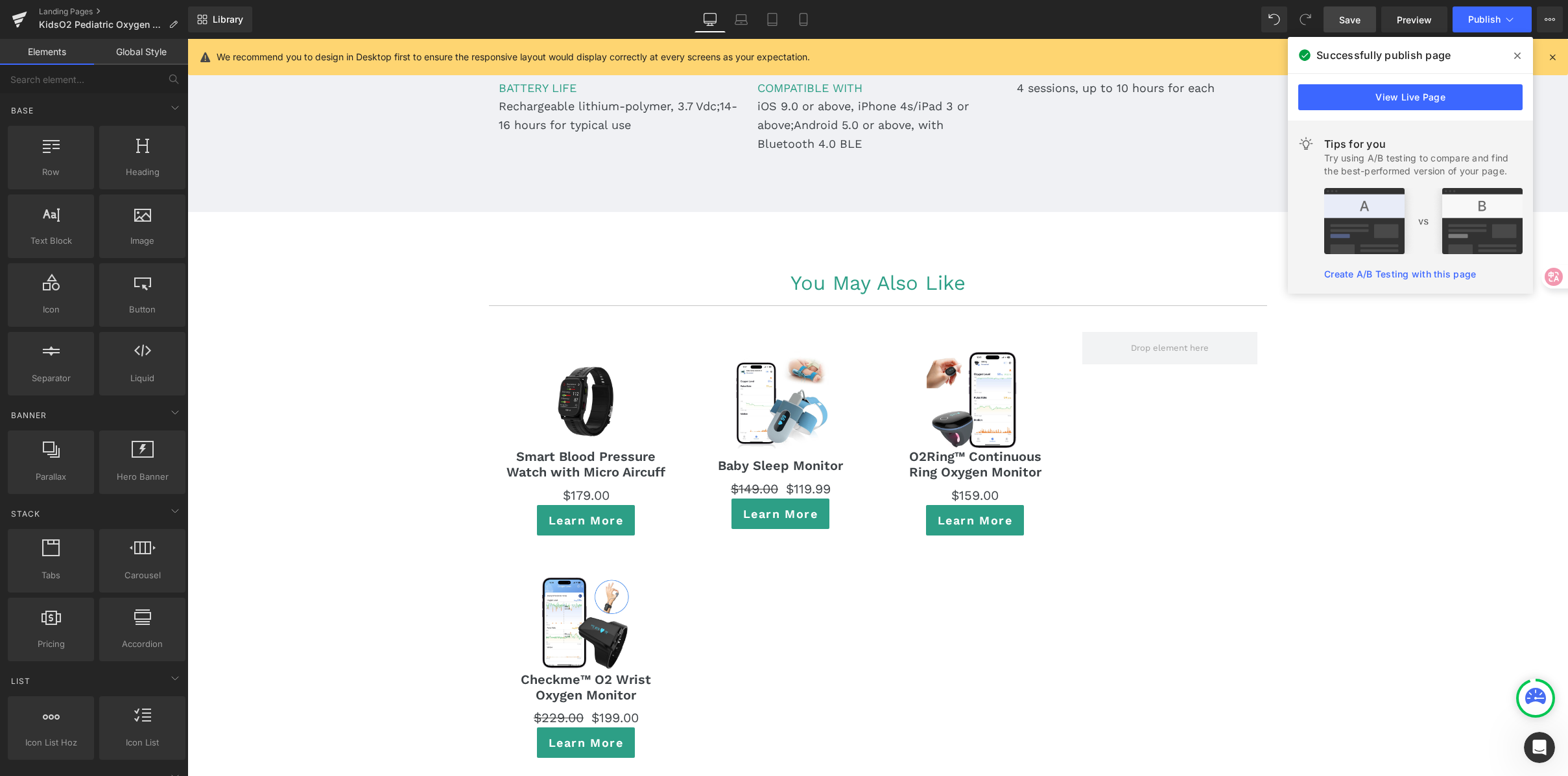
scroll to position [7001, 0]
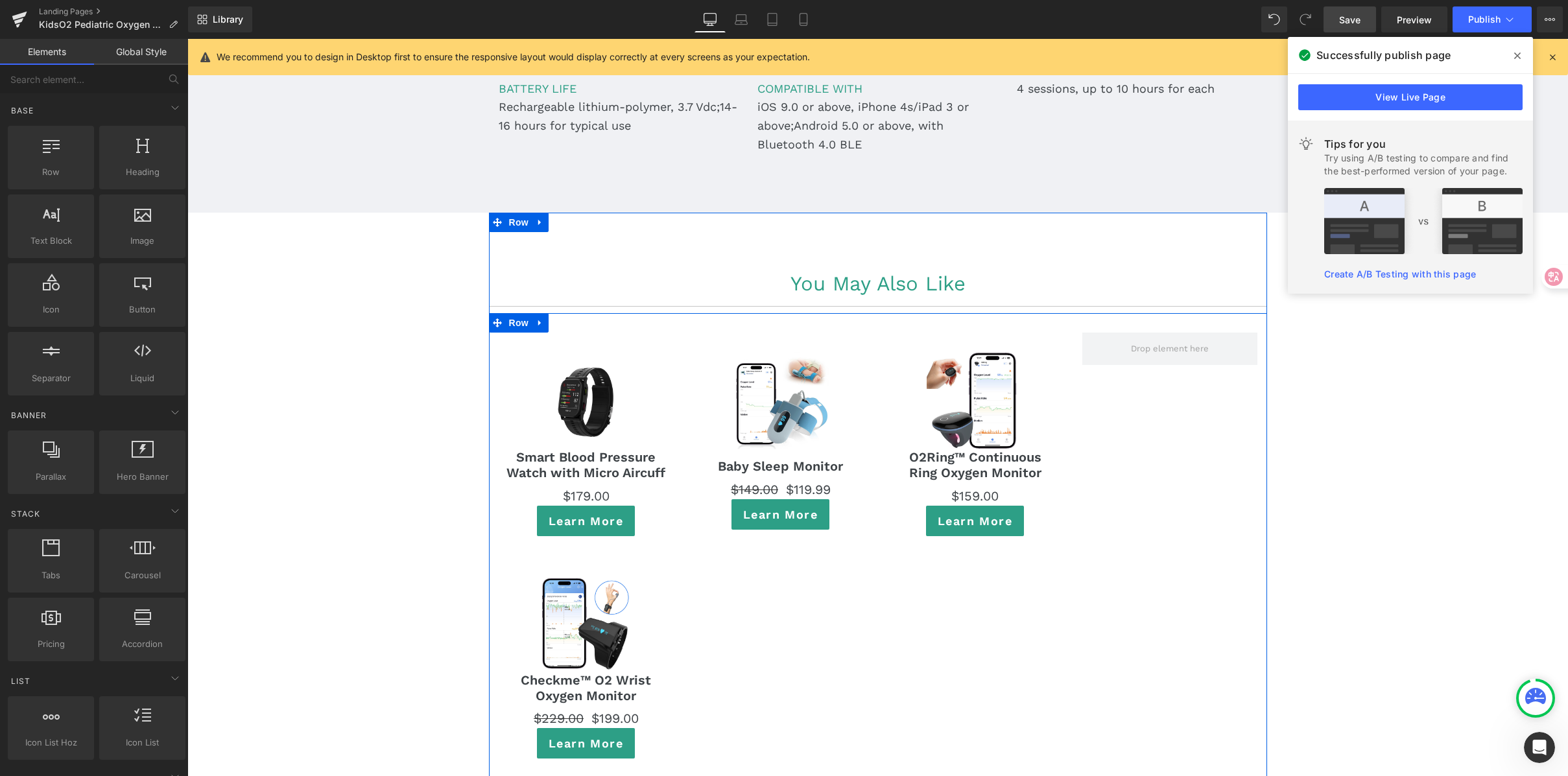
click at [1110, 372] on div "Sale Off (P) Image Smart Blood Pressure Watch with Micro Aircuff (P) Title $0 $…" at bounding box center [878, 549] width 778 height 471
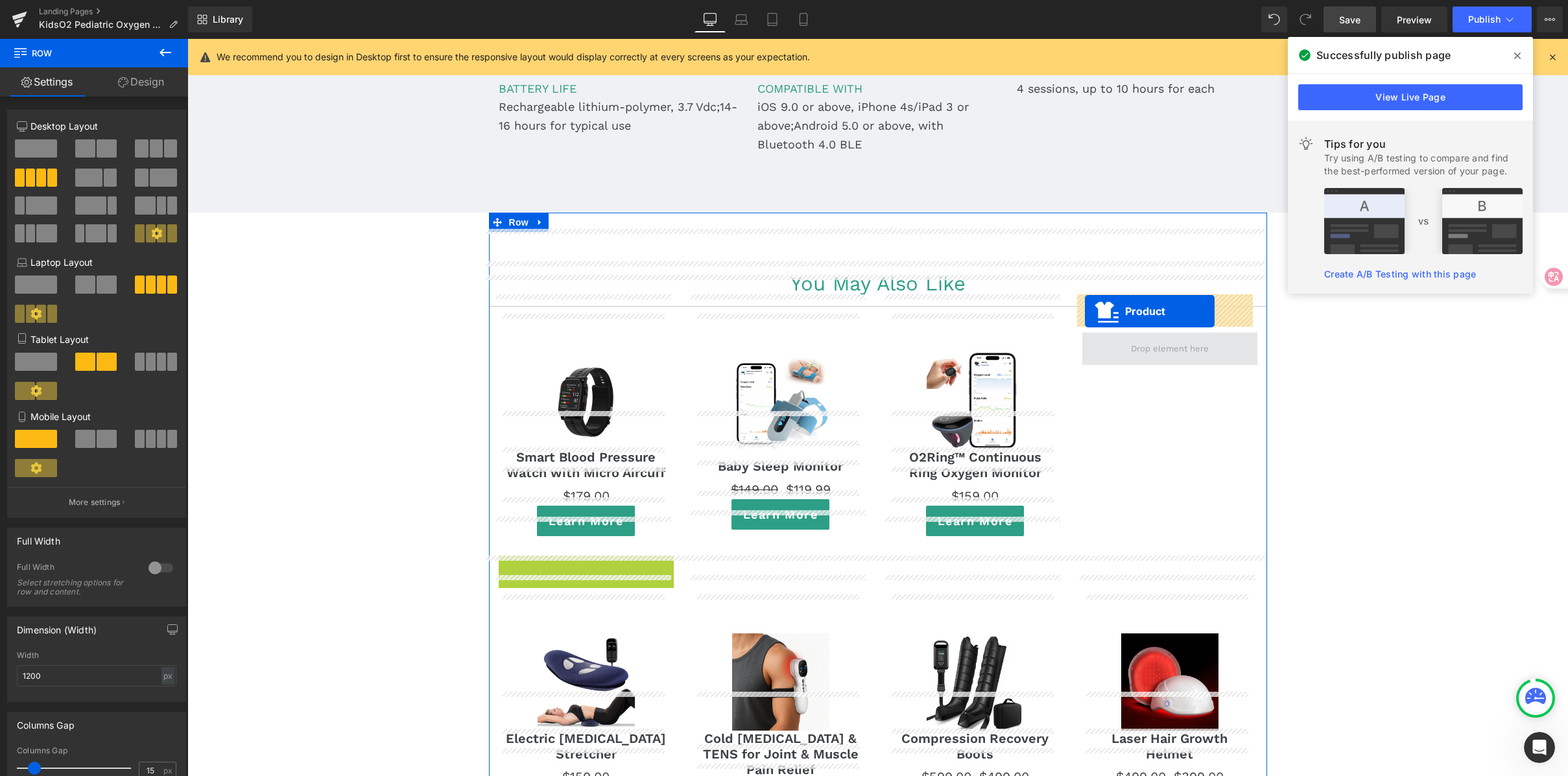
drag, startPoint x: 549, startPoint y: 529, endPoint x: 1085, endPoint y: 311, distance: 578.6
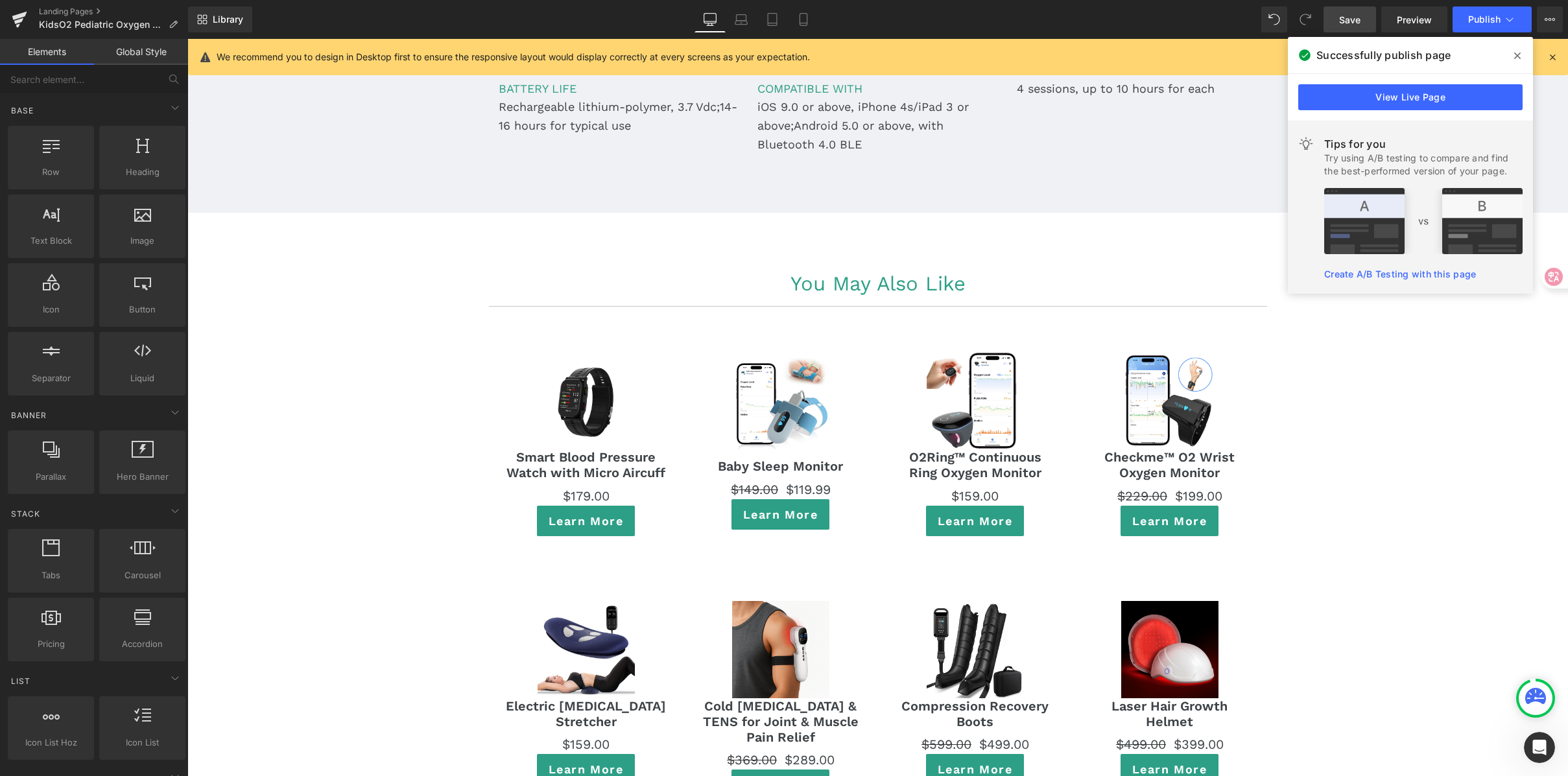
click at [771, 31] on link "Tablet" at bounding box center [772, 19] width 31 height 26
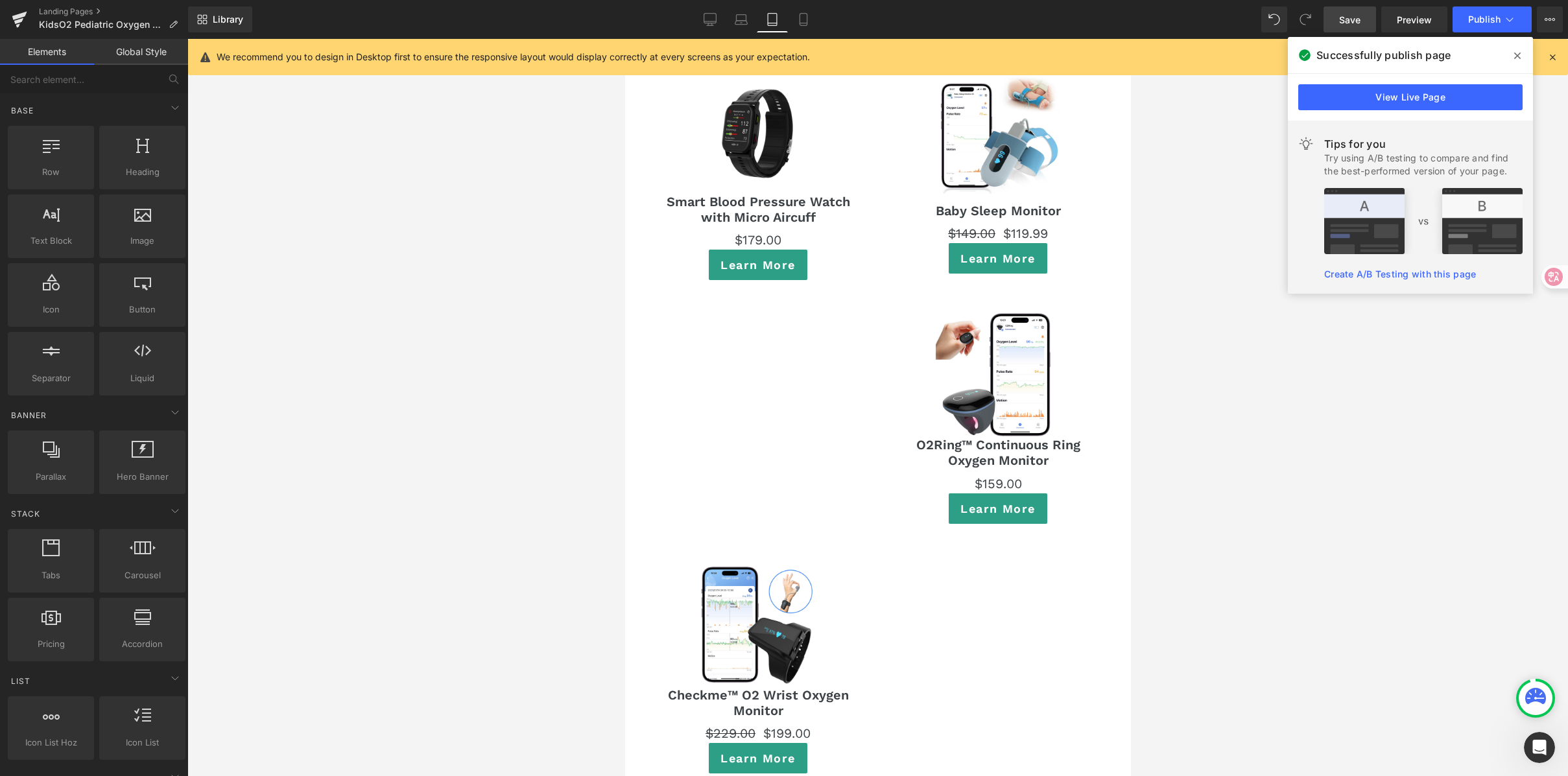
scroll to position [7615, 0]
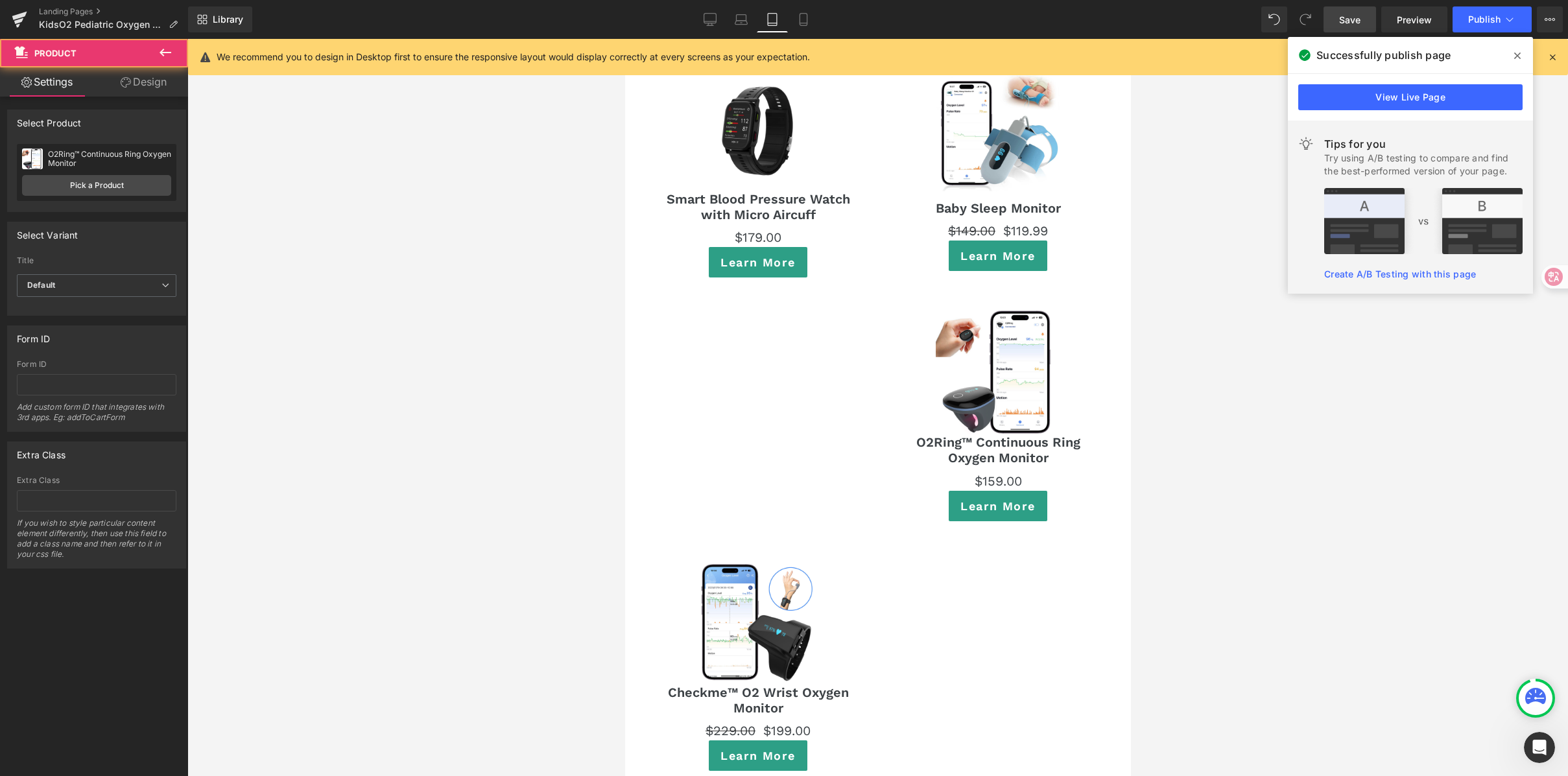
click at [954, 291] on div "Sale Off (P) Image O2Ring™ Continuous Ring Oxygen Monitor (P) Title $159.00 (P)…" at bounding box center [997, 416] width 221 height 251
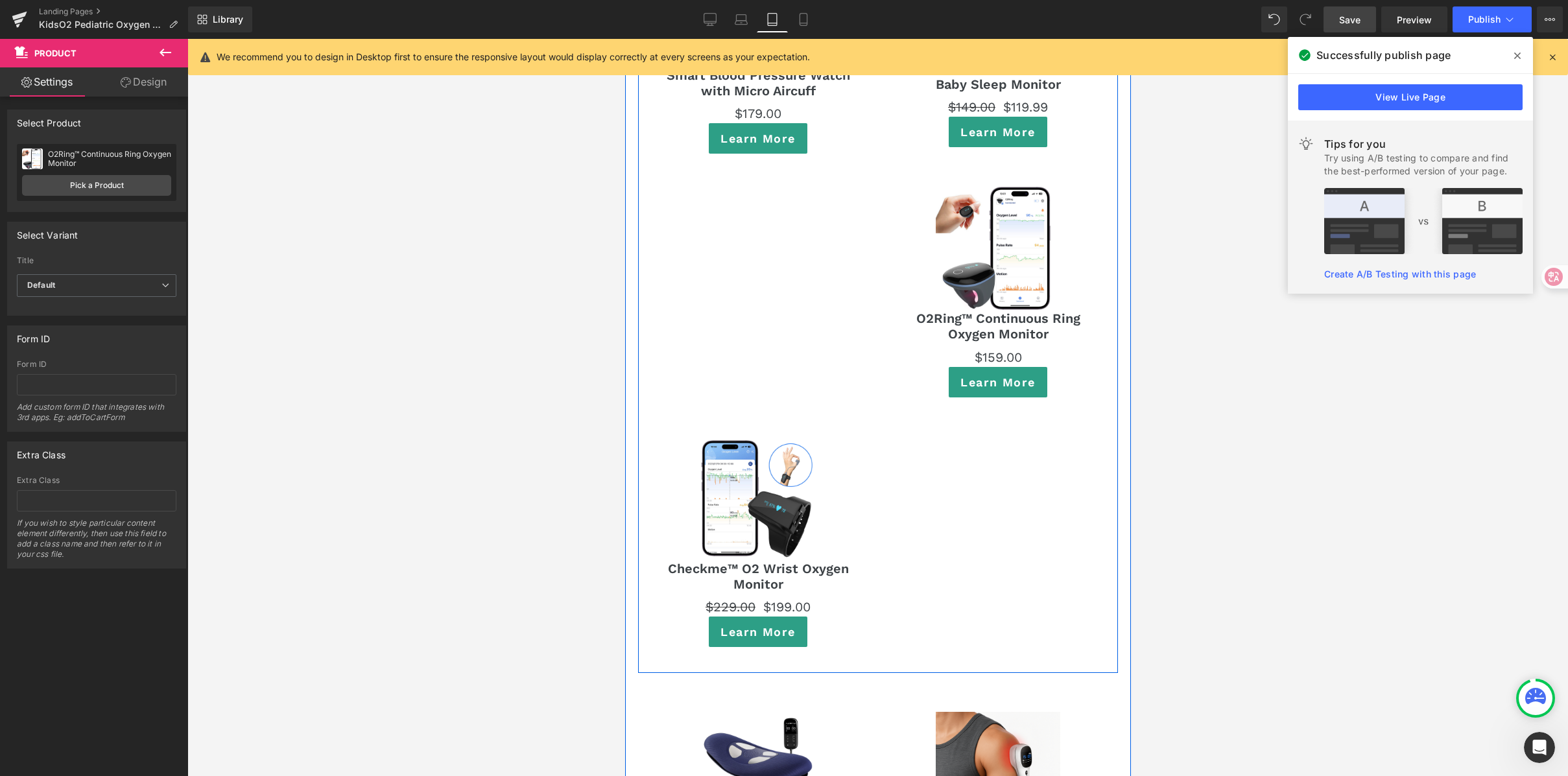
scroll to position [7743, 0]
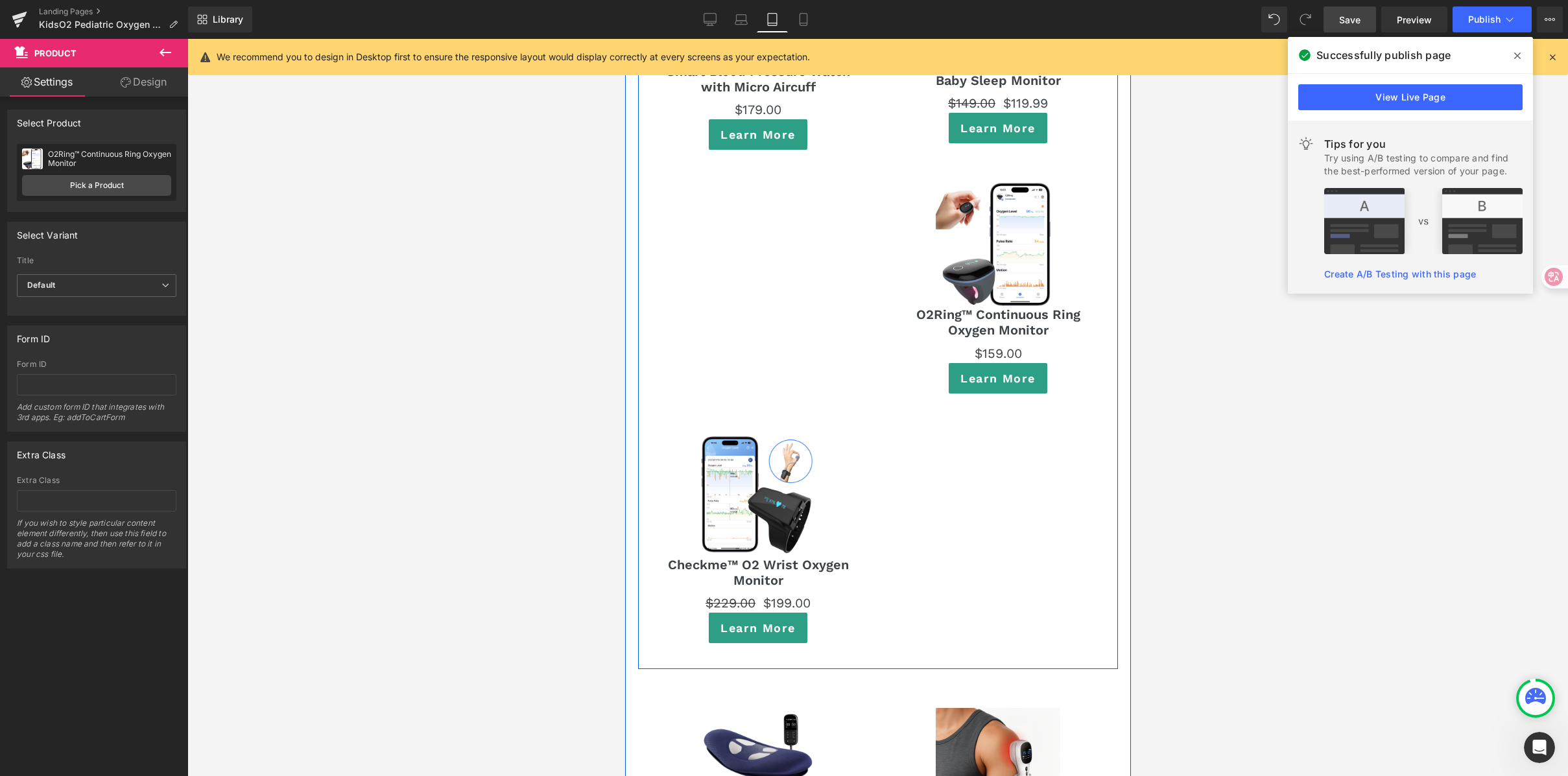
click at [904, 471] on div "Sale Off (P) Image Smart Blood Pressure Watch with Micro Aircuff (P) Title $0 $…" at bounding box center [878, 285] width 480 height 770
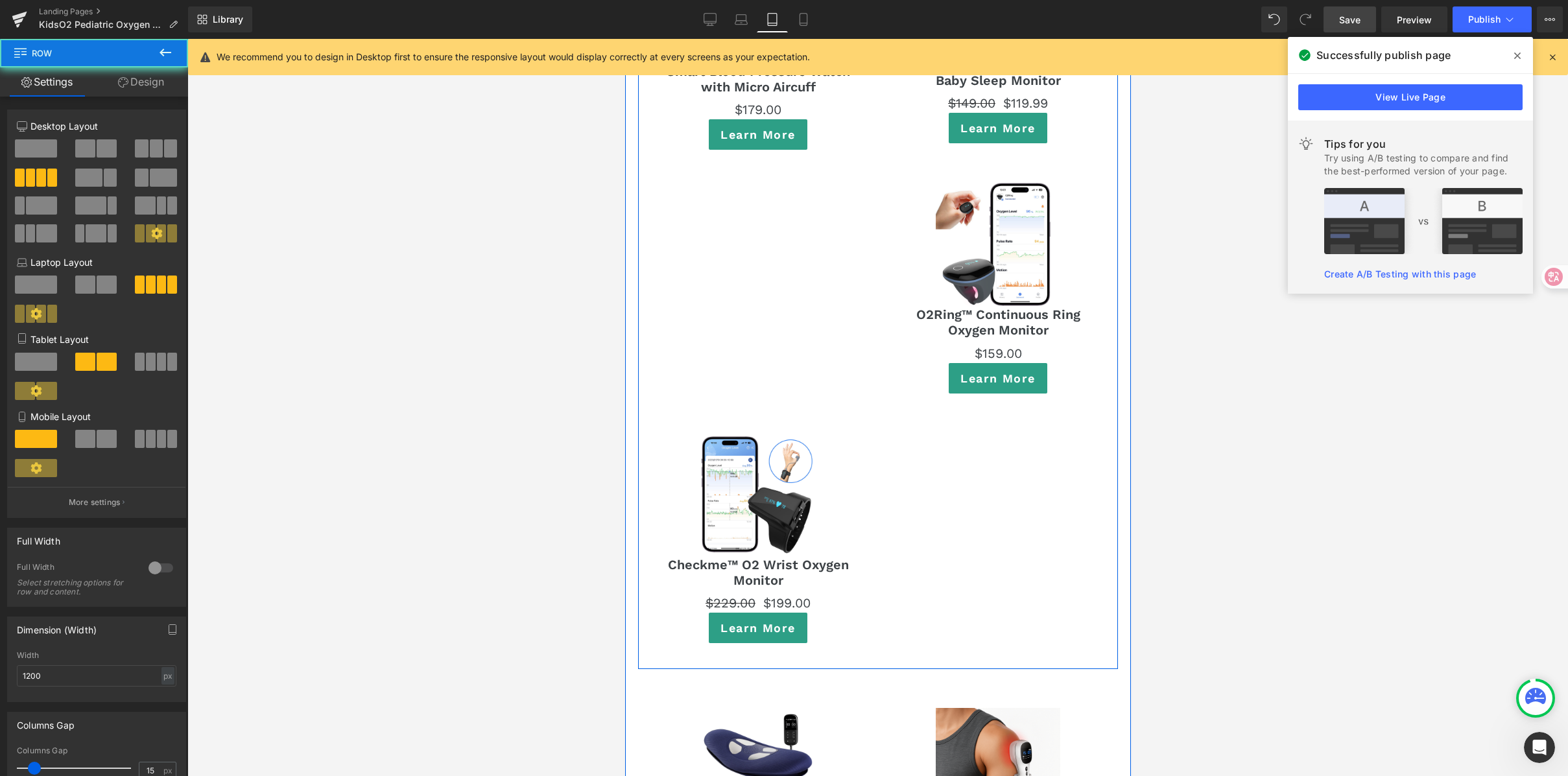
click at [819, 332] on div "Sale Off (P) Image Smart Blood Pressure Watch with Micro Aircuff (P) Title $0 $…" at bounding box center [878, 285] width 480 height 770
click at [933, 596] on div "Sale Off (P) Image Smart Blood Pressure Watch with Micro Aircuff (P) Title $0 $…" at bounding box center [878, 285] width 480 height 770
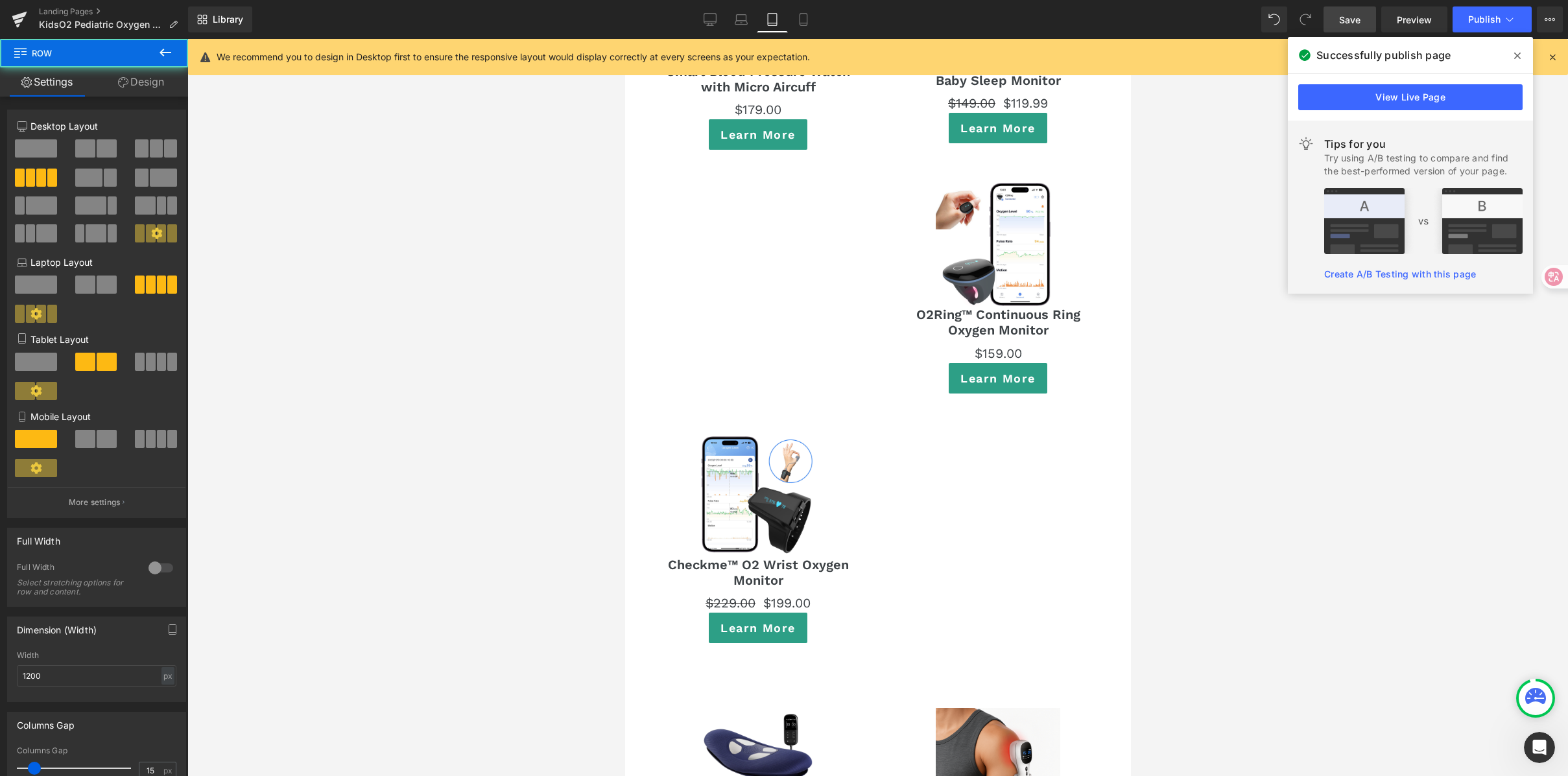
click at [1204, 507] on div at bounding box center [878, 407] width 1381 height 737
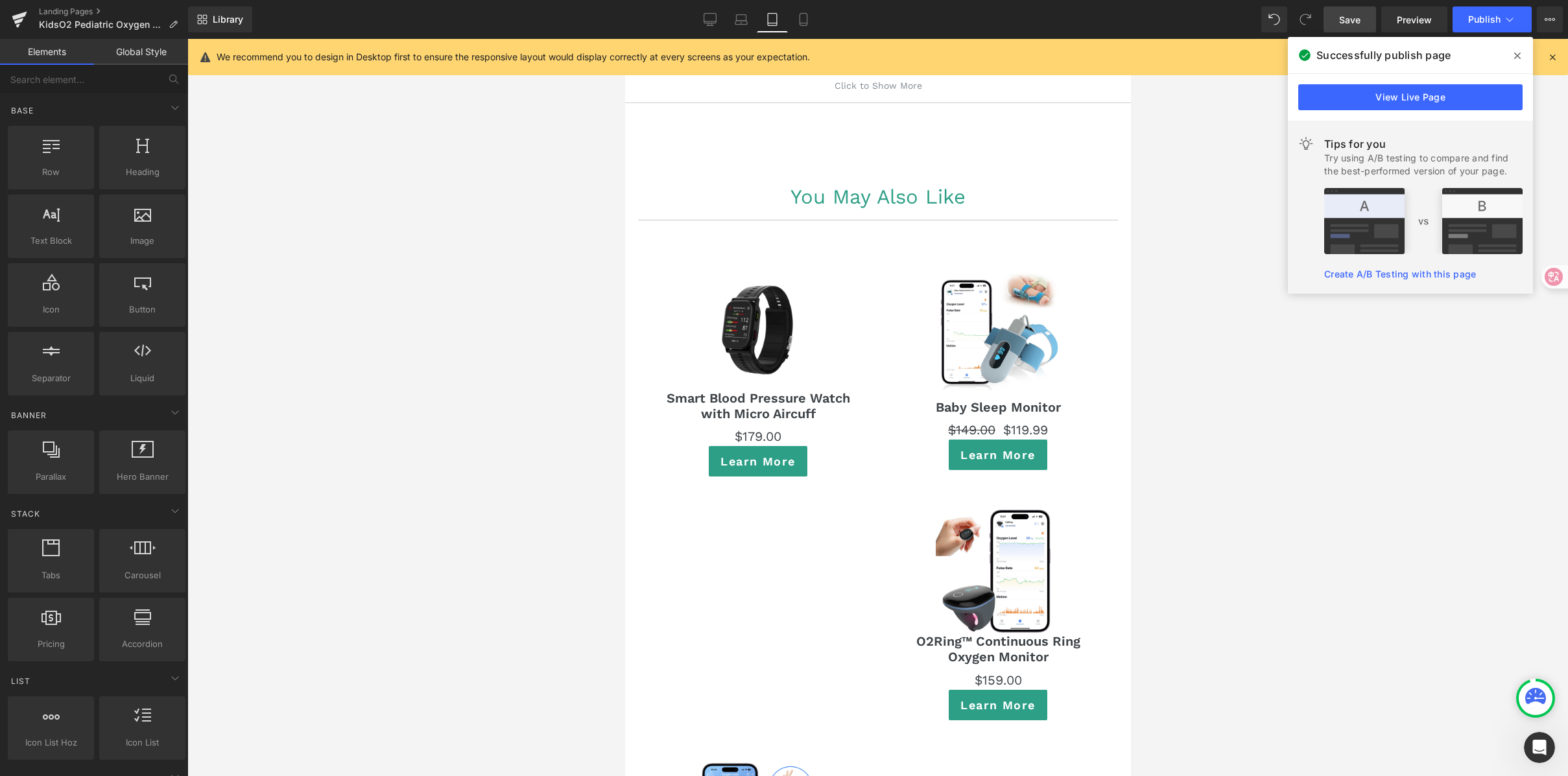
scroll to position [7394, 0]
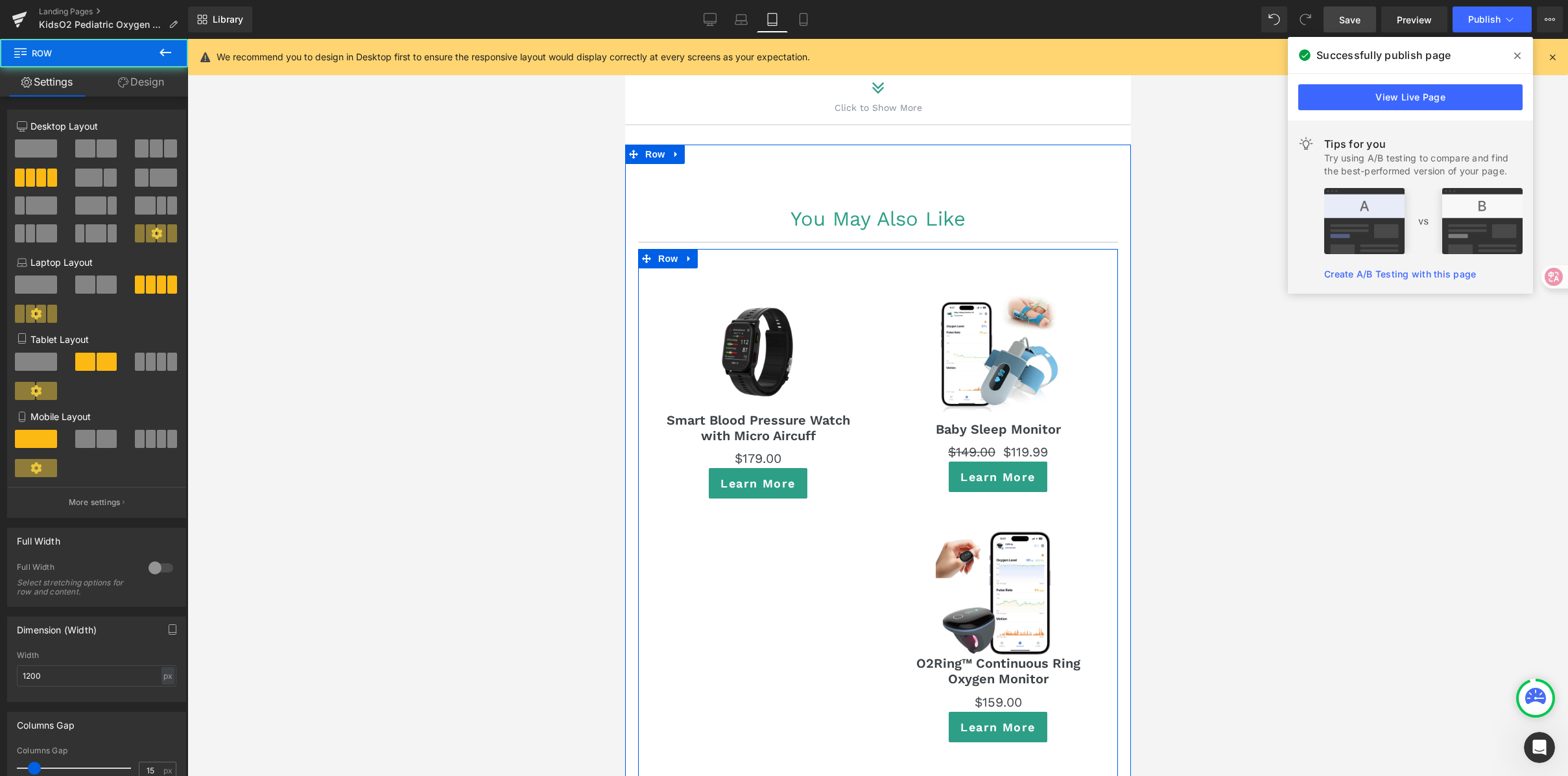
click at [759, 525] on div "Sale Off (P) Image Smart Blood Pressure Watch with Micro Aircuff (P) Title $0 $…" at bounding box center [878, 634] width 480 height 770
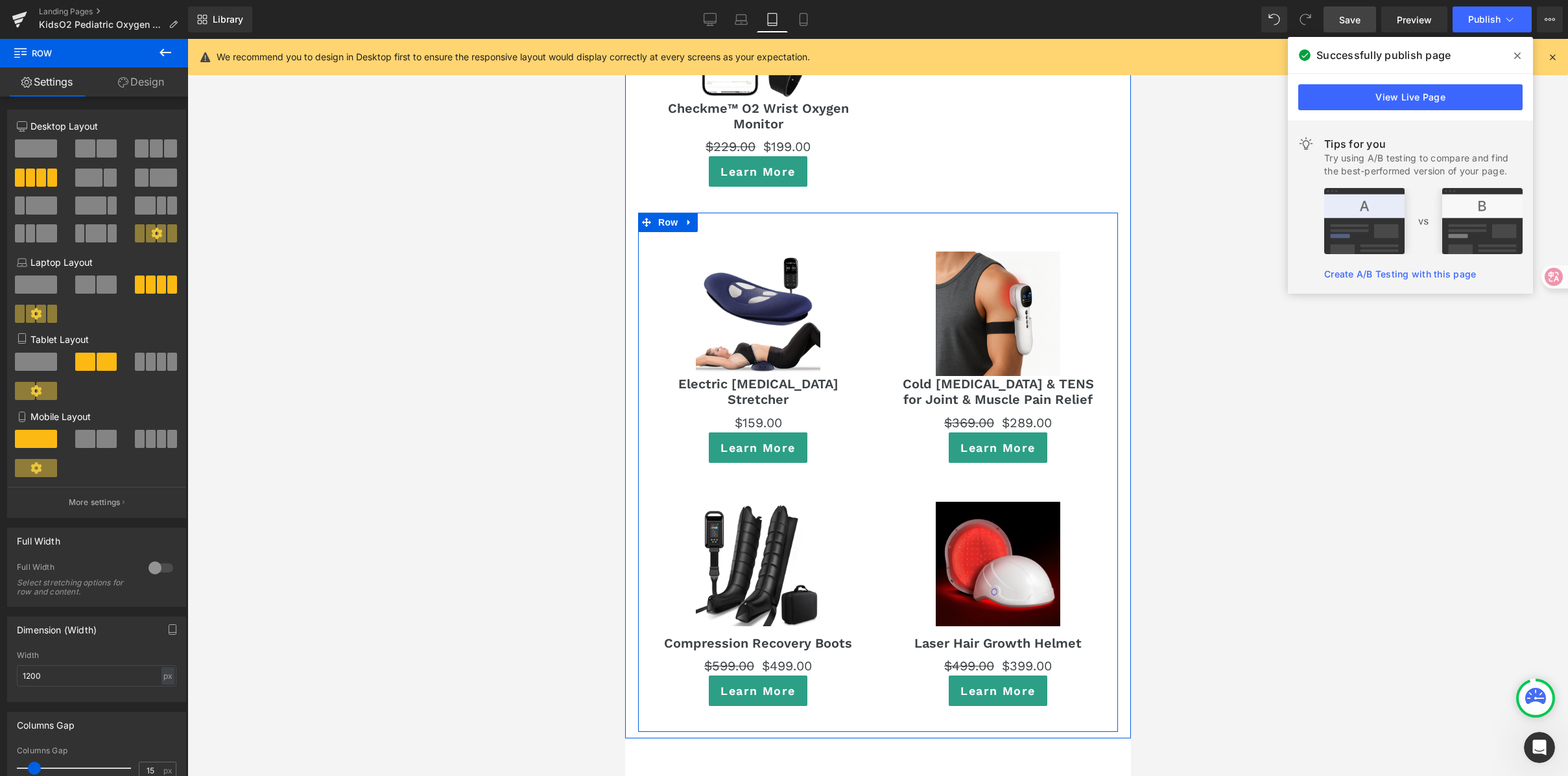
scroll to position [8078, 0]
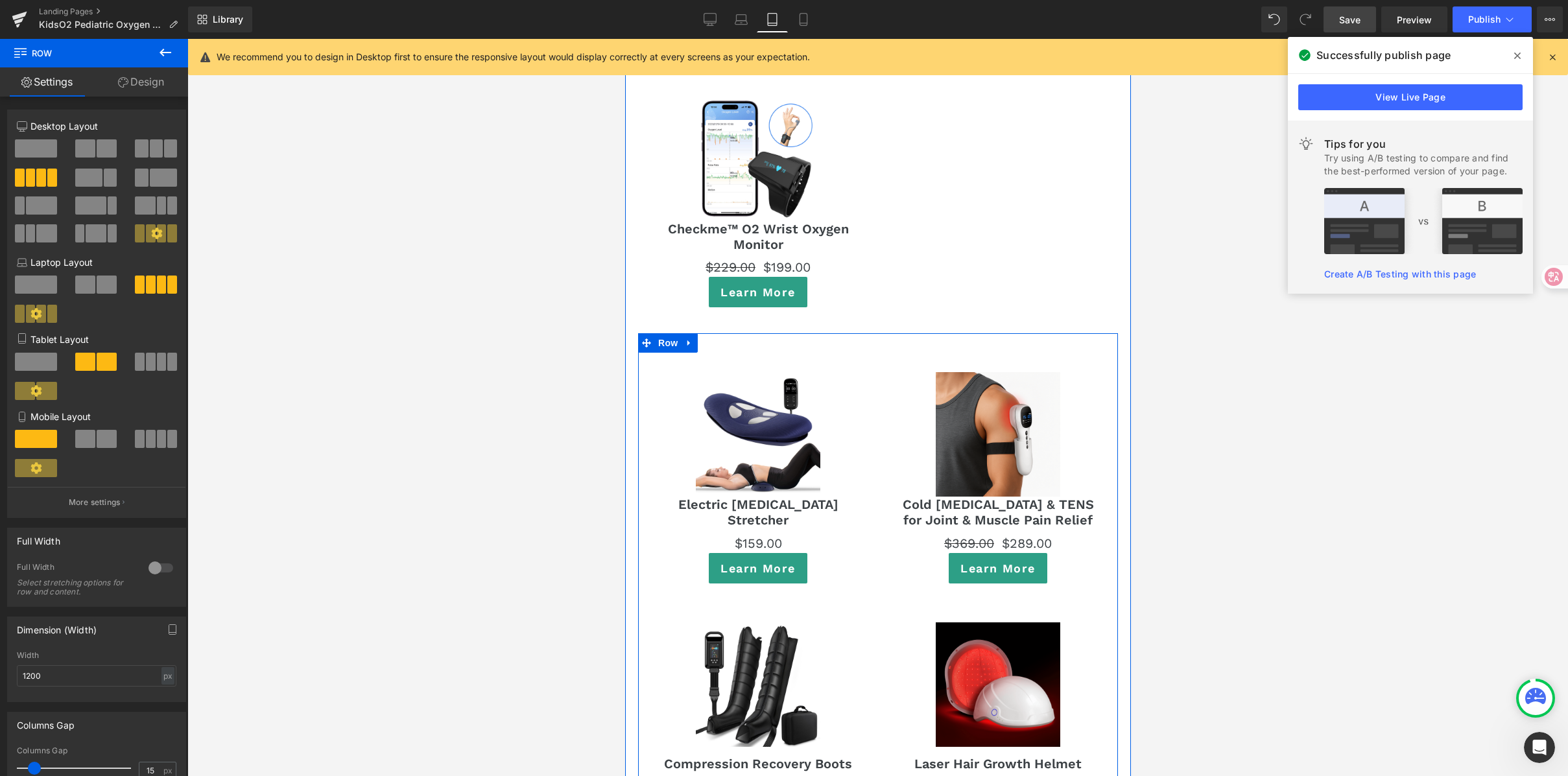
click at [688, 340] on icon at bounding box center [688, 343] width 3 height 6
click at [708, 338] on icon at bounding box center [706, 343] width 9 height 9
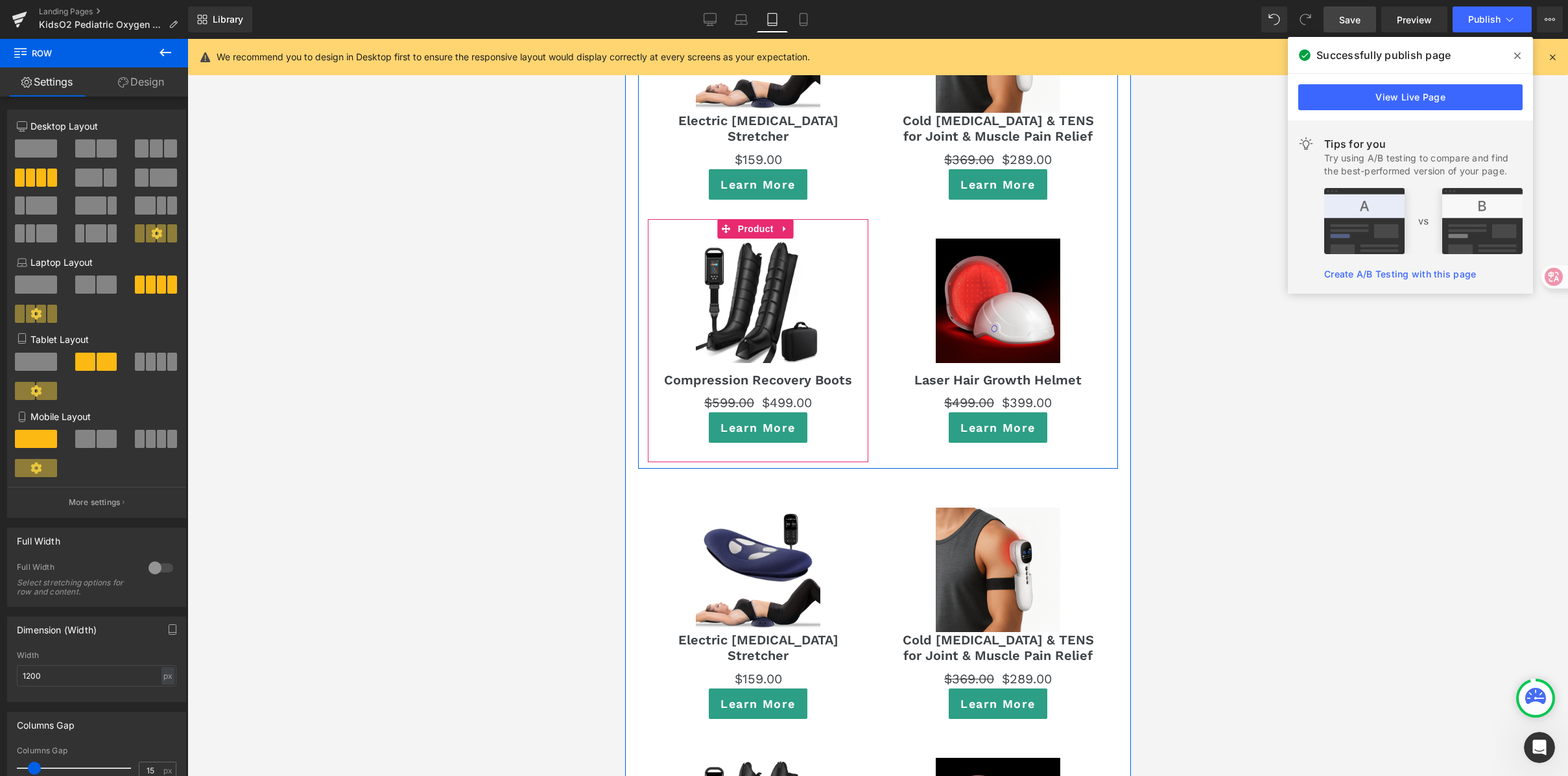
scroll to position [8449, 0]
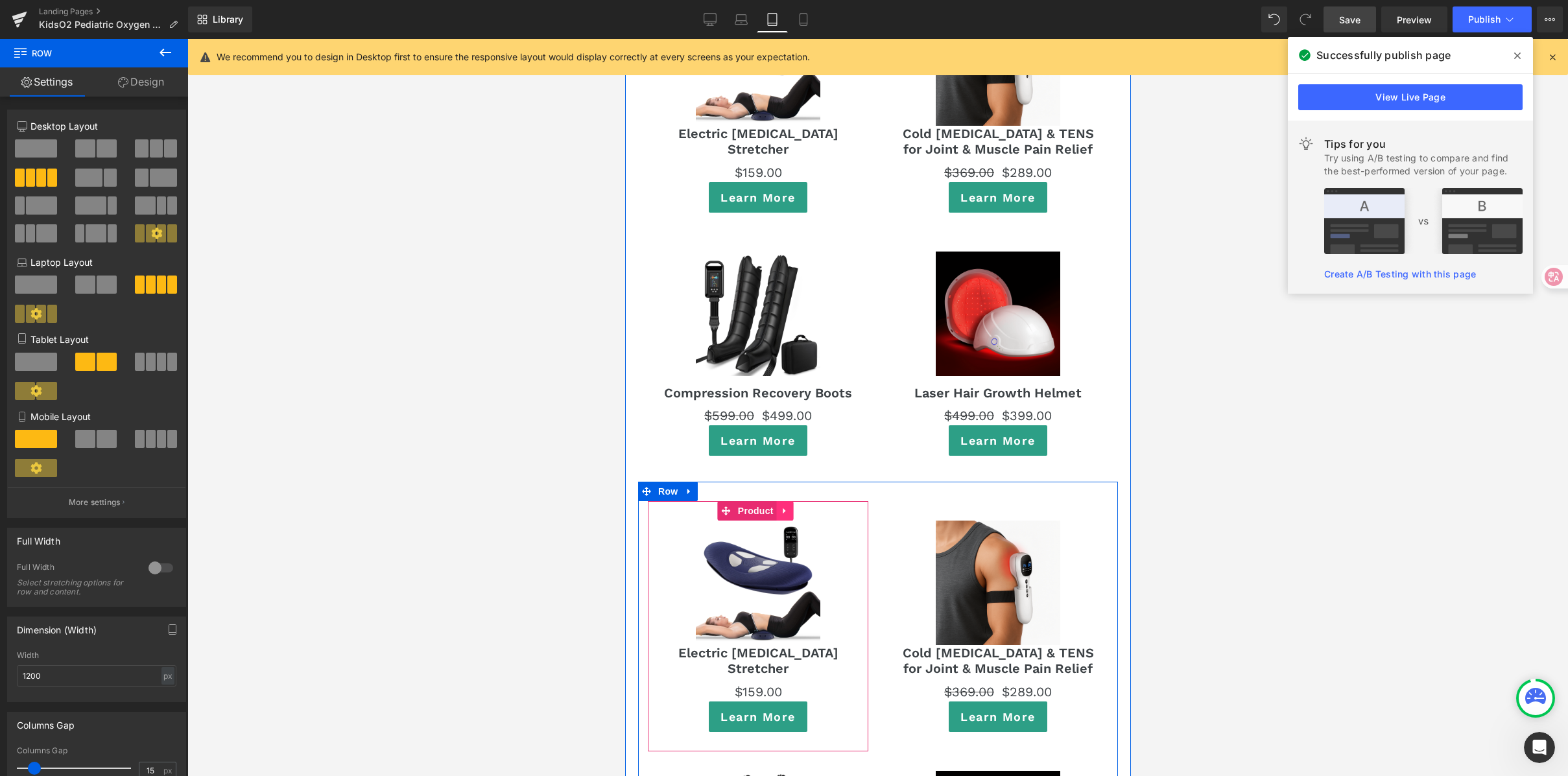
click at [791, 501] on link at bounding box center [784, 511] width 17 height 19
click at [797, 507] on icon at bounding box center [793, 511] width 9 height 9
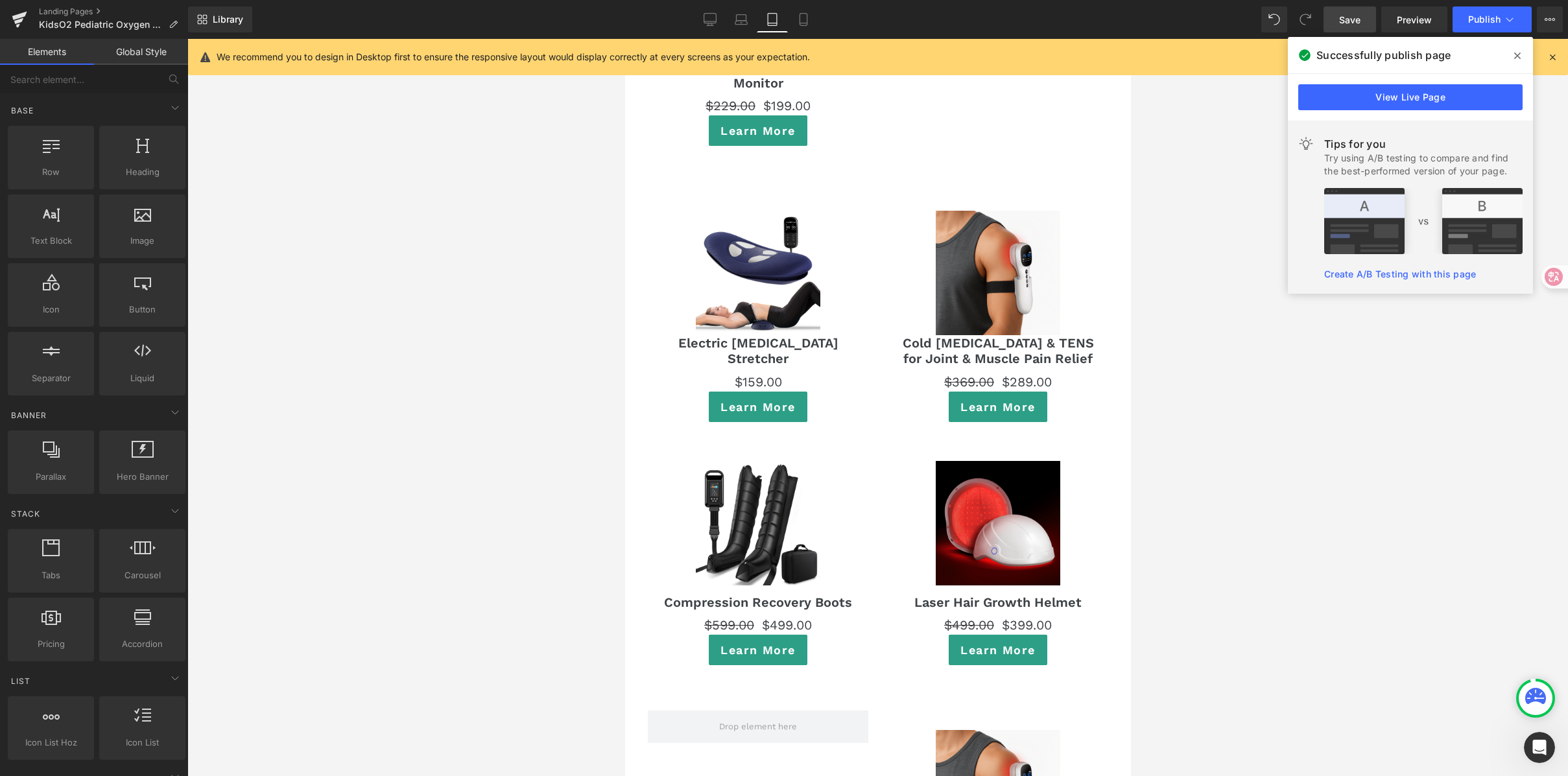
scroll to position [8242, 0]
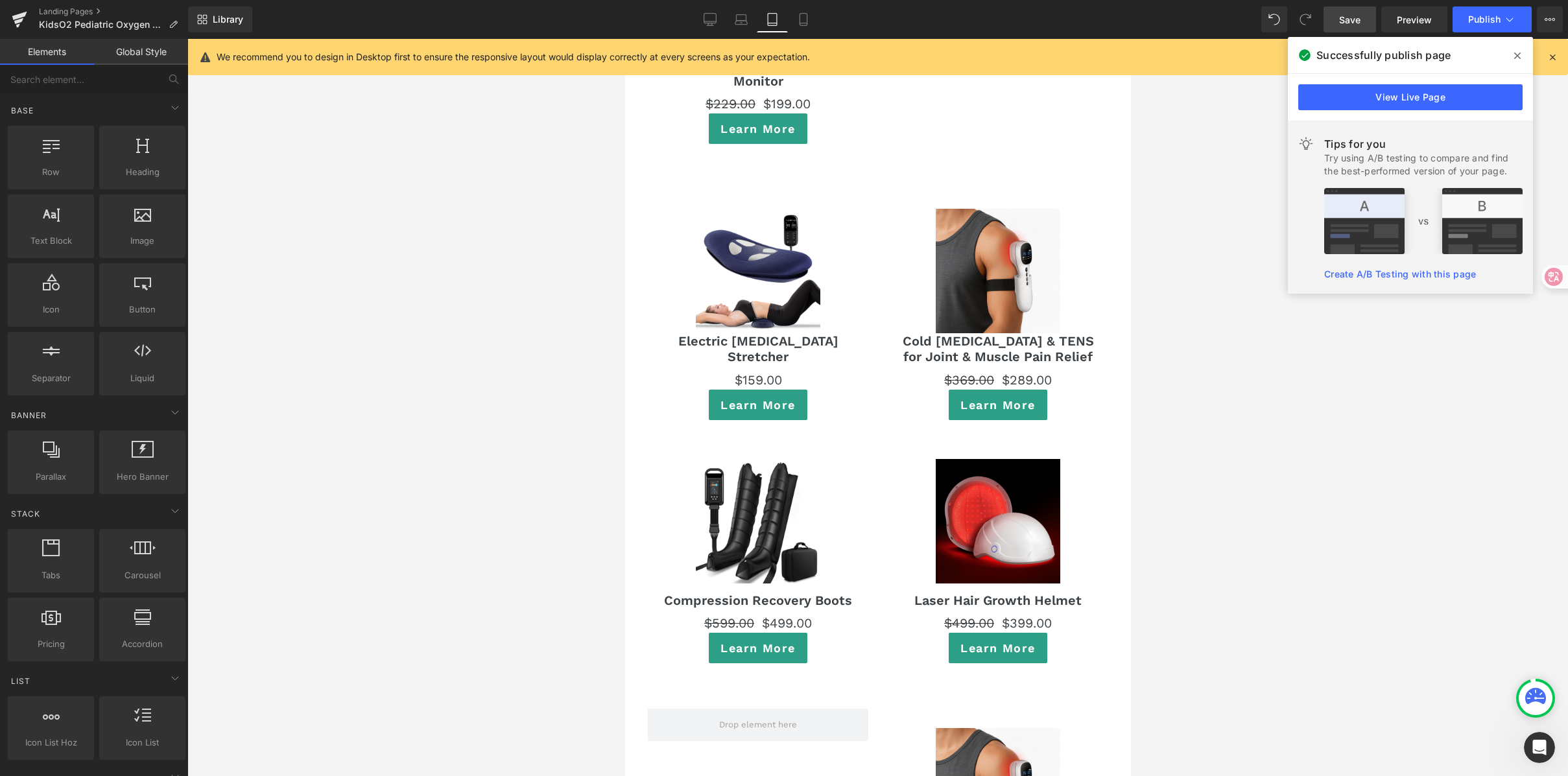
click at [1180, 276] on div at bounding box center [878, 407] width 1381 height 737
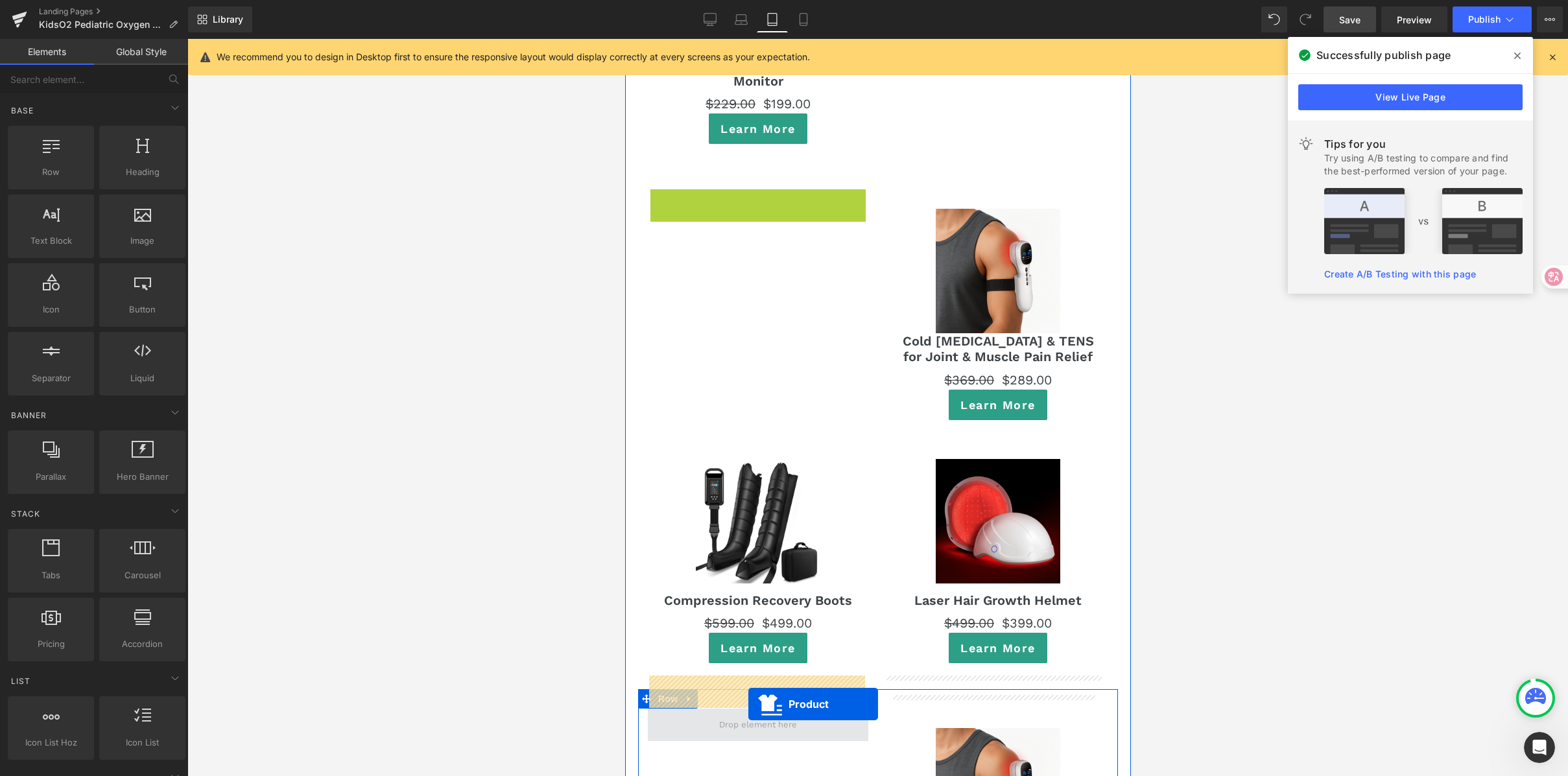
drag, startPoint x: 719, startPoint y: 169, endPoint x: 735, endPoint y: 700, distance: 531.2
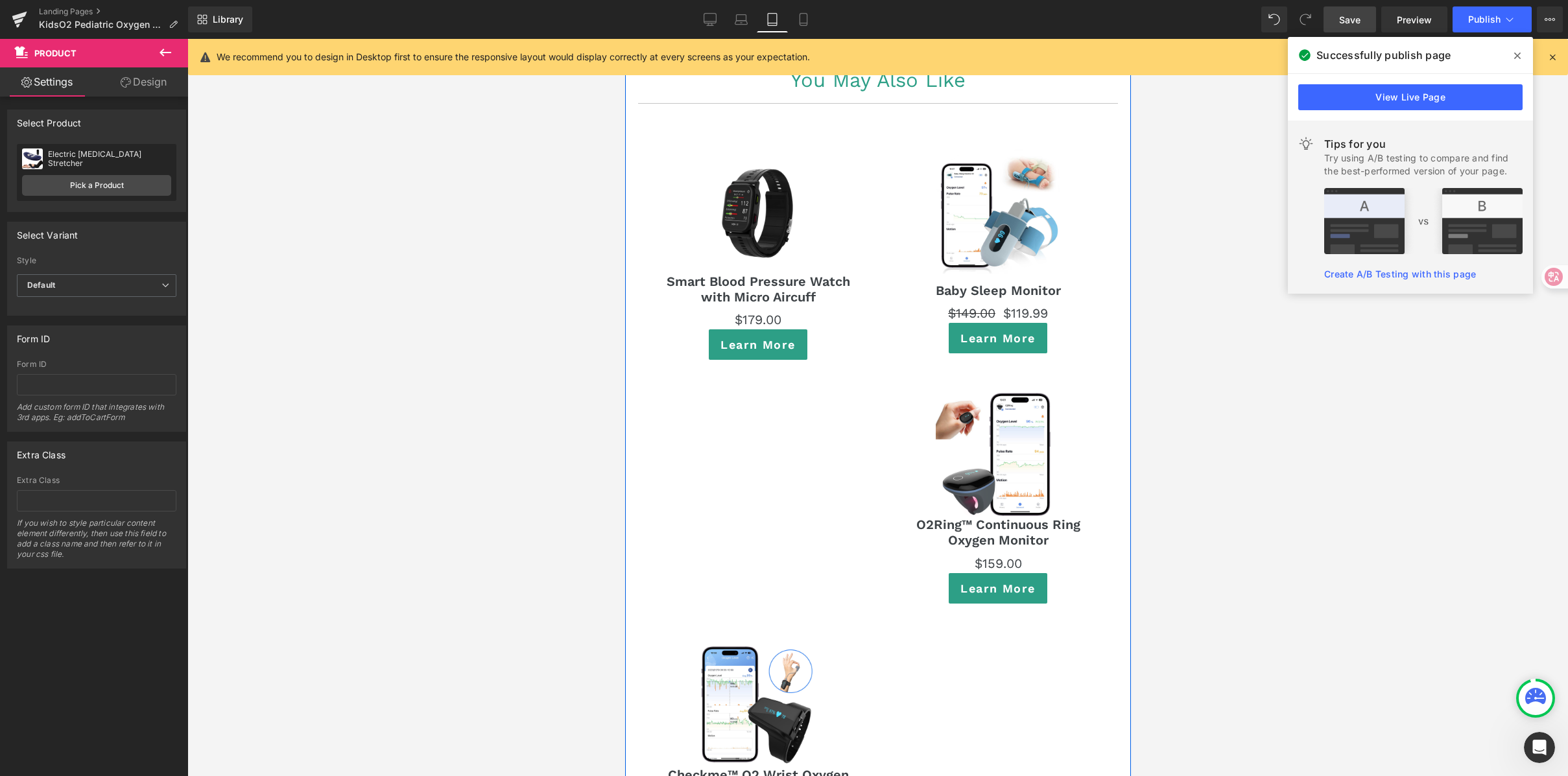
scroll to position [7485, 0]
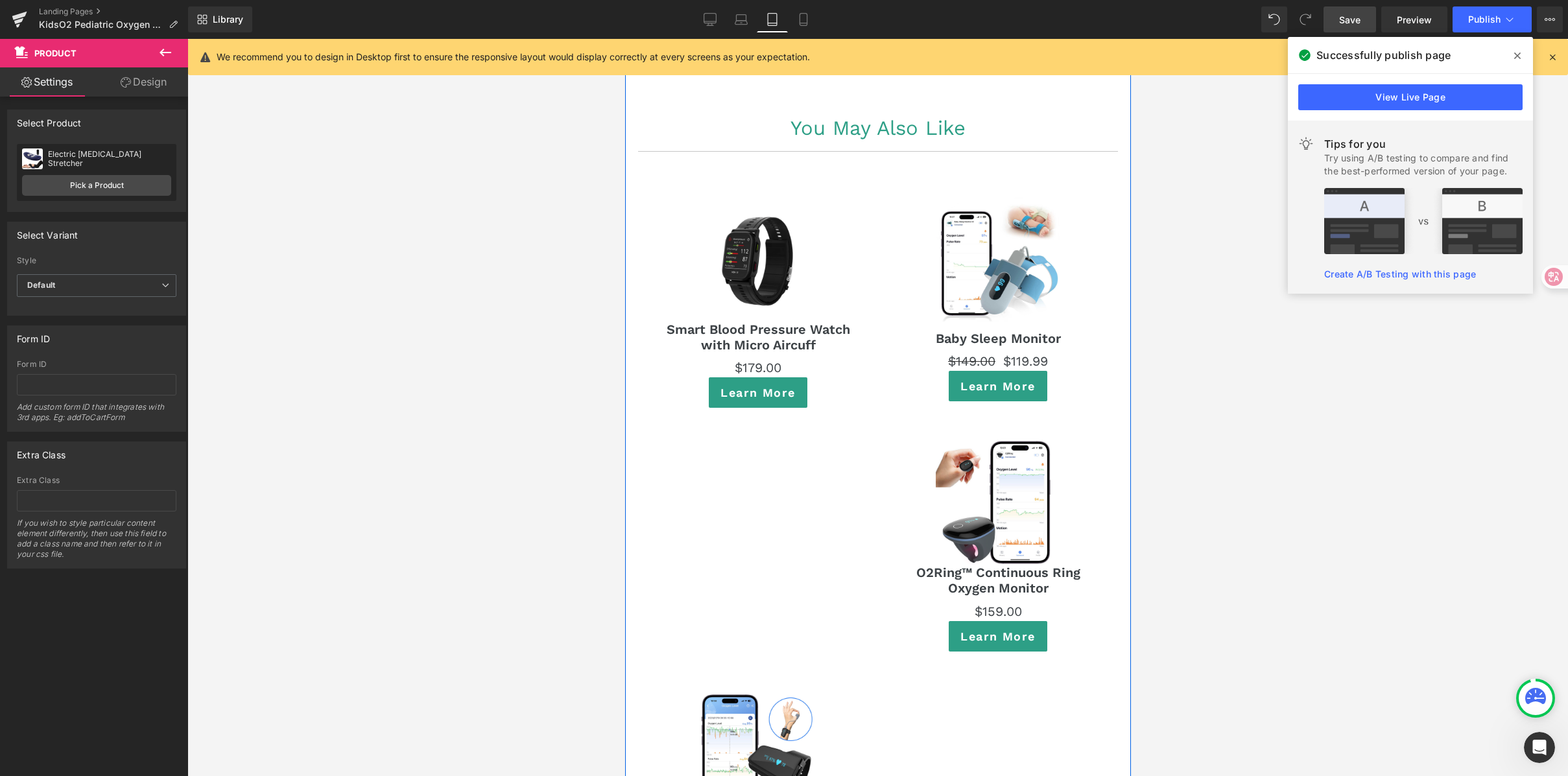
click at [723, 158] on div "Sale Off (P) Image Smart Blood Pressure Watch with Micro Aircuff (P) Title $0 $…" at bounding box center [878, 543] width 480 height 770
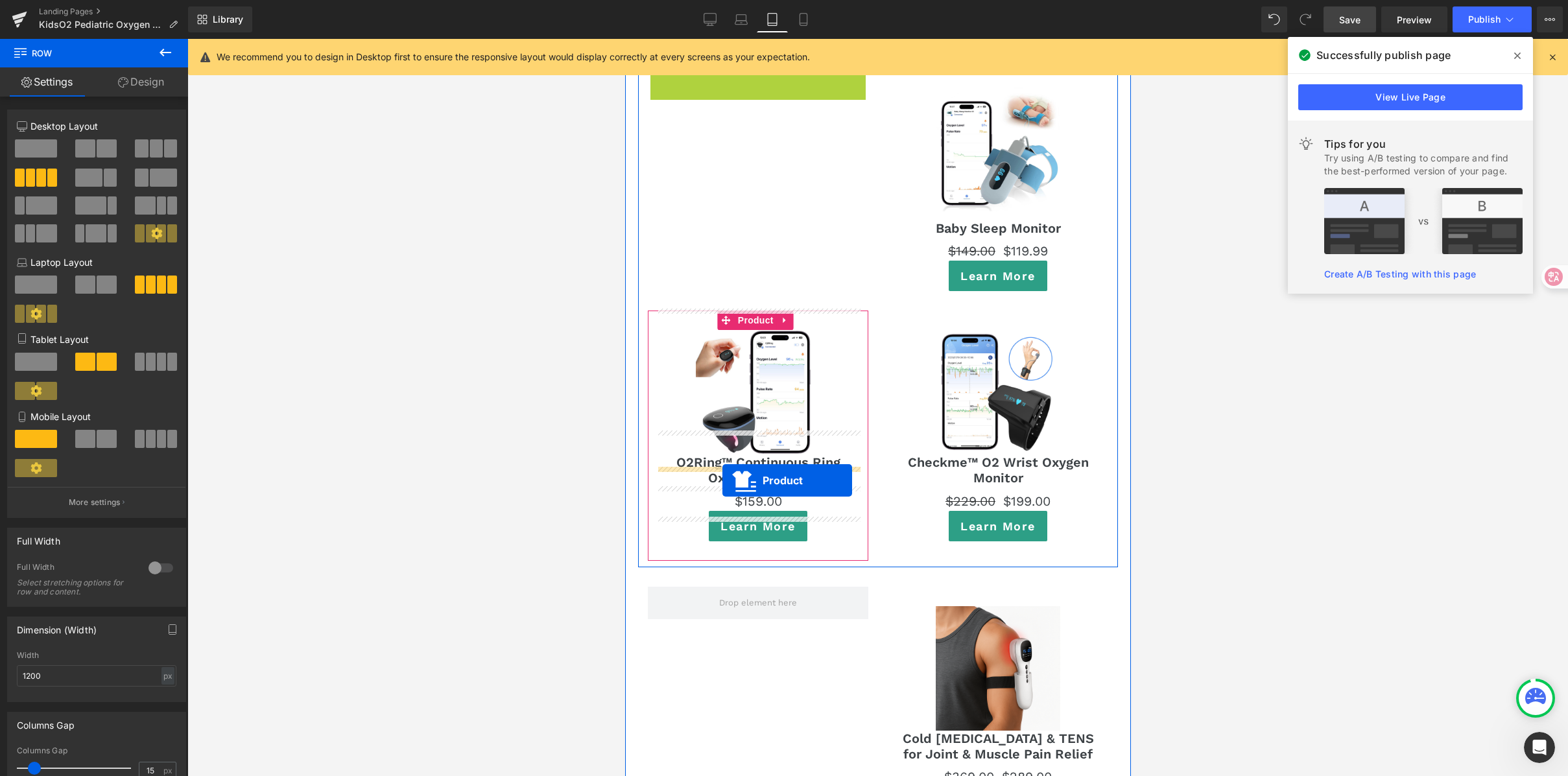
scroll to position [7689, 0]
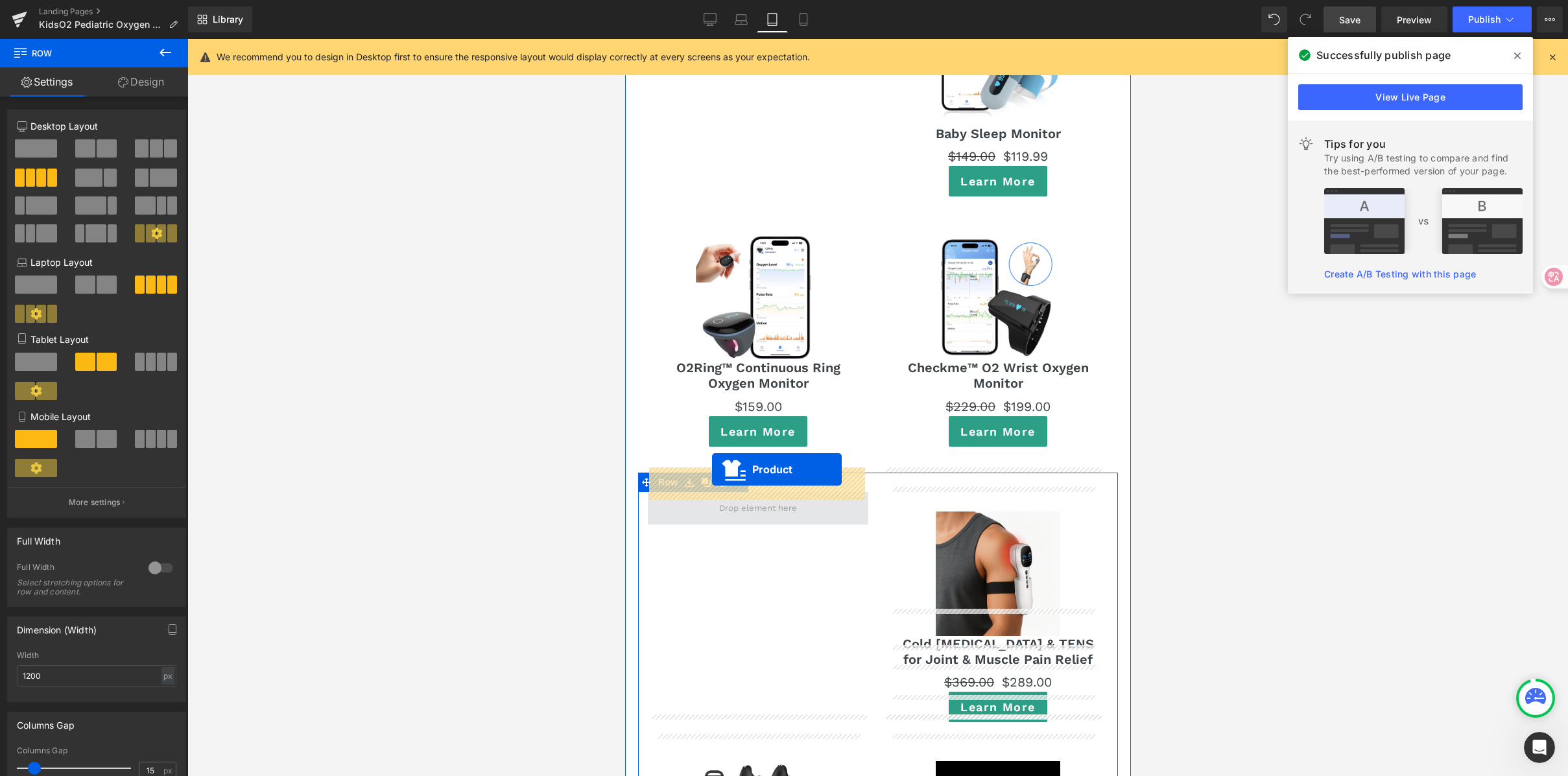
drag, startPoint x: 719, startPoint y: 167, endPoint x: 711, endPoint y: 469, distance: 302.1
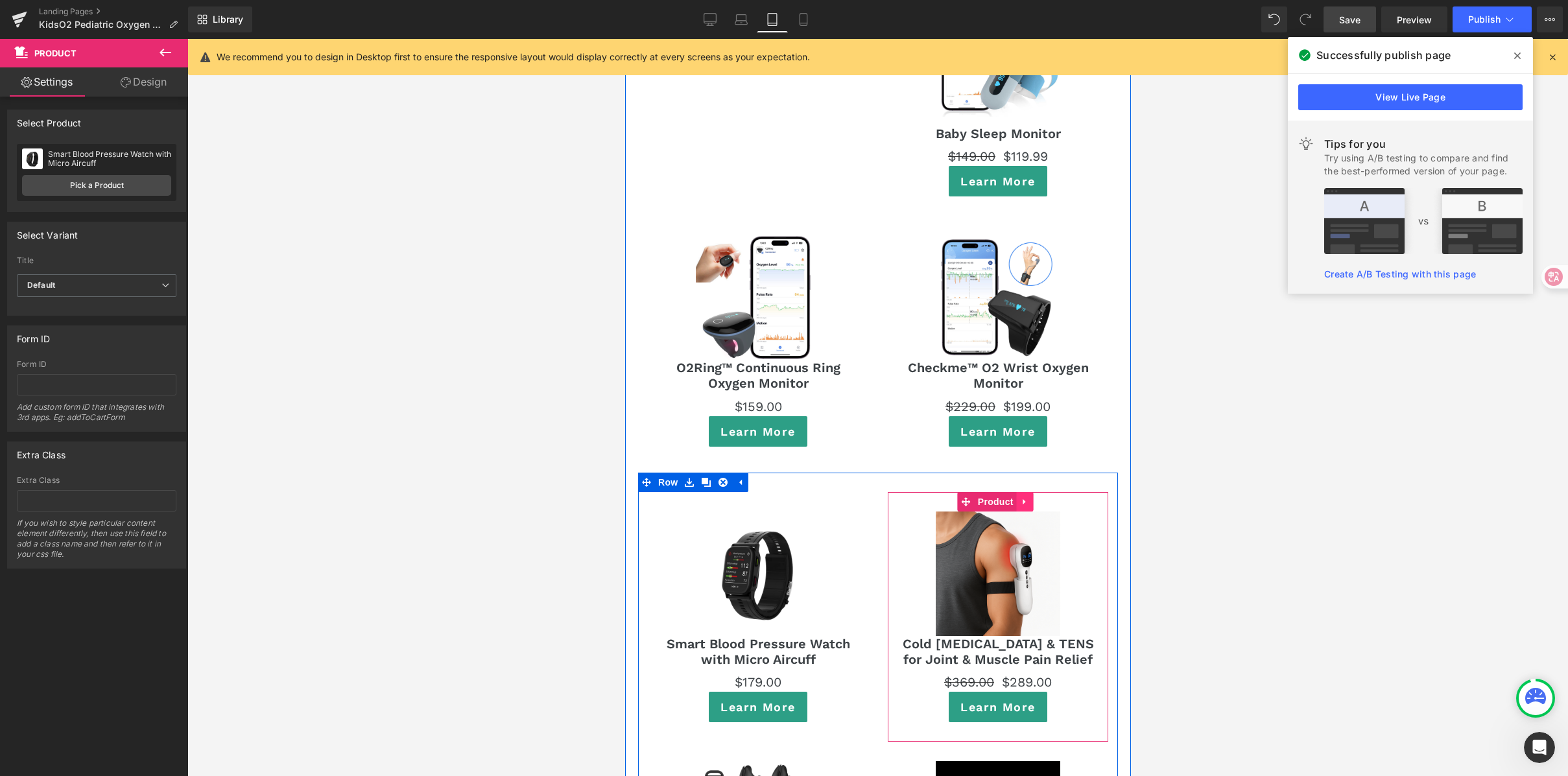
click at [1021, 497] on icon at bounding box center [1025, 501] width 9 height 10
click at [1029, 497] on icon at bounding box center [1033, 502] width 9 height 9
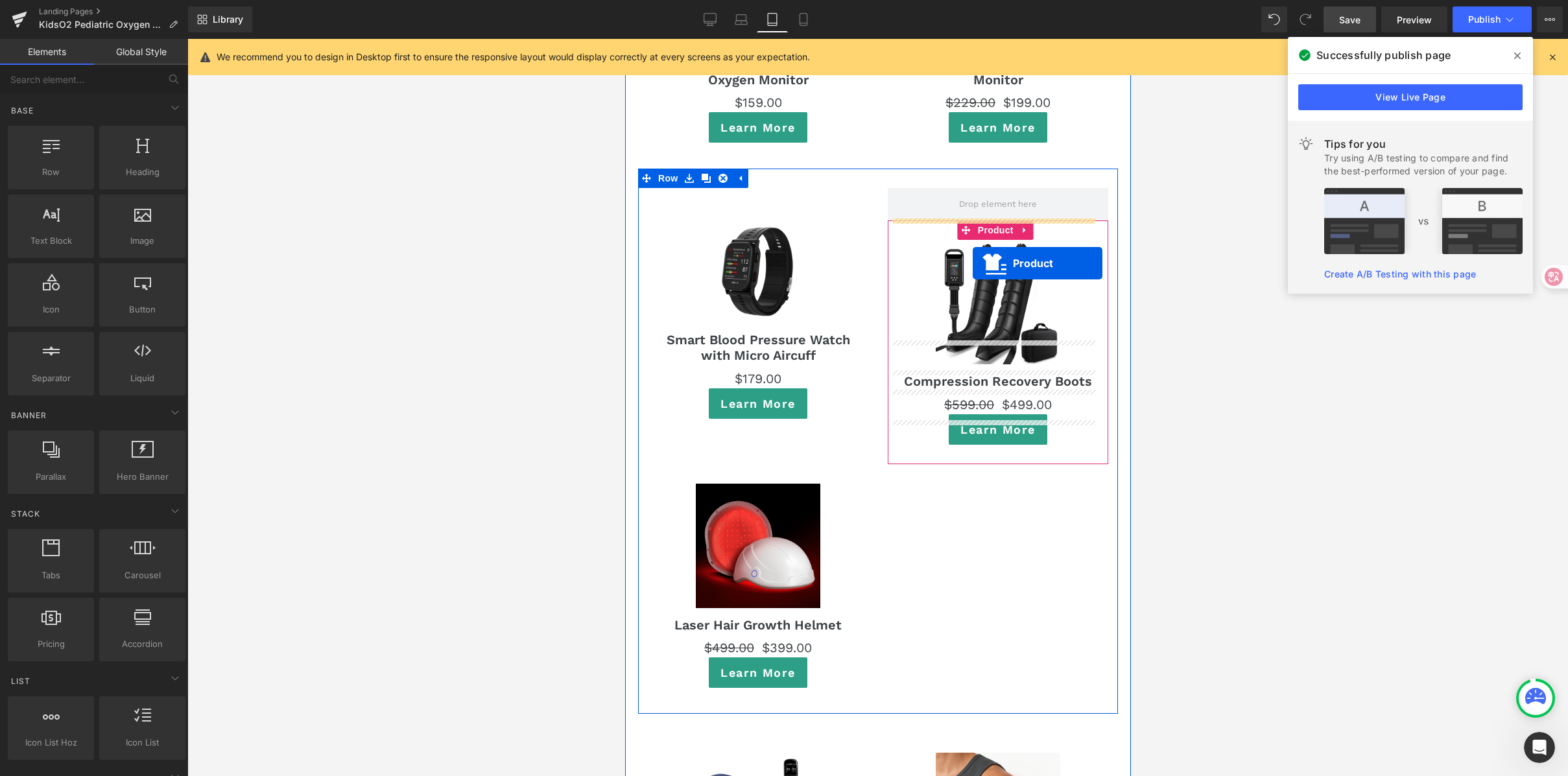
scroll to position [7779, 0]
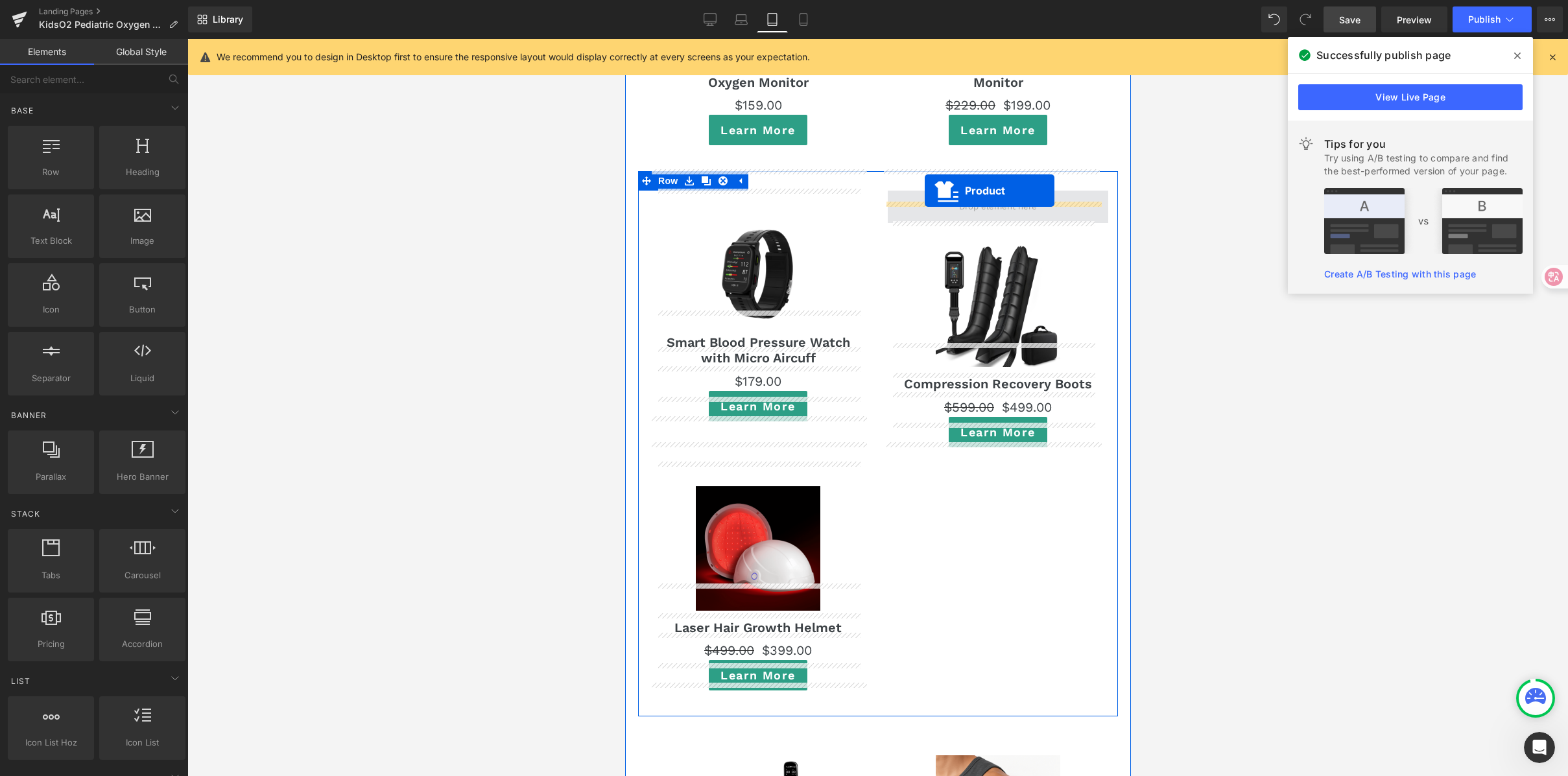
drag, startPoint x: 956, startPoint y: 450, endPoint x: 924, endPoint y: 190, distance: 262.0
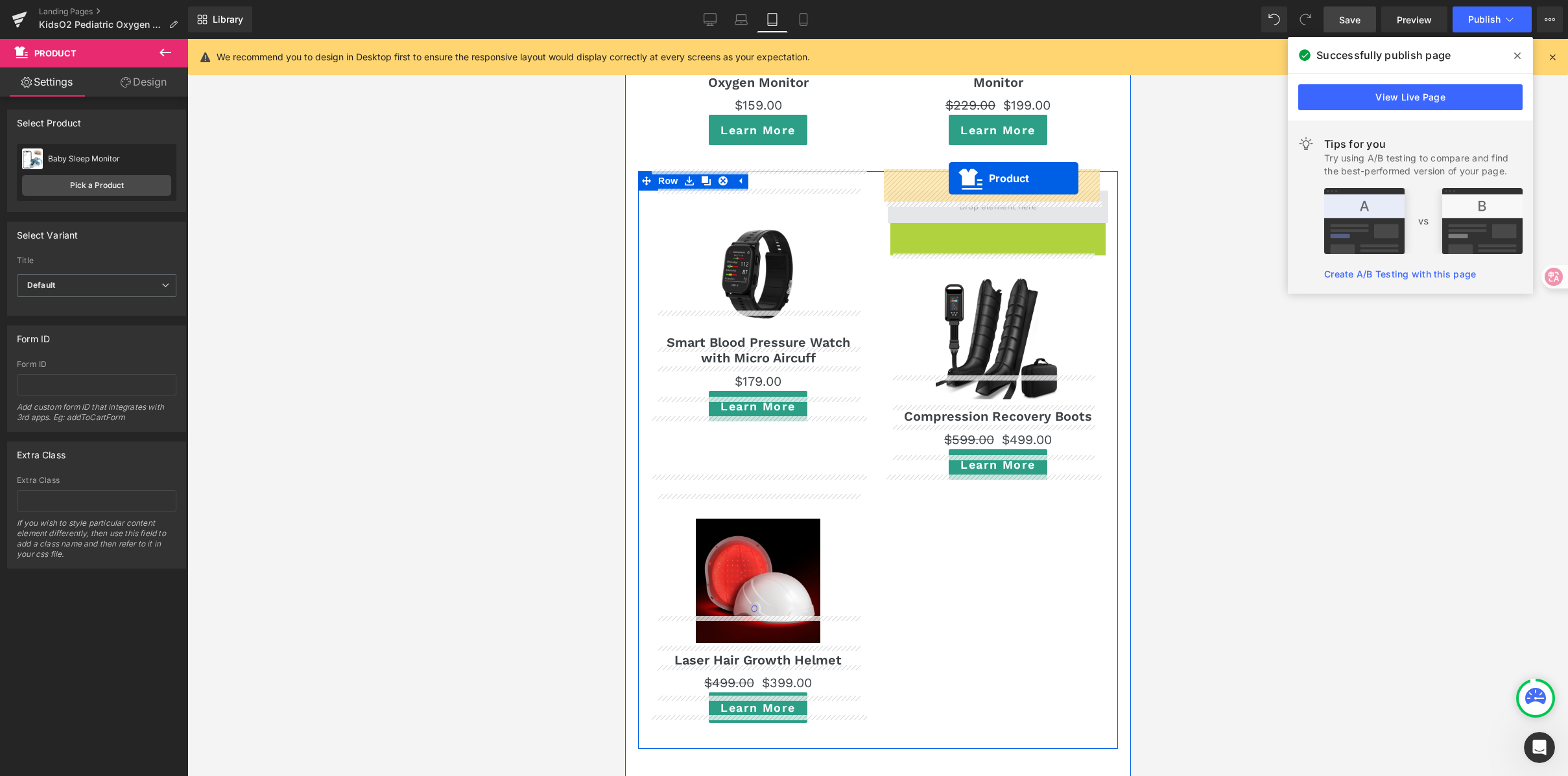
drag, startPoint x: 964, startPoint y: 215, endPoint x: 948, endPoint y: 178, distance: 40.3
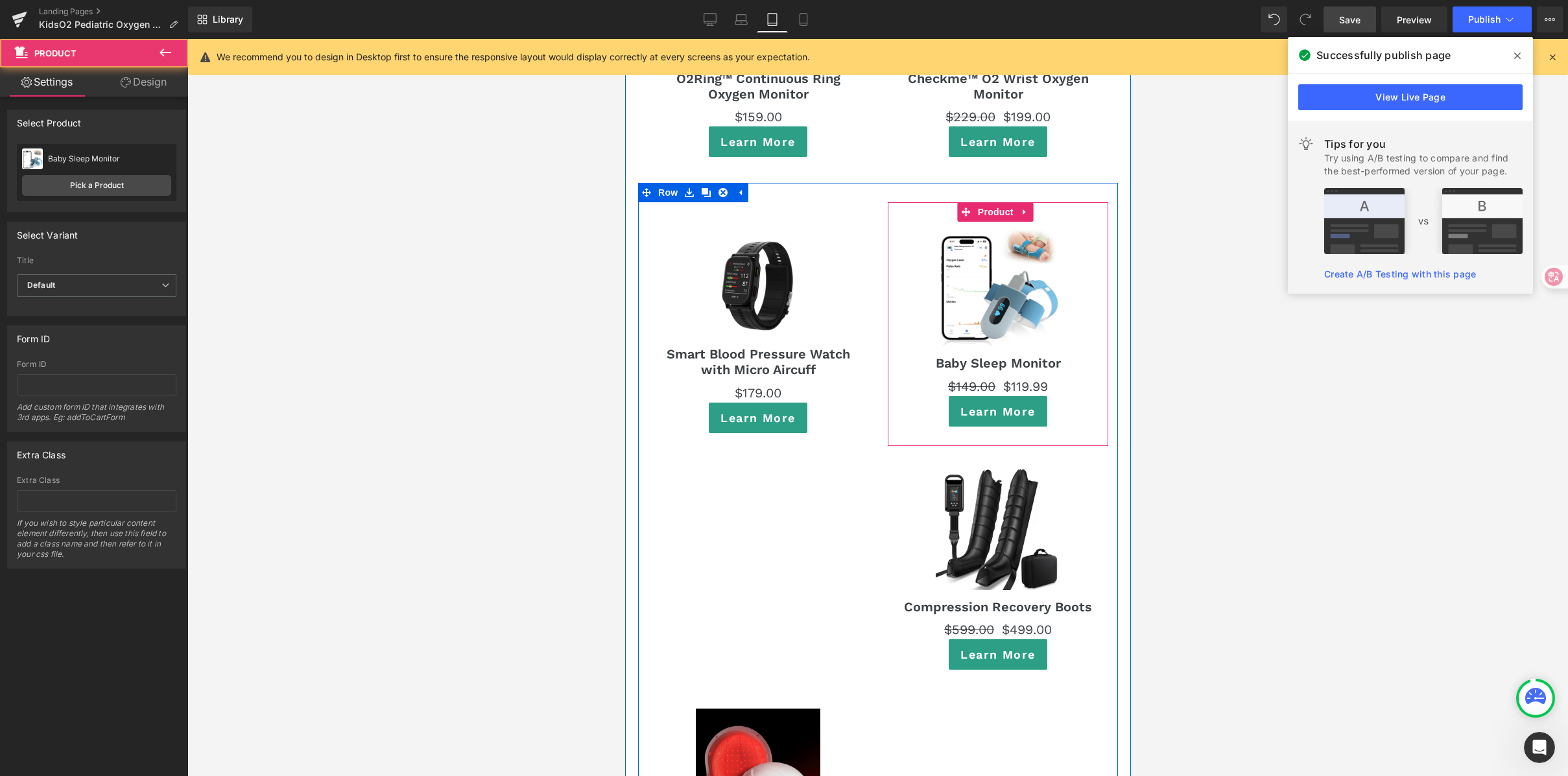
scroll to position [7765, 0]
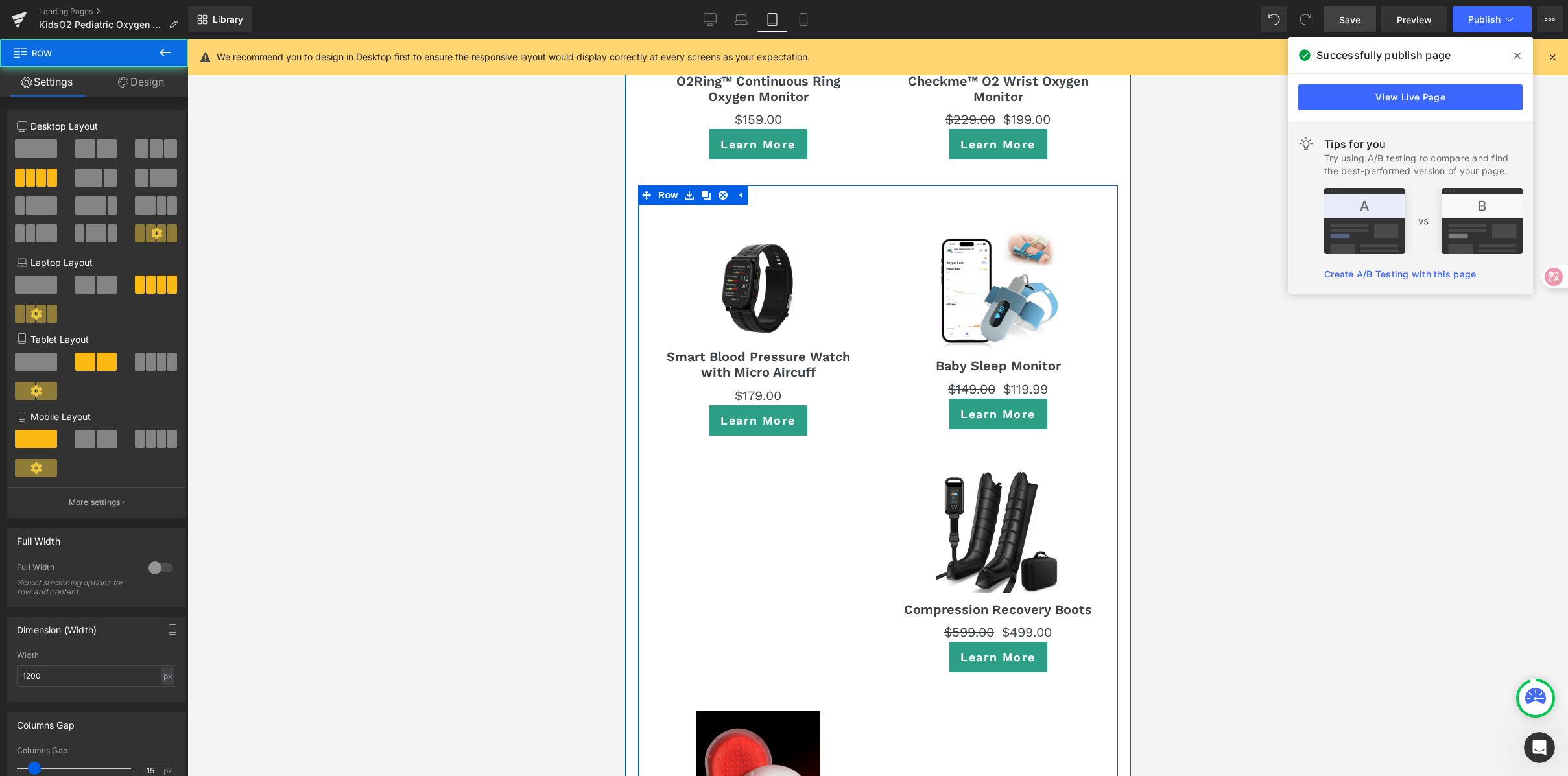
click at [773, 477] on div "Sale Off (P) Image Smart Blood Pressure Watch with Micro Aircuff (P) Title $0 $…" at bounding box center [878, 563] width 480 height 757
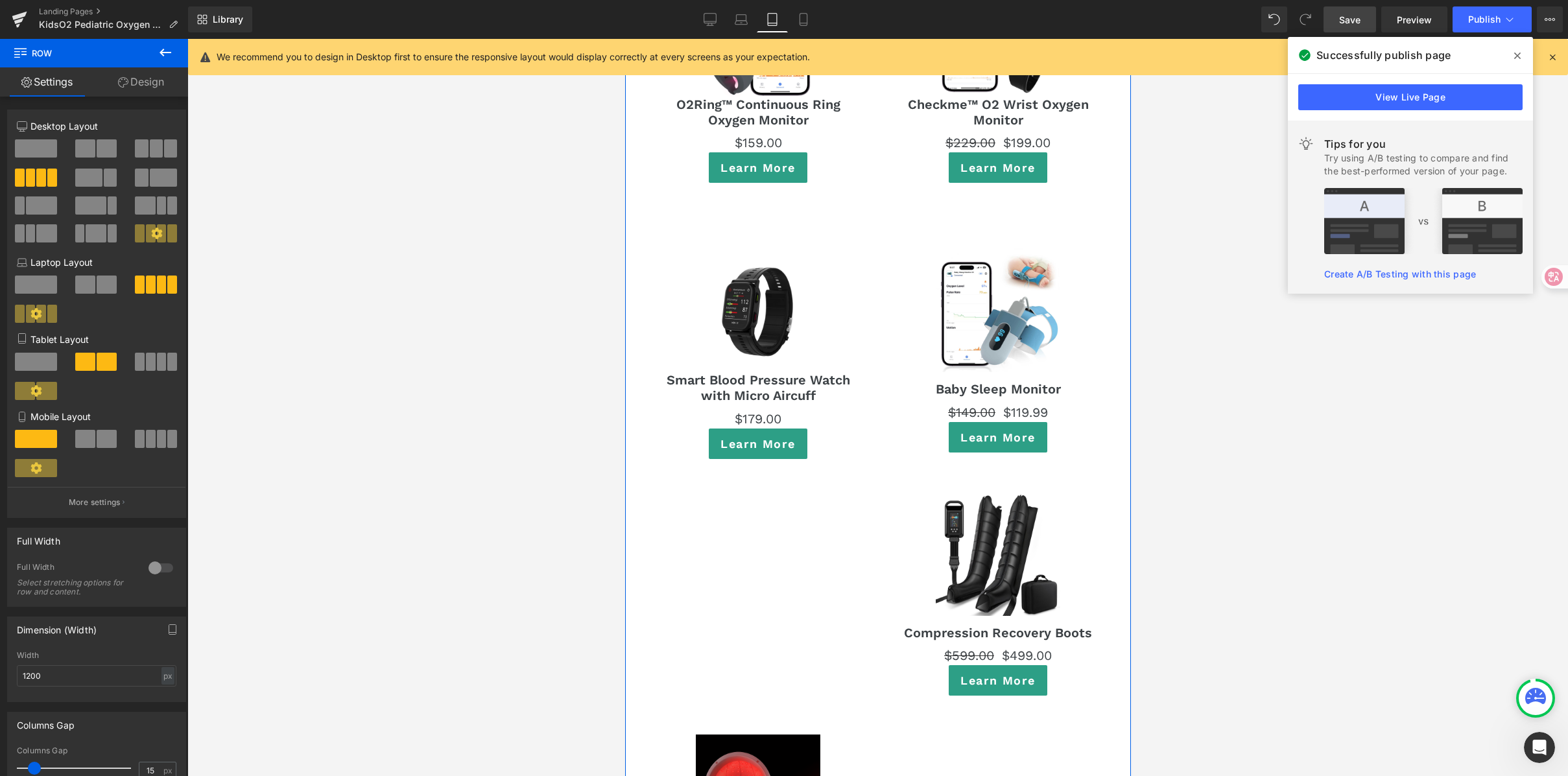
scroll to position [7731, 0]
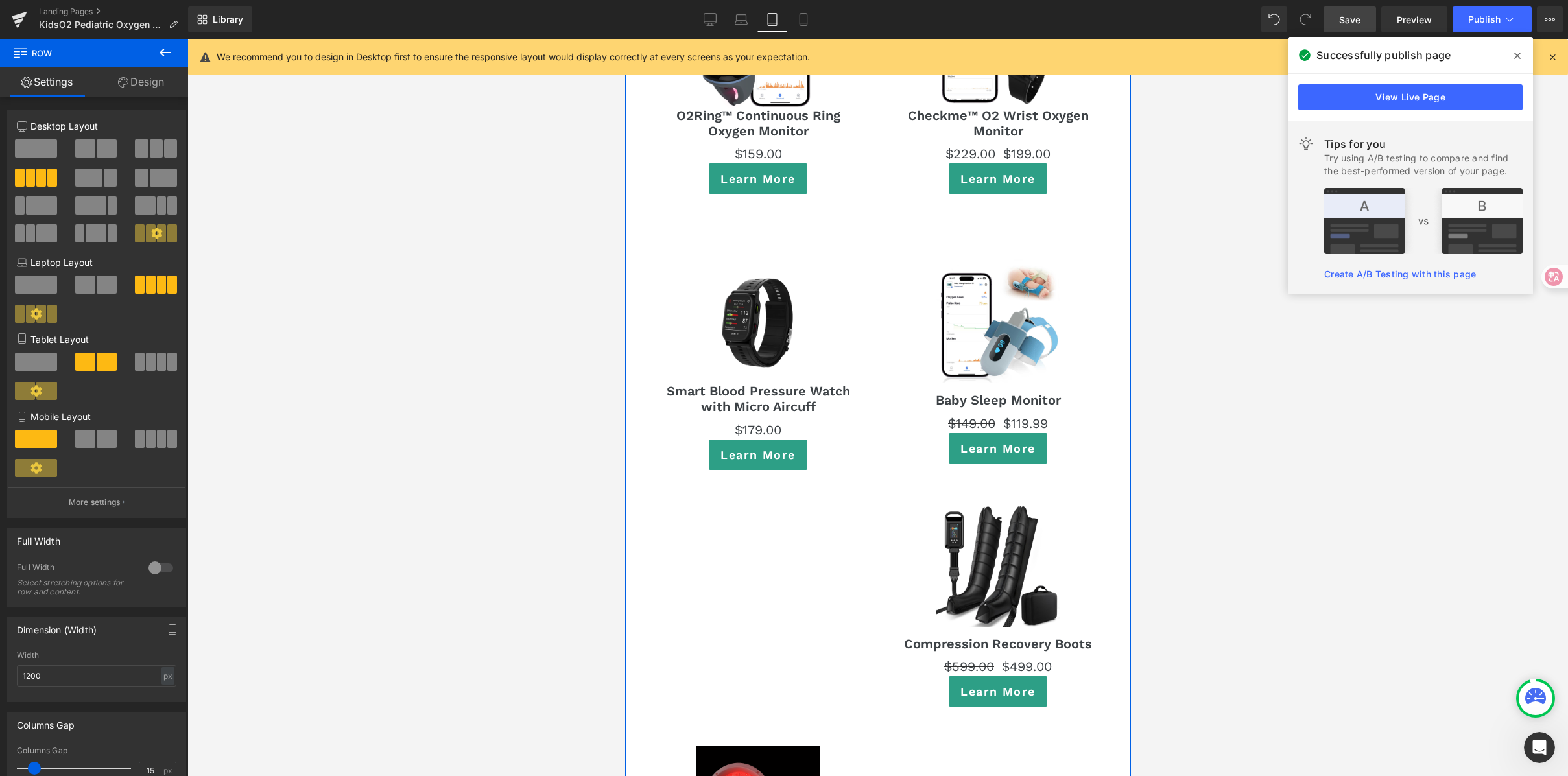
click at [1013, 239] on div "Sale Off (P) Image Baby Sleep Monitor (P) Title $149.00 $119.99 (P) Price Learn…" at bounding box center [997, 361] width 221 height 244
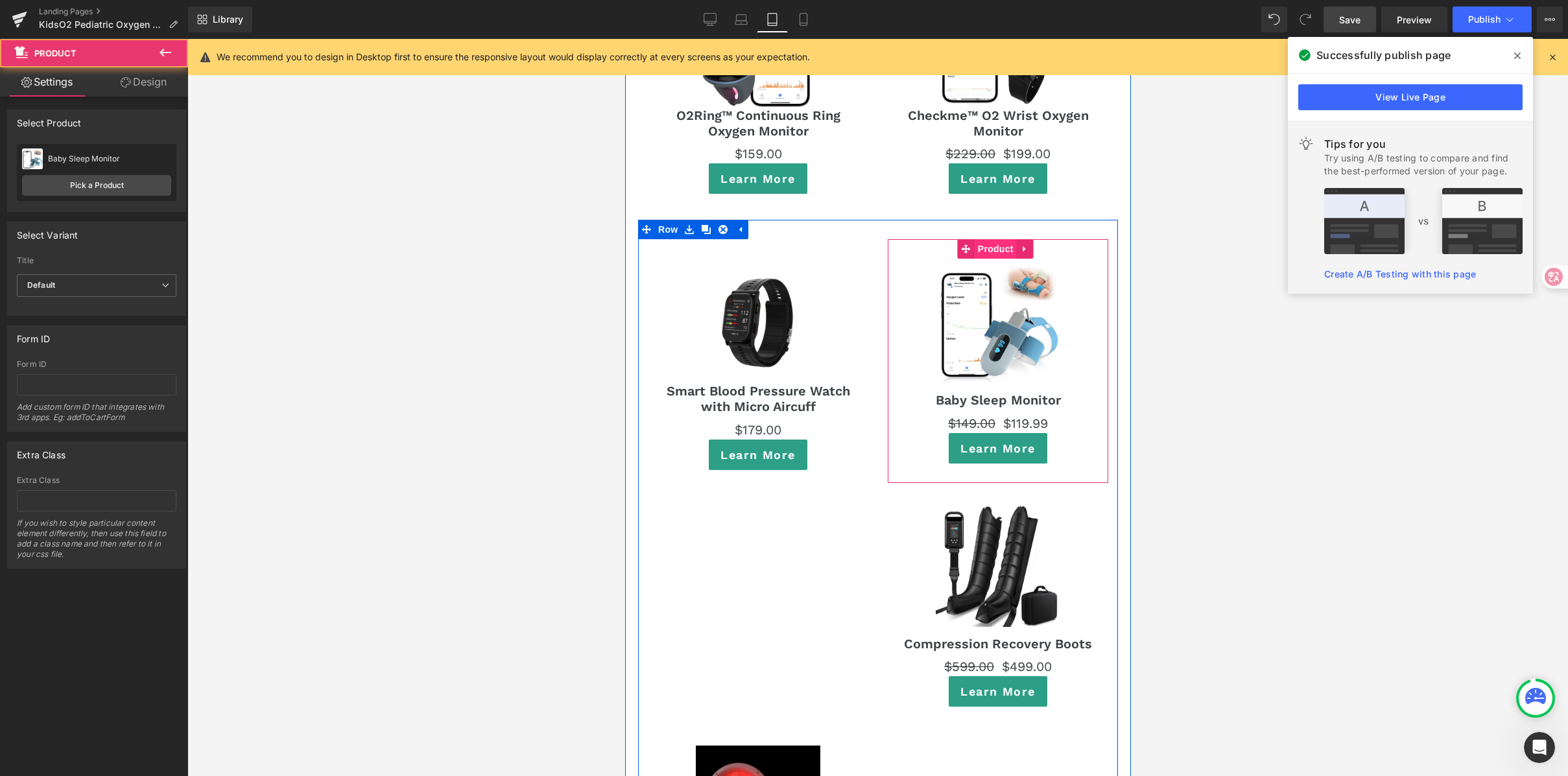
click at [991, 239] on span "Product" at bounding box center [995, 249] width 42 height 19
click at [664, 220] on span "Row" at bounding box center [667, 229] width 26 height 19
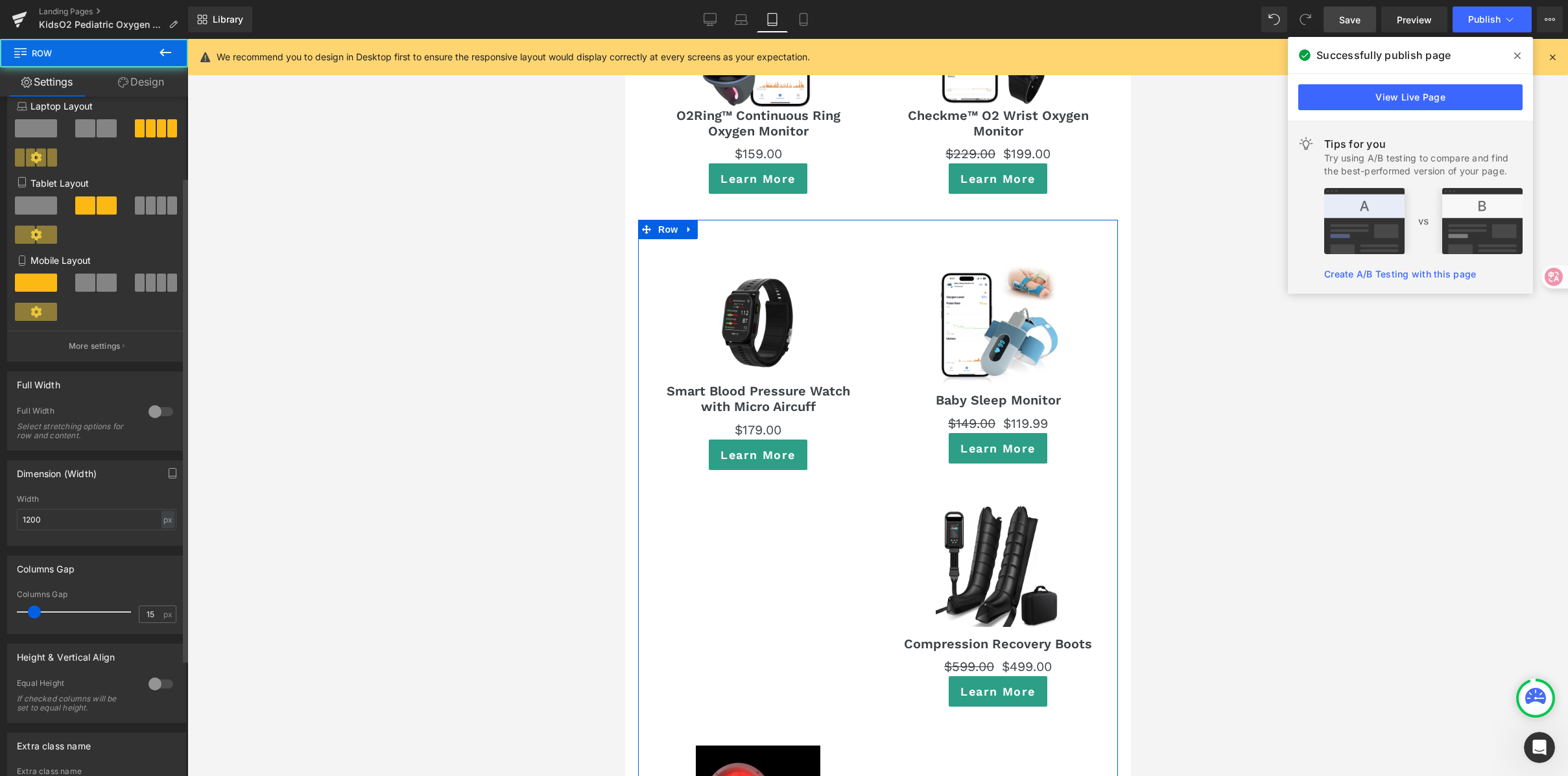
scroll to position [225, 0]
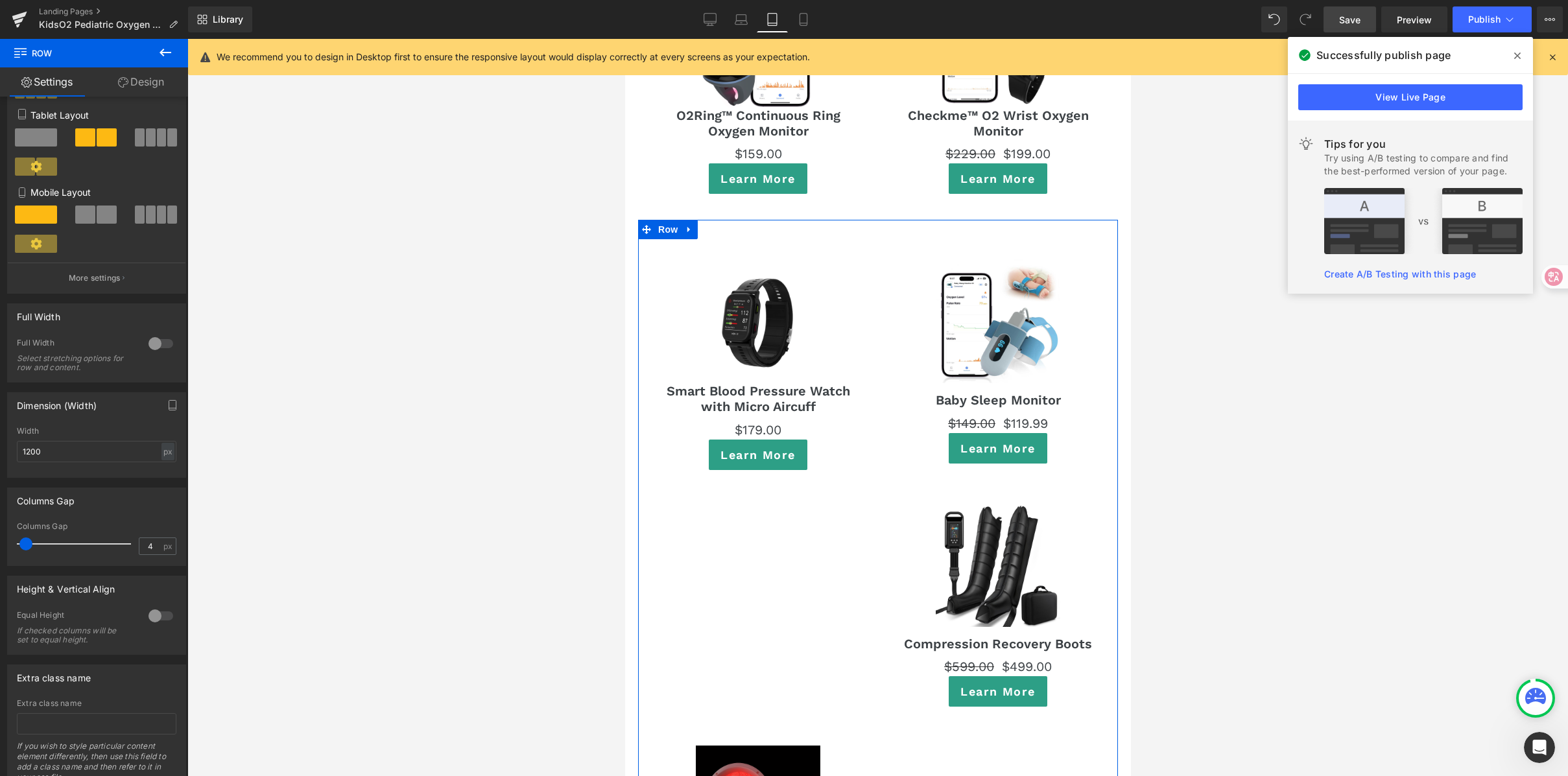
type input "0"
drag, startPoint x: 31, startPoint y: 545, endPoint x: 82, endPoint y: 494, distance: 72.1
click at [0, 504] on html "Row You are previewing how the will restyle your page. You can not edit Element…" at bounding box center [784, 388] width 1568 height 776
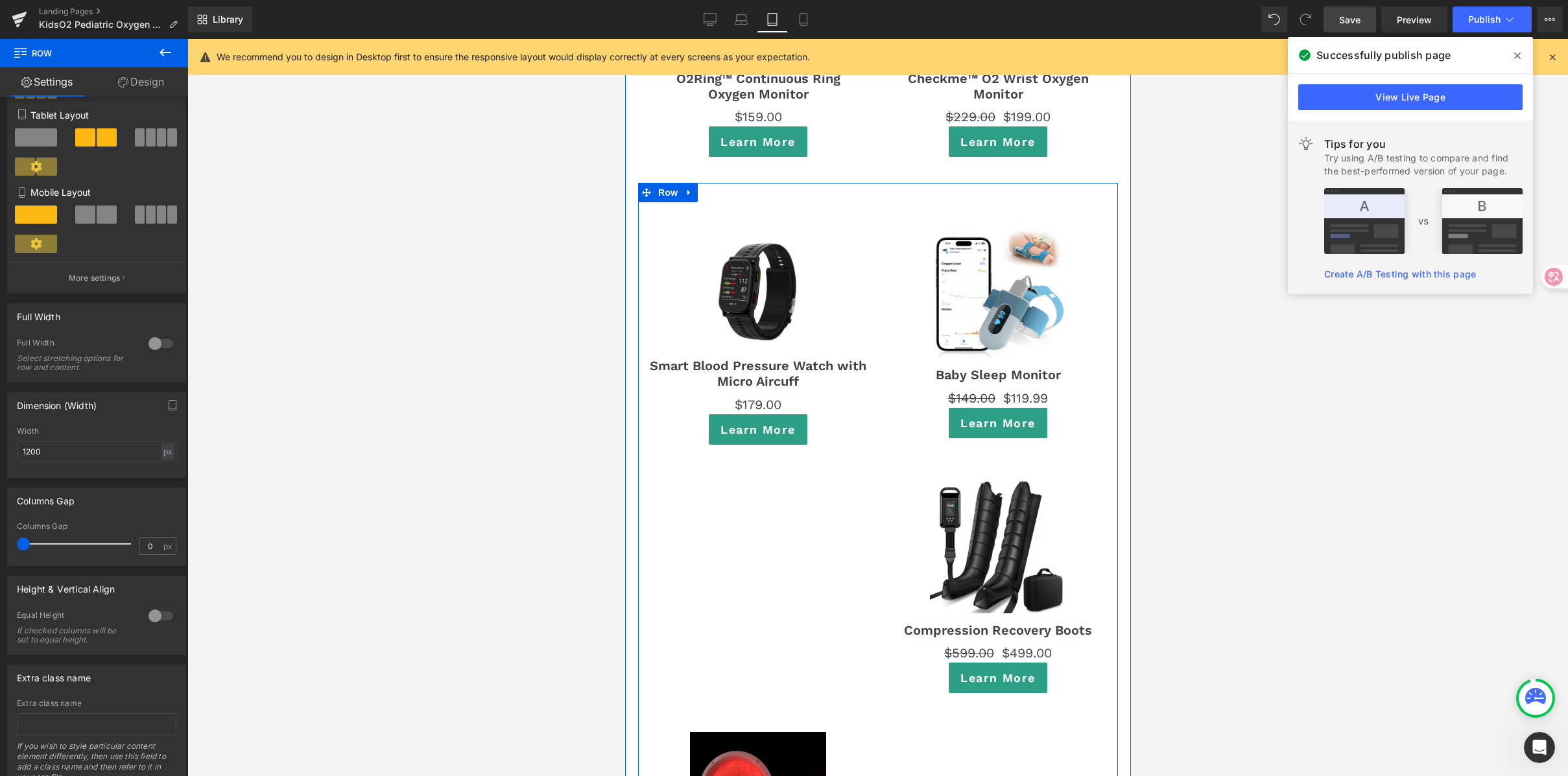
scroll to position [7770, 0]
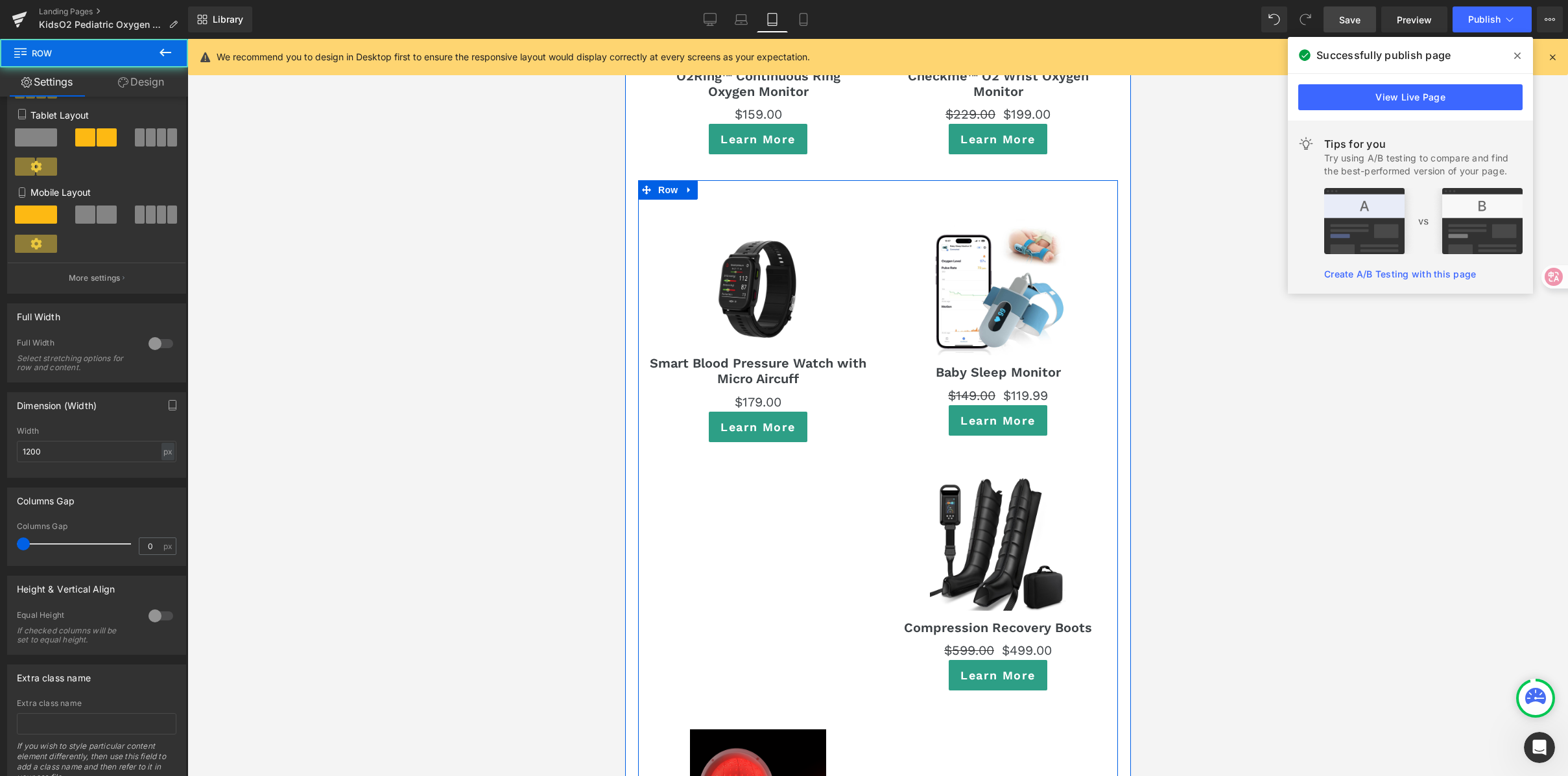
click at [831, 511] on div "Sale Off (P) Image Smart Blood Pressure Watch with Micro Aircuff (P) Title $0 $…" at bounding box center [878, 576] width 480 height 792
click at [962, 205] on icon at bounding box center [966, 210] width 9 height 10
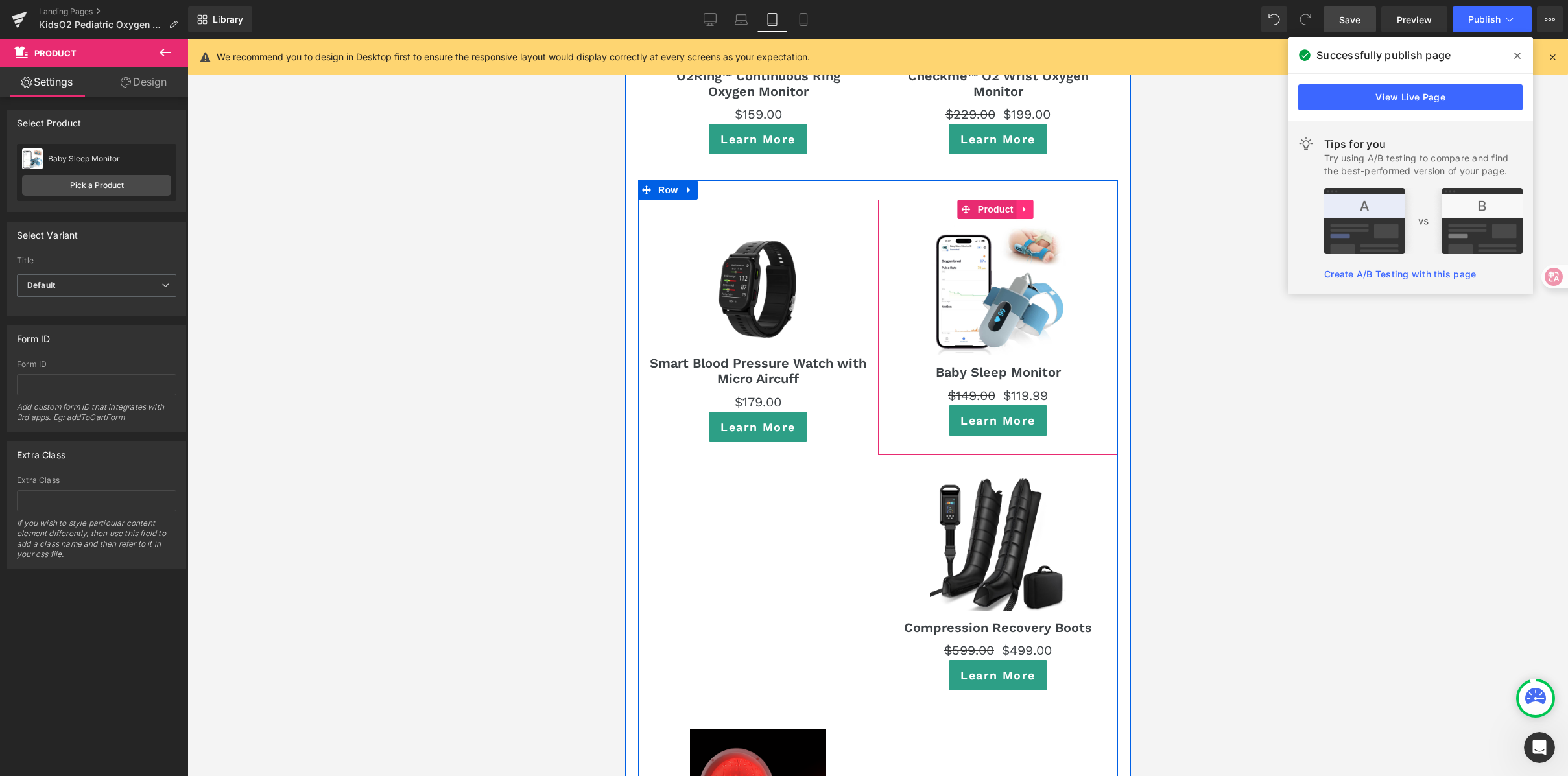
click at [1021, 205] on icon at bounding box center [1025, 210] width 9 height 10
click at [1029, 205] on icon at bounding box center [1033, 210] width 9 height 9
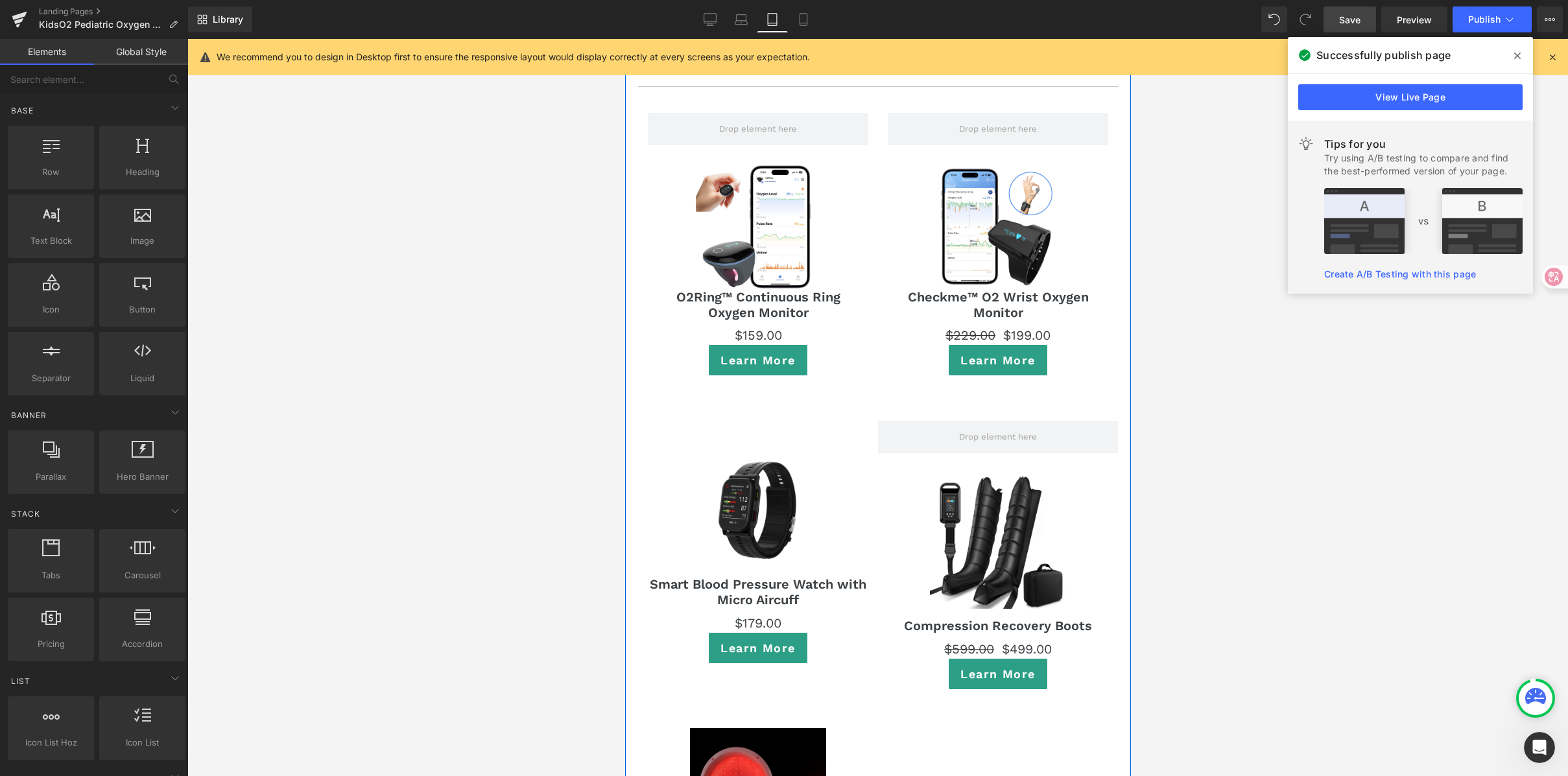
scroll to position [7506, 0]
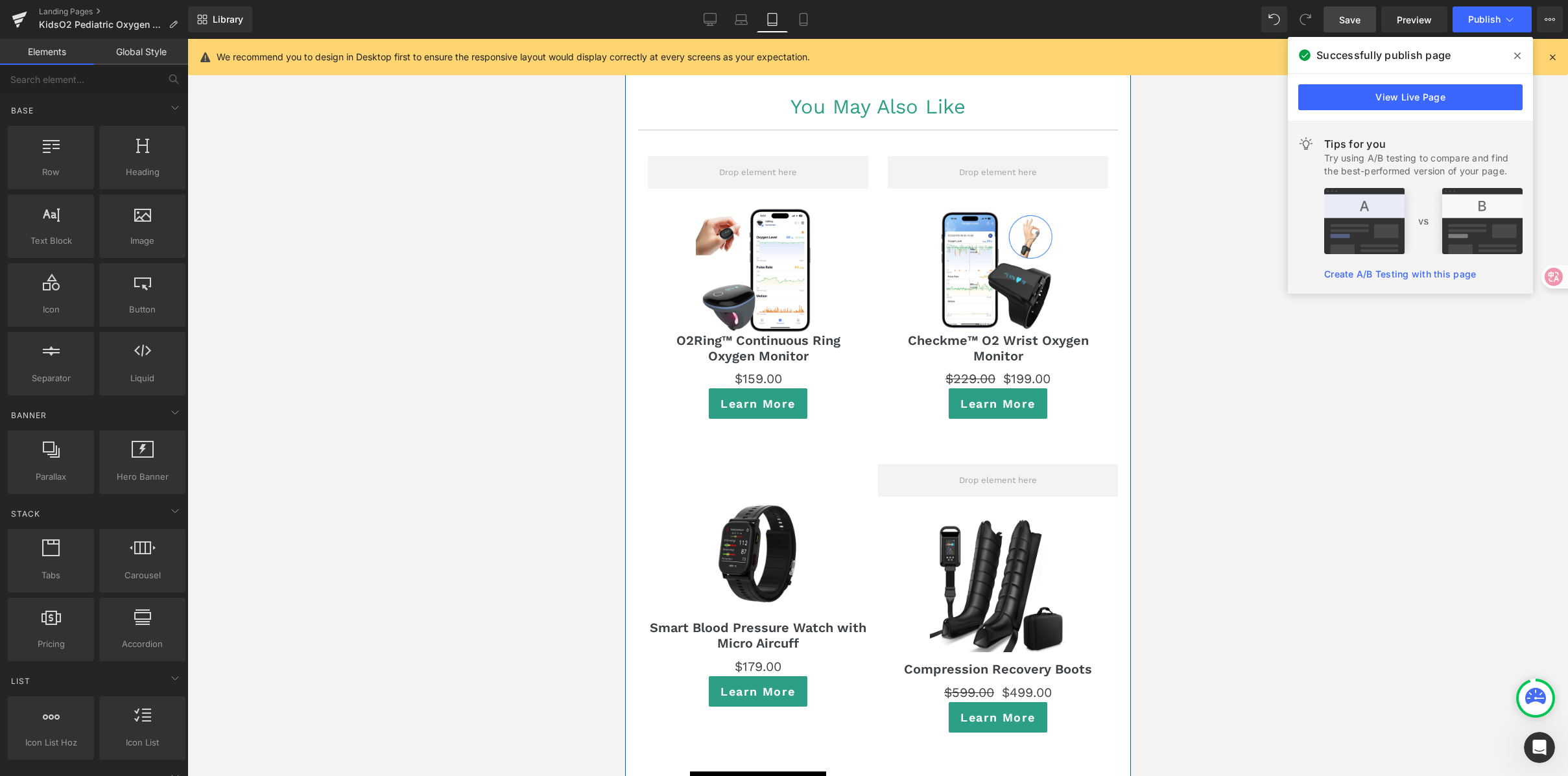
click at [719, 208] on img at bounding box center [757, 270] width 124 height 124
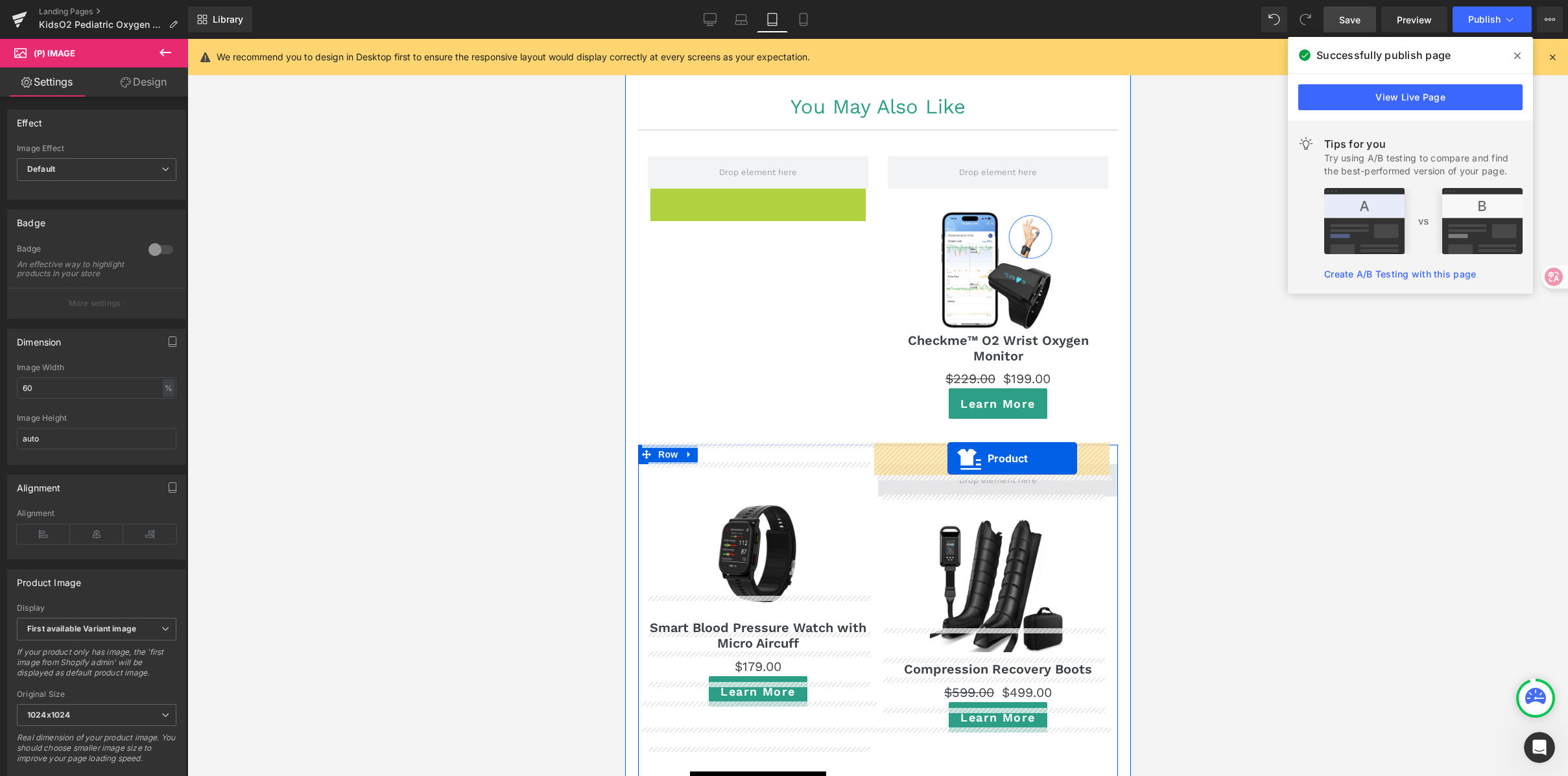
drag, startPoint x: 731, startPoint y: 178, endPoint x: 947, endPoint y: 459, distance: 354.4
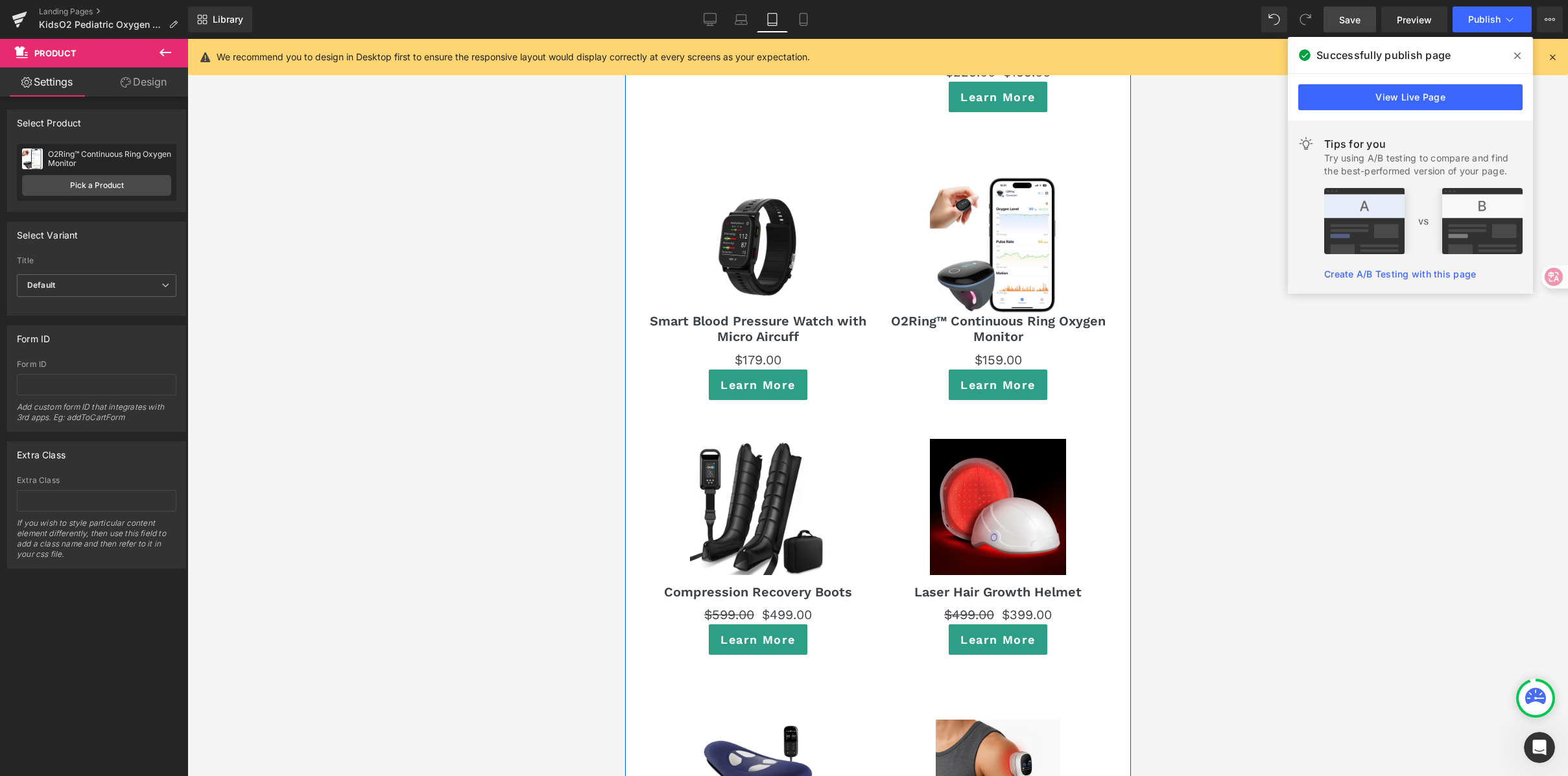
scroll to position [7890, 0]
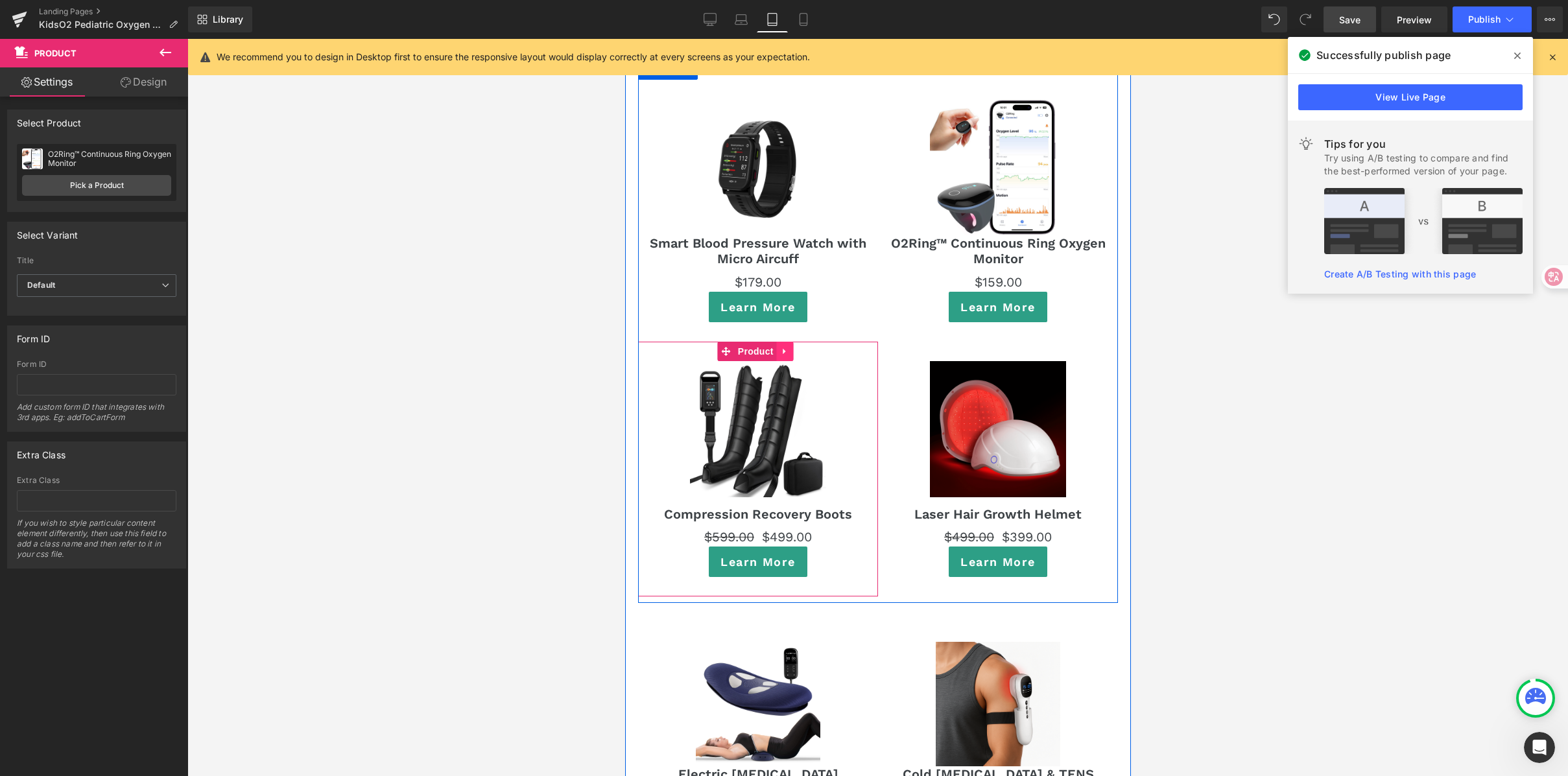
click at [786, 346] on icon at bounding box center [785, 351] width 9 height 10
click at [790, 347] on icon at bounding box center [793, 352] width 9 height 9
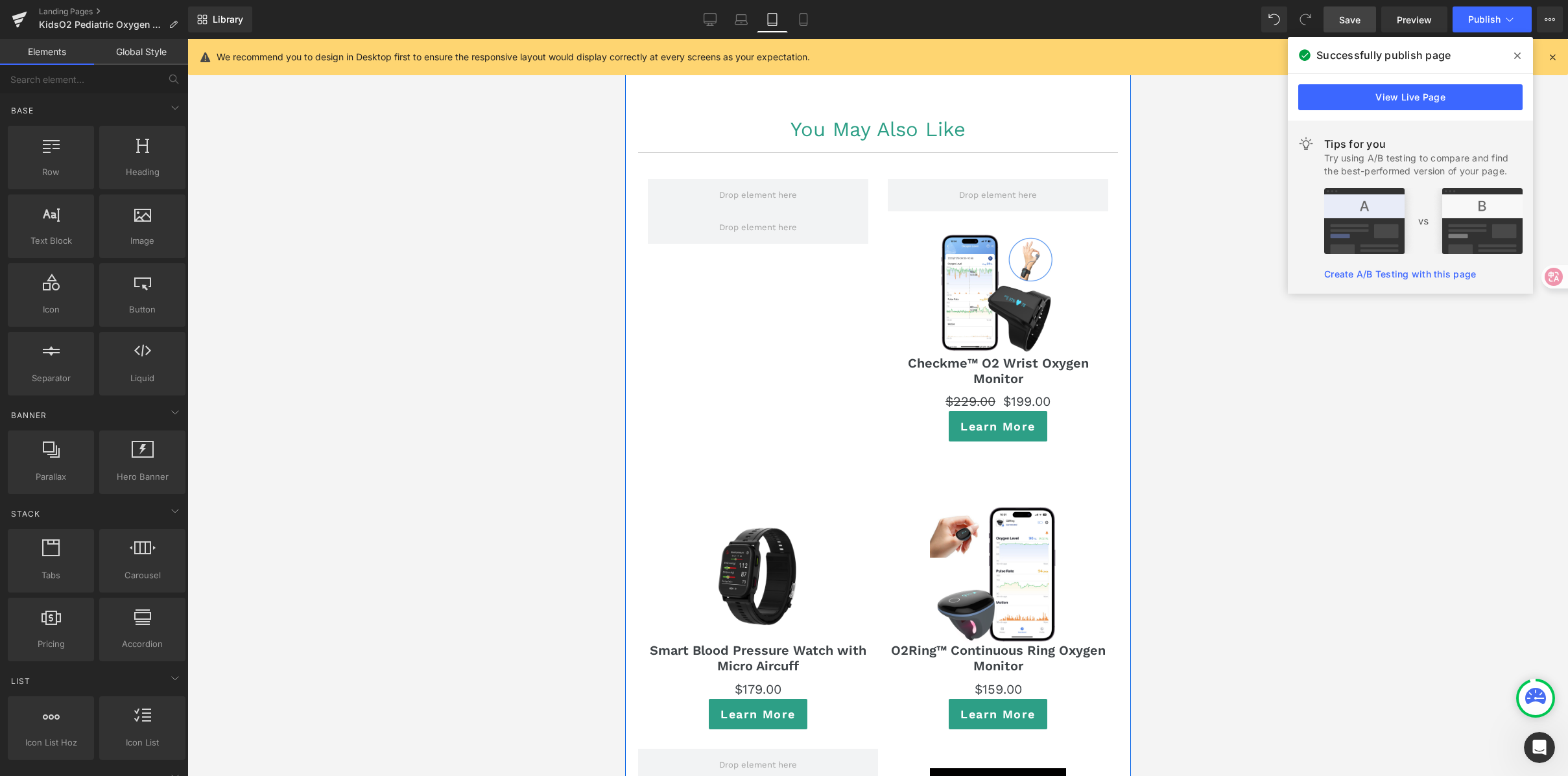
scroll to position [7484, 0]
click at [948, 230] on img at bounding box center [997, 292] width 124 height 124
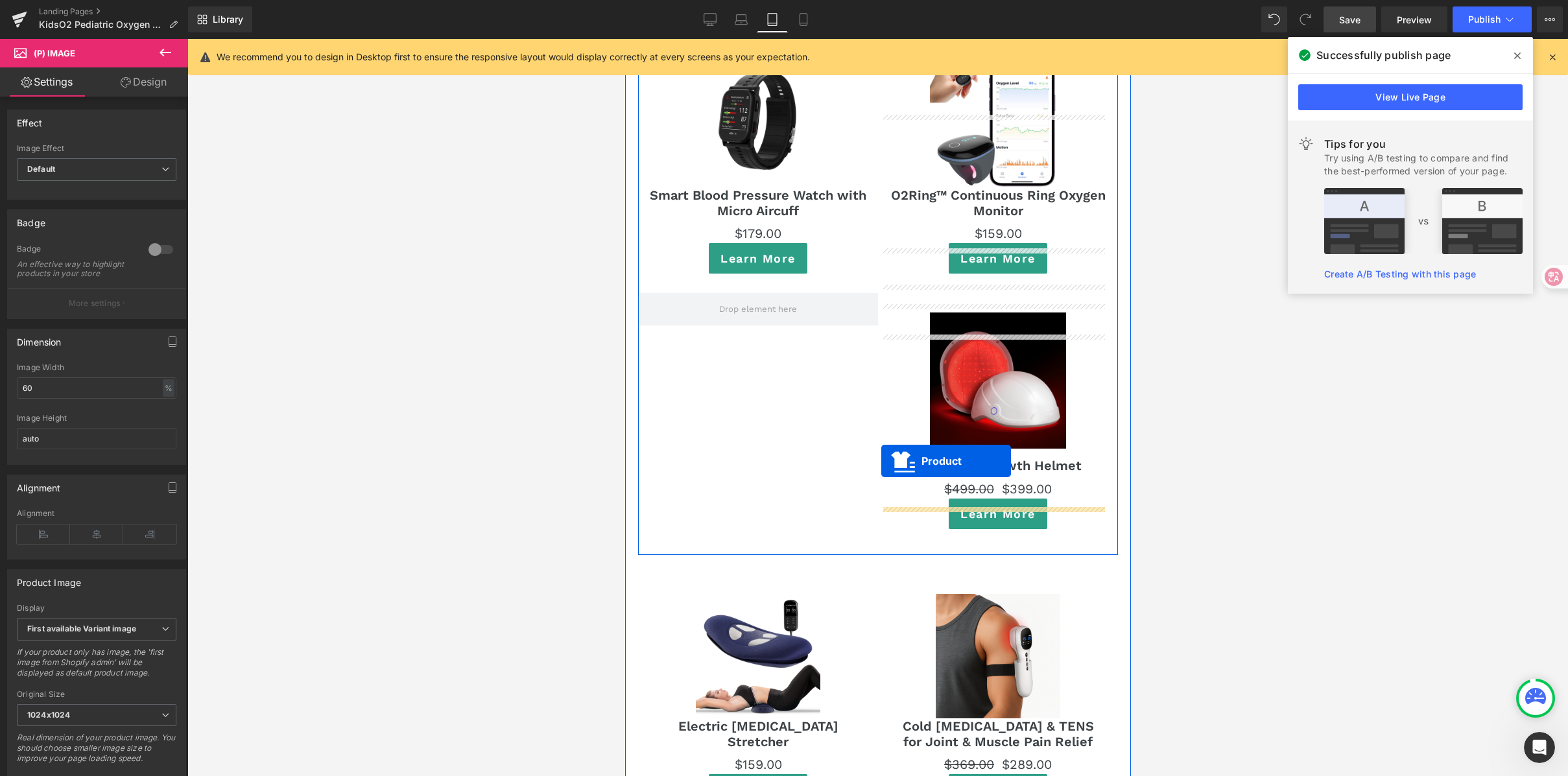
scroll to position [7718, 0]
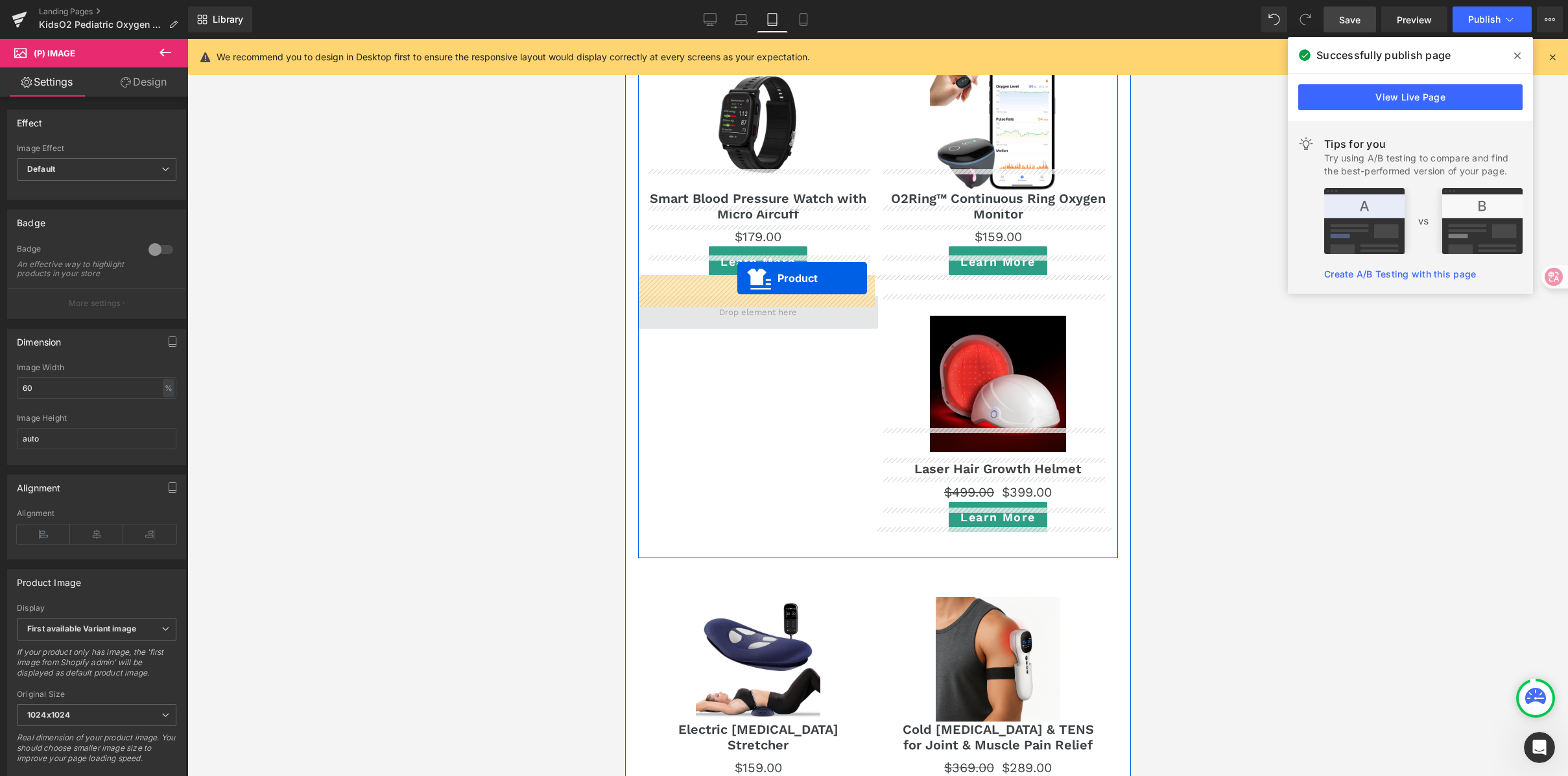
drag, startPoint x: 958, startPoint y: 199, endPoint x: 737, endPoint y: 278, distance: 234.7
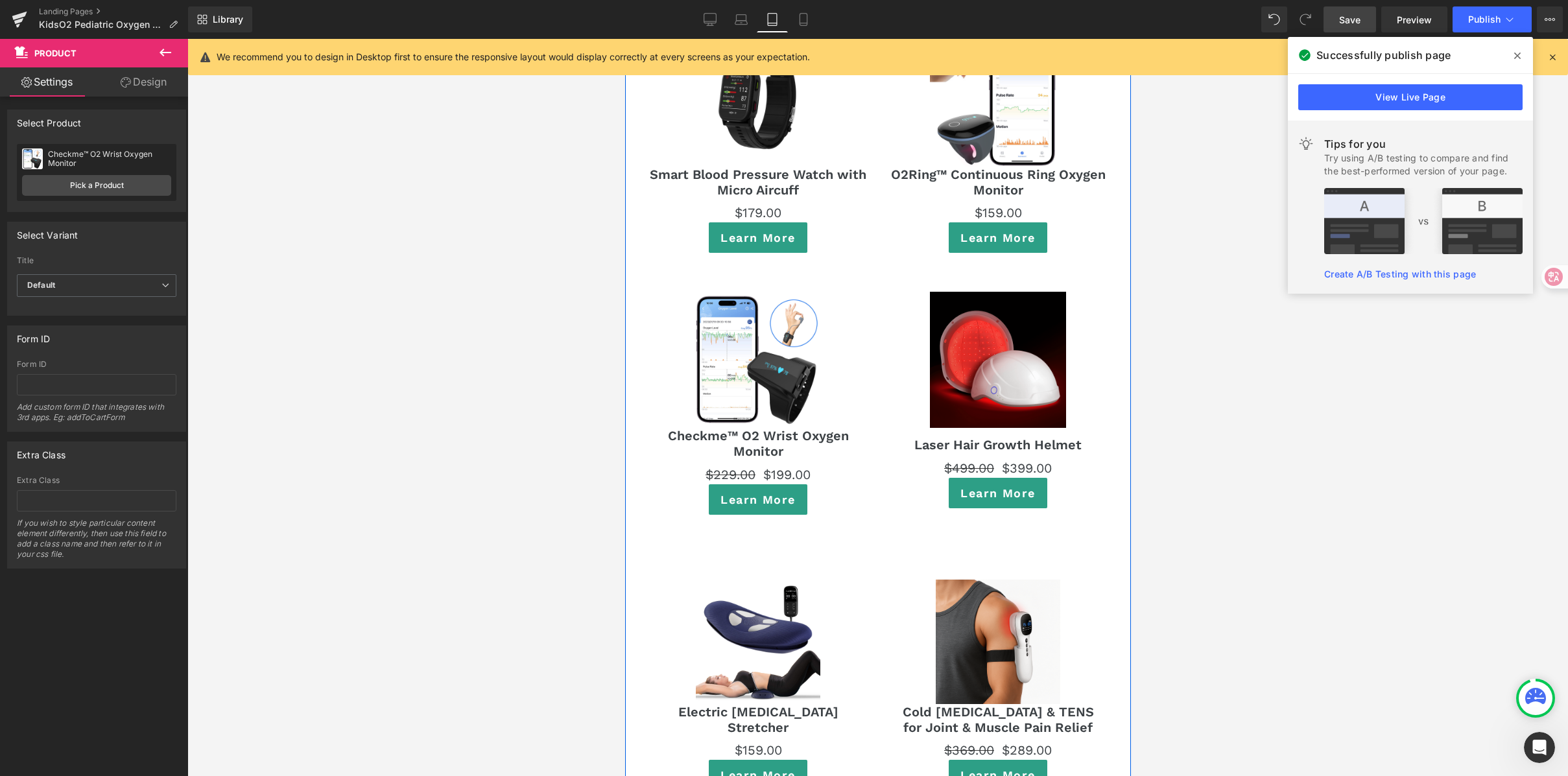
scroll to position [7698, 0]
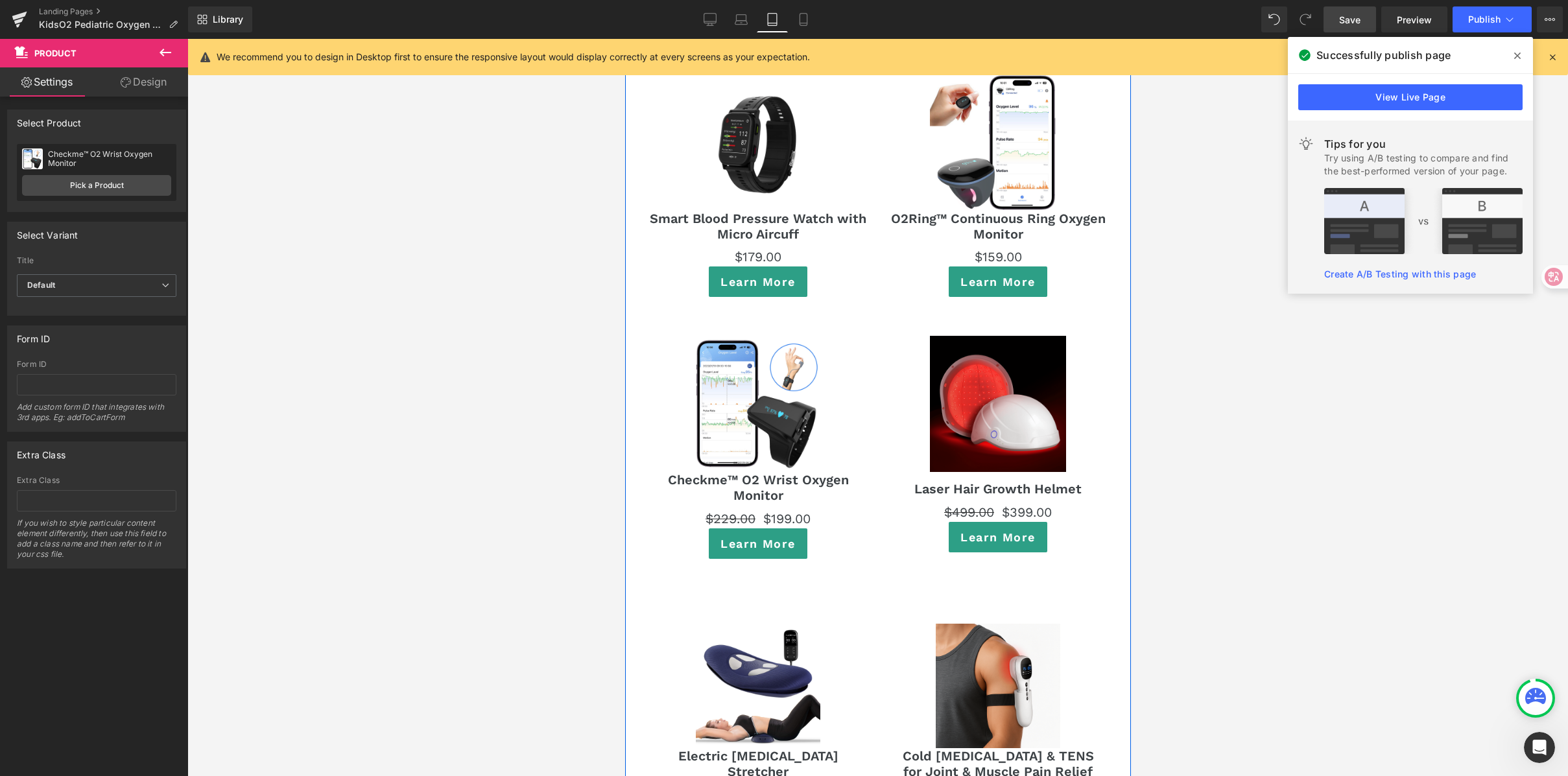
click at [1172, 341] on div at bounding box center [878, 407] width 1381 height 737
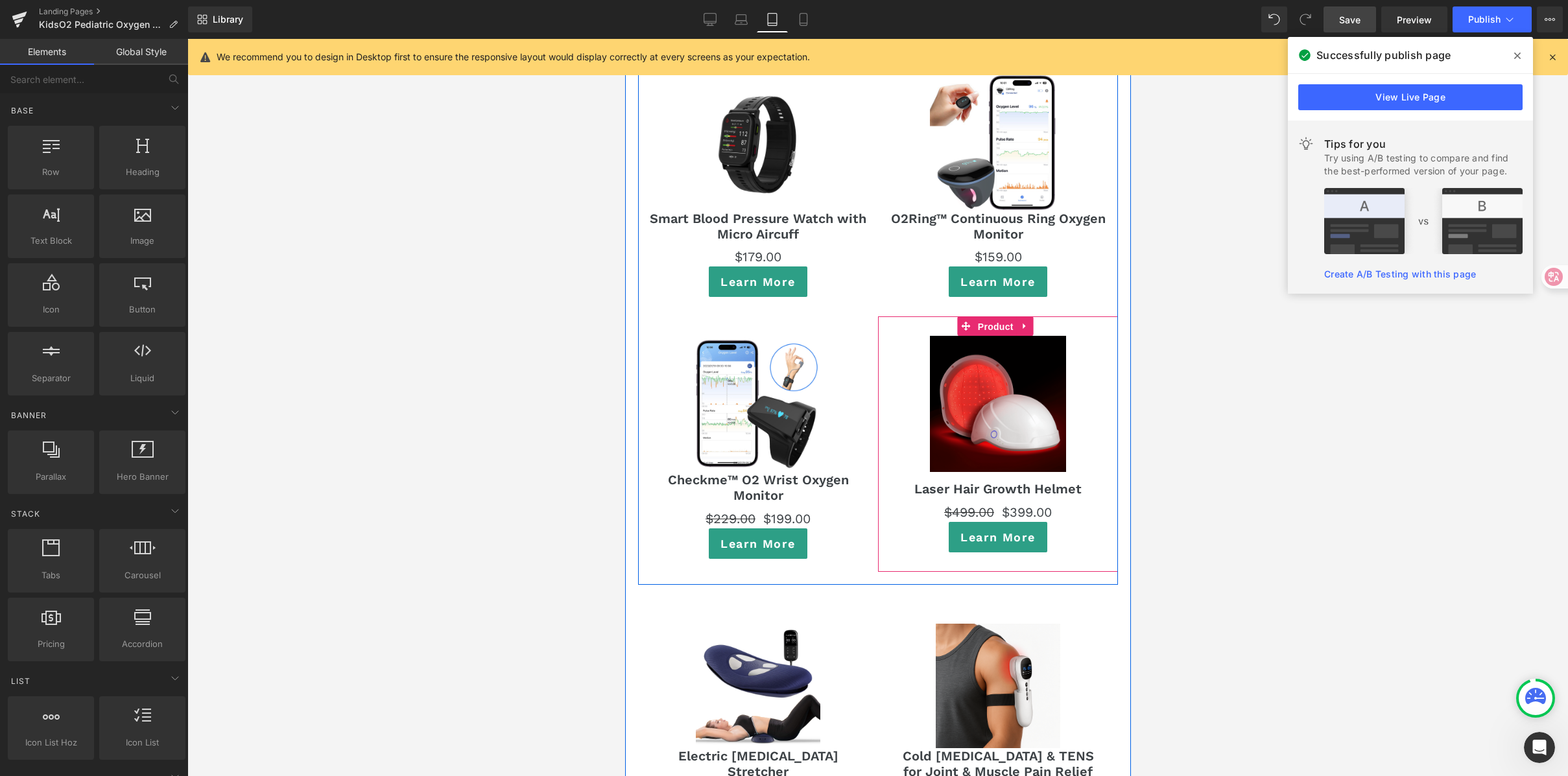
drag, startPoint x: 986, startPoint y: 306, endPoint x: 676, endPoint y: 263, distance: 313.0
click at [986, 317] on span "Product" at bounding box center [995, 326] width 42 height 19
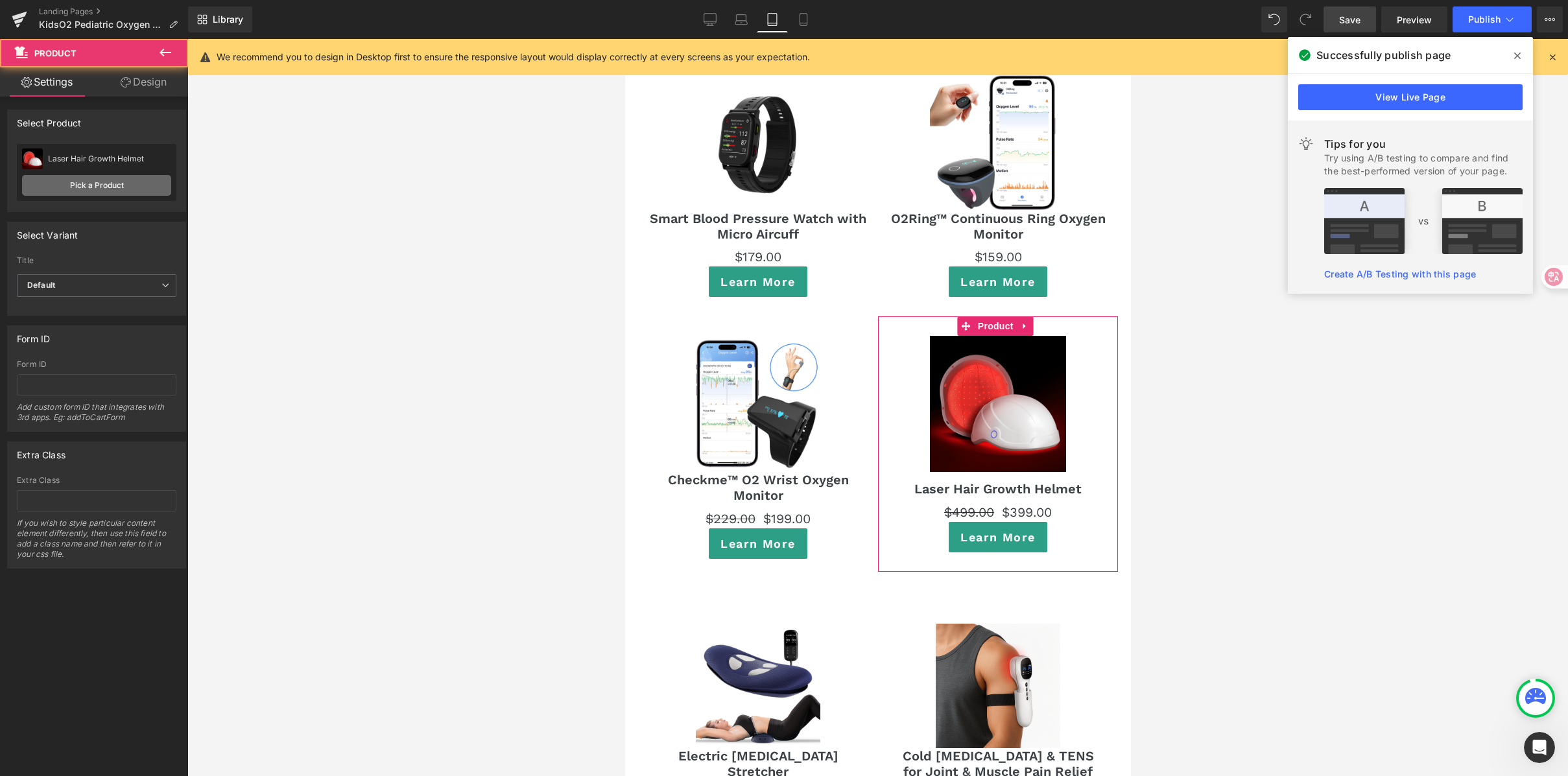
click at [130, 181] on link "Pick a Product" at bounding box center [96, 185] width 149 height 21
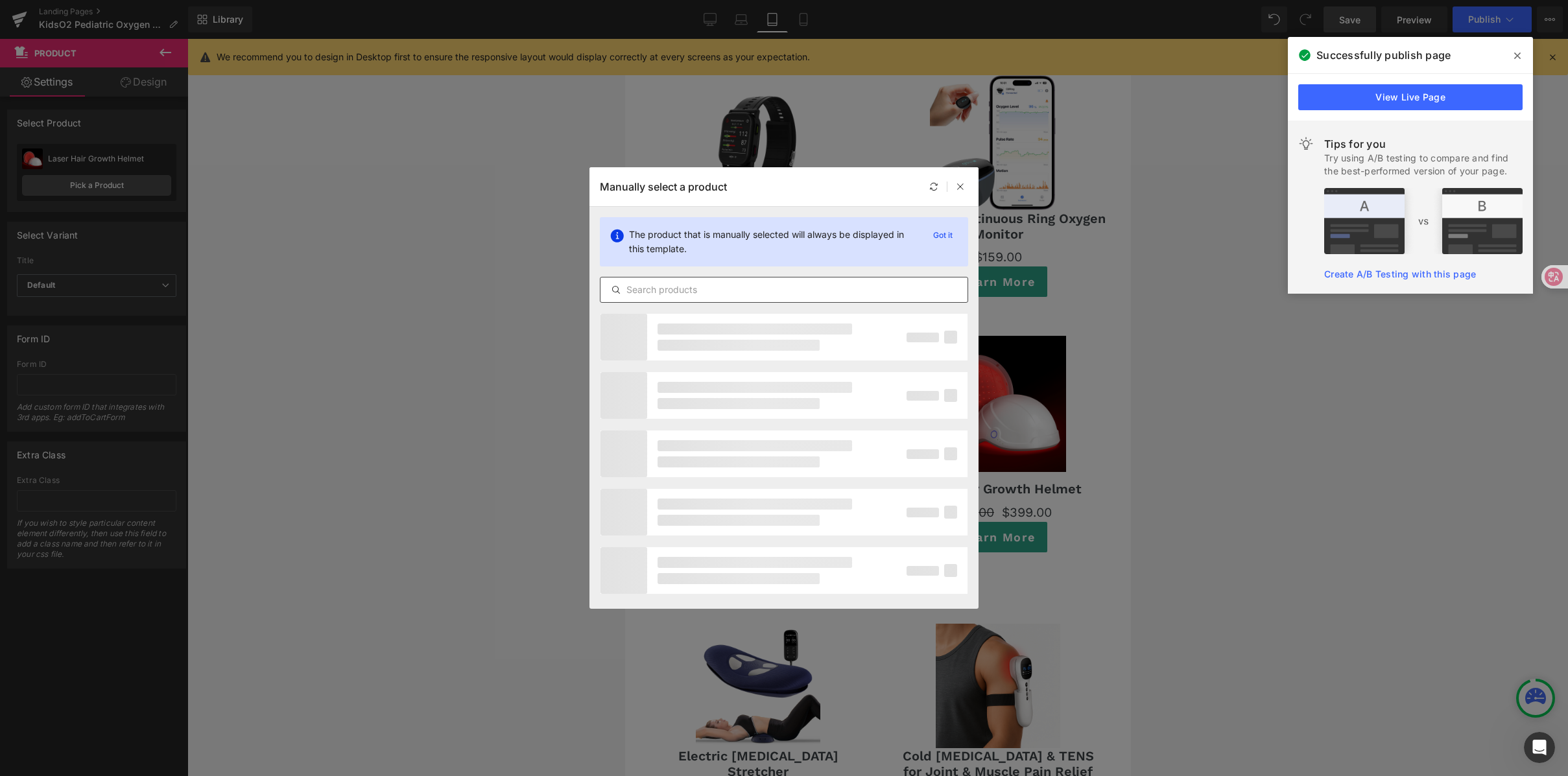
click at [752, 297] on input "text" at bounding box center [783, 289] width 367 height 15
type input "baby"
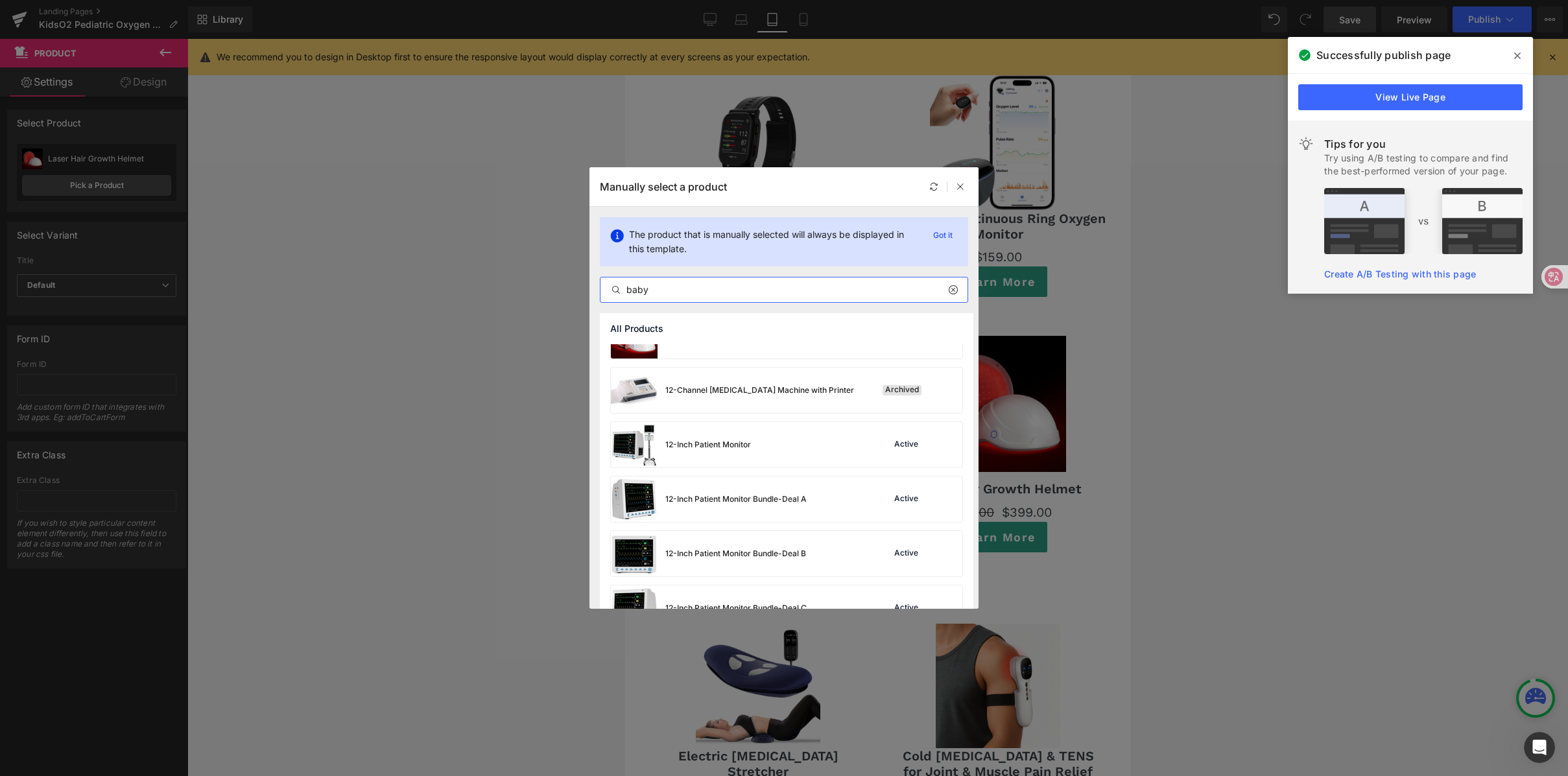
scroll to position [47, 0]
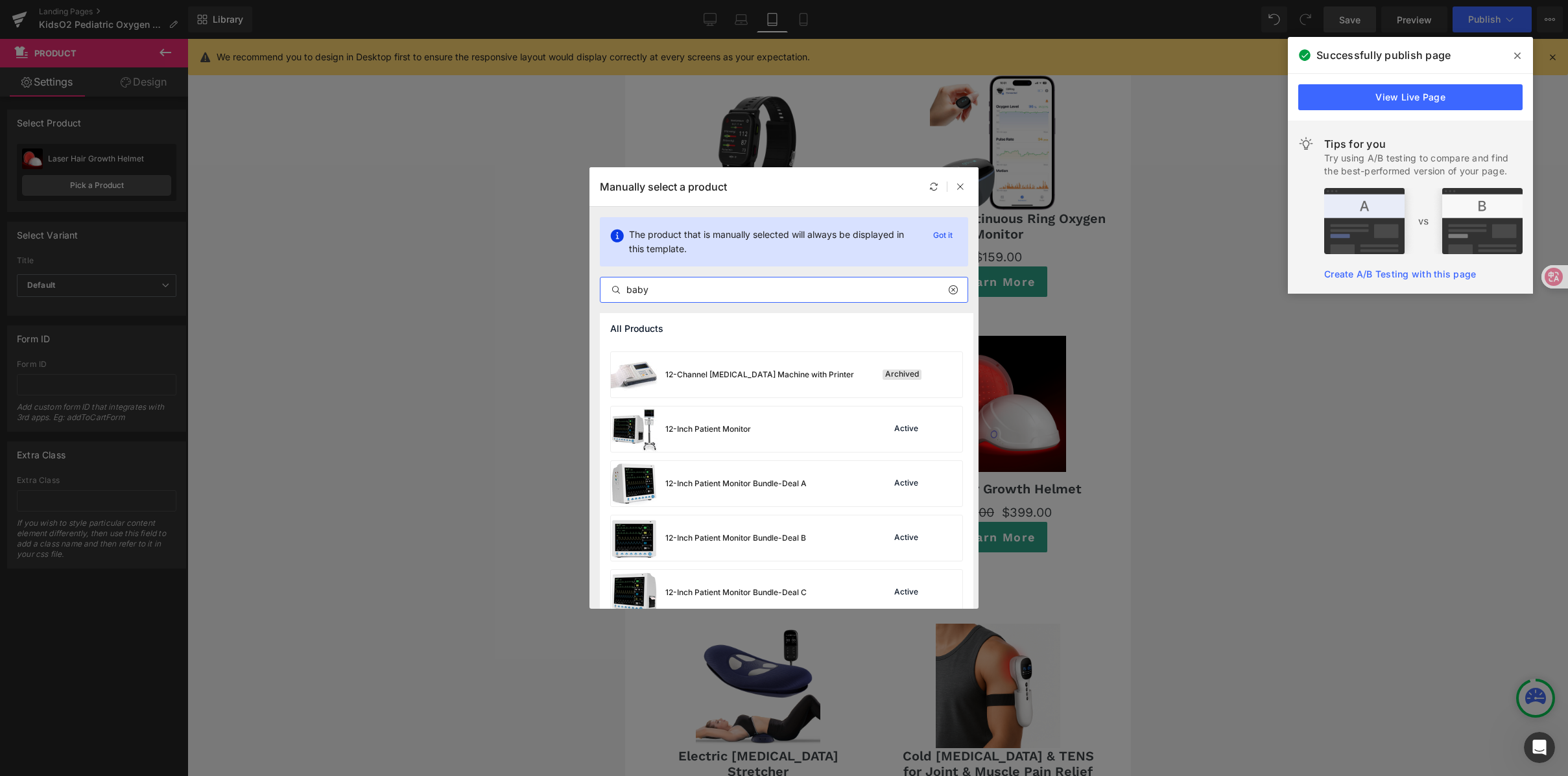
drag, startPoint x: 727, startPoint y: 290, endPoint x: 626, endPoint y: 277, distance: 101.8
click at [607, 277] on div "baby" at bounding box center [783, 289] width 368 height 26
click at [676, 288] on input "text" at bounding box center [783, 289] width 367 height 15
paste input "baby"
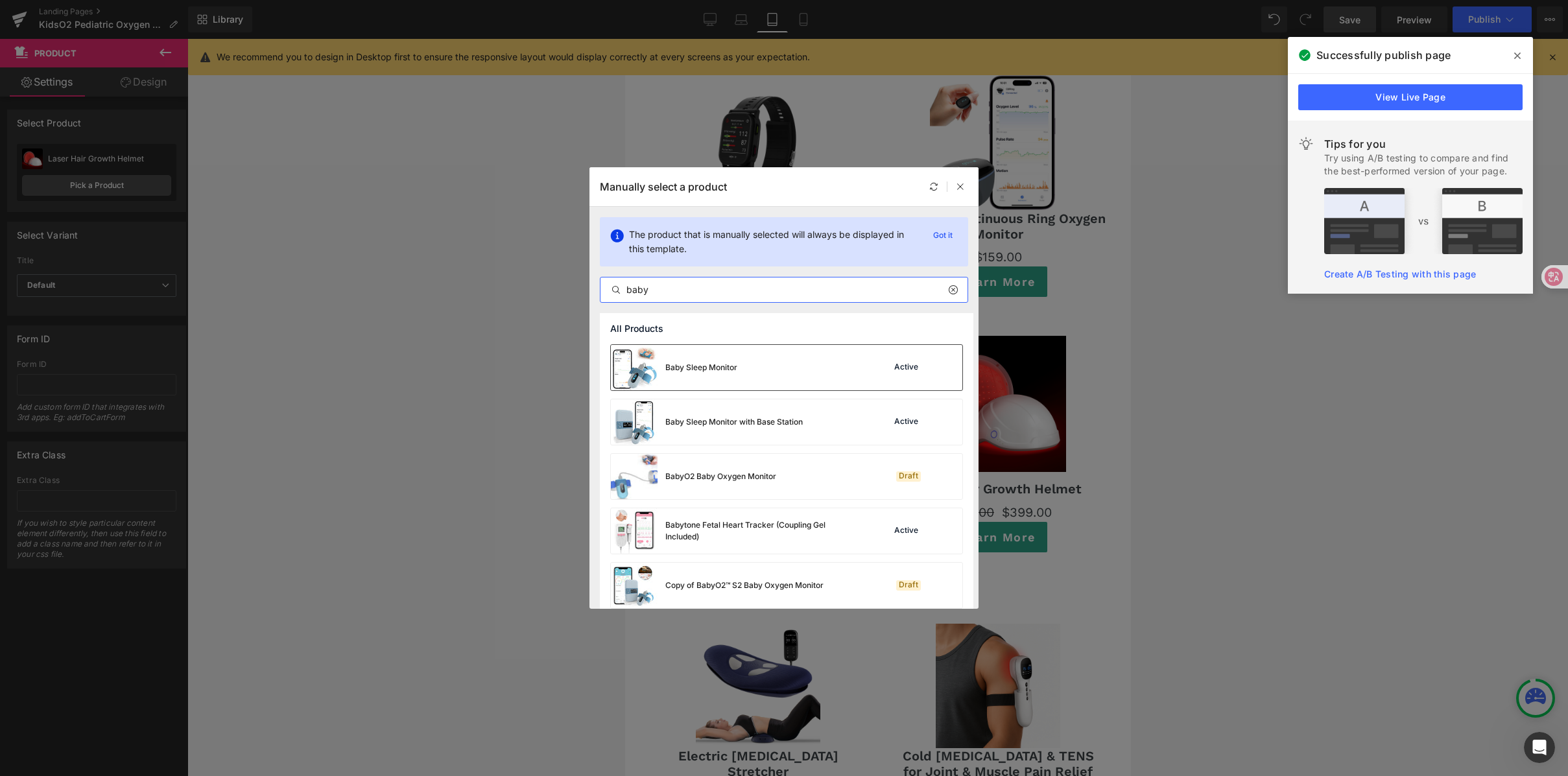
type input "baby"
click at [806, 384] on div "Baby Sleep Monitor Active" at bounding box center [787, 368] width 352 height 45
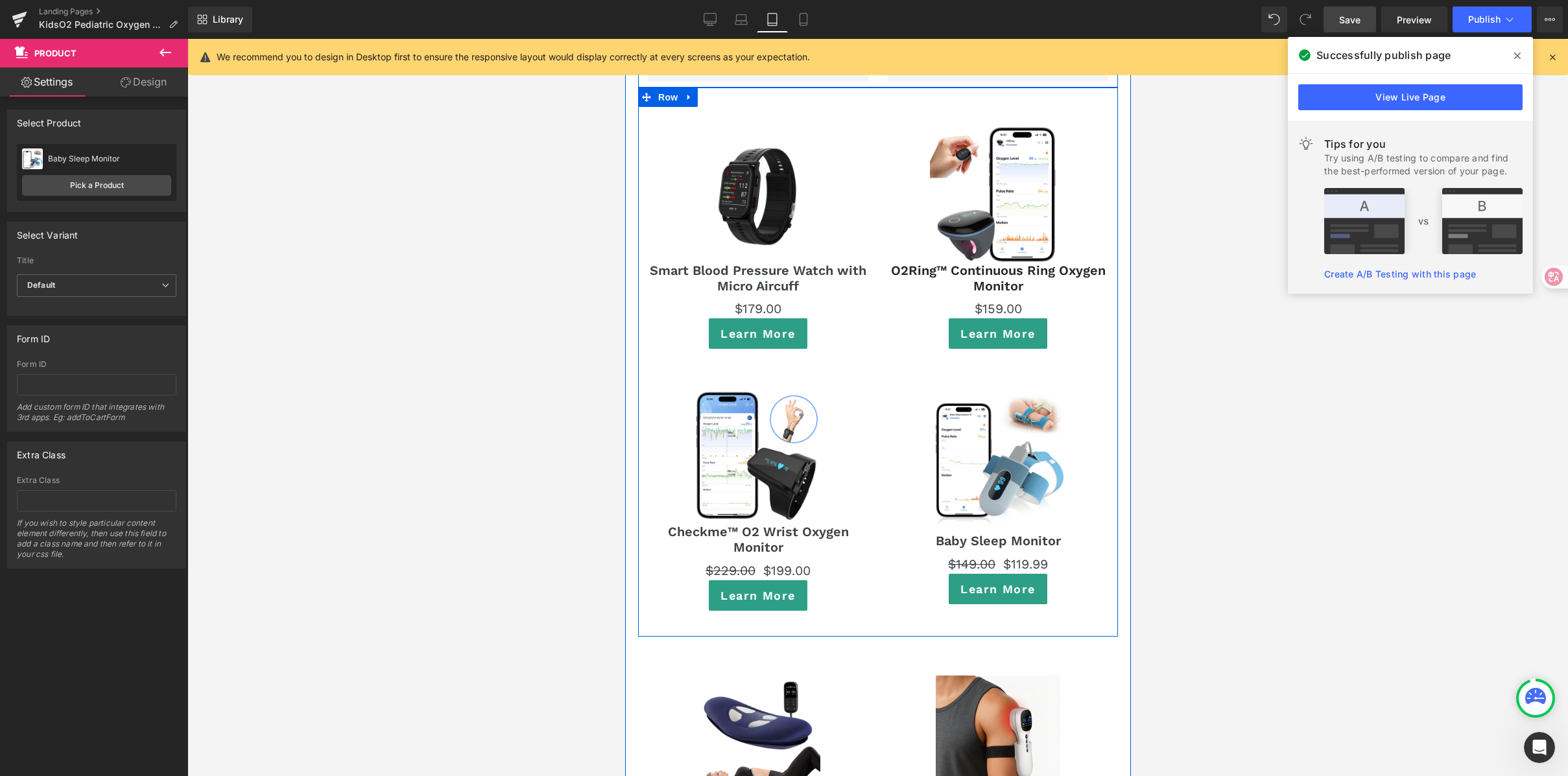
scroll to position [7540, 0]
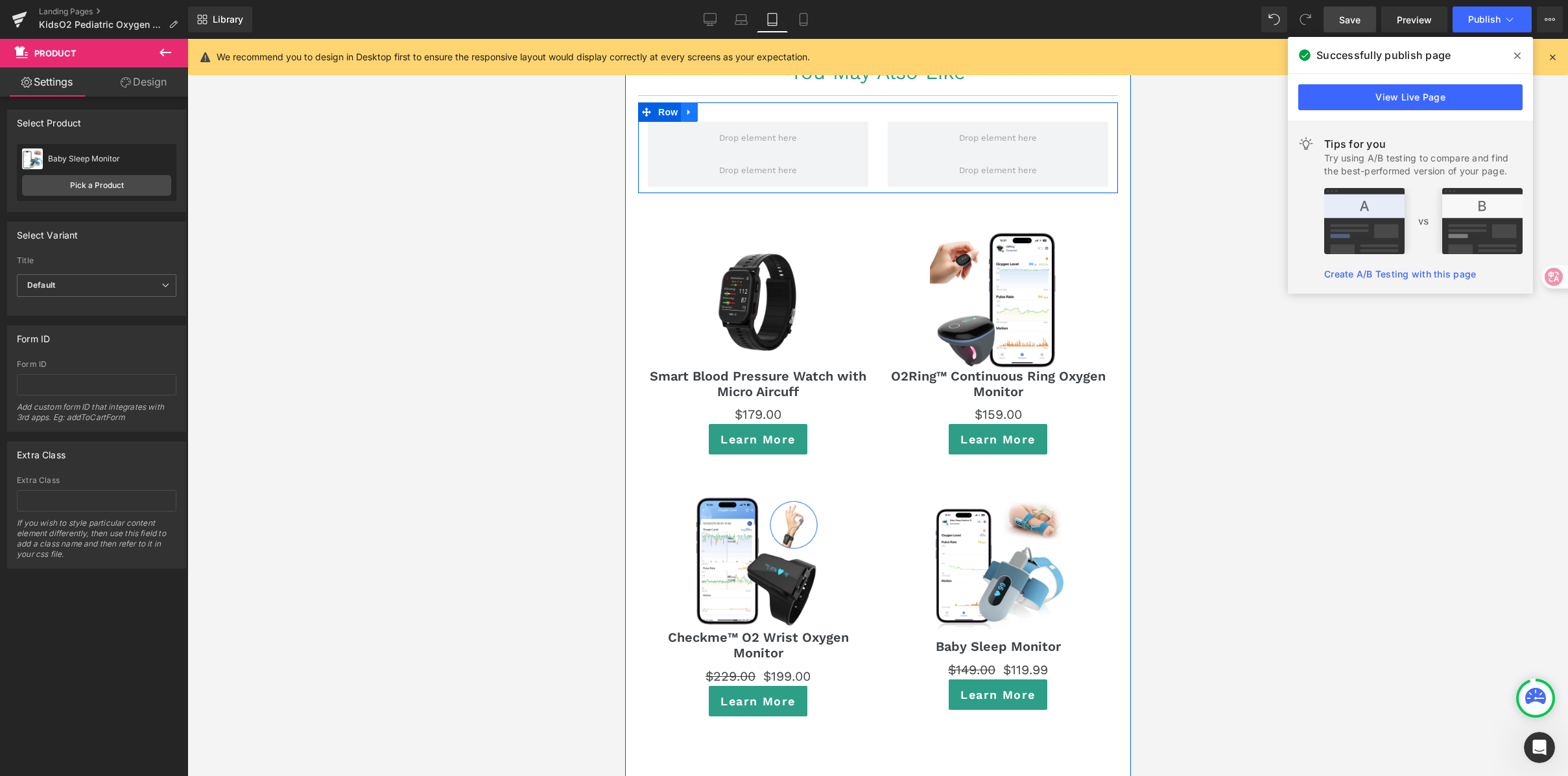
click at [688, 107] on icon at bounding box center [689, 112] width 9 height 10
click at [718, 108] on icon at bounding box center [723, 112] width 9 height 9
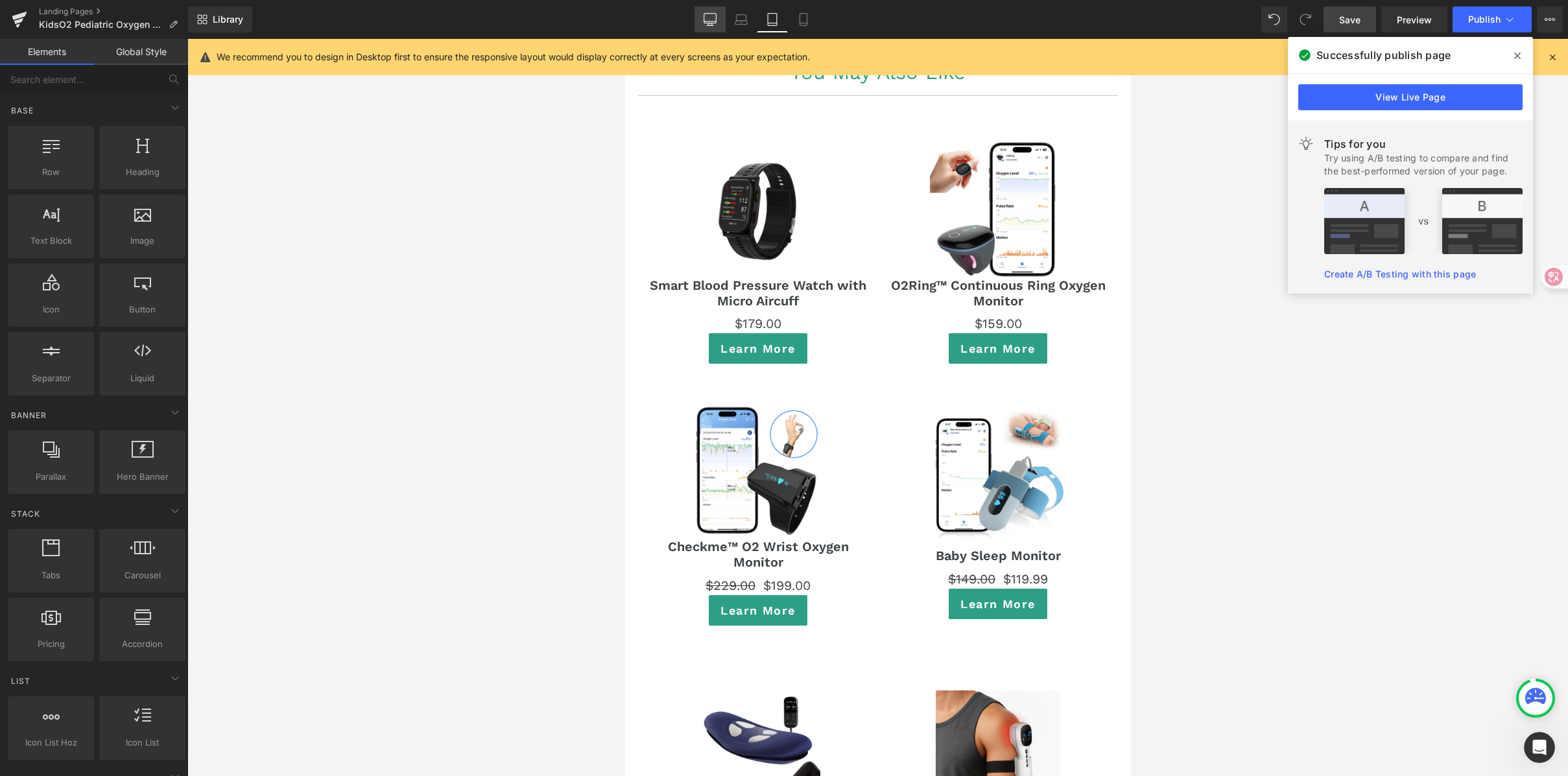
click at [720, 20] on link "Desktop" at bounding box center [710, 19] width 31 height 26
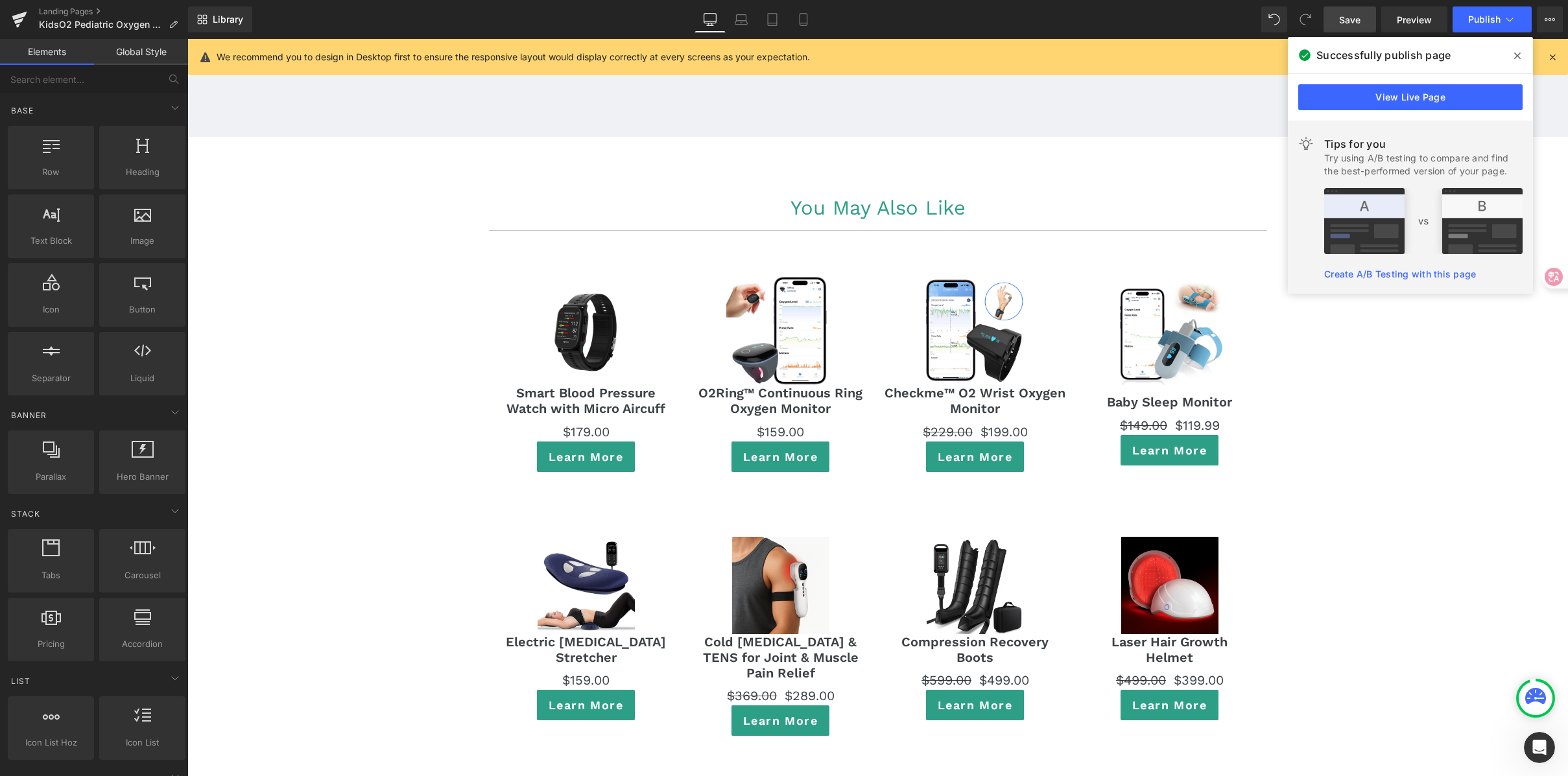
scroll to position [7079, 0]
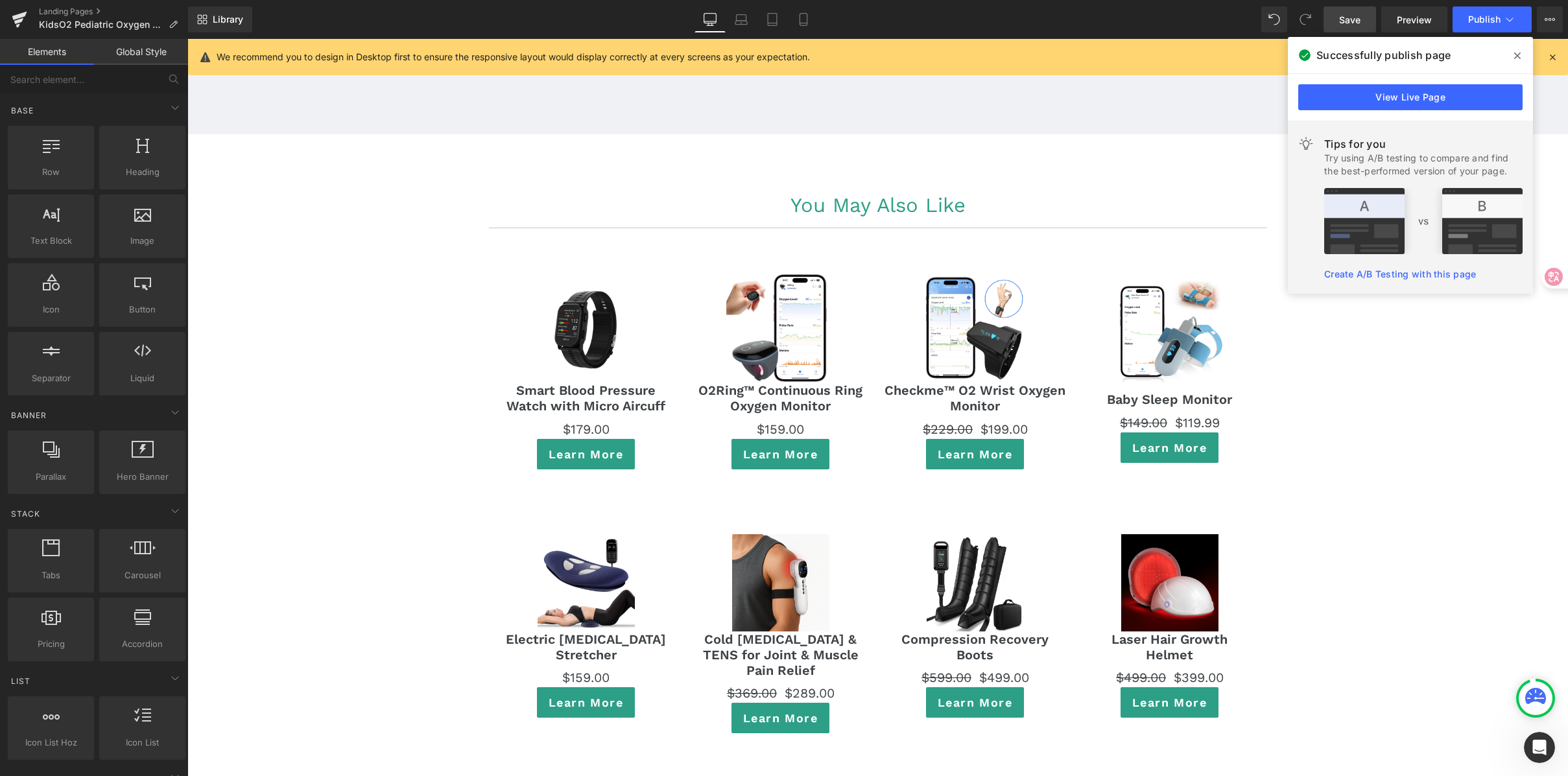
click at [1518, 53] on icon at bounding box center [1518, 56] width 7 height 11
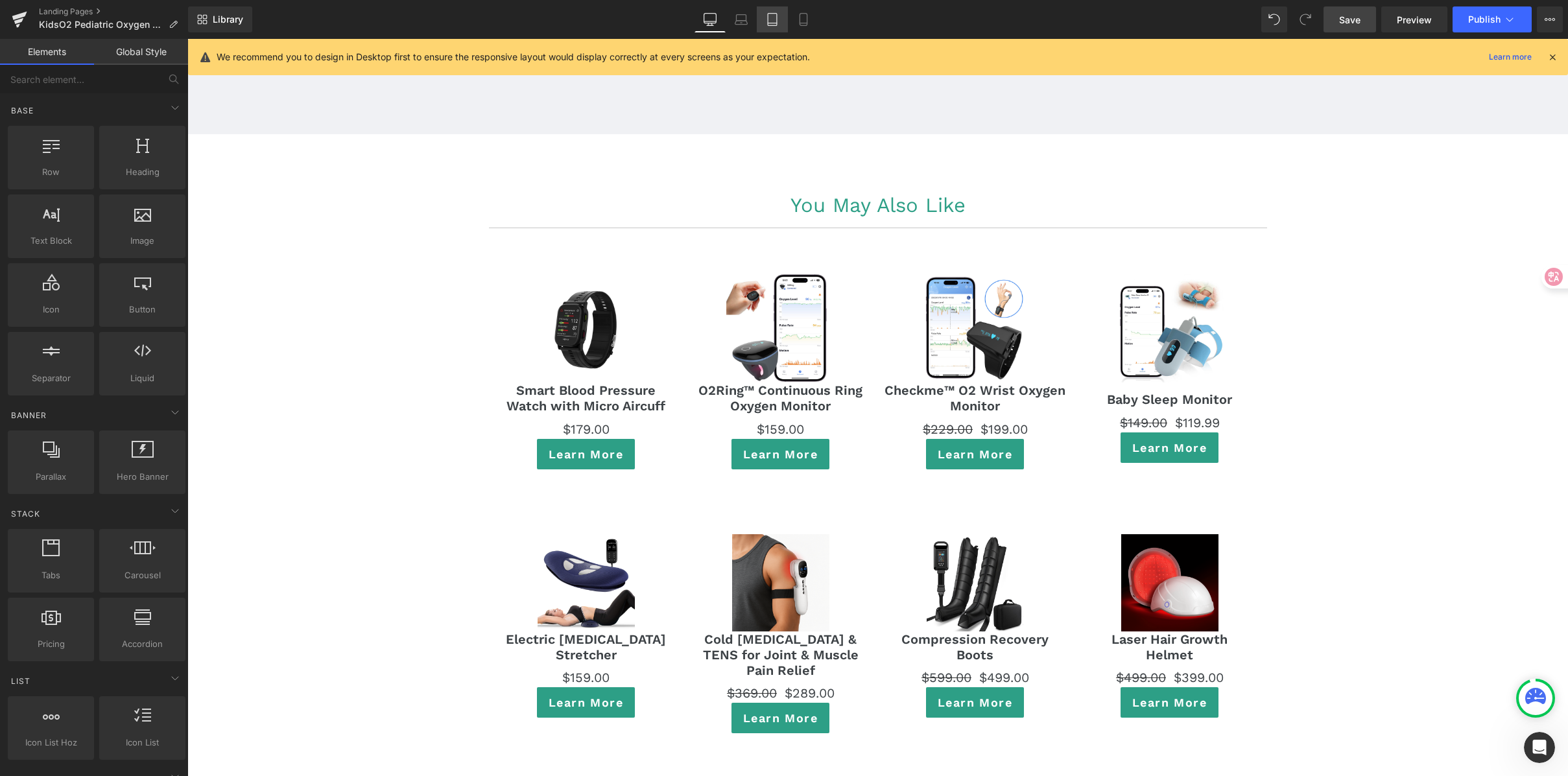
click at [783, 20] on link "Tablet" at bounding box center [772, 19] width 31 height 26
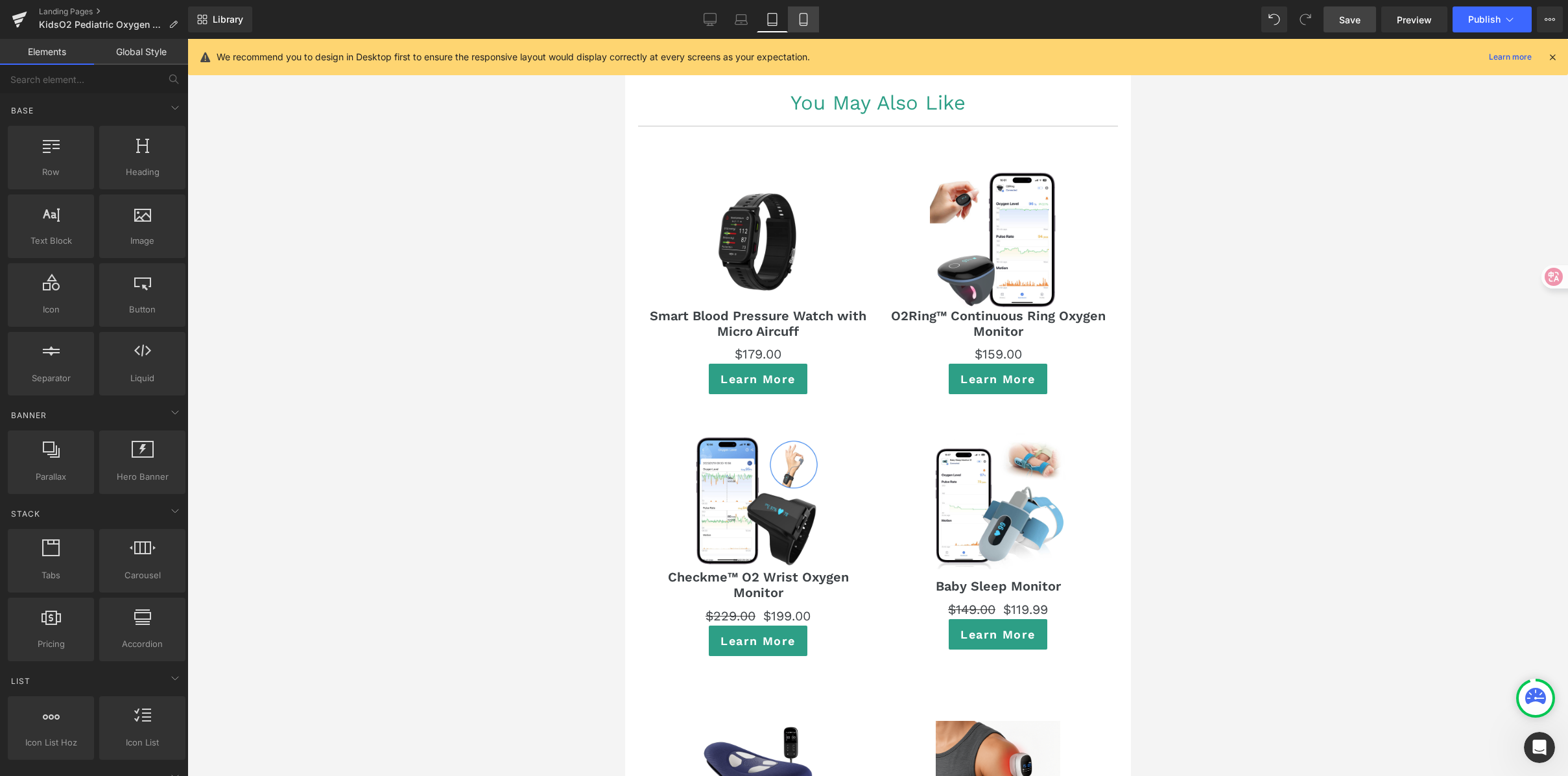
click at [806, 27] on link "Mobile" at bounding box center [803, 19] width 31 height 26
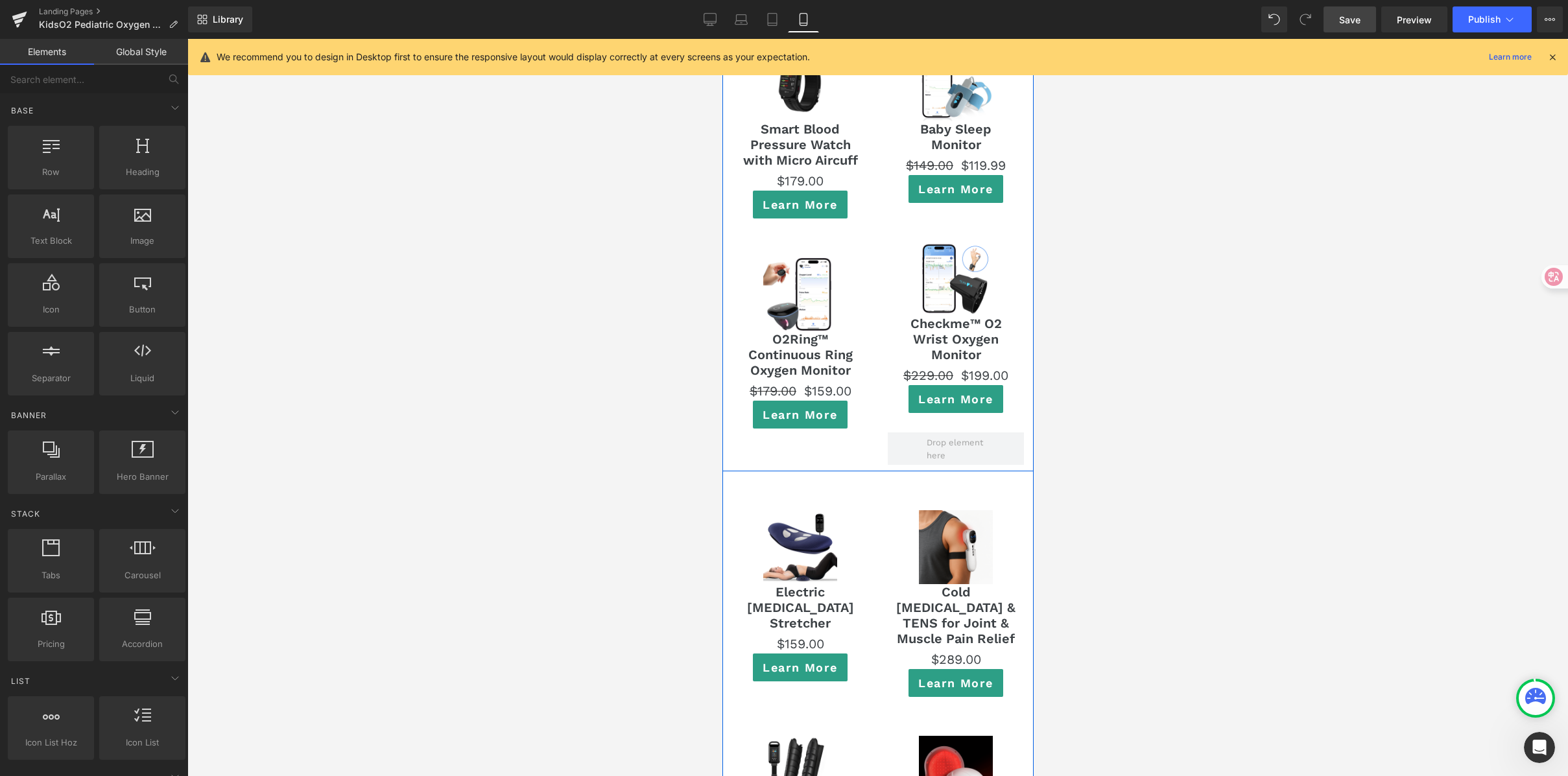
scroll to position [8876, 0]
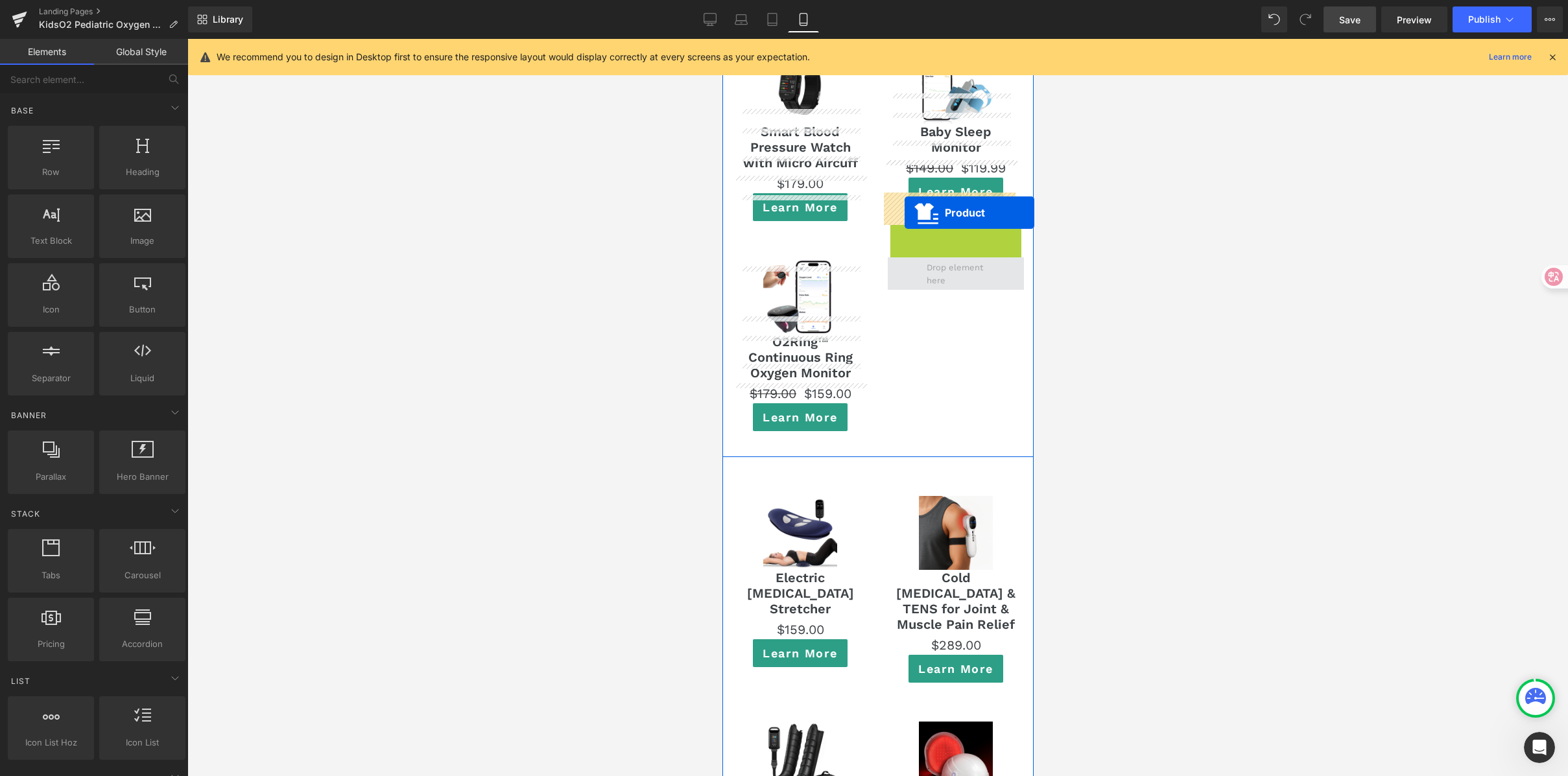
drag, startPoint x: 922, startPoint y: 166, endPoint x: 904, endPoint y: 212, distance: 49.4
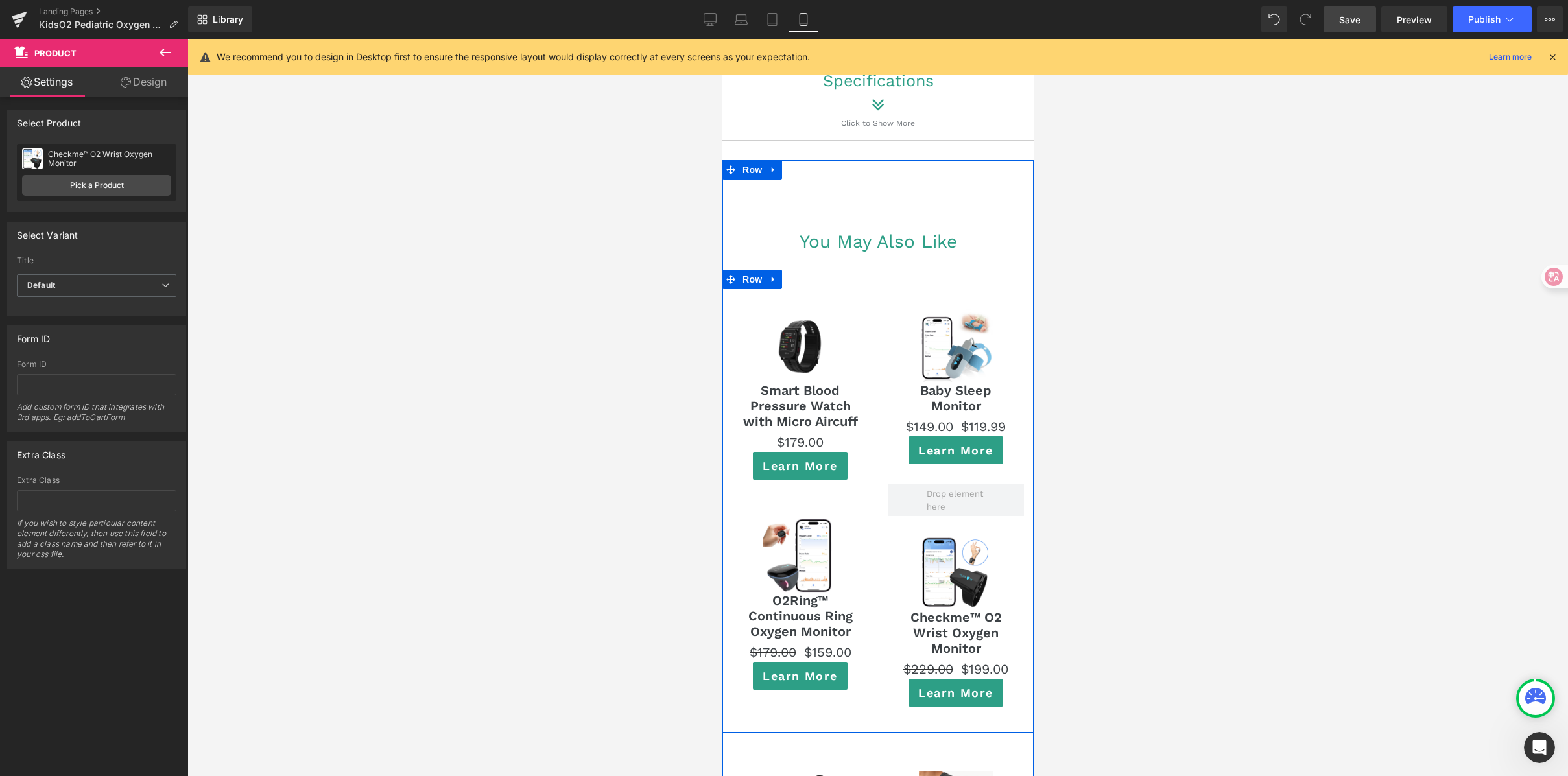
scroll to position [8593, 0]
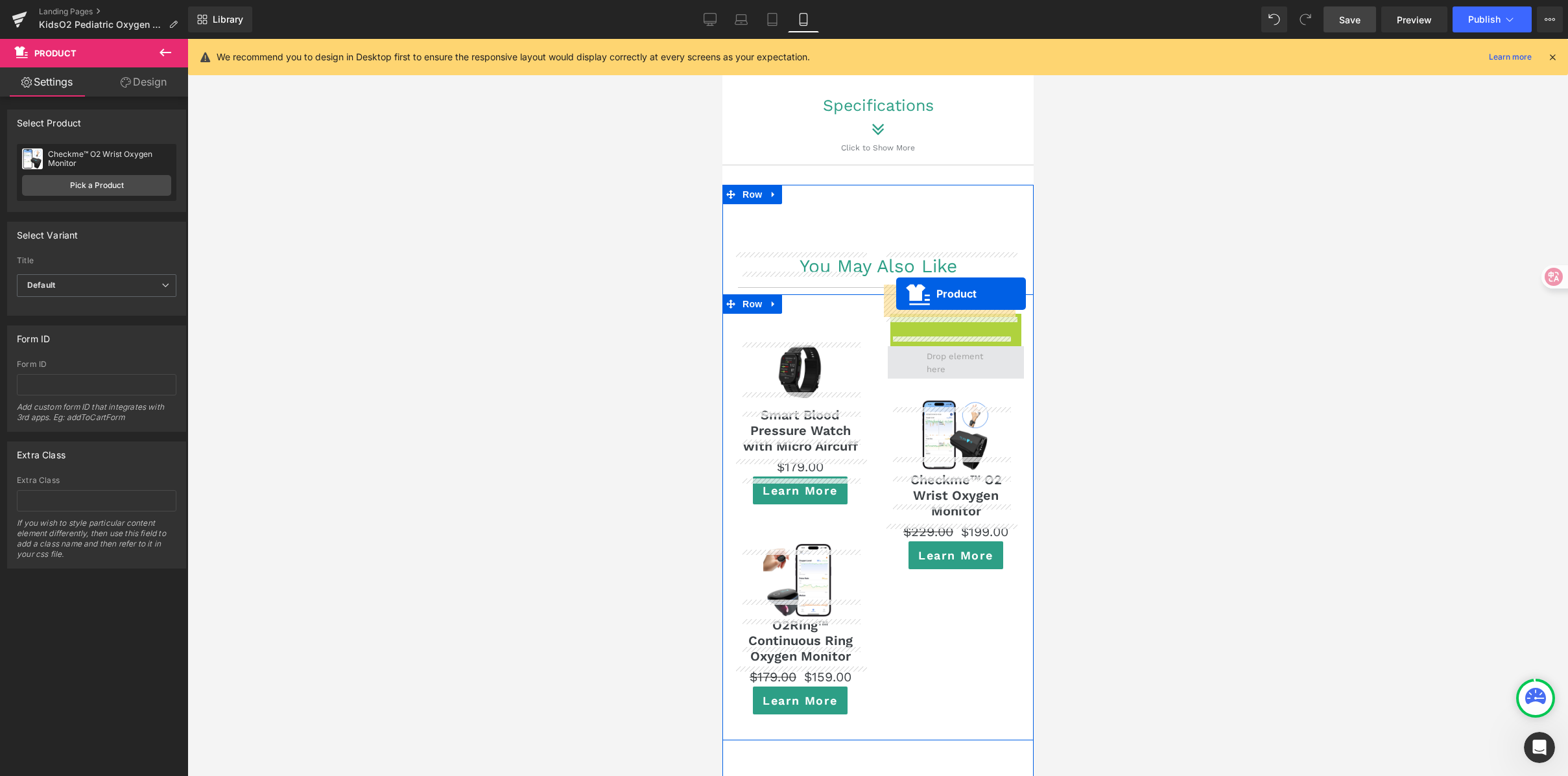
drag, startPoint x: 918, startPoint y: 261, endPoint x: 896, endPoint y: 294, distance: 39.7
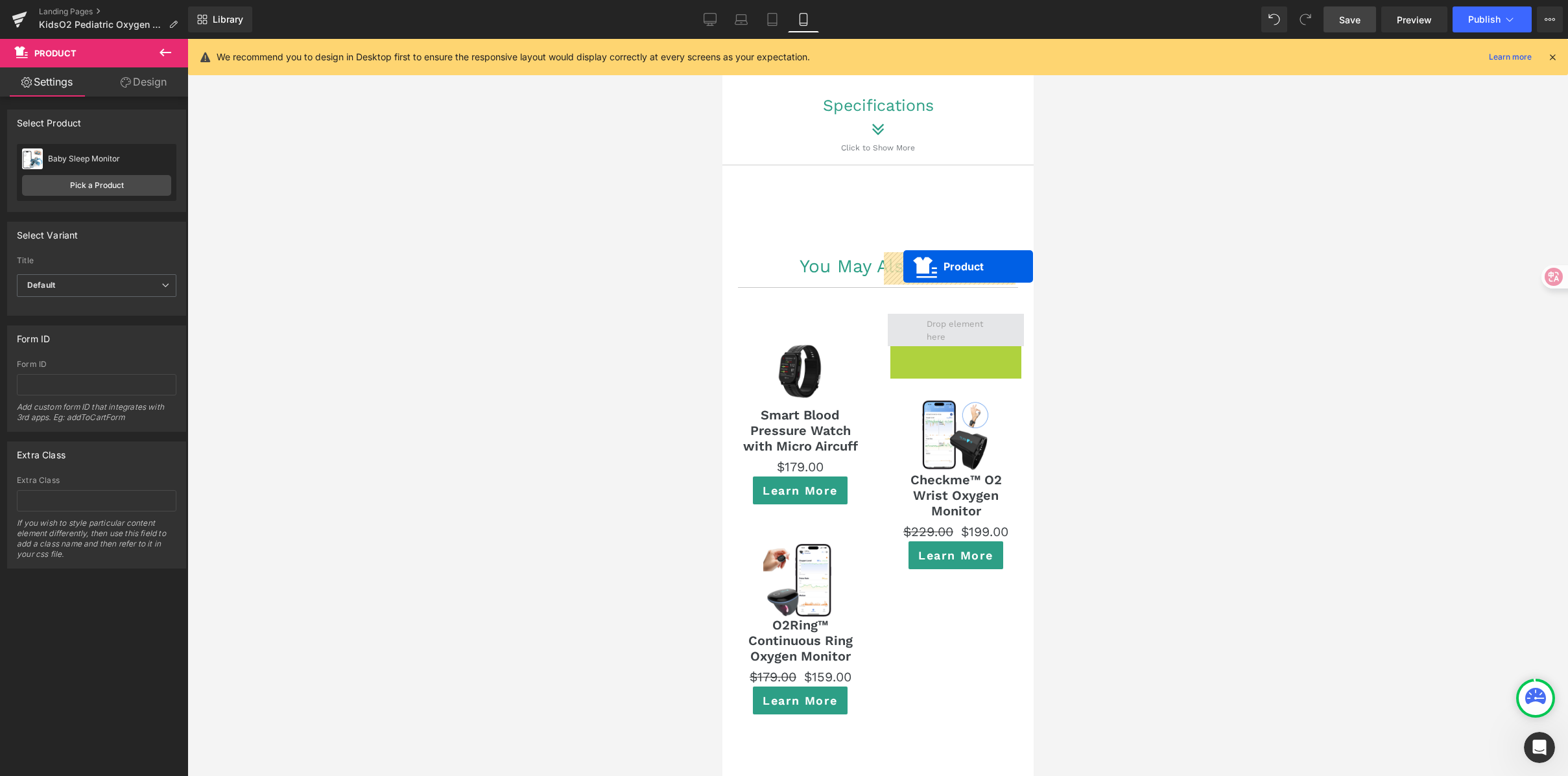
drag, startPoint x: 916, startPoint y: 295, endPoint x: 903, endPoint y: 267, distance: 30.9
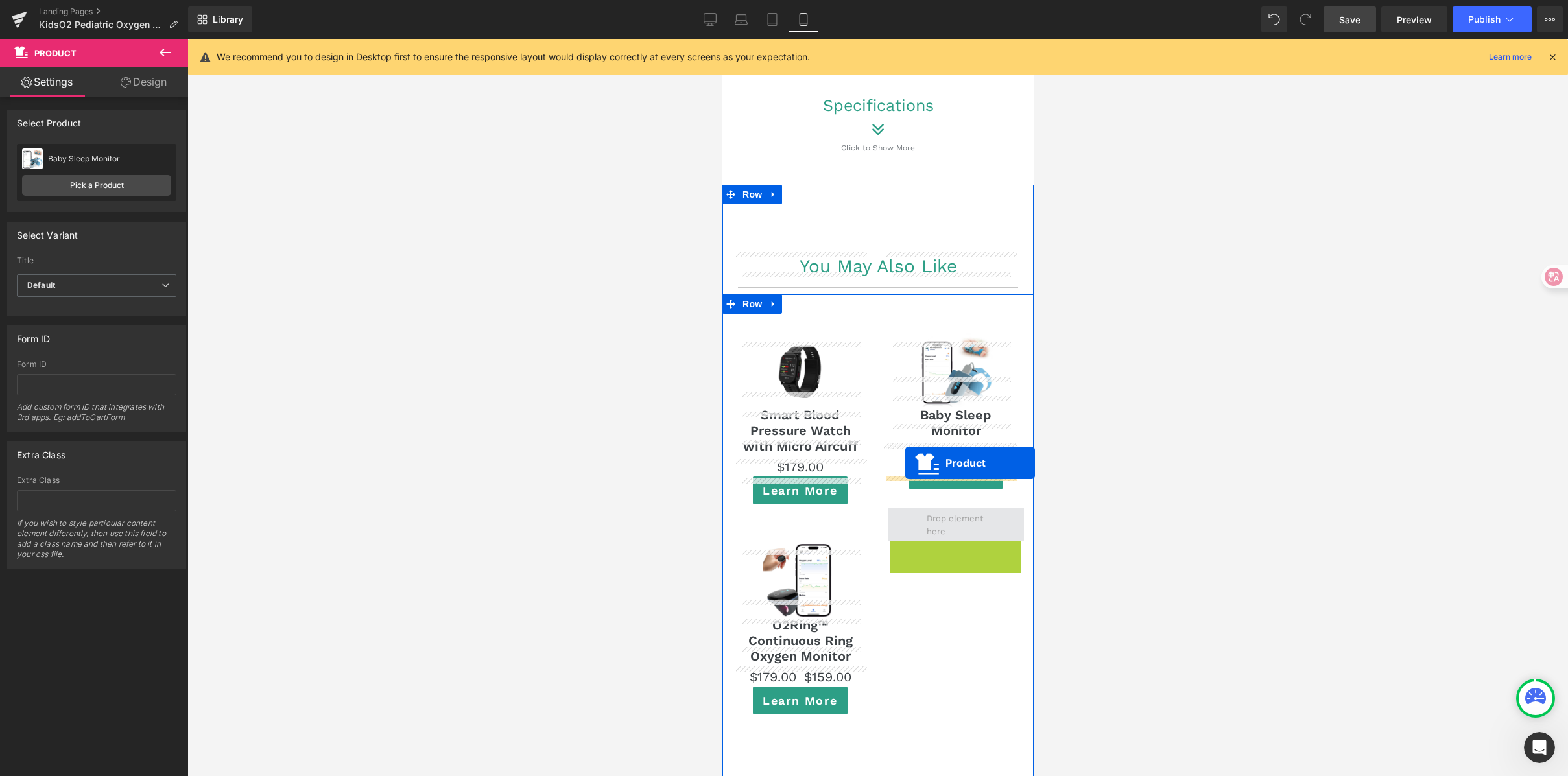
drag, startPoint x: 916, startPoint y: 489, endPoint x: 904, endPoint y: 463, distance: 28.6
drag, startPoint x: 918, startPoint y: 491, endPoint x: 882, endPoint y: 442, distance: 60.8
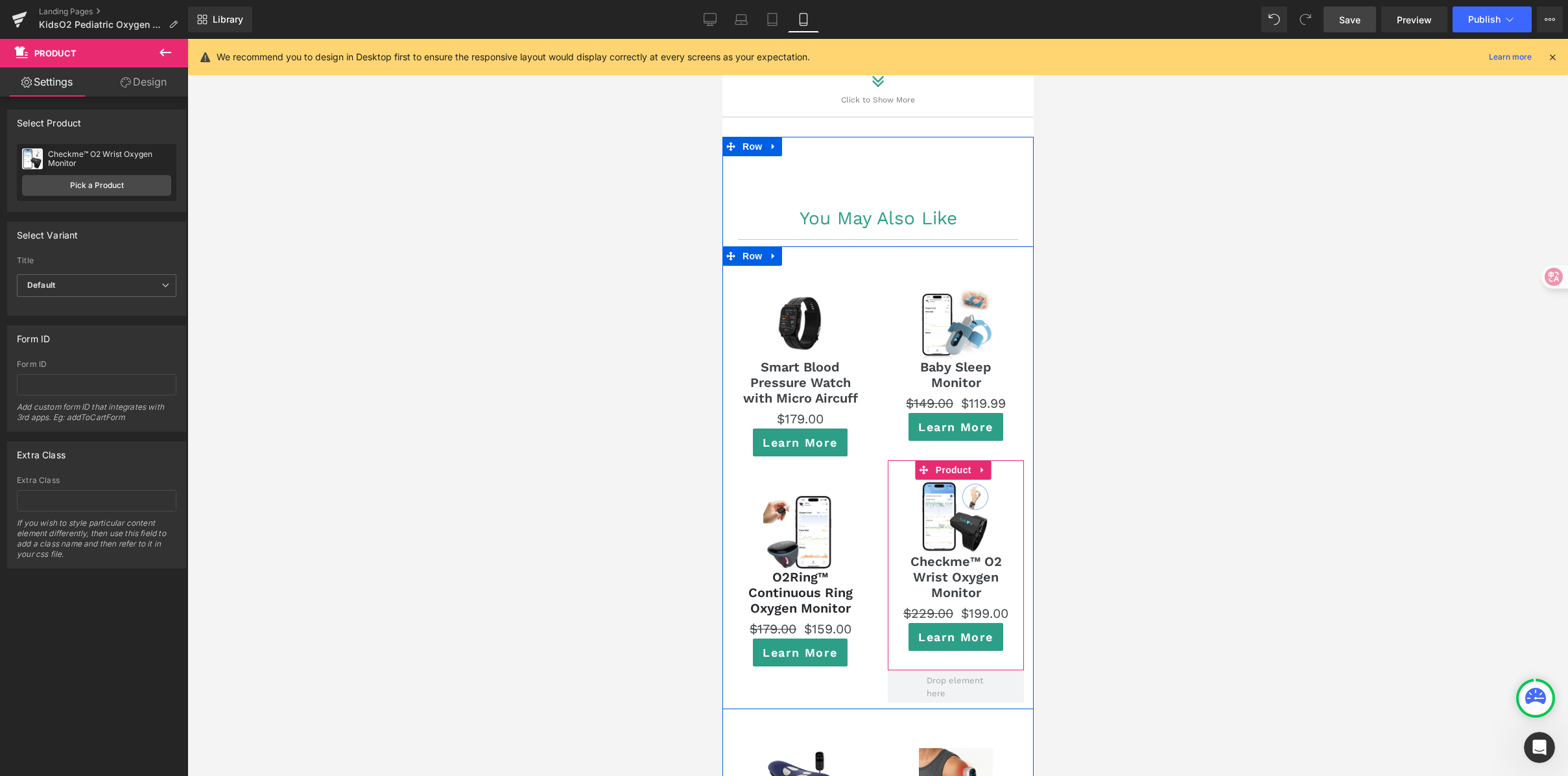
scroll to position [8680, 0]
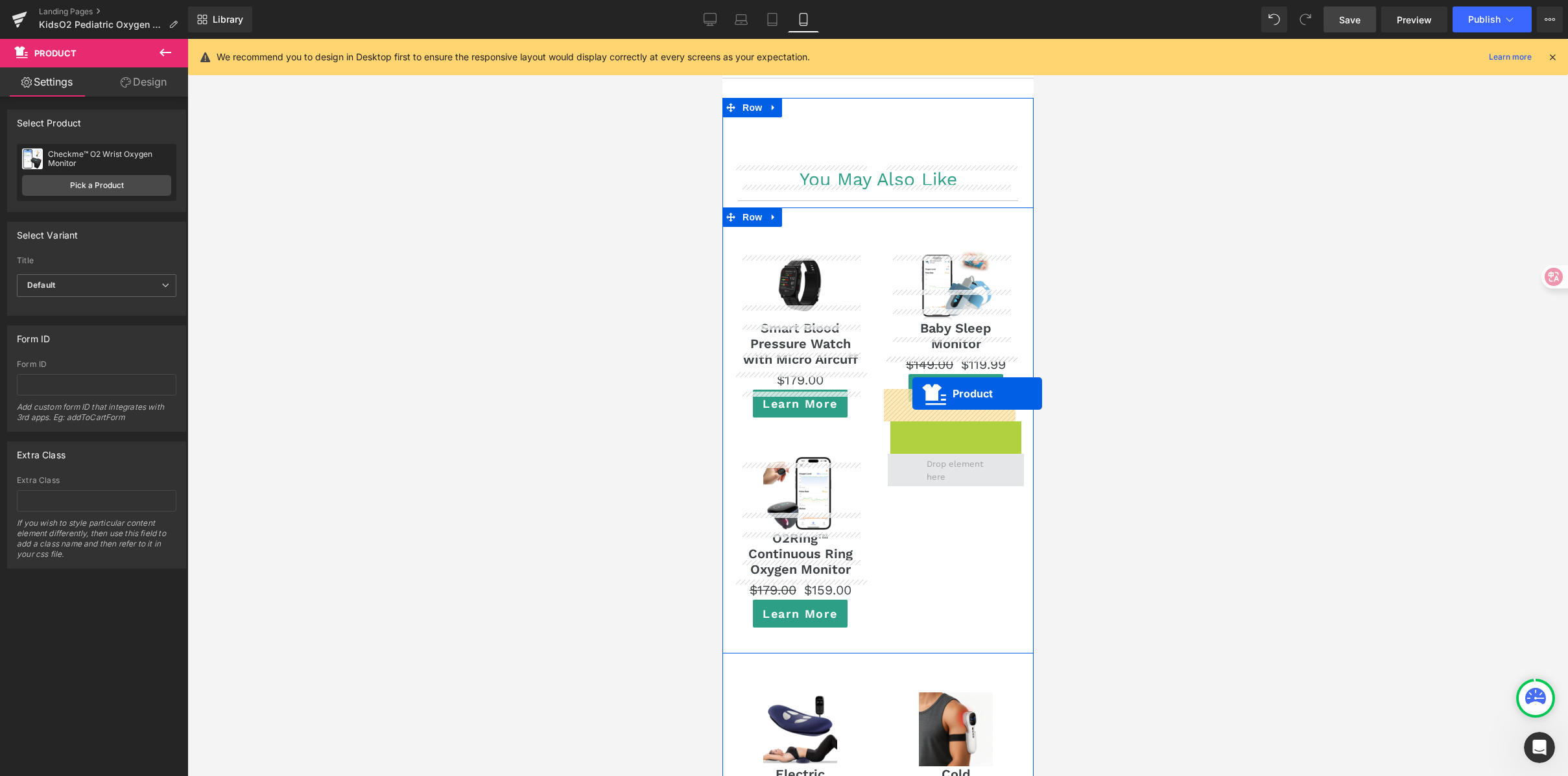
drag, startPoint x: 916, startPoint y: 367, endPoint x: 912, endPoint y: 394, distance: 27.3
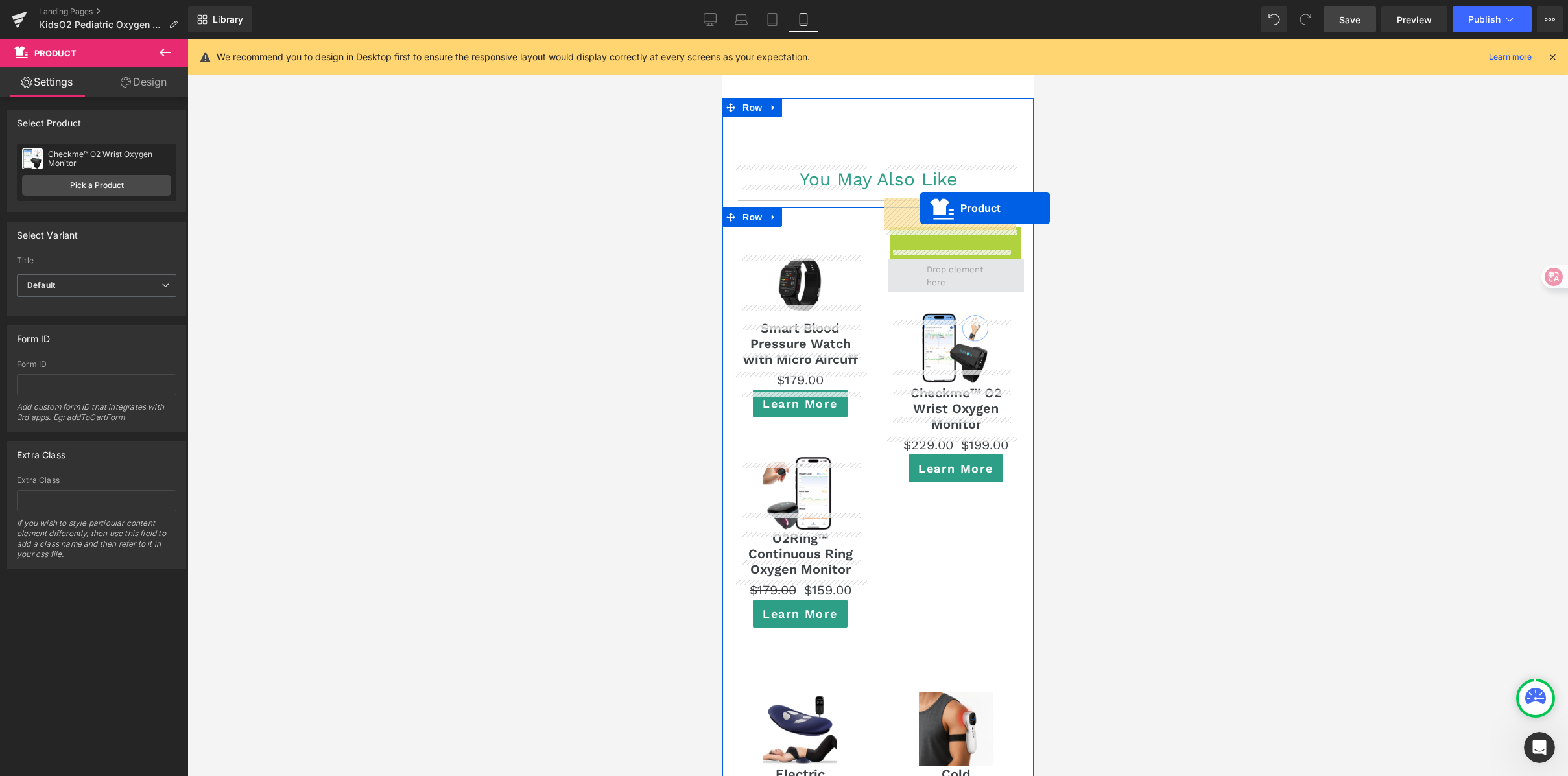
drag, startPoint x: 918, startPoint y: 174, endPoint x: 919, endPoint y: 208, distance: 34.0
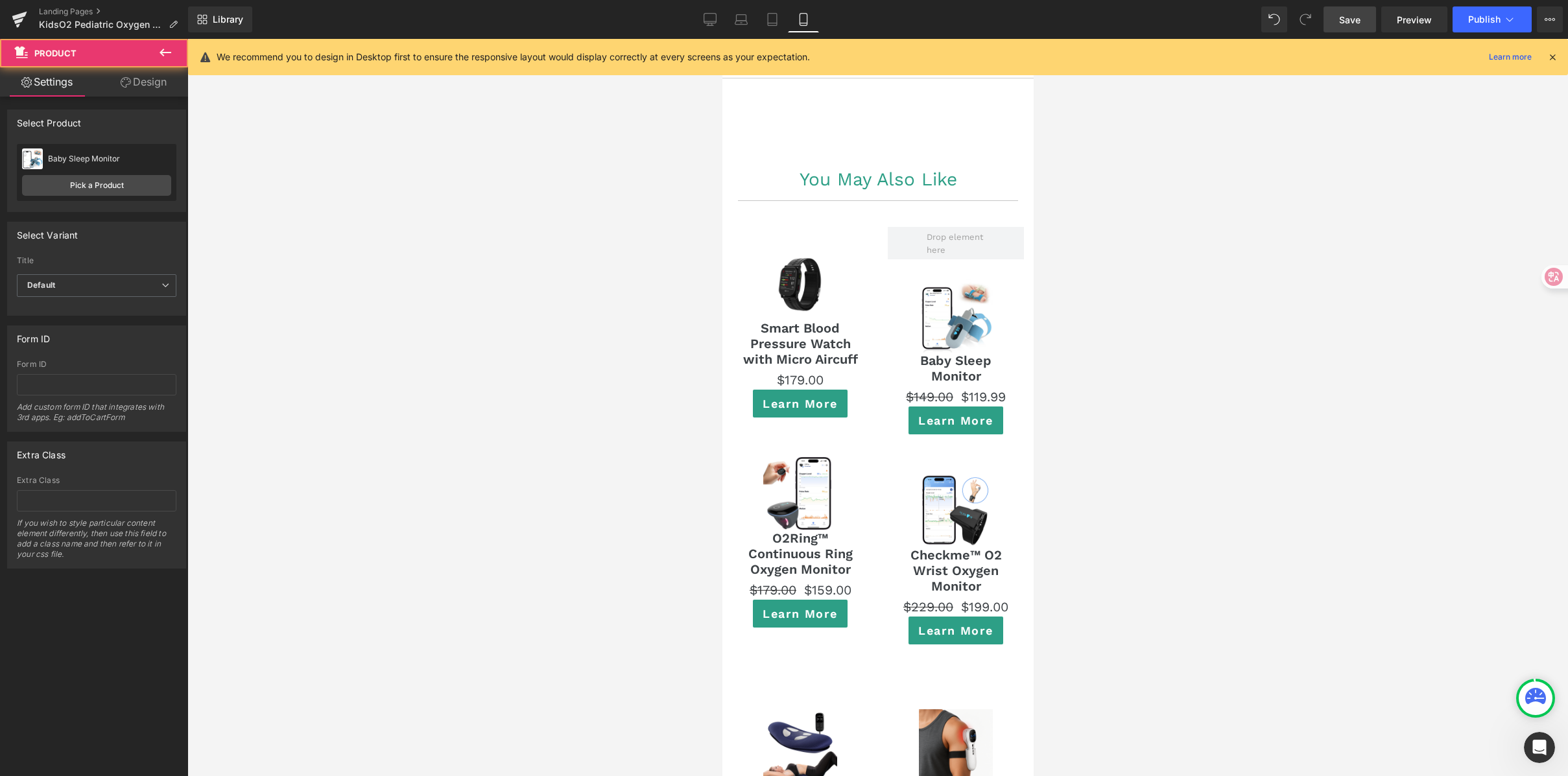
click at [1200, 268] on div at bounding box center [878, 407] width 1381 height 737
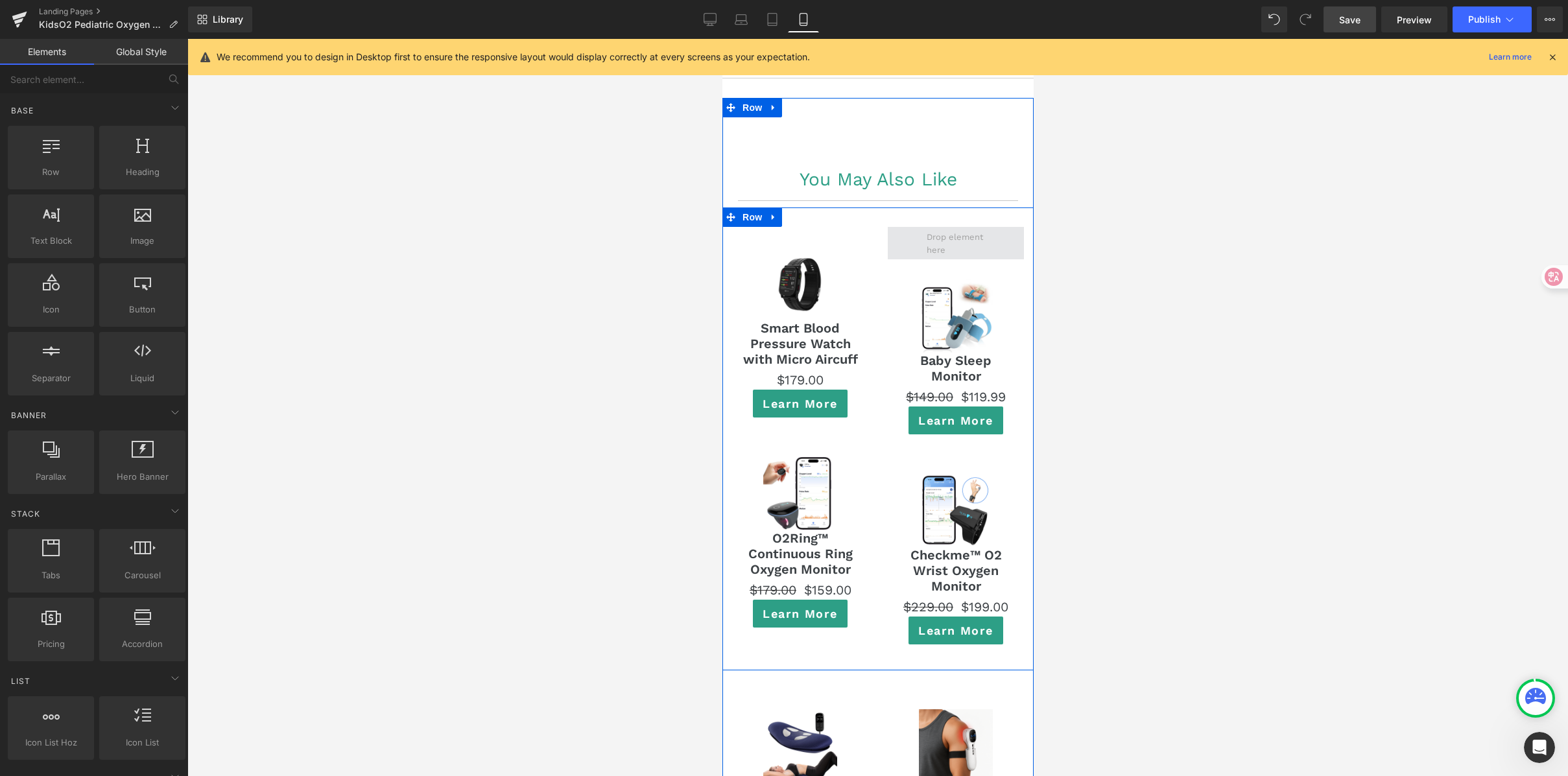
click at [922, 228] on span at bounding box center [956, 244] width 68 height 32
click at [1098, 231] on div at bounding box center [878, 407] width 1381 height 737
click at [747, 207] on span "Row" at bounding box center [751, 217] width 26 height 19
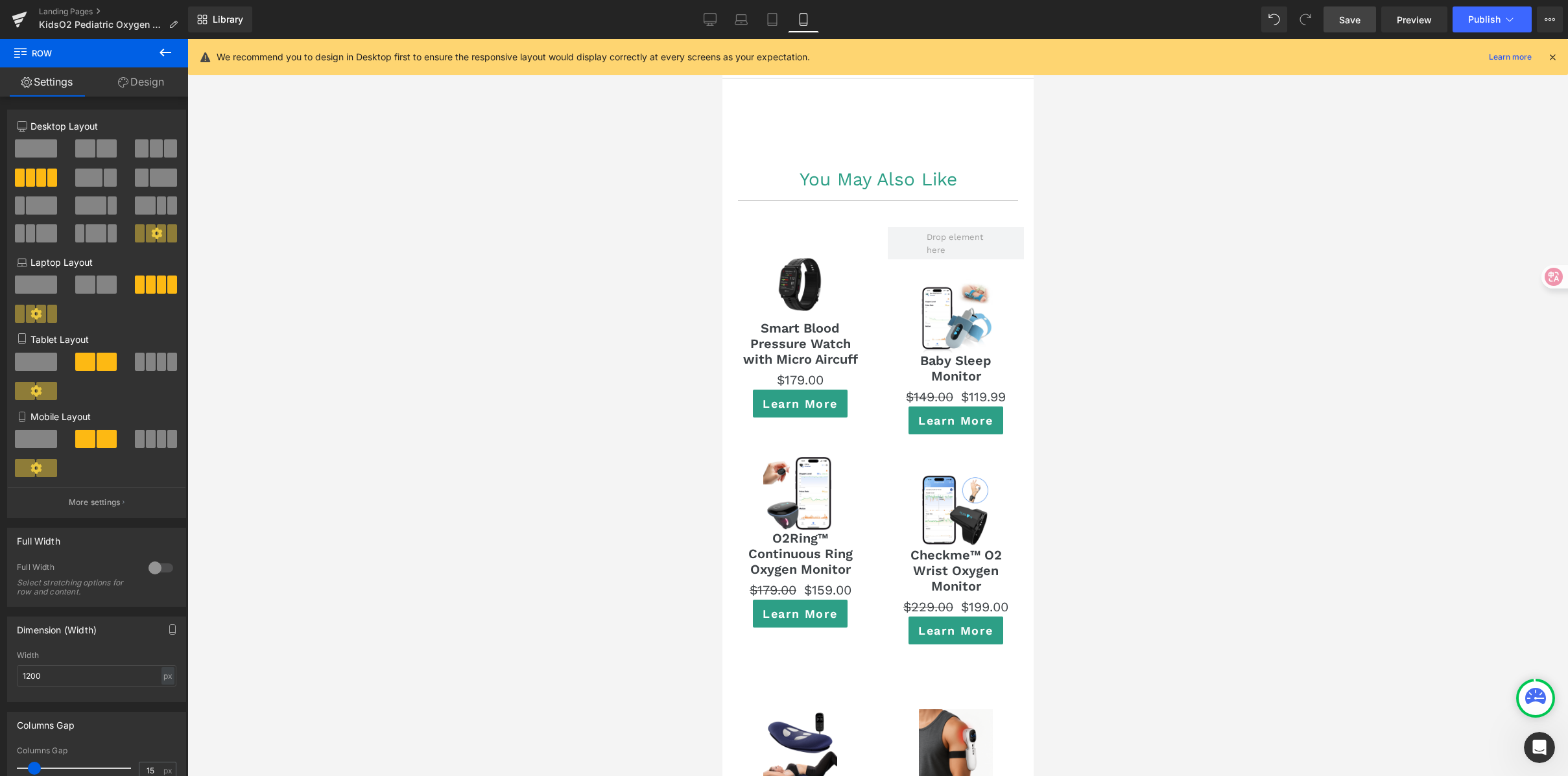
click at [1350, 32] on link "Save" at bounding box center [1349, 19] width 53 height 26
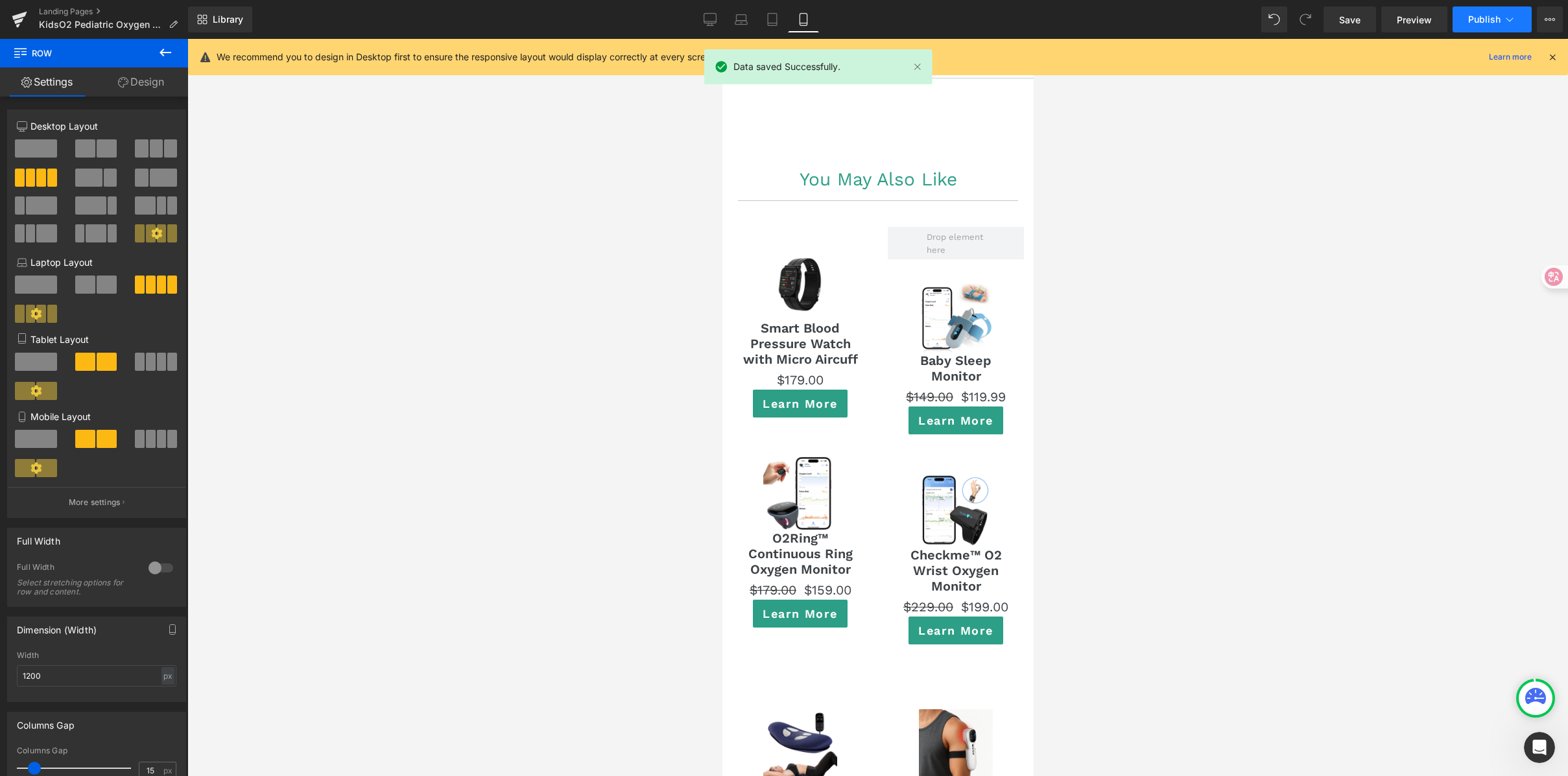
click at [1492, 14] on span "Publish" at bounding box center [1484, 19] width 33 height 11
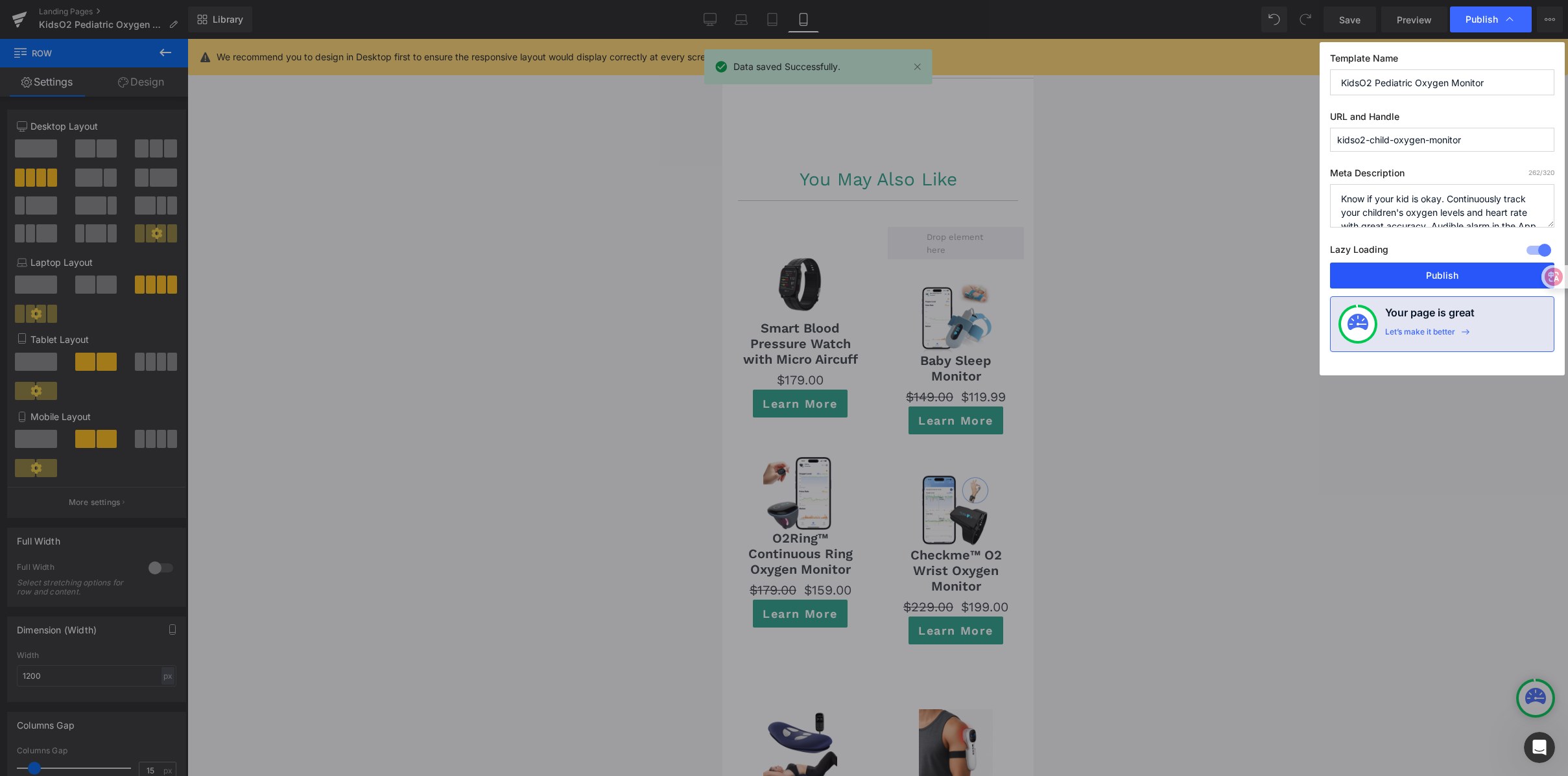
click at [1466, 269] on button "Publish" at bounding box center [1442, 275] width 225 height 26
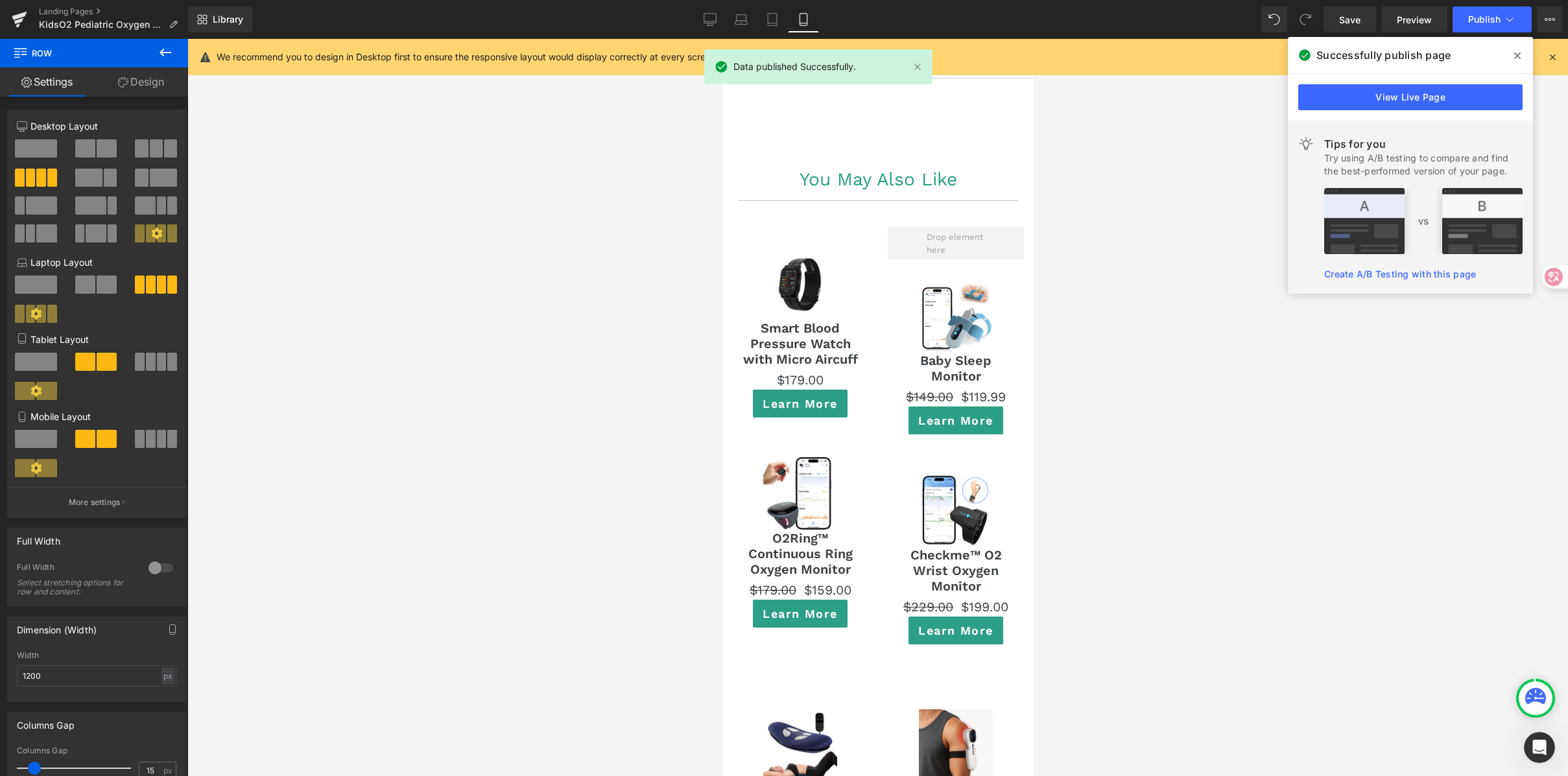
click at [1515, 54] on icon at bounding box center [1518, 56] width 7 height 11
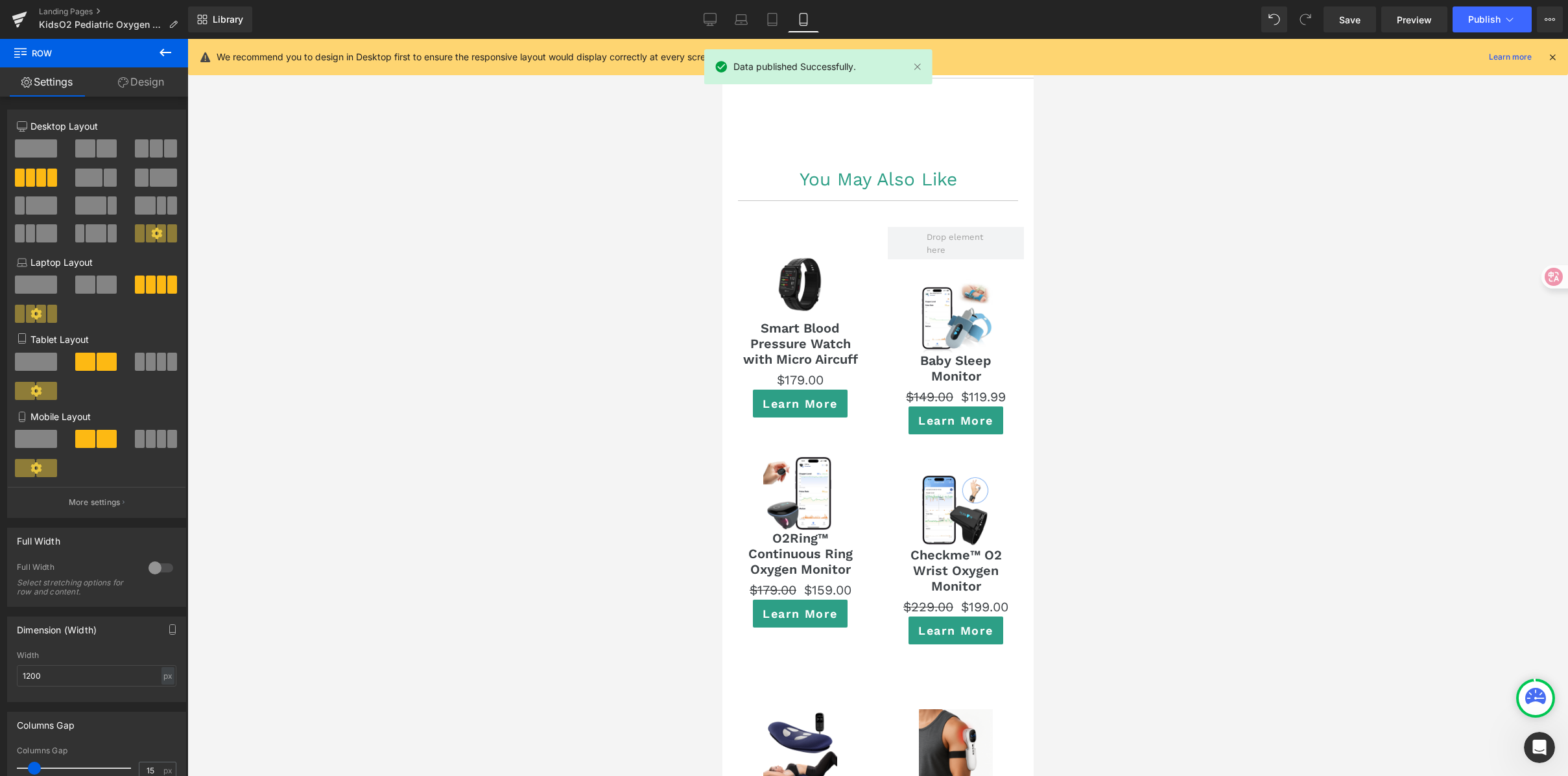
click at [1081, 151] on div at bounding box center [878, 407] width 1381 height 737
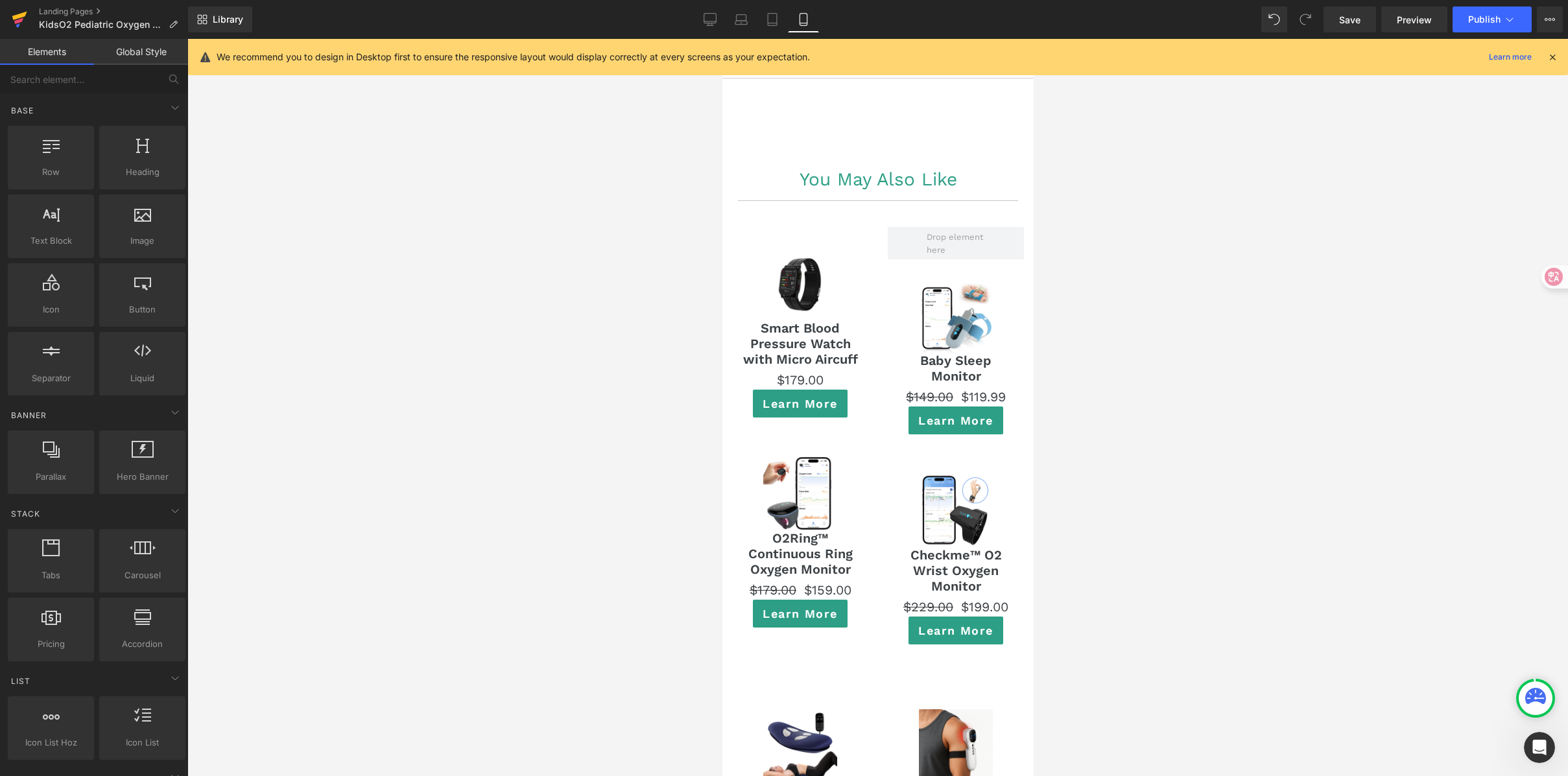
click at [17, 18] on icon at bounding box center [19, 15] width 15 height 9
